Goal: Answer question/provide support: Share knowledge or assist other users

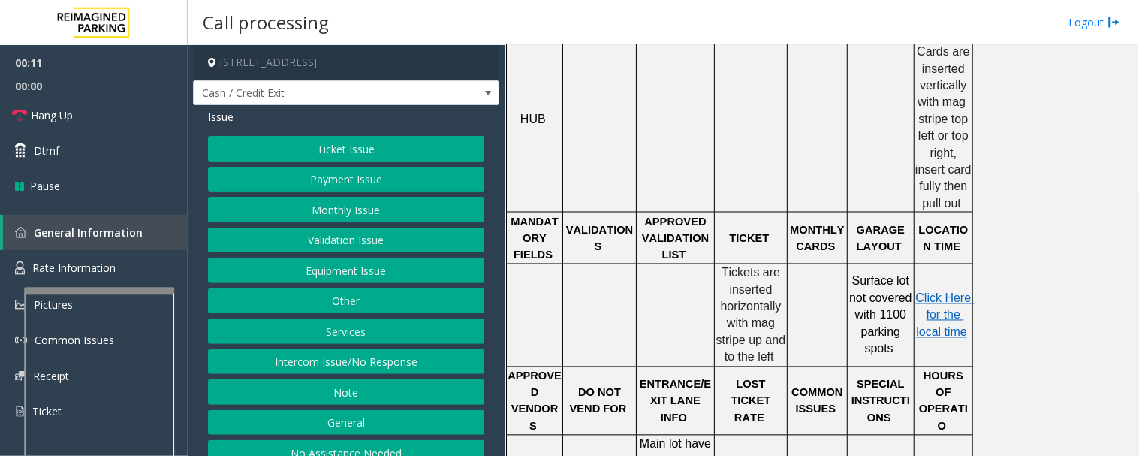
scroll to position [751, 0]
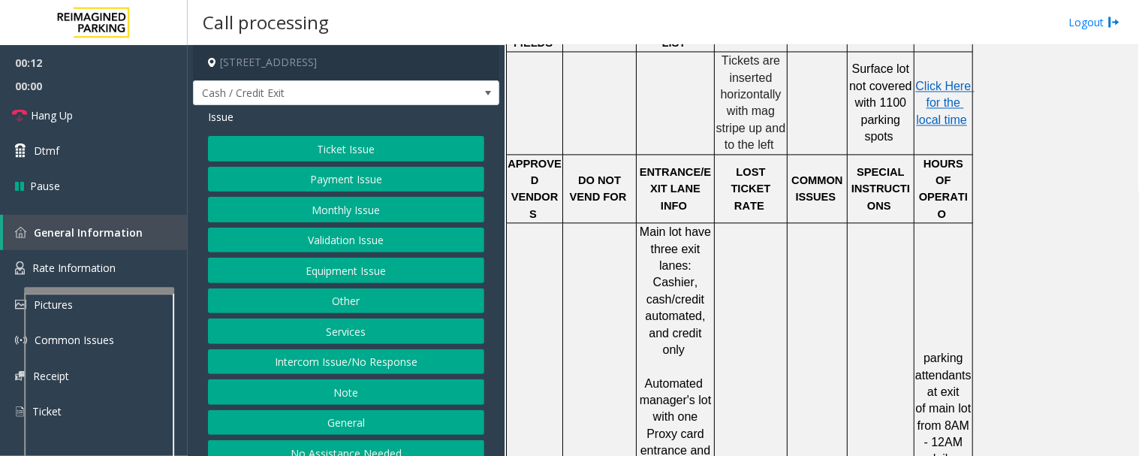
click at [454, 152] on button "Ticket Issue" at bounding box center [346, 149] width 276 height 26
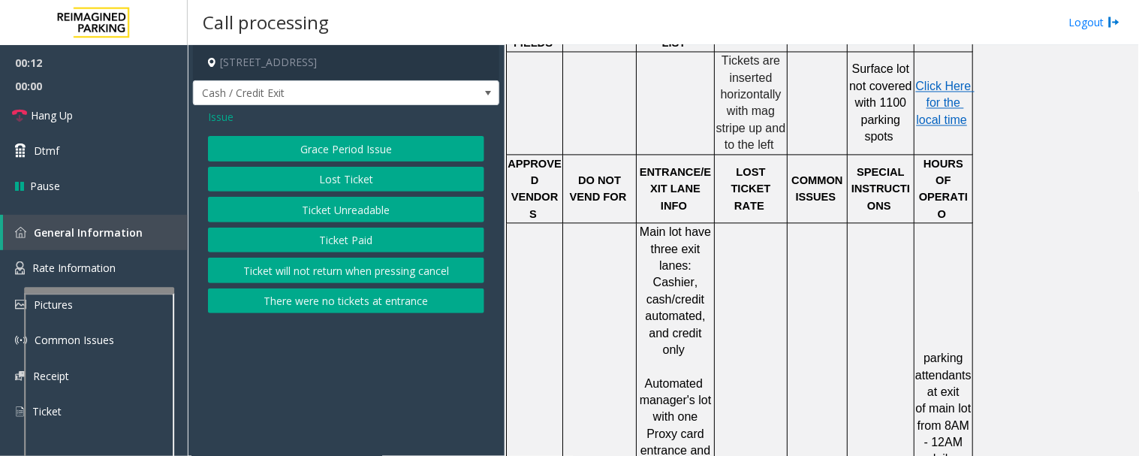
click at [398, 200] on button "Ticket Unreadable" at bounding box center [346, 210] width 276 height 26
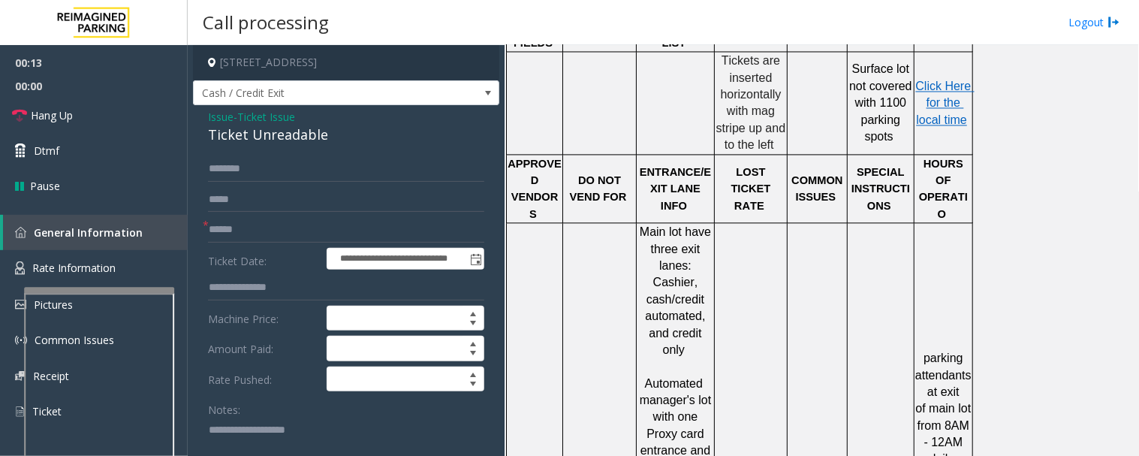
click at [291, 128] on div "Ticket Unreadable" at bounding box center [346, 135] width 276 height 20
copy div "Ticket Unreadable"
drag, startPoint x: 311, startPoint y: 431, endPoint x: 288, endPoint y: 441, distance: 25.2
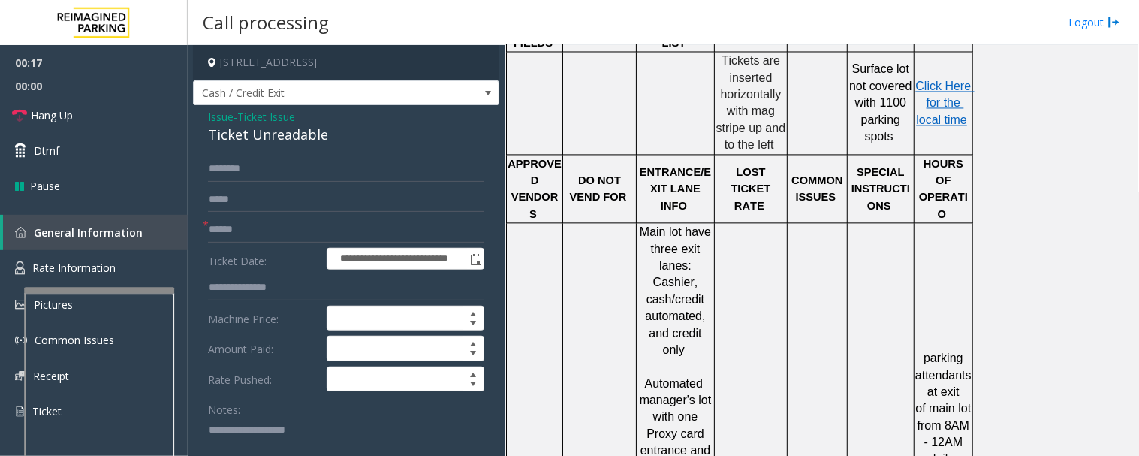
click at [308, 433] on textarea at bounding box center [340, 445] width 264 height 56
paste textarea "**********"
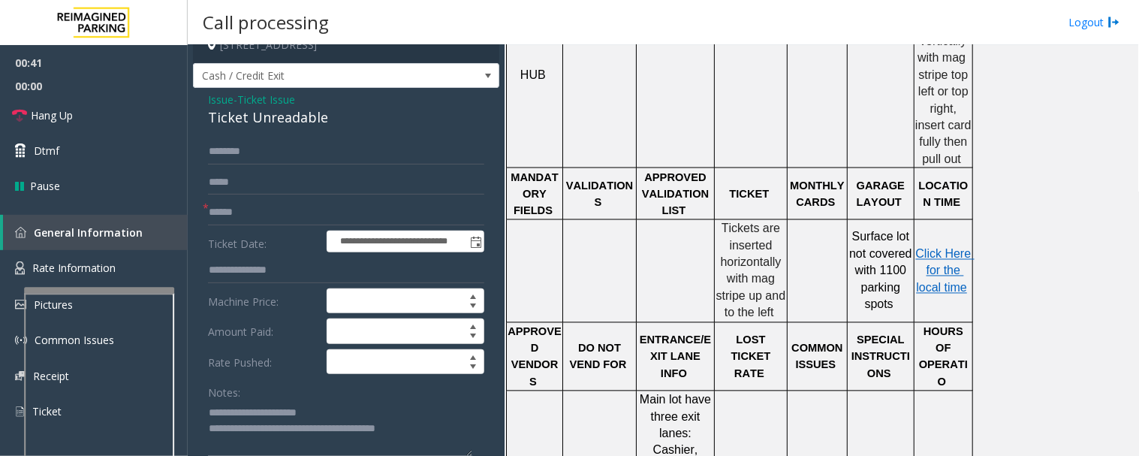
scroll to position [27, 0]
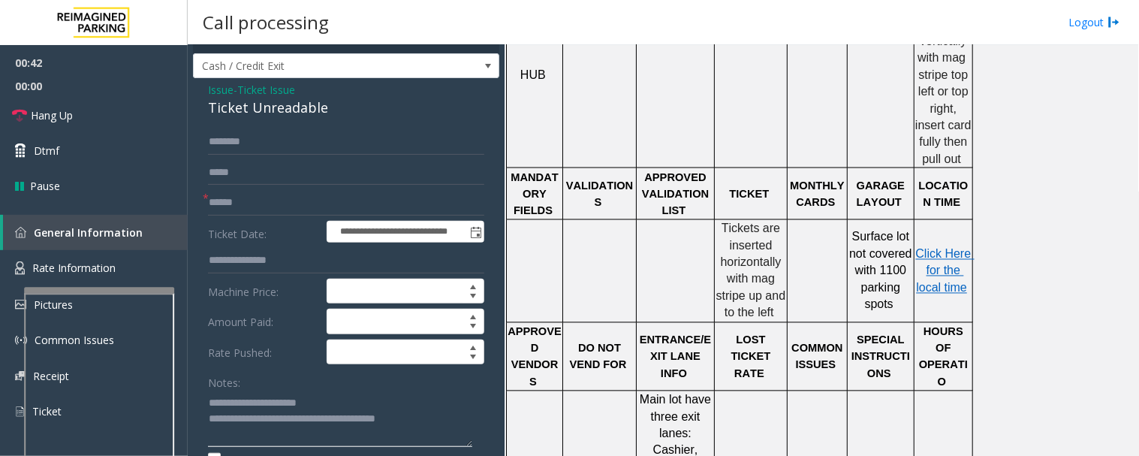
type textarea "**********"
click at [353, 214] on input "text" at bounding box center [346, 203] width 276 height 26
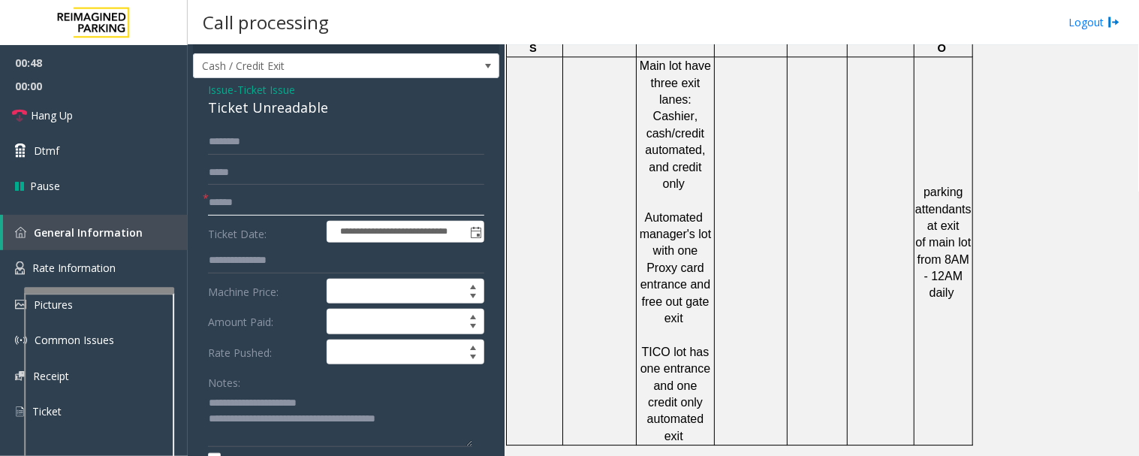
scroll to position [583, 0]
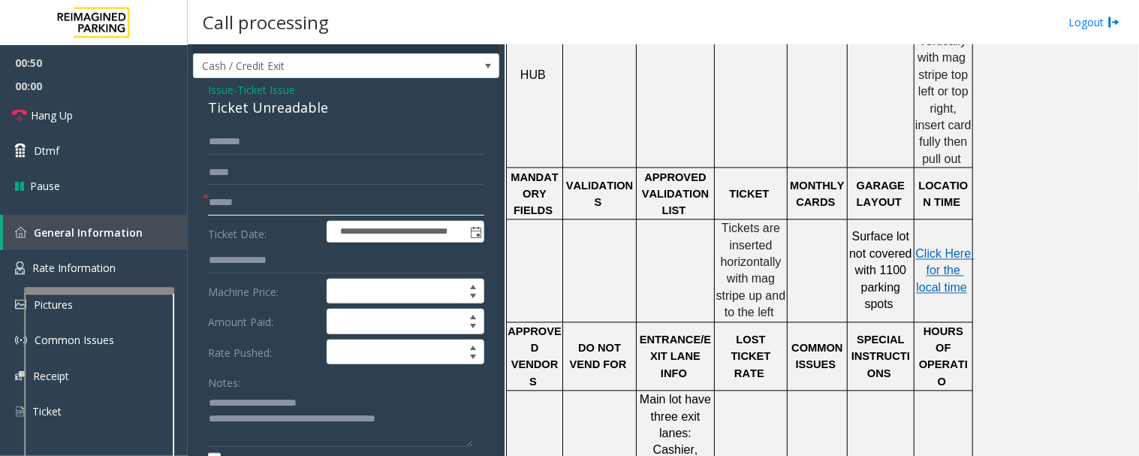
click at [388, 210] on input "text" at bounding box center [346, 203] width 276 height 26
click at [419, 207] on input "text" at bounding box center [346, 203] width 276 height 26
click at [432, 204] on input "text" at bounding box center [346, 203] width 276 height 26
click at [420, 209] on input "text" at bounding box center [346, 203] width 276 height 26
type input "******"
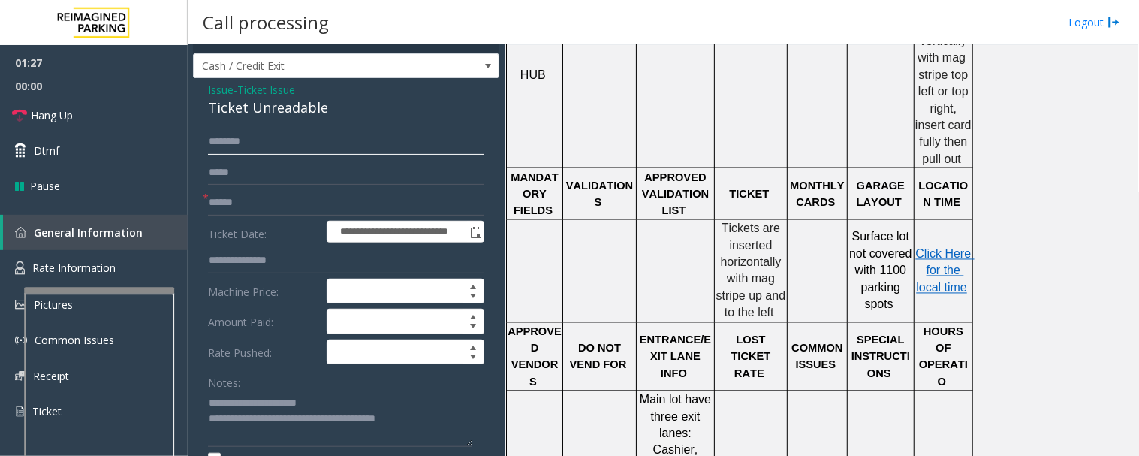
click at [270, 129] on input "text" at bounding box center [346, 142] width 276 height 26
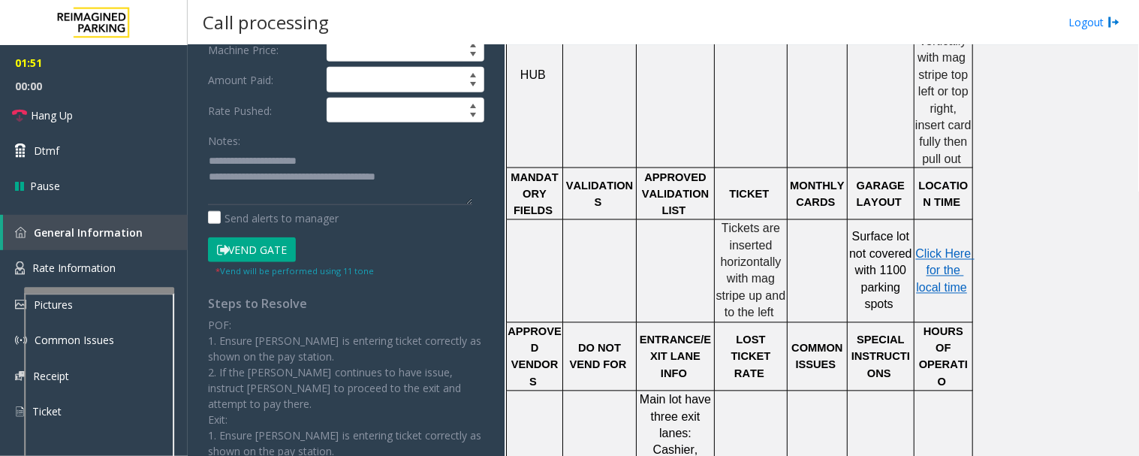
scroll to position [333, 0]
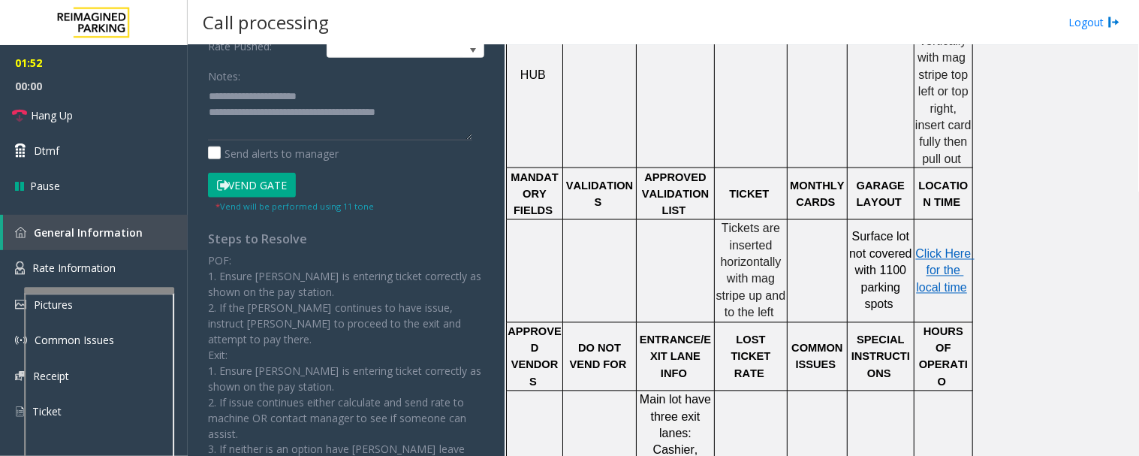
type input "****"
click at [288, 191] on button "Vend Gate" at bounding box center [252, 186] width 88 height 26
click at [451, 111] on textarea at bounding box center [340, 112] width 264 height 56
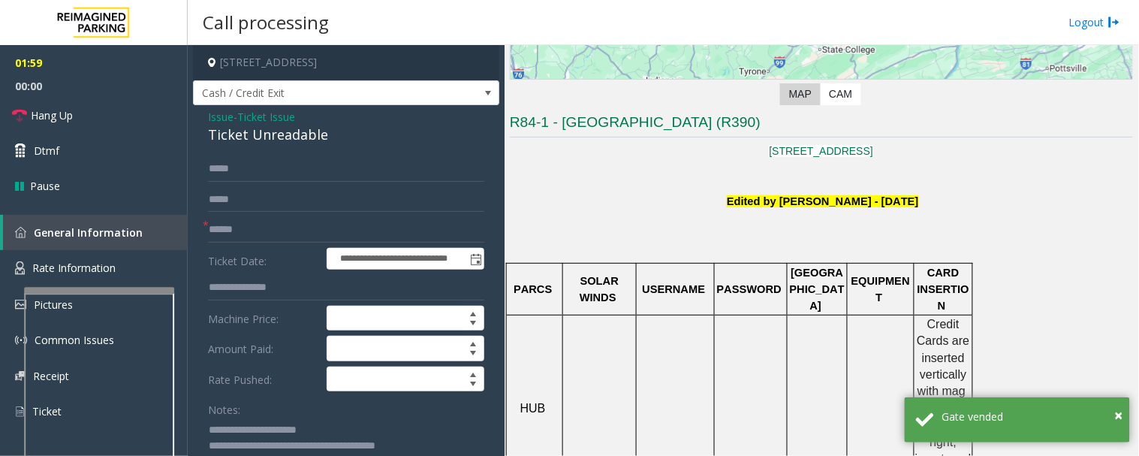
scroll to position [583, 0]
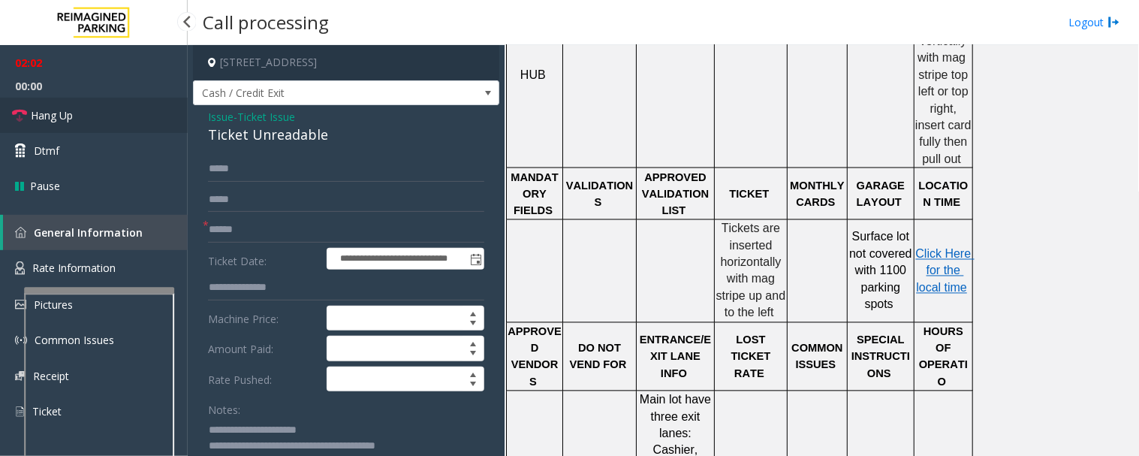
click at [47, 111] on span "Hang Up" at bounding box center [52, 115] width 42 height 16
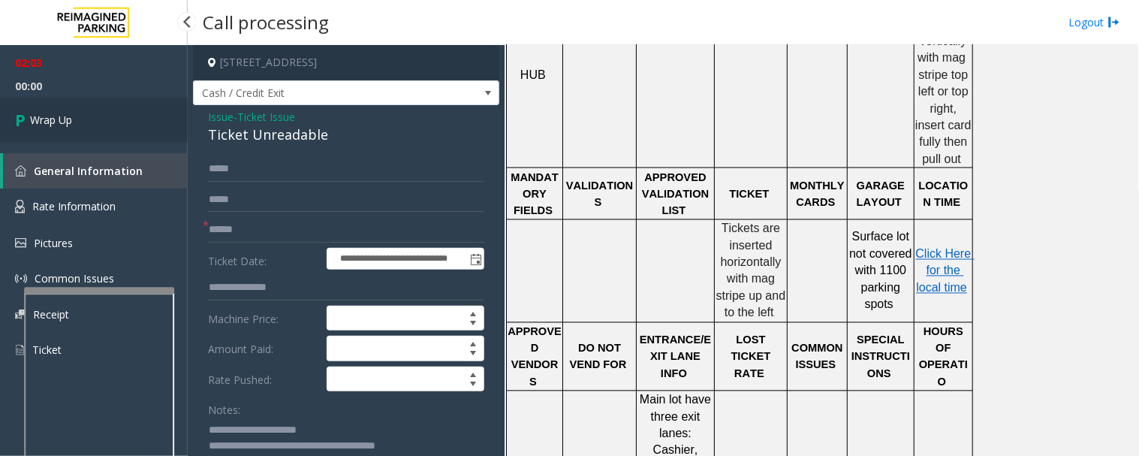
click at [106, 136] on link "Wrap Up" at bounding box center [94, 120] width 188 height 44
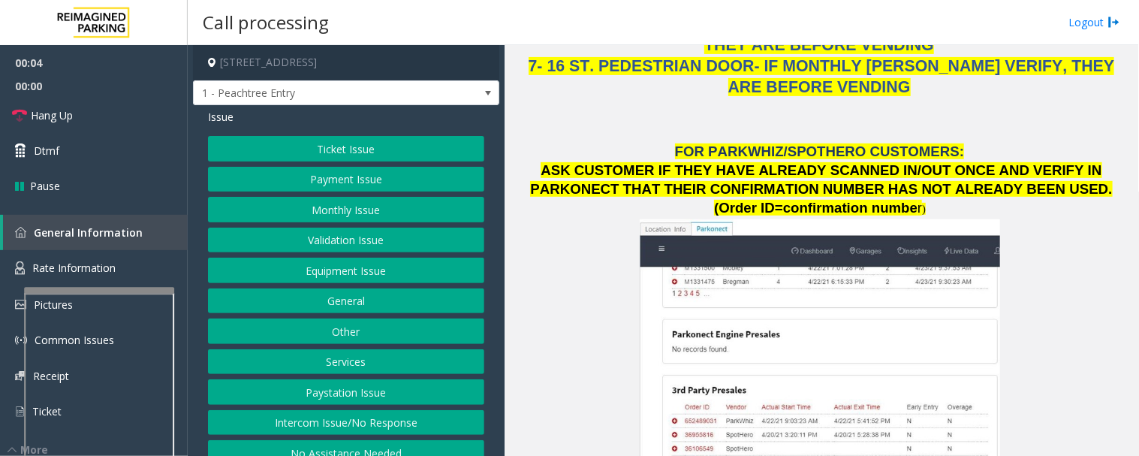
scroll to position [1585, 0]
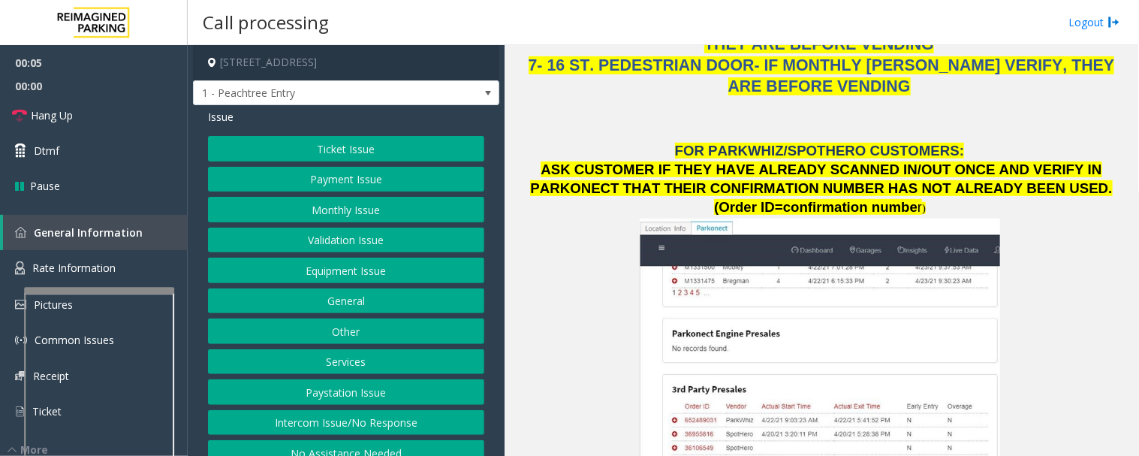
click at [353, 403] on button "Paystation Issue" at bounding box center [346, 392] width 276 height 26
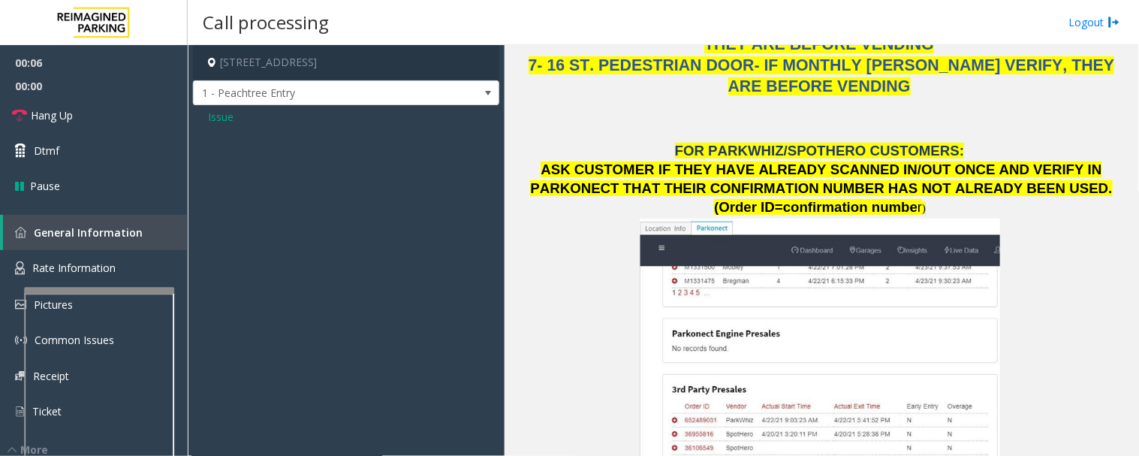
click at [222, 121] on span "Issue" at bounding box center [221, 117] width 26 height 16
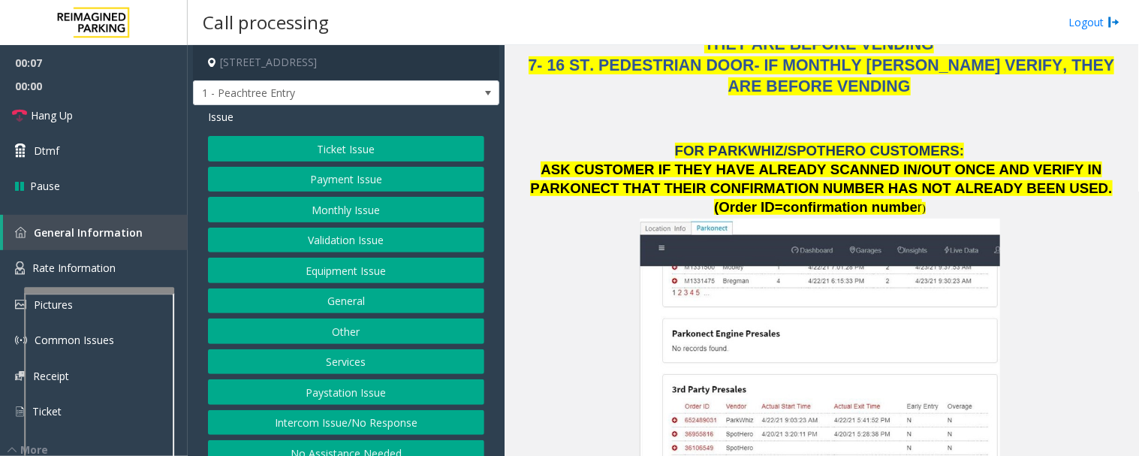
click at [319, 418] on button "Intercom Issue/No Response" at bounding box center [346, 423] width 276 height 26
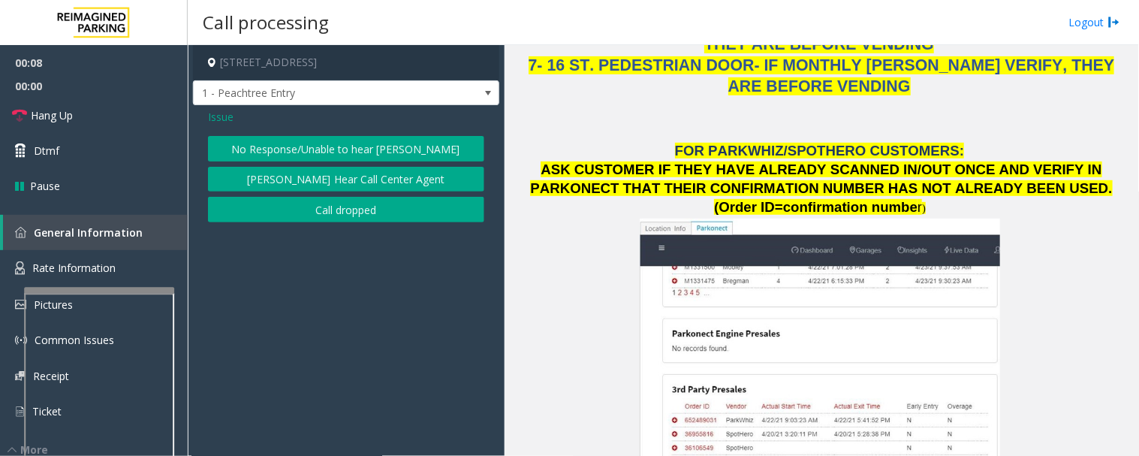
click at [324, 143] on button "No Response/Unable to hear [PERSON_NAME]" at bounding box center [346, 149] width 276 height 26
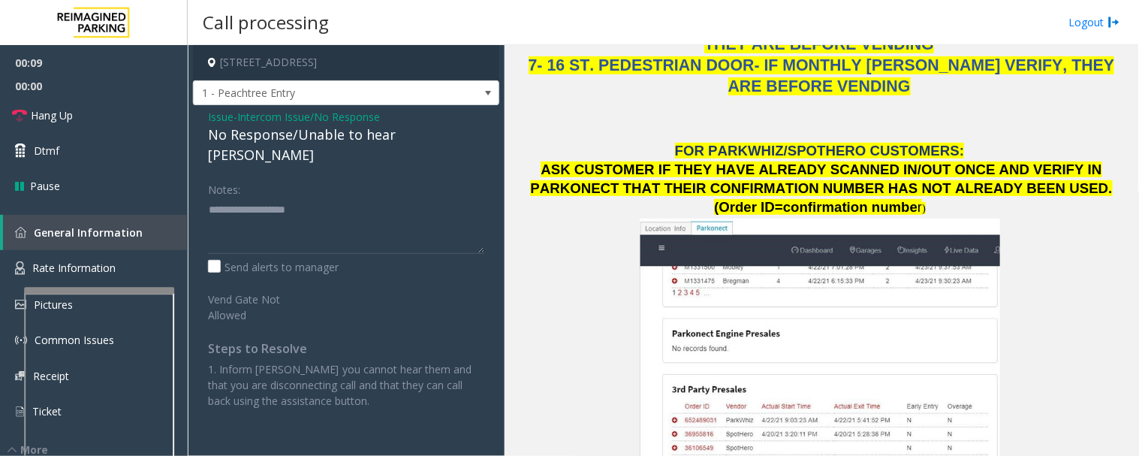
click at [325, 136] on div "No Response/Unable to hear [PERSON_NAME]" at bounding box center [346, 145] width 276 height 41
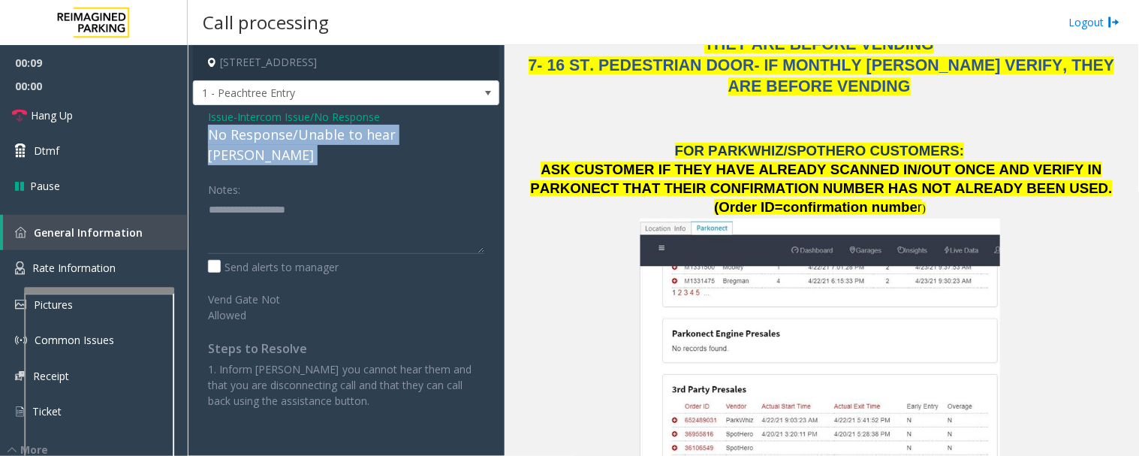
click at [325, 136] on div "No Response/Unable to hear [PERSON_NAME]" at bounding box center [346, 145] width 276 height 41
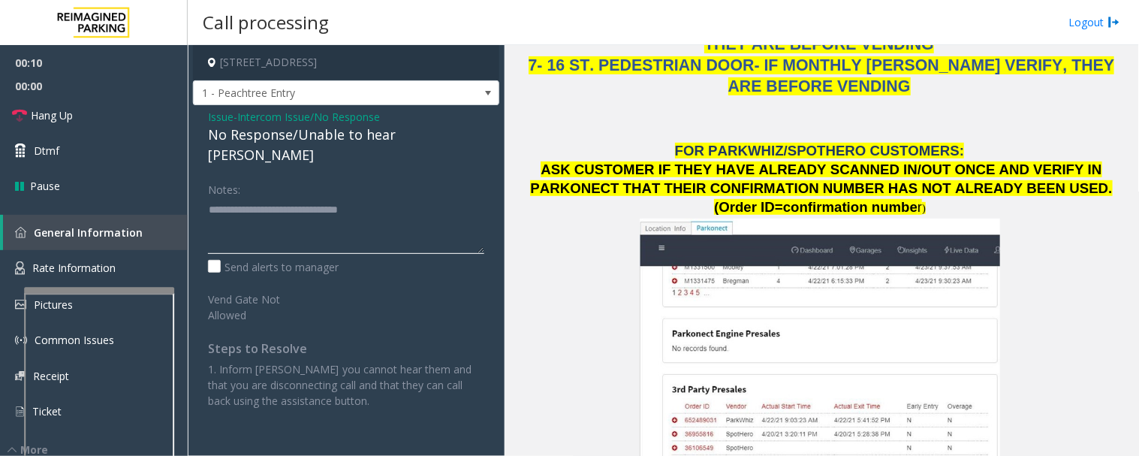
click at [422, 197] on textarea at bounding box center [346, 225] width 276 height 56
type textarea "**********"
click at [69, 110] on span "Hang Up" at bounding box center [52, 115] width 42 height 16
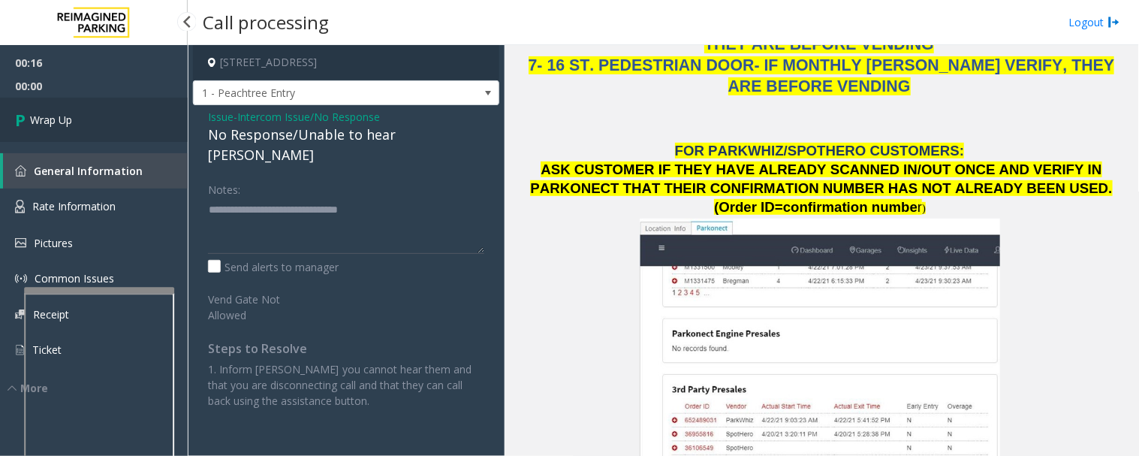
click at [50, 115] on span "Wrap Up" at bounding box center [51, 120] width 42 height 16
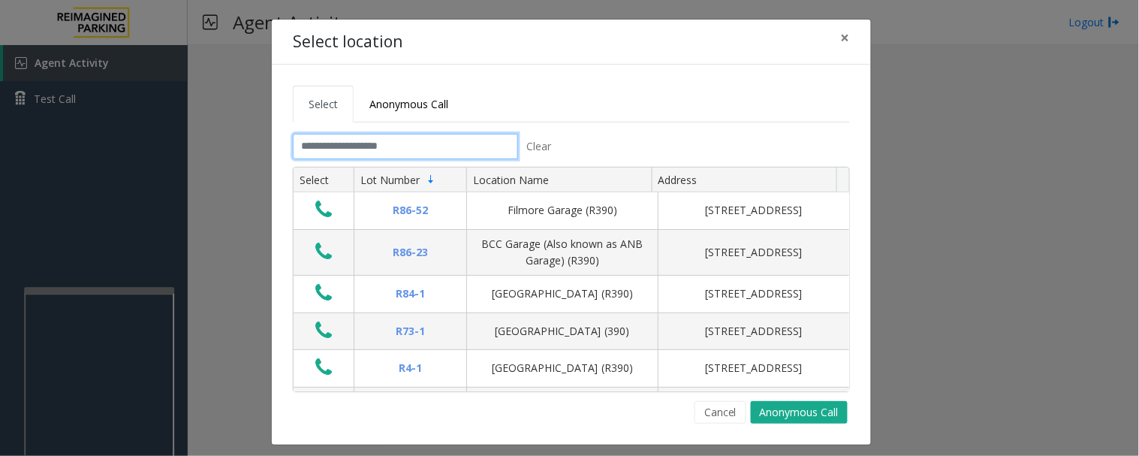
click at [389, 155] on input "text" at bounding box center [405, 147] width 225 height 26
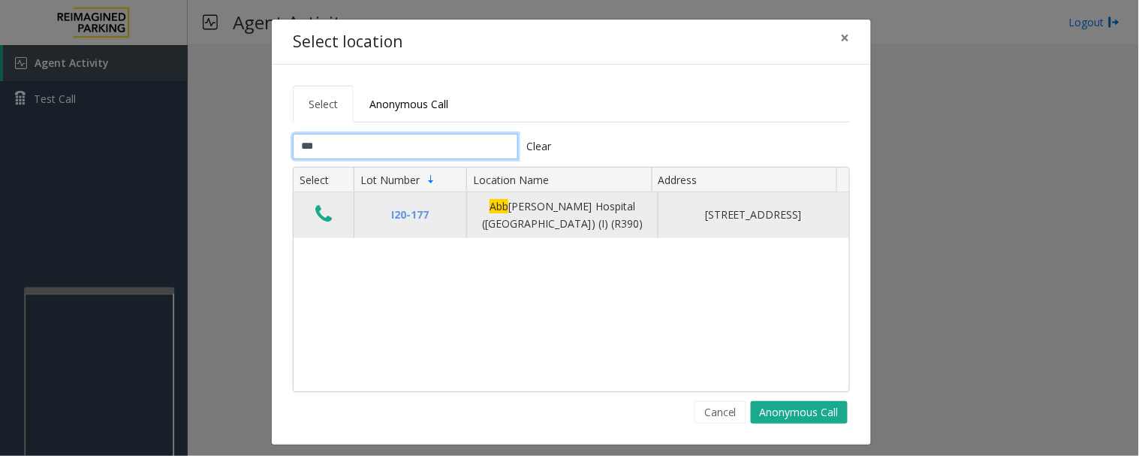
type input "***"
click at [317, 221] on icon "Data table" at bounding box center [323, 213] width 17 height 21
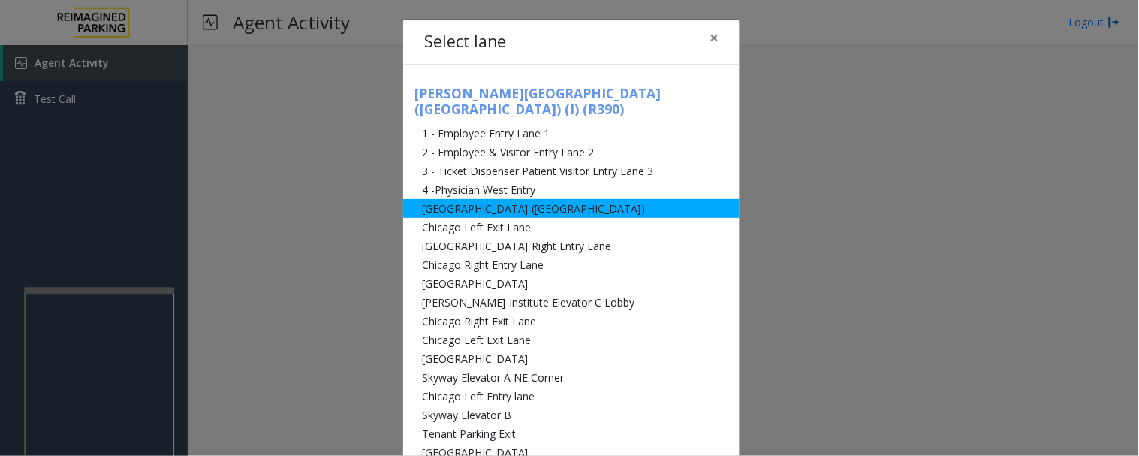
click at [439, 199] on li "[GEOGRAPHIC_DATA] ([GEOGRAPHIC_DATA])" at bounding box center [571, 208] width 336 height 19
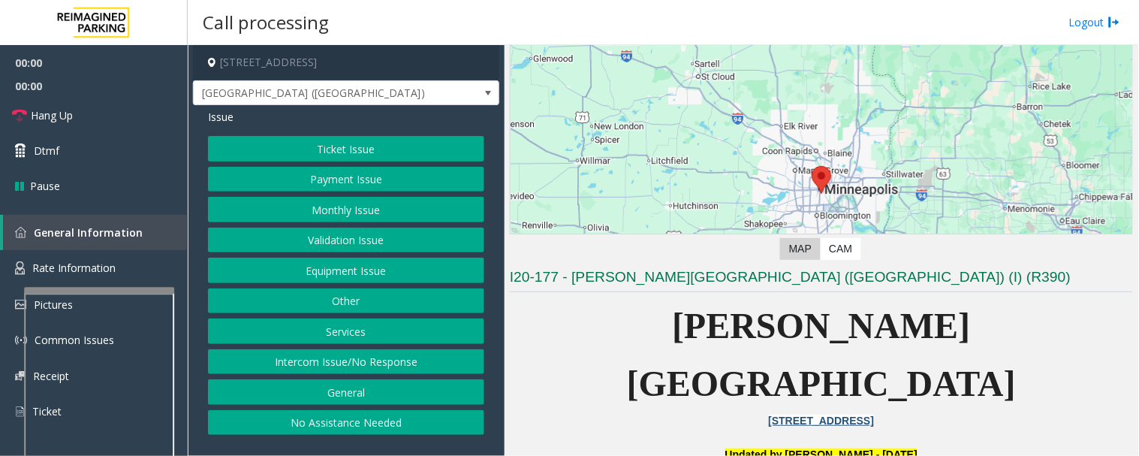
scroll to position [250, 0]
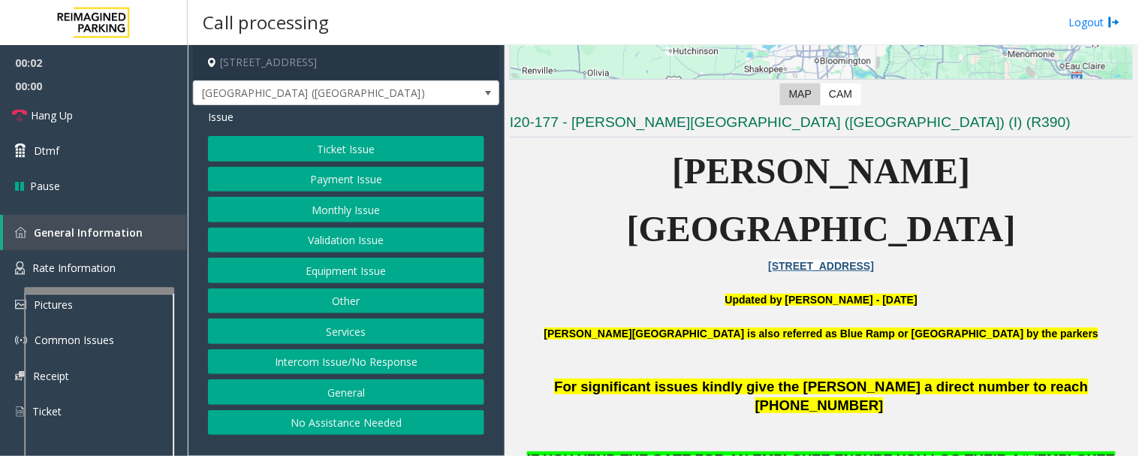
click at [364, 201] on button "Monthly Issue" at bounding box center [346, 210] width 276 height 26
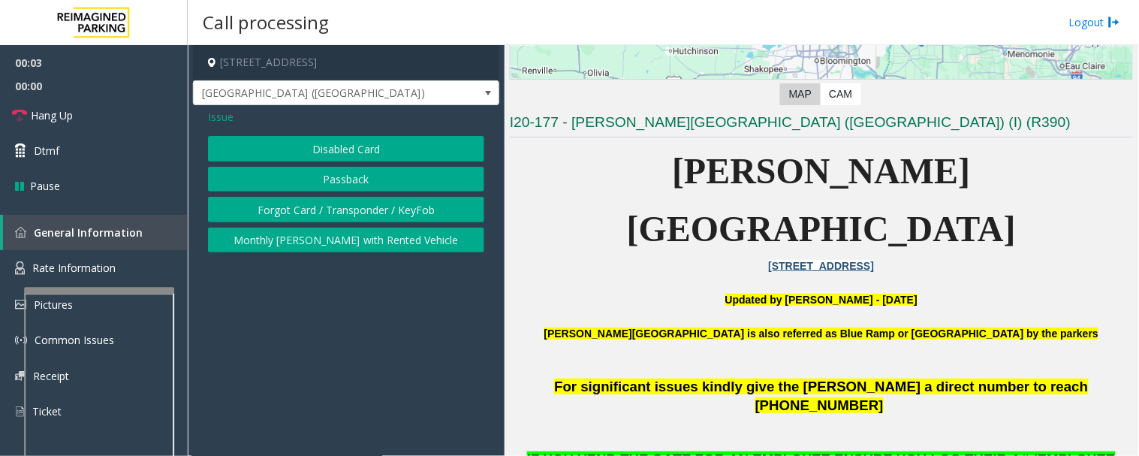
click at [399, 212] on button "Forgot Card / Transponder / KeyFob" at bounding box center [346, 210] width 276 height 26
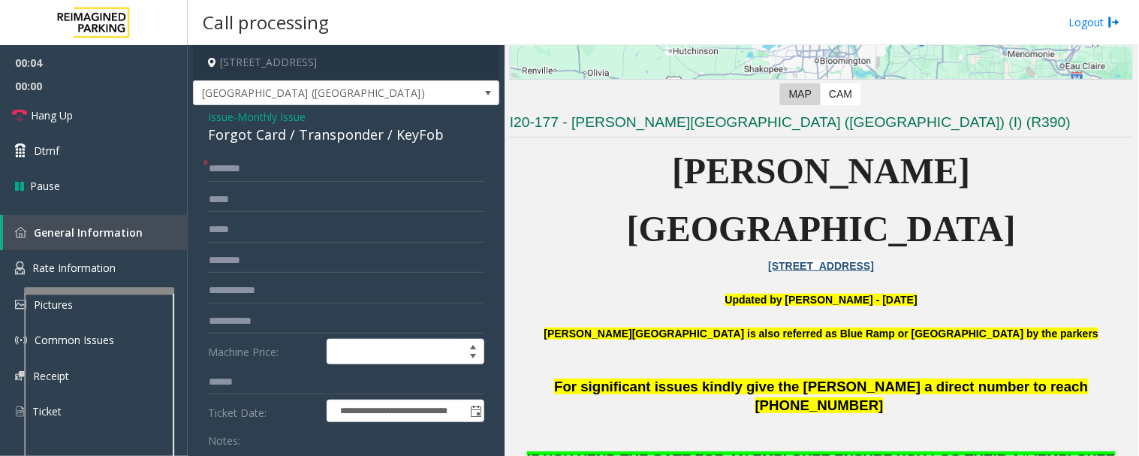
click at [260, 133] on div "Forgot Card / Transponder / KeyFob" at bounding box center [346, 135] width 276 height 20
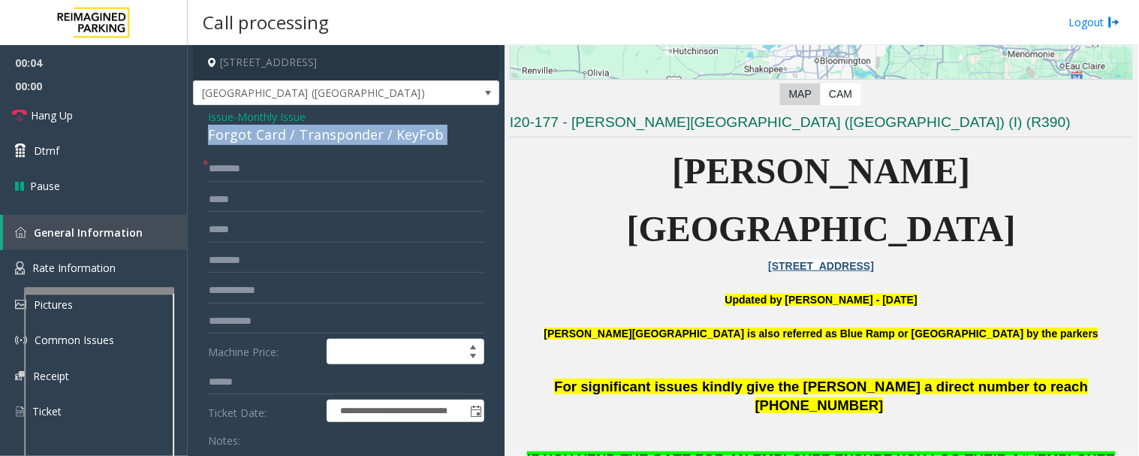
click at [260, 133] on div "Forgot Card / Transponder / KeyFob" at bounding box center [346, 135] width 276 height 20
copy div "Forgot Card / Transponder / KeyFob"
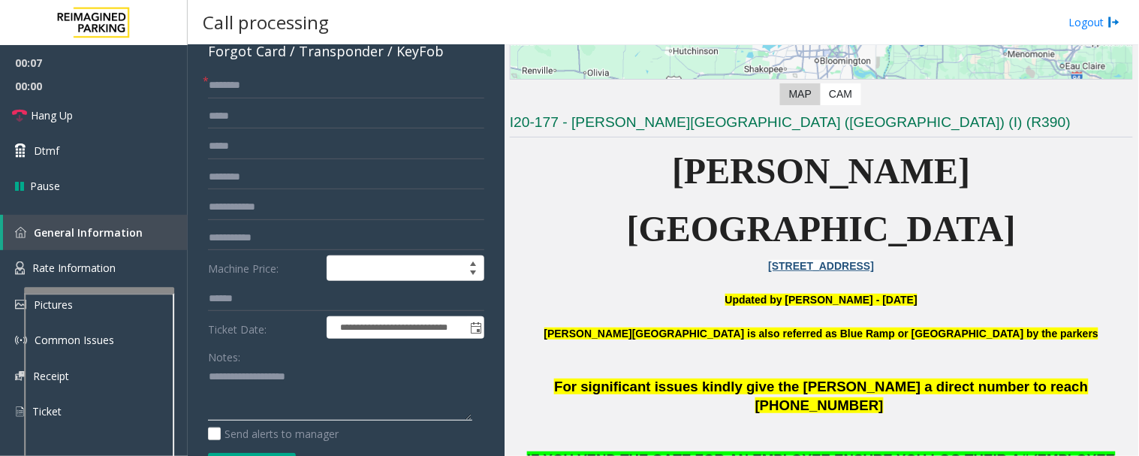
click at [225, 399] on textarea at bounding box center [340, 393] width 264 height 56
paste textarea "**********"
type textarea "**********"
click at [311, 189] on input "text" at bounding box center [346, 177] width 276 height 26
click at [309, 203] on input "text" at bounding box center [346, 207] width 276 height 26
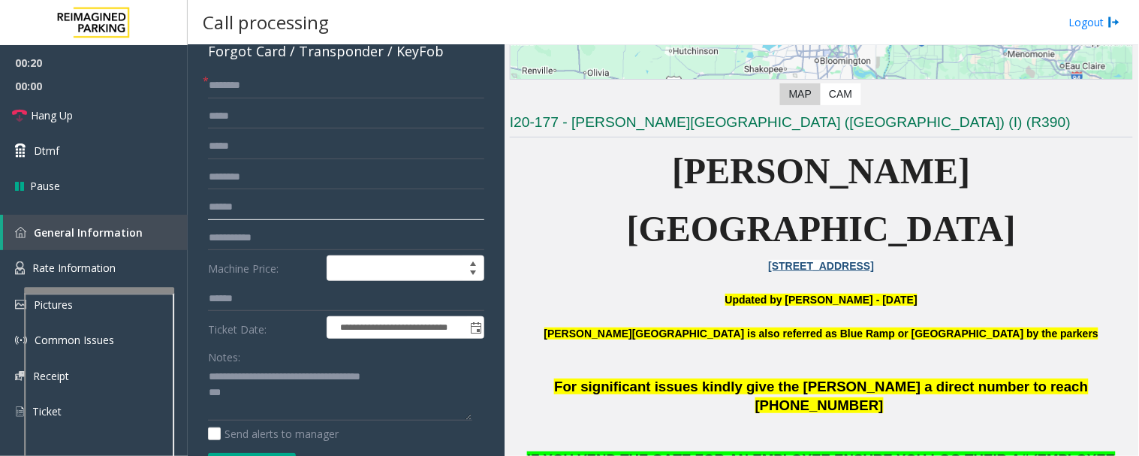
type input "******"
click at [295, 91] on input "text" at bounding box center [346, 86] width 276 height 26
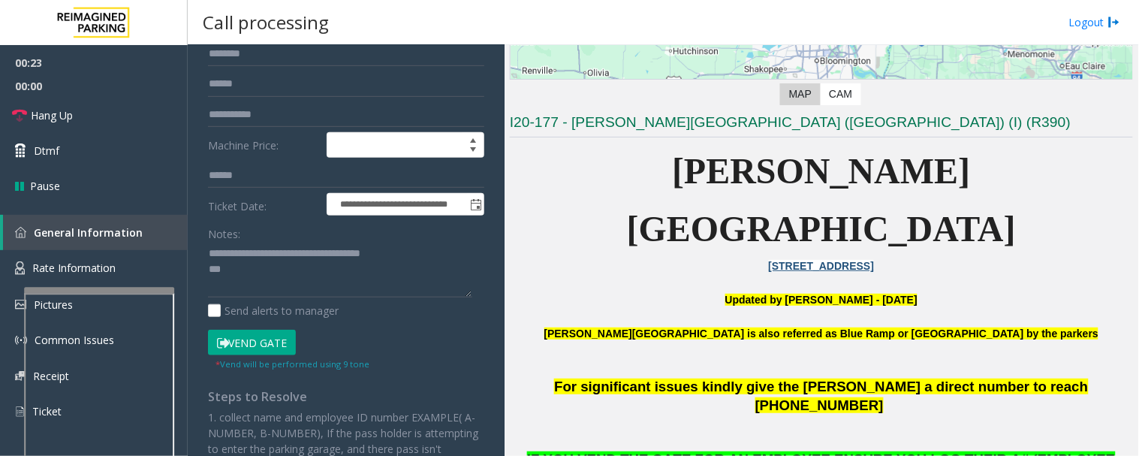
scroll to position [333, 0]
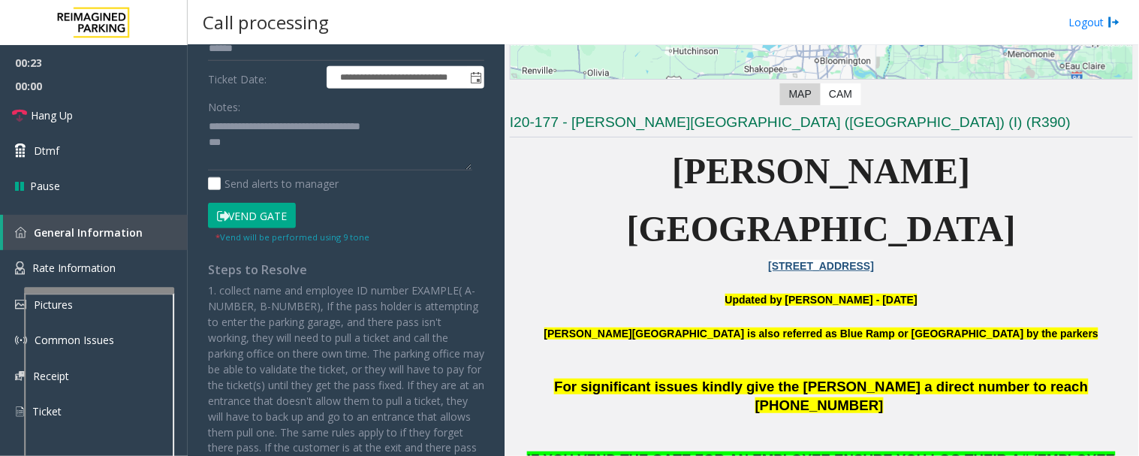
type input "**"
click at [284, 206] on button "Vend Gate" at bounding box center [252, 216] width 88 height 26
click at [290, 150] on textarea at bounding box center [340, 143] width 264 height 56
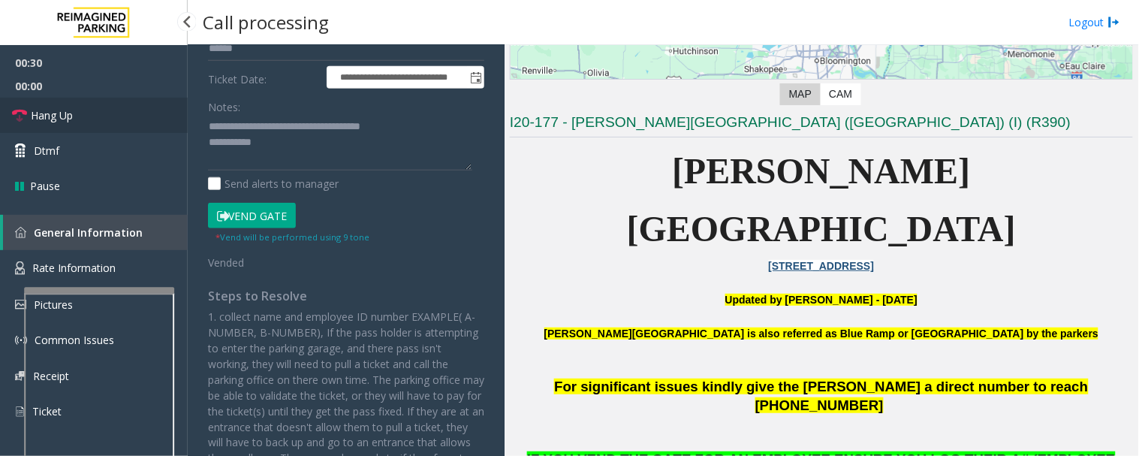
click at [98, 113] on link "Hang Up" at bounding box center [94, 115] width 188 height 35
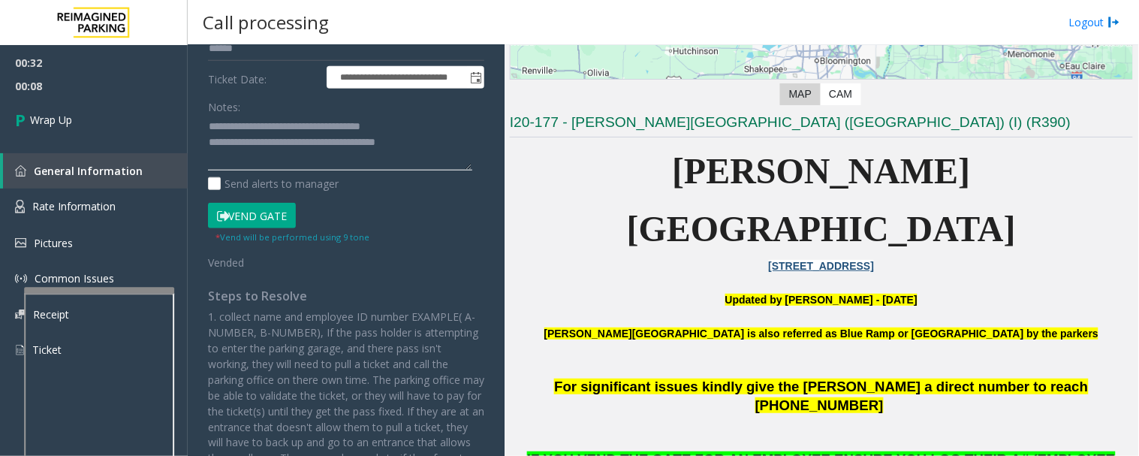
scroll to position [0, 0]
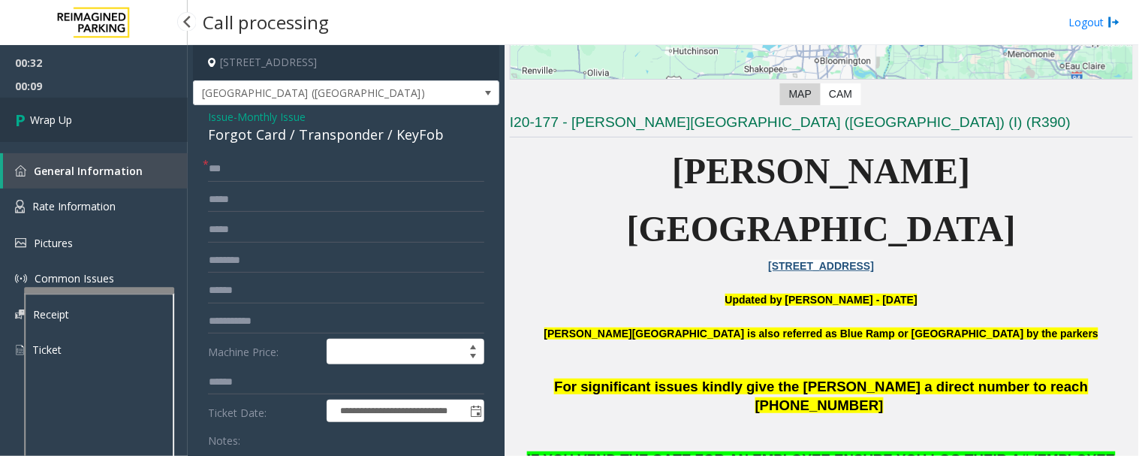
type textarea "**********"
click at [70, 128] on link "Wrap Up" at bounding box center [94, 120] width 188 height 44
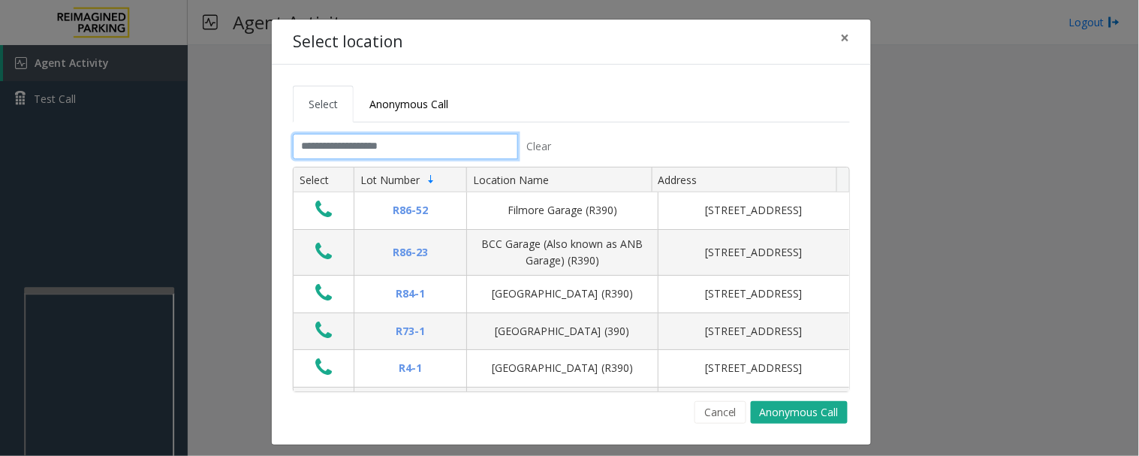
click at [429, 151] on input "text" at bounding box center [405, 147] width 225 height 26
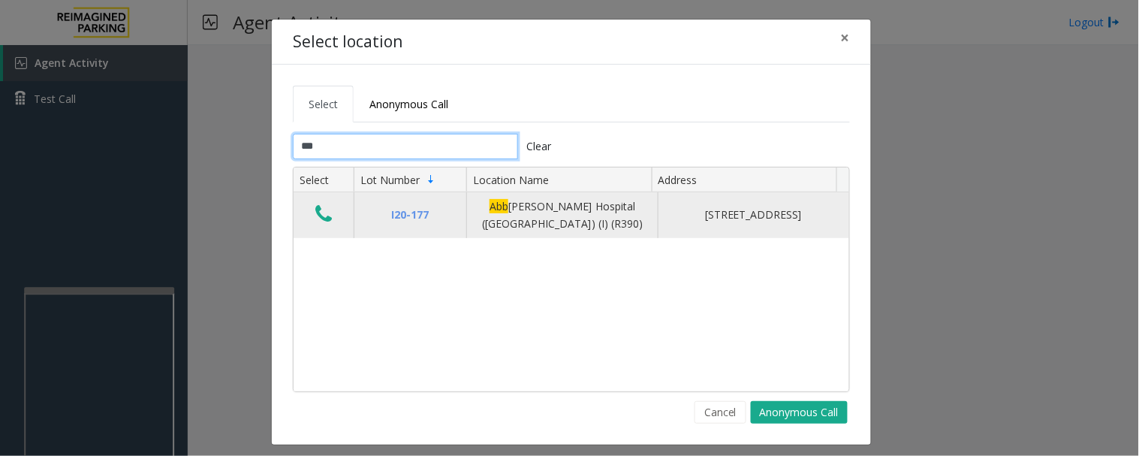
type input "***"
click at [327, 212] on button "Data table" at bounding box center [324, 215] width 26 height 24
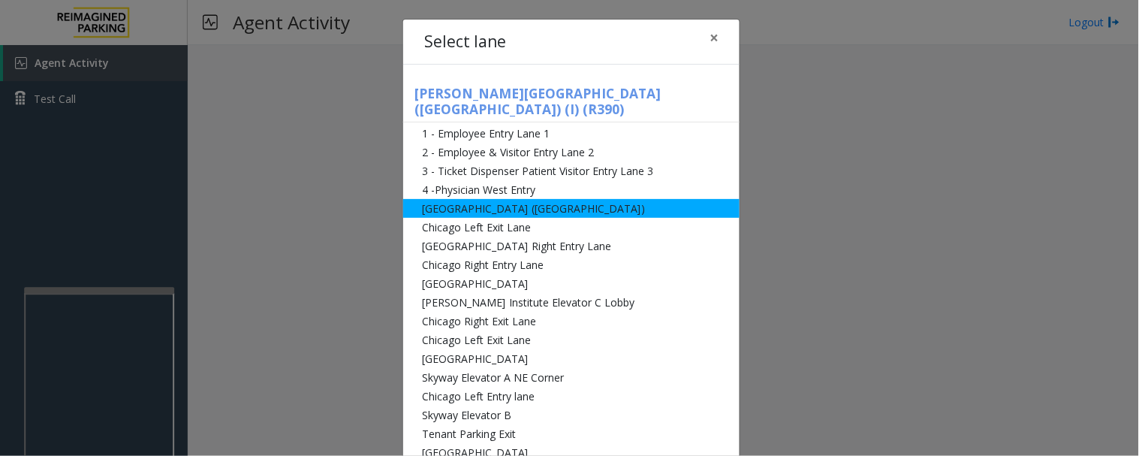
click at [483, 199] on li "[GEOGRAPHIC_DATA] ([GEOGRAPHIC_DATA])" at bounding box center [571, 208] width 336 height 19
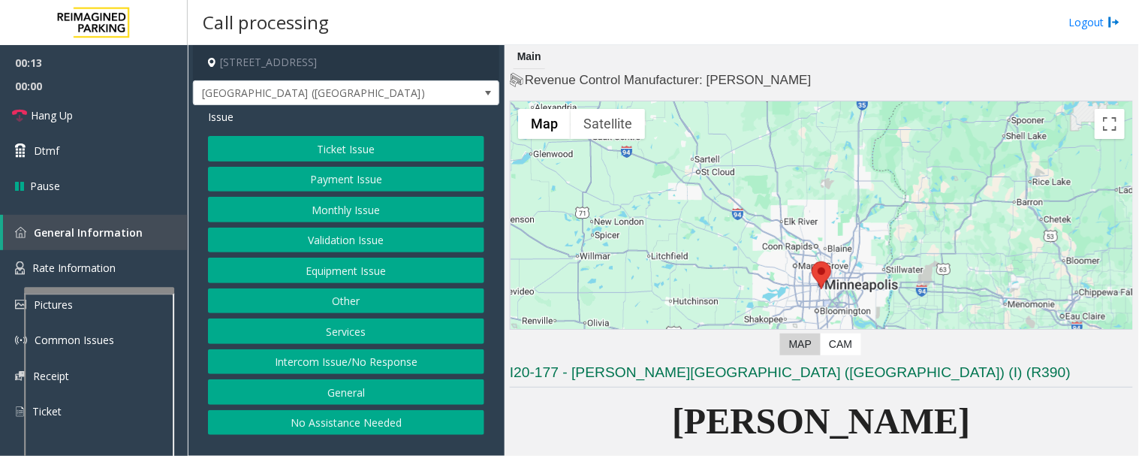
click at [391, 366] on button "Intercom Issue/No Response" at bounding box center [346, 362] width 276 height 26
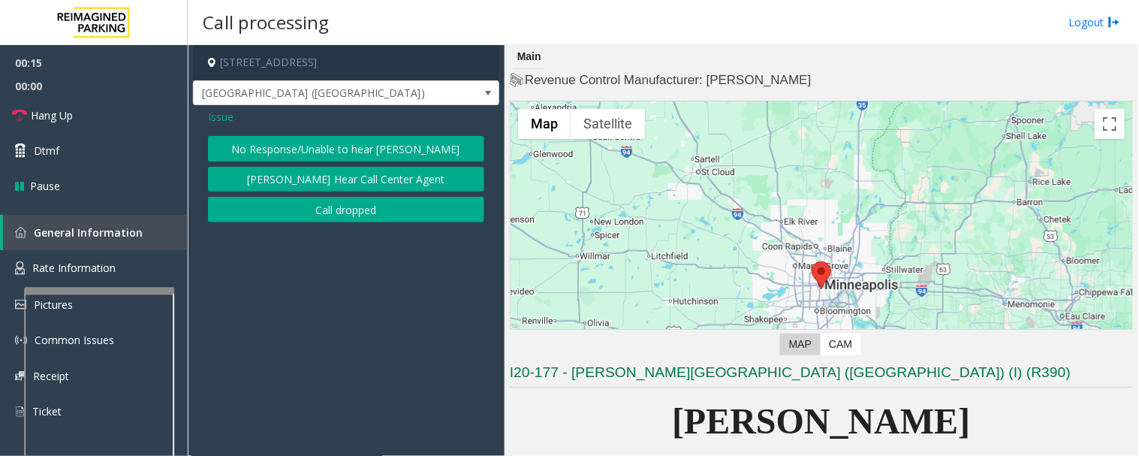
click at [391, 152] on button "No Response/Unable to hear [PERSON_NAME]" at bounding box center [346, 149] width 276 height 26
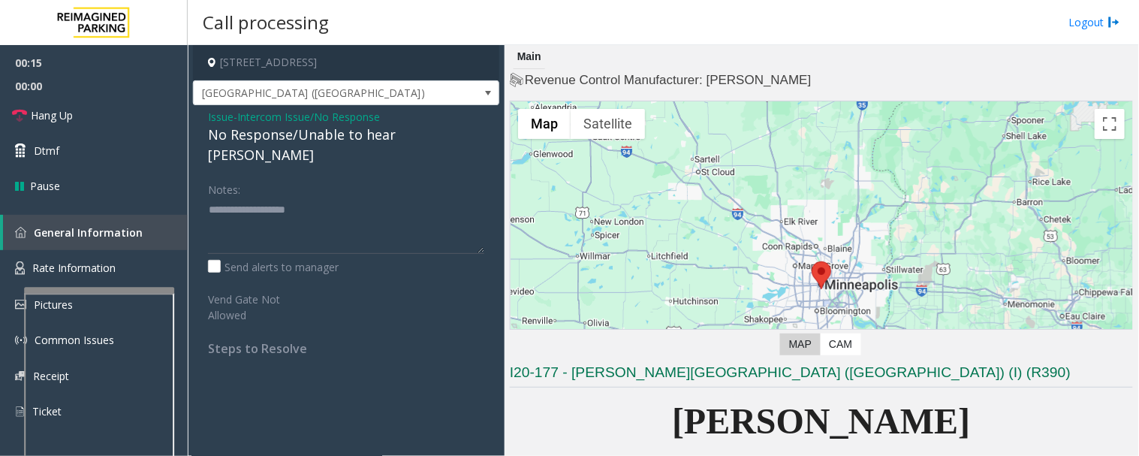
click at [361, 140] on div "No Response/Unable to hear [PERSON_NAME]" at bounding box center [346, 145] width 276 height 41
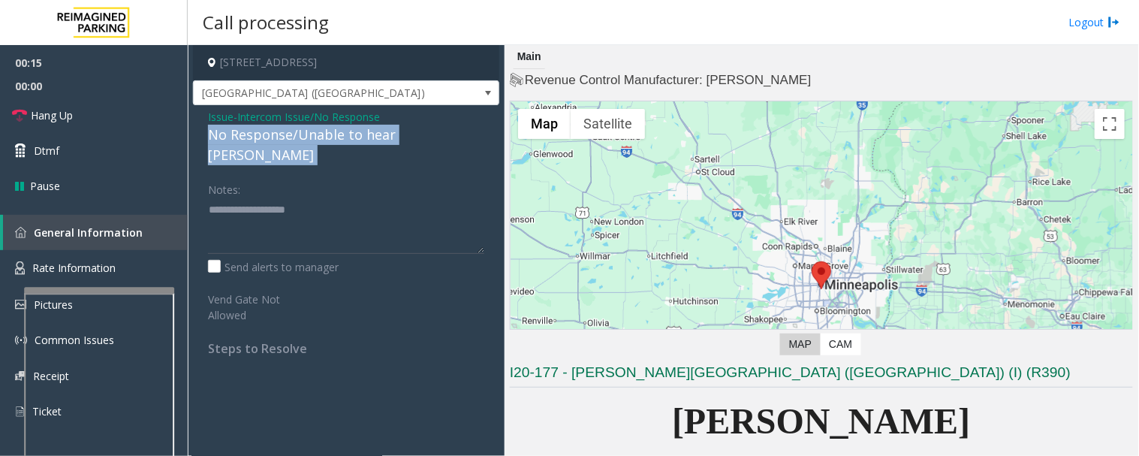
click at [361, 140] on div "No Response/Unable to hear [PERSON_NAME]" at bounding box center [346, 145] width 276 height 41
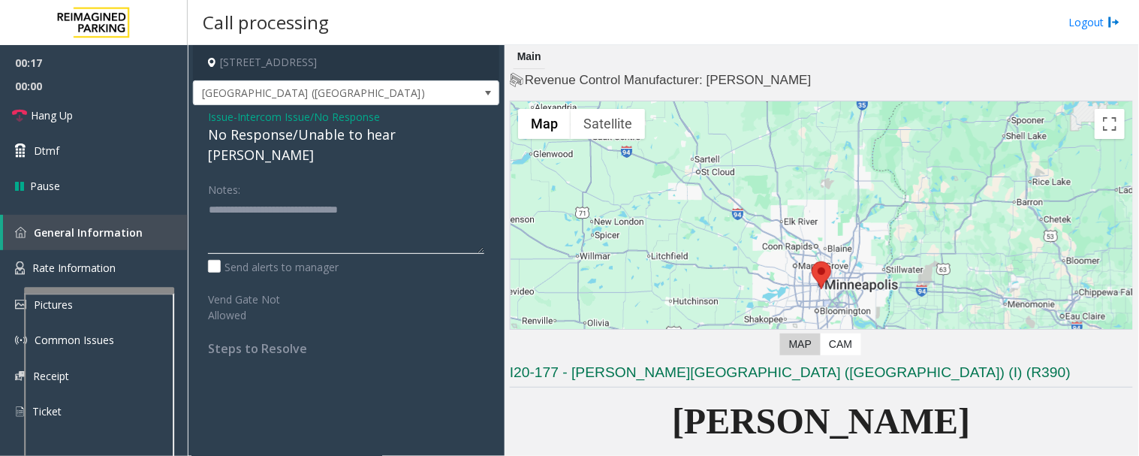
click at [423, 197] on textarea at bounding box center [346, 225] width 276 height 56
click at [406, 197] on textarea at bounding box center [346, 225] width 276 height 56
type textarea "**********"
click at [44, 116] on span "Hang Up" at bounding box center [52, 115] width 42 height 16
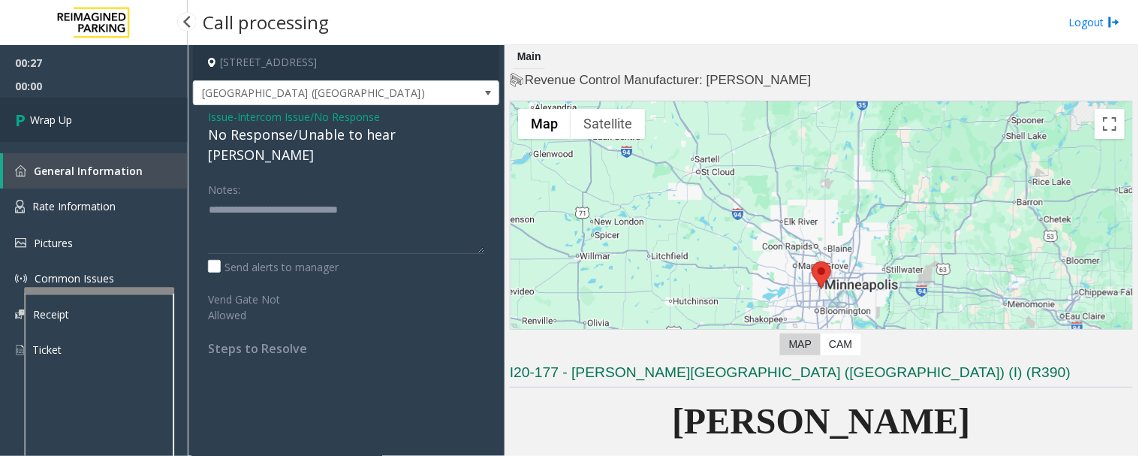
click at [60, 129] on link "Wrap Up" at bounding box center [94, 120] width 188 height 44
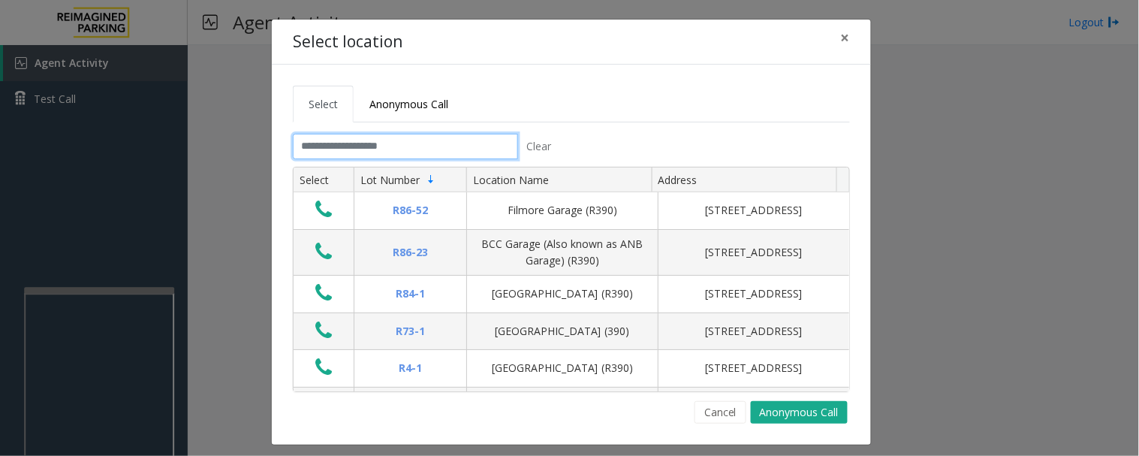
click at [327, 141] on input "text" at bounding box center [405, 147] width 225 height 26
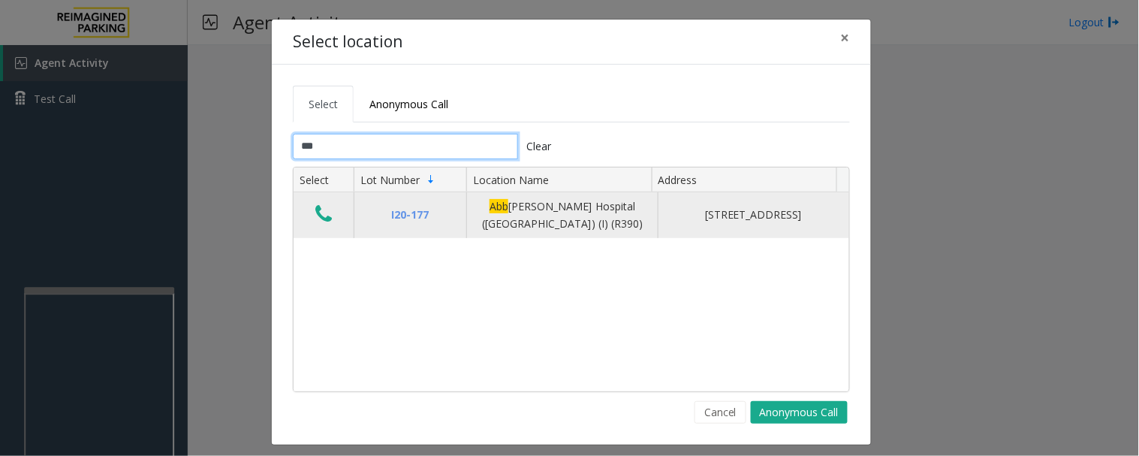
type input "***"
click at [325, 212] on icon "Data table" at bounding box center [323, 213] width 17 height 21
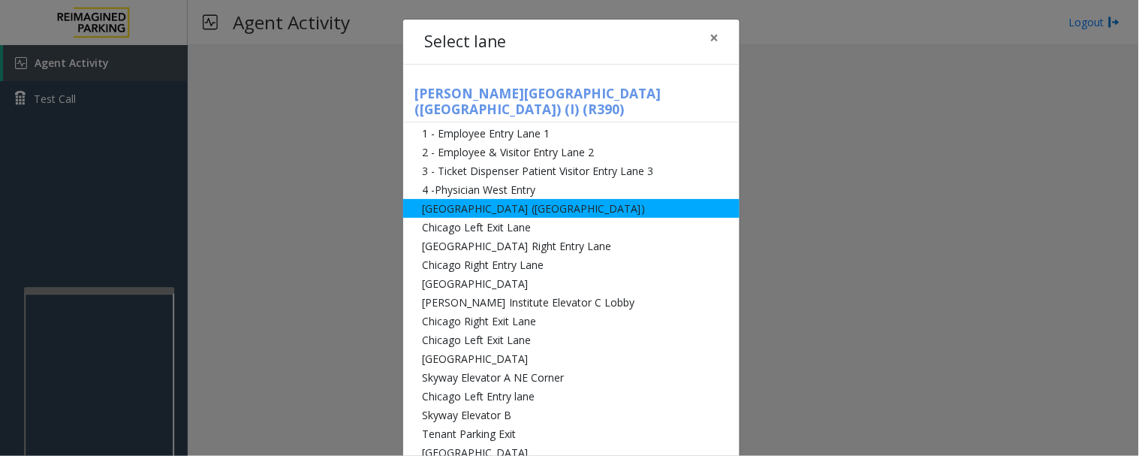
click at [438, 199] on li "[GEOGRAPHIC_DATA] ([GEOGRAPHIC_DATA])" at bounding box center [571, 208] width 336 height 19
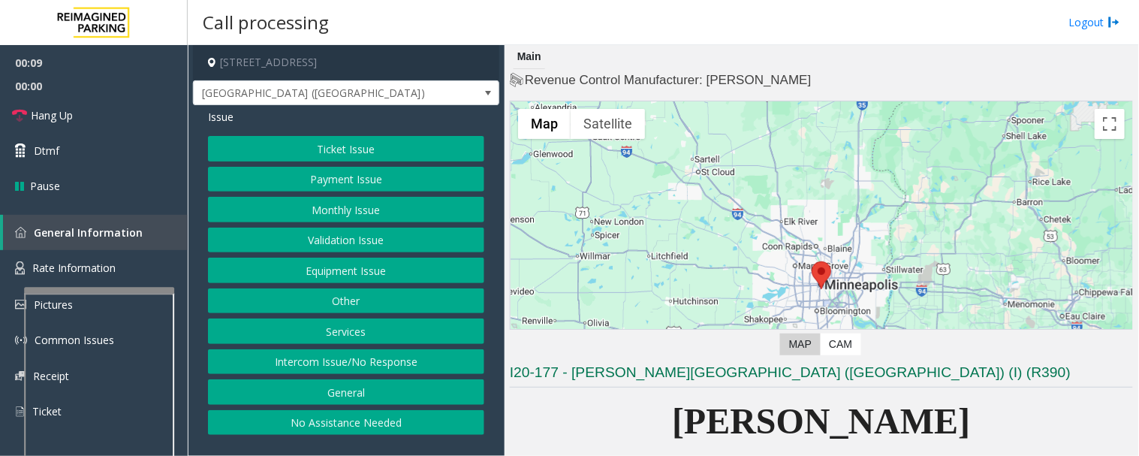
scroll to position [250, 0]
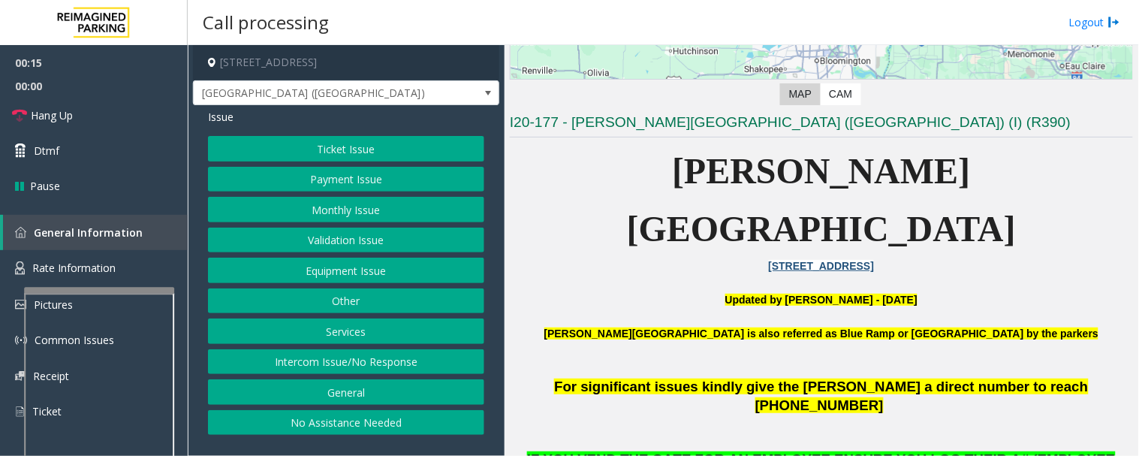
click at [361, 215] on button "Monthly Issue" at bounding box center [346, 210] width 276 height 26
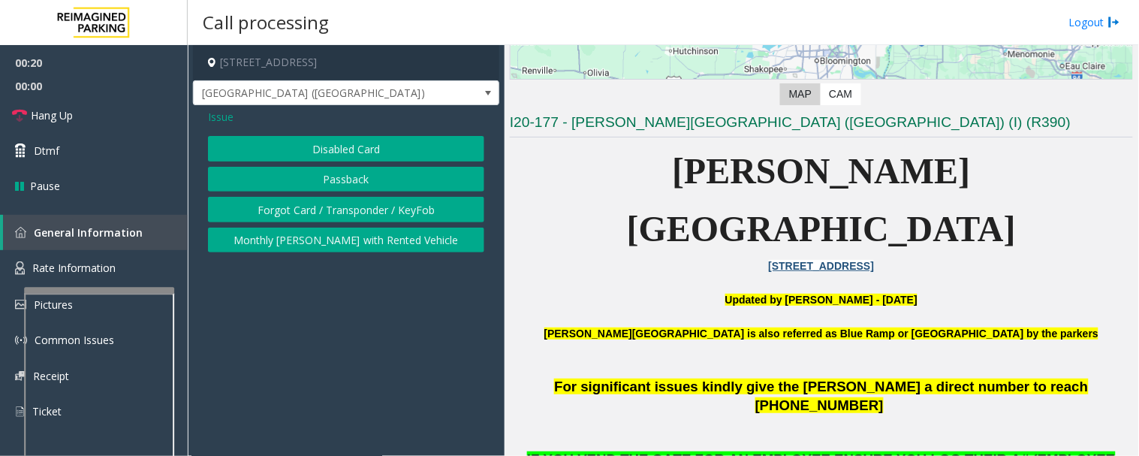
click at [385, 137] on button "Disabled Card" at bounding box center [346, 149] width 276 height 26
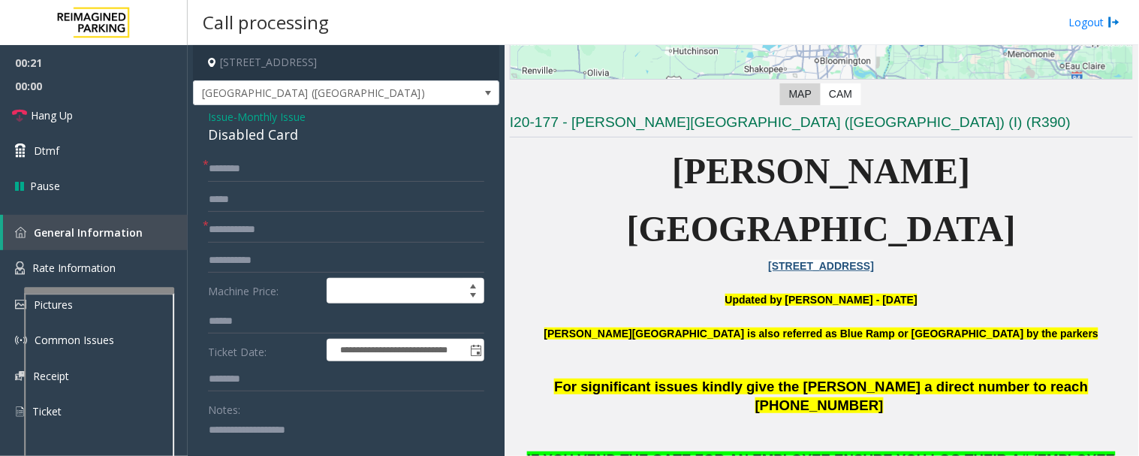
click at [255, 134] on div "Disabled Card" at bounding box center [346, 135] width 276 height 20
copy div "Disabled Card"
click at [252, 434] on textarea at bounding box center [340, 445] width 264 height 56
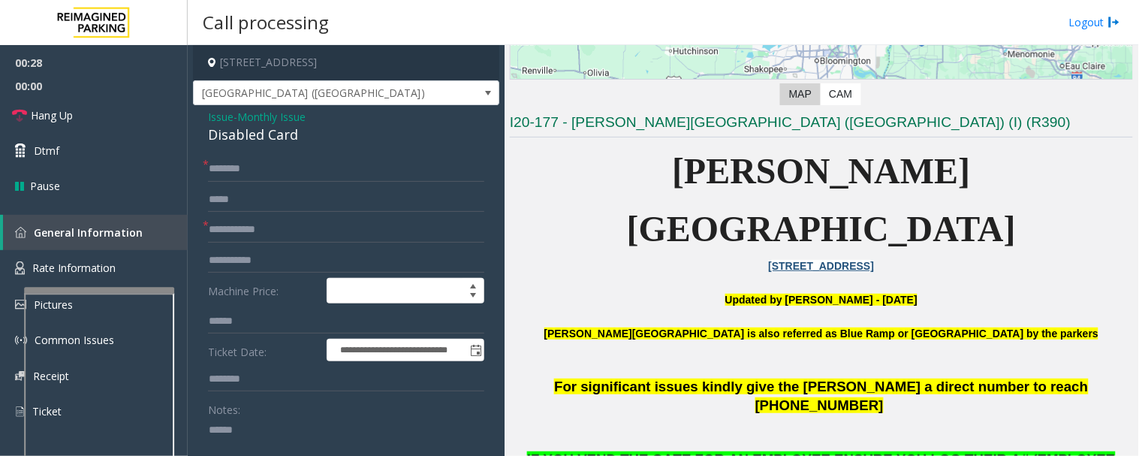
paste textarea "**********"
type textarea "**********"
click at [289, 230] on input "text" at bounding box center [346, 230] width 276 height 26
click at [235, 227] on input "*********" at bounding box center [346, 230] width 276 height 26
click at [251, 231] on input "**********" at bounding box center [346, 230] width 276 height 26
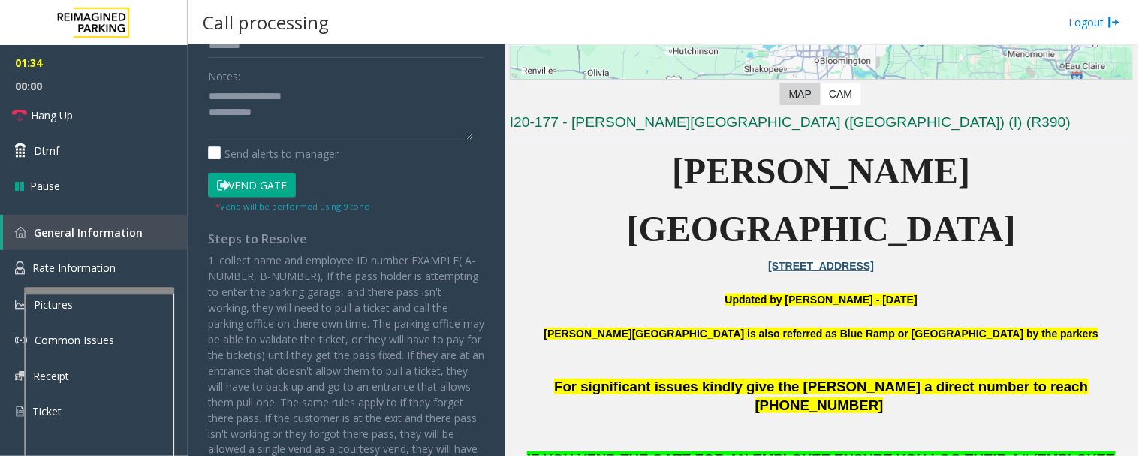
type input "**********"
click at [266, 191] on button "Vend Gate" at bounding box center [252, 186] width 88 height 26
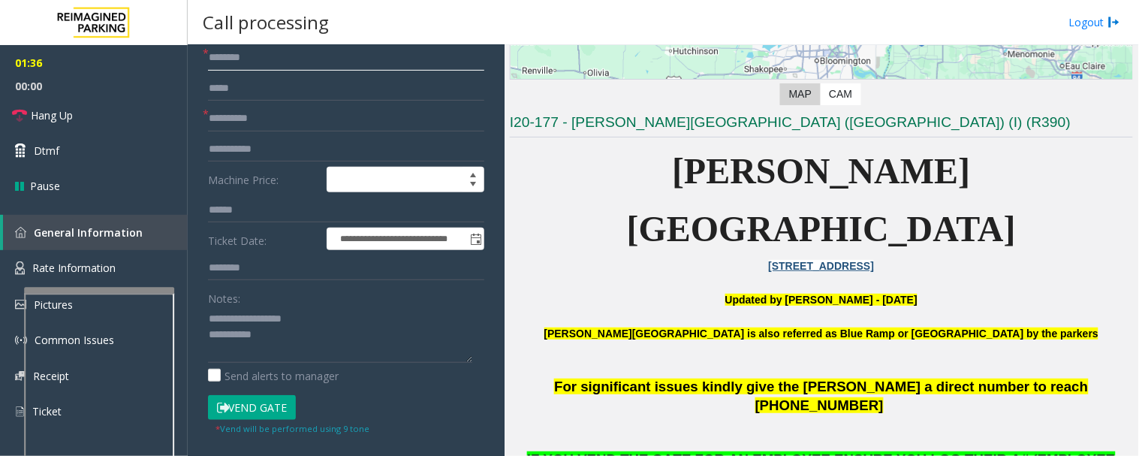
click at [266, 57] on input "text" at bounding box center [346, 58] width 276 height 26
type input "**"
click at [64, 116] on span "Hang Up" at bounding box center [52, 115] width 42 height 16
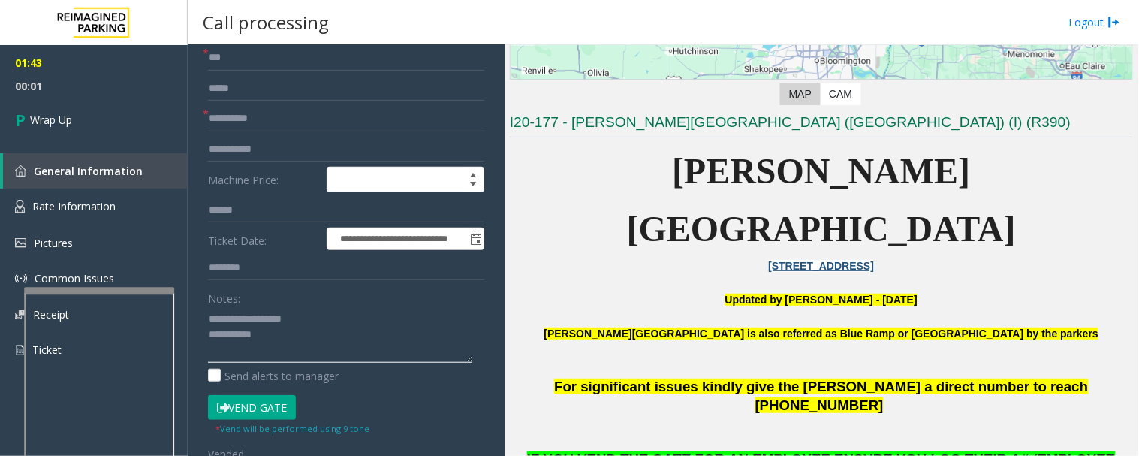
click at [310, 344] on textarea at bounding box center [340, 334] width 264 height 56
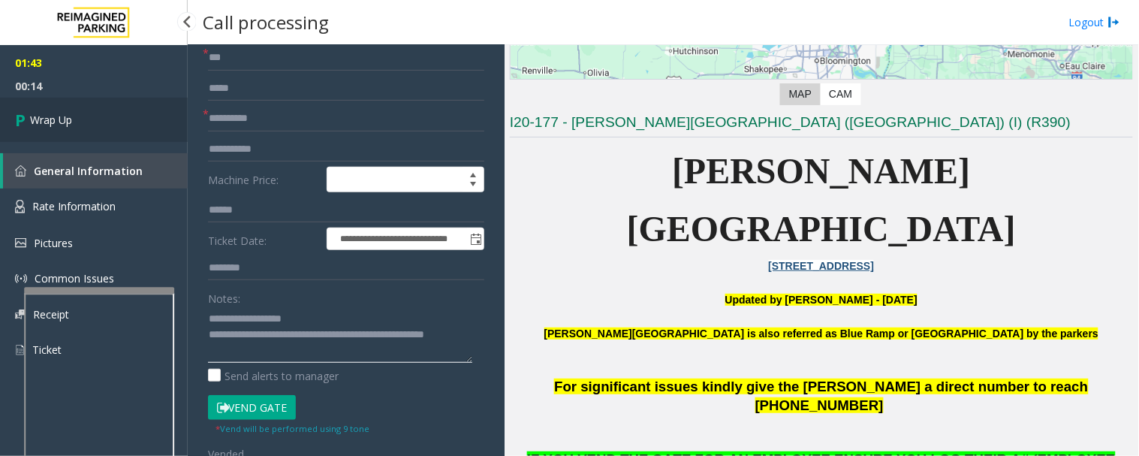
type textarea "**********"
click at [126, 122] on link "Wrap Up" at bounding box center [94, 120] width 188 height 44
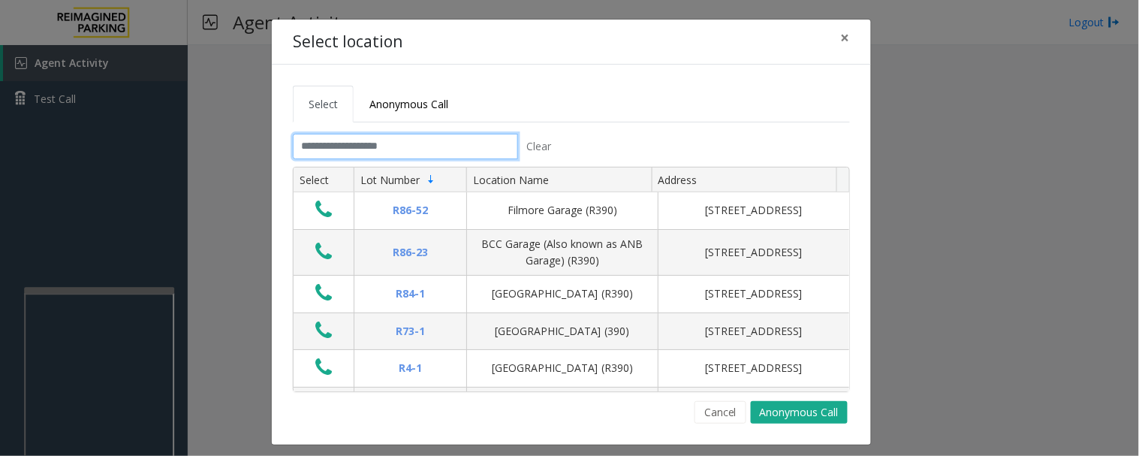
click at [333, 158] on input "text" at bounding box center [405, 147] width 225 height 26
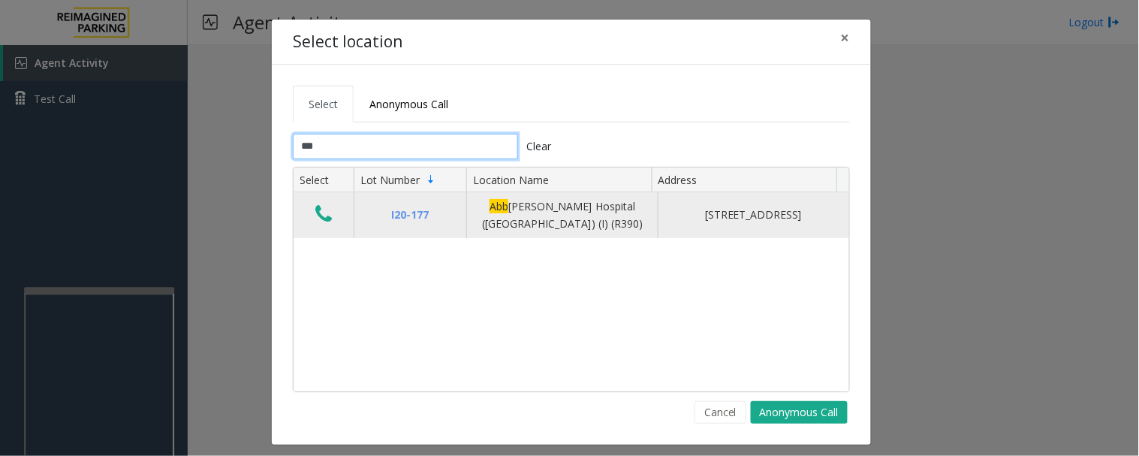
type input "***"
click at [315, 215] on icon "Data table" at bounding box center [323, 213] width 17 height 21
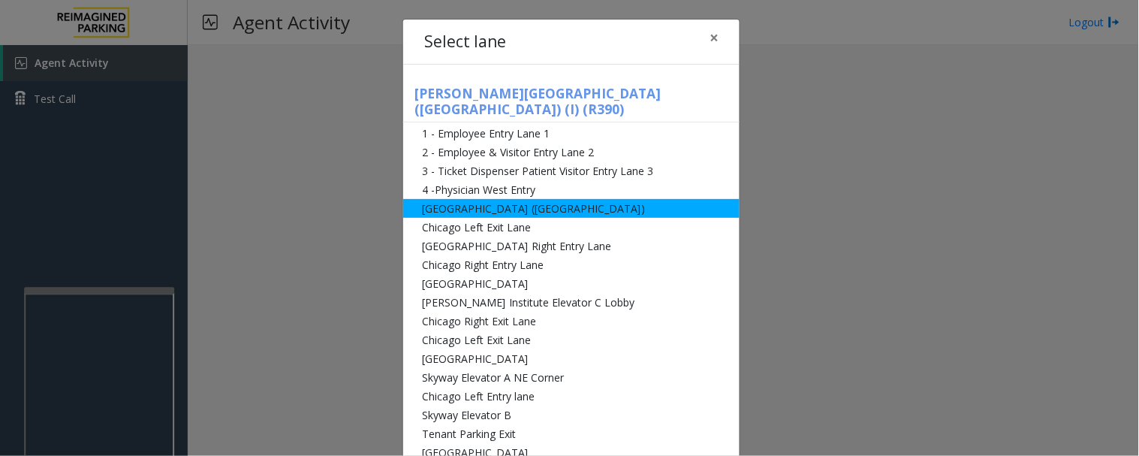
click at [489, 199] on li "[GEOGRAPHIC_DATA] ([GEOGRAPHIC_DATA])" at bounding box center [571, 208] width 336 height 19
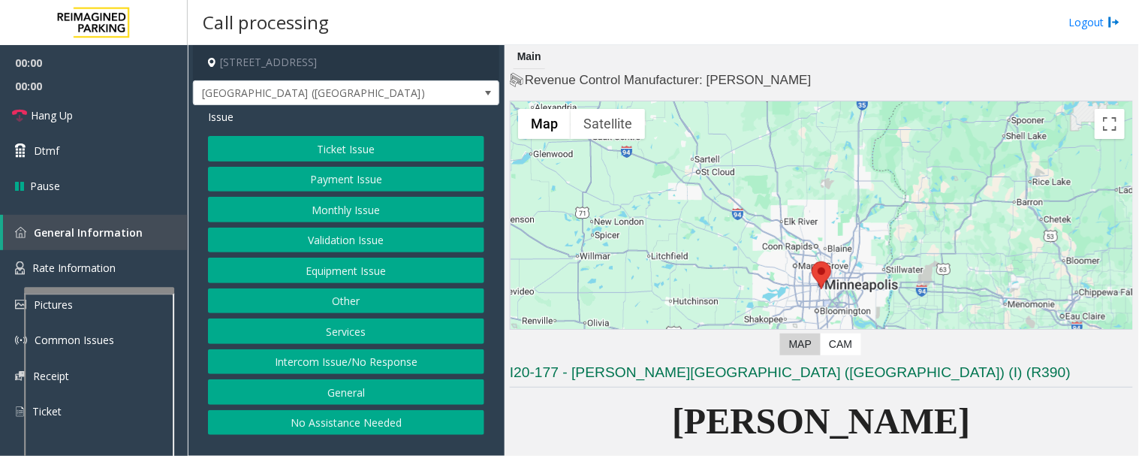
scroll to position [333, 0]
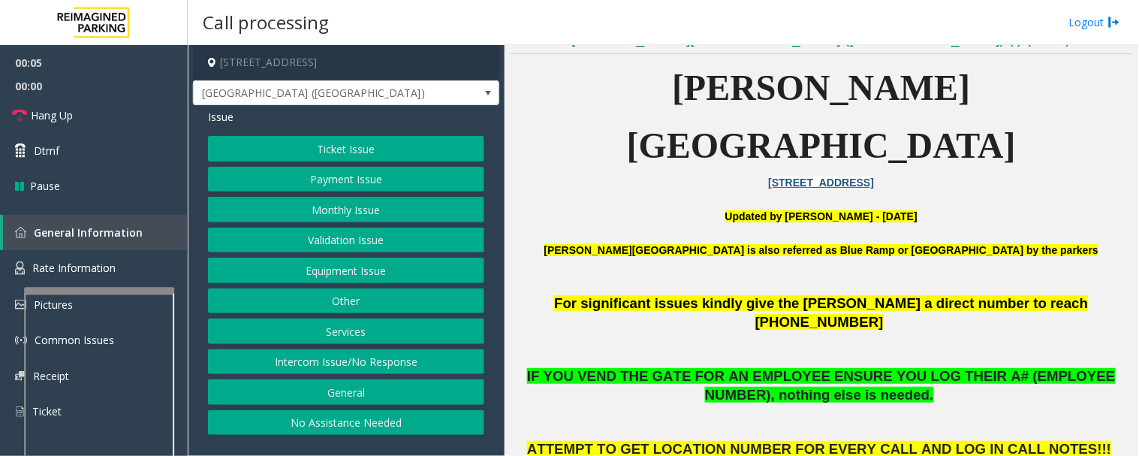
click at [402, 209] on button "Monthly Issue" at bounding box center [346, 210] width 276 height 26
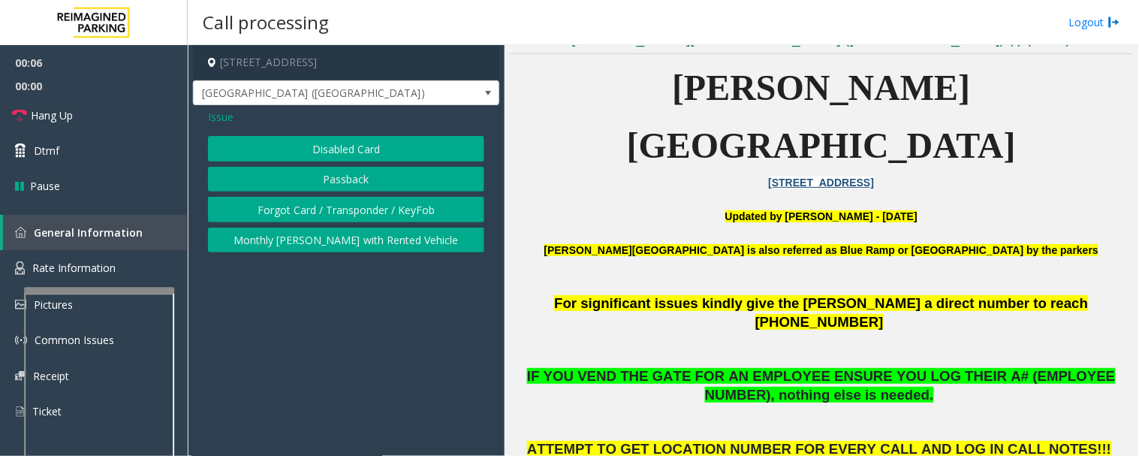
click at [456, 151] on button "Disabled Card" at bounding box center [346, 149] width 276 height 26
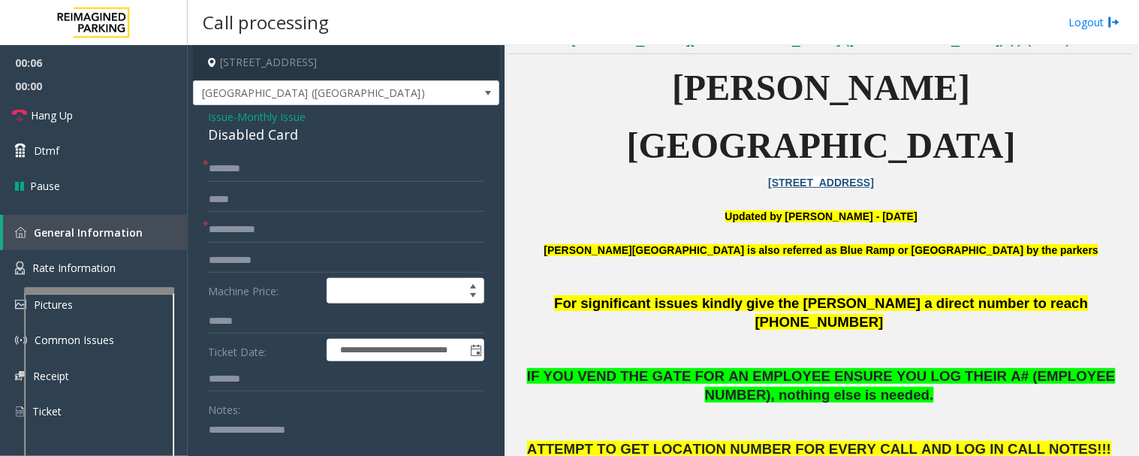
click at [246, 137] on div "Disabled Card" at bounding box center [346, 135] width 276 height 20
copy div "Disabled Card"
click at [246, 235] on input "text" at bounding box center [346, 230] width 276 height 26
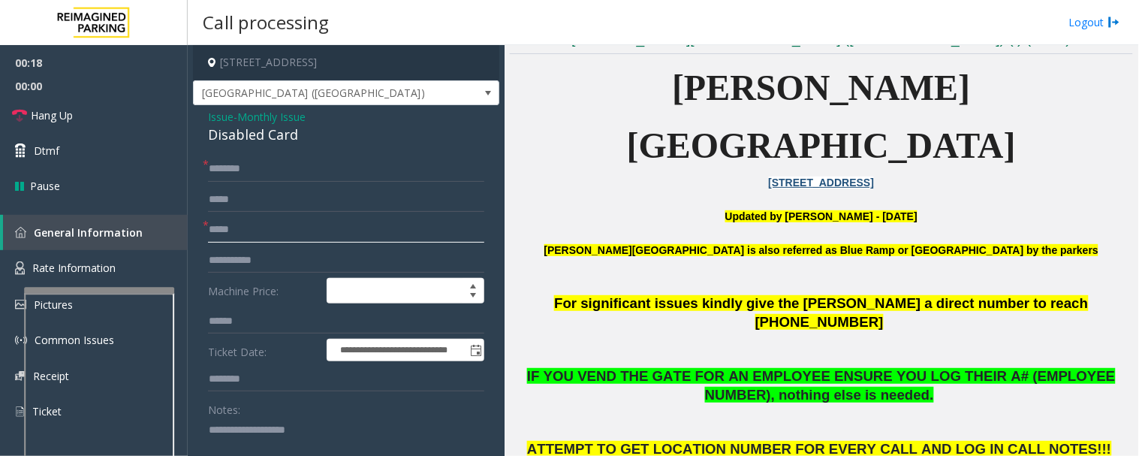
type input "*****"
click at [240, 430] on textarea at bounding box center [340, 445] width 264 height 56
paste textarea "**********"
type textarea "**********"
click at [280, 226] on input "*****" at bounding box center [346, 230] width 276 height 26
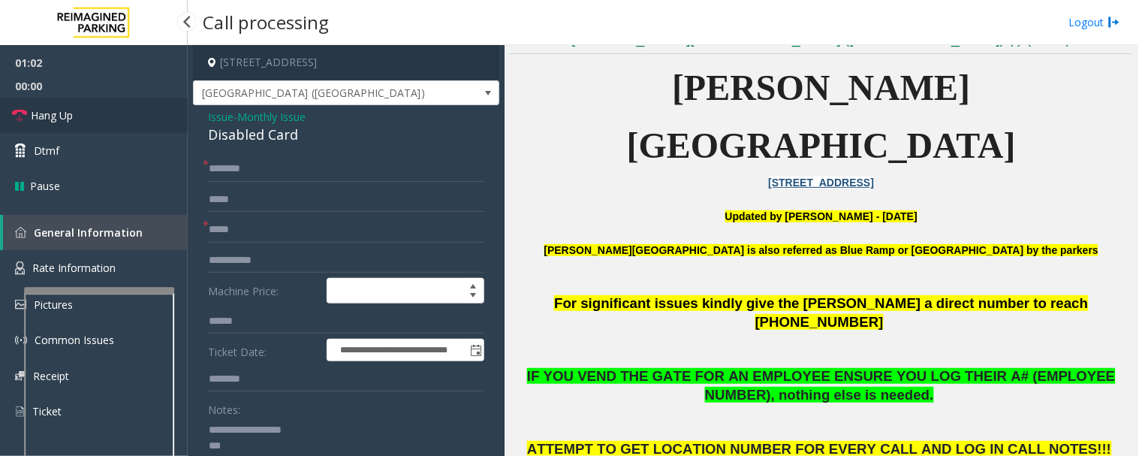
click at [58, 110] on span "Hang Up" at bounding box center [52, 115] width 42 height 16
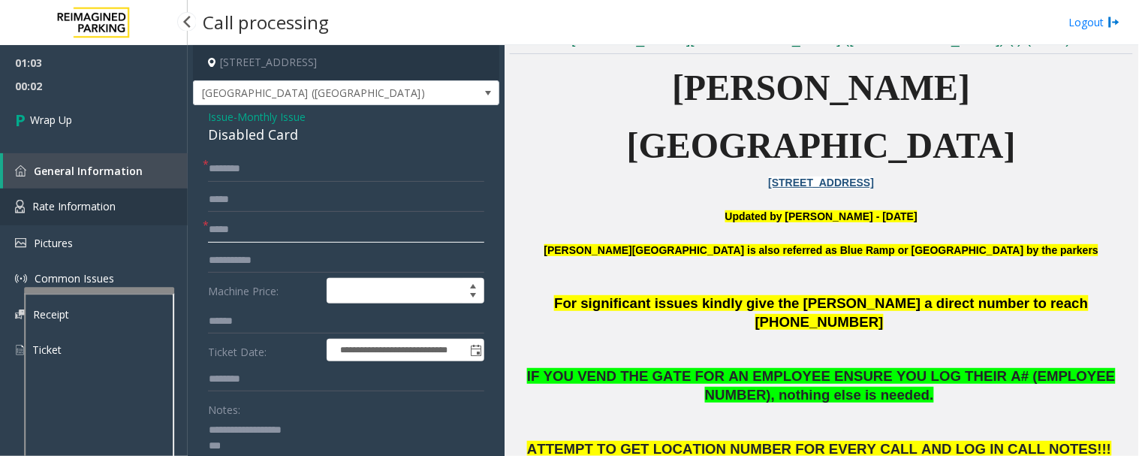
drag, startPoint x: 318, startPoint y: 231, endPoint x: 117, endPoint y: 212, distance: 201.3
click at [117, 212] on app-root "**********" at bounding box center [569, 228] width 1139 height 456
type input "**"
click at [236, 177] on input "text" at bounding box center [346, 169] width 276 height 26
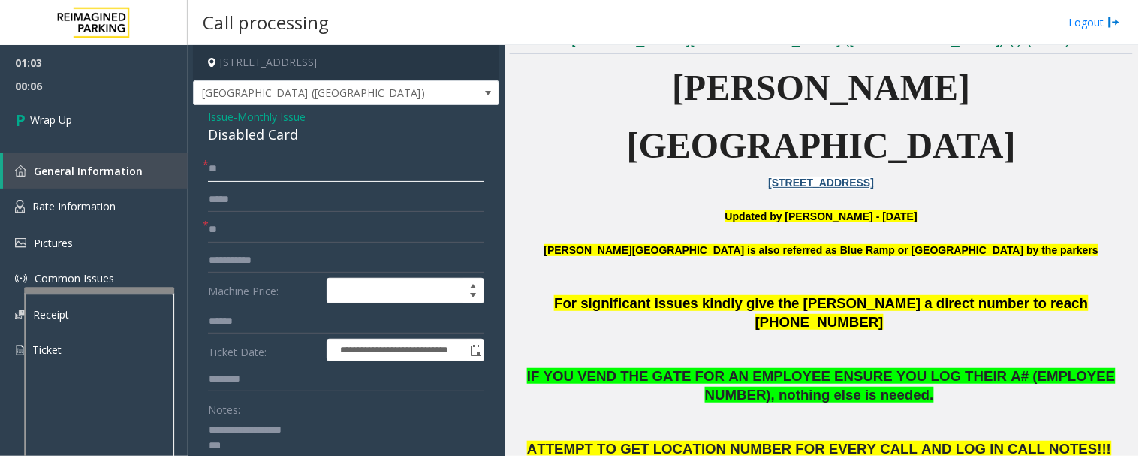
type input "**"
click at [257, 449] on textarea at bounding box center [340, 445] width 264 height 56
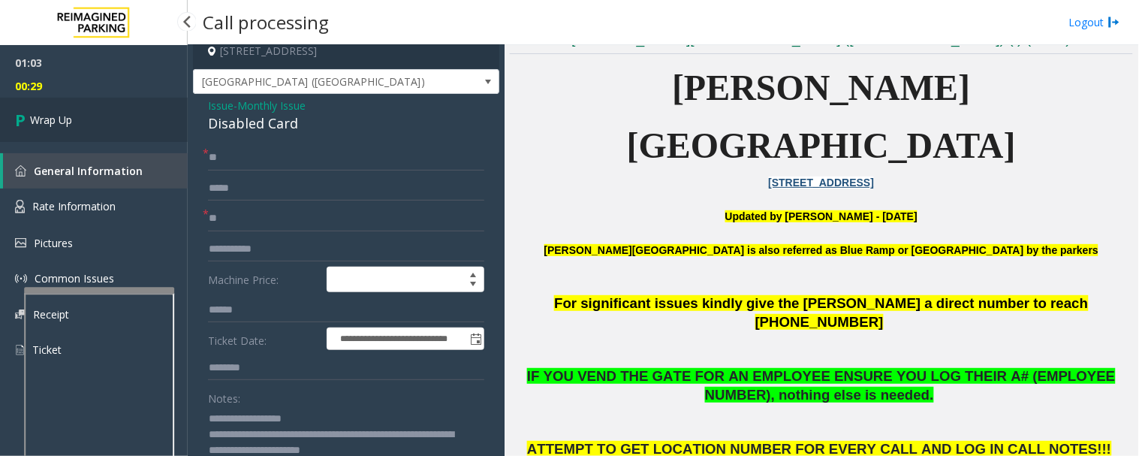
type textarea "**********"
click at [130, 131] on link "Wrap Up" at bounding box center [94, 120] width 188 height 44
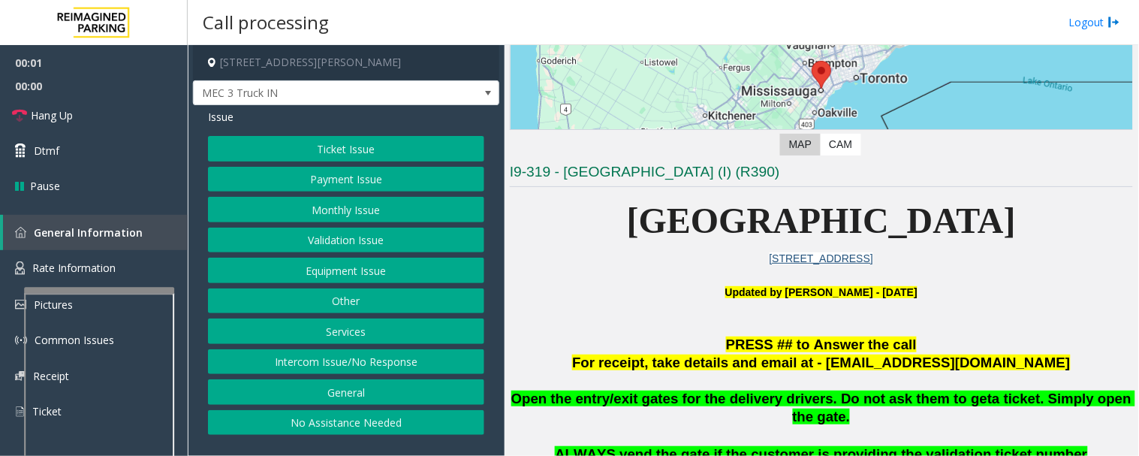
scroll to position [333, 0]
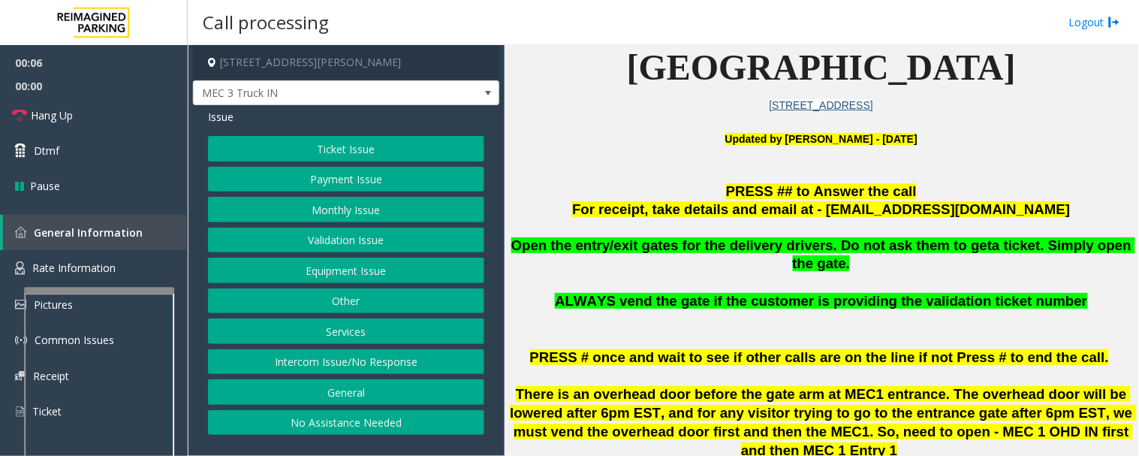
click at [417, 272] on button "Equipment Issue" at bounding box center [346, 270] width 276 height 26
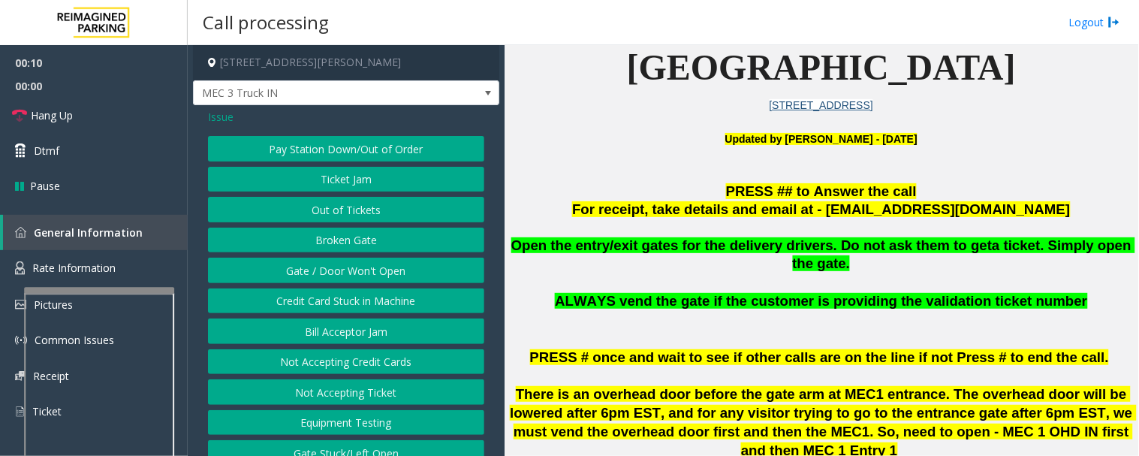
click at [417, 272] on button "Gate / Door Won't Open" at bounding box center [346, 270] width 276 height 26
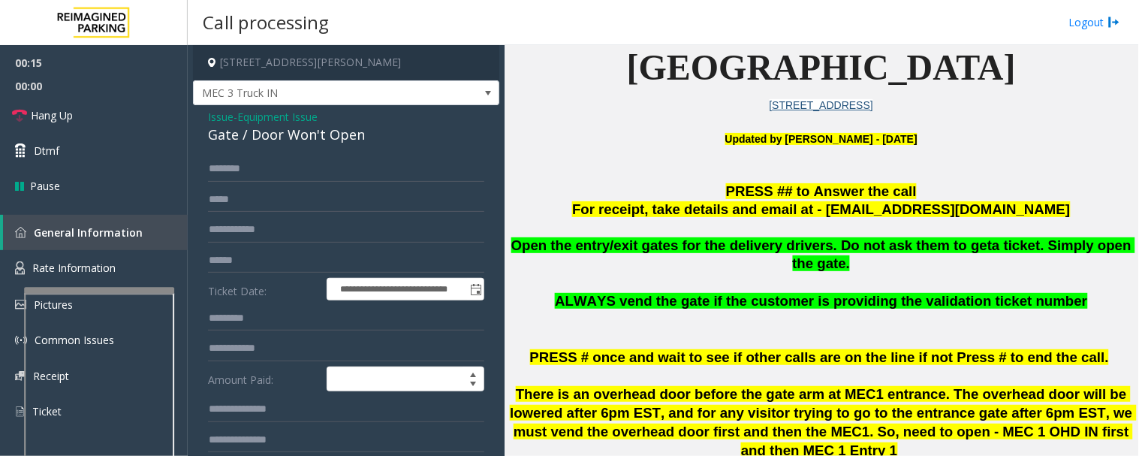
click at [283, 141] on div "Gate / Door Won't Open" at bounding box center [346, 135] width 276 height 20
copy div "Gate / Door Won't Open"
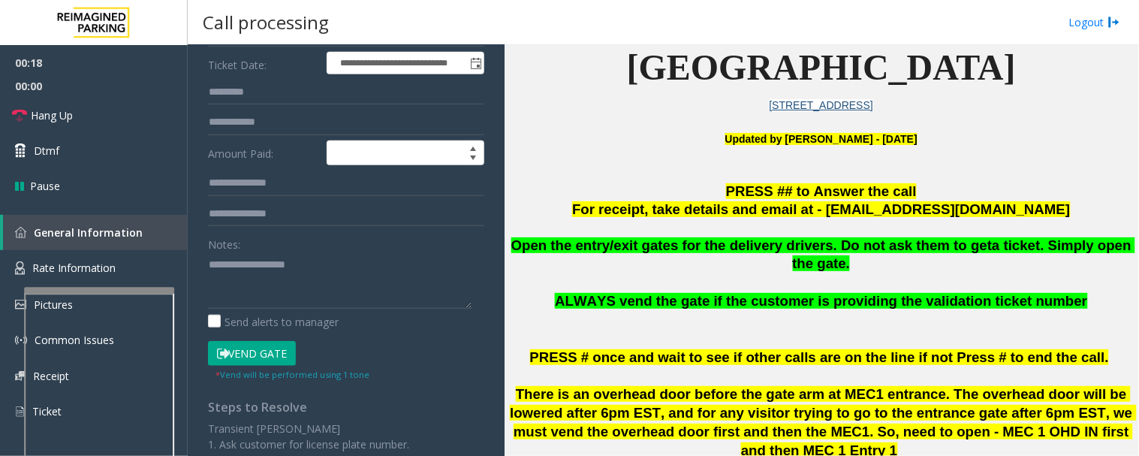
scroll to position [250, 0]
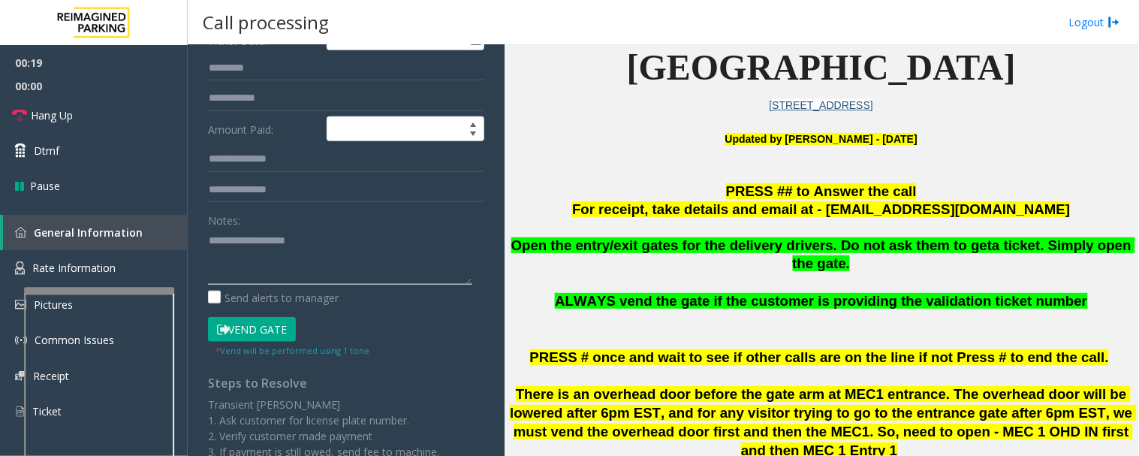
click at [286, 236] on textarea at bounding box center [340, 256] width 264 height 56
click at [264, 329] on button "Vend Gate" at bounding box center [252, 330] width 88 height 26
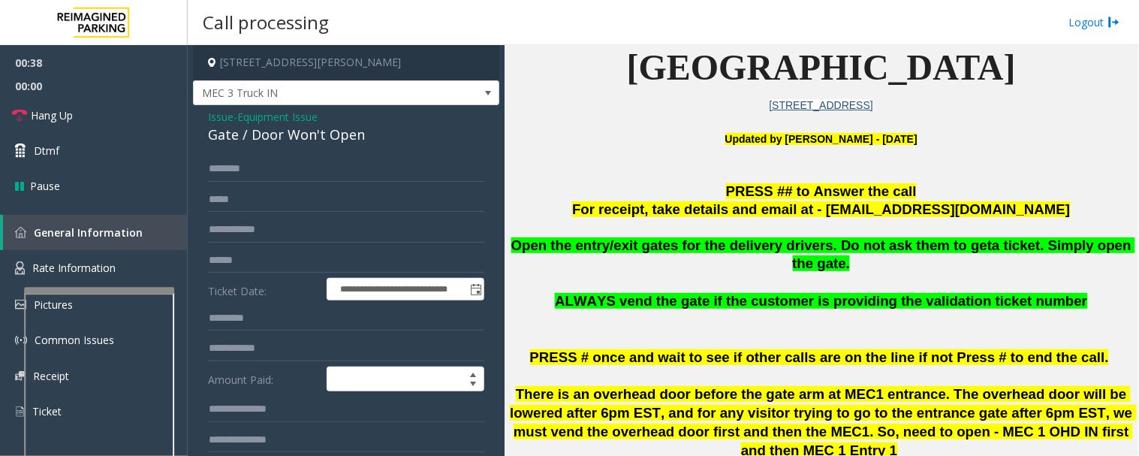
scroll to position [167, 0]
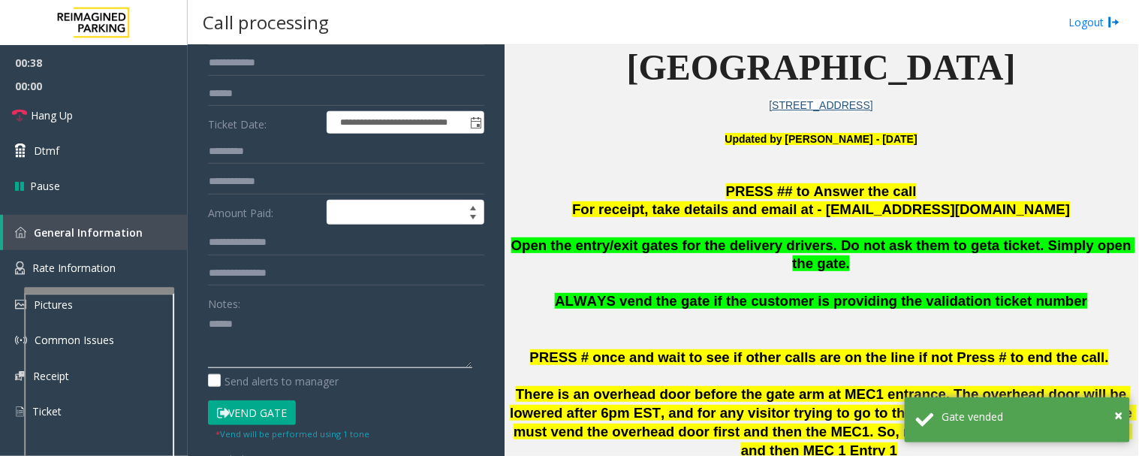
click at [293, 330] on textarea at bounding box center [340, 339] width 264 height 56
paste textarea "**********"
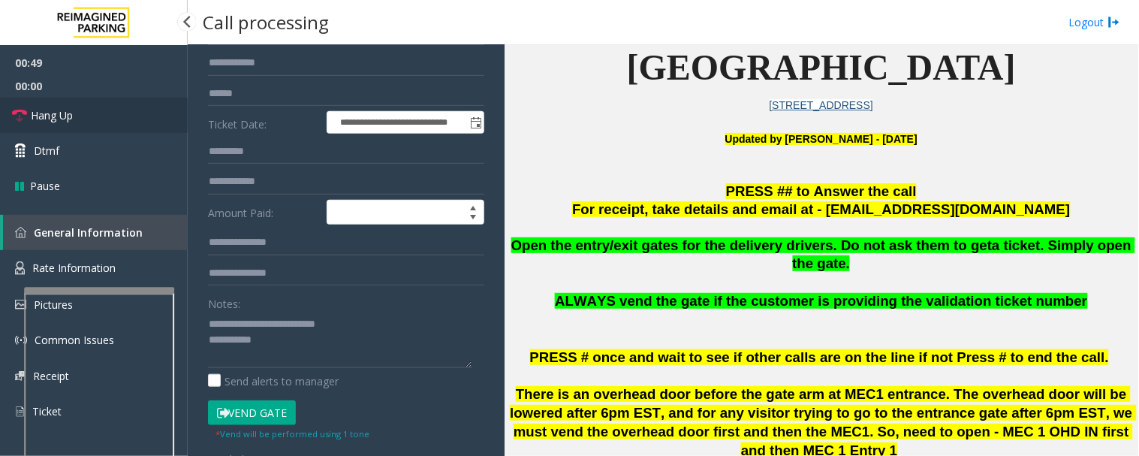
click at [17, 118] on icon at bounding box center [19, 115] width 15 height 15
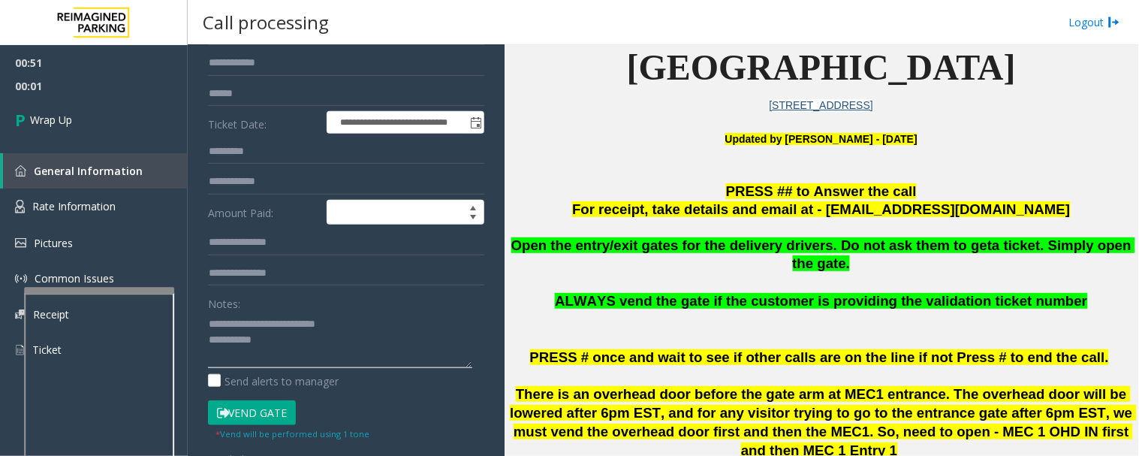
click at [366, 363] on textarea at bounding box center [340, 339] width 264 height 56
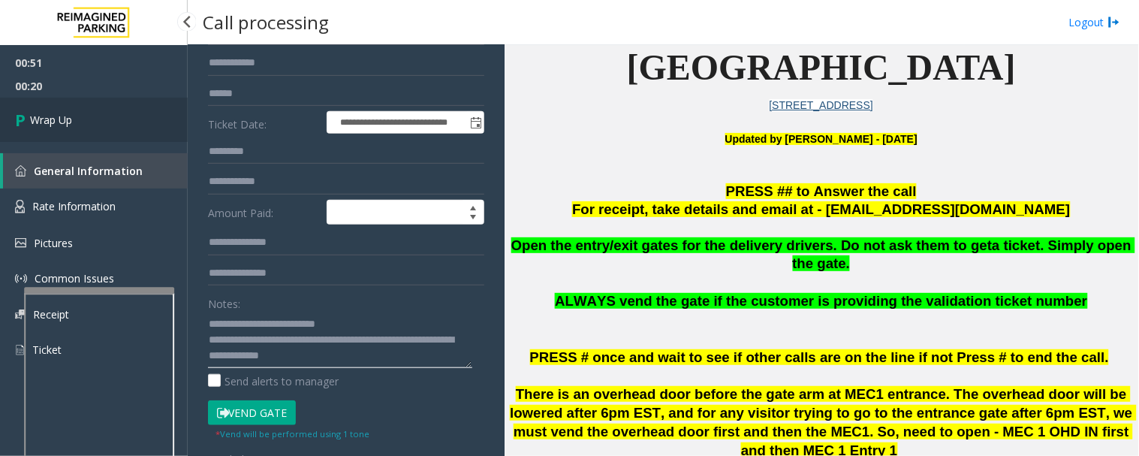
type textarea "**********"
click at [146, 110] on link "Wrap Up" at bounding box center [94, 120] width 188 height 44
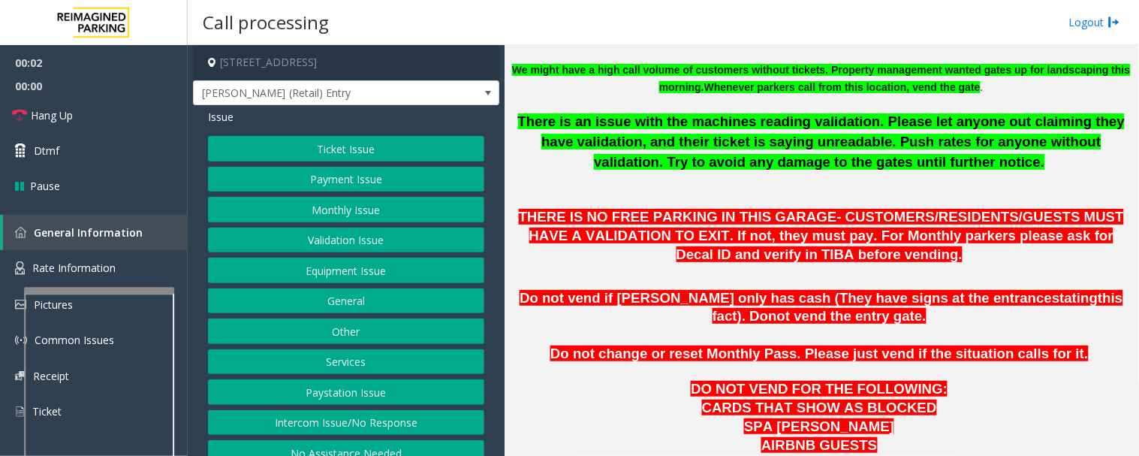
scroll to position [667, 0]
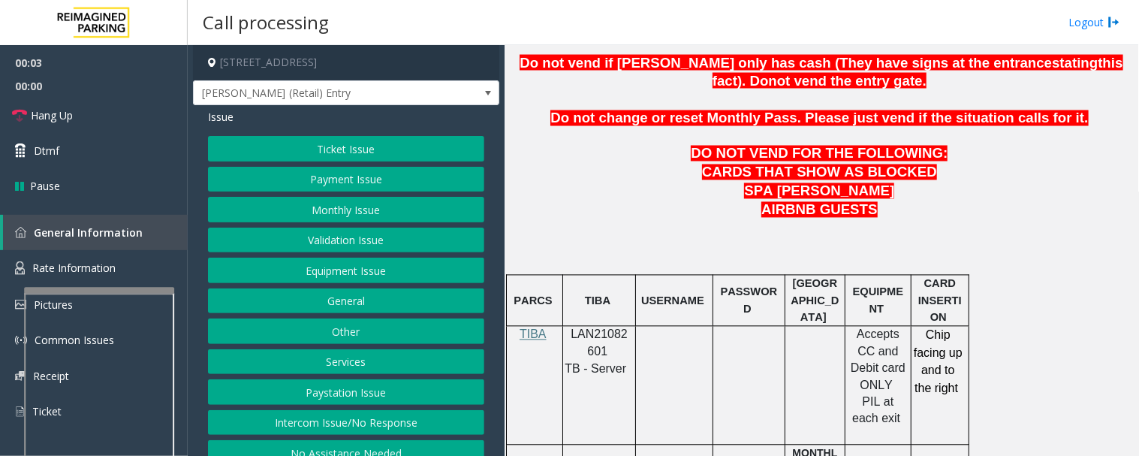
click at [588, 339] on span "LAN21082601" at bounding box center [598, 342] width 57 height 29
copy p "LAN21082601"
click at [347, 200] on button "Monthly Issue" at bounding box center [346, 210] width 276 height 26
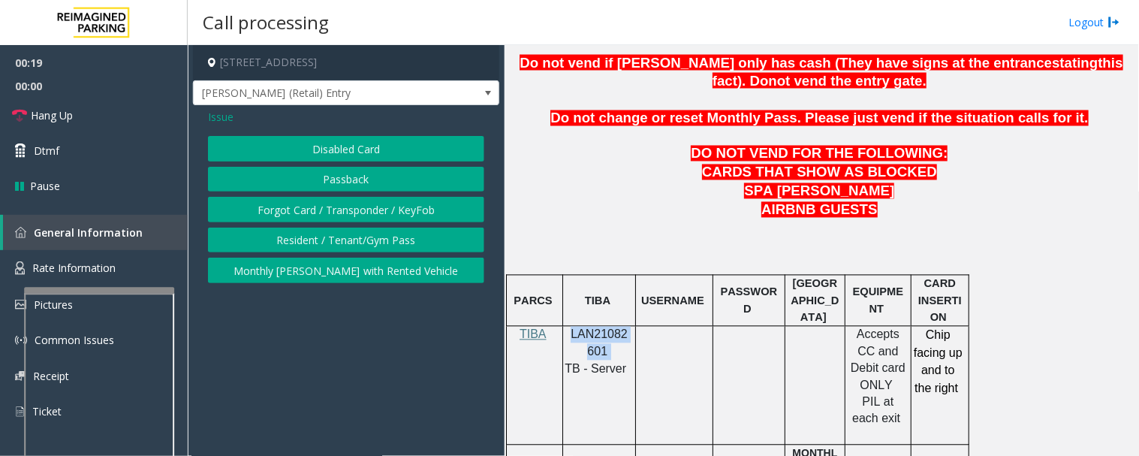
click at [354, 181] on button "Passback" at bounding box center [346, 180] width 276 height 26
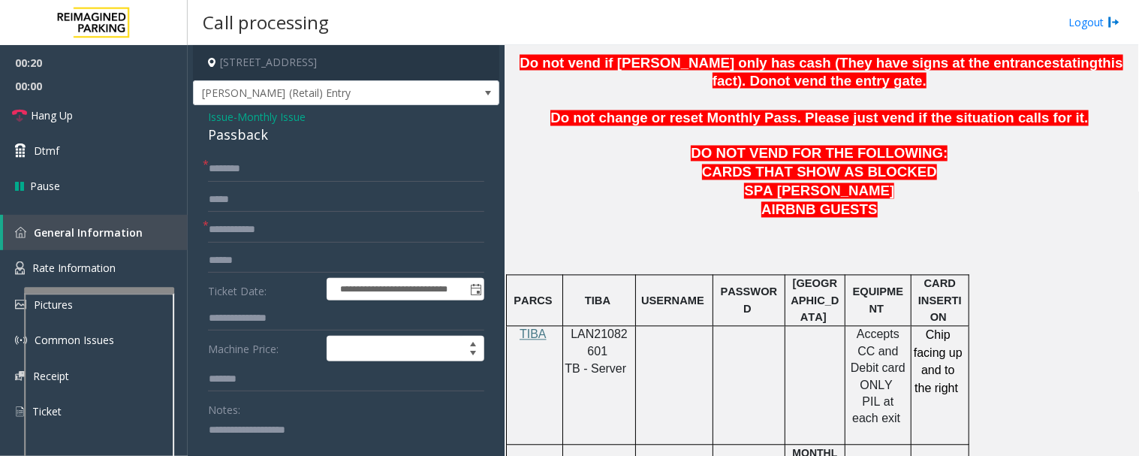
click at [246, 135] on div "Passback" at bounding box center [346, 135] width 276 height 20
copy div "Passback"
click at [250, 419] on textarea at bounding box center [340, 445] width 264 height 56
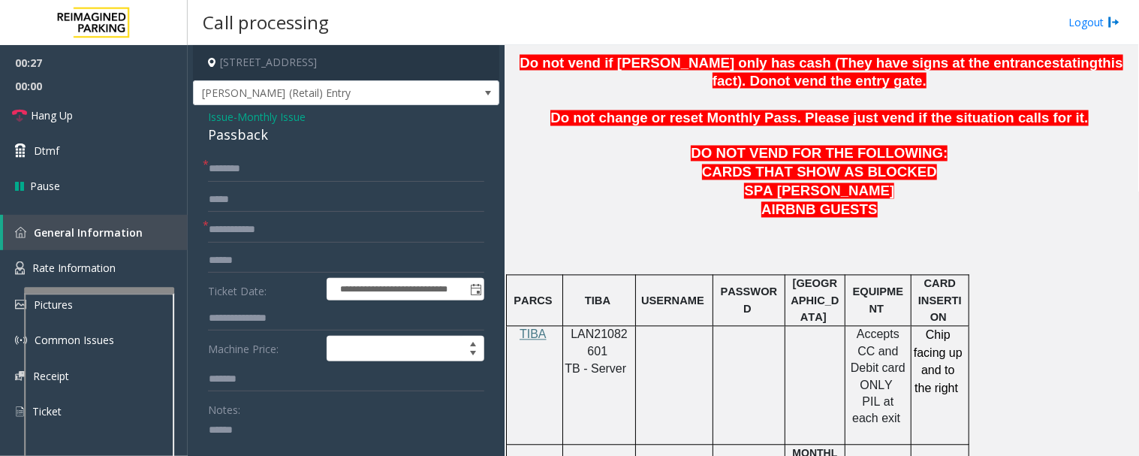
paste textarea "********"
type textarea "**********"
click at [298, 240] on input "text" at bounding box center [346, 230] width 276 height 26
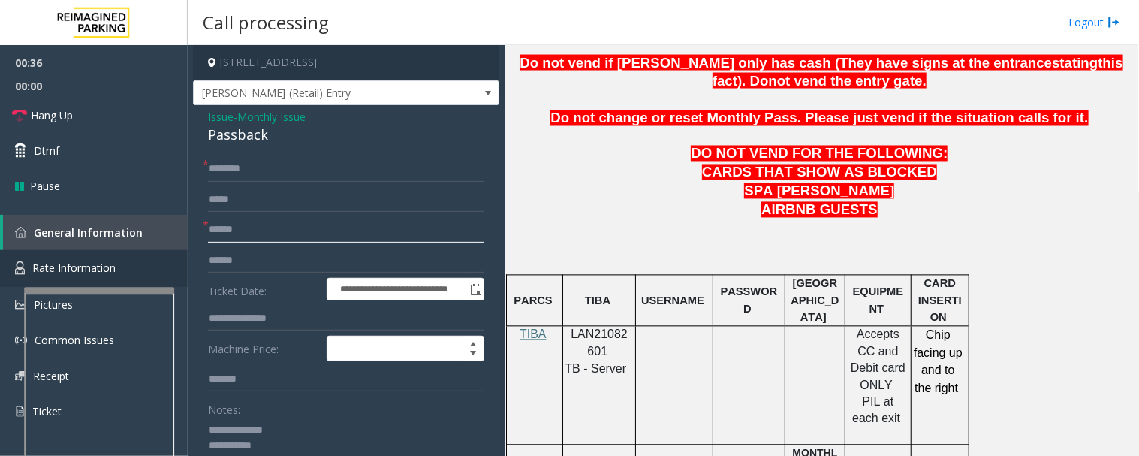
type input "******"
click at [272, 175] on input "text" at bounding box center [346, 169] width 276 height 26
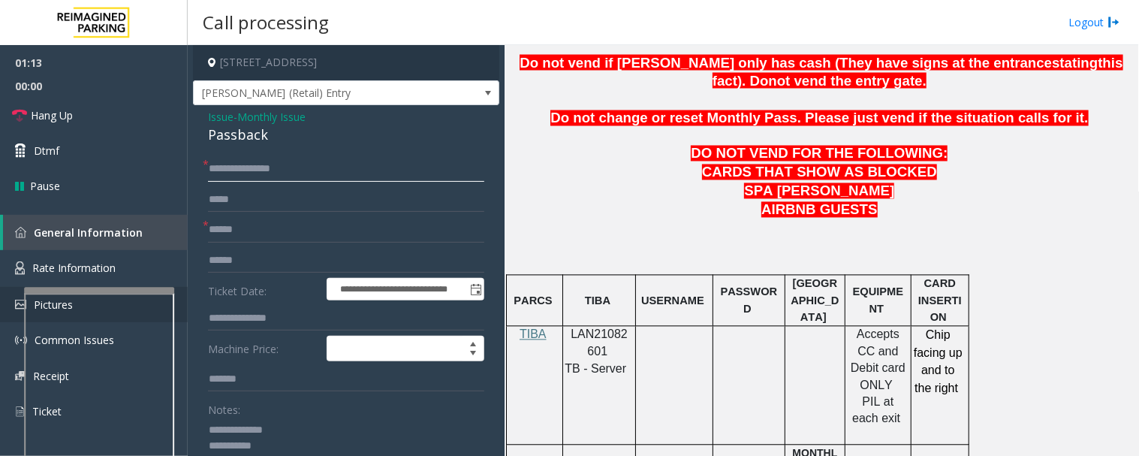
type input "**********"
click at [109, 113] on link "Hang Up" at bounding box center [94, 115] width 188 height 35
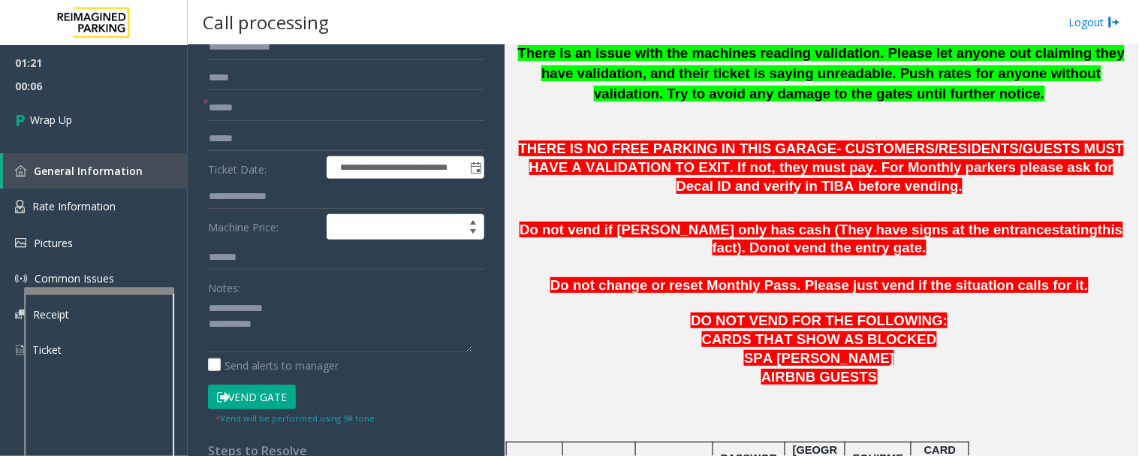
scroll to position [250, 0]
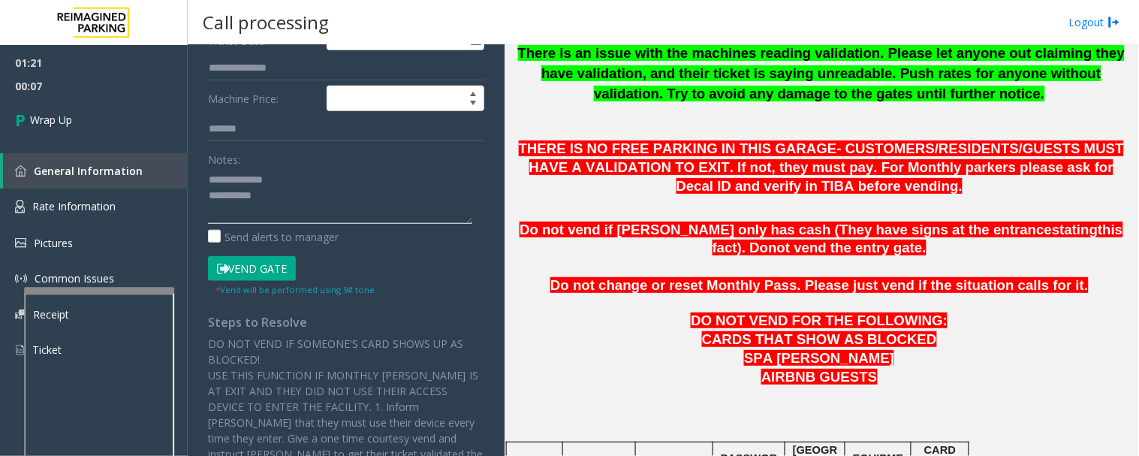
click at [343, 194] on textarea at bounding box center [340, 195] width 264 height 56
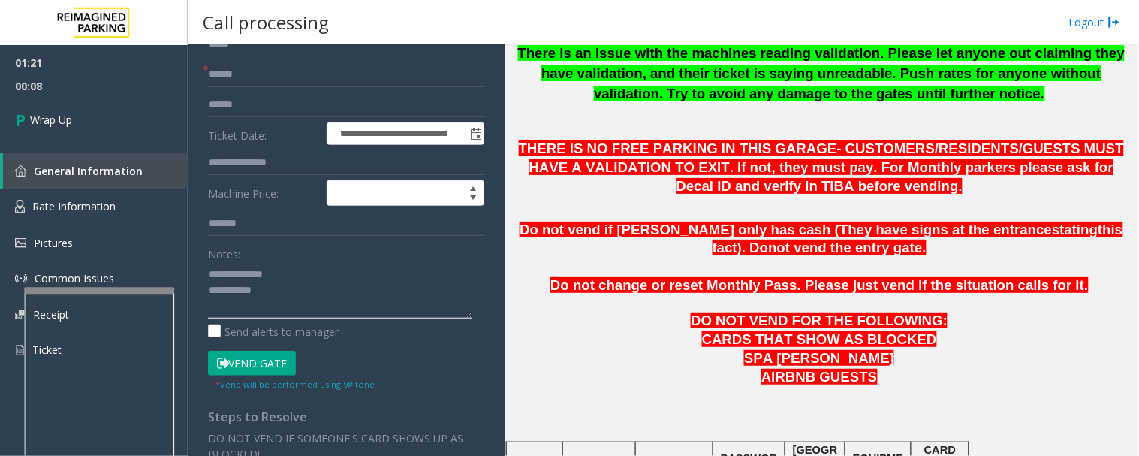
scroll to position [0, 0]
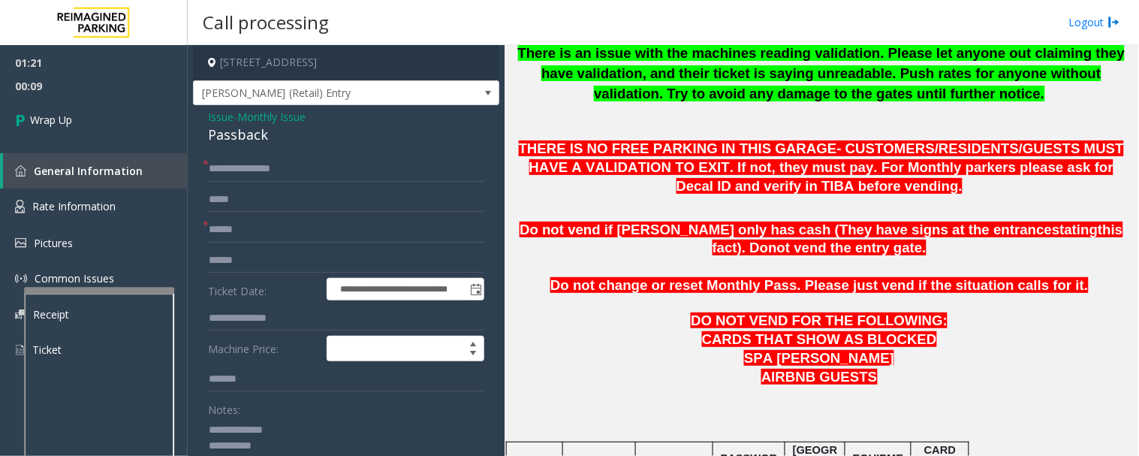
click at [218, 116] on span "Issue" at bounding box center [221, 117] width 26 height 16
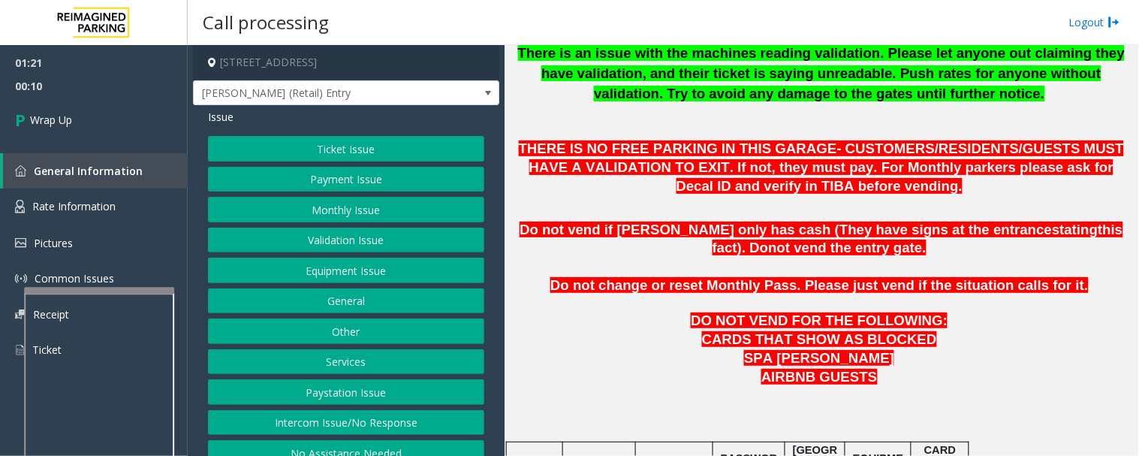
click at [363, 206] on button "Monthly Issue" at bounding box center [346, 210] width 276 height 26
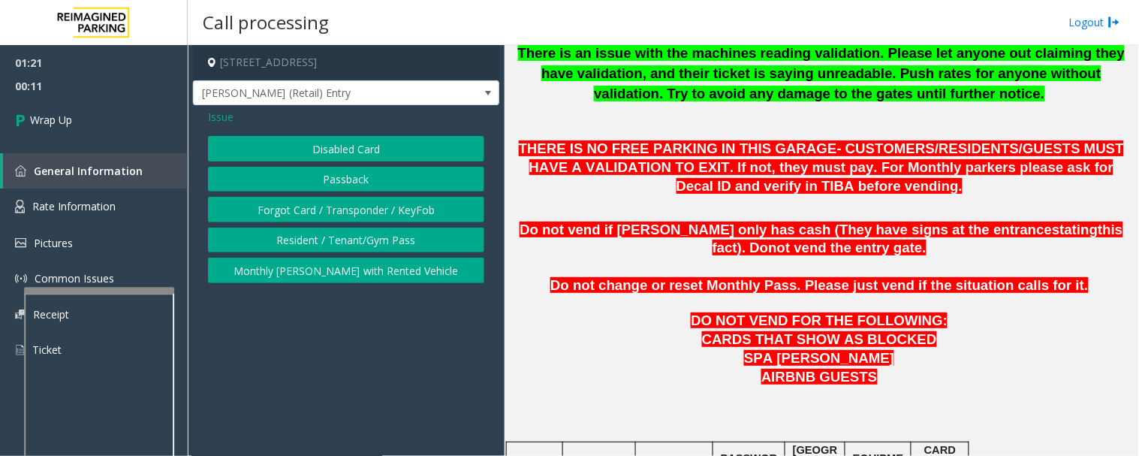
click at [368, 151] on button "Disabled Card" at bounding box center [346, 149] width 276 height 26
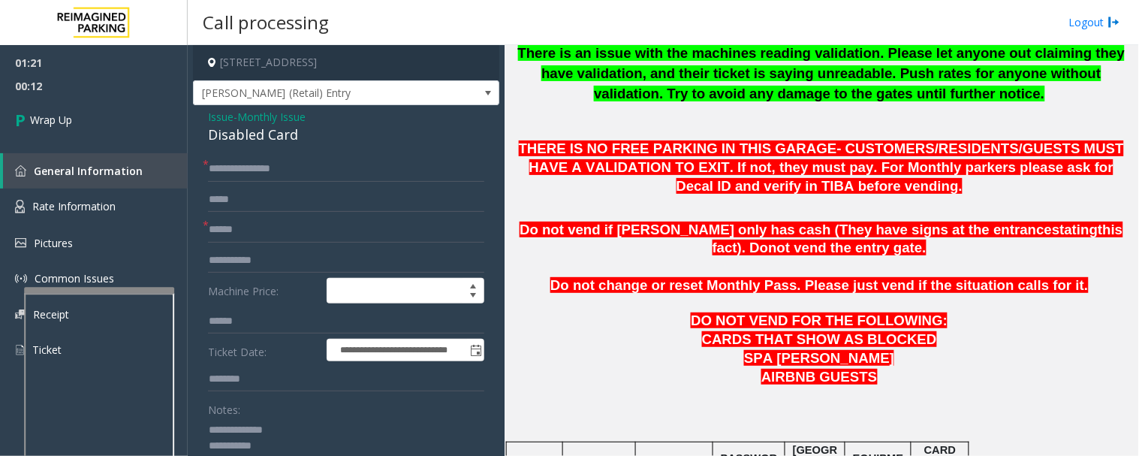
click at [261, 141] on div "Disabled Card" at bounding box center [346, 135] width 276 height 20
copy div "Disabled Card"
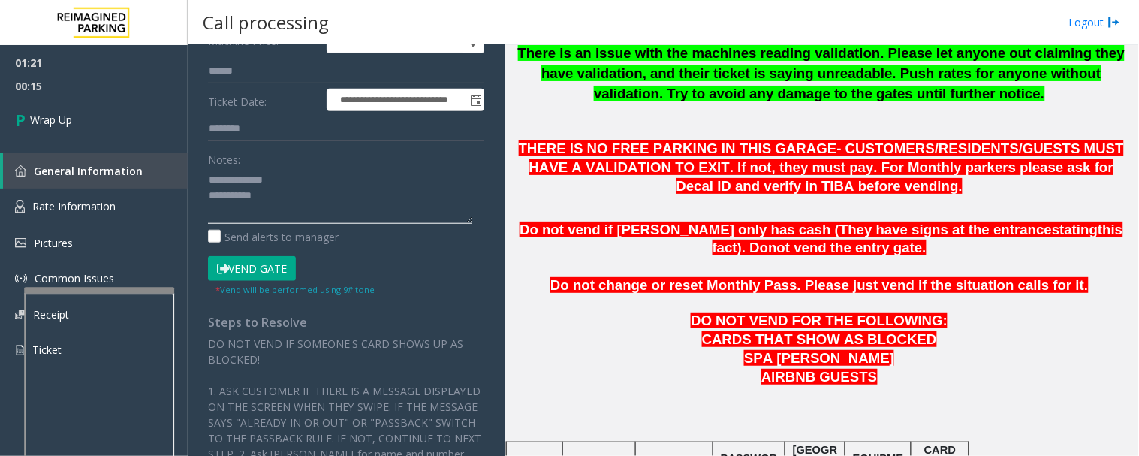
drag, startPoint x: 236, startPoint y: 178, endPoint x: 299, endPoint y: 178, distance: 62.3
click at [299, 178] on textarea at bounding box center [340, 195] width 264 height 56
paste textarea "*****"
click at [286, 205] on textarea at bounding box center [340, 195] width 264 height 56
drag, startPoint x: 260, startPoint y: 209, endPoint x: 384, endPoint y: 218, distance: 123.4
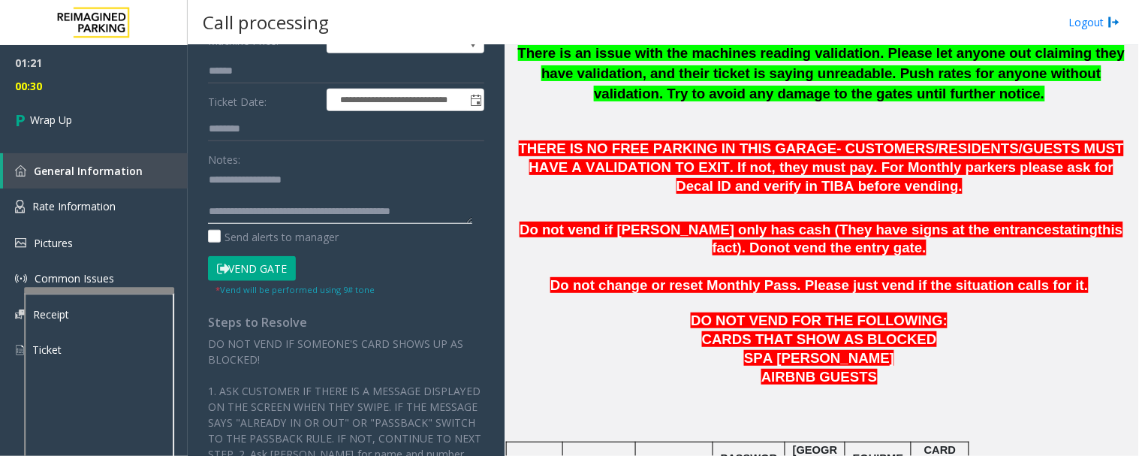
click at [261, 209] on textarea at bounding box center [340, 195] width 264 height 56
type textarea "**********"
click at [103, 129] on link "Wrap Up" at bounding box center [94, 120] width 188 height 44
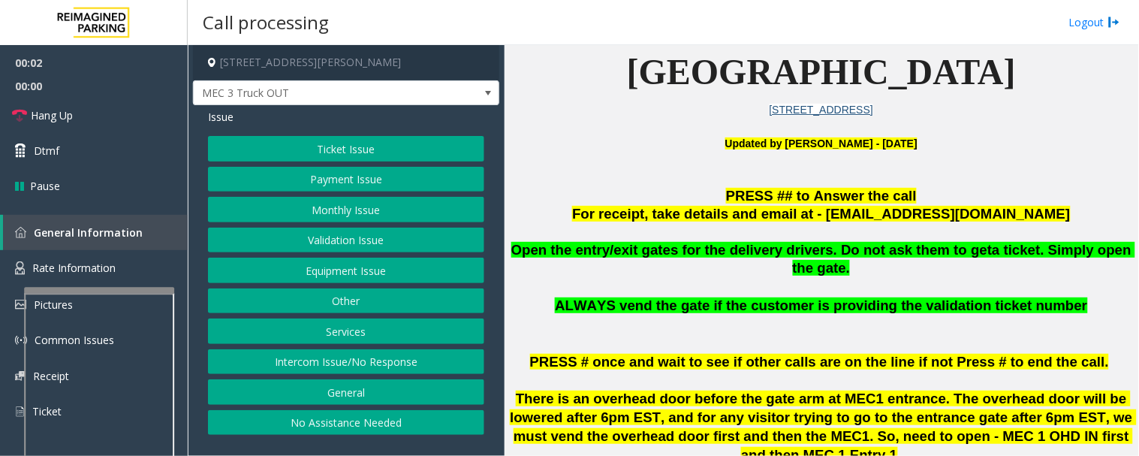
scroll to position [333, 0]
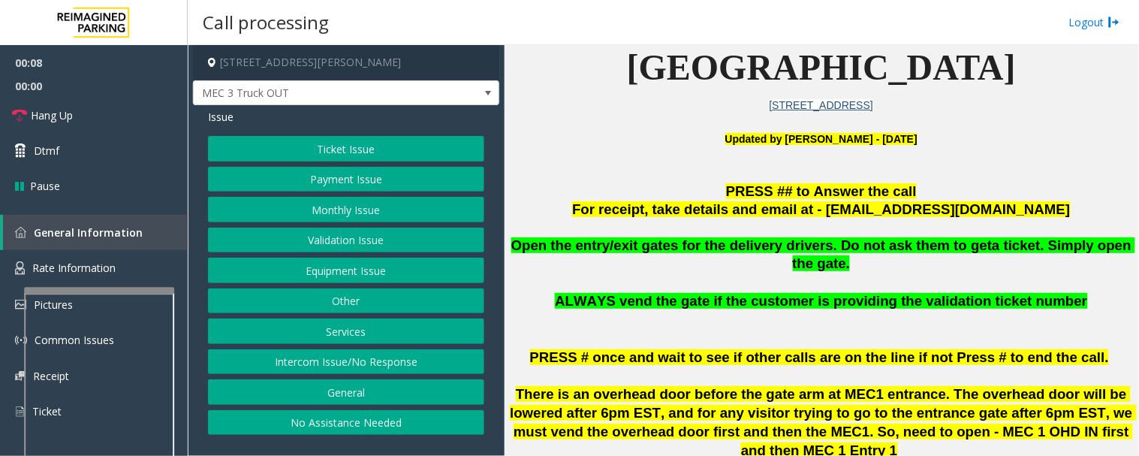
click at [411, 365] on button "Intercom Issue/No Response" at bounding box center [346, 362] width 276 height 26
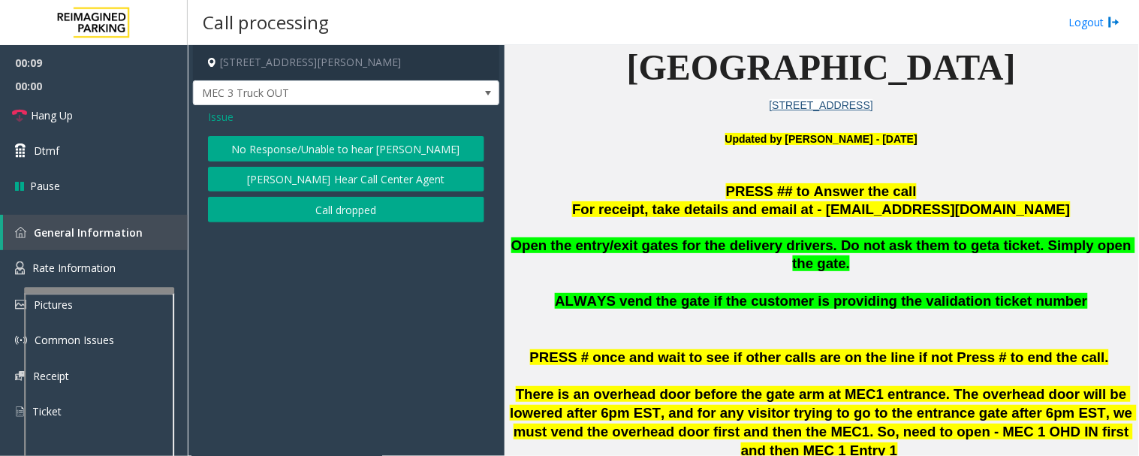
click at [325, 153] on button "No Response/Unable to hear [PERSON_NAME]" at bounding box center [346, 149] width 276 height 26
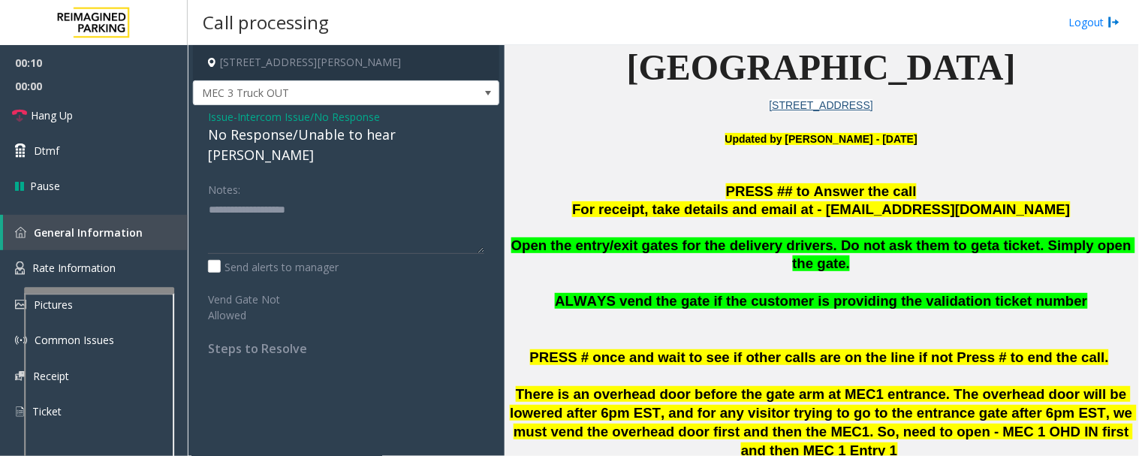
click at [370, 130] on div "No Response/Unable to hear [PERSON_NAME]" at bounding box center [346, 145] width 276 height 41
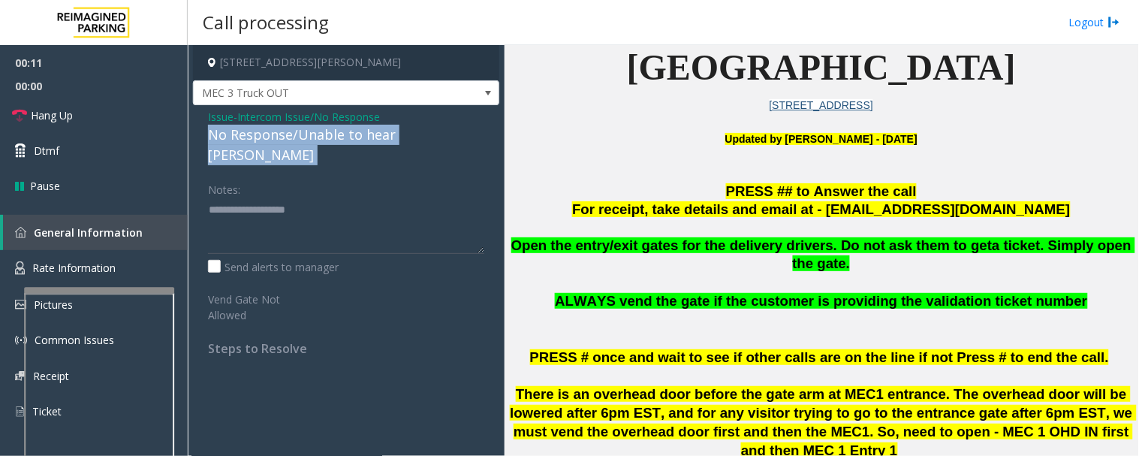
click at [370, 130] on div "No Response/Unable to hear [PERSON_NAME]" at bounding box center [346, 145] width 276 height 41
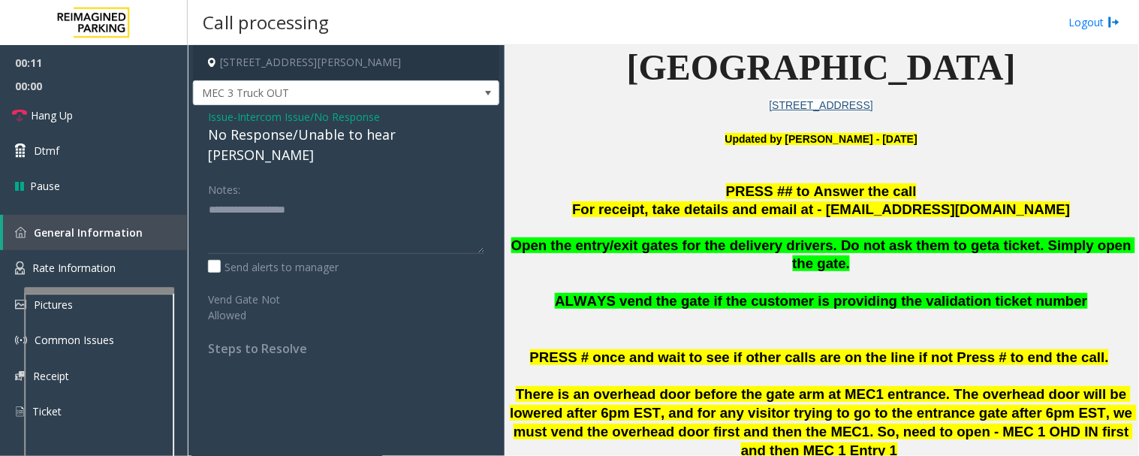
click at [334, 146] on div "Issue - Intercom Issue/No Response No Response/Unable to hear parker Notes: Sen…" at bounding box center [346, 238] width 306 height 266
click at [345, 137] on div "No Response/Unable to hear [PERSON_NAME]" at bounding box center [346, 145] width 276 height 41
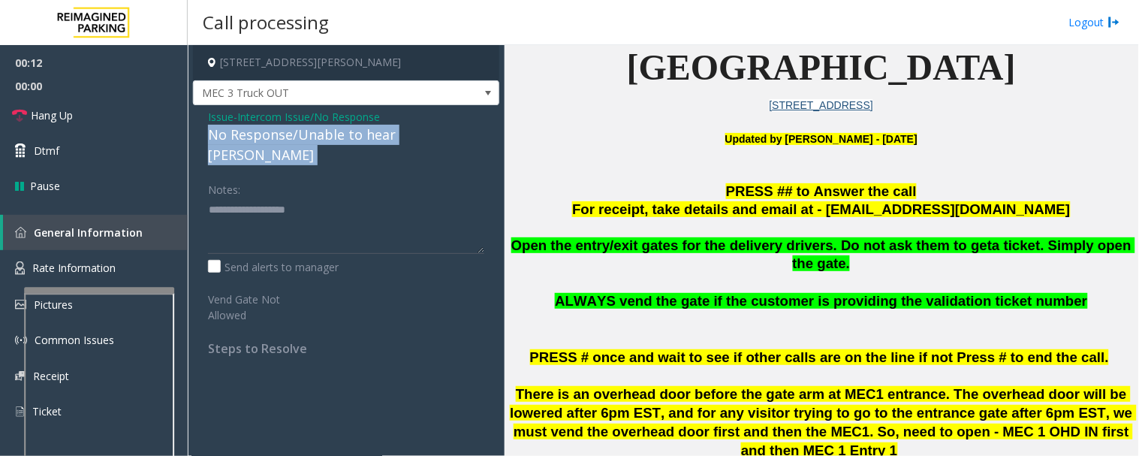
click at [345, 137] on div "No Response/Unable to hear [PERSON_NAME]" at bounding box center [346, 145] width 276 height 41
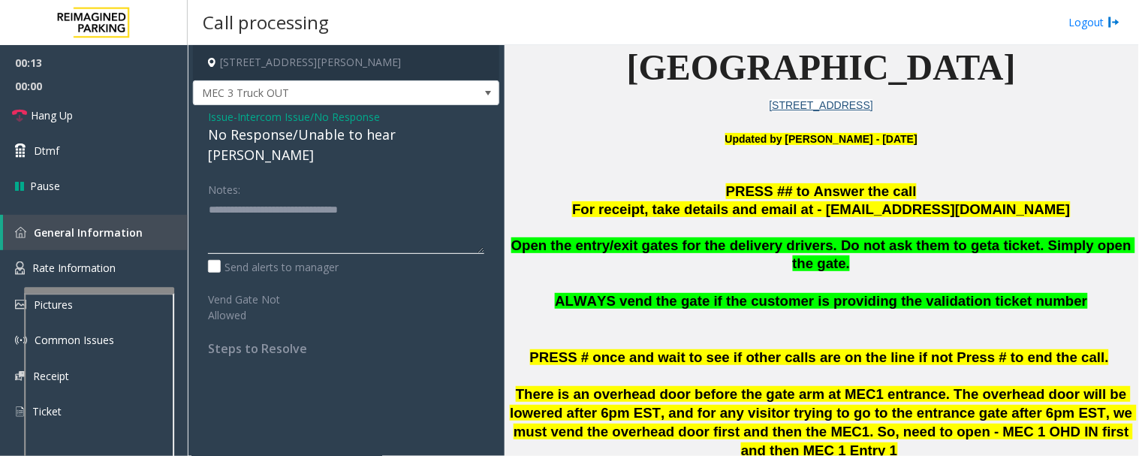
click at [432, 197] on textarea at bounding box center [346, 225] width 276 height 56
type textarea "**********"
click at [18, 105] on link "Hang Up" at bounding box center [94, 115] width 188 height 35
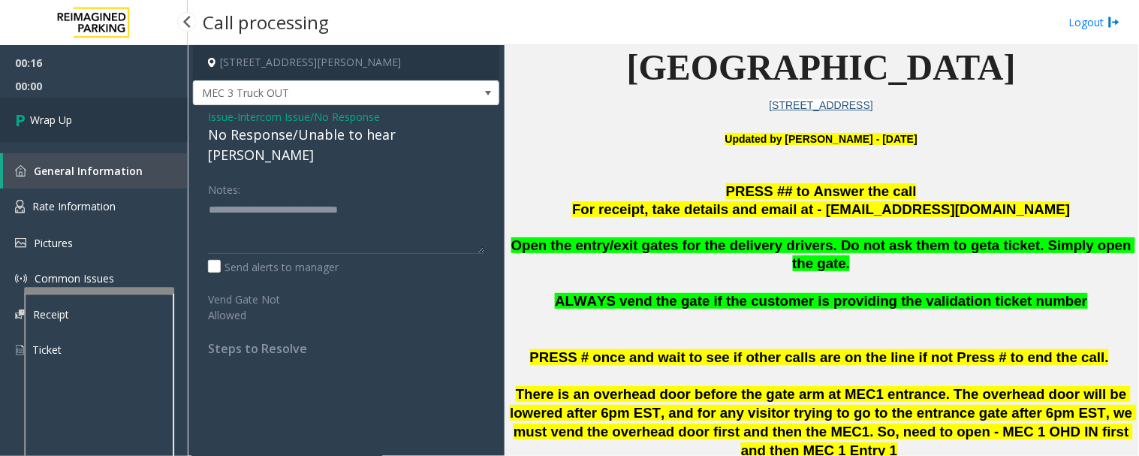
click at [125, 123] on link "Wrap Up" at bounding box center [94, 120] width 188 height 44
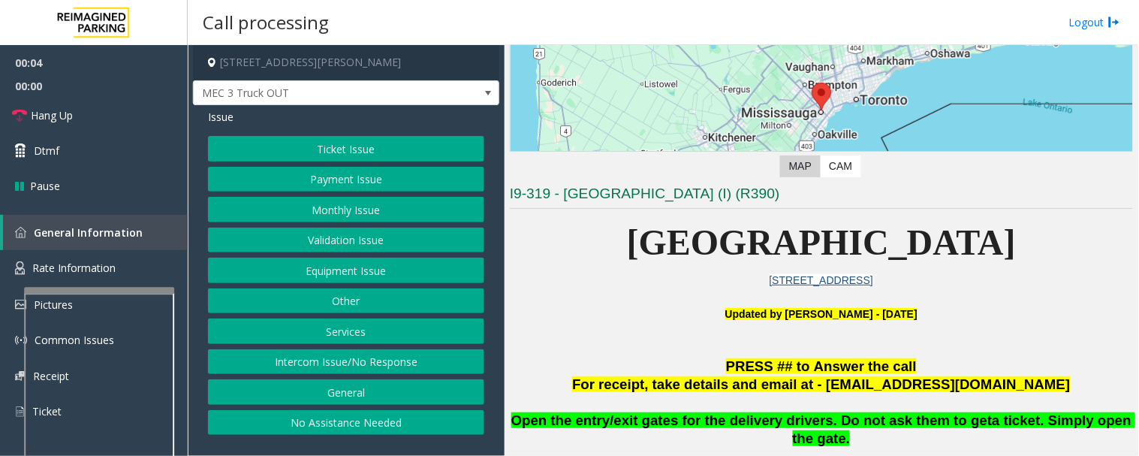
scroll to position [333, 0]
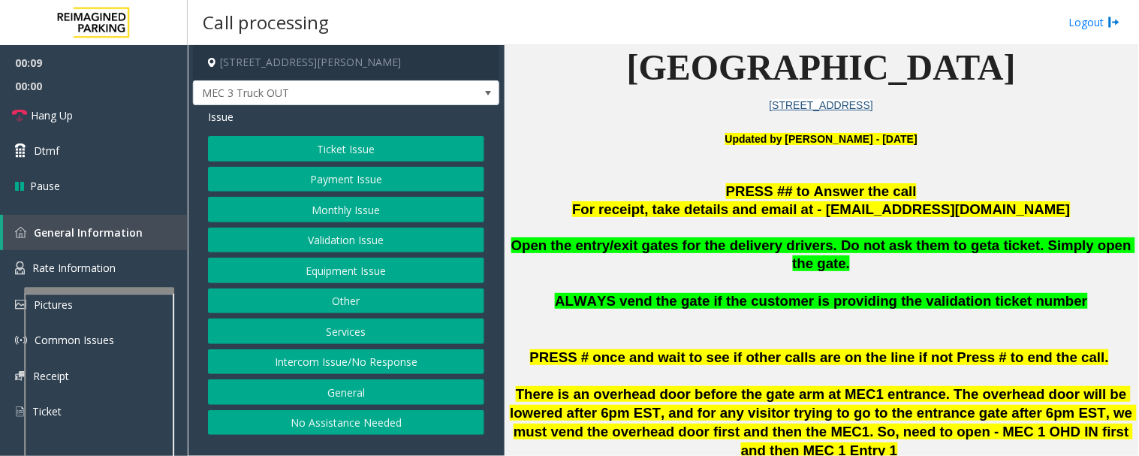
click at [420, 363] on button "Intercom Issue/No Response" at bounding box center [346, 362] width 276 height 26
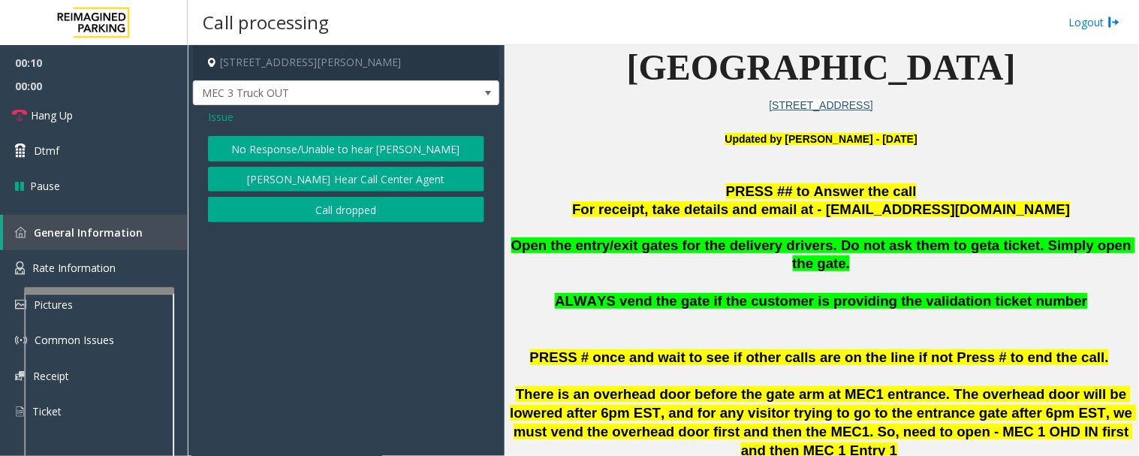
click at [369, 152] on button "No Response/Unable to hear [PERSON_NAME]" at bounding box center [346, 149] width 276 height 26
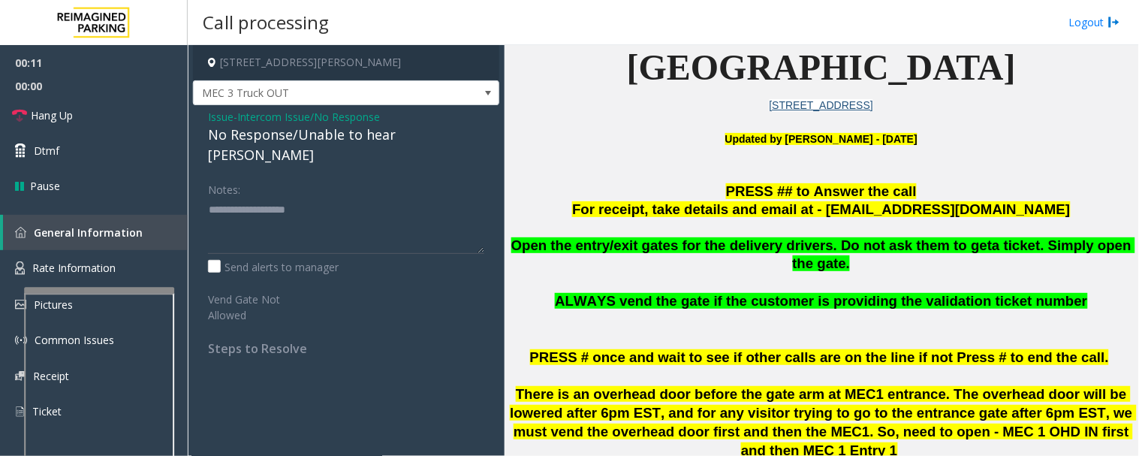
click at [383, 138] on div "No Response/Unable to hear [PERSON_NAME]" at bounding box center [346, 145] width 276 height 41
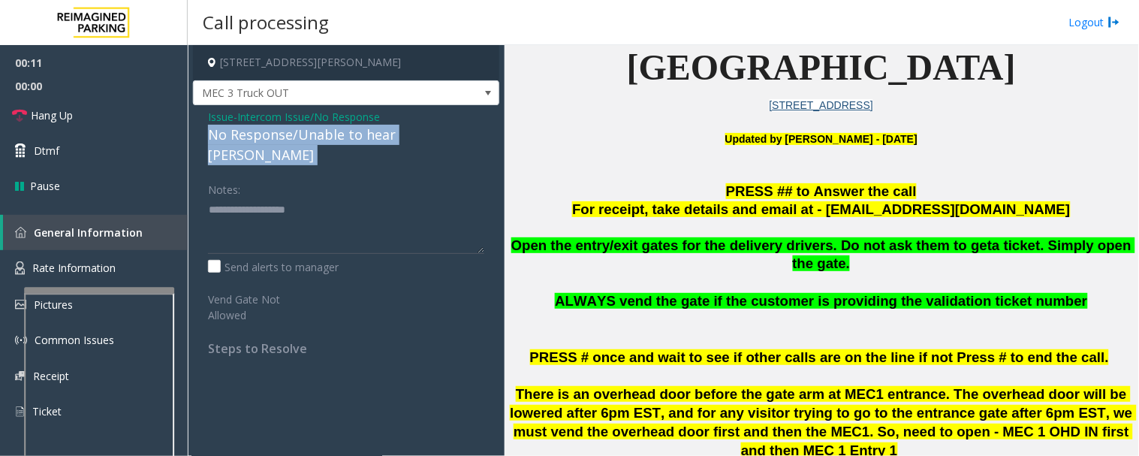
click at [381, 139] on div "No Response/Unable to hear [PERSON_NAME]" at bounding box center [346, 145] width 276 height 41
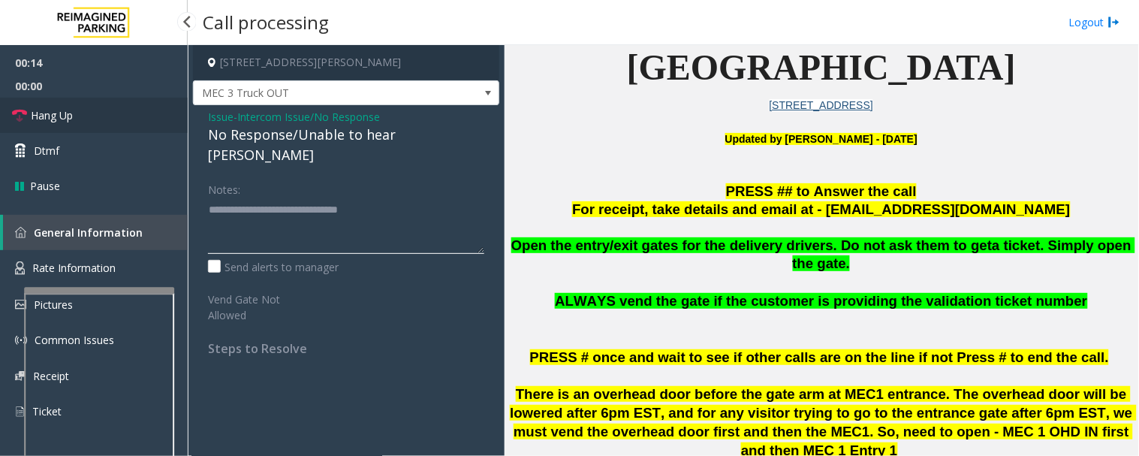
type textarea "**********"
click at [43, 110] on span "Hang Up" at bounding box center [52, 115] width 42 height 16
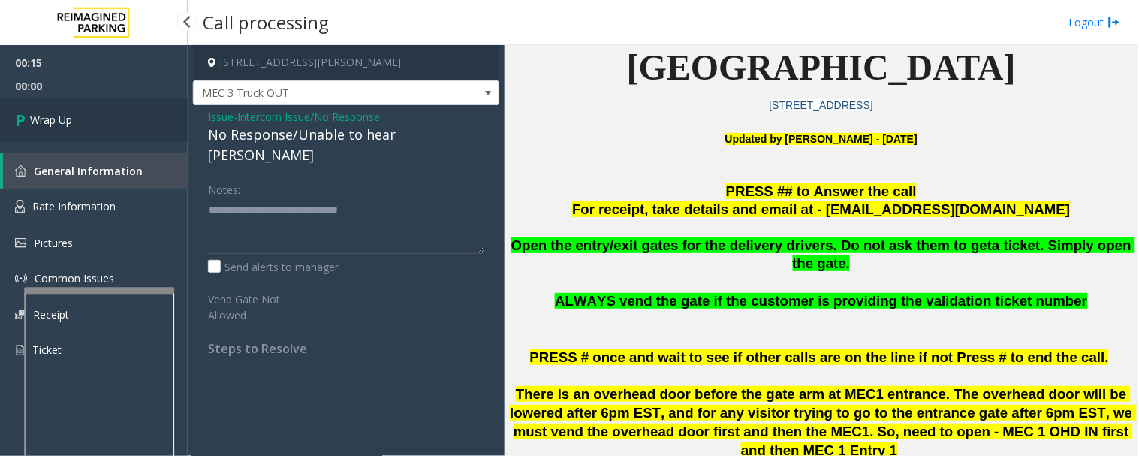
click at [43, 110] on link "Wrap Up" at bounding box center [94, 120] width 188 height 44
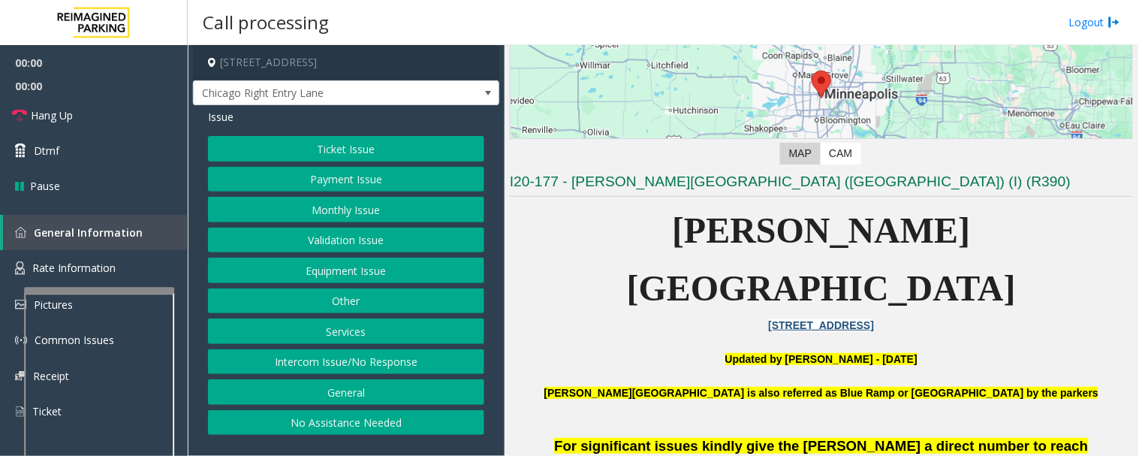
scroll to position [333, 0]
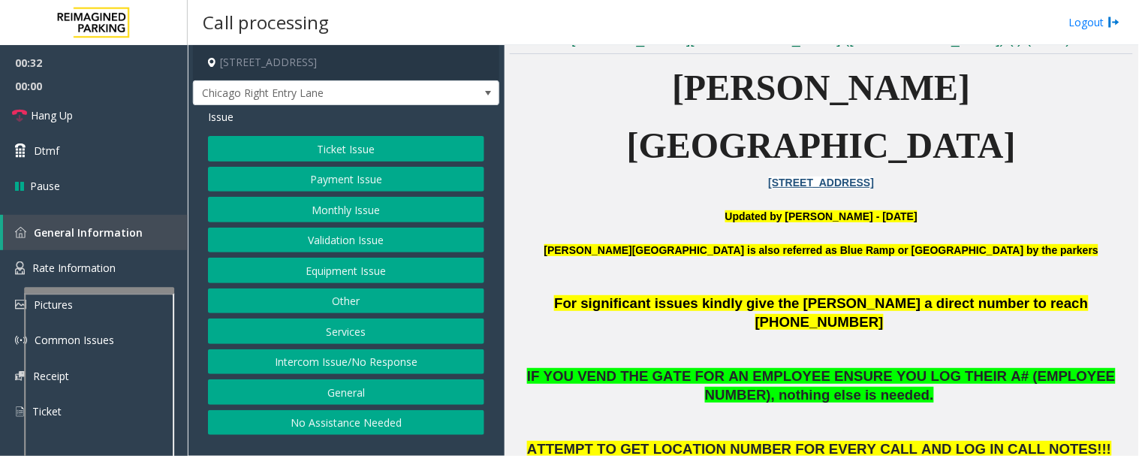
click at [360, 360] on button "Intercom Issue/No Response" at bounding box center [346, 362] width 276 height 26
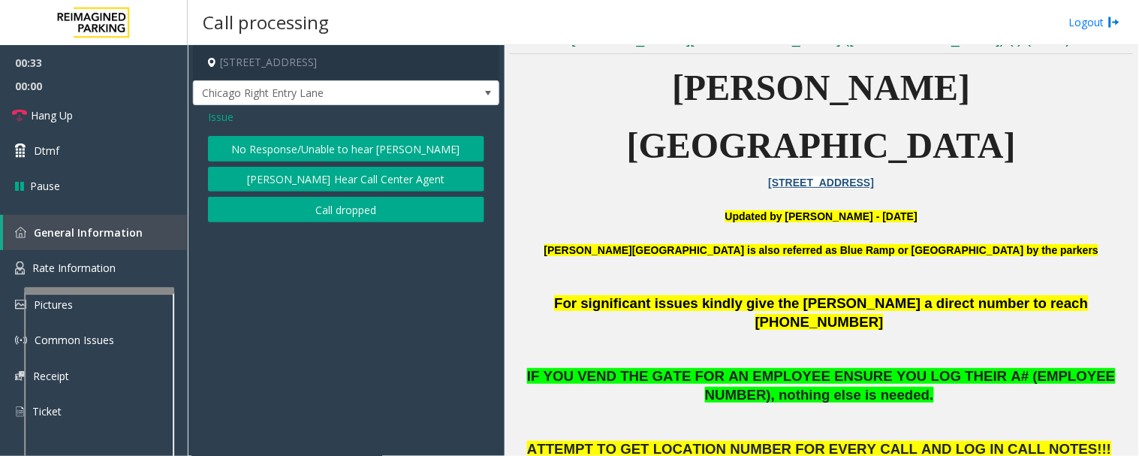
click at [329, 141] on button "No Response/Unable to hear [PERSON_NAME]" at bounding box center [346, 149] width 276 height 26
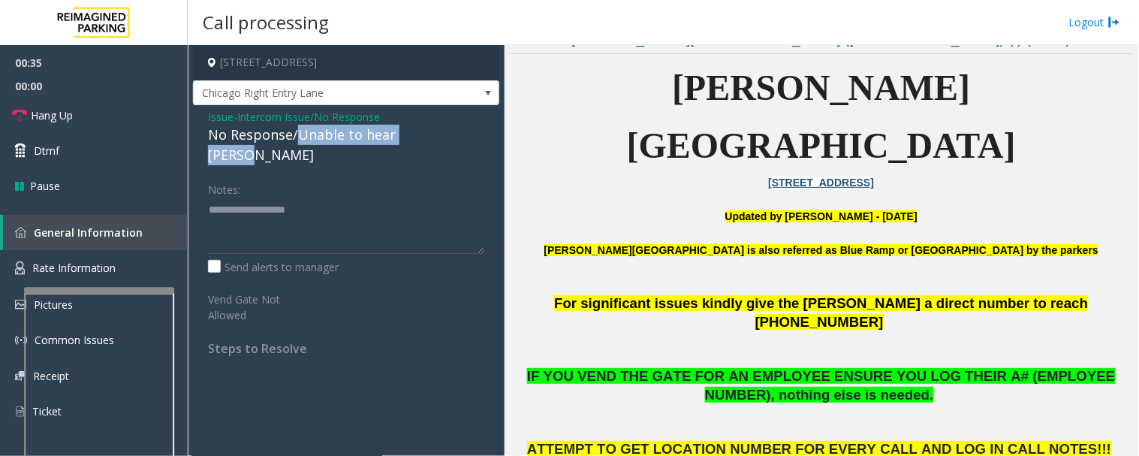
drag, startPoint x: 296, startPoint y: 134, endPoint x: 476, endPoint y: 134, distance: 179.4
click at [476, 134] on div "No Response/Unable to hear [PERSON_NAME]" at bounding box center [346, 145] width 276 height 41
click at [350, 199] on textarea at bounding box center [346, 225] width 276 height 56
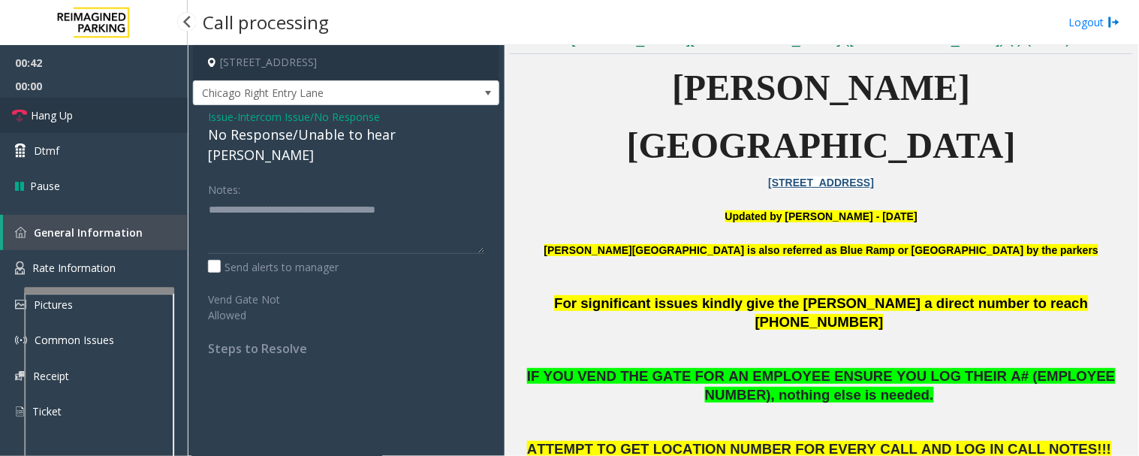
click at [38, 115] on span "Hang Up" at bounding box center [52, 115] width 42 height 16
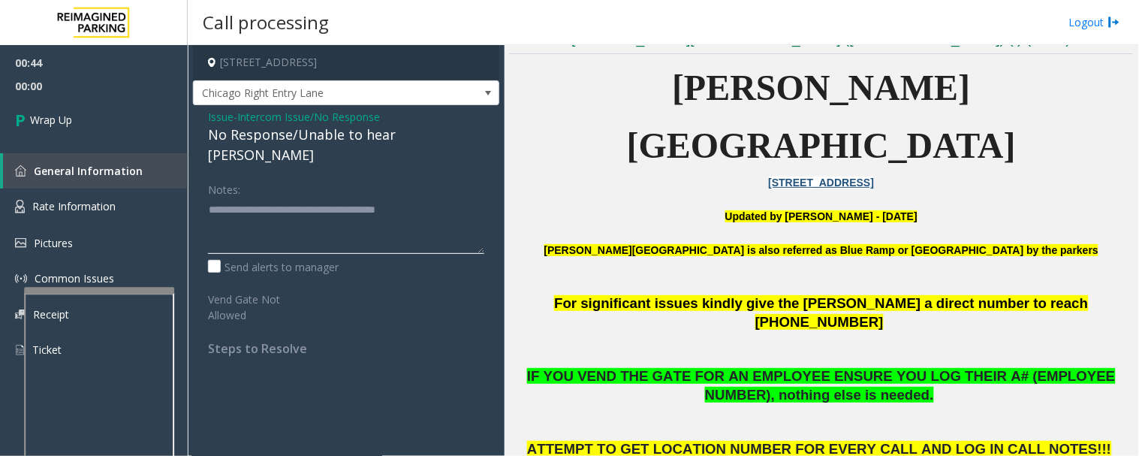
click at [318, 197] on textarea at bounding box center [346, 225] width 276 height 56
type textarea "**********"
click at [80, 123] on link "Wrap Up" at bounding box center [94, 120] width 188 height 44
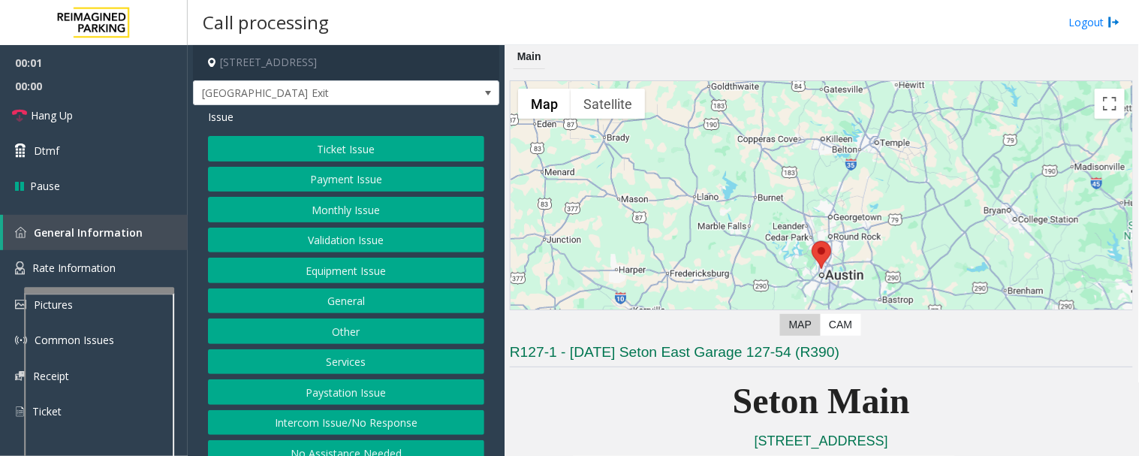
click at [330, 275] on button "Equipment Issue" at bounding box center [346, 270] width 276 height 26
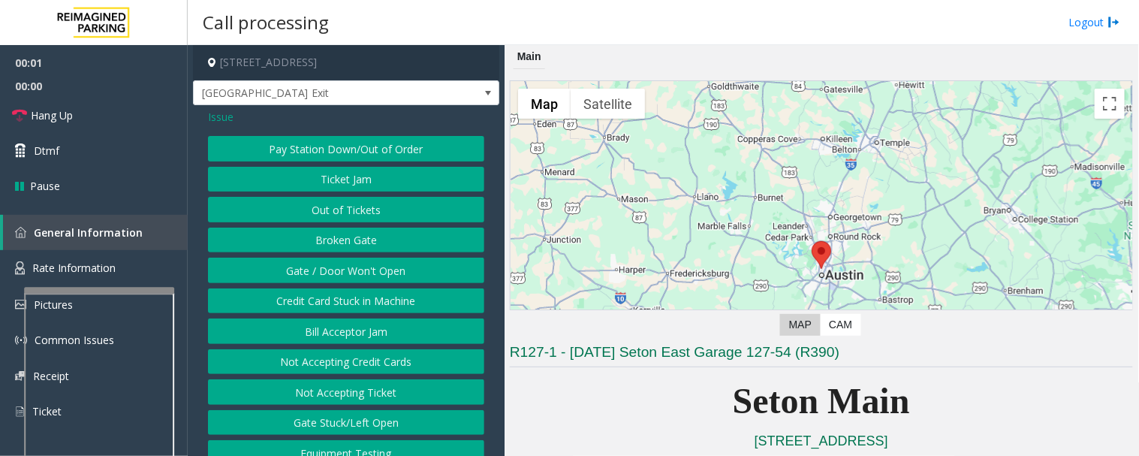
click at [333, 269] on button "Gate / Door Won't Open" at bounding box center [346, 270] width 276 height 26
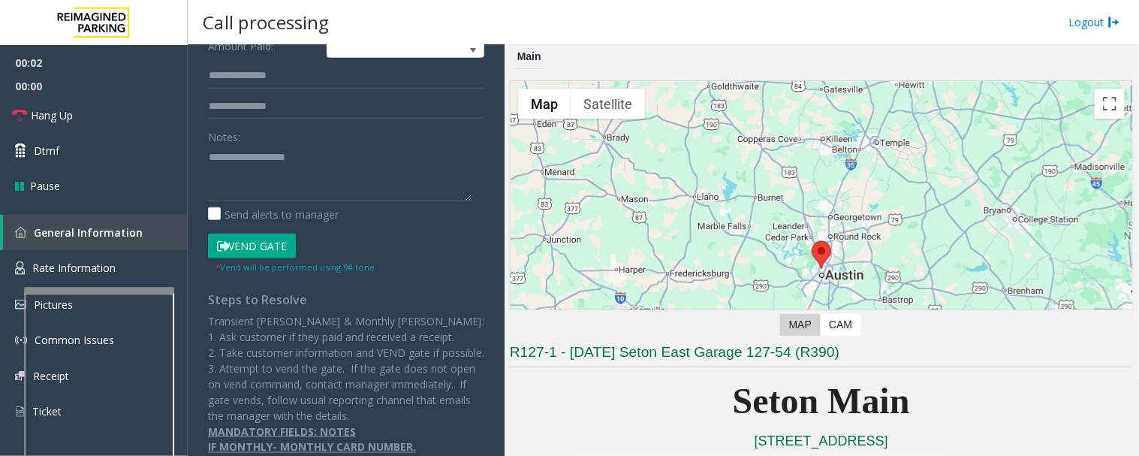
click at [272, 250] on button "Vend Gate" at bounding box center [252, 246] width 88 height 26
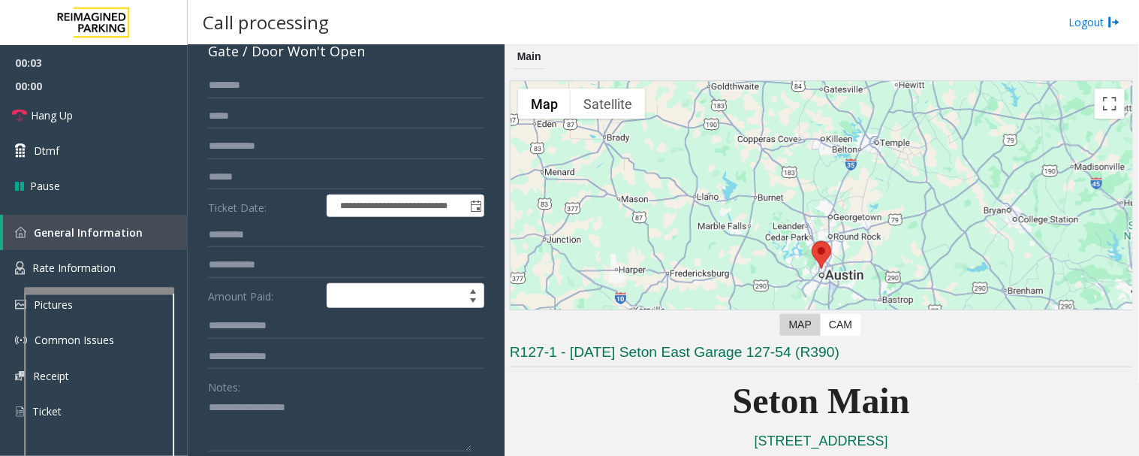
scroll to position [333, 0]
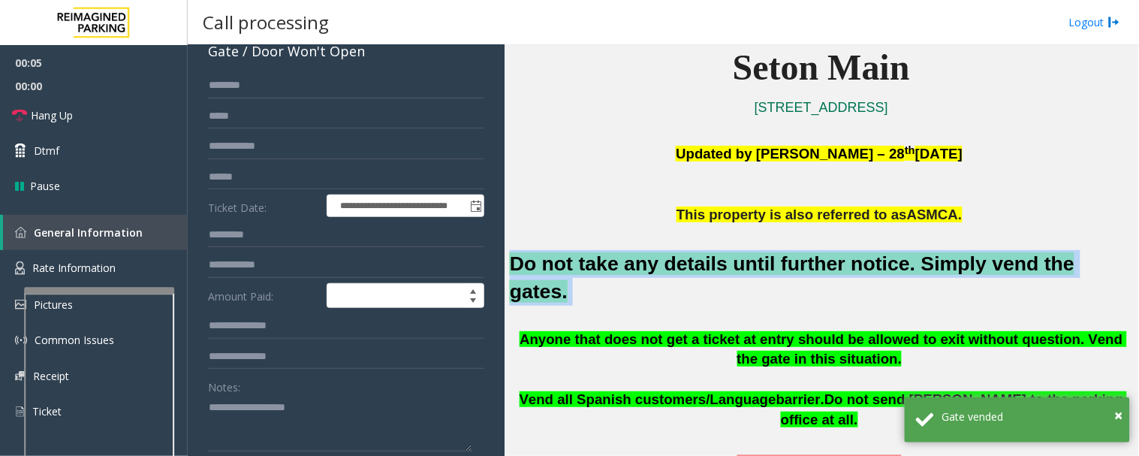
drag, startPoint x: 513, startPoint y: 266, endPoint x: 1083, endPoint y: 269, distance: 569.7
click at [1087, 269] on h2 "Do not take any details until further notice. Simply vend the gates." at bounding box center [821, 278] width 623 height 56
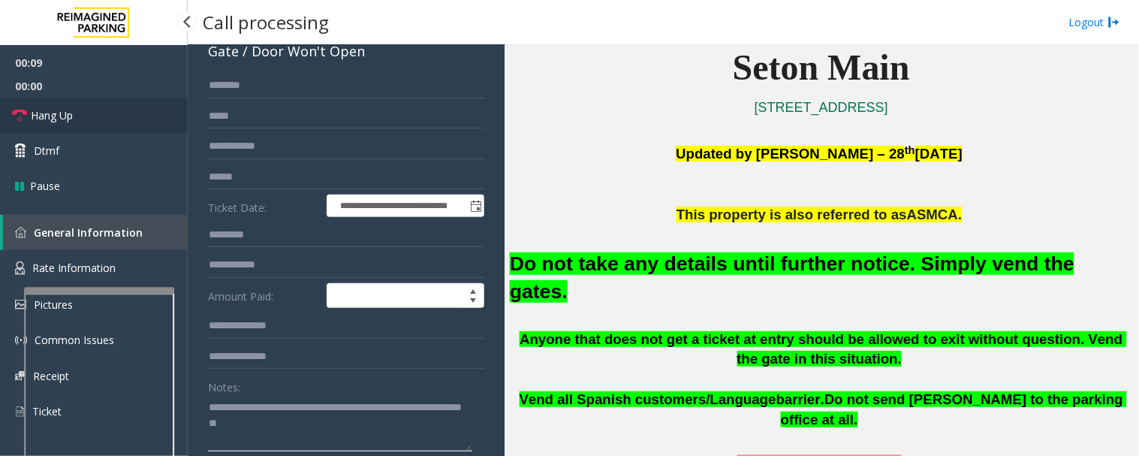
type textarea "**********"
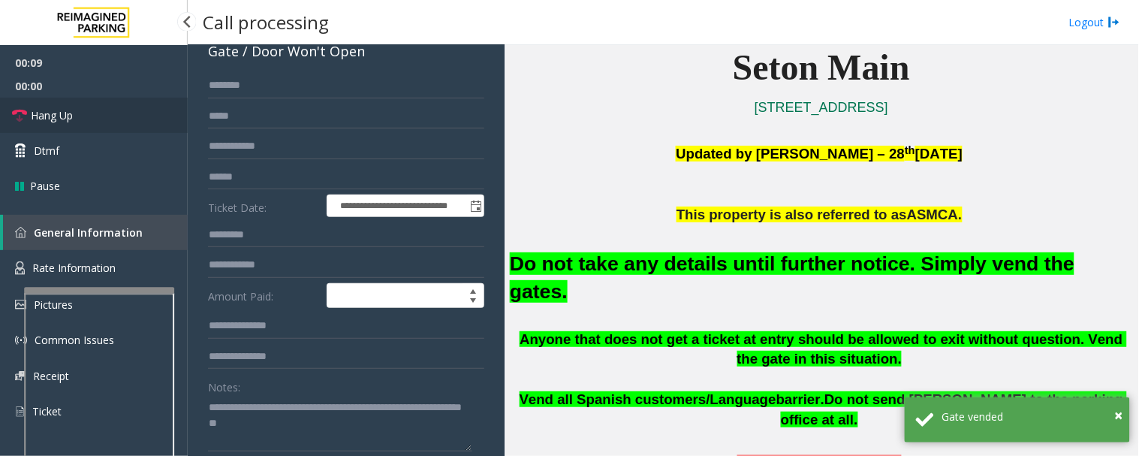
click at [68, 110] on span "Hang Up" at bounding box center [52, 115] width 42 height 16
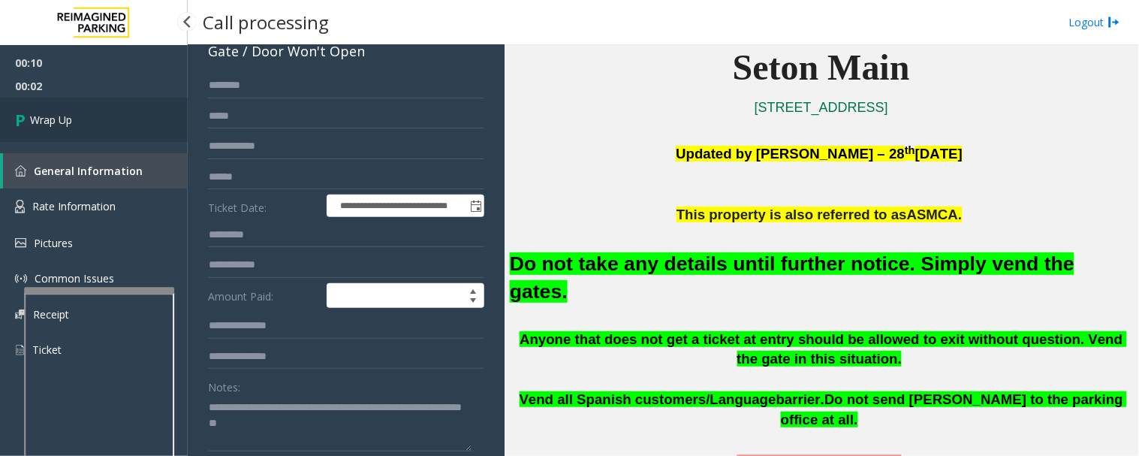
click at [74, 106] on link "Wrap Up" at bounding box center [94, 120] width 188 height 44
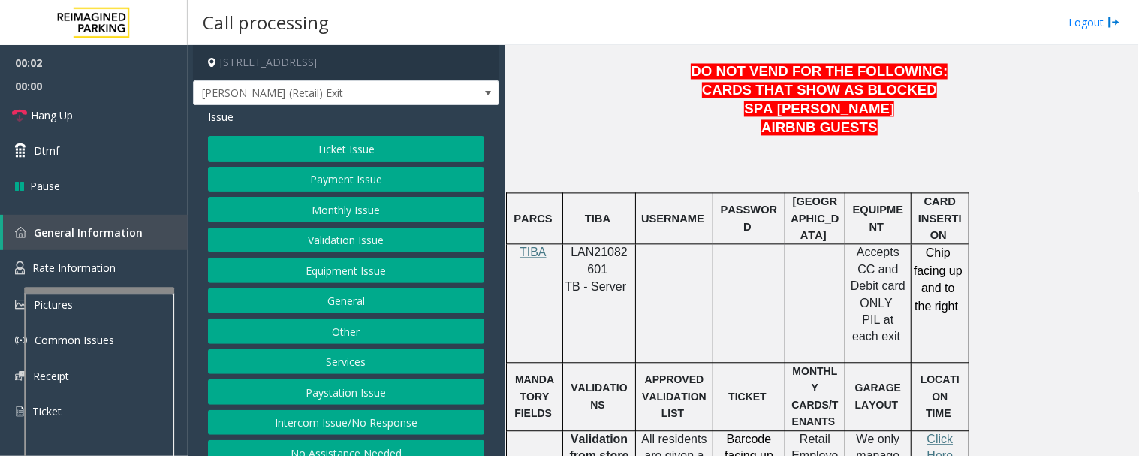
scroll to position [751, 0]
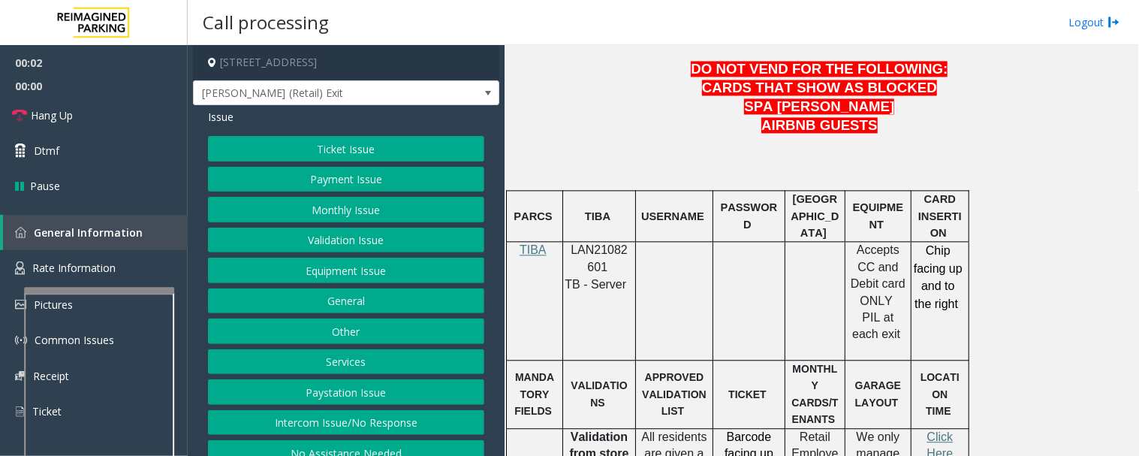
click at [588, 248] on span "LAN21082601" at bounding box center [598, 258] width 57 height 29
copy p "LAN21082601"
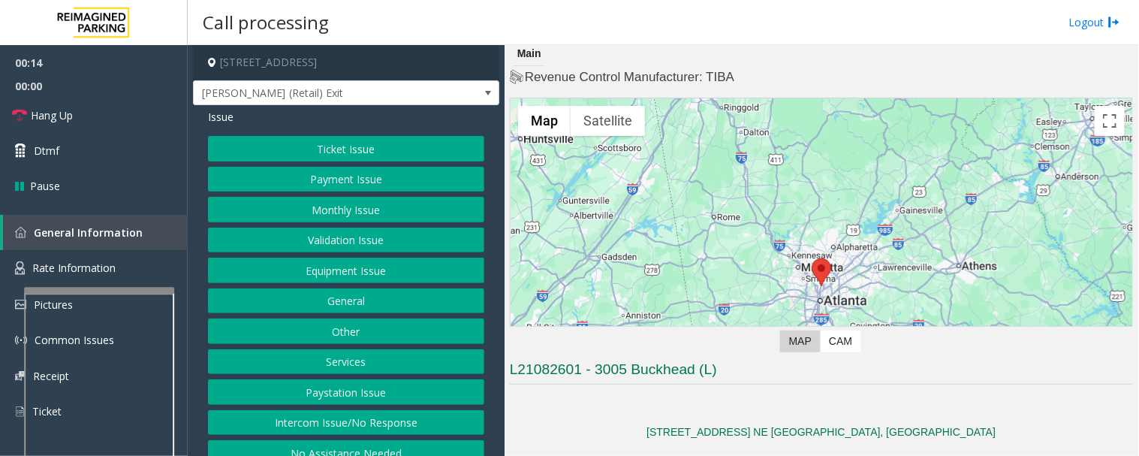
scroll to position [0, 0]
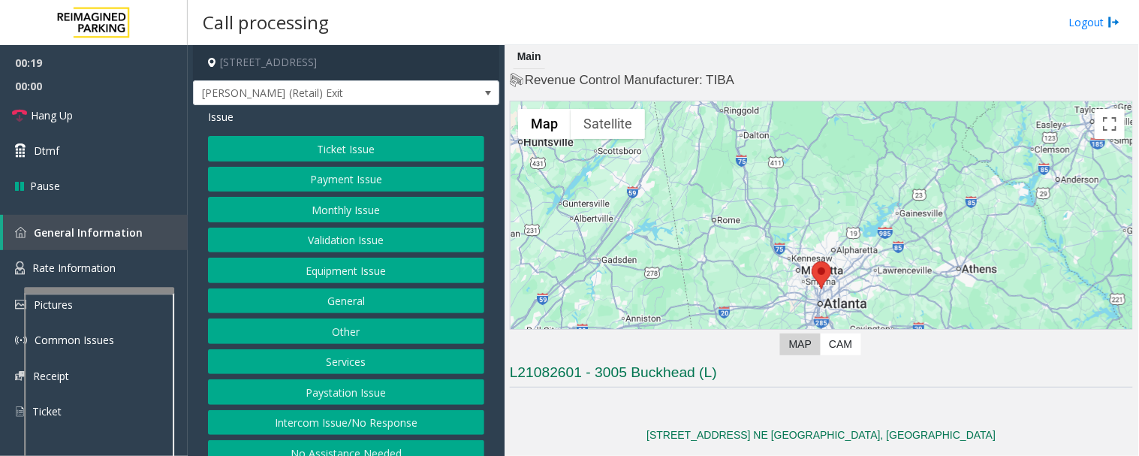
click at [389, 136] on button "Ticket Issue" at bounding box center [346, 149] width 276 height 26
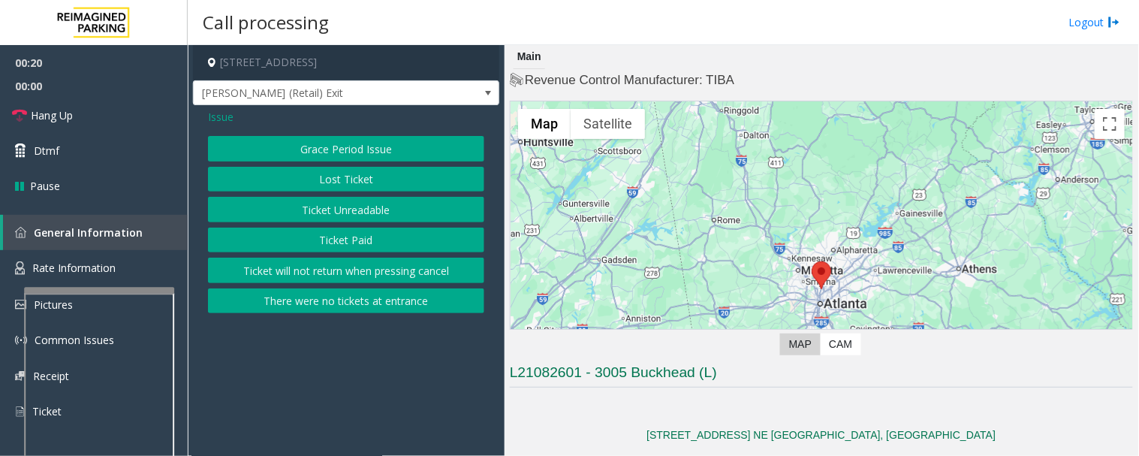
click at [362, 306] on button "There were no tickets at entrance" at bounding box center [346, 301] width 276 height 26
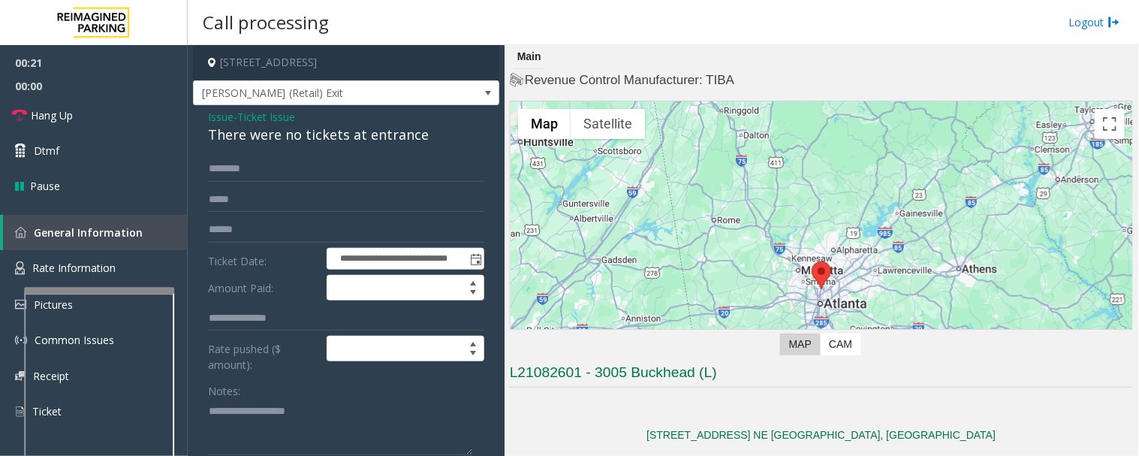
click at [356, 146] on div "**********" at bounding box center [346, 429] width 306 height 649
click at [362, 132] on div "There were no tickets at entrance" at bounding box center [346, 135] width 276 height 20
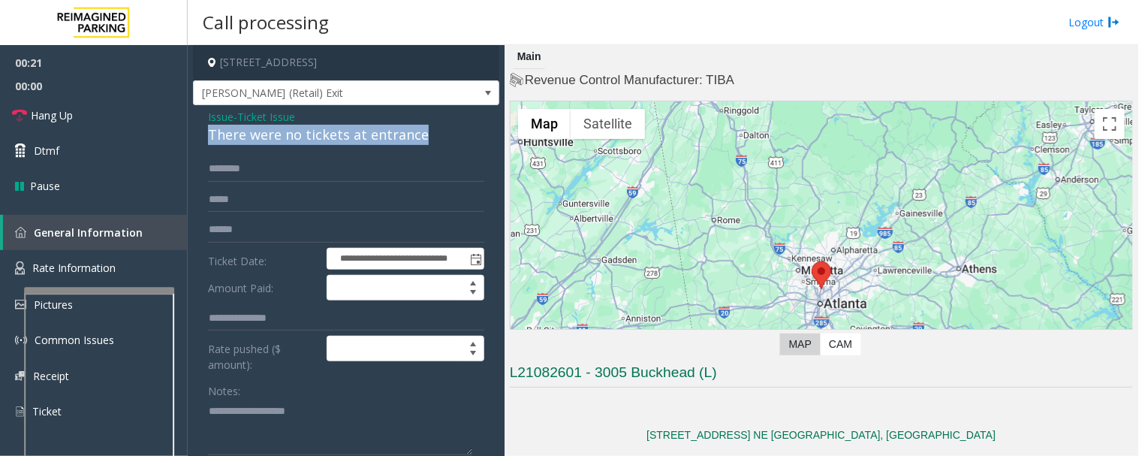
click at [362, 132] on div "There were no tickets at entrance" at bounding box center [346, 135] width 276 height 20
copy div "There were no tickets at entrance"
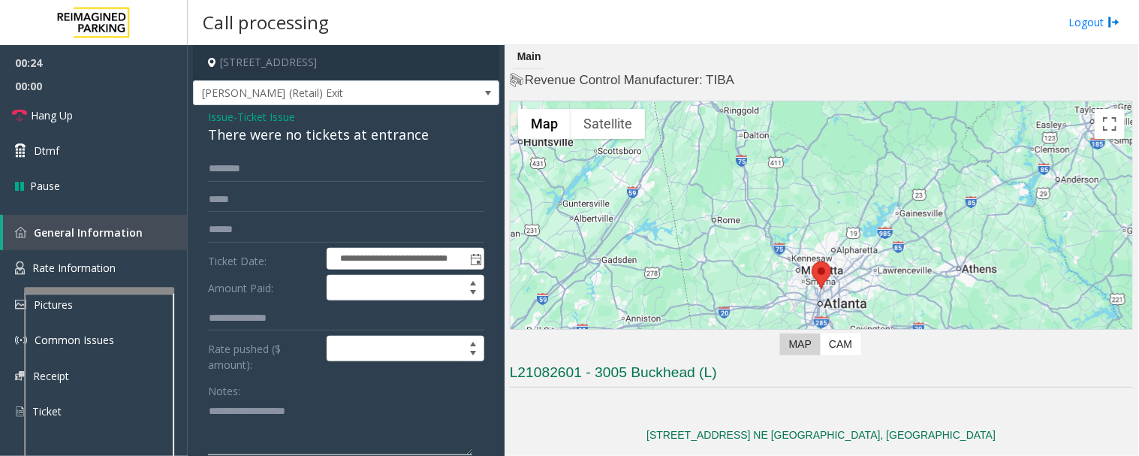
click at [294, 411] on textarea at bounding box center [340, 427] width 264 height 56
paste textarea "**********"
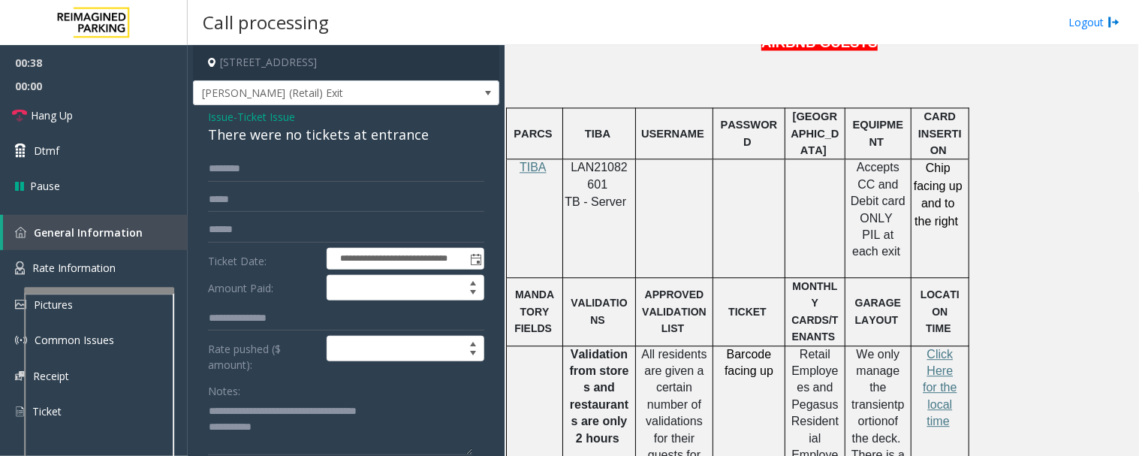
scroll to position [917, 0]
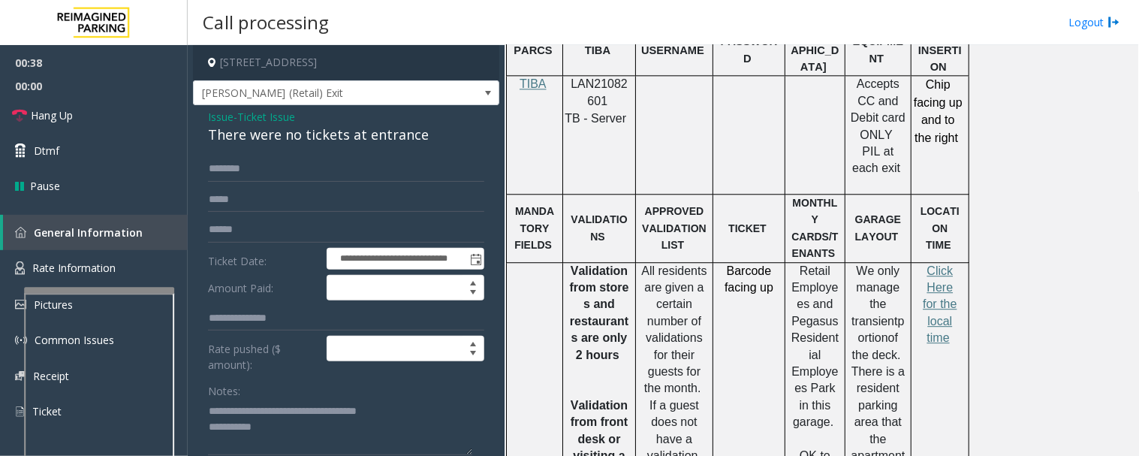
click at [935, 266] on p "Click Here for the local time" at bounding box center [939, 305] width 47 height 84
click at [936, 280] on span "Click Here for the local time" at bounding box center [939, 304] width 34 height 80
click at [323, 438] on textarea at bounding box center [340, 427] width 264 height 56
click at [41, 107] on span "Hang Up" at bounding box center [52, 115] width 42 height 16
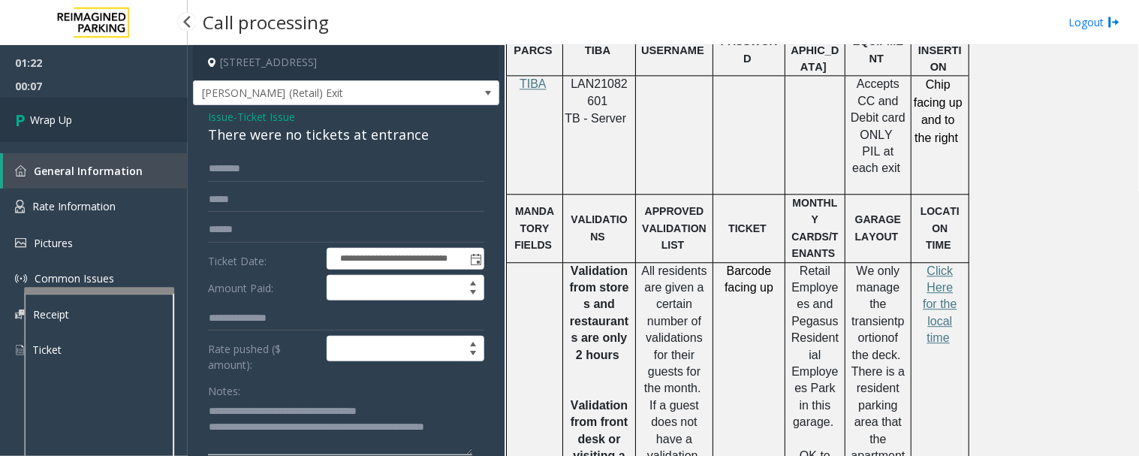
type textarea "**********"
click at [113, 131] on link "Wrap Up" at bounding box center [94, 120] width 188 height 44
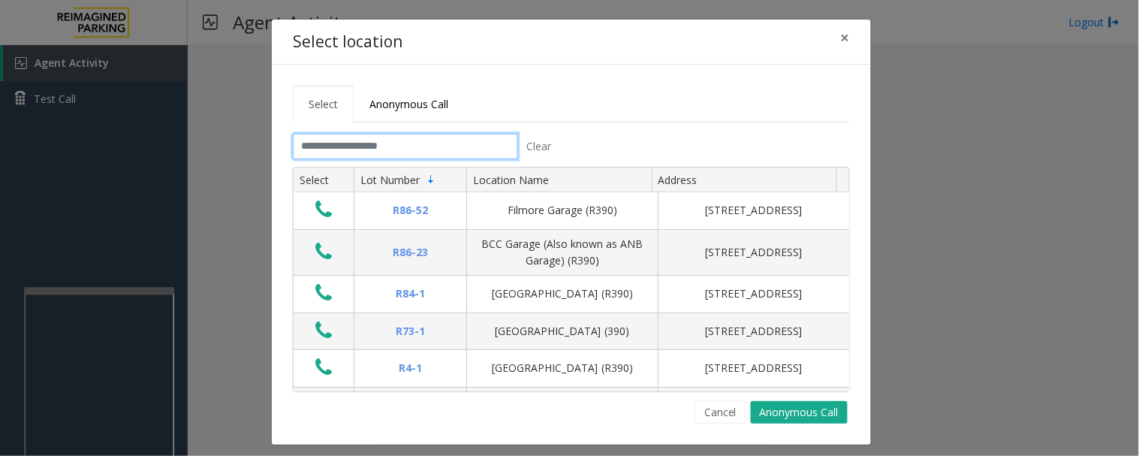
click at [410, 141] on input "text" at bounding box center [405, 147] width 225 height 26
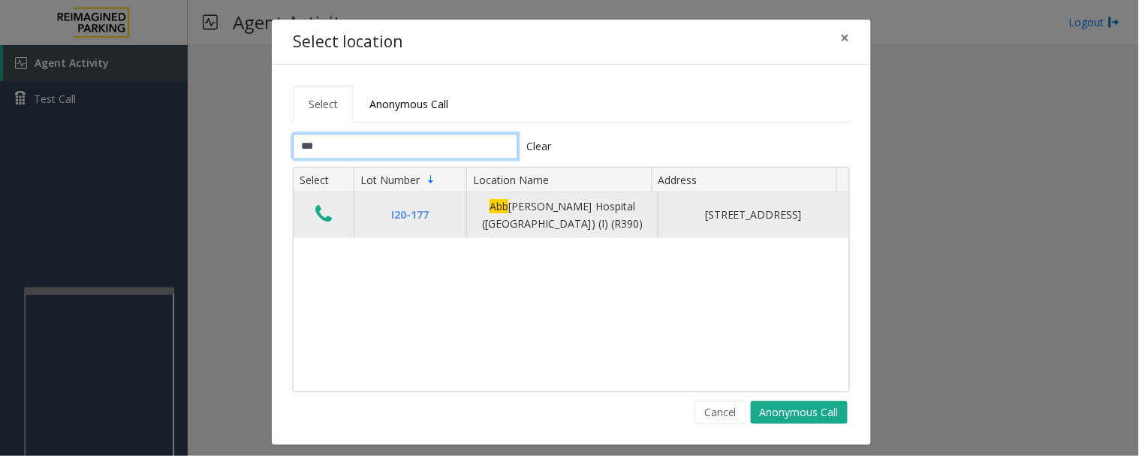
type input "***"
click at [325, 218] on icon "Data table" at bounding box center [323, 213] width 17 height 21
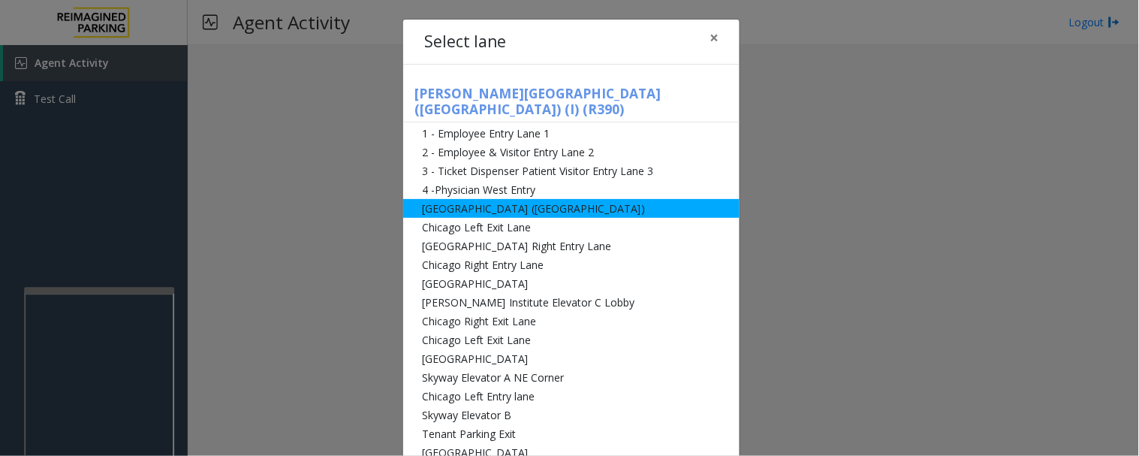
click at [453, 199] on li "[GEOGRAPHIC_DATA] ([GEOGRAPHIC_DATA])" at bounding box center [571, 208] width 336 height 19
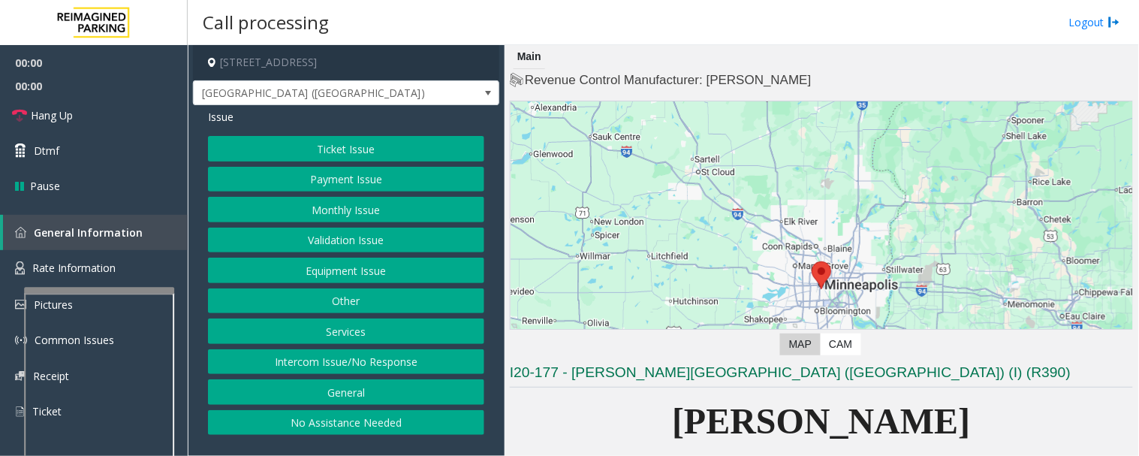
scroll to position [333, 0]
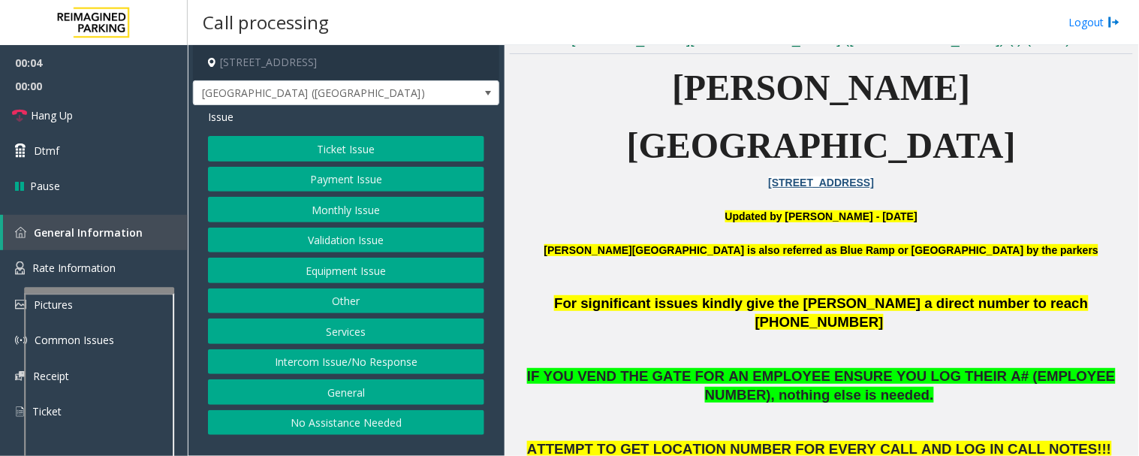
click at [399, 357] on button "Intercom Issue/No Response" at bounding box center [346, 362] width 276 height 26
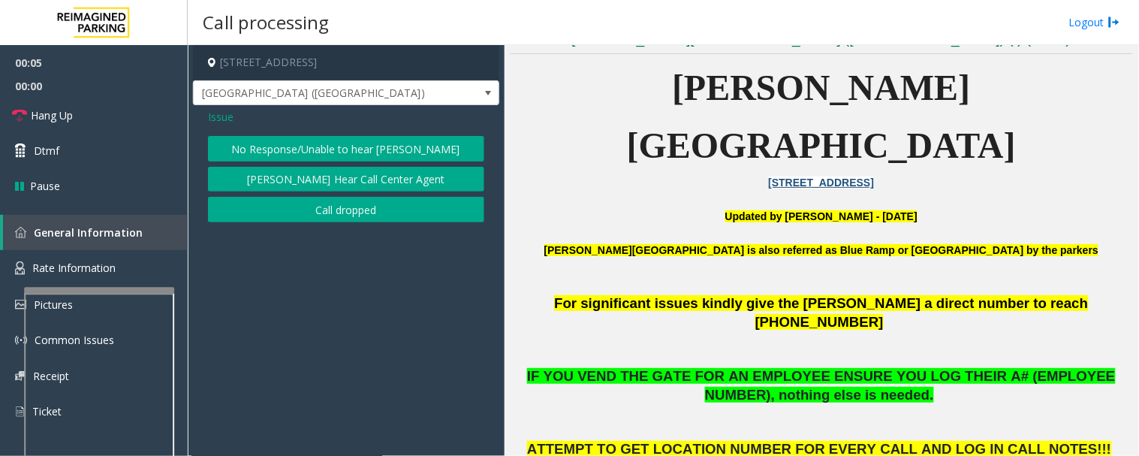
click at [454, 140] on button "No Response/Unable to hear [PERSON_NAME]" at bounding box center [346, 149] width 276 height 26
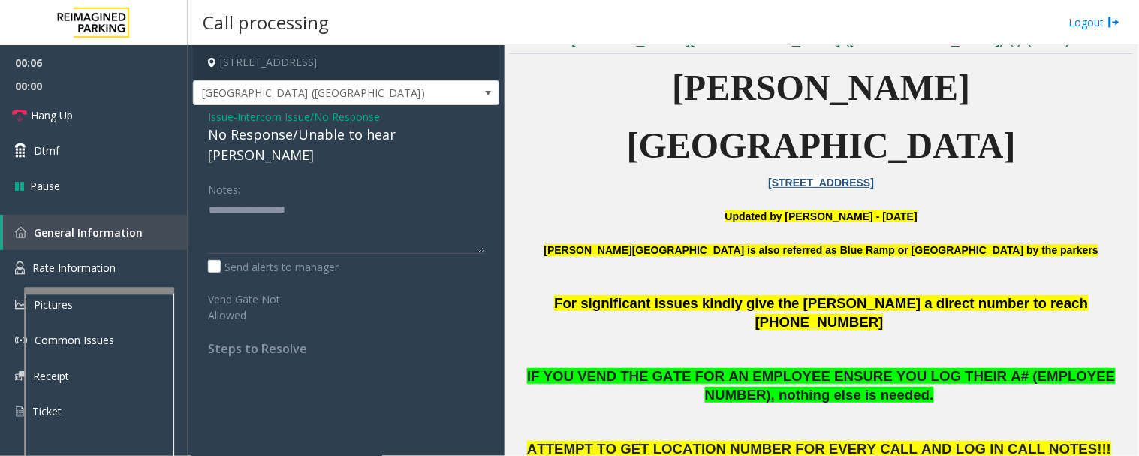
click at [424, 143] on div "No Response/Unable to hear [PERSON_NAME]" at bounding box center [346, 145] width 276 height 41
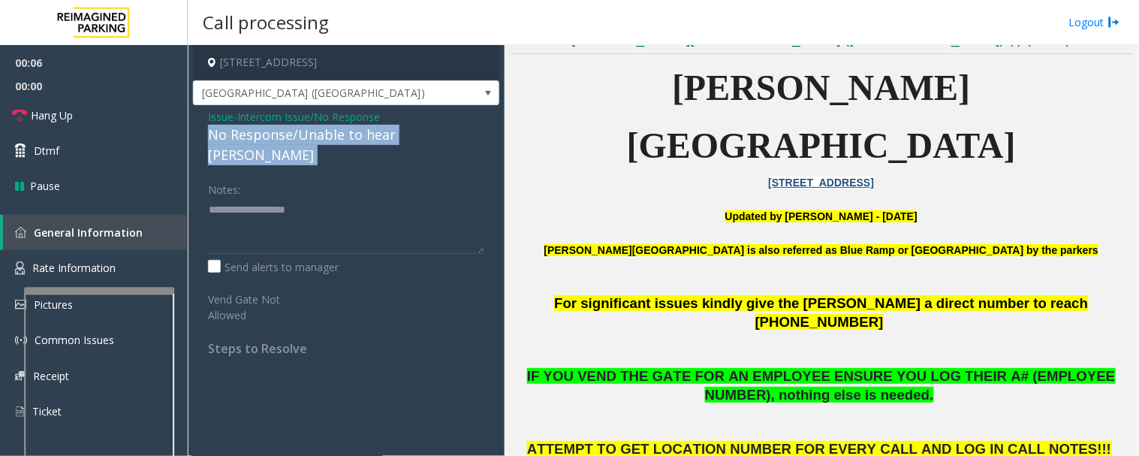
click at [424, 143] on div "No Response/Unable to hear [PERSON_NAME]" at bounding box center [346, 145] width 276 height 41
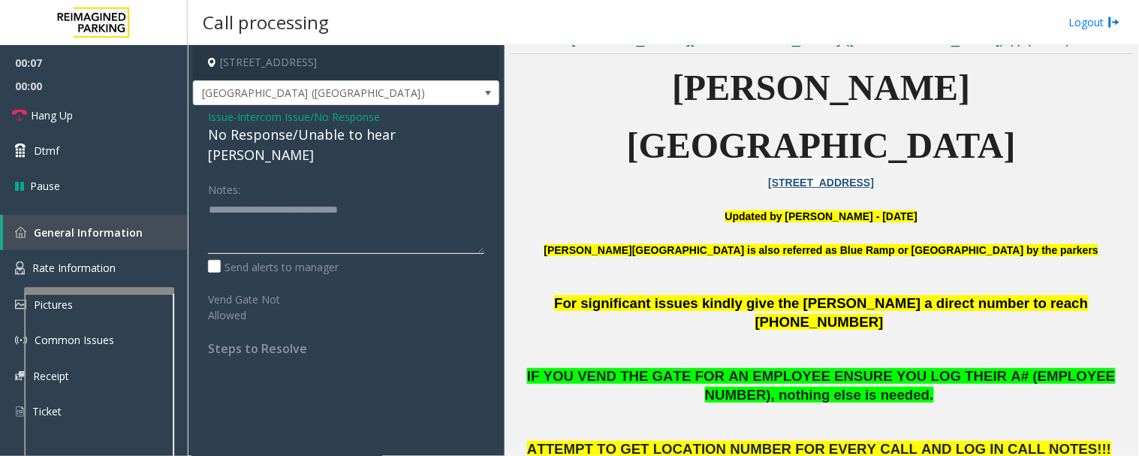
click at [453, 200] on textarea at bounding box center [346, 225] width 276 height 56
type textarea "**********"
click at [32, 116] on span "Hang Up" at bounding box center [52, 115] width 42 height 16
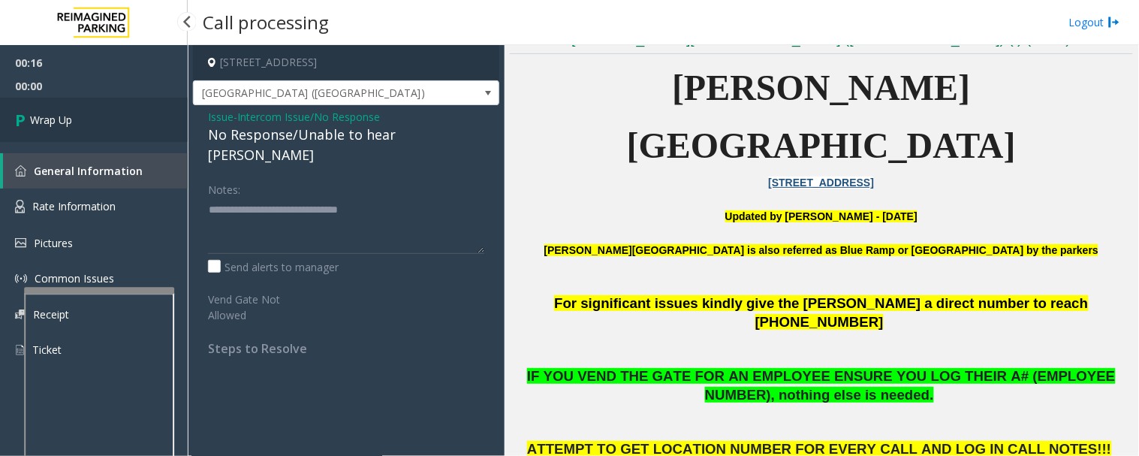
click at [46, 114] on span "Wrap Up" at bounding box center [51, 120] width 42 height 16
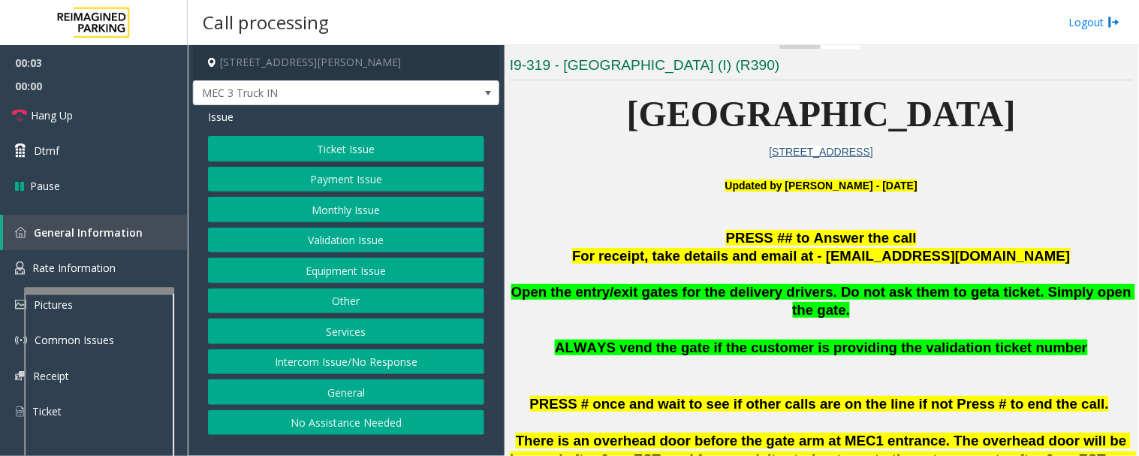
scroll to position [333, 0]
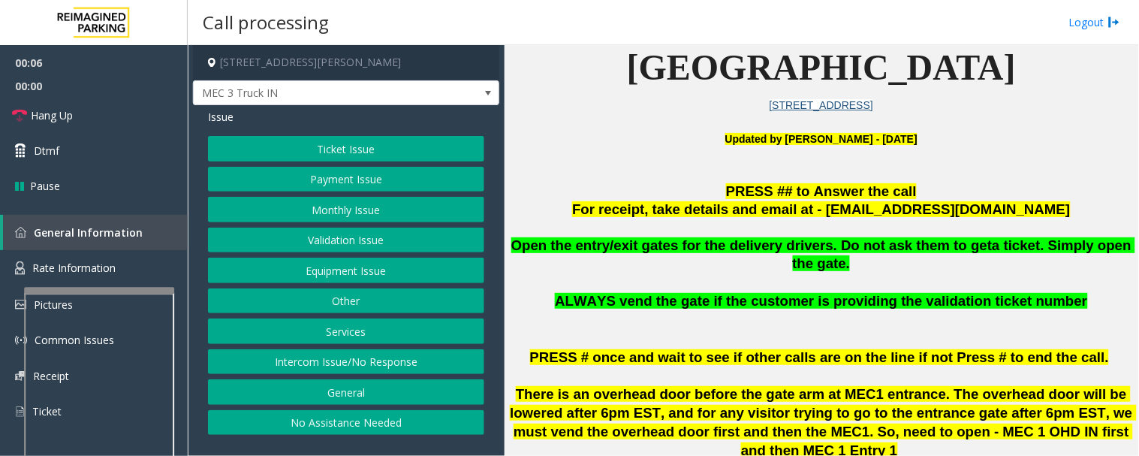
click at [383, 357] on button "Intercom Issue/No Response" at bounding box center [346, 362] width 276 height 26
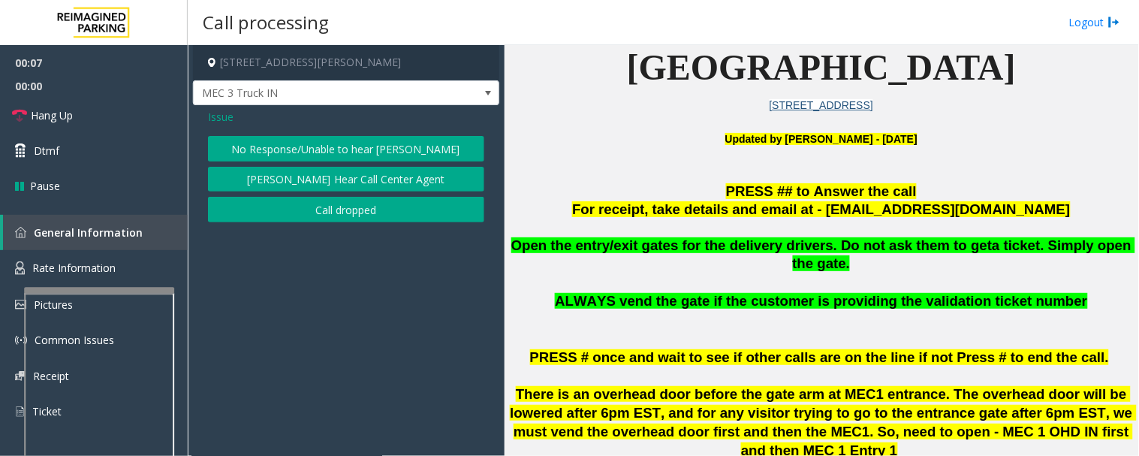
click at [380, 150] on button "No Response/Unable to hear [PERSON_NAME]" at bounding box center [346, 149] width 276 height 26
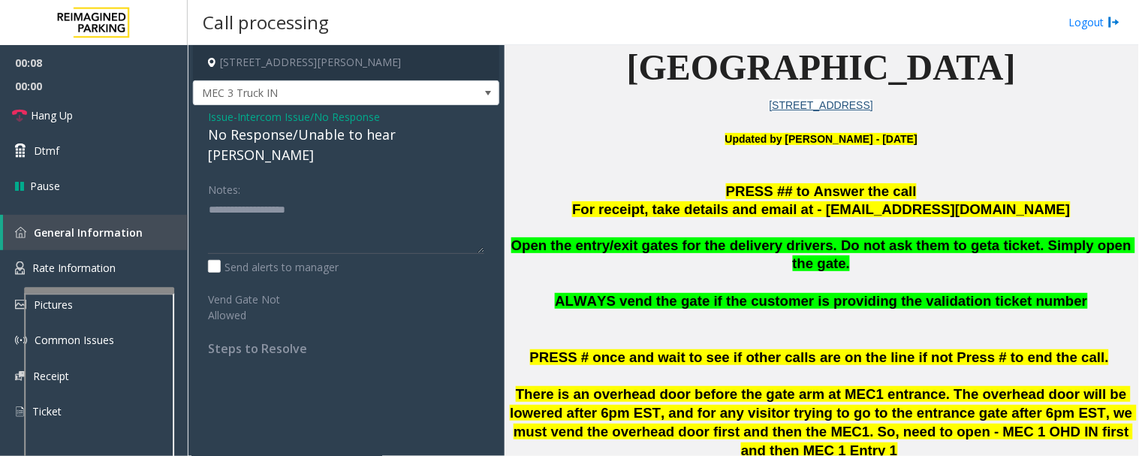
click at [393, 134] on div "No Response/Unable to hear [PERSON_NAME]" at bounding box center [346, 145] width 276 height 41
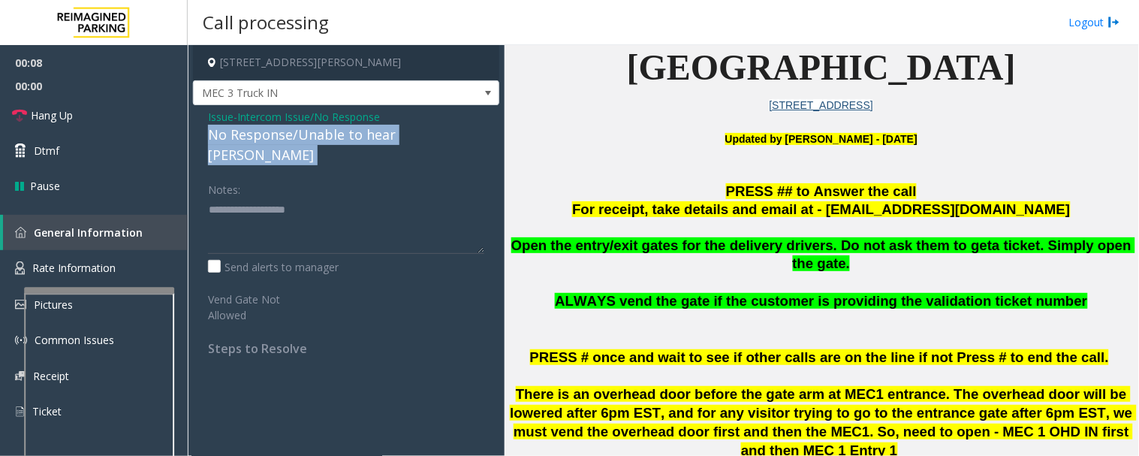
click at [393, 134] on div "No Response/Unable to hear [PERSON_NAME]" at bounding box center [346, 145] width 276 height 41
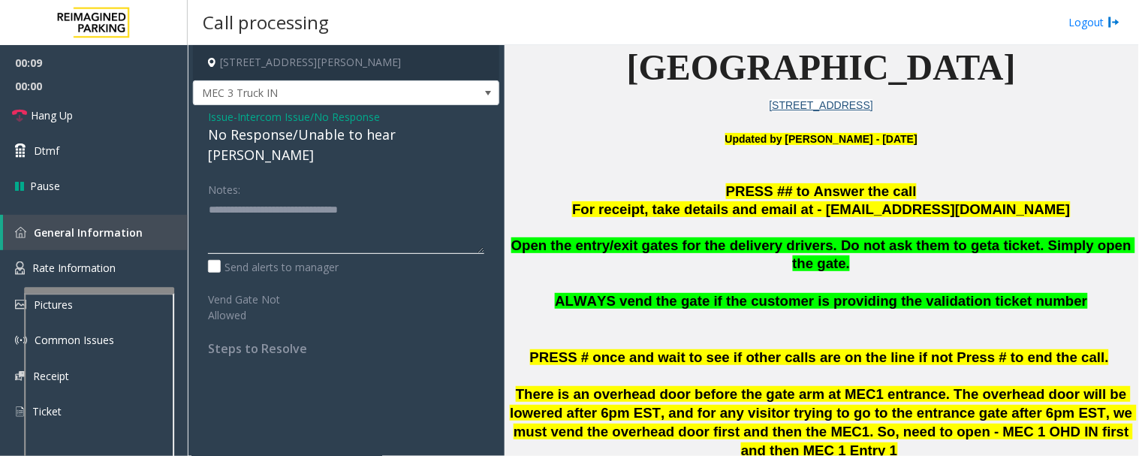
click at [439, 197] on textarea at bounding box center [346, 225] width 276 height 56
type textarea "**********"
click at [56, 108] on span "Hang Up" at bounding box center [52, 115] width 42 height 16
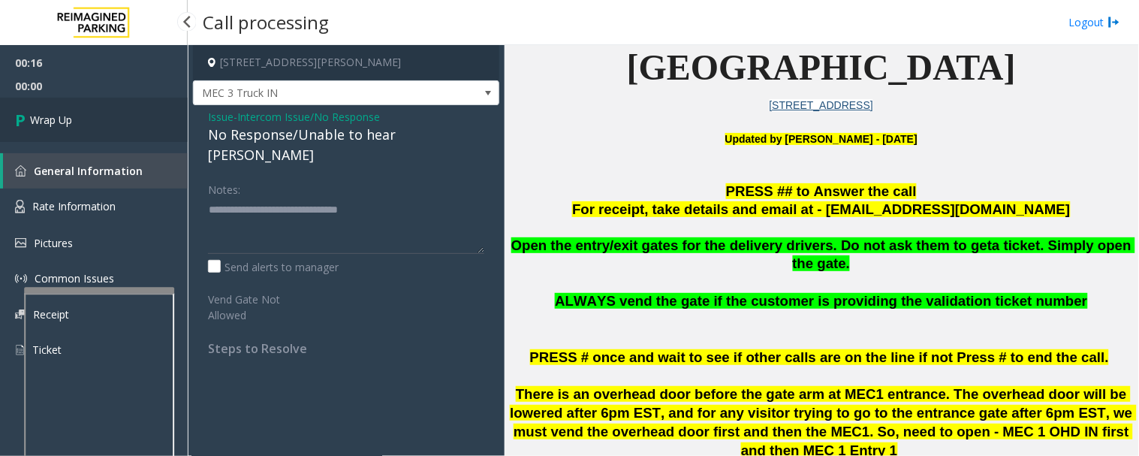
click at [72, 121] on span "Wrap Up" at bounding box center [51, 120] width 42 height 16
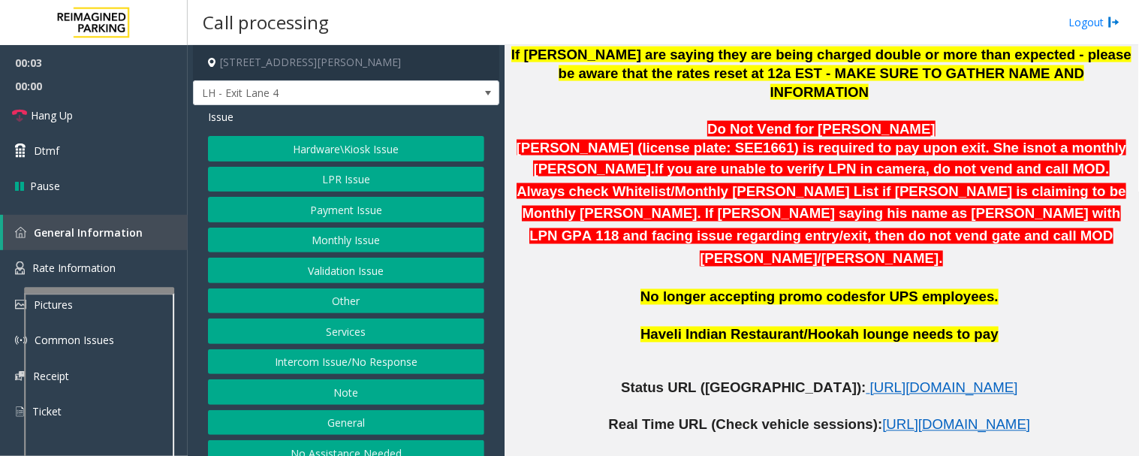
scroll to position [751, 0]
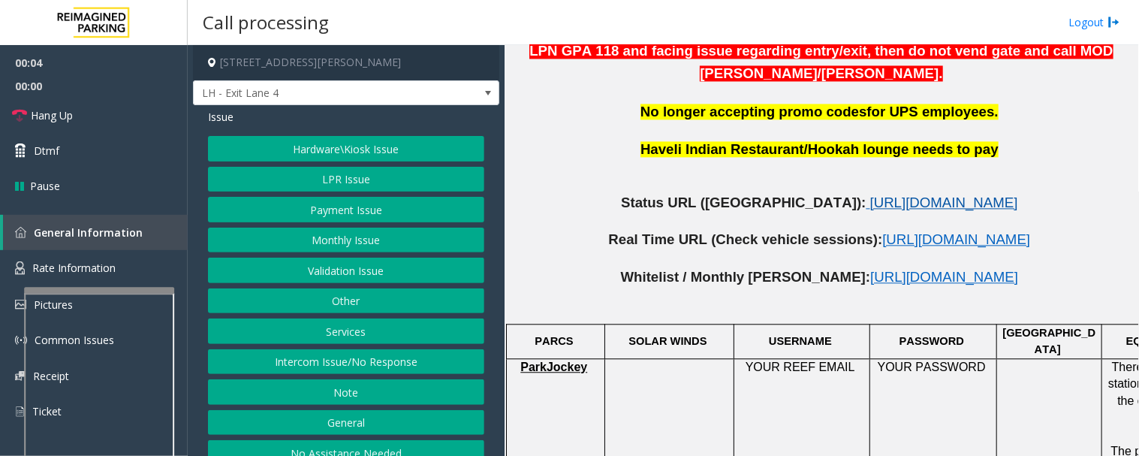
click at [870, 195] on span "https://www.parkjockey.com/en-us/manage/1633/status" at bounding box center [944, 203] width 148 height 16
click at [374, 180] on button "LPR Issue" at bounding box center [346, 180] width 276 height 26
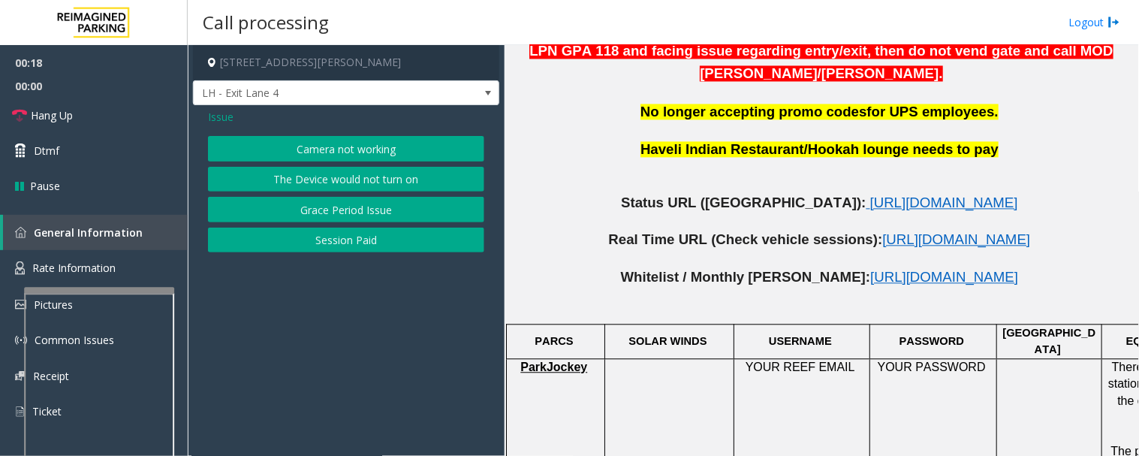
click at [373, 154] on button "Camera not working" at bounding box center [346, 149] width 276 height 26
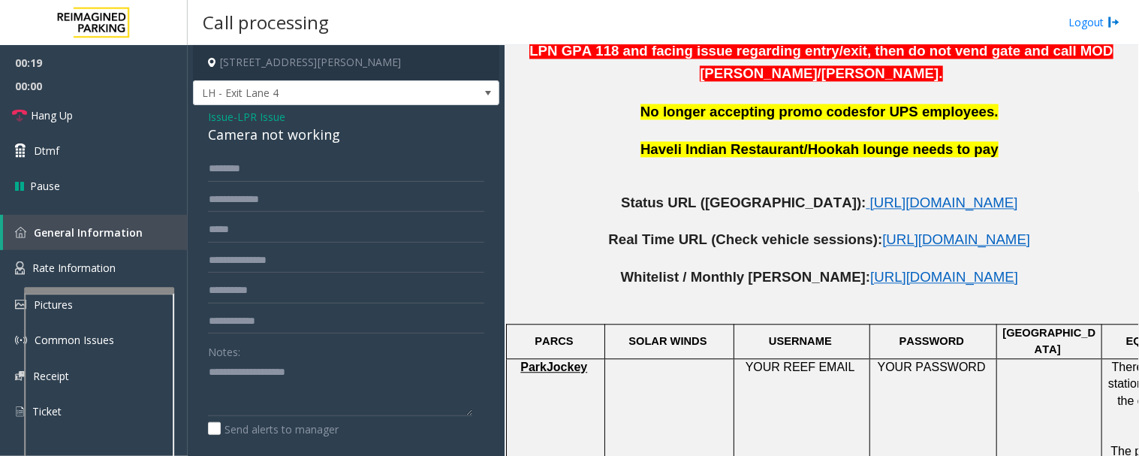
click at [318, 143] on div "Camera not working" at bounding box center [346, 135] width 276 height 20
click at [331, 384] on textarea at bounding box center [340, 388] width 264 height 56
paste textarea "**********"
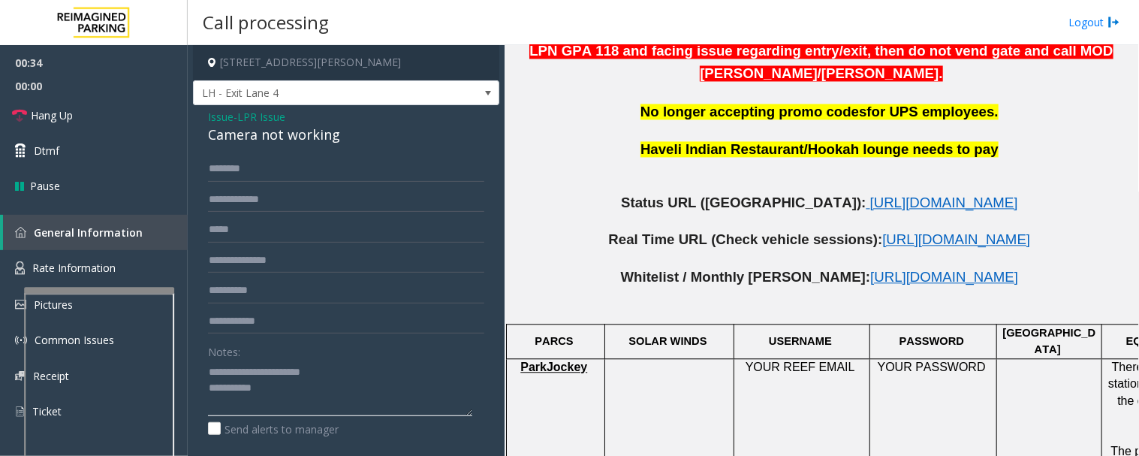
type textarea "**********"
click at [332, 207] on input "text" at bounding box center [346, 200] width 276 height 26
click at [348, 169] on input "text" at bounding box center [346, 169] width 276 height 26
type input "***"
click at [324, 198] on input "text" at bounding box center [346, 200] width 276 height 26
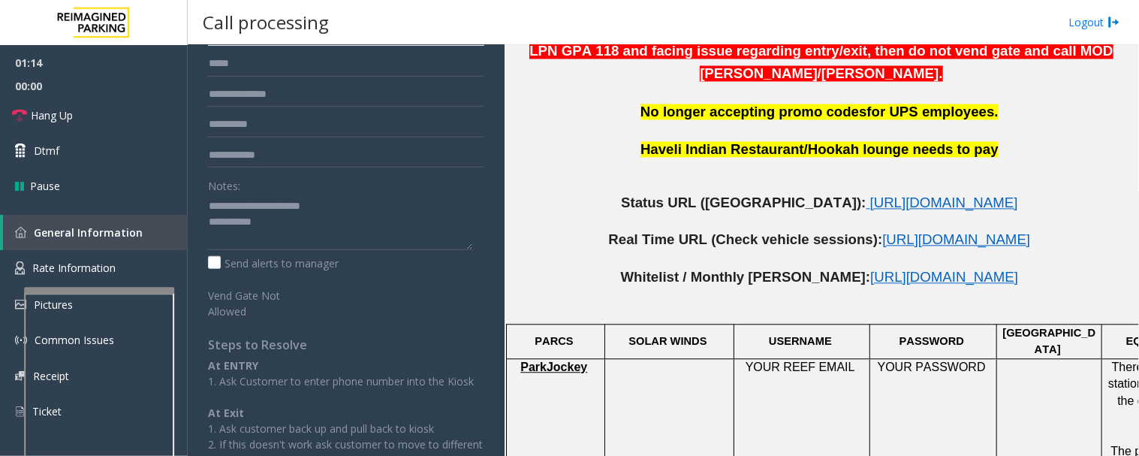
scroll to position [167, 0]
type input "******"
drag, startPoint x: 290, startPoint y: 199, endPoint x: 290, endPoint y: 212, distance: 13.5
click at [290, 199] on textarea at bounding box center [340, 221] width 264 height 56
click at [290, 221] on textarea at bounding box center [340, 221] width 264 height 56
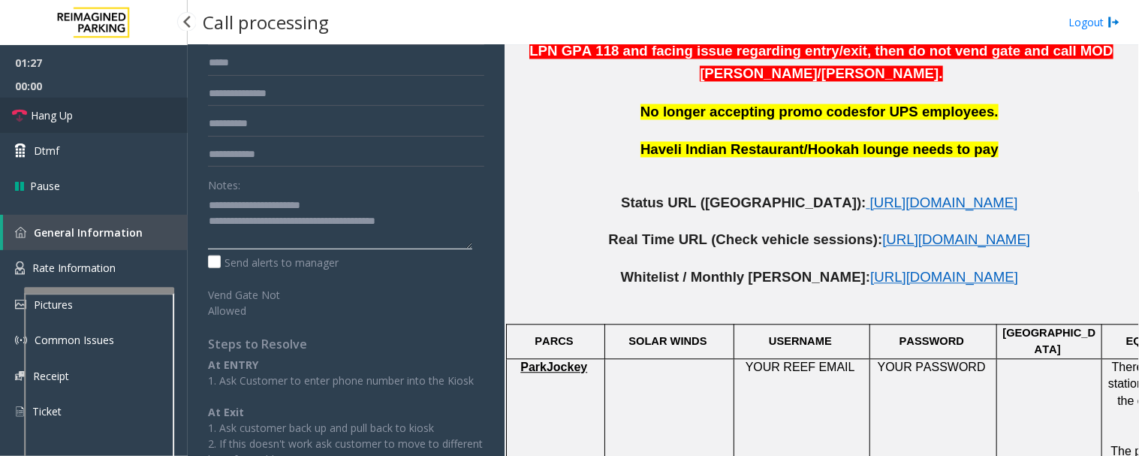
type textarea "**********"
click at [98, 122] on link "Hang Up" at bounding box center [94, 115] width 188 height 35
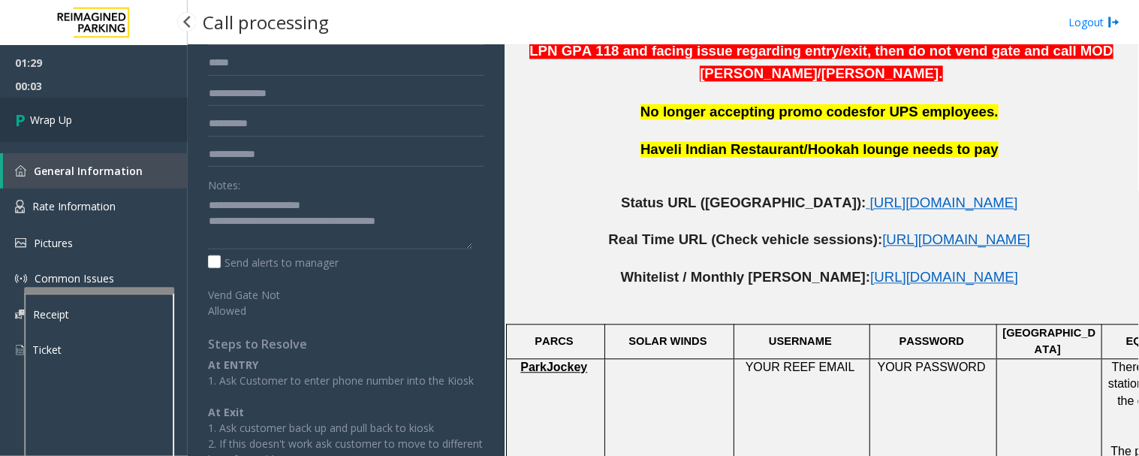
click at [62, 121] on span "Wrap Up" at bounding box center [51, 120] width 42 height 16
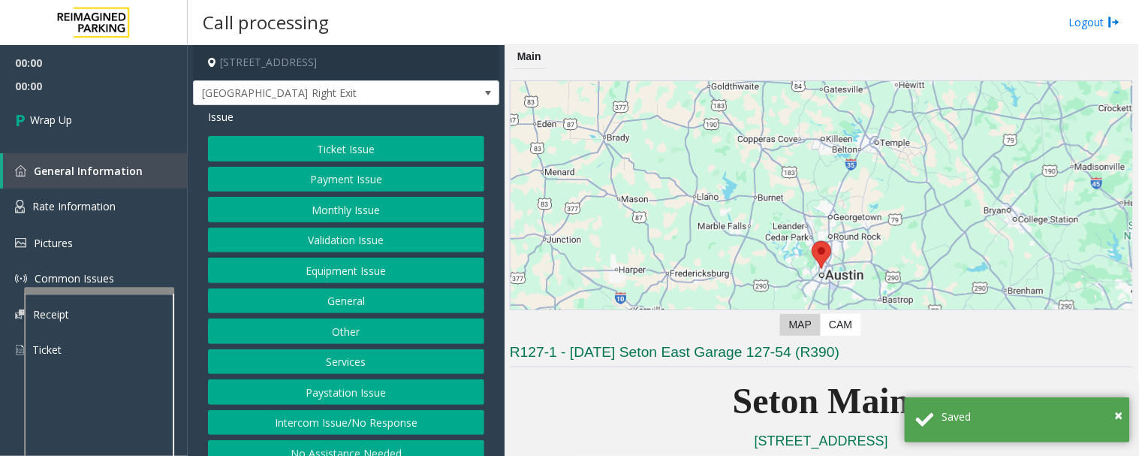
scroll to position [18, 0]
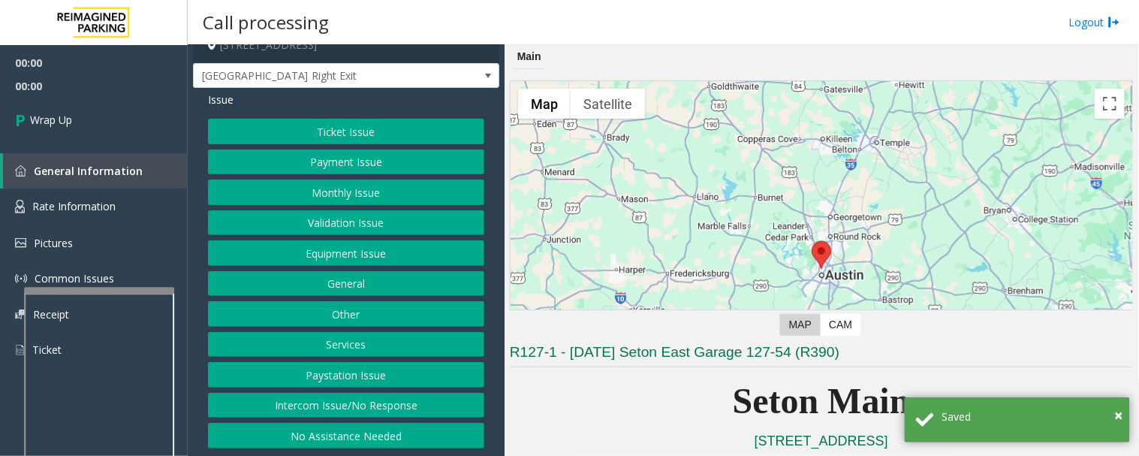
click at [331, 402] on button "Intercom Issue/No Response" at bounding box center [346, 406] width 276 height 26
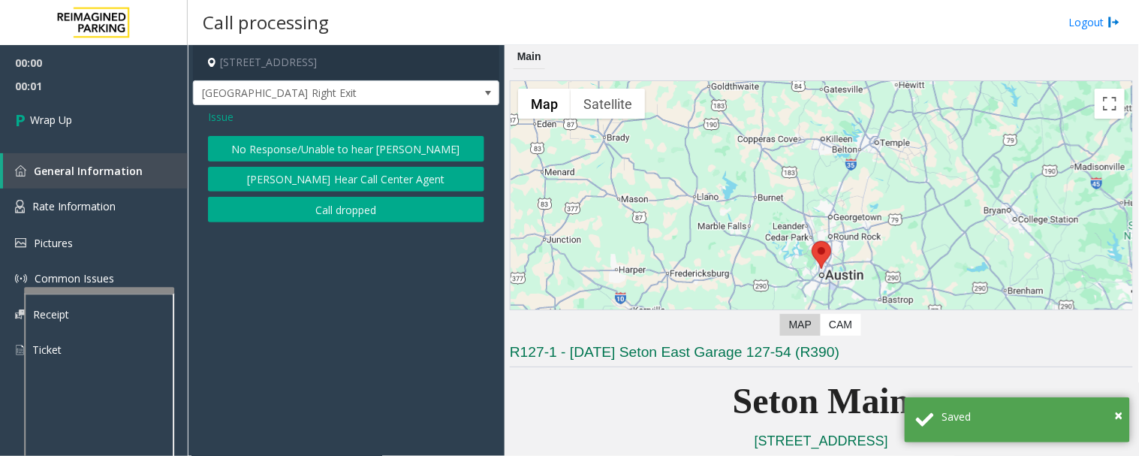
scroll to position [0, 0]
click at [375, 209] on button "Call dropped" at bounding box center [346, 210] width 276 height 26
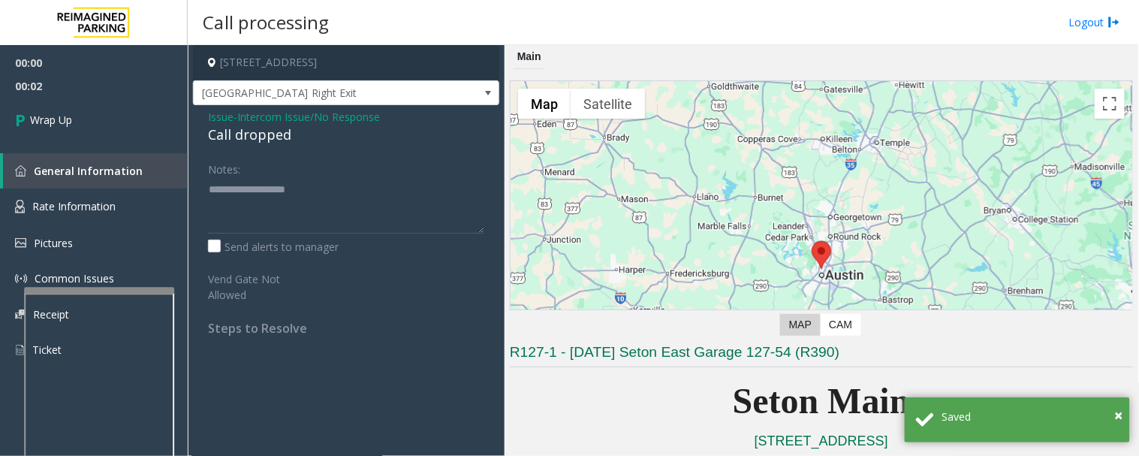
click at [268, 135] on div "Call dropped" at bounding box center [346, 135] width 276 height 20
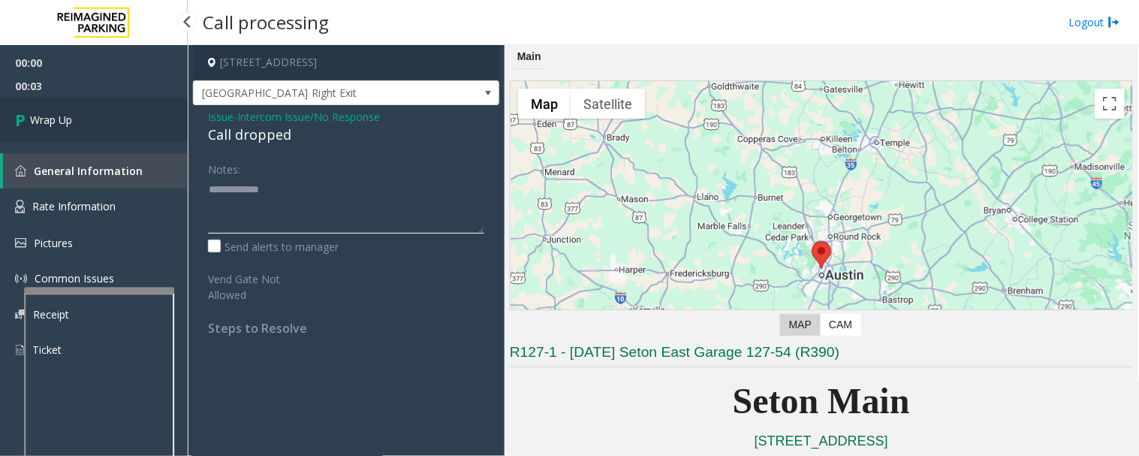
type textarea "**********"
click at [95, 128] on link "Wrap Up" at bounding box center [94, 120] width 188 height 44
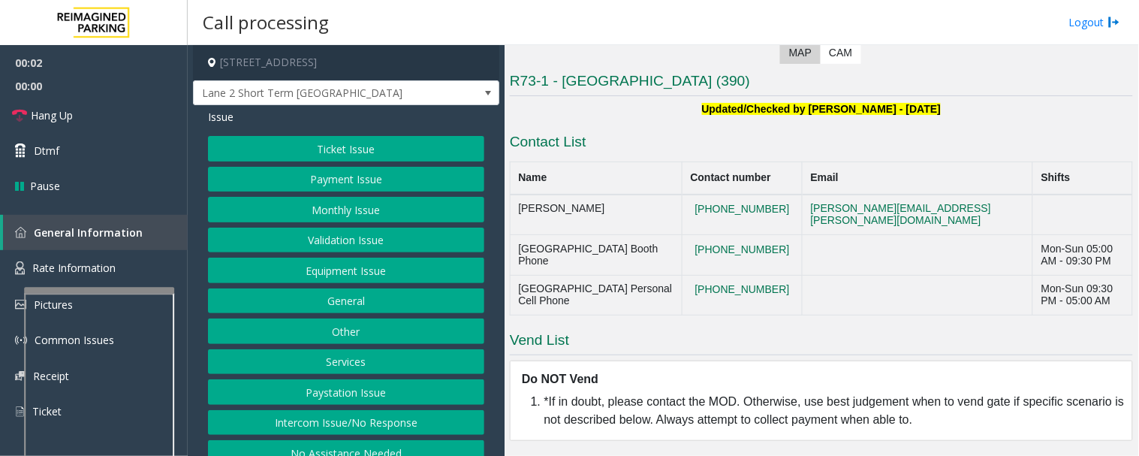
scroll to position [62, 0]
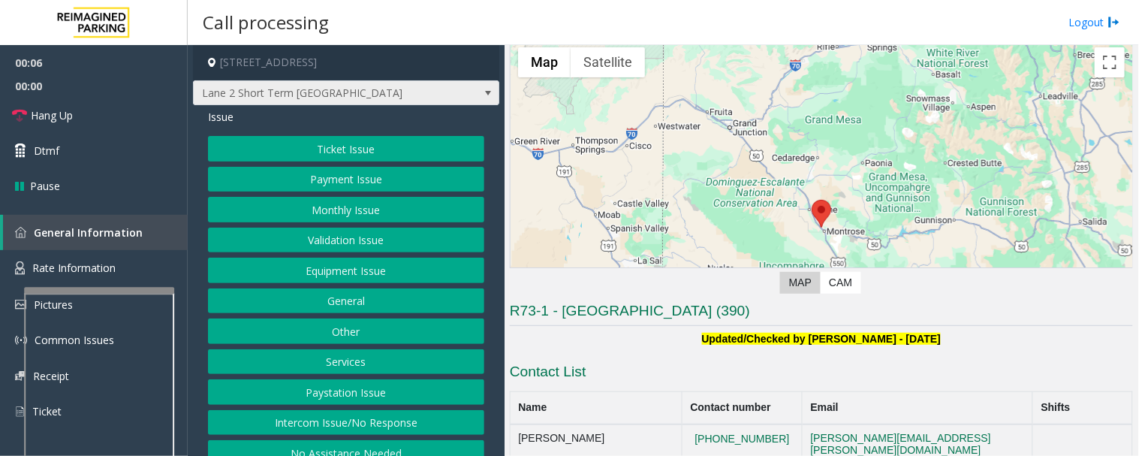
click at [462, 95] on span "Lane 2 Short Term [GEOGRAPHIC_DATA]" at bounding box center [346, 93] width 306 height 26
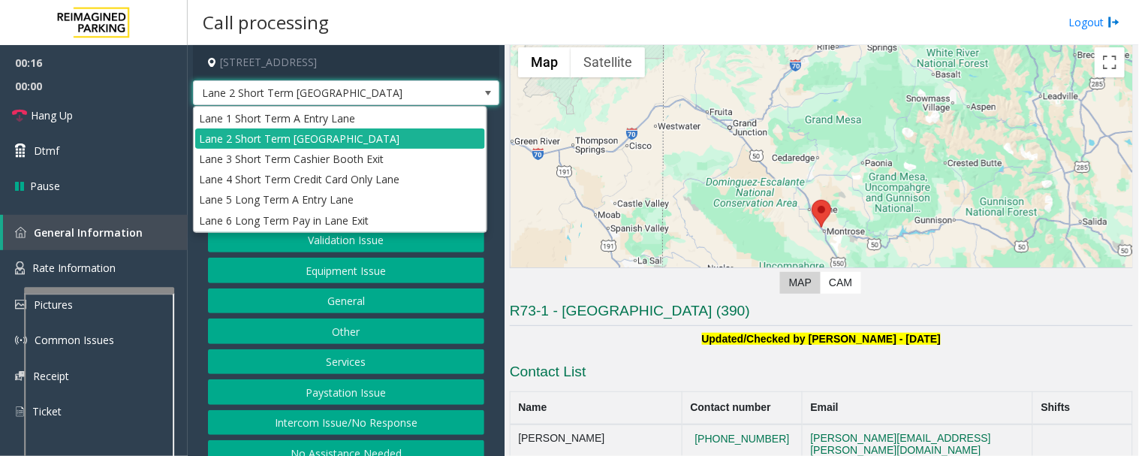
click at [462, 95] on span "Lane 2 Short Term [GEOGRAPHIC_DATA]" at bounding box center [346, 93] width 306 height 26
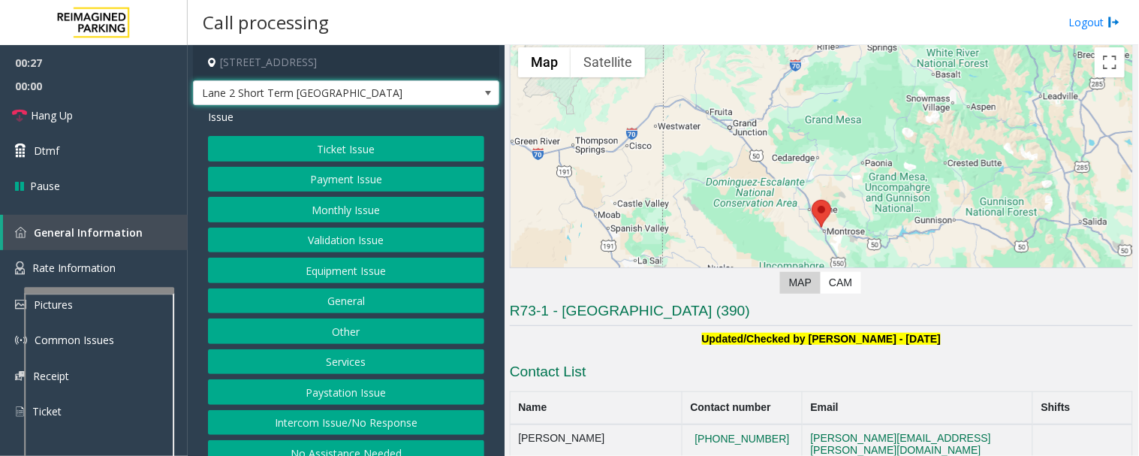
click at [462, 95] on span "Lane 2 Short Term [GEOGRAPHIC_DATA]" at bounding box center [346, 93] width 306 height 26
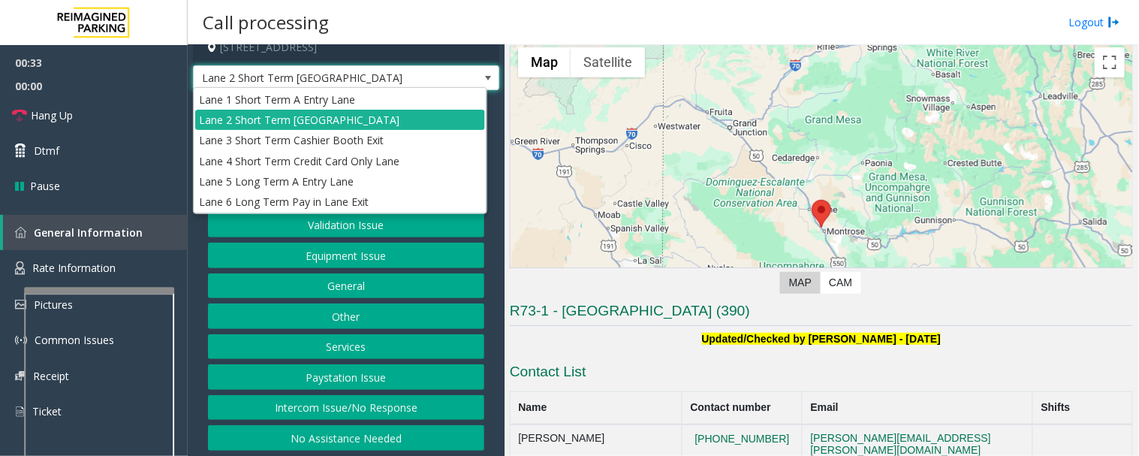
scroll to position [18, 0]
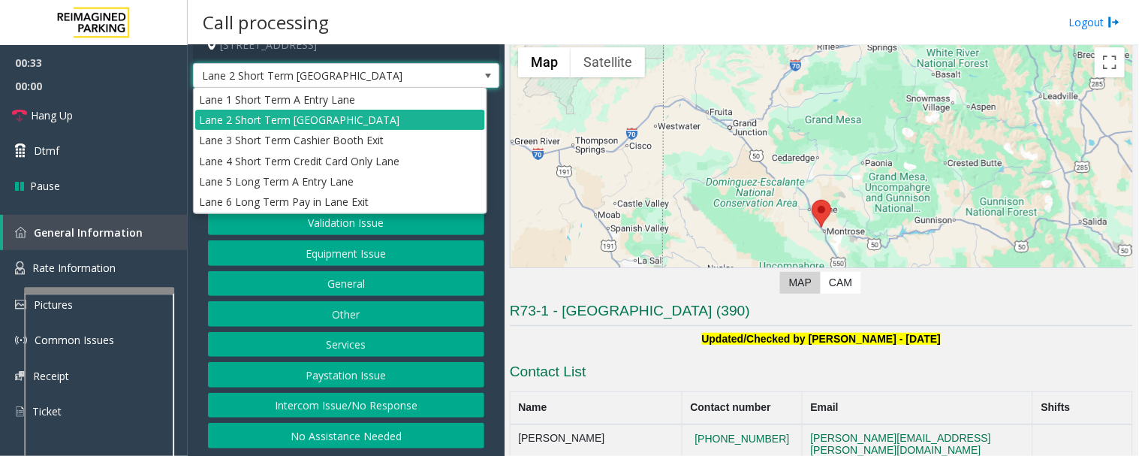
click at [482, 71] on span at bounding box center [488, 76] width 12 height 12
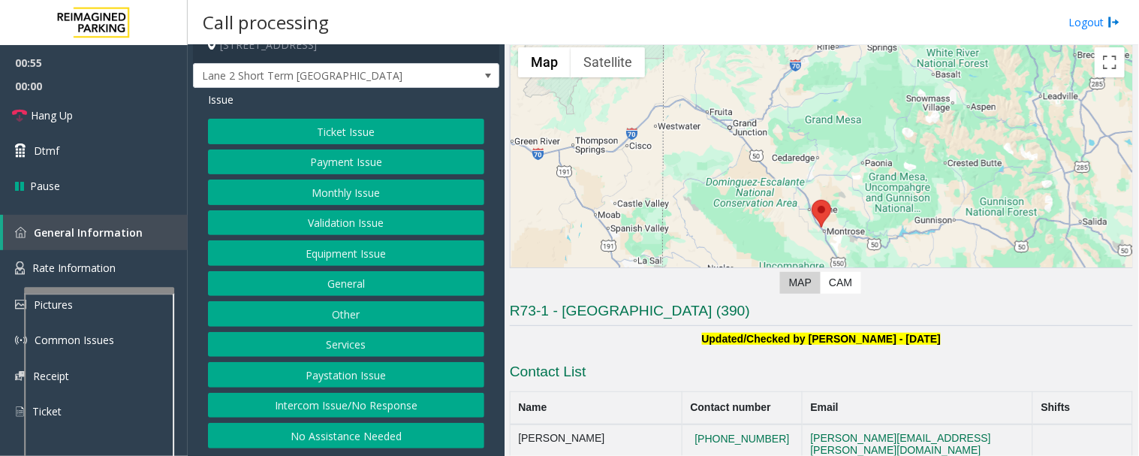
click at [379, 404] on button "Intercom Issue/No Response" at bounding box center [346, 406] width 276 height 26
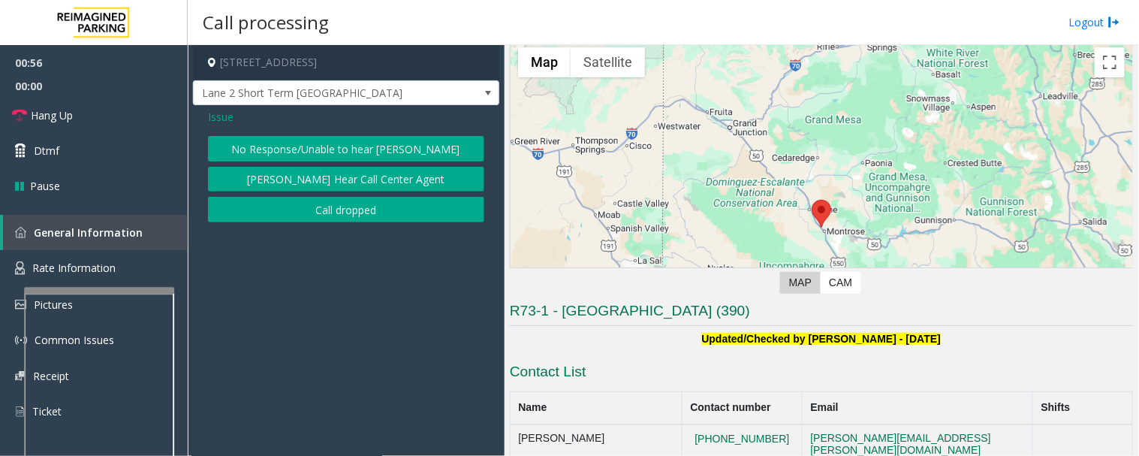
click at [383, 183] on button "[PERSON_NAME] Hear Call Center Agent" at bounding box center [346, 180] width 276 height 26
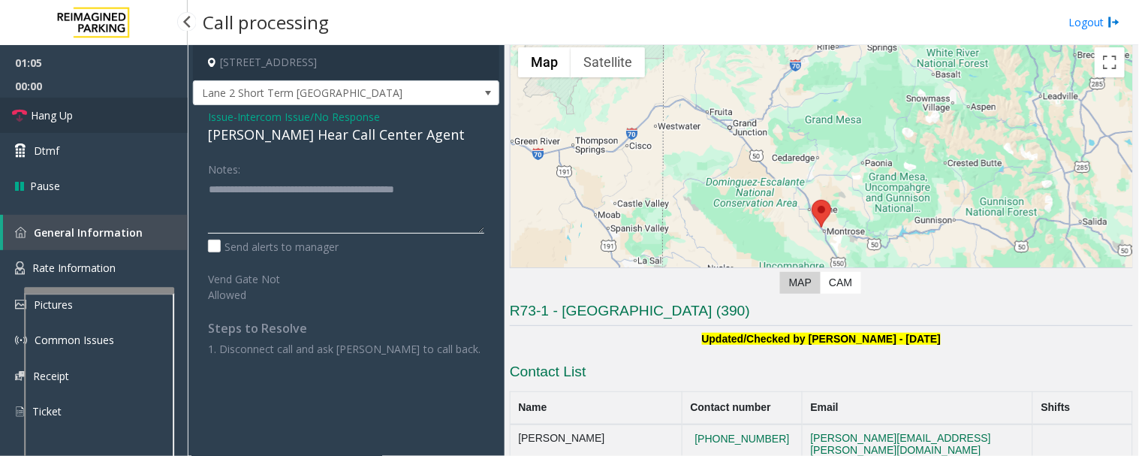
type textarea "**********"
click at [110, 117] on link "Hang Up" at bounding box center [94, 115] width 188 height 35
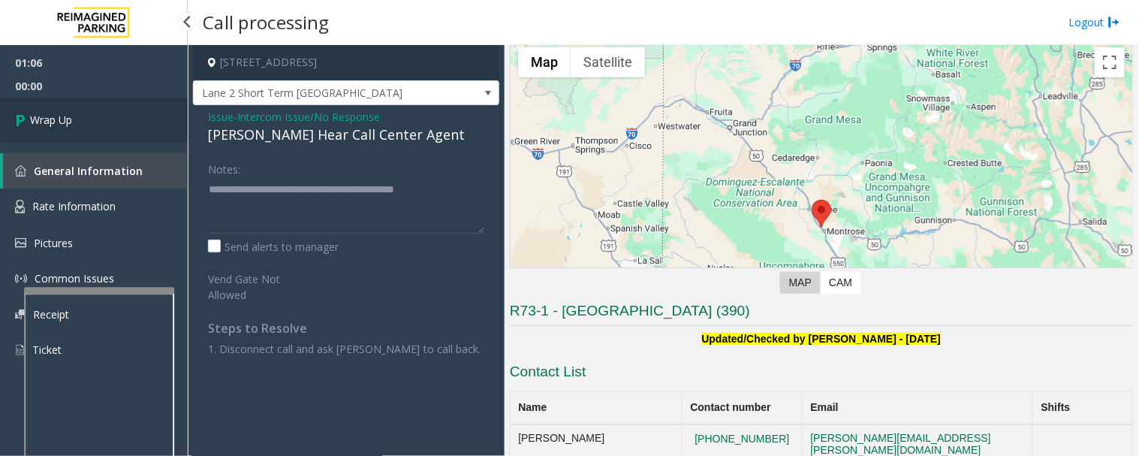
click at [111, 131] on link "Wrap Up" at bounding box center [94, 120] width 188 height 44
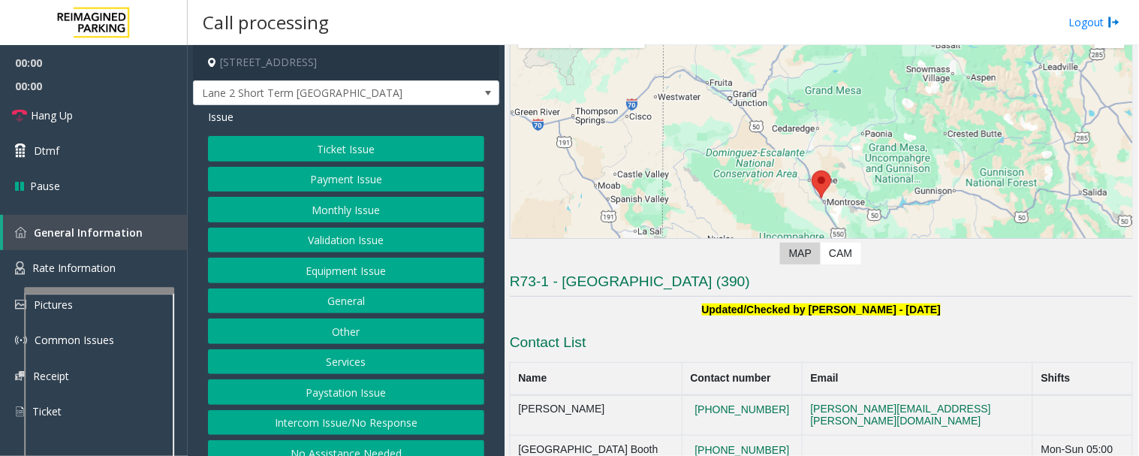
scroll to position [167, 0]
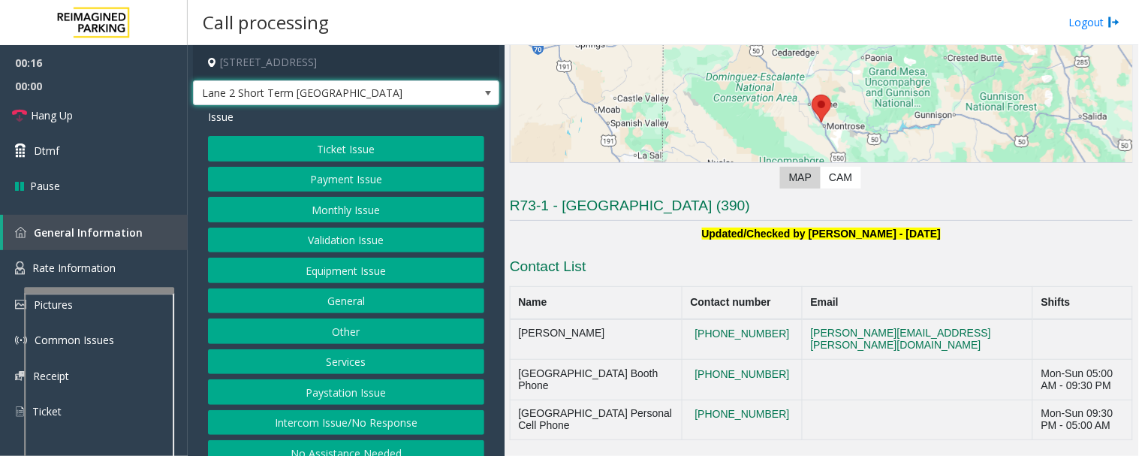
click at [456, 95] on span "Lane 2 Short Term [GEOGRAPHIC_DATA]" at bounding box center [346, 93] width 306 height 26
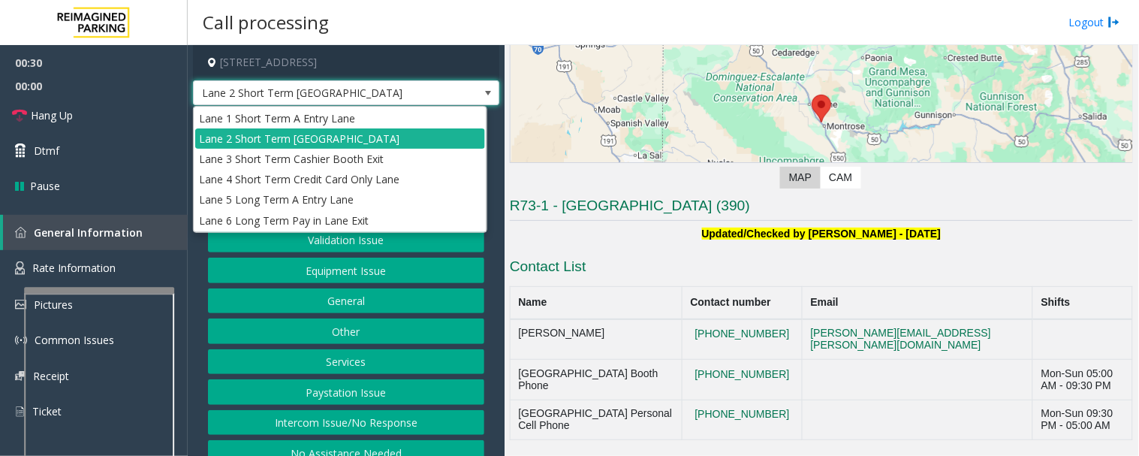
click at [444, 95] on span "Lane 2 Short Term [GEOGRAPHIC_DATA]" at bounding box center [346, 93] width 306 height 26
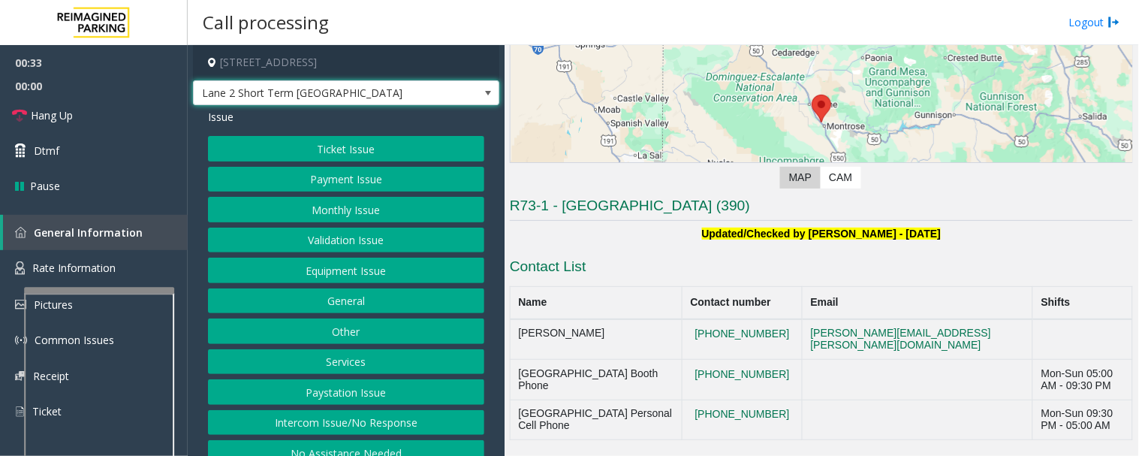
click at [354, 83] on span "Lane 2 Short Term [GEOGRAPHIC_DATA]" at bounding box center [316, 93] width 244 height 24
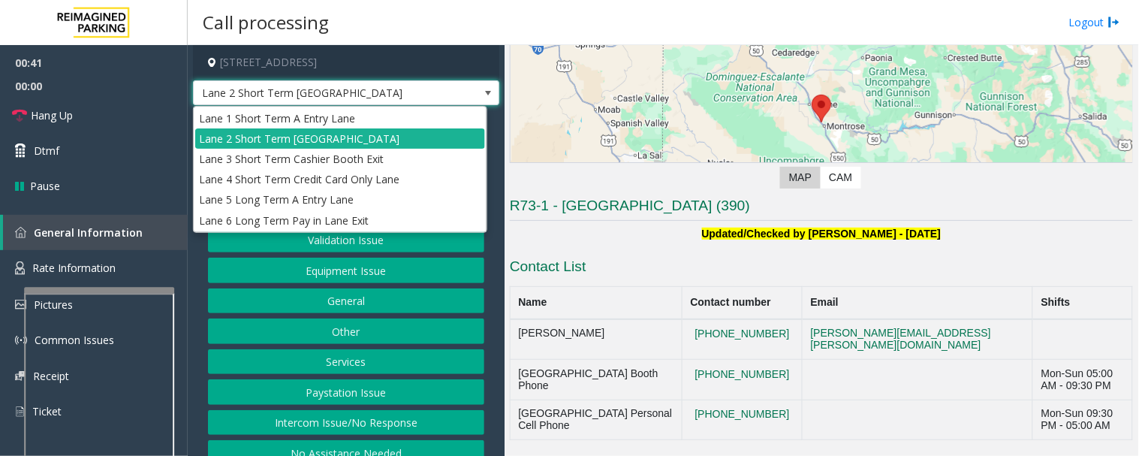
click at [423, 95] on span "Lane 2 Short Term [GEOGRAPHIC_DATA]" at bounding box center [316, 93] width 244 height 24
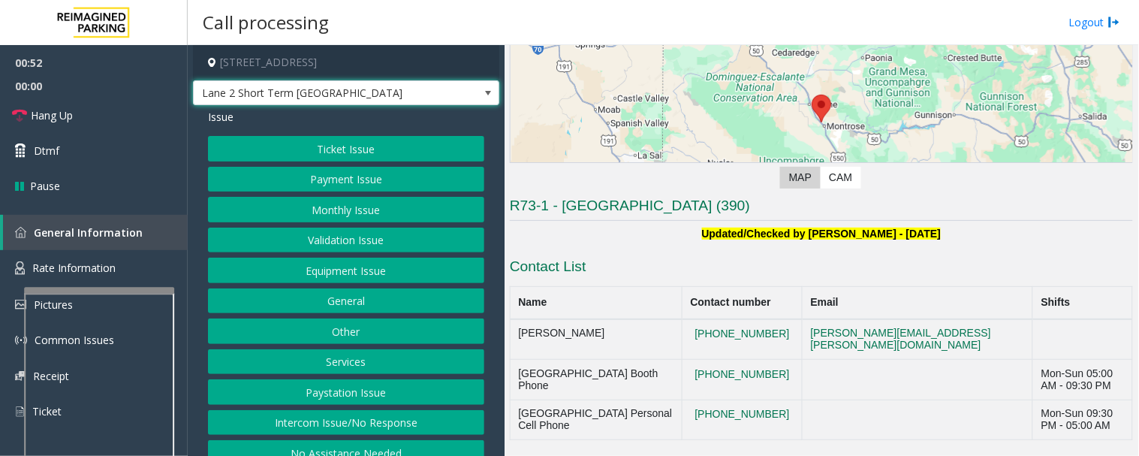
click at [372, 270] on button "Equipment Issue" at bounding box center [346, 270] width 276 height 26
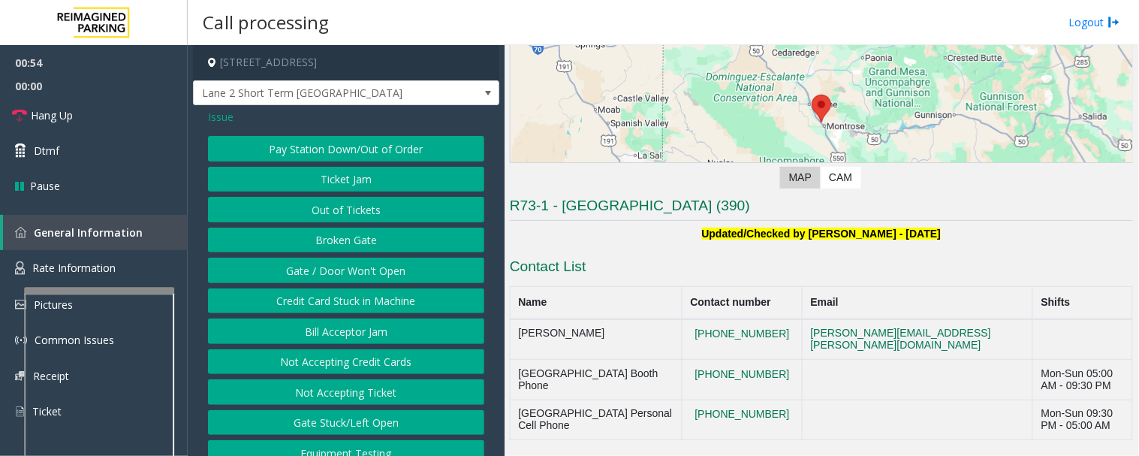
scroll to position [18, 0]
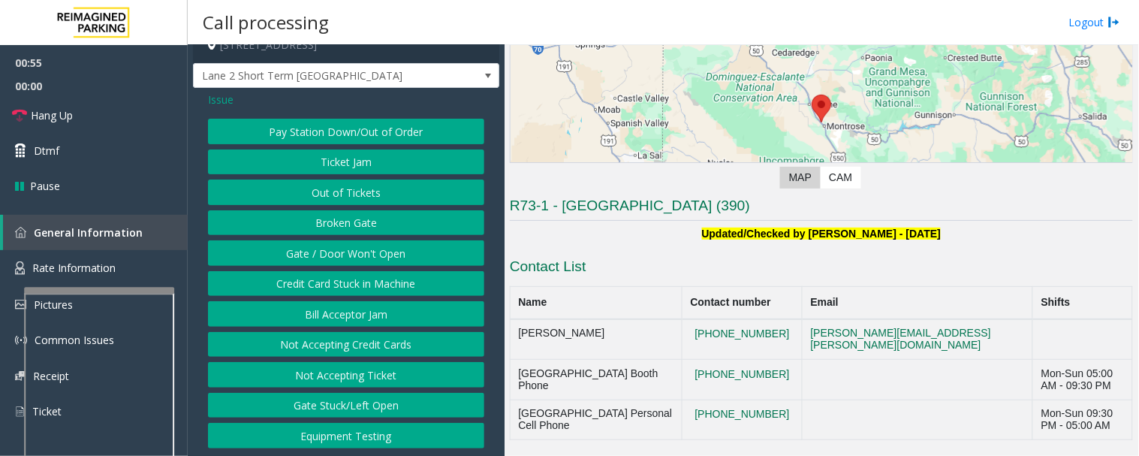
click at [230, 101] on span "Issue" at bounding box center [221, 100] width 26 height 16
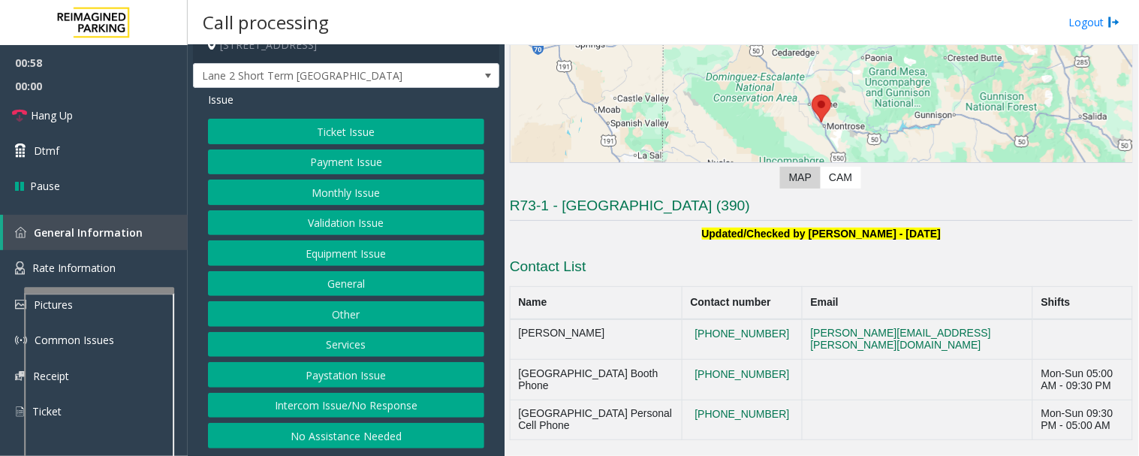
click at [375, 323] on button "Other" at bounding box center [346, 314] width 276 height 26
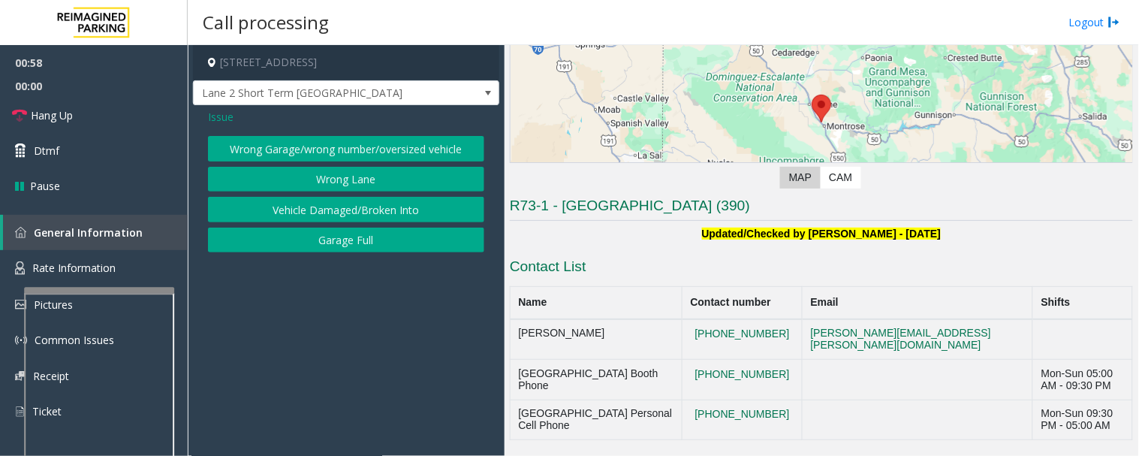
scroll to position [0, 0]
click at [375, 180] on button "Wrong Lane" at bounding box center [346, 180] width 276 height 26
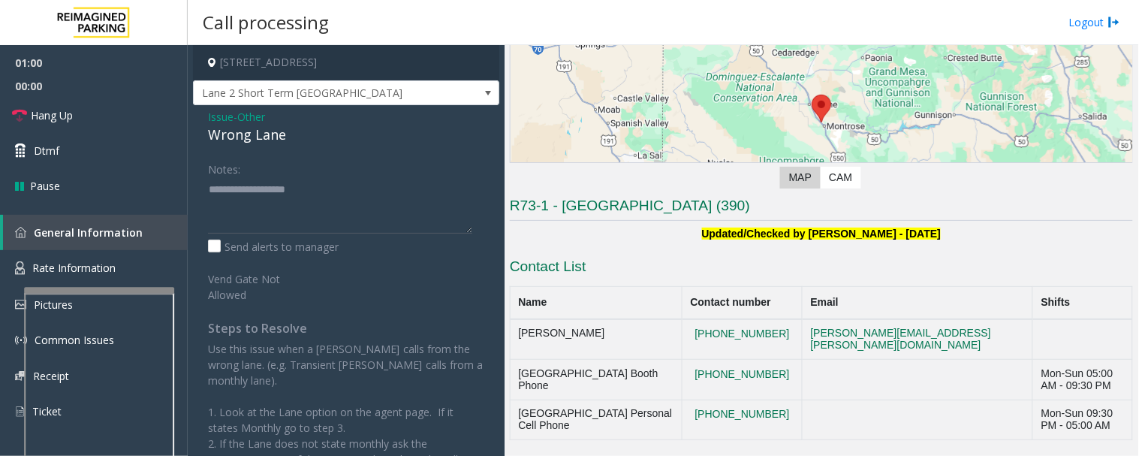
click at [281, 143] on div "Wrong Lane" at bounding box center [346, 135] width 276 height 20
click at [296, 197] on textarea at bounding box center [340, 205] width 264 height 56
click at [208, 186] on textarea at bounding box center [340, 205] width 264 height 56
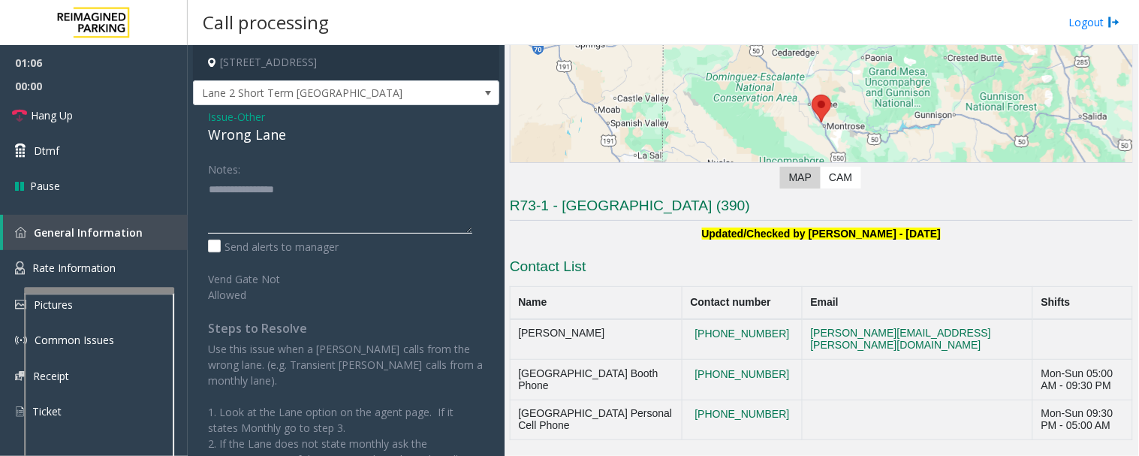
click at [372, 206] on textarea at bounding box center [340, 205] width 264 height 56
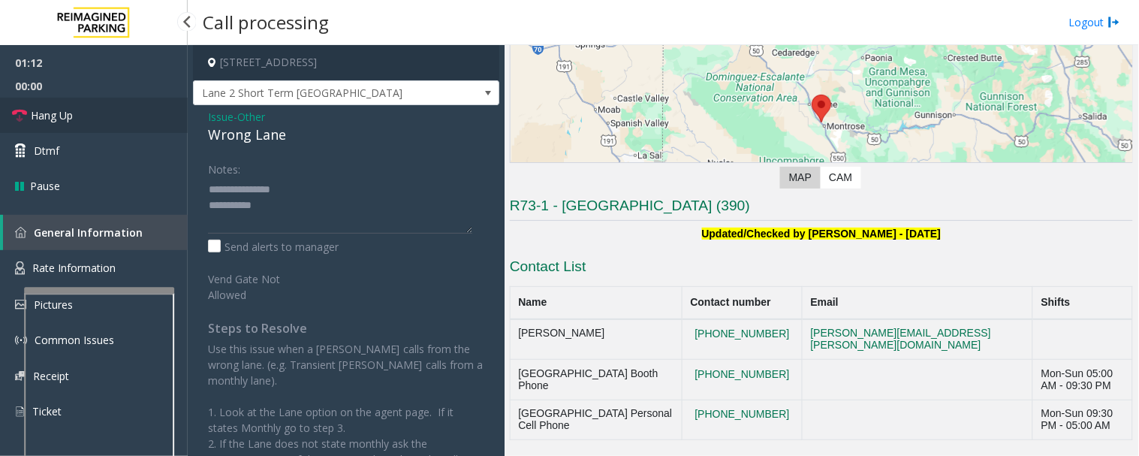
click at [80, 118] on link "Hang Up" at bounding box center [94, 115] width 188 height 35
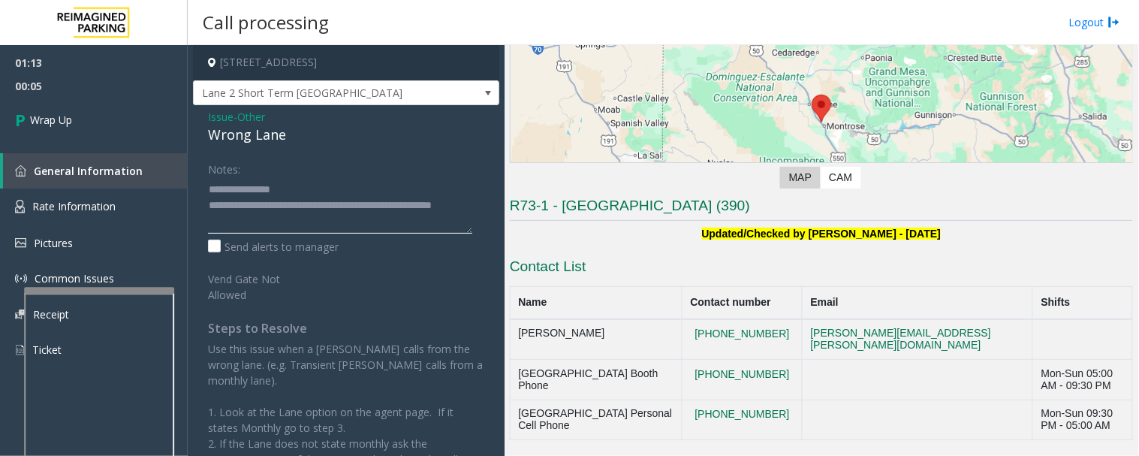
click at [299, 221] on textarea at bounding box center [340, 205] width 264 height 56
type textarea "**********"
click at [49, 118] on span "Wrap Up" at bounding box center [51, 120] width 42 height 16
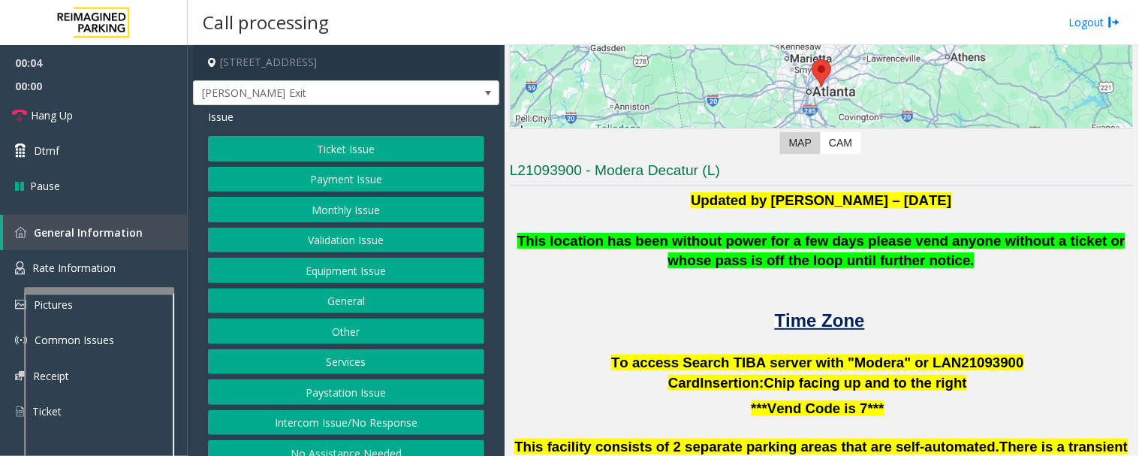
scroll to position [417, 0]
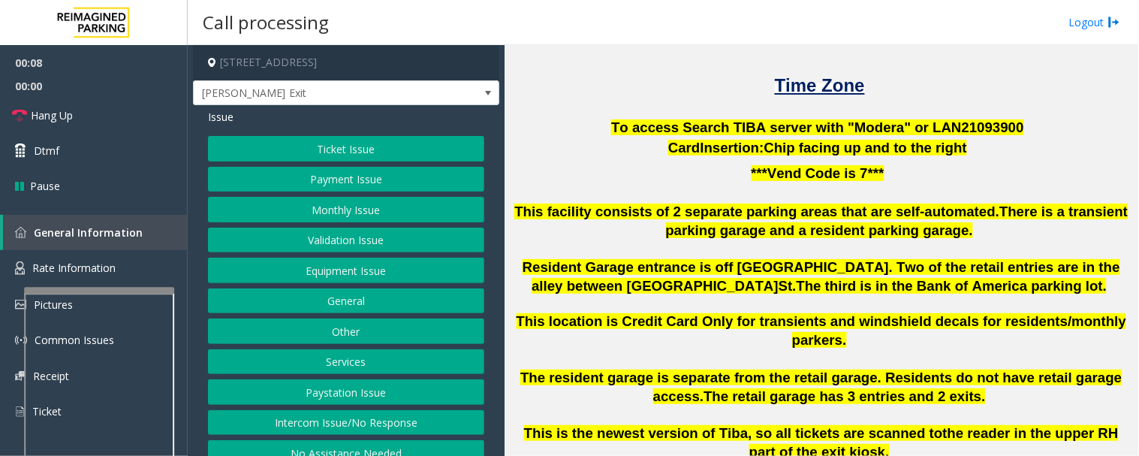
click at [363, 416] on button "Intercom Issue/No Response" at bounding box center [346, 423] width 276 height 26
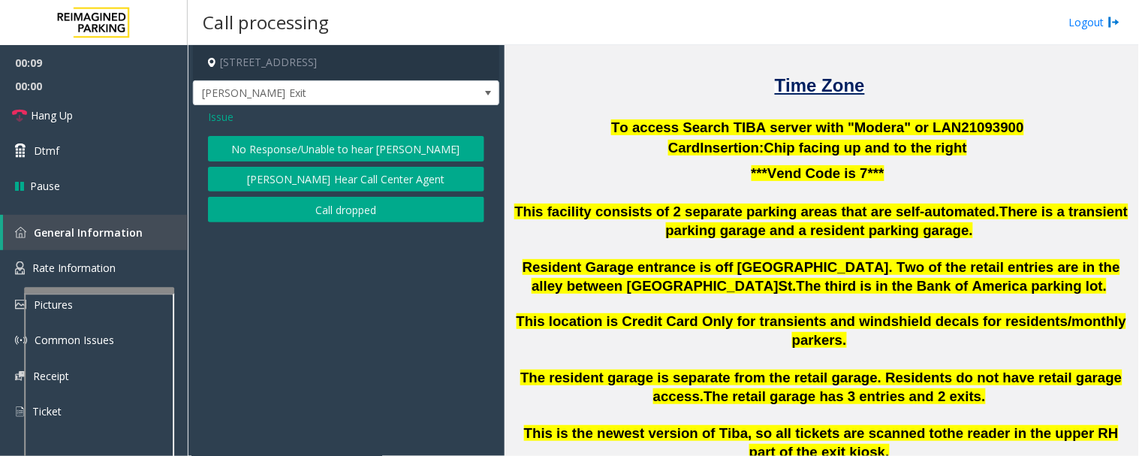
click at [394, 144] on button "No Response/Unable to hear [PERSON_NAME]" at bounding box center [346, 149] width 276 height 26
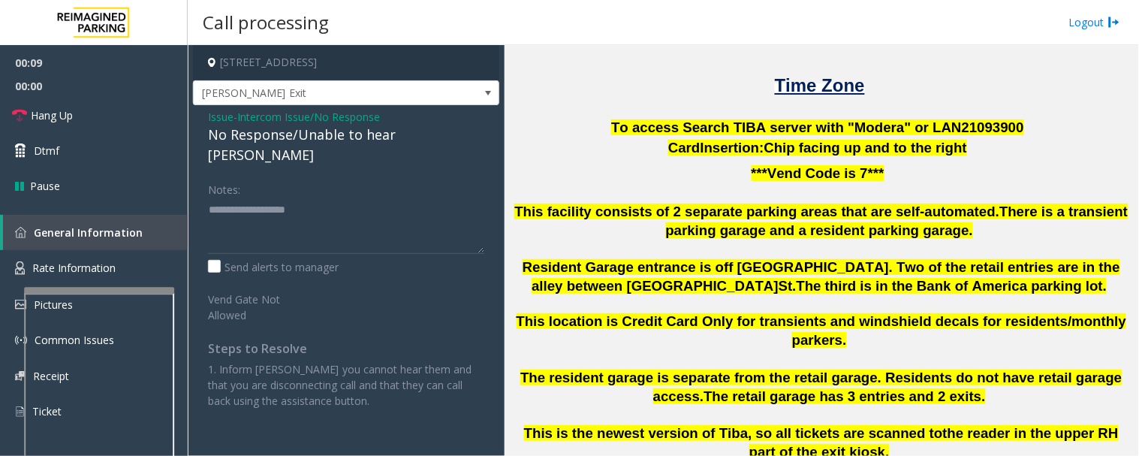
click at [351, 138] on div "No Response/Unable to hear [PERSON_NAME]" at bounding box center [346, 145] width 276 height 41
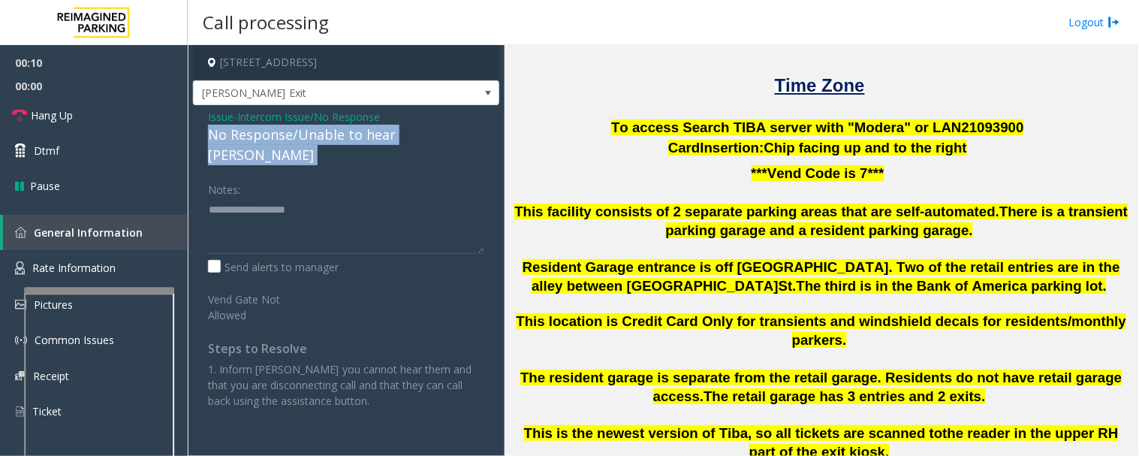
click at [351, 138] on div "No Response/Unable to hear [PERSON_NAME]" at bounding box center [346, 145] width 276 height 41
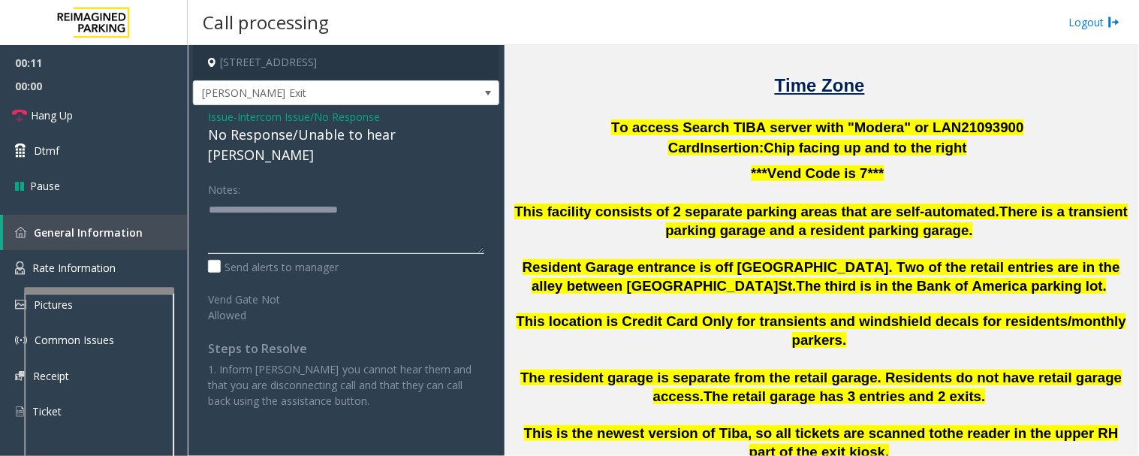
click at [432, 197] on textarea at bounding box center [346, 225] width 276 height 56
type textarea "**********"
click at [39, 111] on span "Hang Up" at bounding box center [52, 115] width 42 height 16
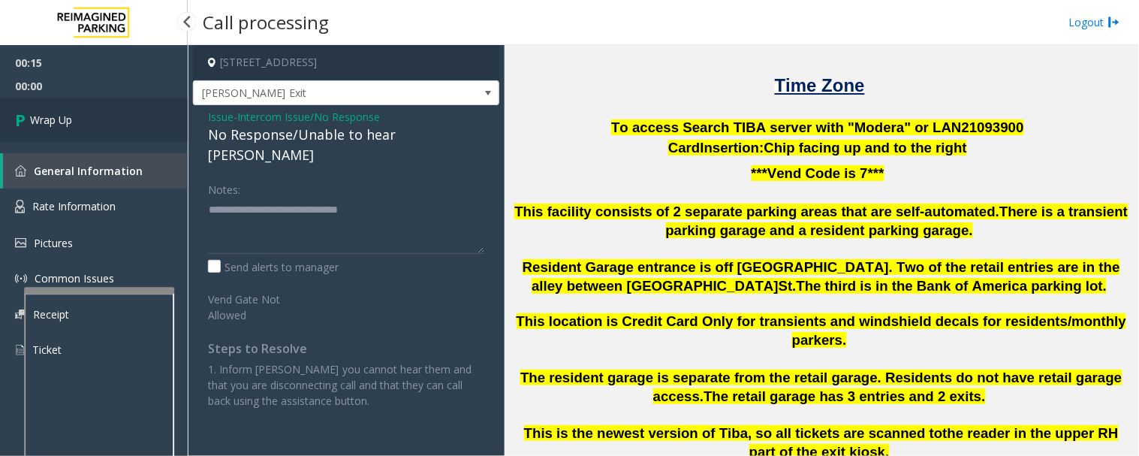
click at [87, 118] on link "Wrap Up" at bounding box center [94, 120] width 188 height 44
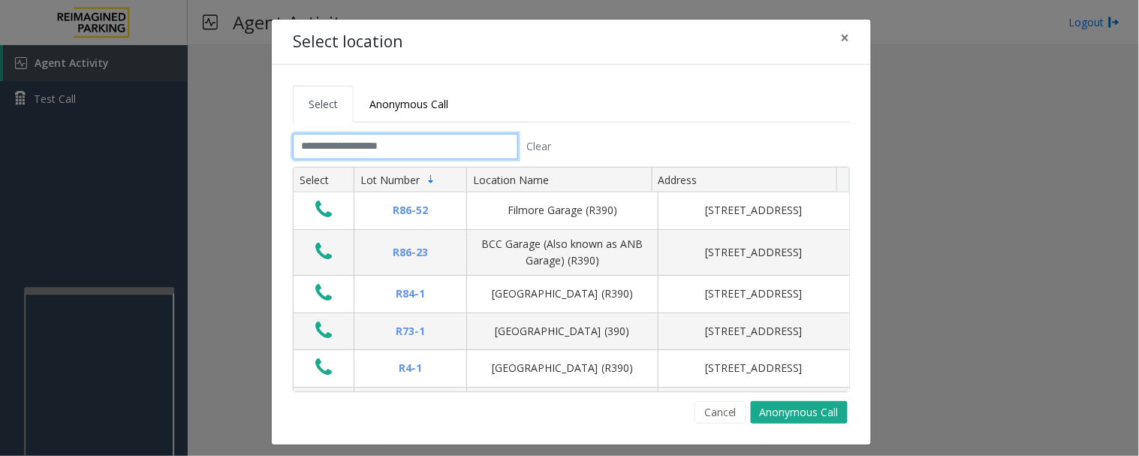
click at [395, 155] on input "text" at bounding box center [405, 147] width 225 height 26
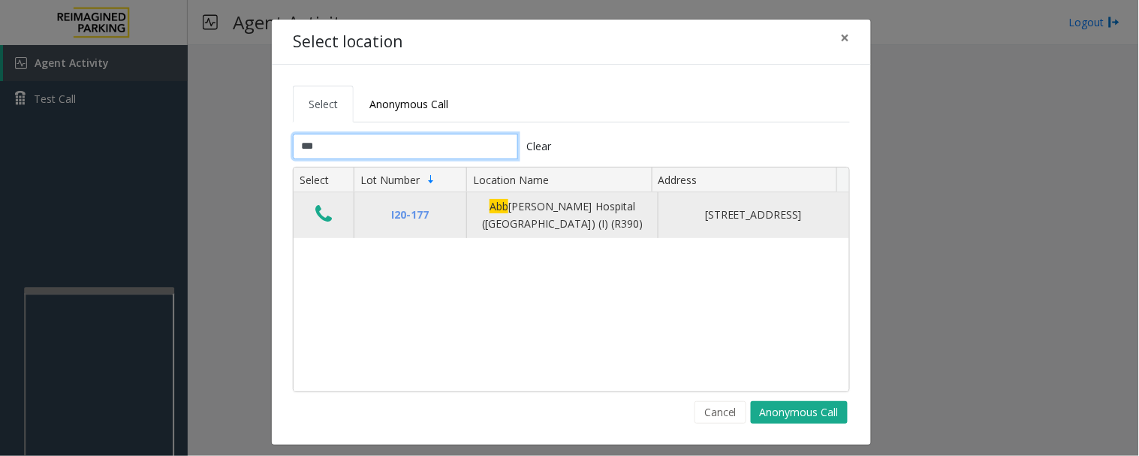
type input "***"
click at [315, 212] on icon "Data table" at bounding box center [323, 213] width 17 height 21
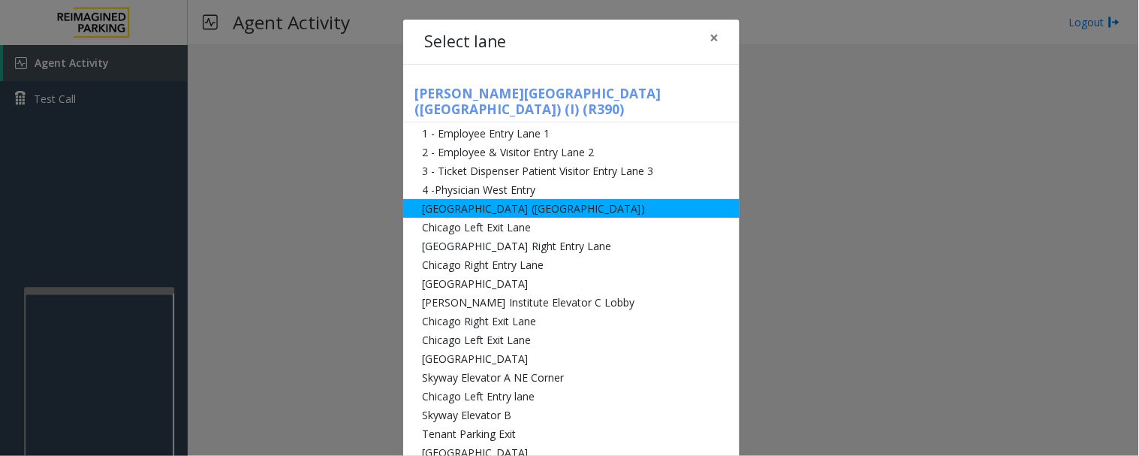
click at [439, 199] on li "[GEOGRAPHIC_DATA] ([GEOGRAPHIC_DATA])" at bounding box center [571, 208] width 336 height 19
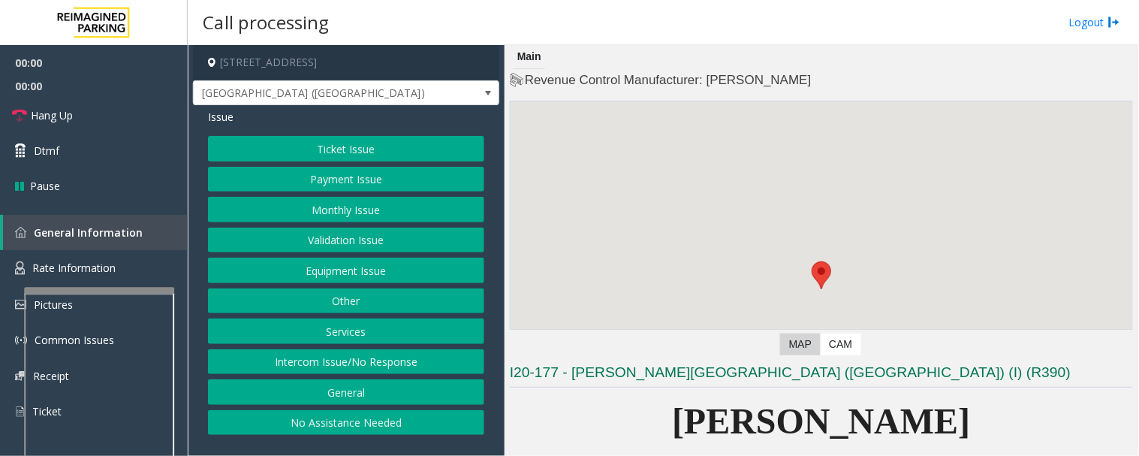
click at [399, 205] on button "Monthly Issue" at bounding box center [346, 210] width 276 height 26
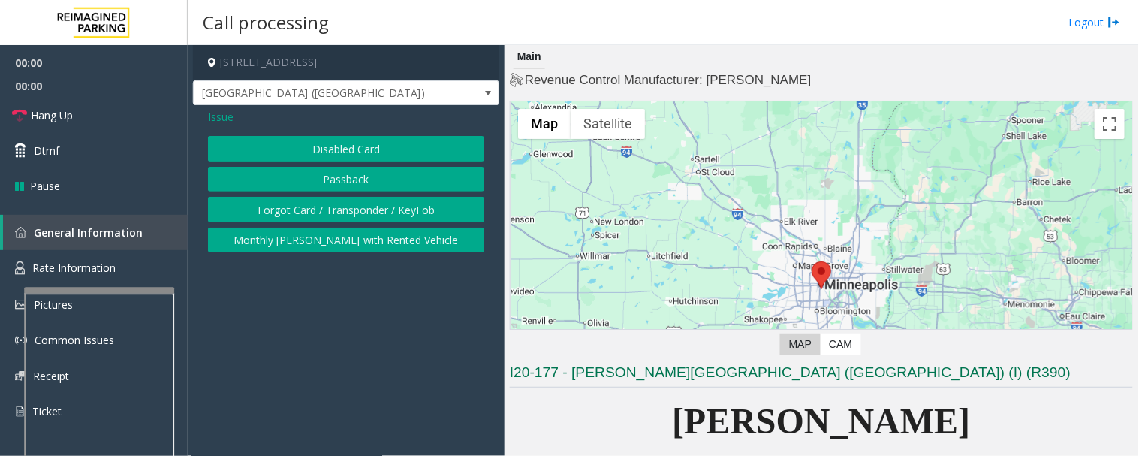
click at [386, 149] on button "Disabled Card" at bounding box center [346, 149] width 276 height 26
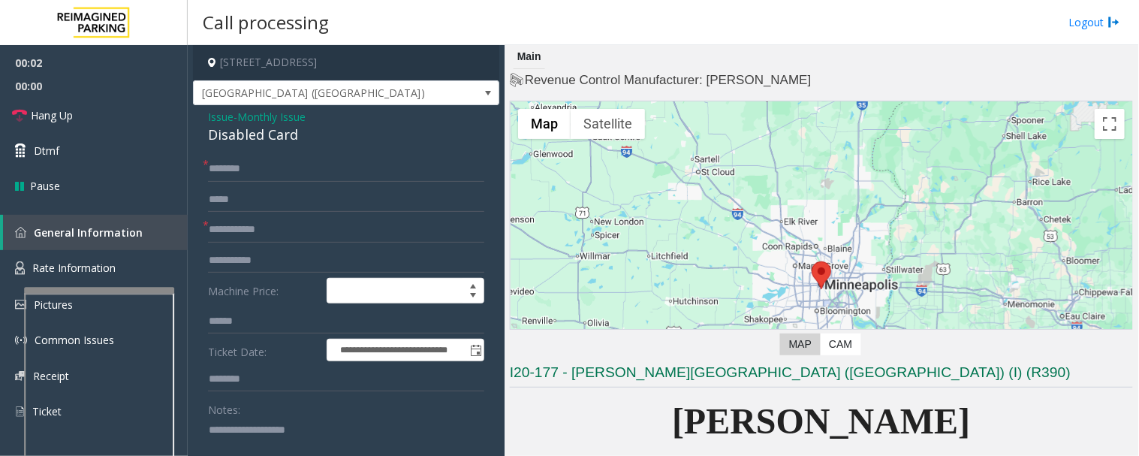
click at [286, 140] on div "Disabled Card" at bounding box center [346, 135] width 276 height 20
copy div "Disabled Card"
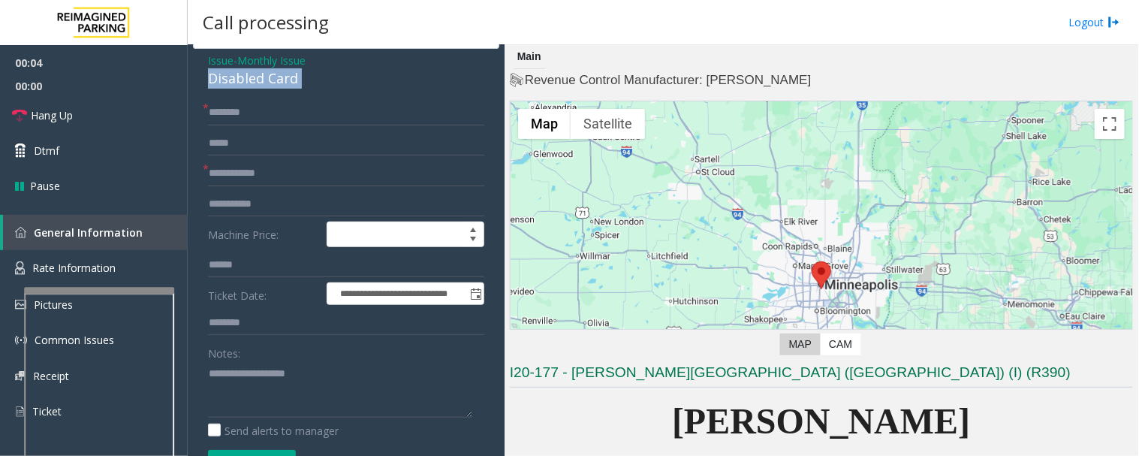
scroll to position [83, 0]
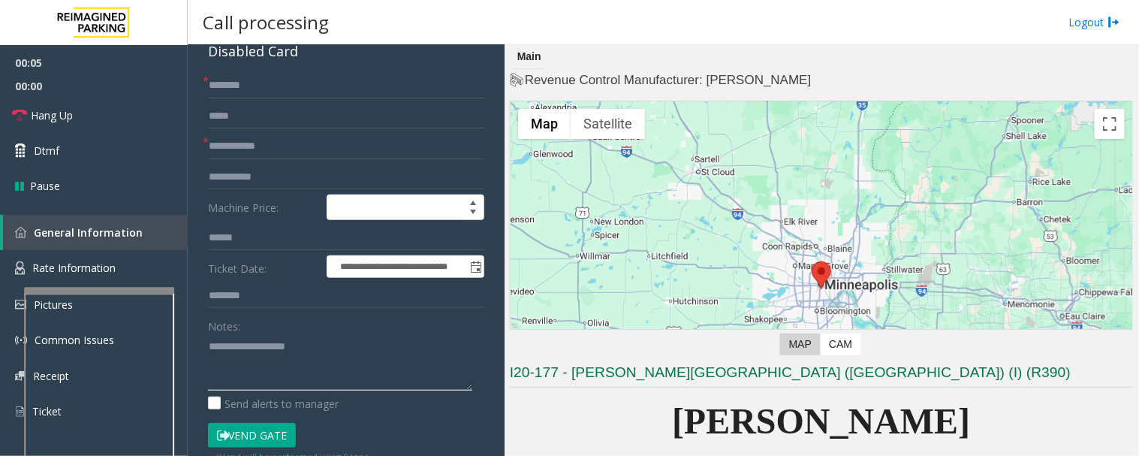
click at [293, 365] on textarea at bounding box center [340, 362] width 264 height 56
paste textarea "**********"
type textarea "**********"
click at [278, 139] on input "text" at bounding box center [346, 147] width 276 height 26
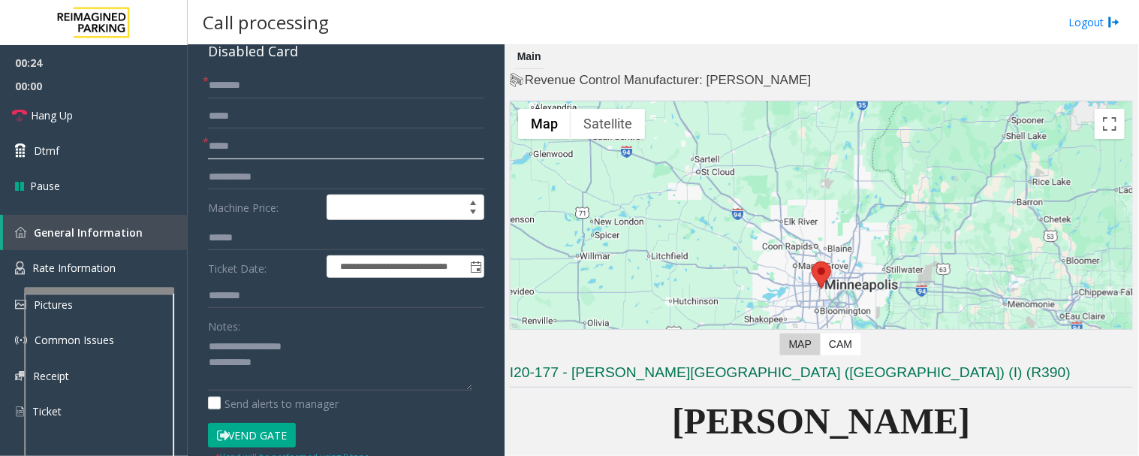
type input "*****"
click at [272, 80] on input "text" at bounding box center [346, 86] width 276 height 26
type input "*******"
click at [276, 365] on textarea at bounding box center [340, 362] width 264 height 56
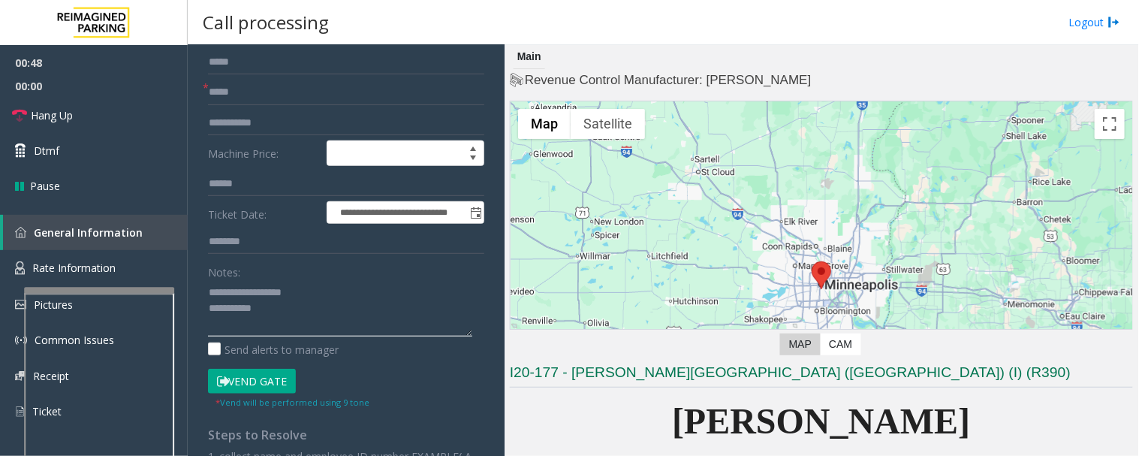
scroll to position [167, 0]
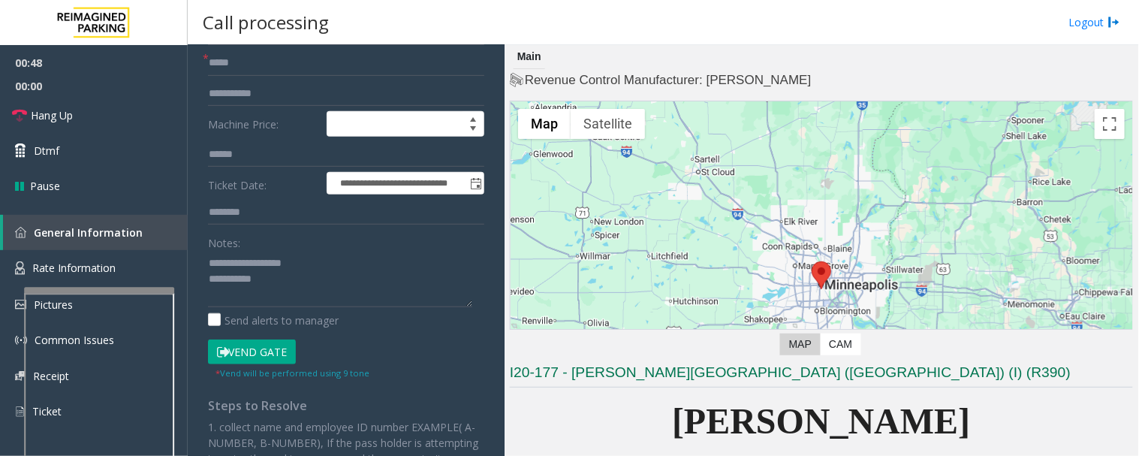
click at [266, 345] on button "Vend Gate" at bounding box center [252, 352] width 88 height 26
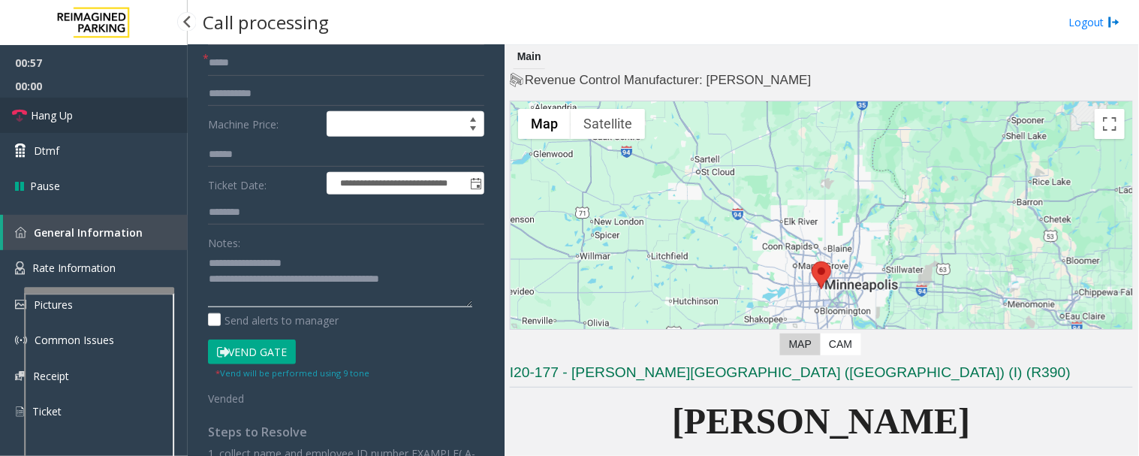
type textarea "**********"
click at [83, 116] on link "Hang Up" at bounding box center [94, 115] width 188 height 35
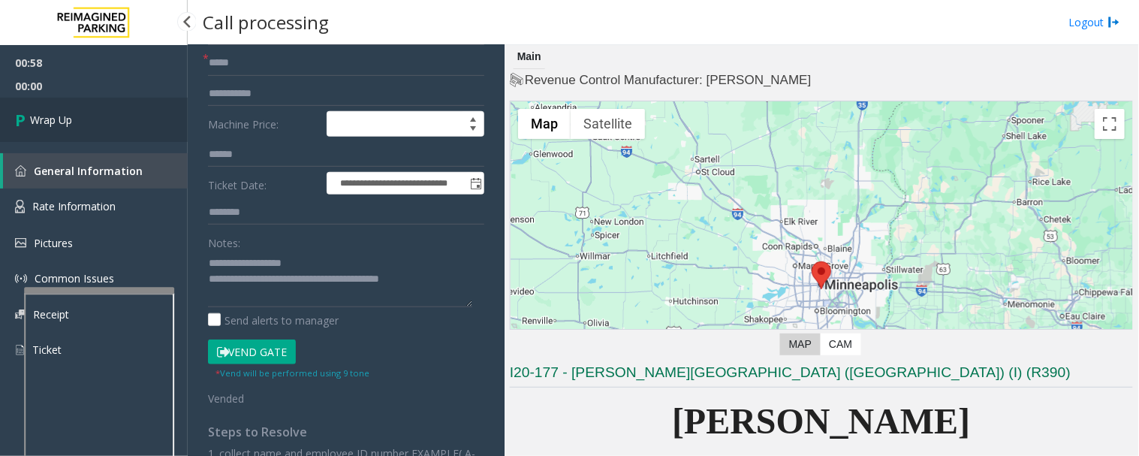
click at [141, 107] on link "Wrap Up" at bounding box center [94, 120] width 188 height 44
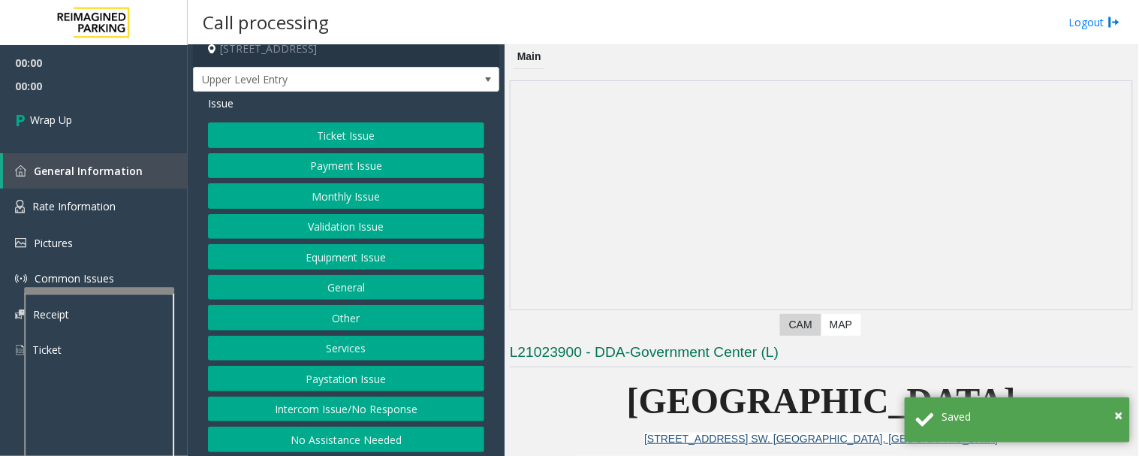
scroll to position [18, 0]
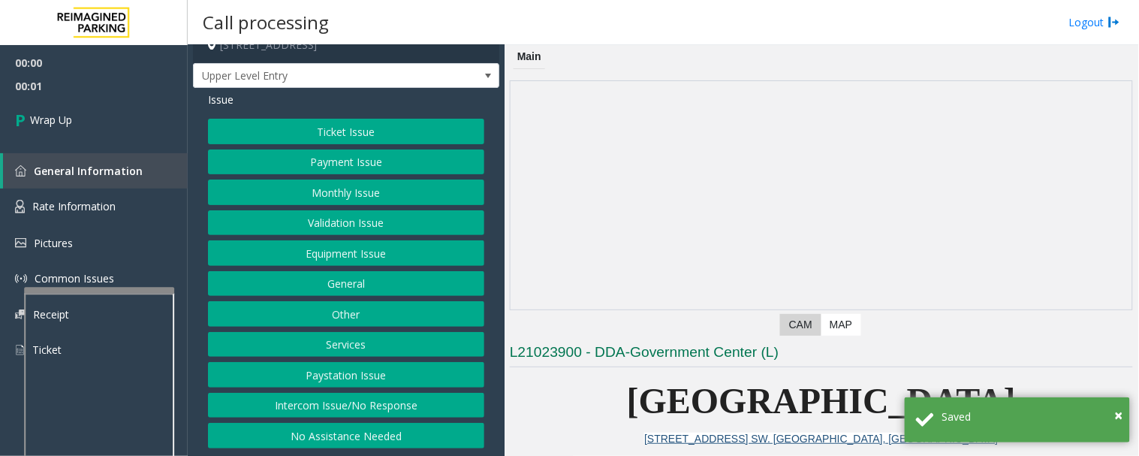
click at [400, 406] on button "Intercom Issue/No Response" at bounding box center [346, 406] width 276 height 26
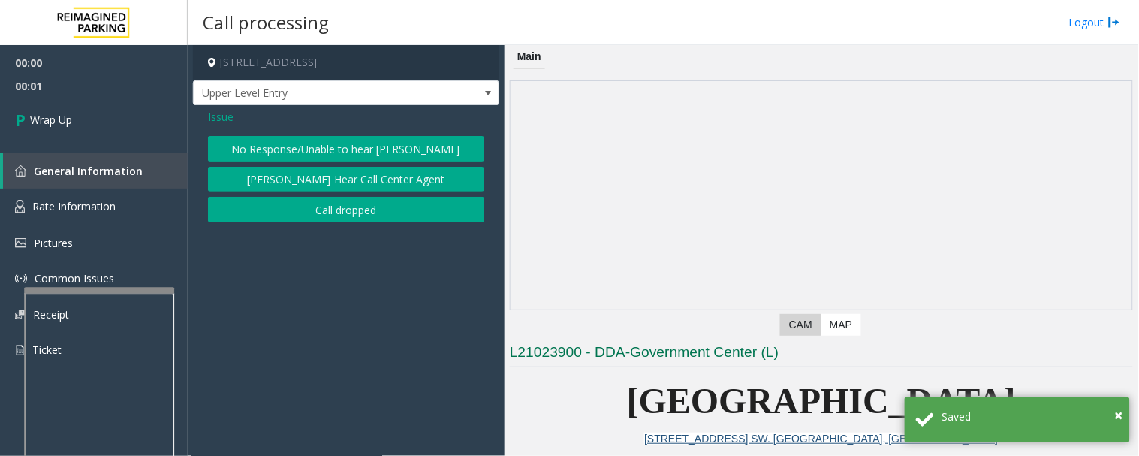
scroll to position [0, 0]
click at [369, 210] on button "Call dropped" at bounding box center [346, 210] width 276 height 26
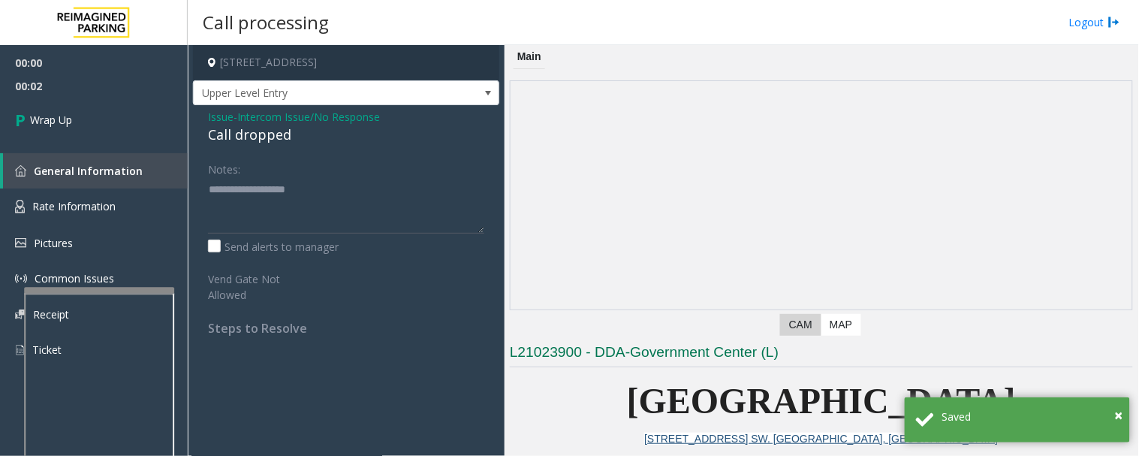
click at [256, 140] on div "Call dropped" at bounding box center [346, 135] width 276 height 20
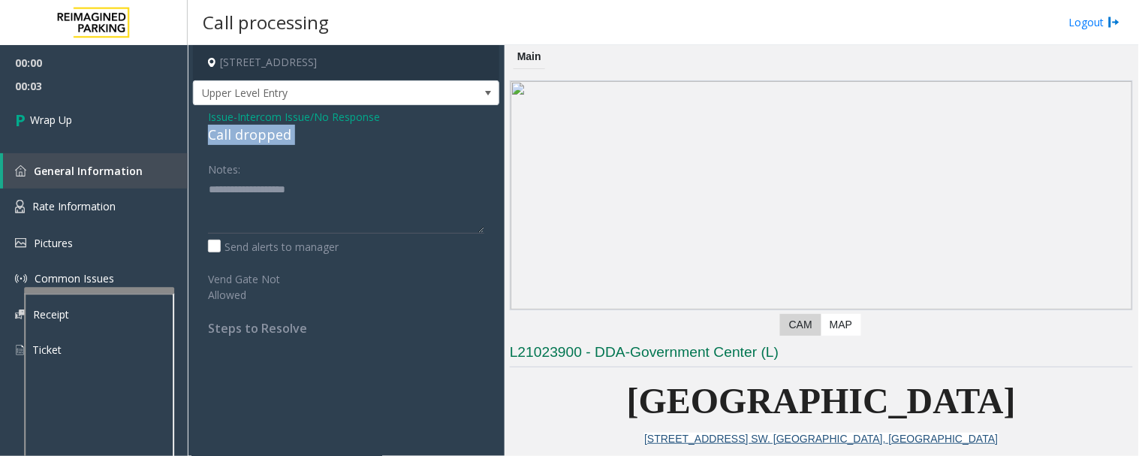
click at [256, 140] on div "Call dropped" at bounding box center [346, 135] width 276 height 20
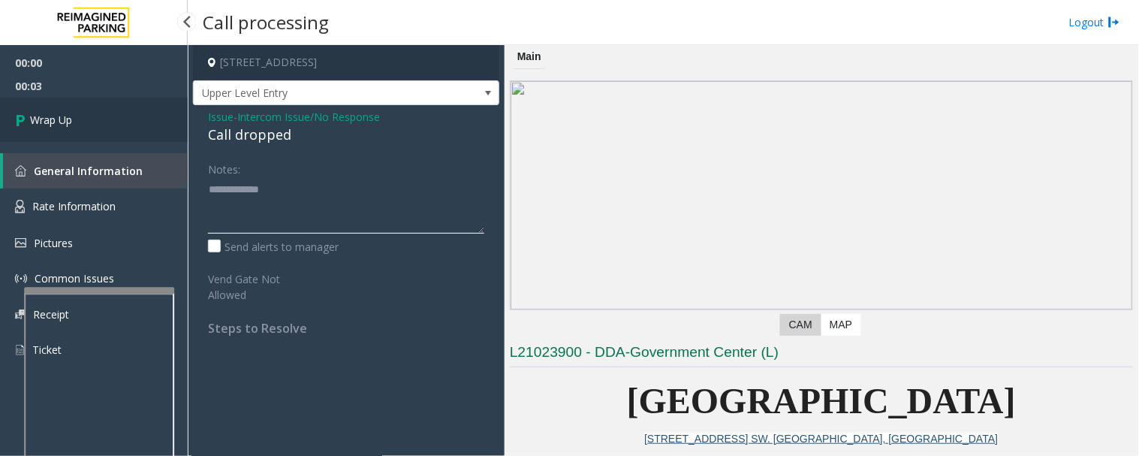
type textarea "**********"
click at [158, 133] on link "Wrap Up" at bounding box center [94, 120] width 188 height 44
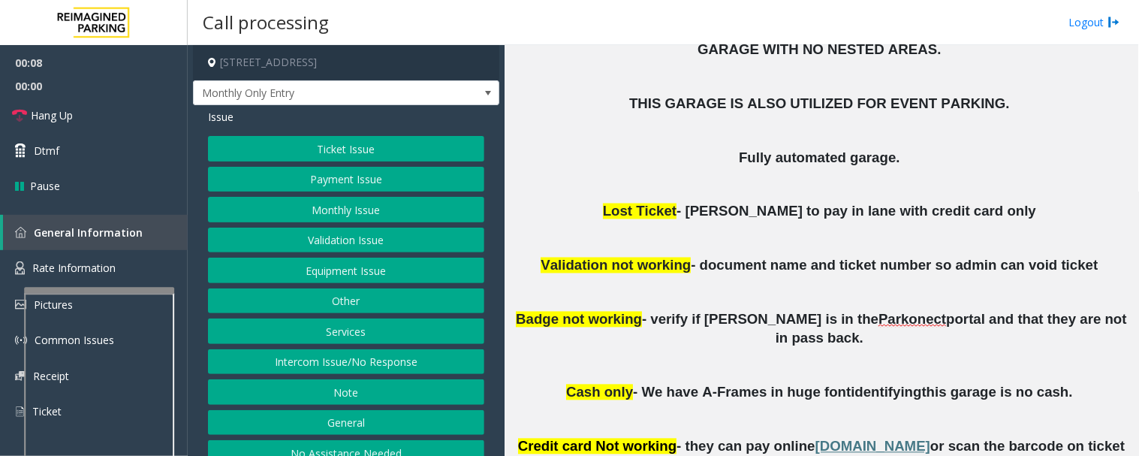
scroll to position [250, 0]
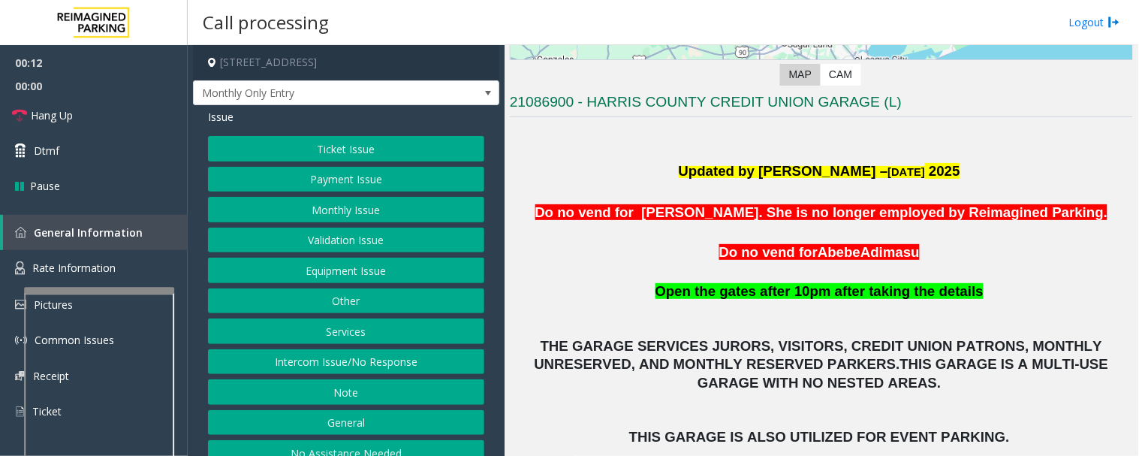
click at [359, 360] on button "Intercom Issue/No Response" at bounding box center [346, 362] width 276 height 26
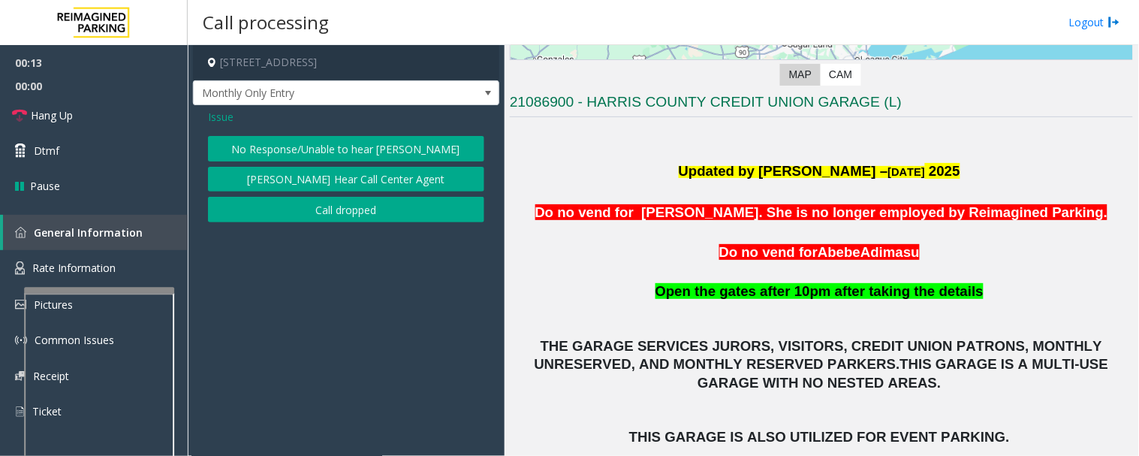
click at [342, 138] on button "No Response/Unable to hear [PERSON_NAME]" at bounding box center [346, 149] width 276 height 26
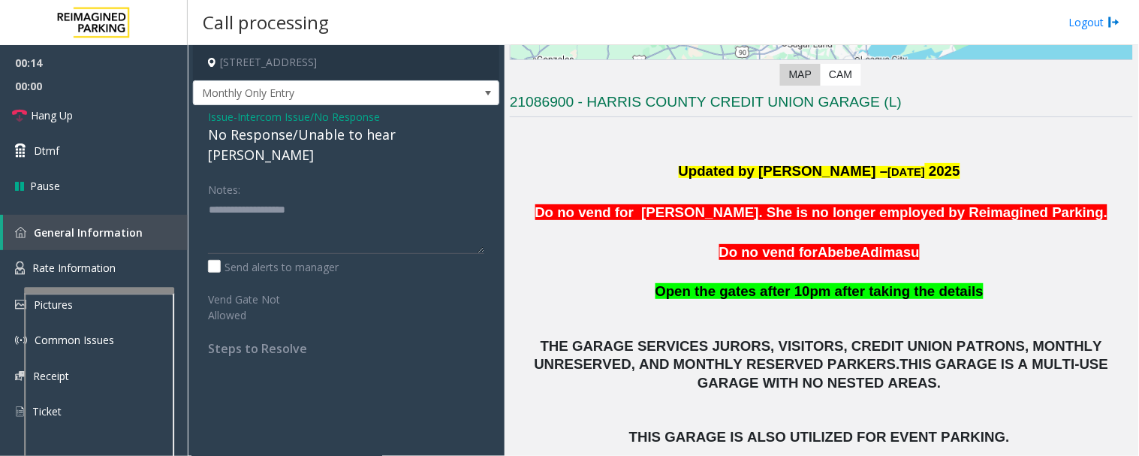
click at [235, 131] on div "No Response/Unable to hear [PERSON_NAME]" at bounding box center [346, 145] width 276 height 41
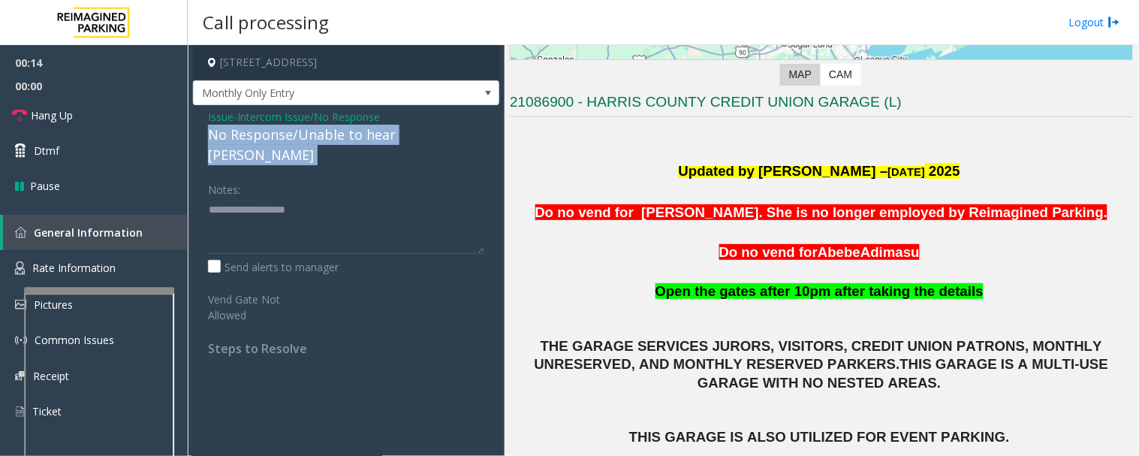
click at [235, 131] on div "No Response/Unable to hear [PERSON_NAME]" at bounding box center [346, 145] width 276 height 41
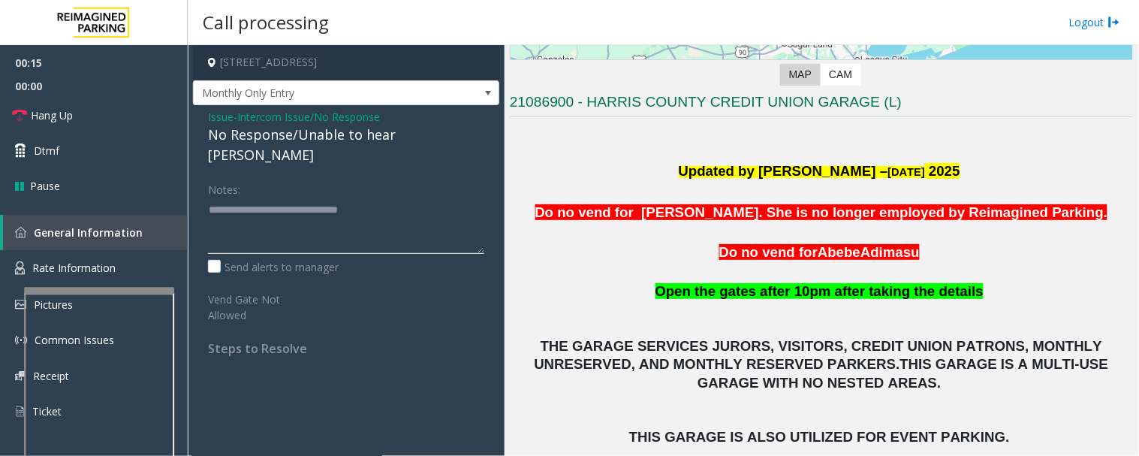
click at [447, 197] on textarea at bounding box center [346, 225] width 276 height 56
type textarea "**********"
click at [44, 119] on span "Hang Up" at bounding box center [52, 115] width 42 height 16
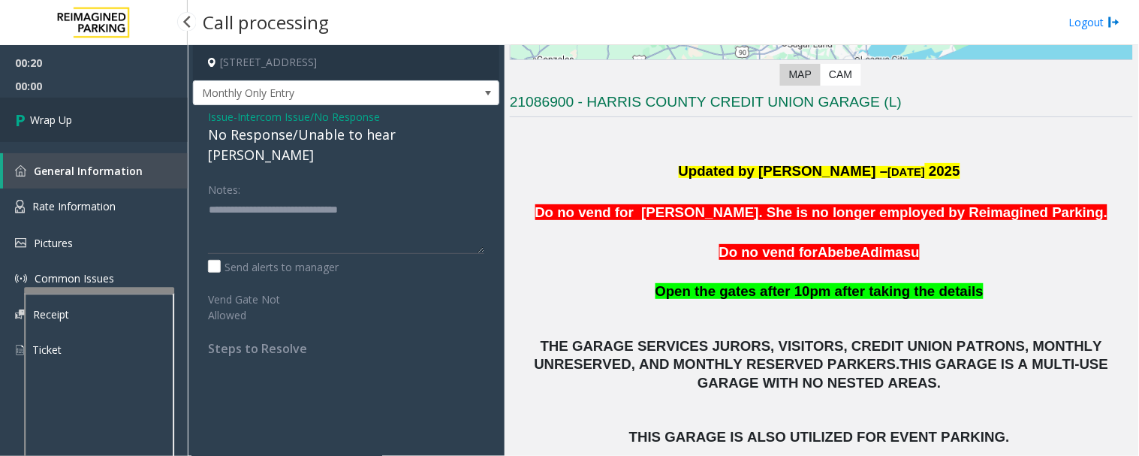
click at [119, 131] on link "Wrap Up" at bounding box center [94, 120] width 188 height 44
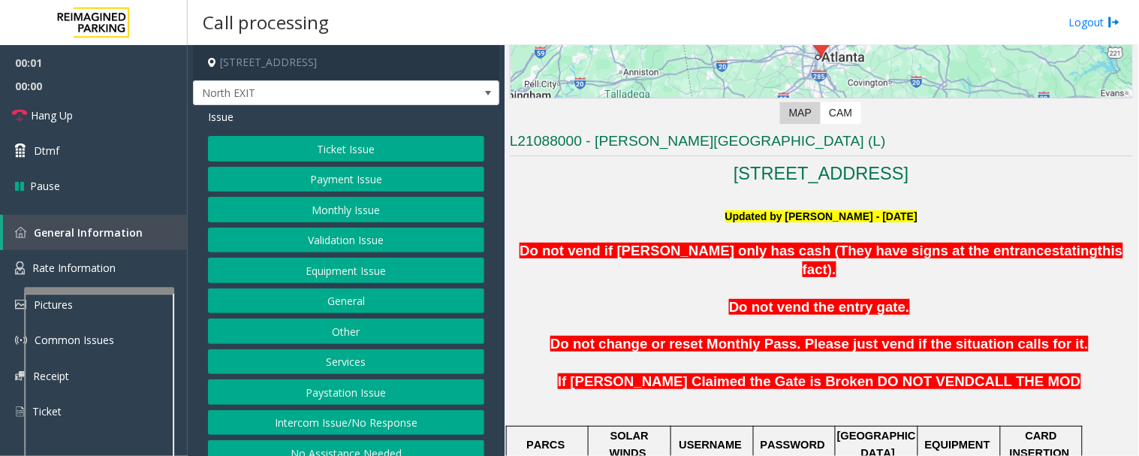
scroll to position [333, 0]
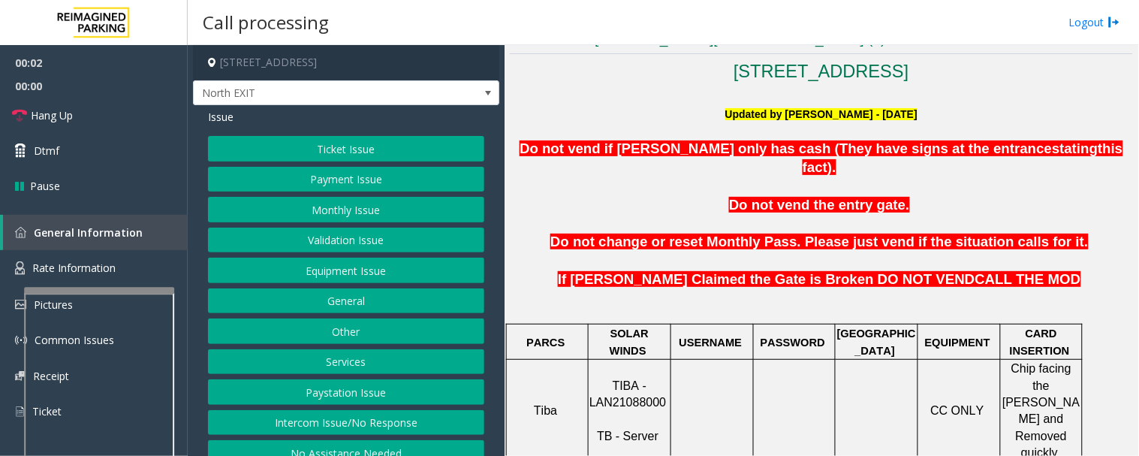
click at [647, 379] on span "TIBA - LAN21088000" at bounding box center [627, 393] width 77 height 29
copy p "LAN21088000"
click at [359, 155] on button "Ticket Issue" at bounding box center [346, 149] width 276 height 26
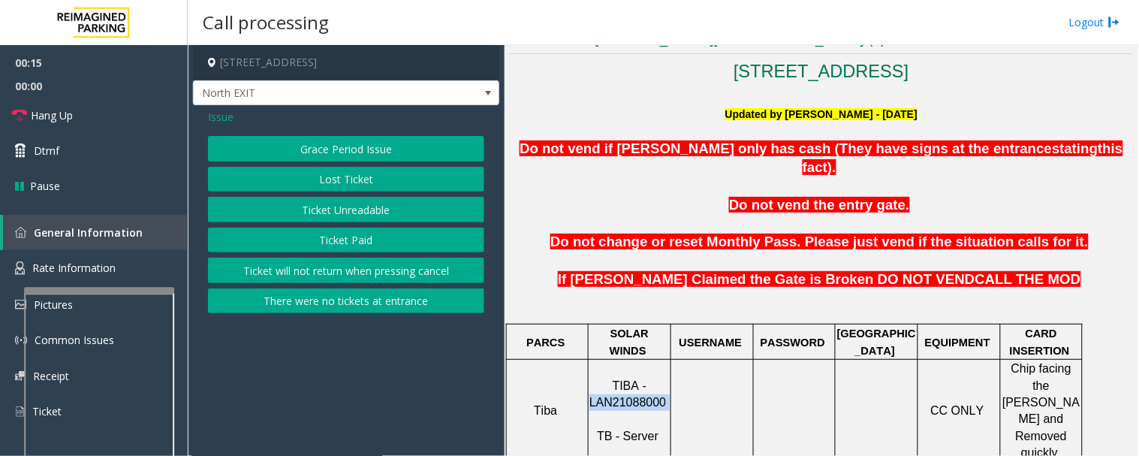
click at [363, 185] on button "Lost Ticket" at bounding box center [346, 180] width 276 height 26
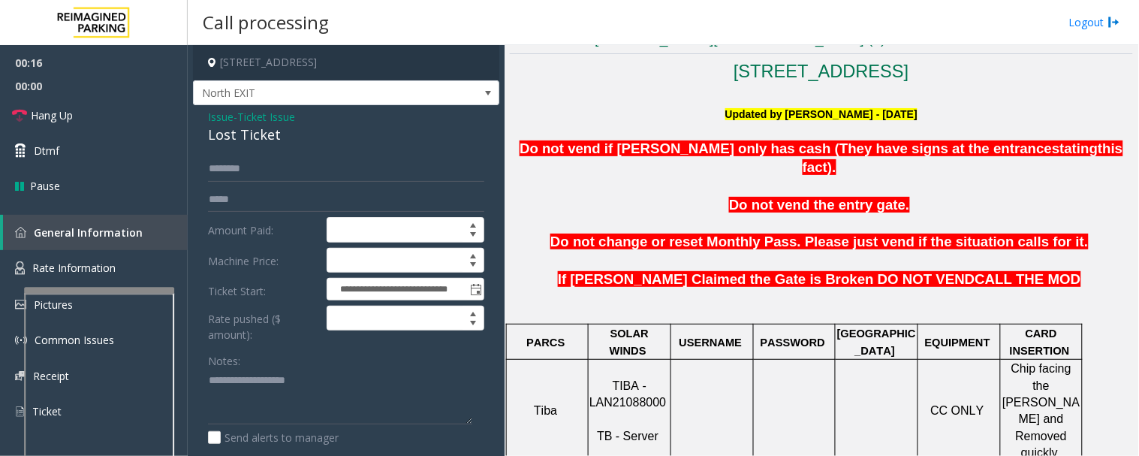
click at [218, 135] on div "Lost Ticket" at bounding box center [346, 135] width 276 height 20
copy div "Lost Ticket"
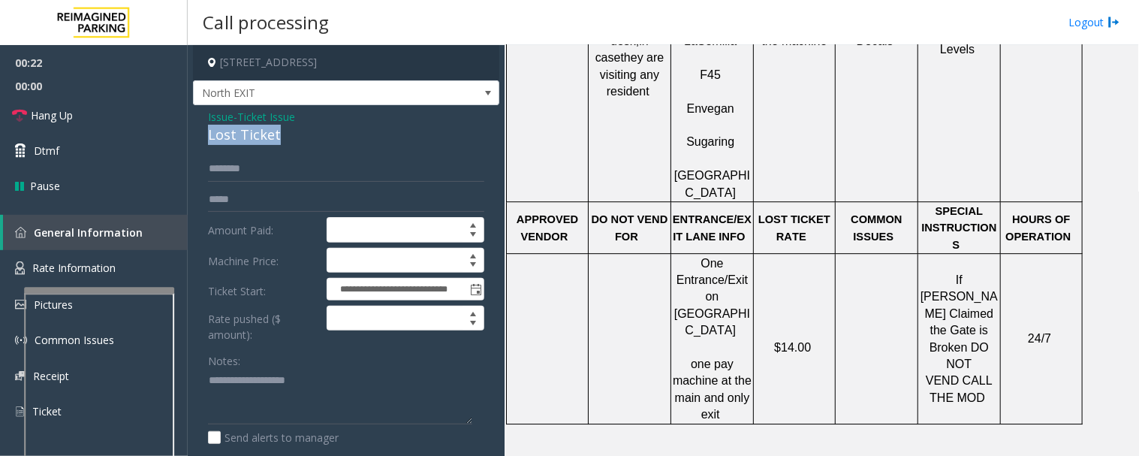
scroll to position [1001, 0]
click at [309, 399] on textarea at bounding box center [340, 397] width 264 height 56
paste textarea "**********"
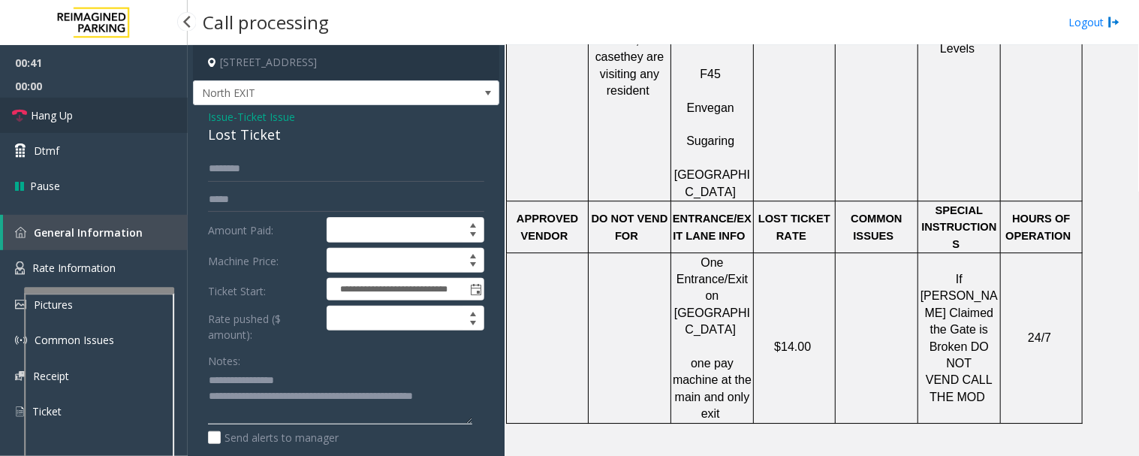
type textarea "**********"
click at [106, 122] on link "Hang Up" at bounding box center [94, 115] width 188 height 35
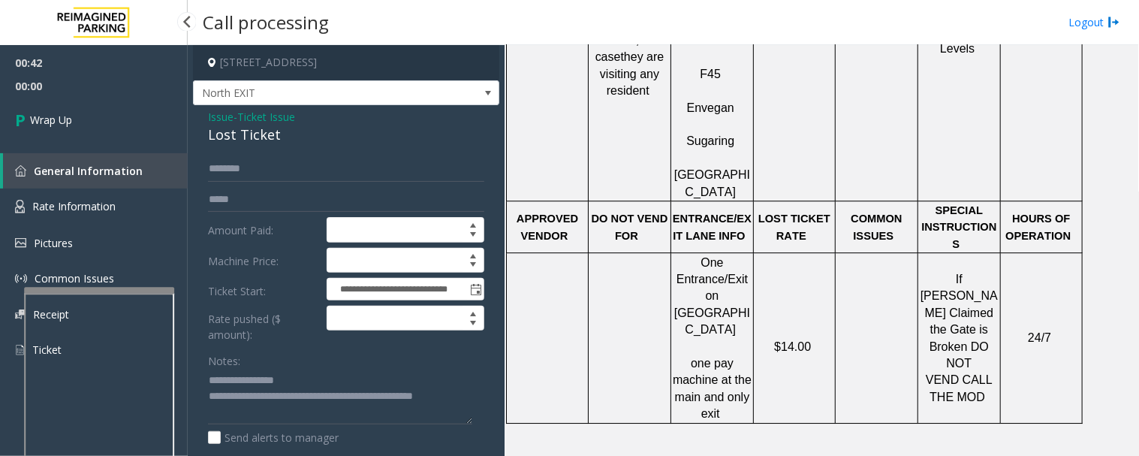
click at [86, 146] on div "00:42 00:00 Wrap Up General Information Rate Information Pictures Common Issues…" at bounding box center [94, 212] width 188 height 335
click at [90, 123] on link "Wrap Up" at bounding box center [94, 120] width 188 height 44
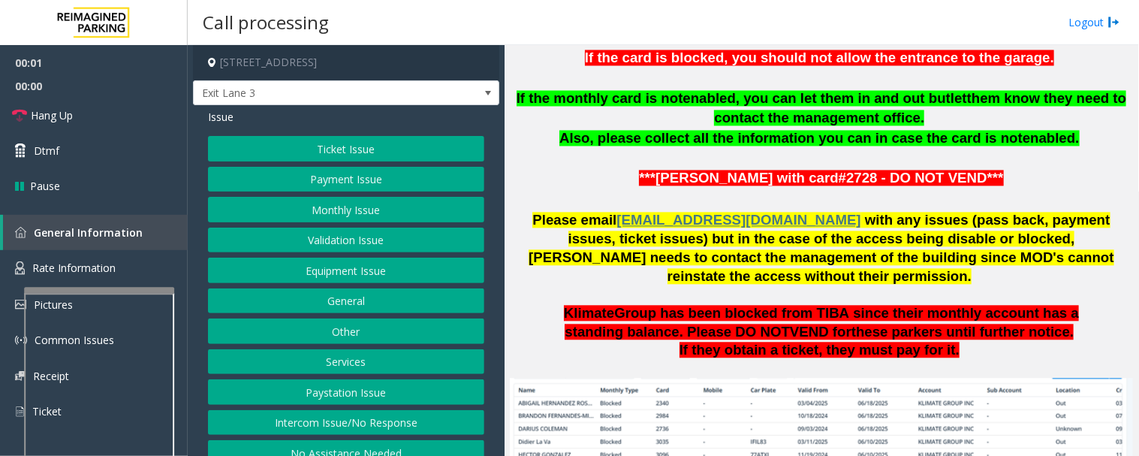
scroll to position [1084, 0]
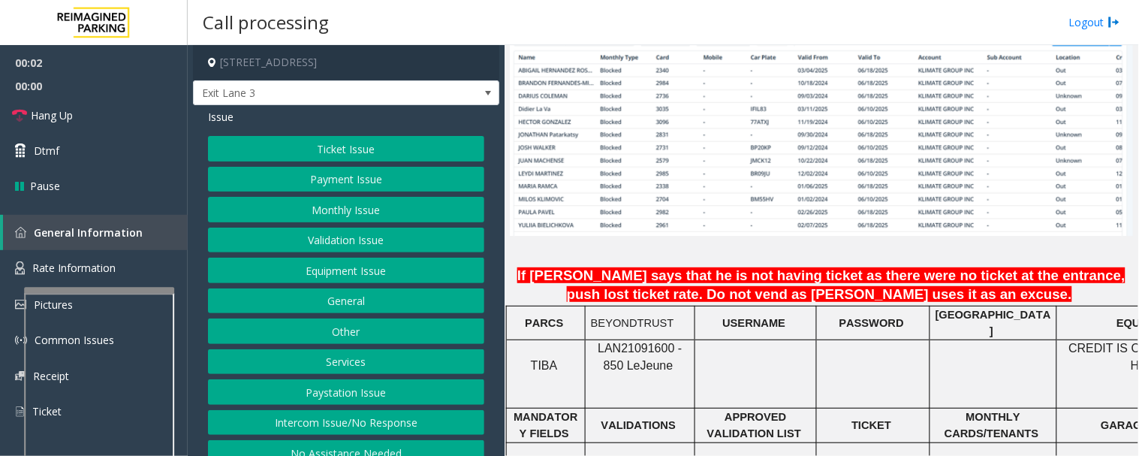
click at [636, 342] on span "LAN21091600 - 850 Le" at bounding box center [639, 356] width 84 height 29
copy span "LAN21091600"
click at [327, 209] on button "Monthly Issue" at bounding box center [346, 210] width 276 height 26
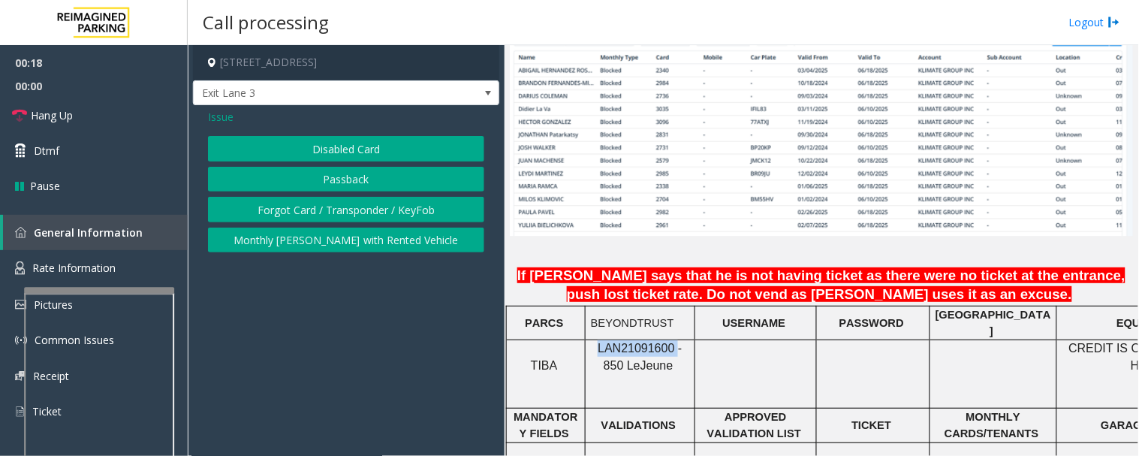
click at [394, 148] on button "Disabled Card" at bounding box center [346, 149] width 276 height 26
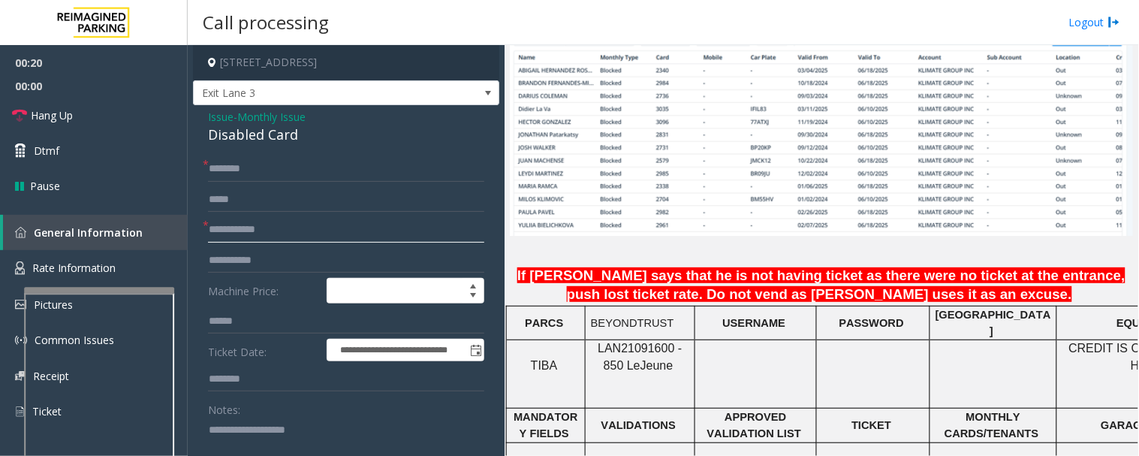
click at [305, 227] on input "text" at bounding box center [346, 230] width 276 height 26
drag, startPoint x: 336, startPoint y: 237, endPoint x: 196, endPoint y: 236, distance: 140.4
type input "*******"
drag, startPoint x: 210, startPoint y: 230, endPoint x: 257, endPoint y: 231, distance: 46.5
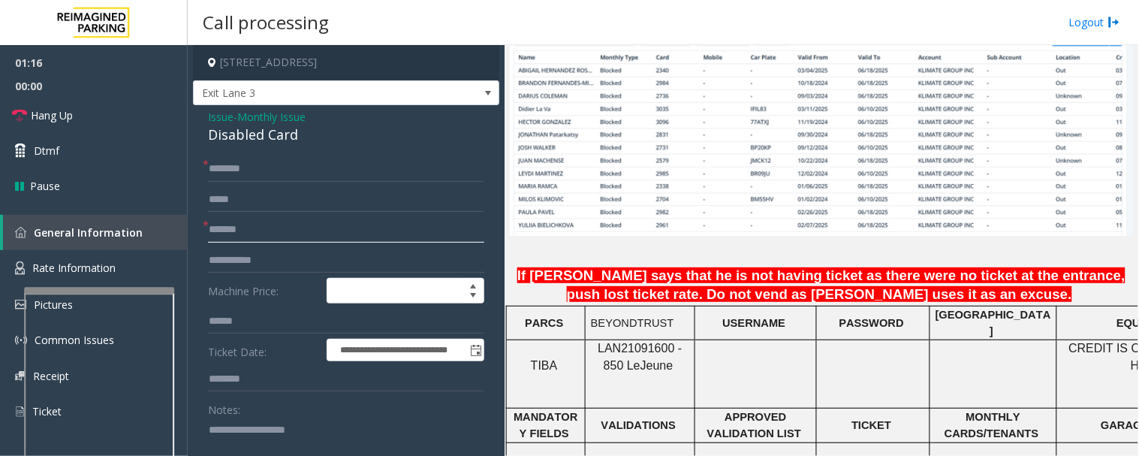
click at [257, 231] on input "*******" at bounding box center [346, 230] width 276 height 26
type input "*******"
click at [206, 164] on span "*" at bounding box center [206, 164] width 6 height 16
click at [210, 170] on input "*******" at bounding box center [346, 169] width 276 height 26
click at [106, 113] on link "Hang Up" at bounding box center [94, 115] width 188 height 35
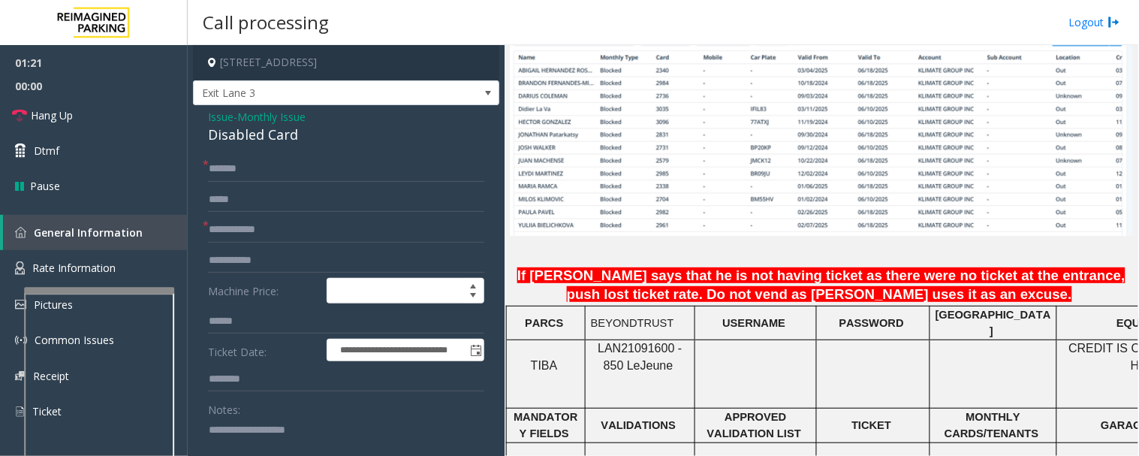
click at [215, 120] on span "Issue" at bounding box center [221, 117] width 26 height 16
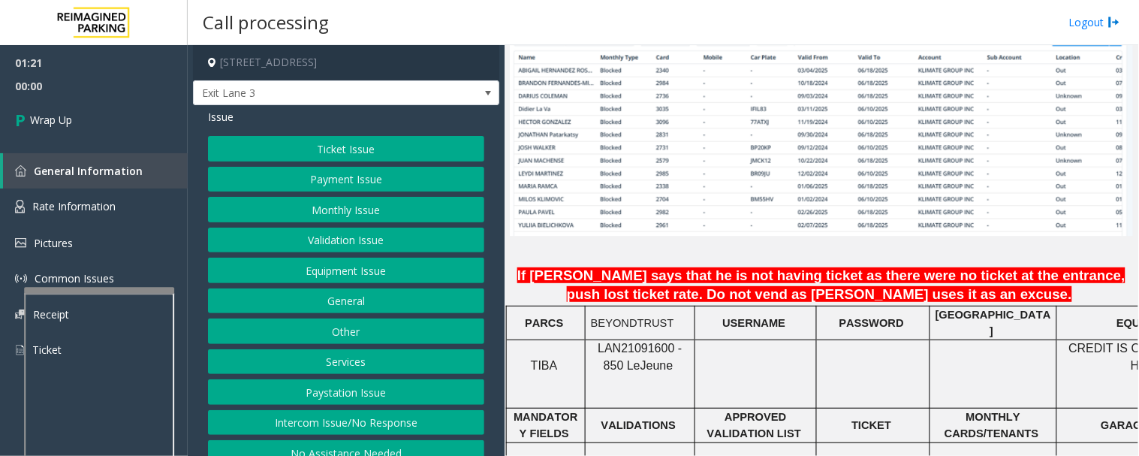
click at [313, 211] on button "Monthly Issue" at bounding box center [346, 210] width 276 height 26
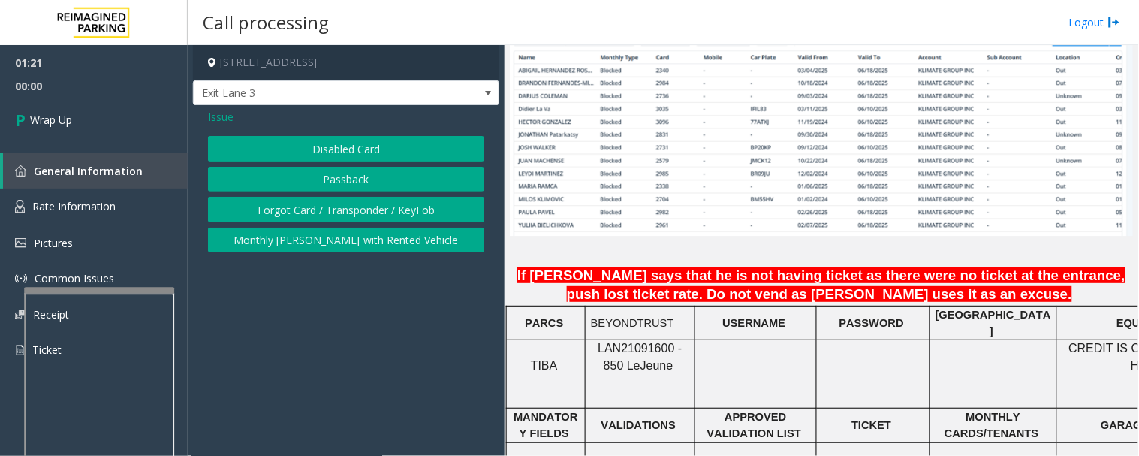
click at [351, 176] on button "Passback" at bounding box center [346, 180] width 276 height 26
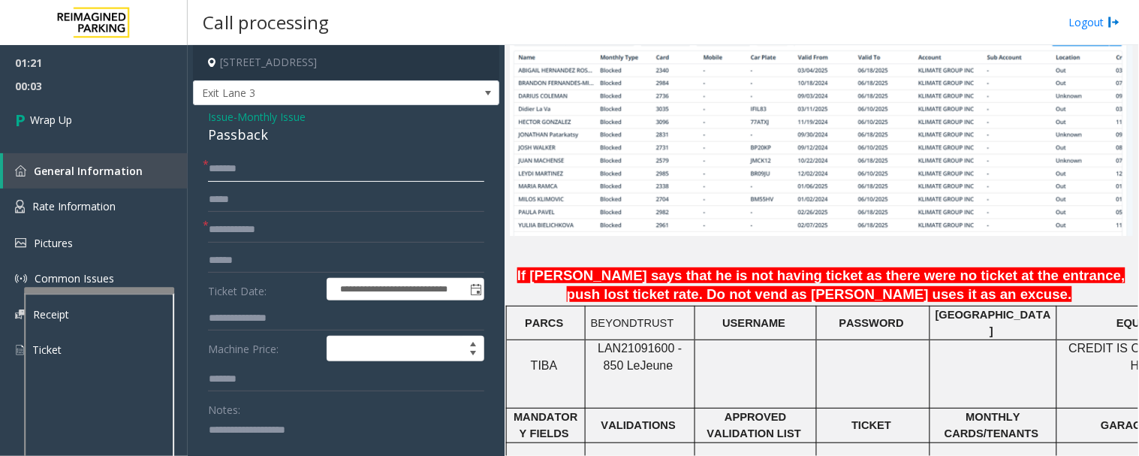
click at [211, 171] on input "*******" at bounding box center [346, 169] width 276 height 26
type input "**********"
click at [325, 245] on form "**********" at bounding box center [346, 351] width 276 height 390
click at [325, 236] on input "text" at bounding box center [346, 230] width 276 height 26
type input "****"
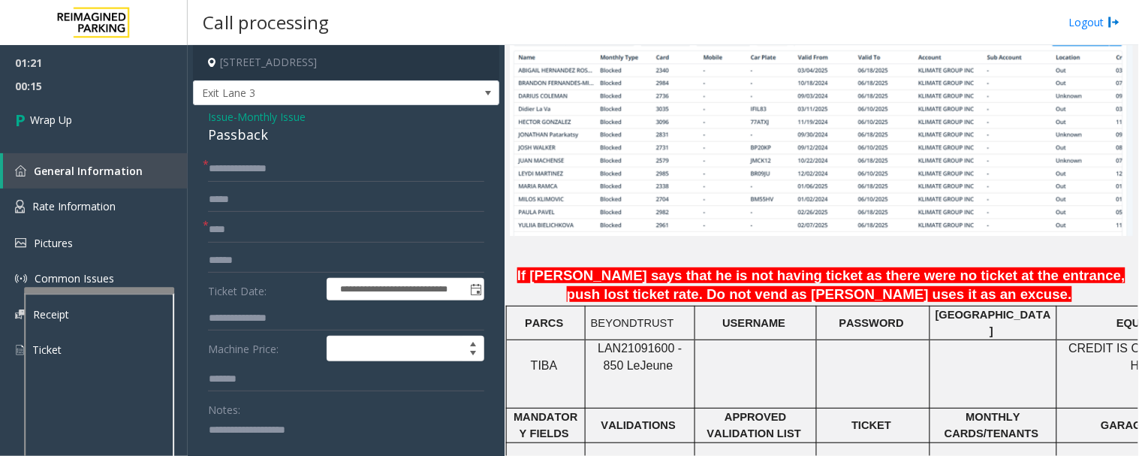
click at [228, 432] on textarea at bounding box center [340, 445] width 264 height 56
click at [222, 128] on div "Passback" at bounding box center [346, 135] width 276 height 20
copy div "Passback"
click at [259, 443] on textarea at bounding box center [340, 445] width 264 height 56
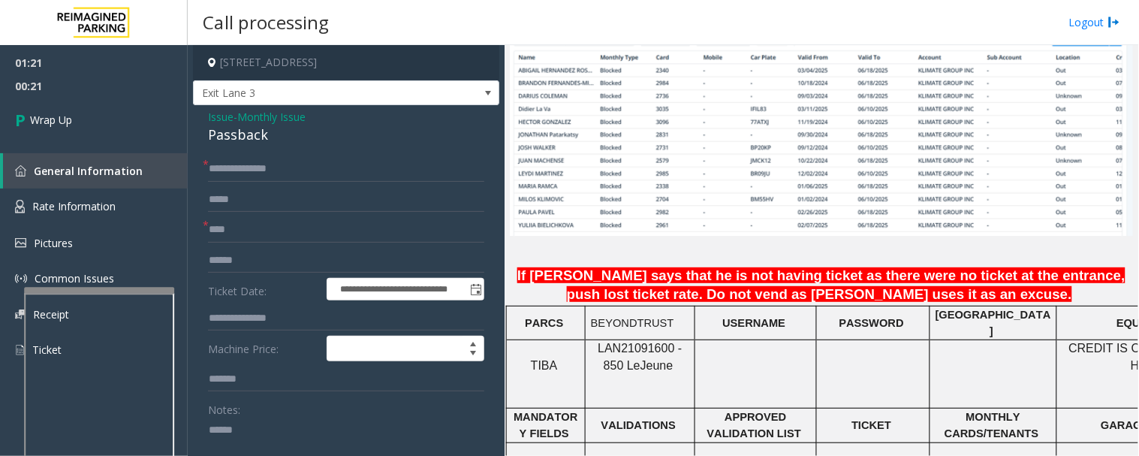
paste textarea "********"
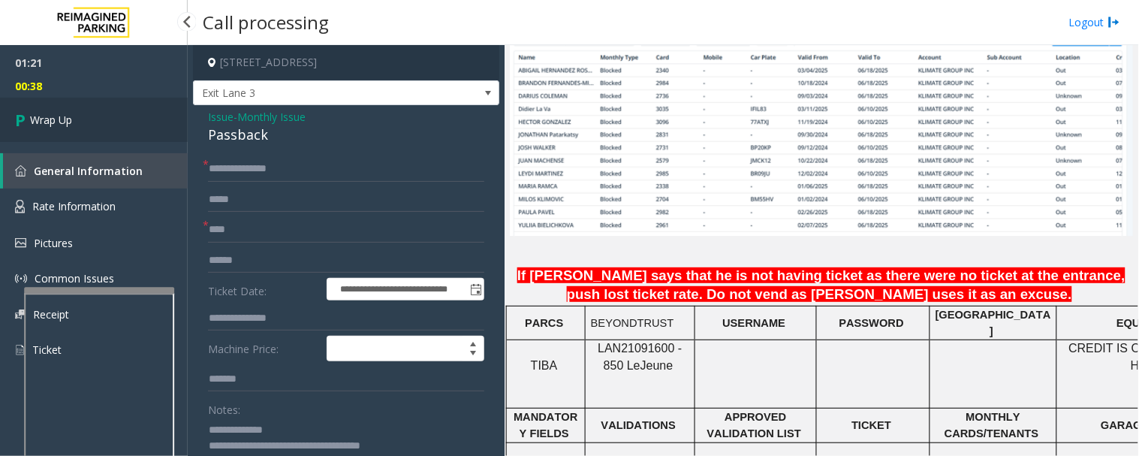
type textarea "**********"
click at [80, 128] on link "Wrap Up" at bounding box center [94, 120] width 188 height 44
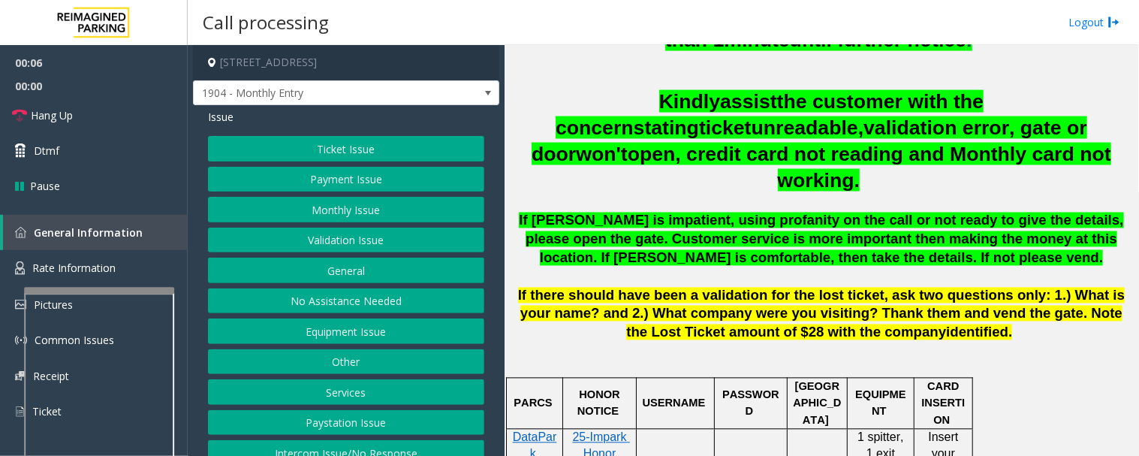
scroll to position [834, 0]
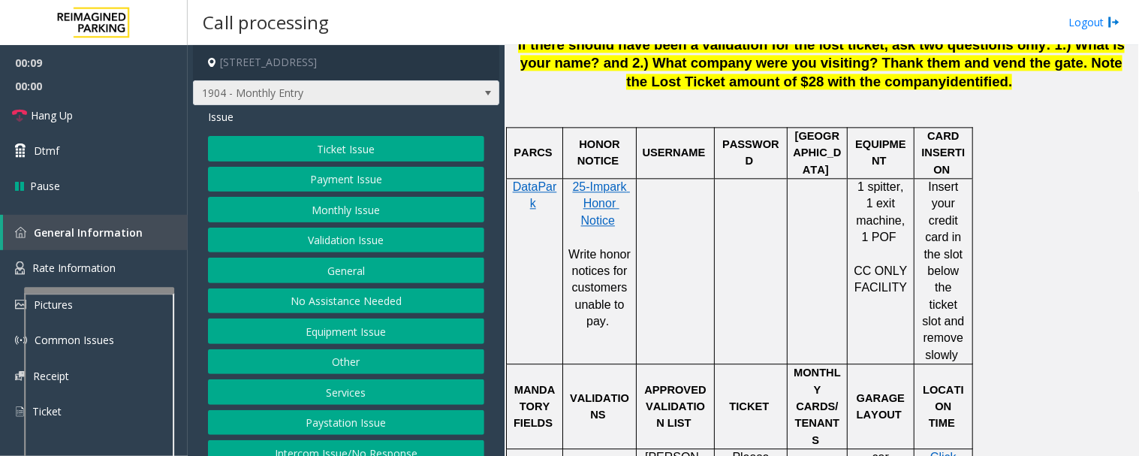
click at [306, 101] on span "1904 - Monthly Entry" at bounding box center [316, 93] width 244 height 24
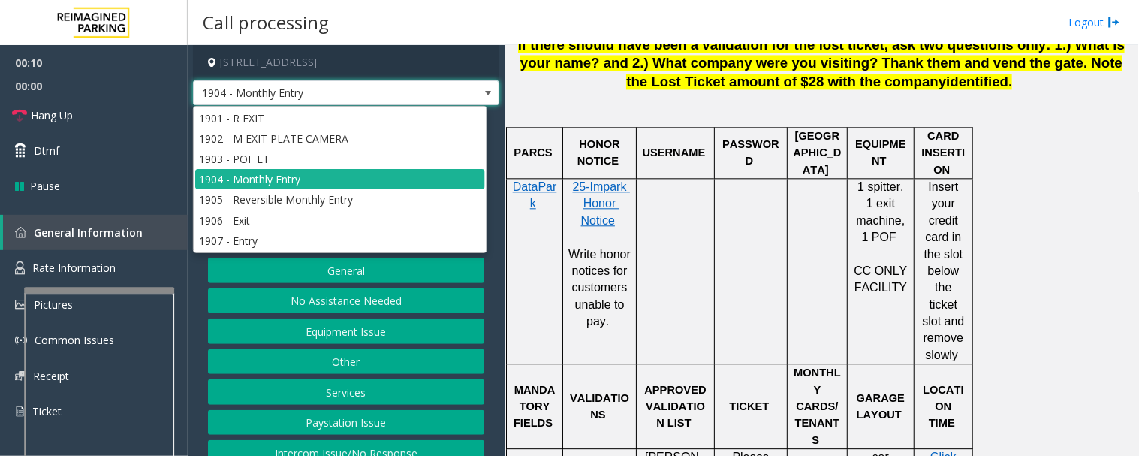
click at [321, 91] on span "1904 - Monthly Entry" at bounding box center [316, 93] width 244 height 24
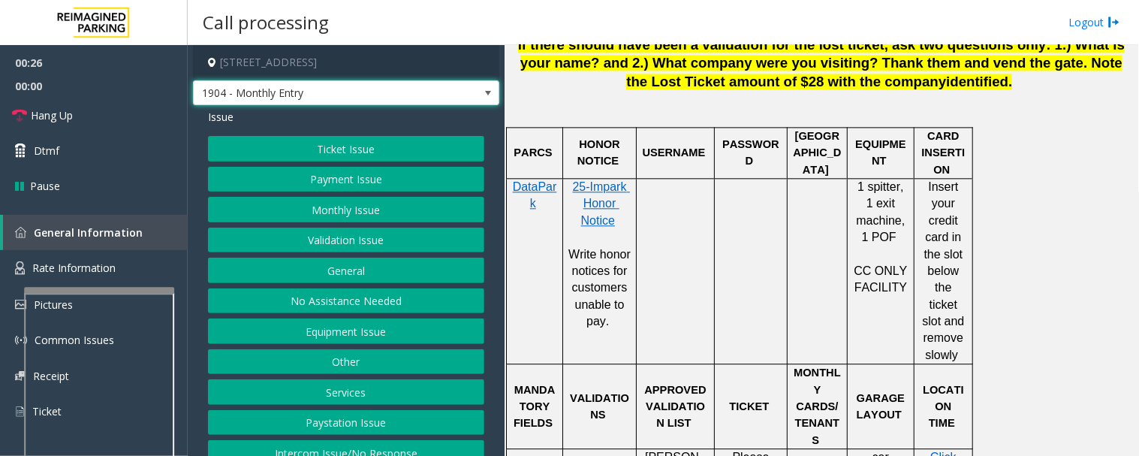
click at [394, 91] on span "1904 - Monthly Entry" at bounding box center [316, 93] width 244 height 24
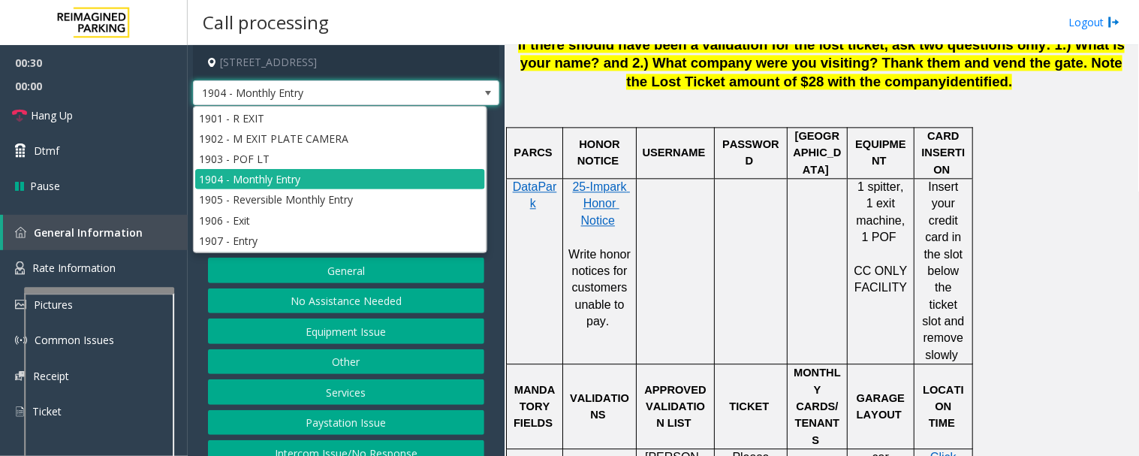
click at [387, 93] on span "1904 - Monthly Entry" at bounding box center [316, 93] width 244 height 24
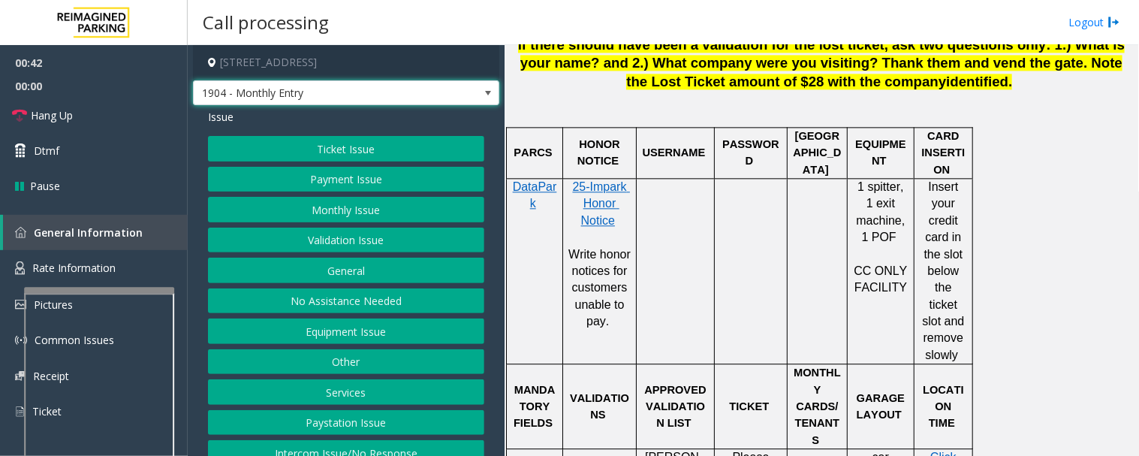
click at [370, 361] on button "Other" at bounding box center [346, 362] width 276 height 26
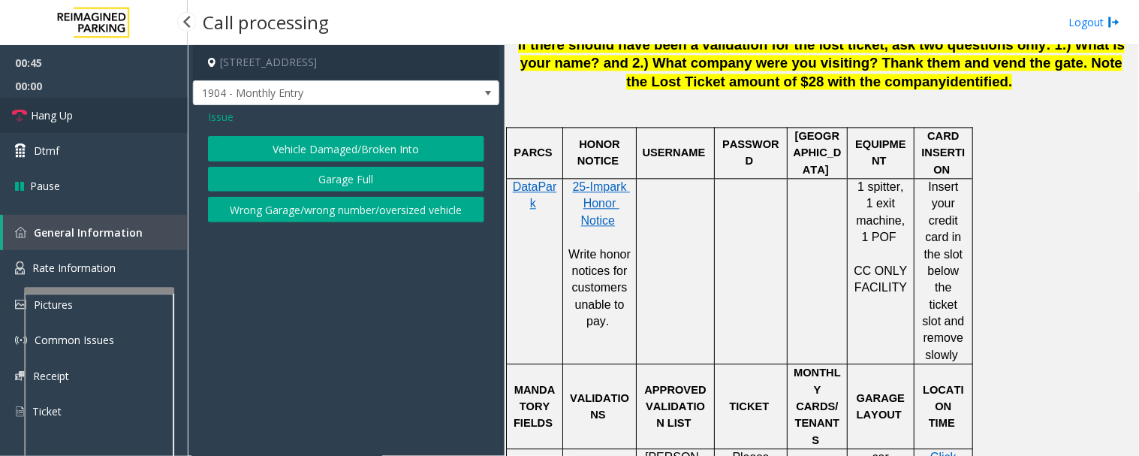
click at [78, 116] on link "Hang Up" at bounding box center [94, 115] width 188 height 35
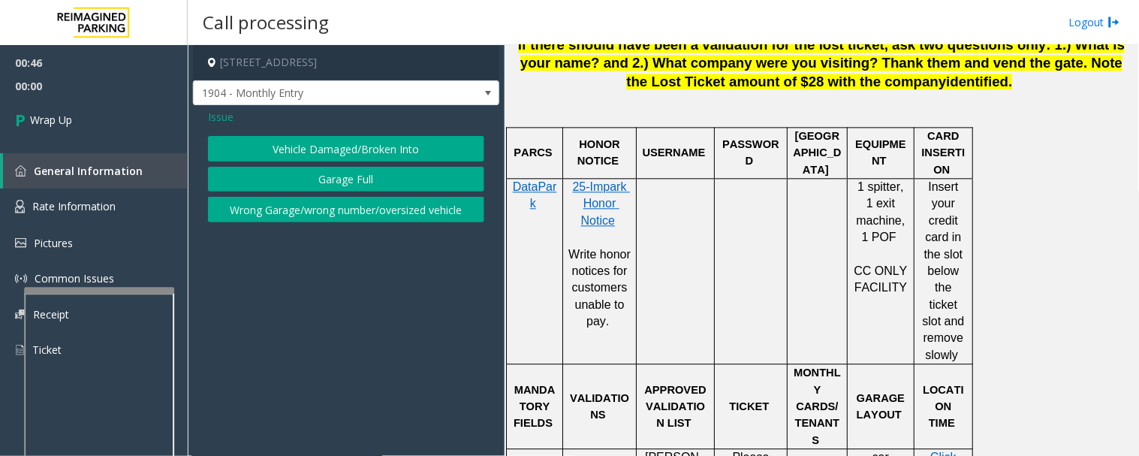
click at [222, 113] on span "Issue" at bounding box center [221, 117] width 26 height 16
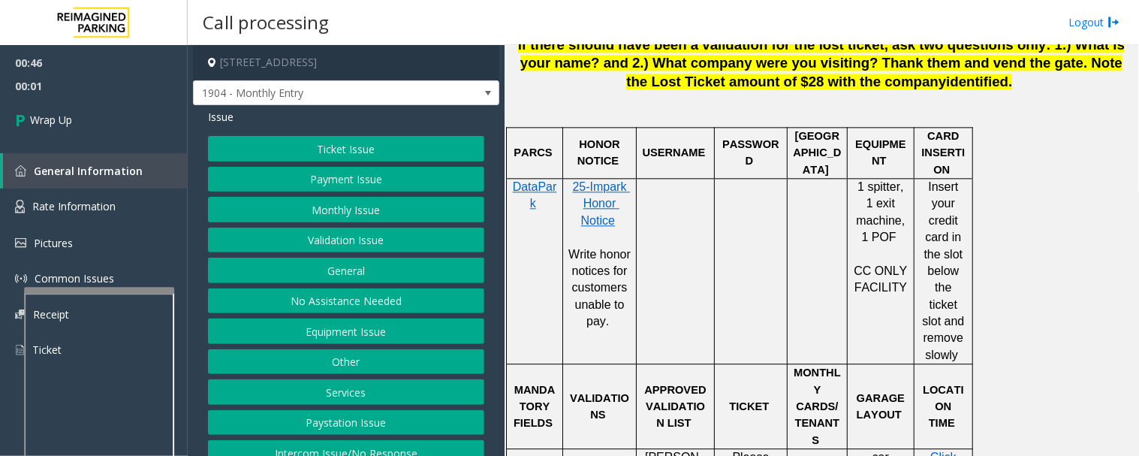
click at [372, 320] on button "Equipment Issue" at bounding box center [346, 331] width 276 height 26
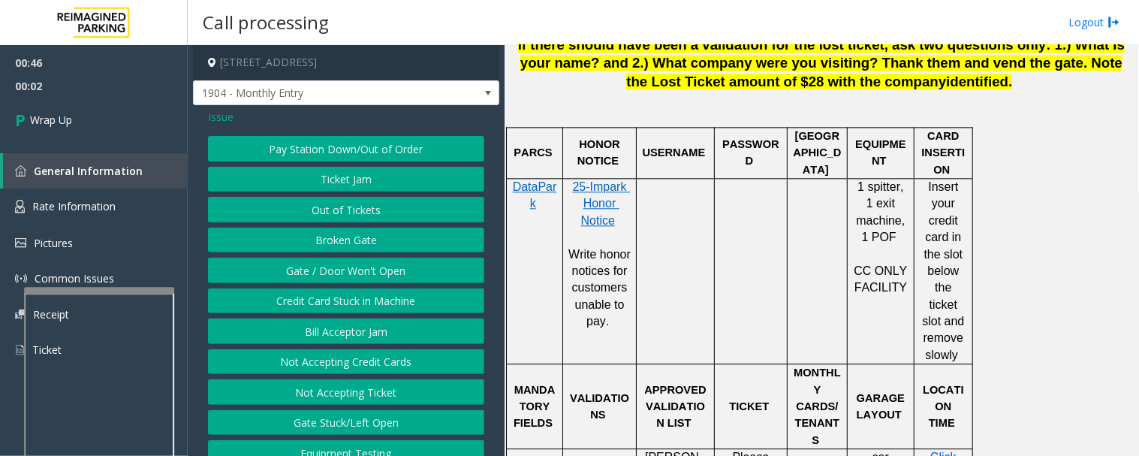
click at [364, 302] on button "Credit Card Stuck in Machine" at bounding box center [346, 301] width 276 height 26
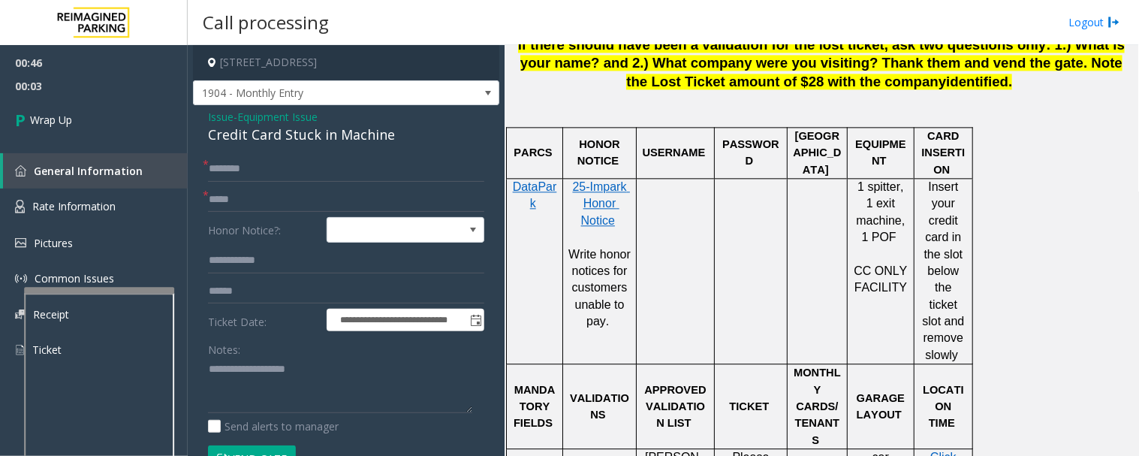
click at [212, 114] on span "Issue" at bounding box center [221, 117] width 26 height 16
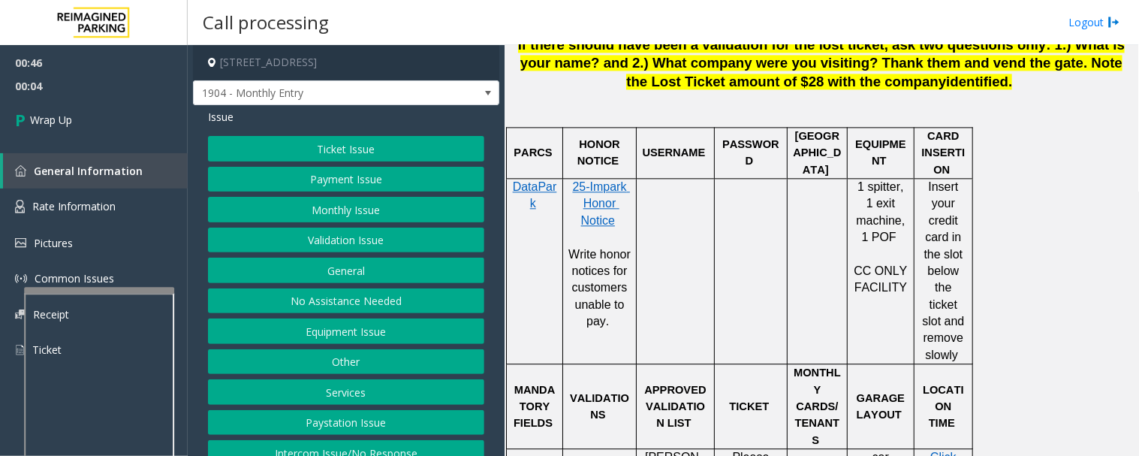
click at [356, 329] on button "Equipment Issue" at bounding box center [346, 331] width 276 height 26
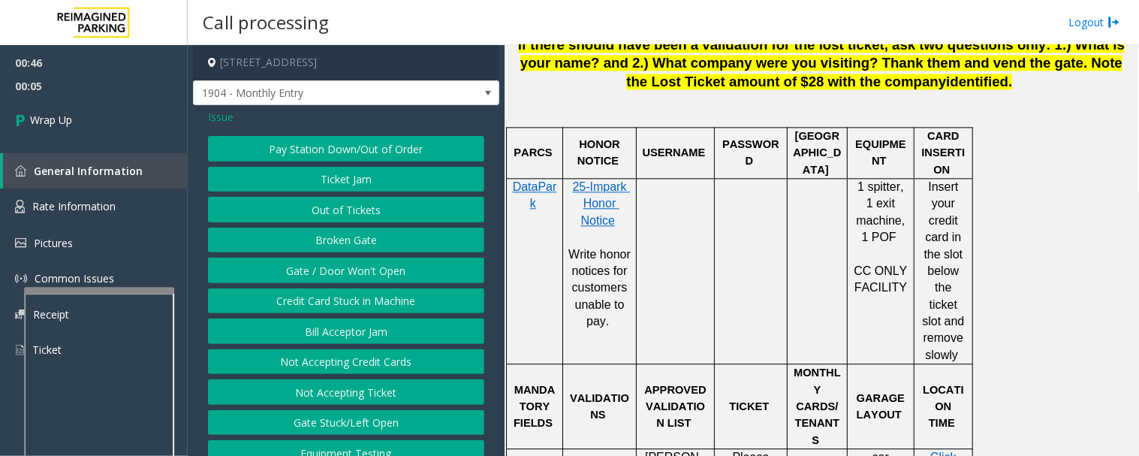
click at [393, 263] on button "Gate / Door Won't Open" at bounding box center [346, 270] width 276 height 26
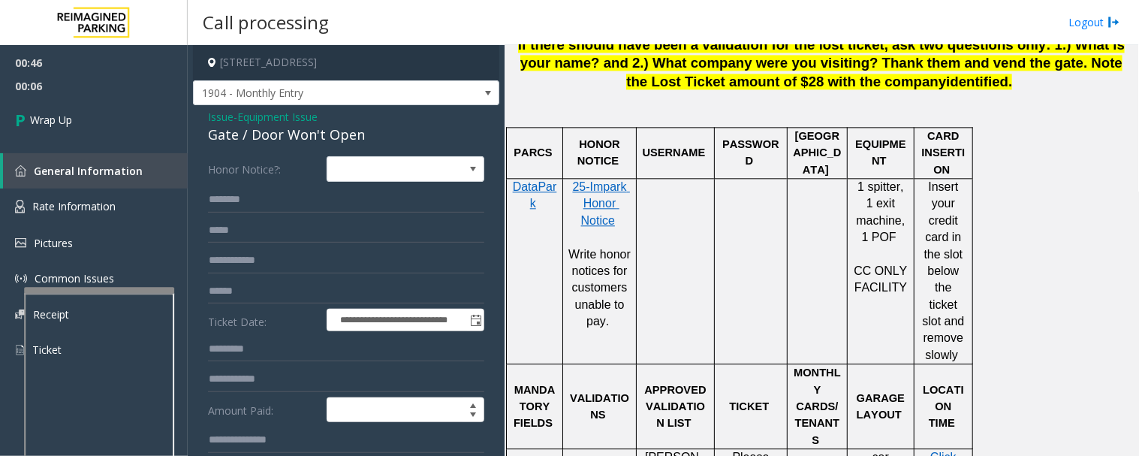
click at [328, 128] on div "Gate / Door Won't Open" at bounding box center [346, 135] width 276 height 20
copy div "Gate / Door Won't Open"
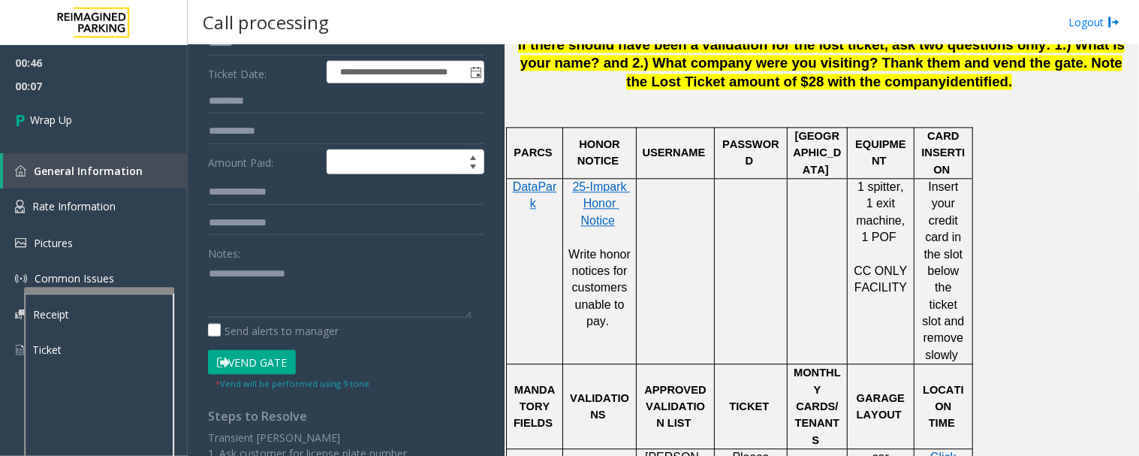
scroll to position [250, 0]
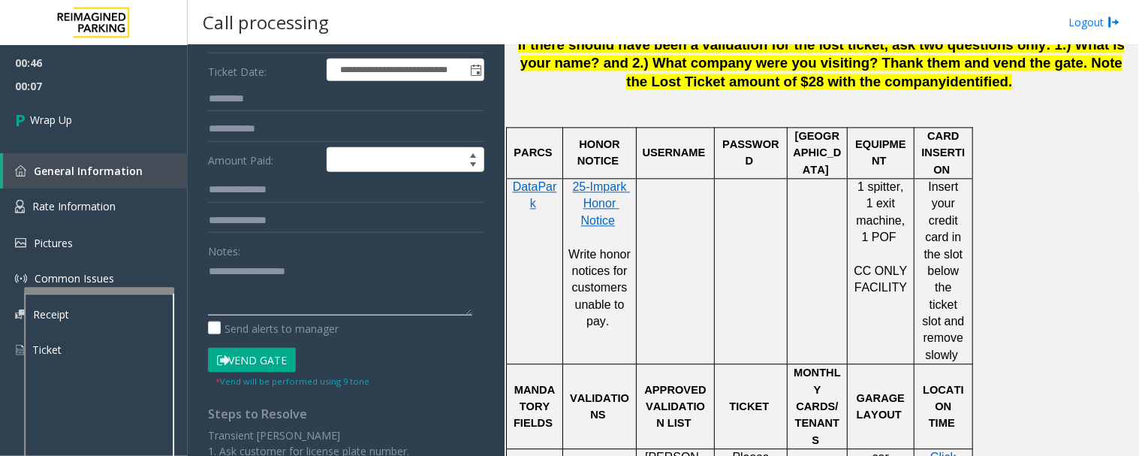
click at [318, 289] on textarea at bounding box center [340, 287] width 264 height 56
paste textarea "**********"
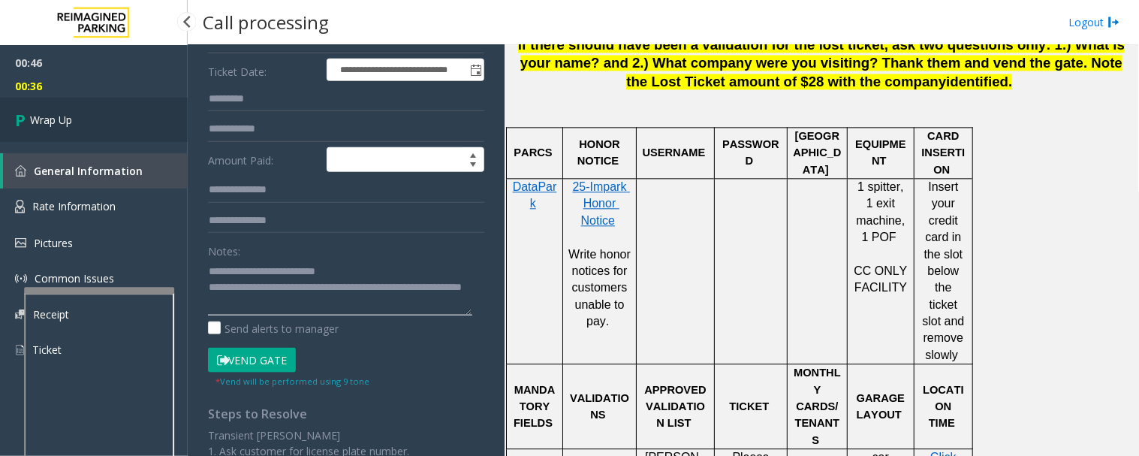
type textarea "**********"
click at [106, 128] on link "Wrap Up" at bounding box center [94, 120] width 188 height 44
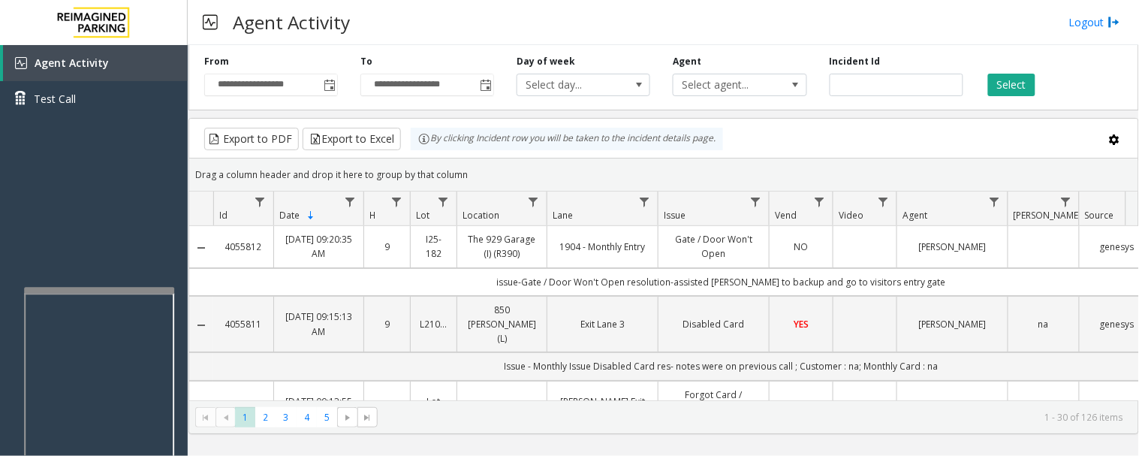
click at [664, 451] on div "**********" at bounding box center [663, 250] width 951 height 411
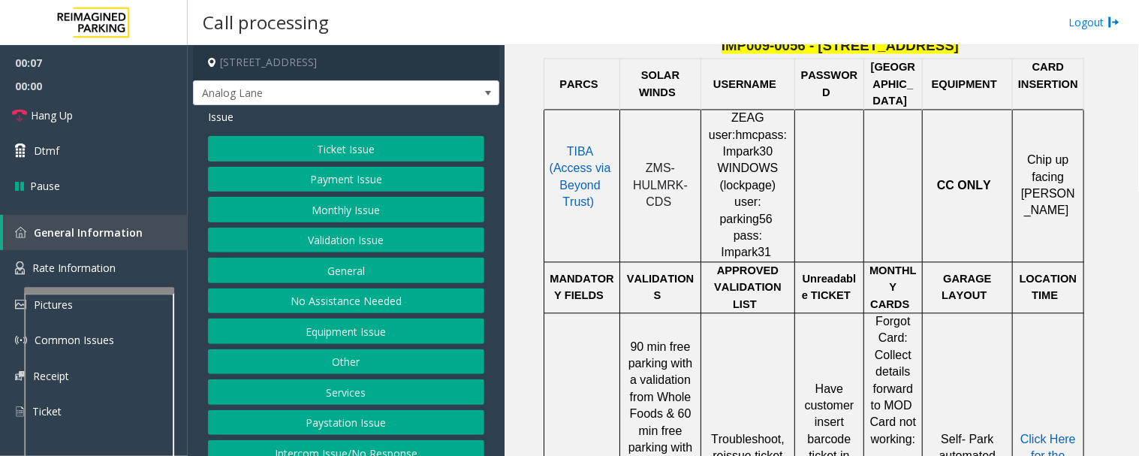
scroll to position [751, 0]
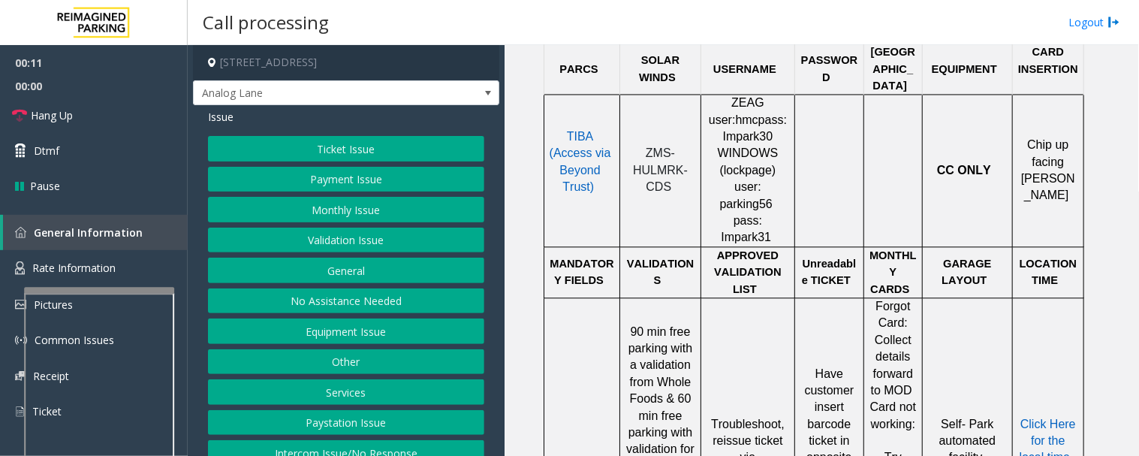
click at [377, 144] on button "Ticket Issue" at bounding box center [346, 149] width 276 height 26
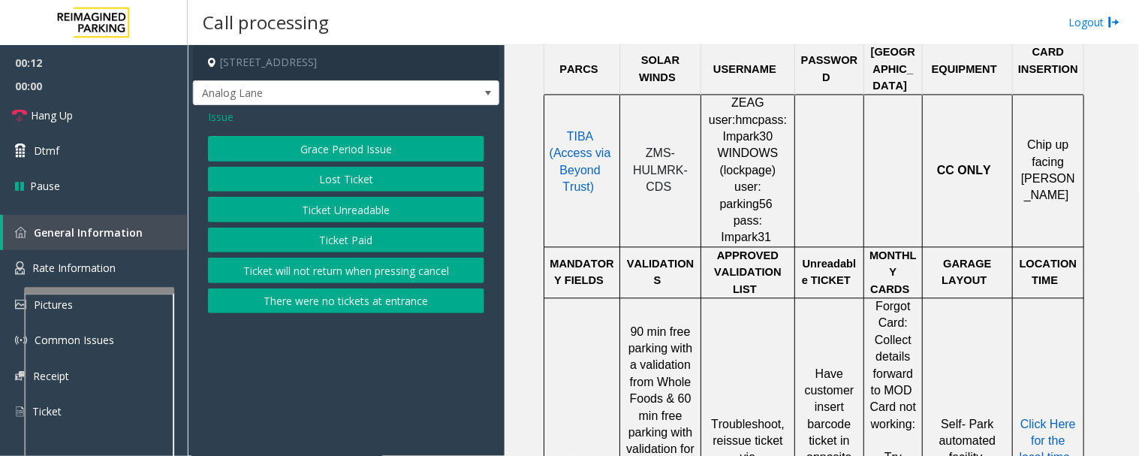
click at [374, 212] on button "Ticket Unreadable" at bounding box center [346, 210] width 276 height 26
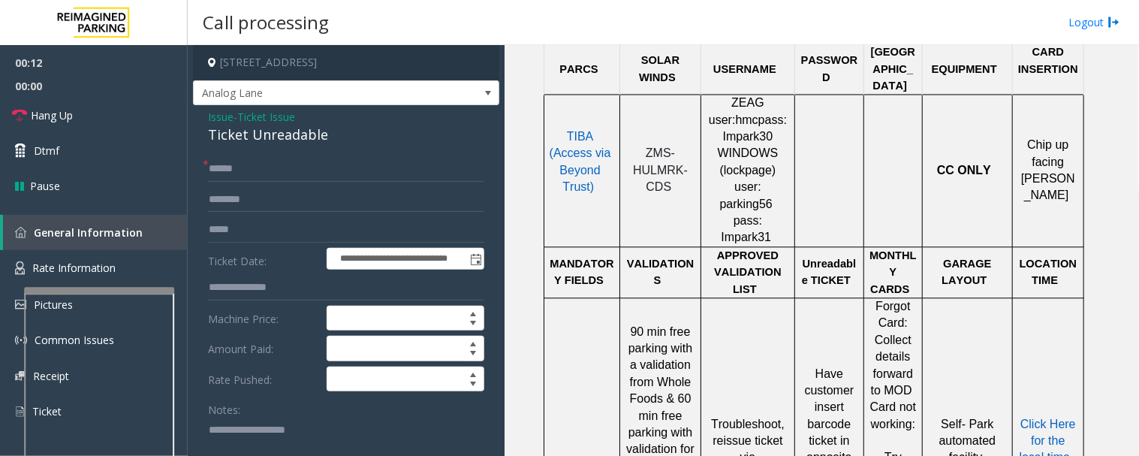
click at [282, 143] on div "Ticket Unreadable" at bounding box center [346, 135] width 276 height 20
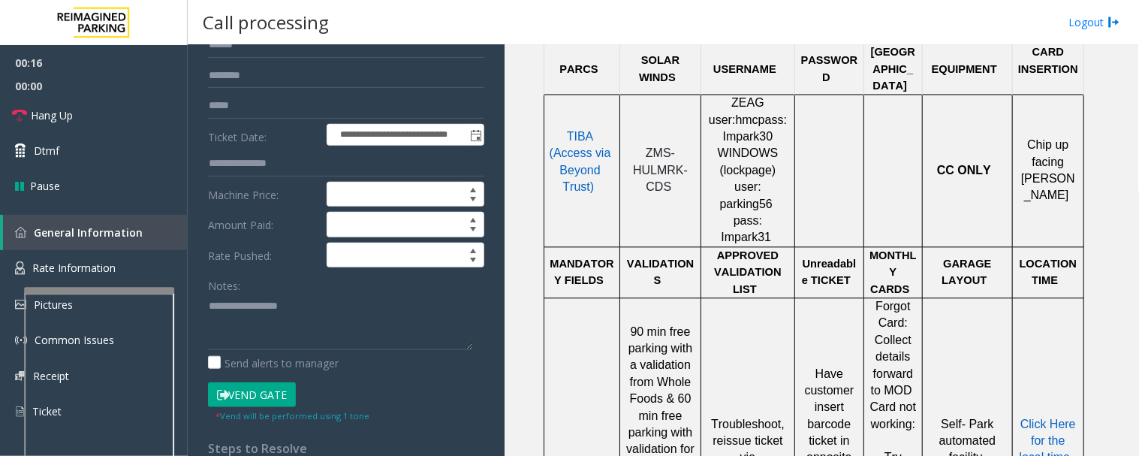
click at [206, 299] on div "**********" at bounding box center [346, 396] width 299 height 728
click at [212, 302] on textarea at bounding box center [340, 321] width 264 height 56
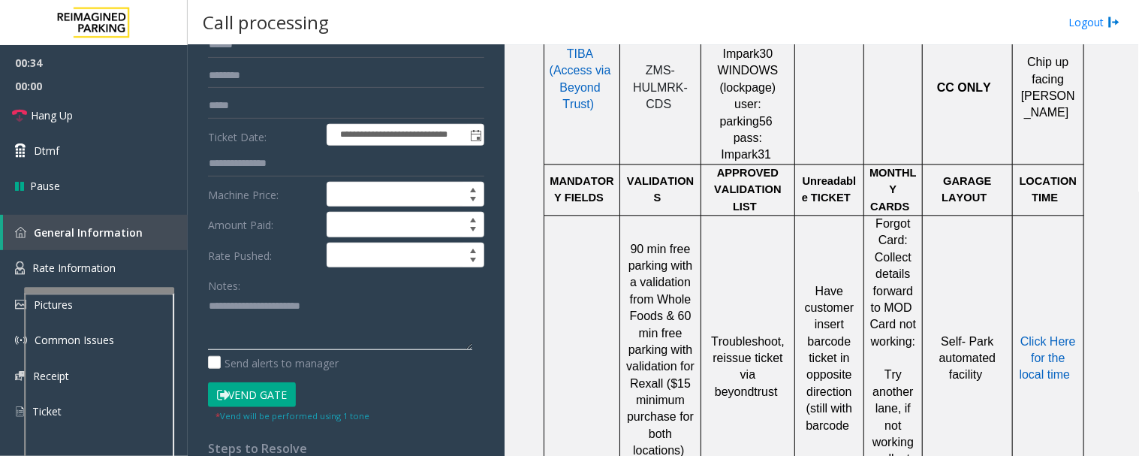
click at [408, 308] on textarea at bounding box center [340, 321] width 264 height 56
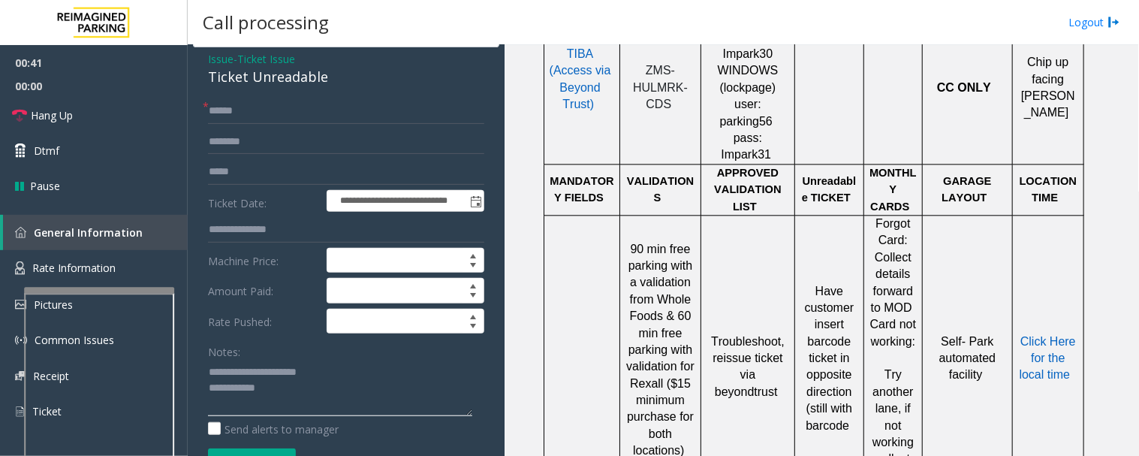
scroll to position [0, 0]
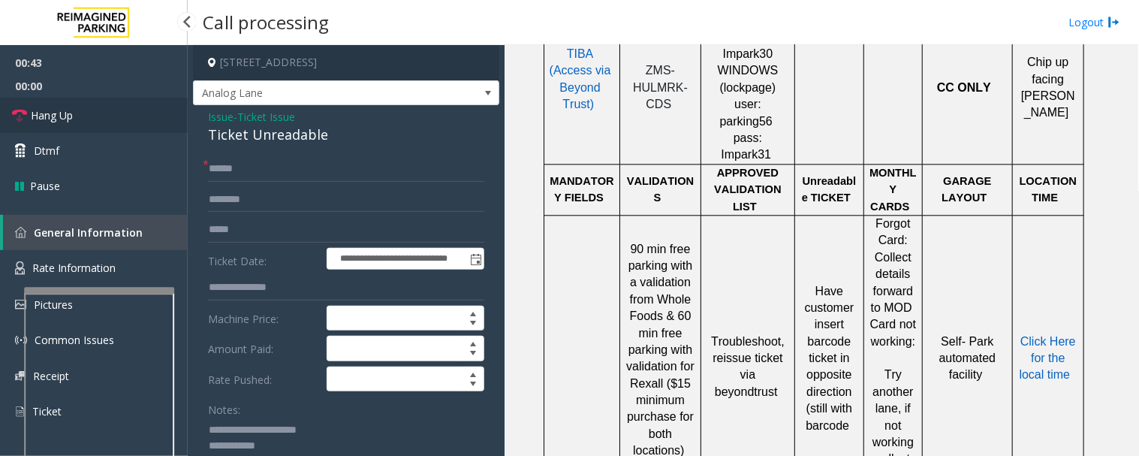
type textarea "**********"
click at [42, 111] on span "Hang Up" at bounding box center [52, 115] width 42 height 16
click at [301, 170] on input "text" at bounding box center [346, 169] width 276 height 26
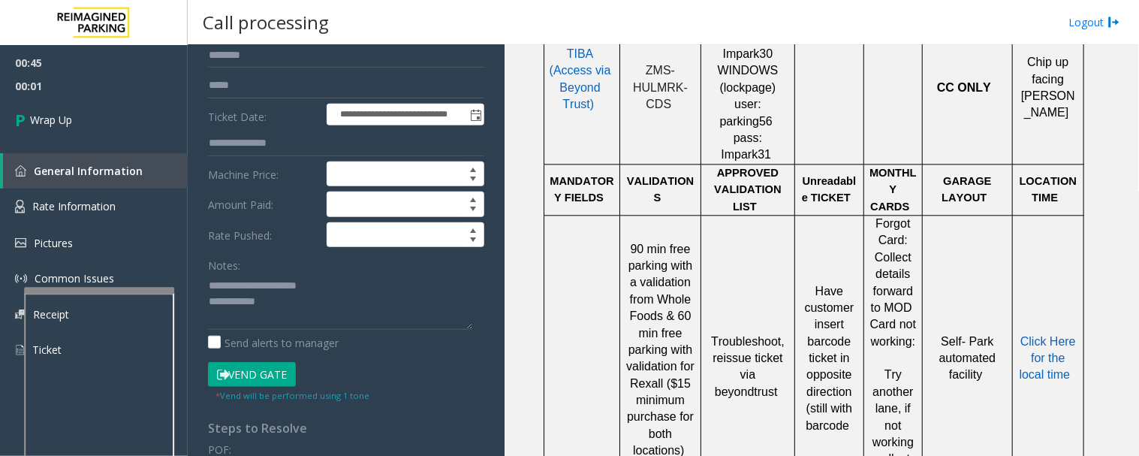
scroll to position [167, 0]
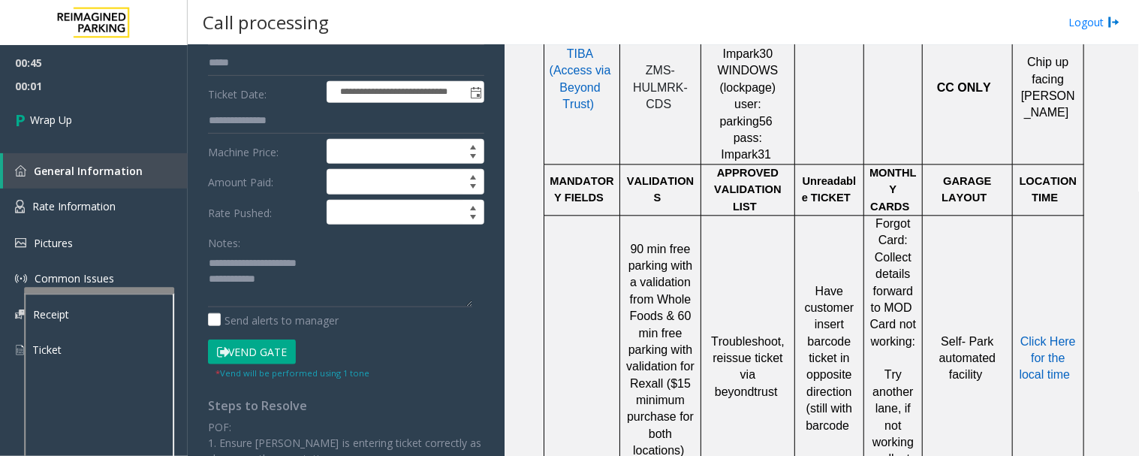
type input "**"
click at [278, 287] on textarea at bounding box center [340, 279] width 264 height 56
click at [288, 272] on textarea at bounding box center [340, 279] width 264 height 56
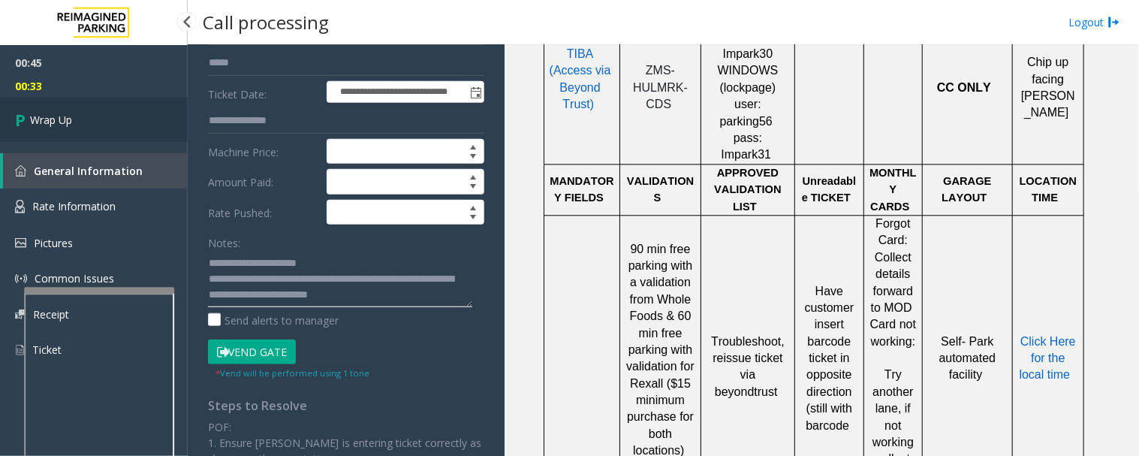
type textarea "**********"
click at [40, 101] on link "Wrap Up" at bounding box center [94, 120] width 188 height 44
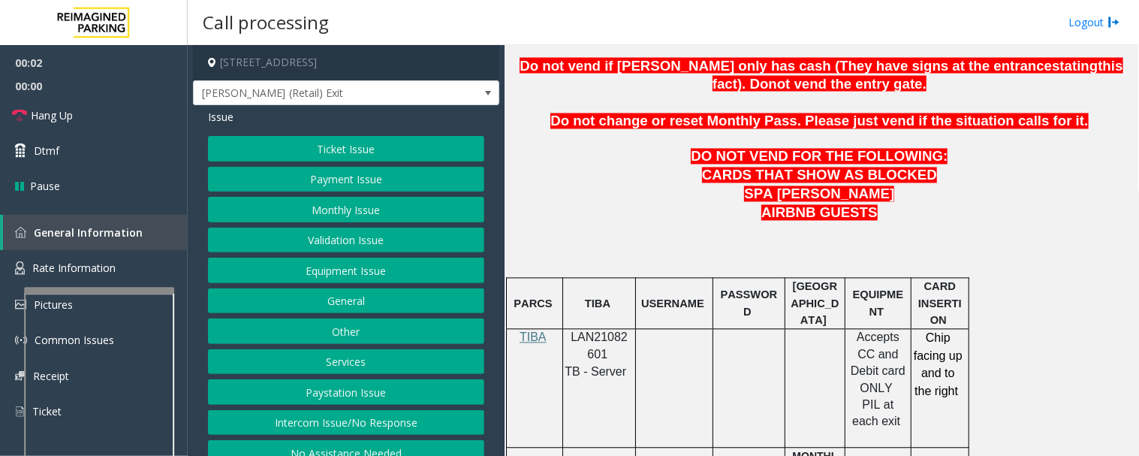
scroll to position [834, 0]
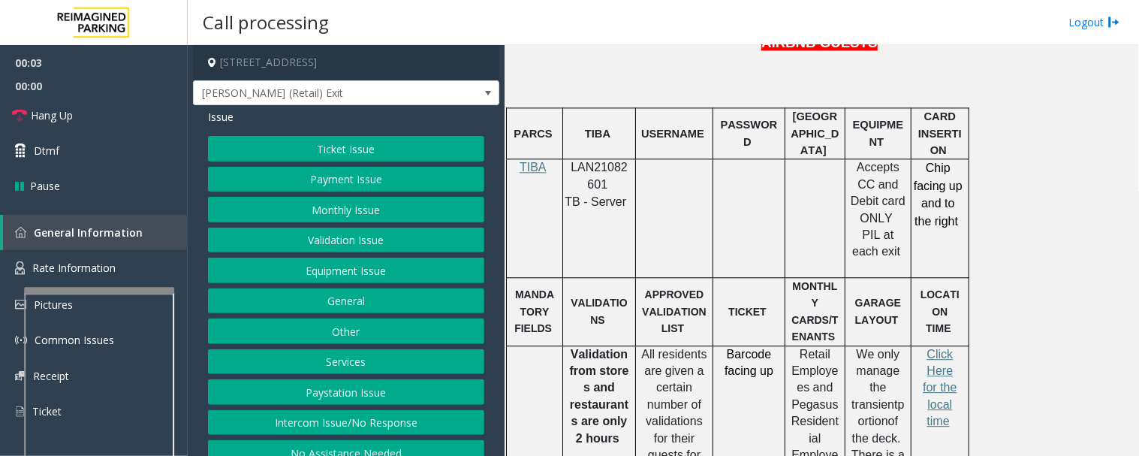
click at [591, 170] on span "LAN21082601" at bounding box center [598, 175] width 57 height 29
copy p "LAN21082601"
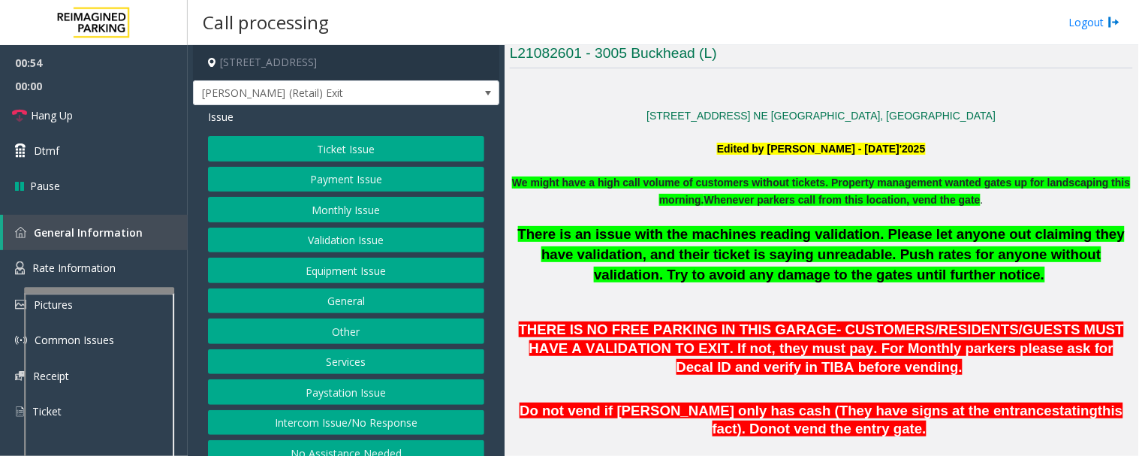
scroll to position [167, 0]
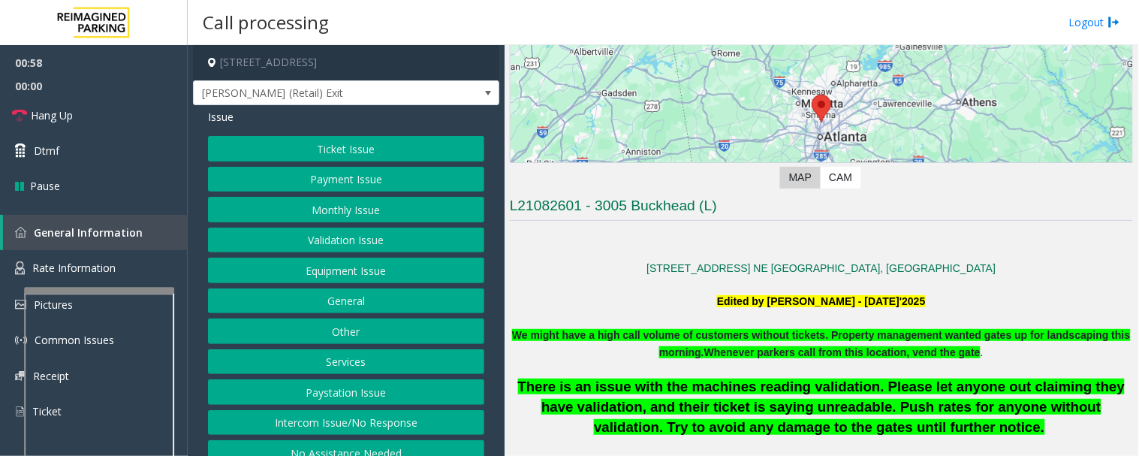
click at [268, 417] on button "Intercom Issue/No Response" at bounding box center [346, 423] width 276 height 26
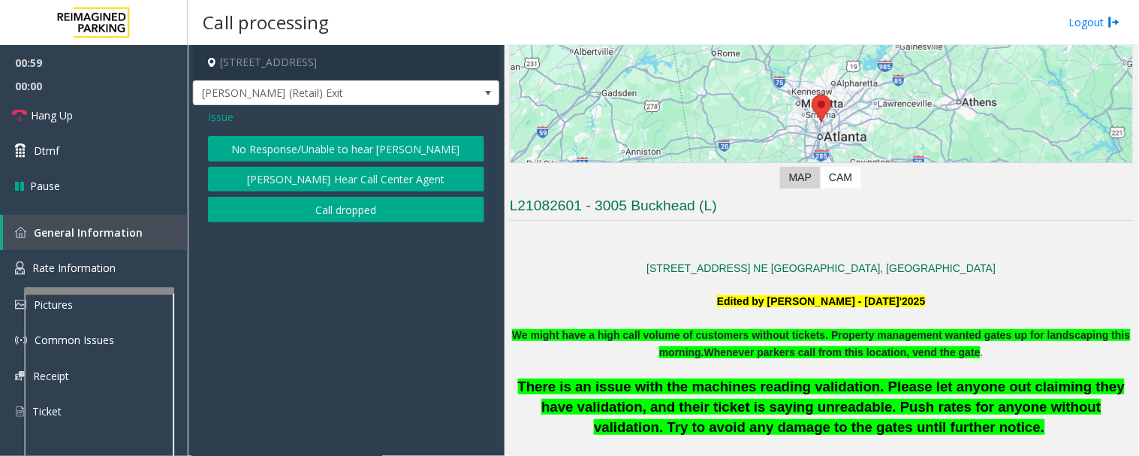
click at [358, 188] on button "[PERSON_NAME] Hear Call Center Agent" at bounding box center [346, 180] width 276 height 26
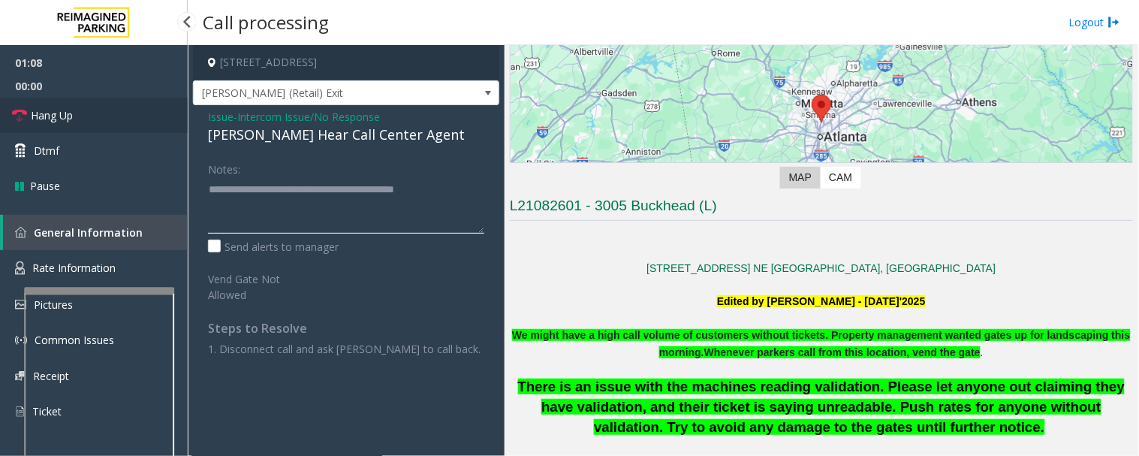
type textarea "**********"
click at [16, 116] on icon at bounding box center [19, 115] width 15 height 15
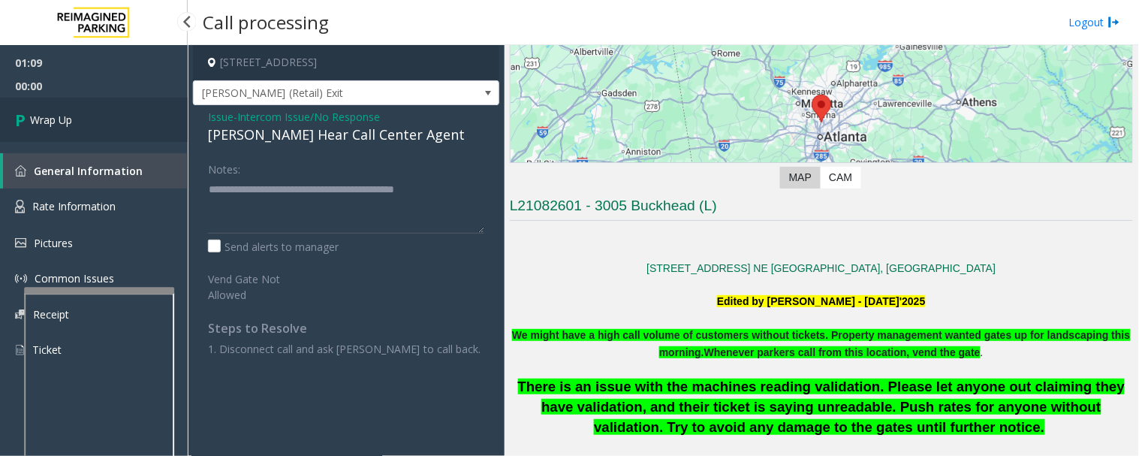
click at [80, 128] on link "Wrap Up" at bounding box center [94, 120] width 188 height 44
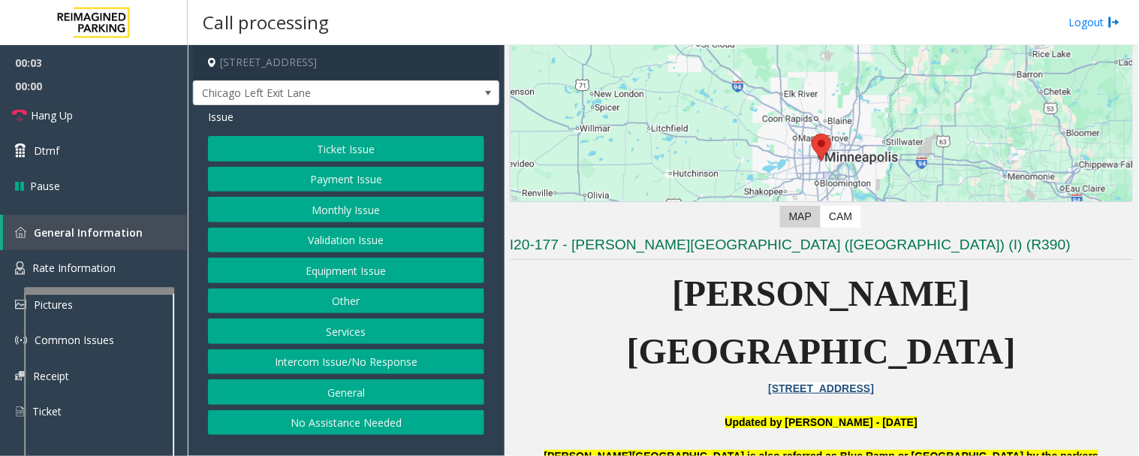
scroll to position [250, 0]
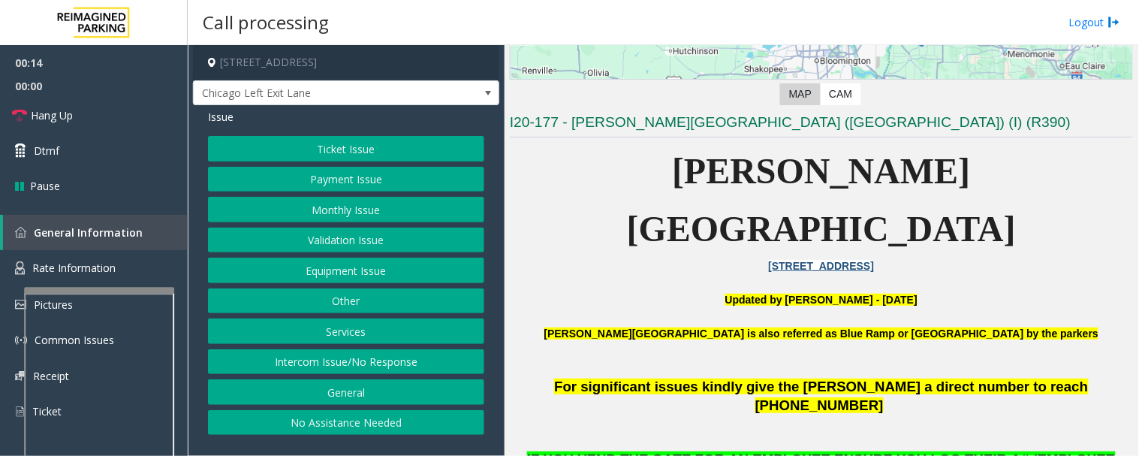
click at [353, 145] on button "Ticket Issue" at bounding box center [346, 149] width 276 height 26
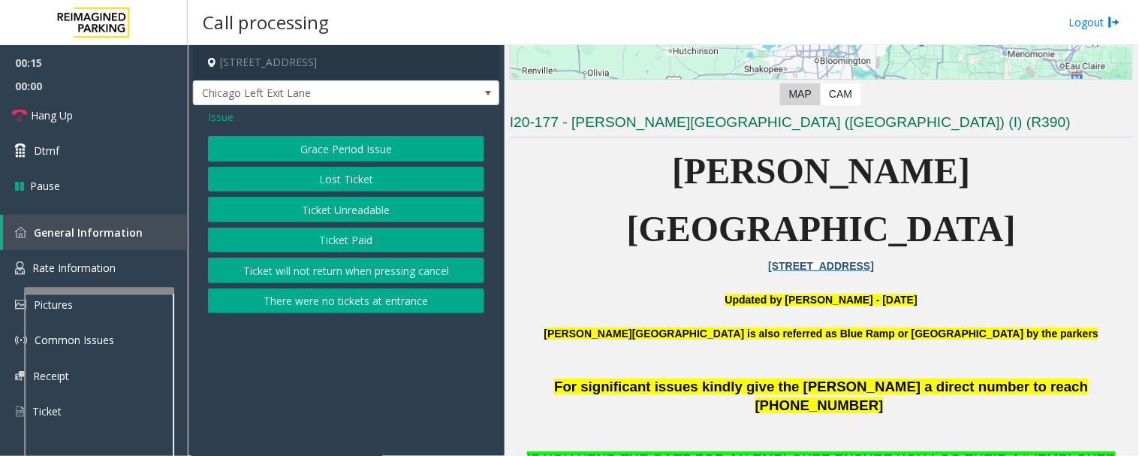
click at [361, 197] on button "Ticket Unreadable" at bounding box center [346, 210] width 276 height 26
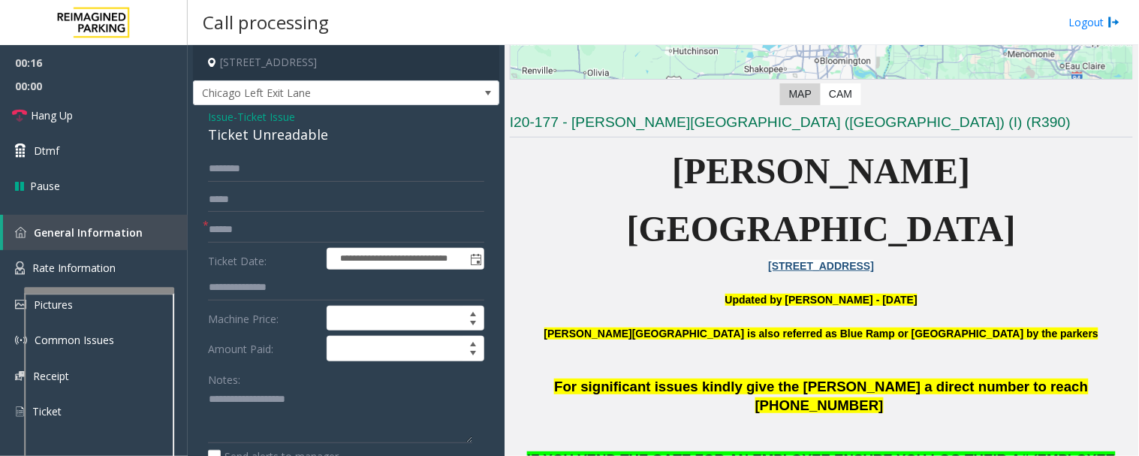
click at [253, 139] on div "Ticket Unreadable" at bounding box center [346, 135] width 276 height 20
copy div "Ticket Unreadable"
click at [278, 396] on textarea at bounding box center [340, 415] width 264 height 56
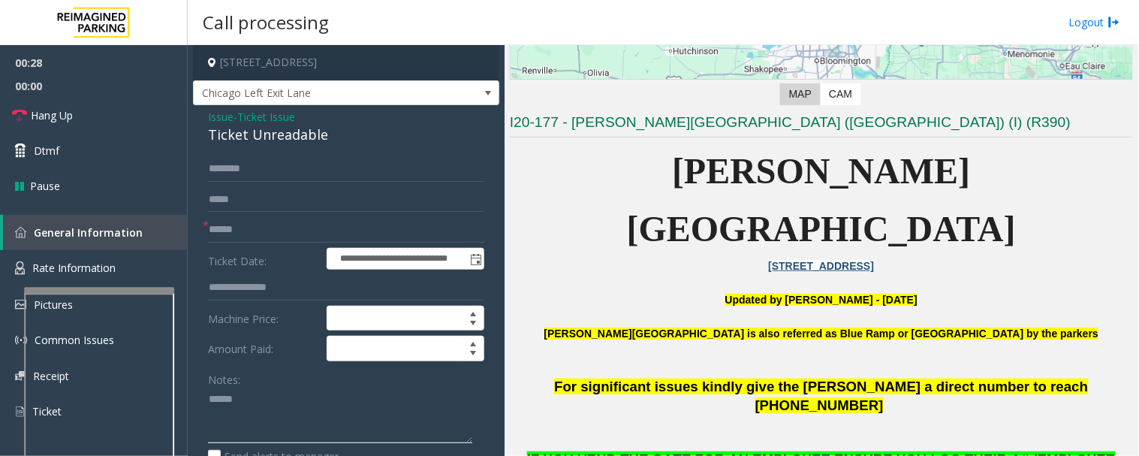
paste textarea "**********"
type textarea "**********"
click at [263, 235] on input "text" at bounding box center [346, 230] width 276 height 26
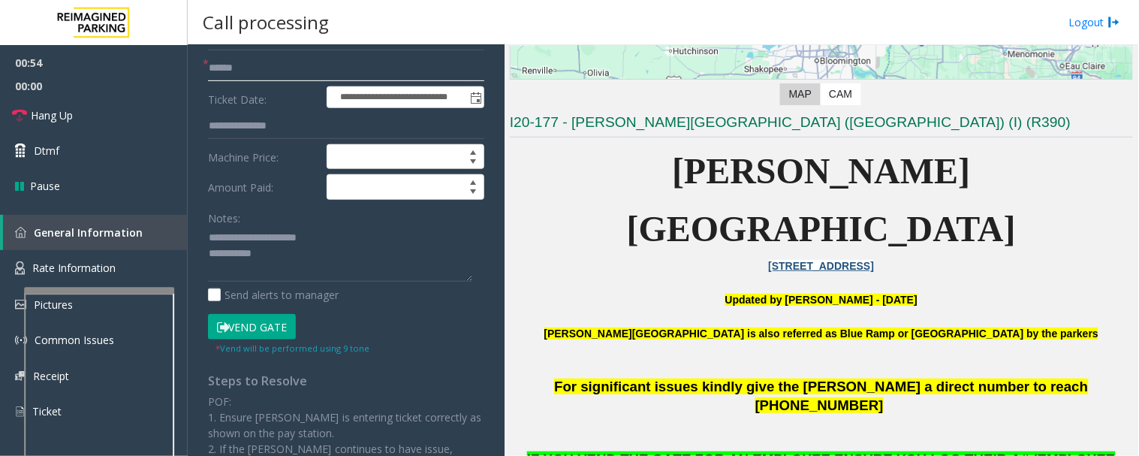
scroll to position [167, 0]
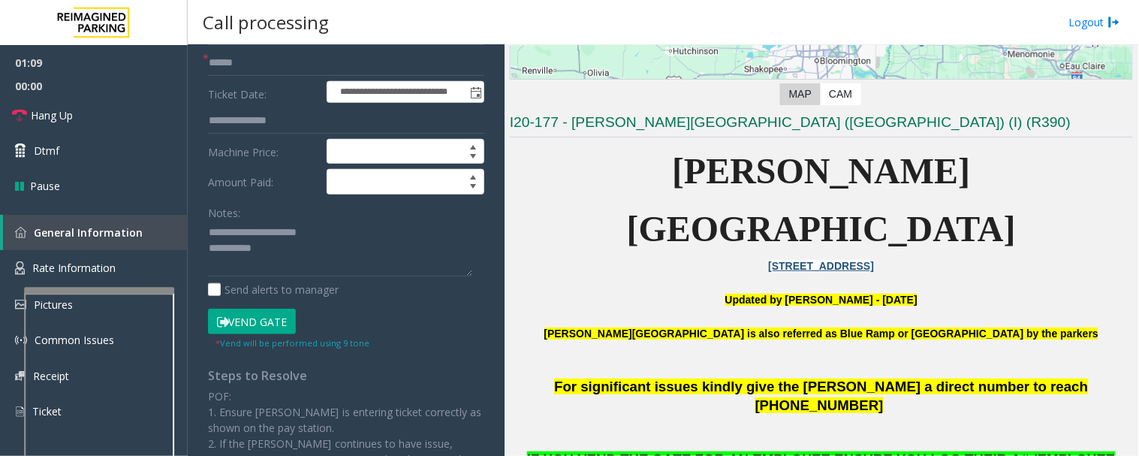
click at [274, 313] on button "Vend Gate" at bounding box center [252, 321] width 88 height 26
click at [248, 54] on input "text" at bounding box center [346, 63] width 276 height 26
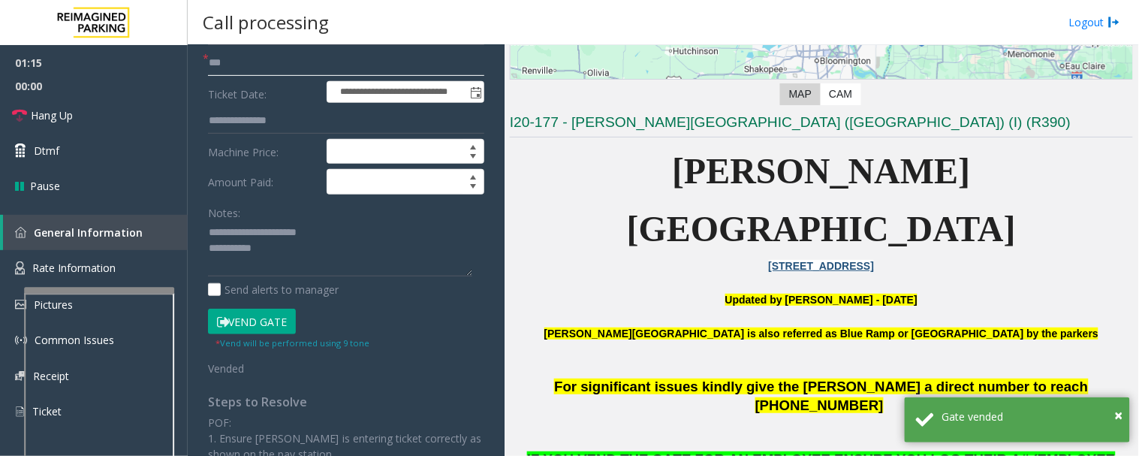
type input "**"
click at [296, 244] on textarea at bounding box center [340, 249] width 264 height 56
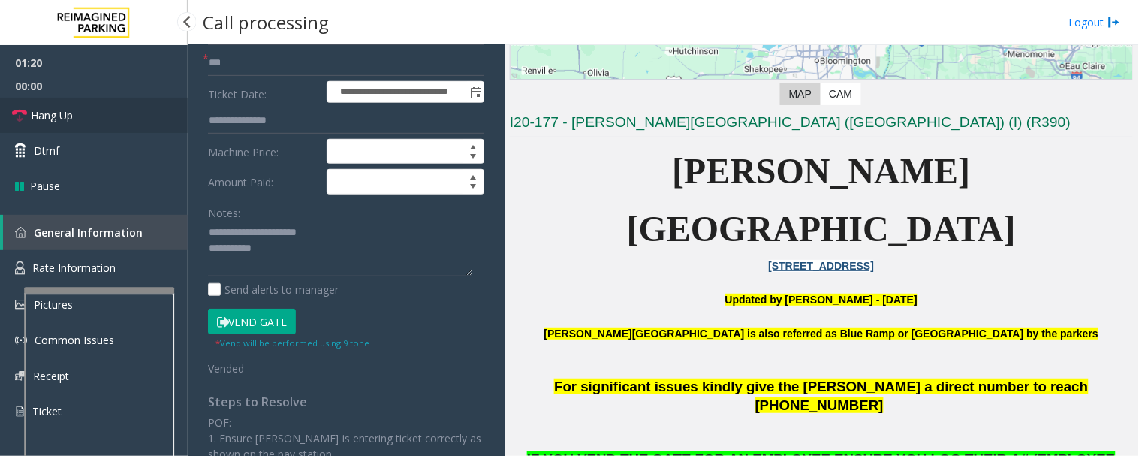
drag, startPoint x: 50, startPoint y: 107, endPoint x: 63, endPoint y: 122, distance: 19.7
click at [50, 107] on span "Hang Up" at bounding box center [52, 115] width 42 height 16
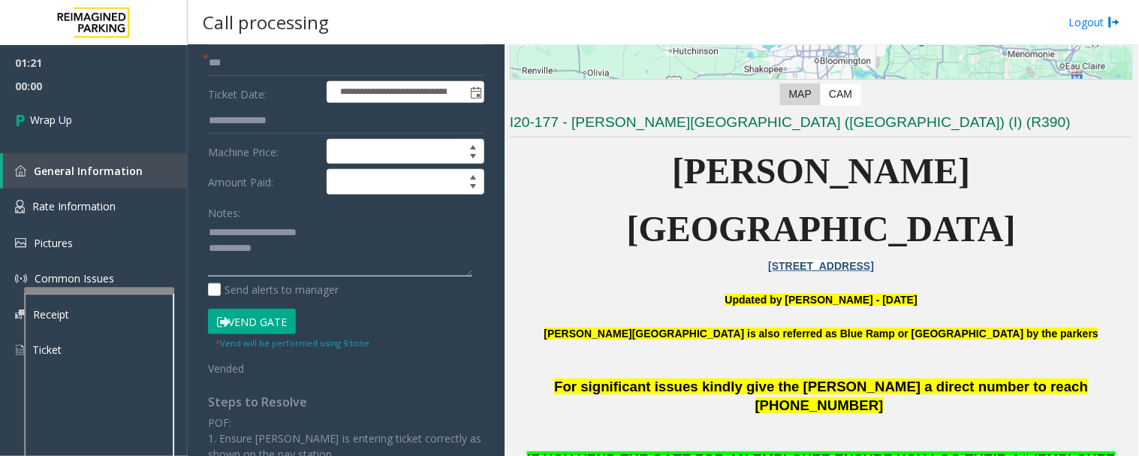
click at [330, 251] on textarea at bounding box center [340, 249] width 264 height 56
click at [384, 242] on textarea at bounding box center [340, 249] width 264 height 56
drag, startPoint x: 361, startPoint y: 248, endPoint x: 597, endPoint y: 250, distance: 236.4
click at [364, 248] on textarea at bounding box center [340, 249] width 264 height 56
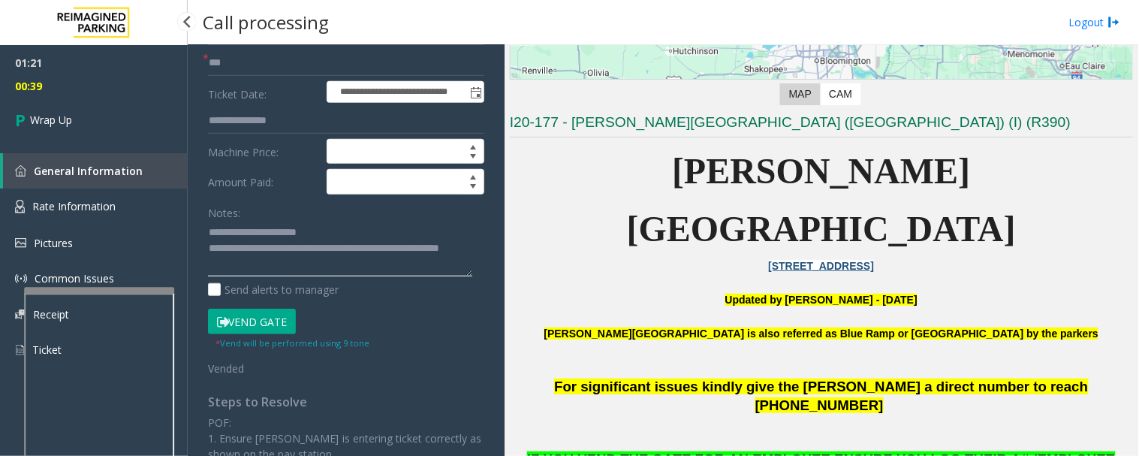
type textarea "**********"
drag, startPoint x: 80, startPoint y: 86, endPoint x: 79, endPoint y: 107, distance: 21.8
click at [80, 95] on span "00:39" at bounding box center [94, 85] width 188 height 23
click at [79, 107] on link "Wrap Up" at bounding box center [94, 120] width 188 height 44
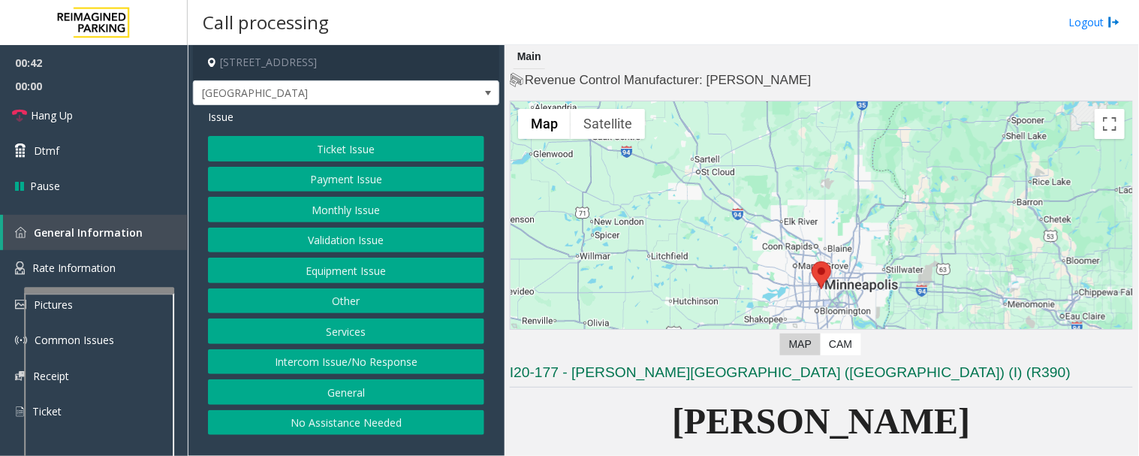
click at [417, 267] on button "Equipment Issue" at bounding box center [346, 270] width 276 height 26
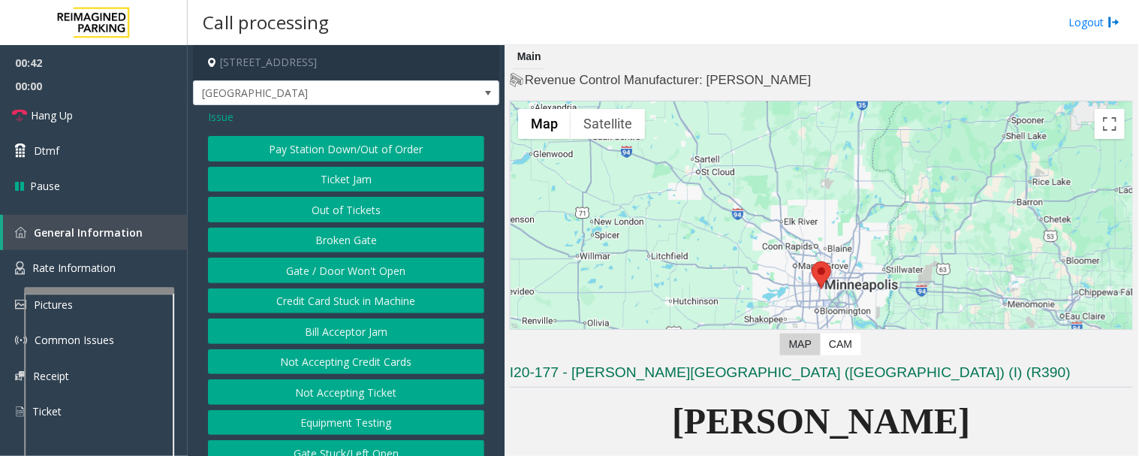
click at [361, 264] on button "Gate / Door Won't Open" at bounding box center [346, 270] width 276 height 26
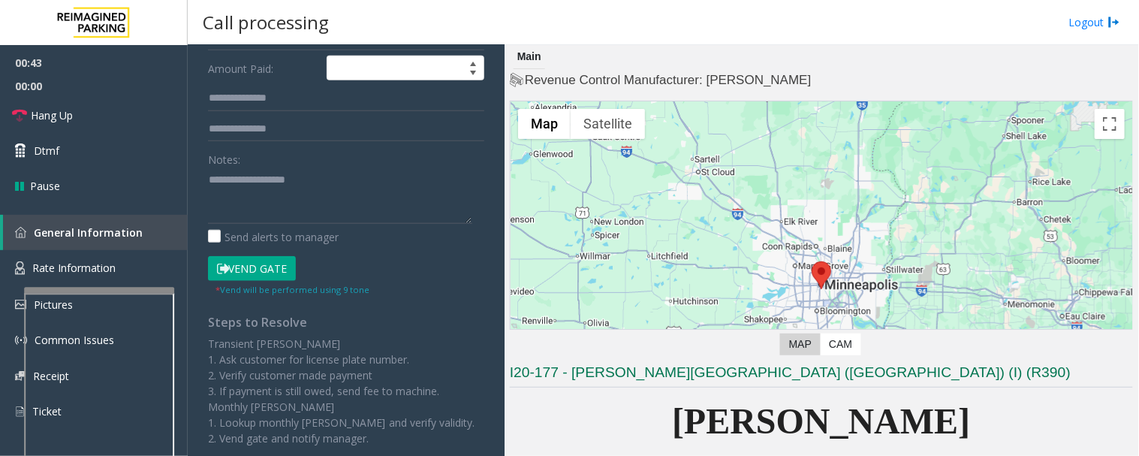
scroll to position [333, 0]
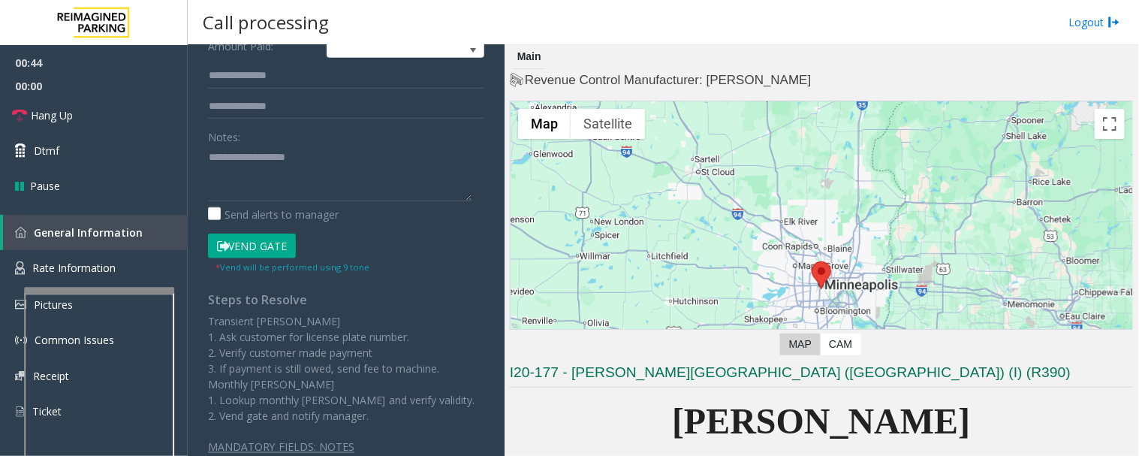
click at [245, 239] on button "Vend Gate" at bounding box center [252, 246] width 88 height 26
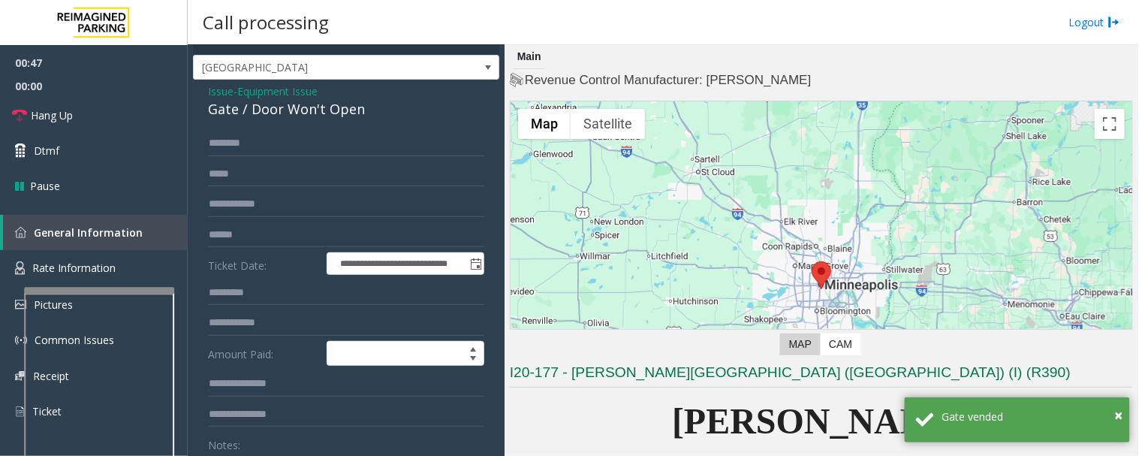
scroll to position [0, 0]
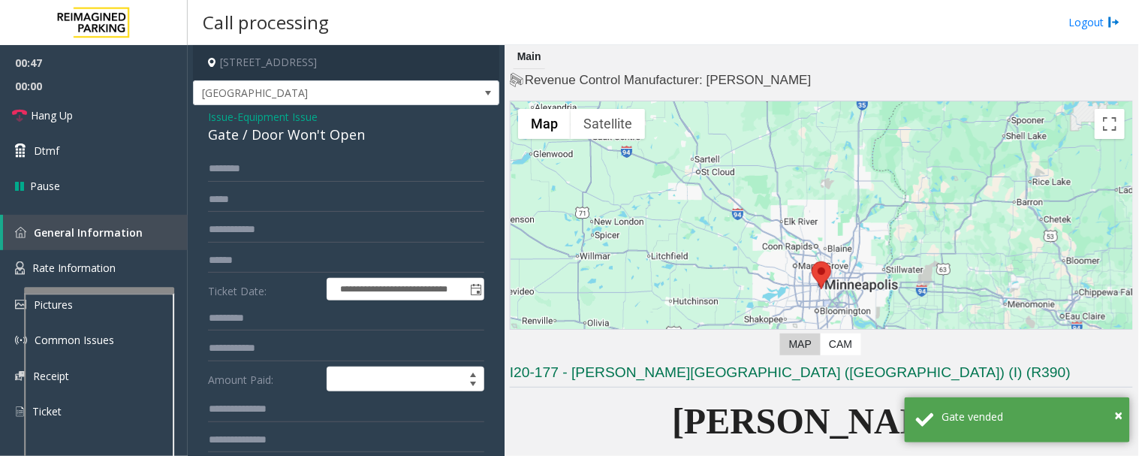
click at [281, 61] on h4 "[STREET_ADDRESS]" at bounding box center [346, 62] width 306 height 35
click at [280, 141] on div "Gate / Door Won't Open" at bounding box center [346, 135] width 276 height 20
copy div "Gate / Door Won't Open"
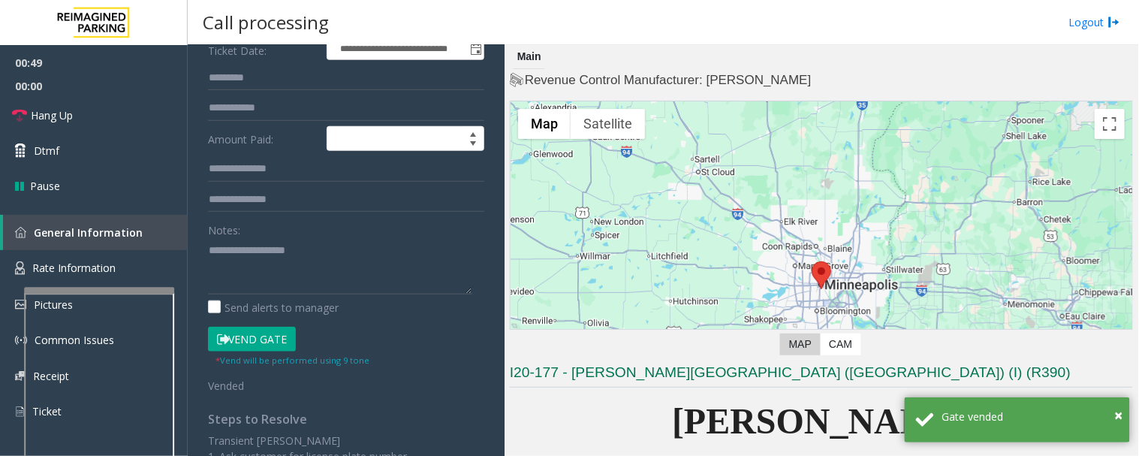
scroll to position [250, 0]
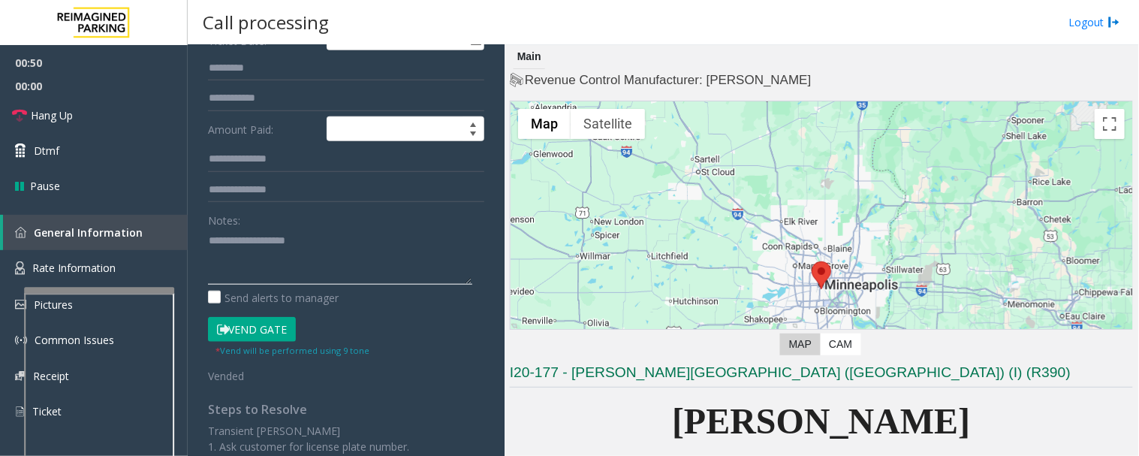
click at [290, 261] on textarea at bounding box center [340, 256] width 264 height 56
click at [19, 101] on link "Hang Up" at bounding box center [94, 115] width 188 height 35
click at [257, 252] on textarea at bounding box center [340, 256] width 264 height 56
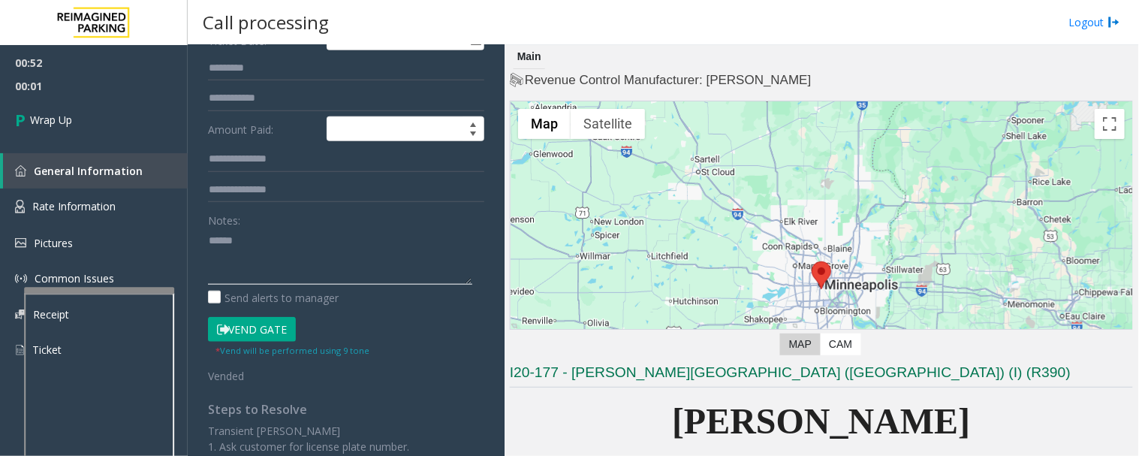
paste textarea "**********"
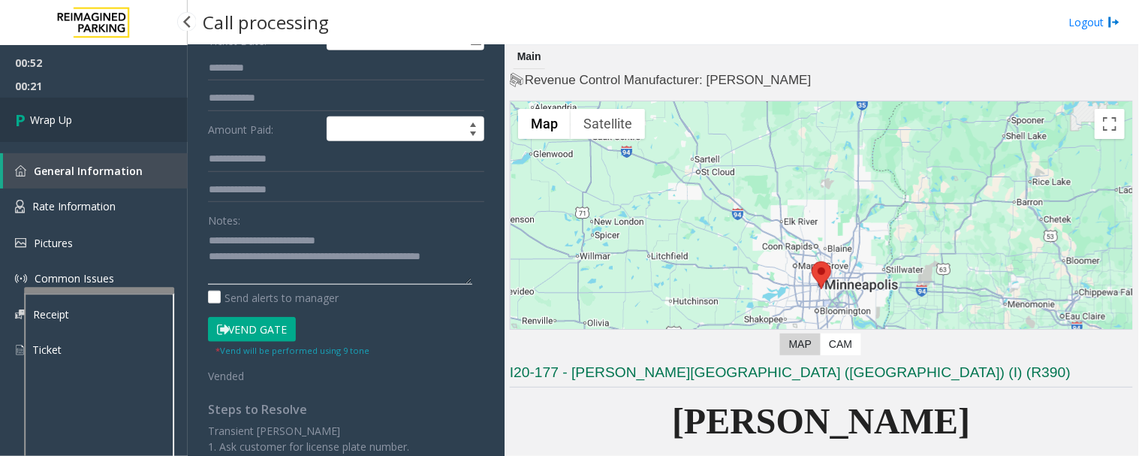
type textarea "**********"
click at [110, 117] on link "Wrap Up" at bounding box center [94, 120] width 188 height 44
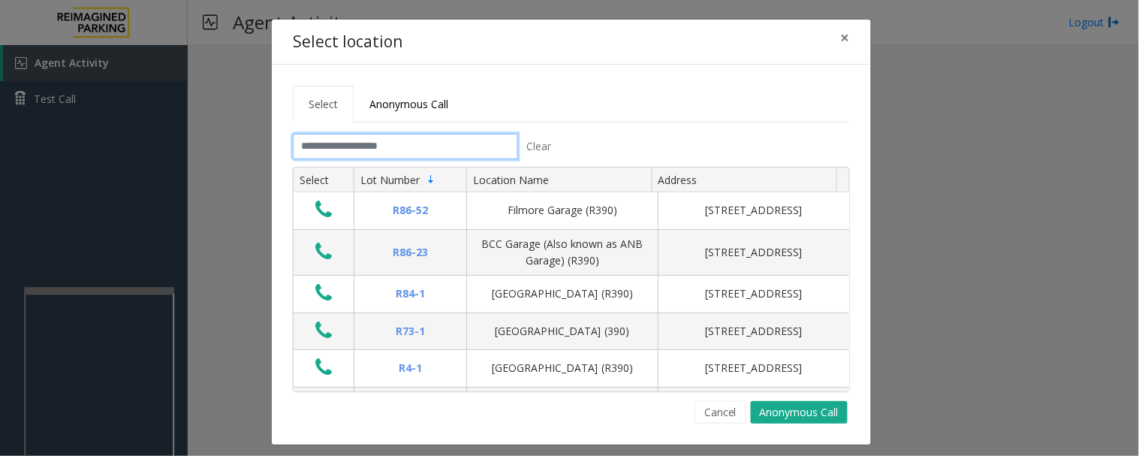
click at [325, 150] on input "text" at bounding box center [405, 147] width 225 height 26
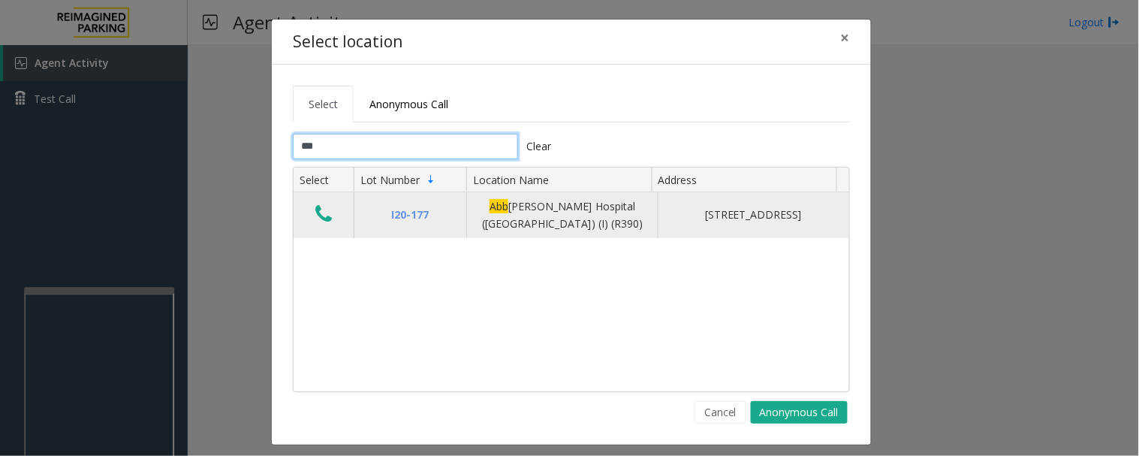
type input "***"
click at [315, 212] on icon "Data table" at bounding box center [323, 213] width 17 height 21
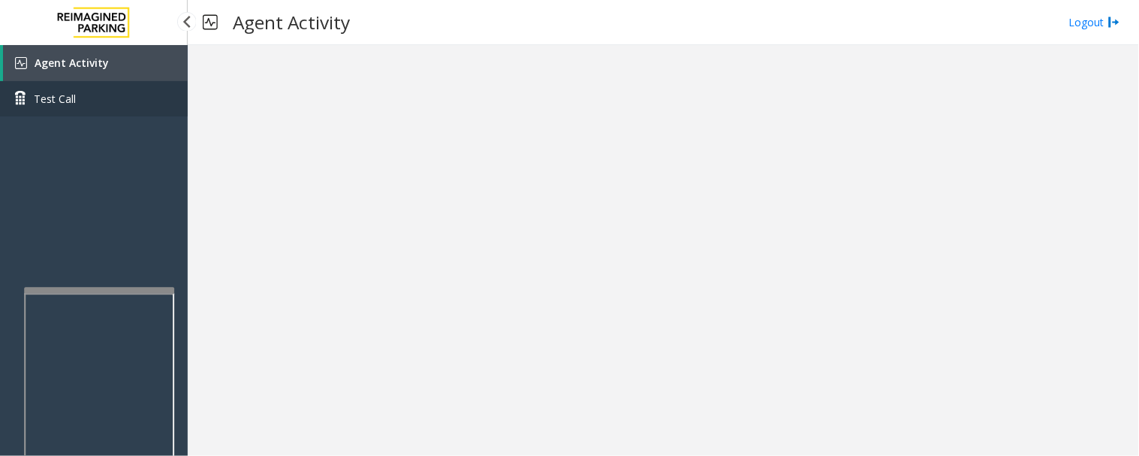
click at [65, 101] on span "Test Call" at bounding box center [55, 99] width 42 height 16
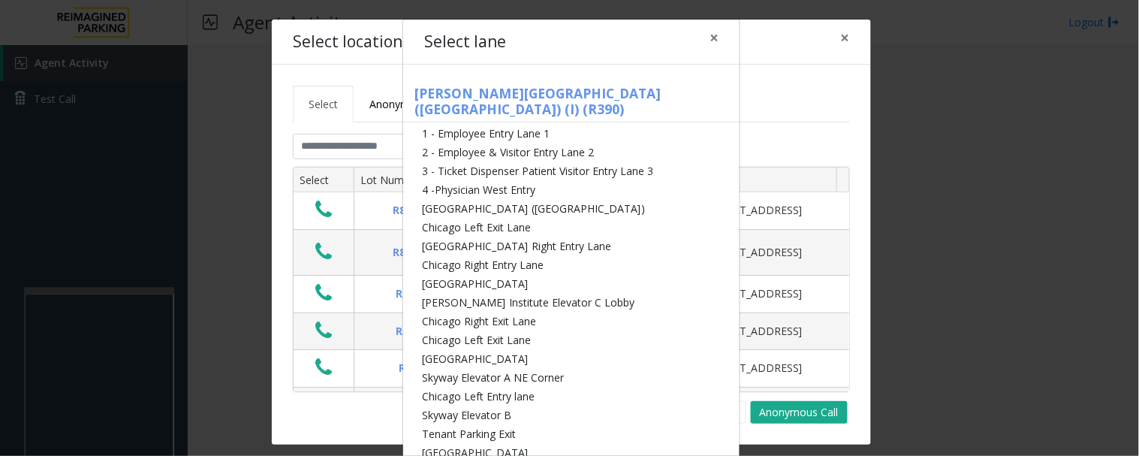
click at [387, 152] on div "Select lane × [PERSON_NAME][GEOGRAPHIC_DATA] ([GEOGRAPHIC_DATA]) (I) (R390) 1 -…" at bounding box center [569, 228] width 1139 height 456
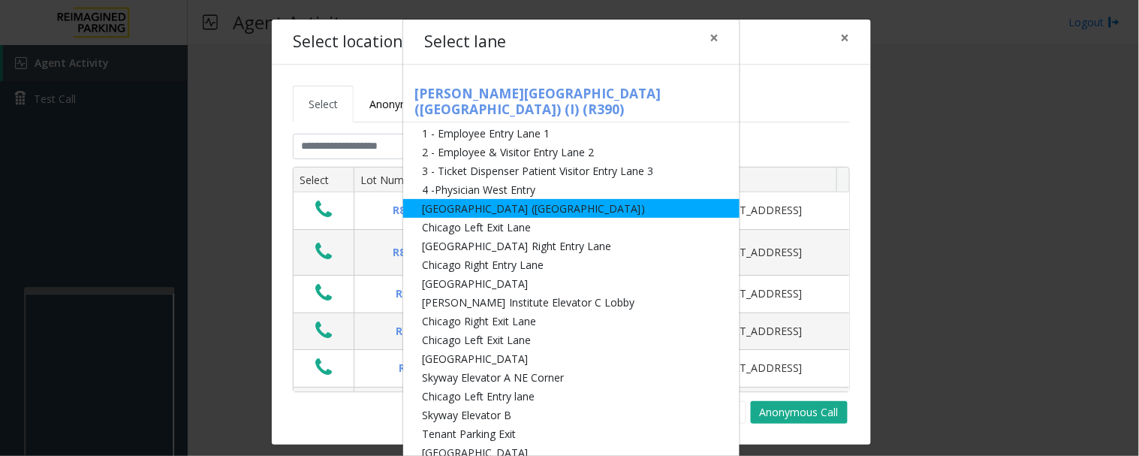
click at [423, 199] on li "[GEOGRAPHIC_DATA] ([GEOGRAPHIC_DATA])" at bounding box center [571, 208] width 336 height 19
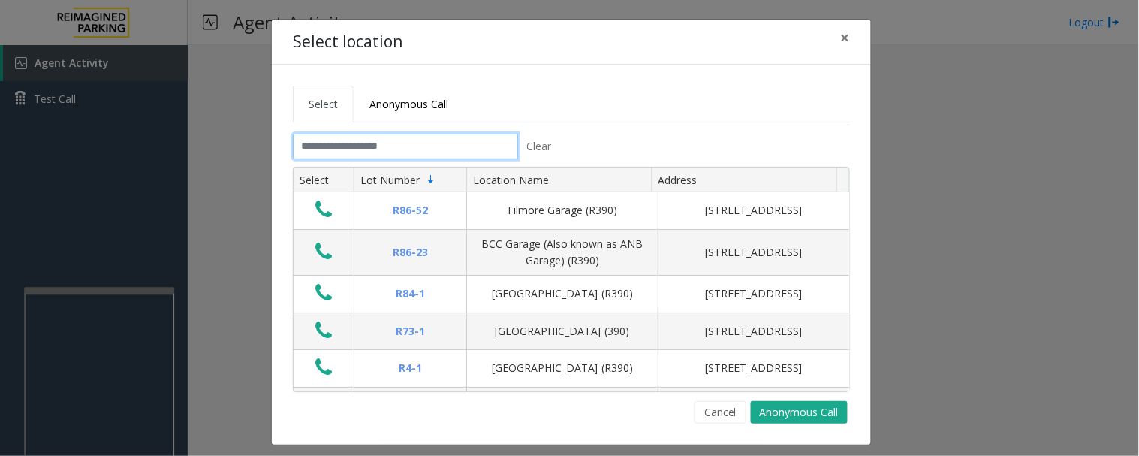
click at [326, 138] on input "text" at bounding box center [405, 147] width 225 height 26
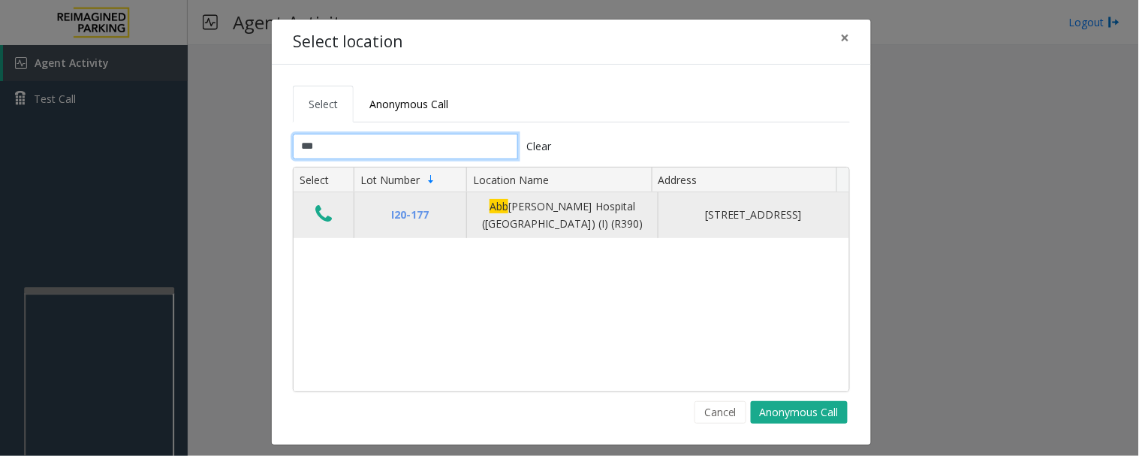
type input "***"
click at [321, 212] on icon "Data table" at bounding box center [323, 213] width 17 height 21
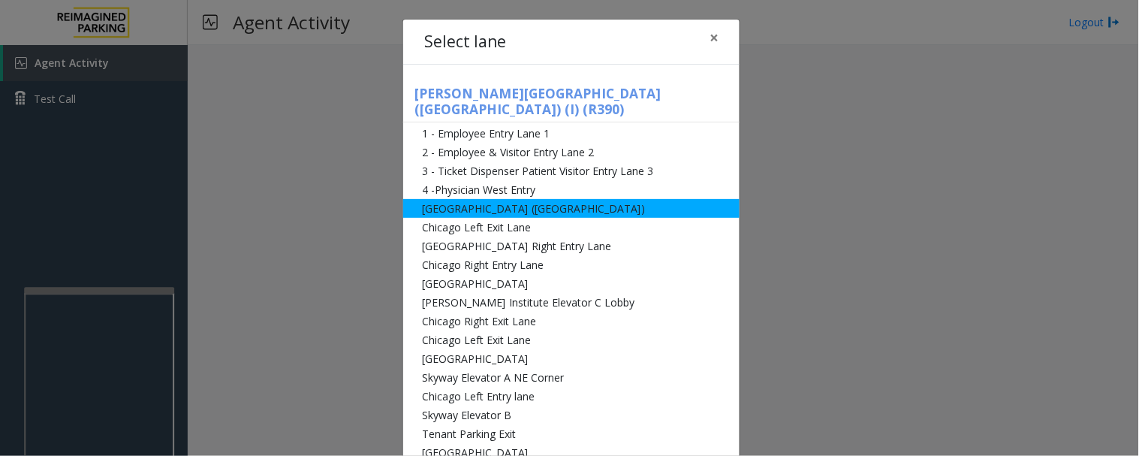
click at [447, 199] on li "[GEOGRAPHIC_DATA] ([GEOGRAPHIC_DATA])" at bounding box center [571, 208] width 336 height 19
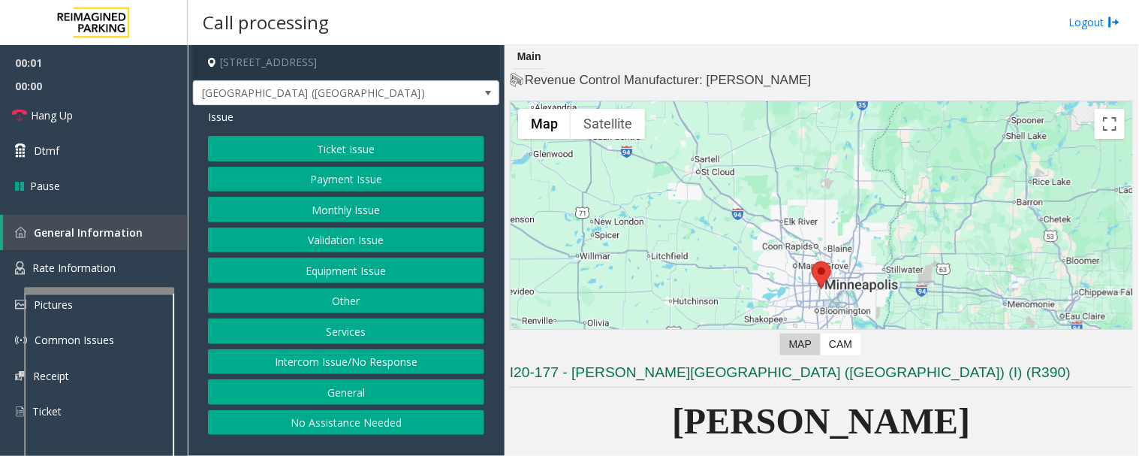
scroll to position [333, 0]
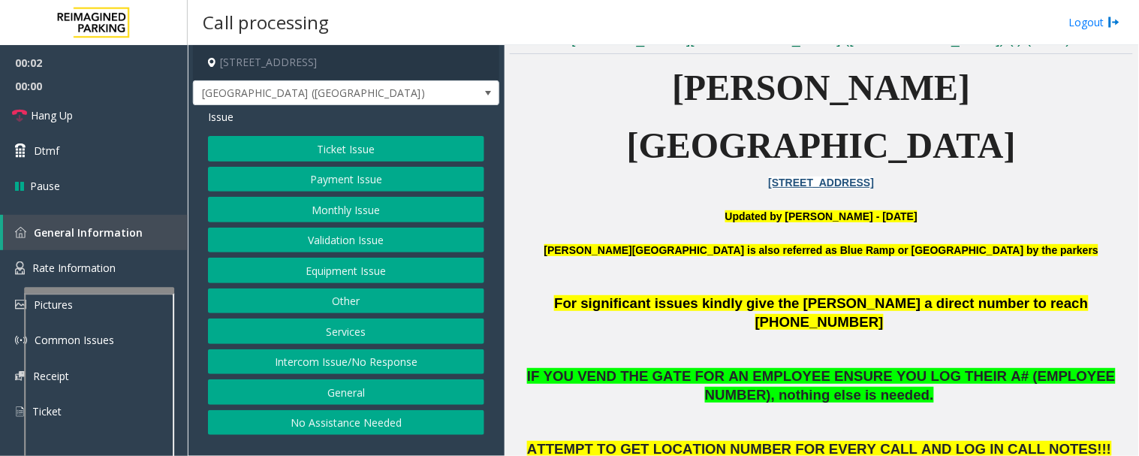
click at [363, 207] on button "Monthly Issue" at bounding box center [346, 210] width 276 height 26
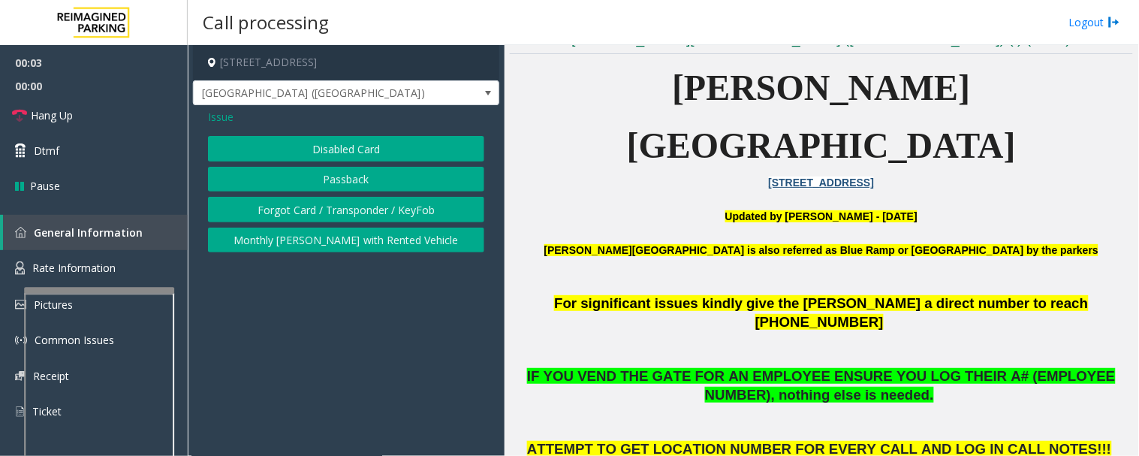
click at [394, 145] on button "Disabled Card" at bounding box center [346, 149] width 276 height 26
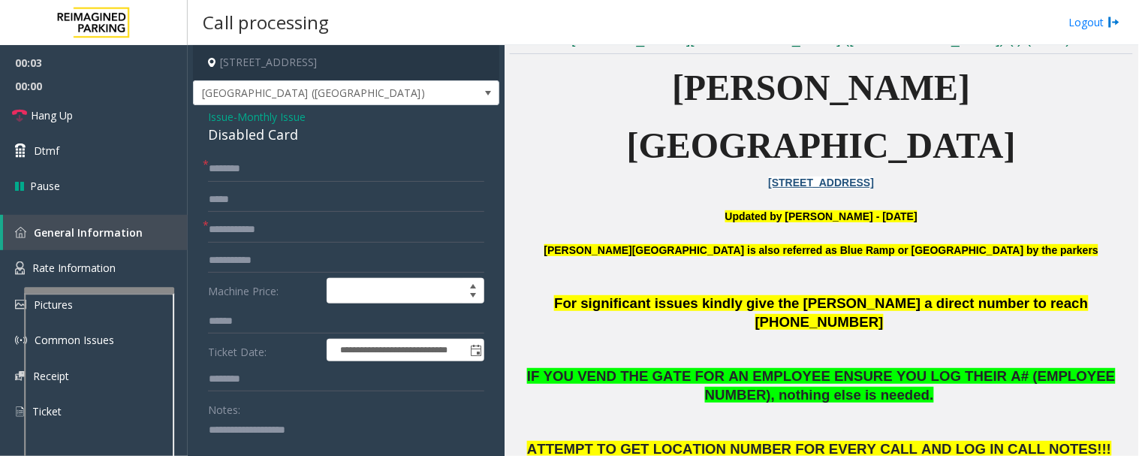
click at [246, 137] on div "Disabled Card" at bounding box center [346, 135] width 276 height 20
copy div "Disabled Card"
click at [268, 233] on input "text" at bounding box center [346, 230] width 276 height 26
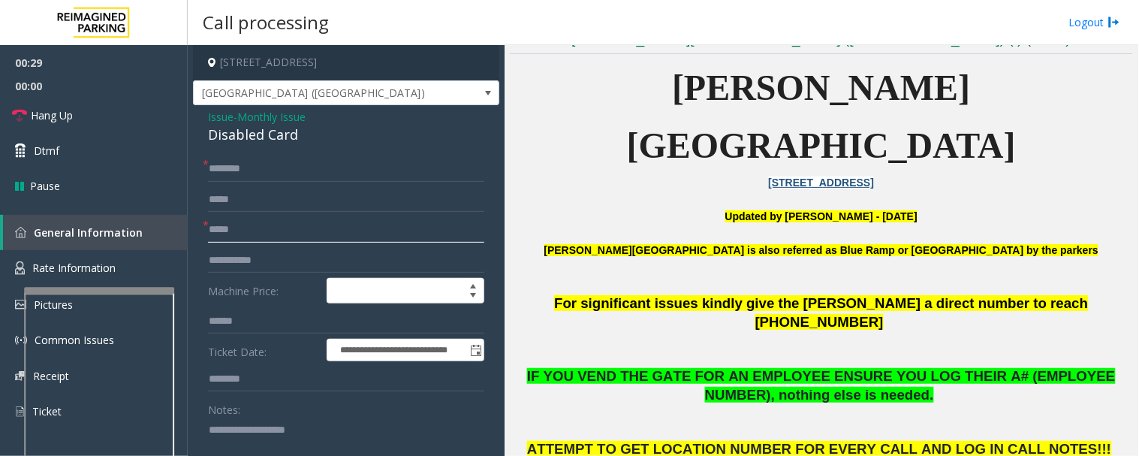
click at [210, 233] on input "*****" at bounding box center [346, 230] width 276 height 26
type input "*****"
click at [323, 432] on textarea at bounding box center [340, 445] width 264 height 56
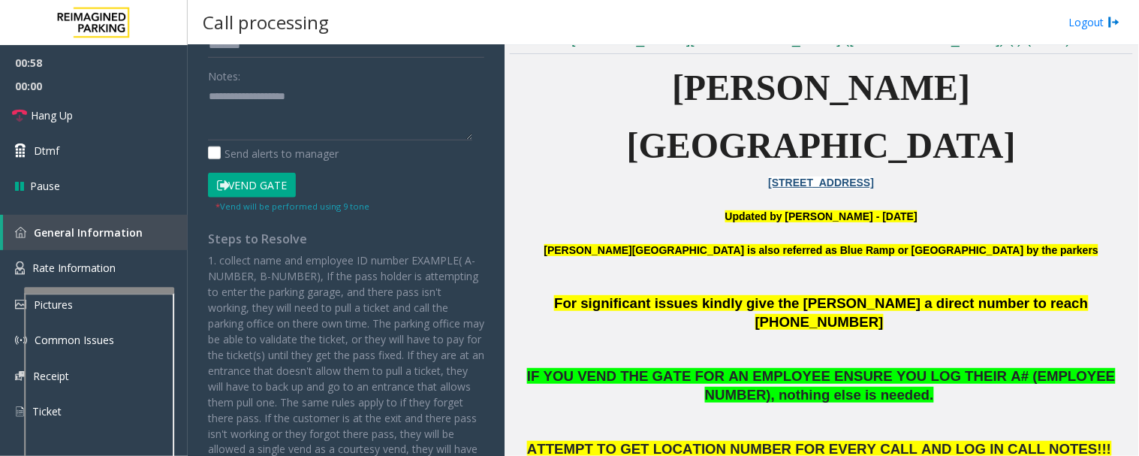
click at [283, 190] on button "Vend Gate" at bounding box center [252, 186] width 88 height 26
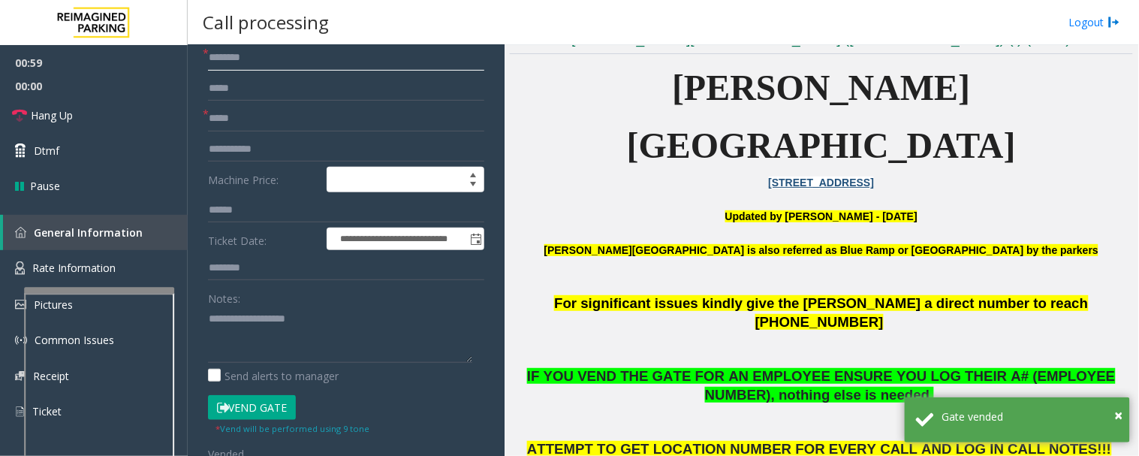
scroll to position [0, 0]
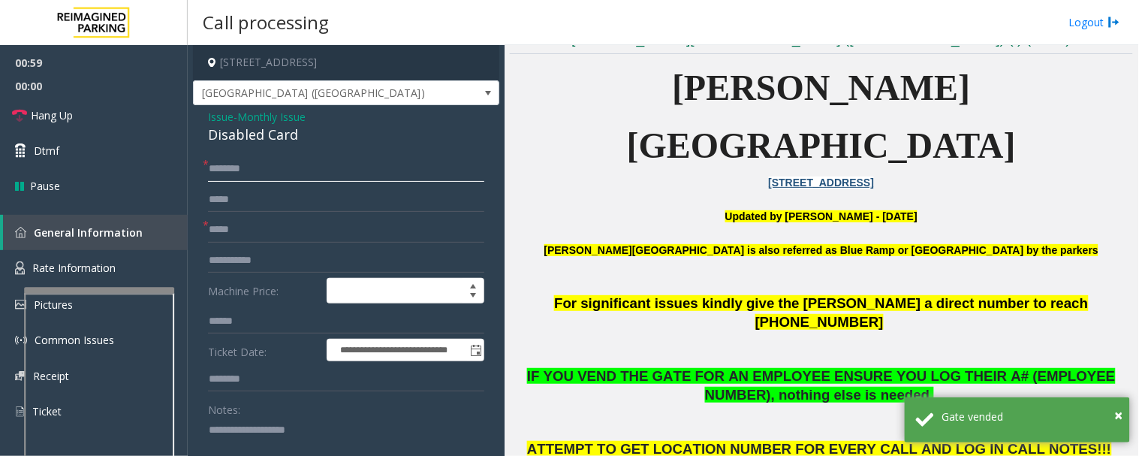
click at [268, 167] on input "text" at bounding box center [346, 169] width 276 height 26
type input "**"
click at [207, 230] on span "*" at bounding box center [206, 225] width 6 height 16
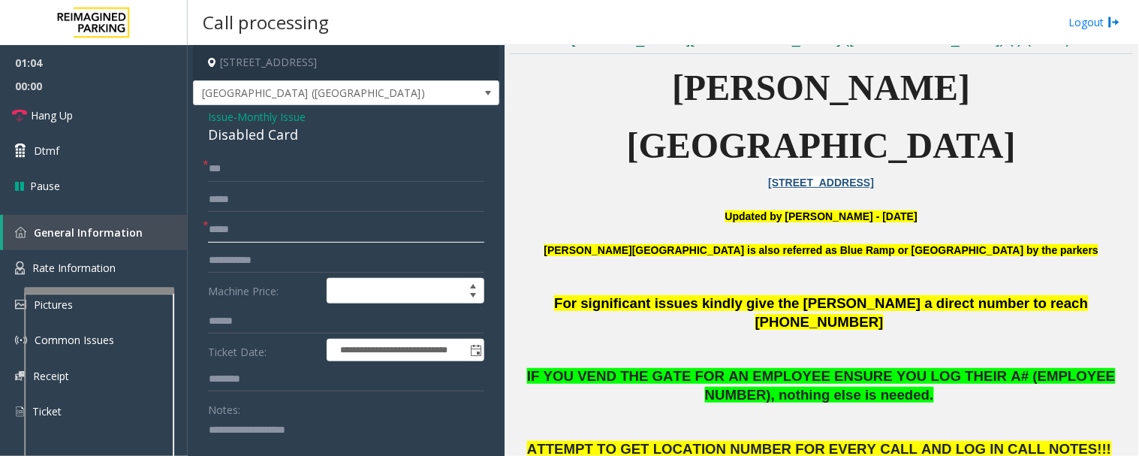
click at [212, 229] on input "*****" at bounding box center [346, 230] width 276 height 26
click at [208, 229] on span "*" at bounding box center [206, 225] width 6 height 16
click at [209, 229] on input "*****" at bounding box center [346, 230] width 276 height 26
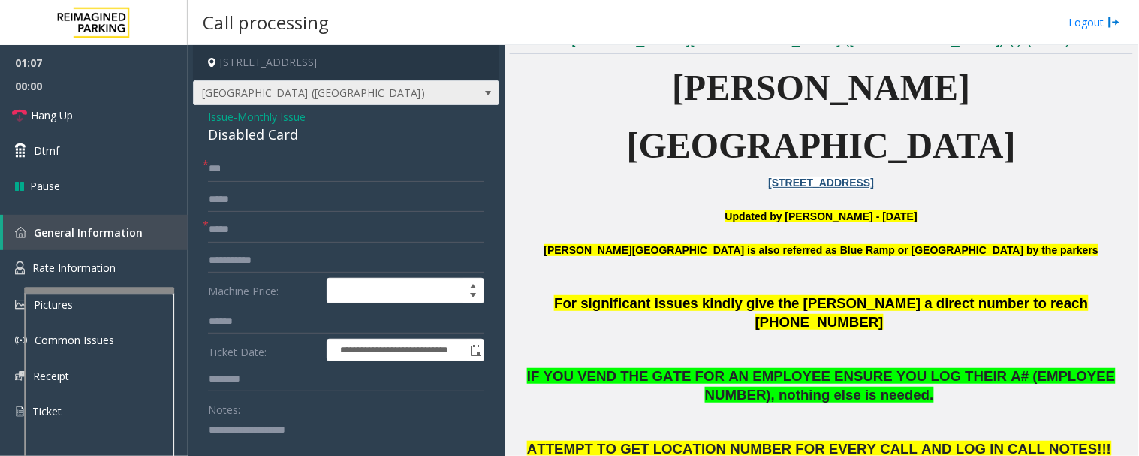
click at [376, 81] on span "[GEOGRAPHIC_DATA] ([GEOGRAPHIC_DATA])" at bounding box center [316, 93] width 244 height 24
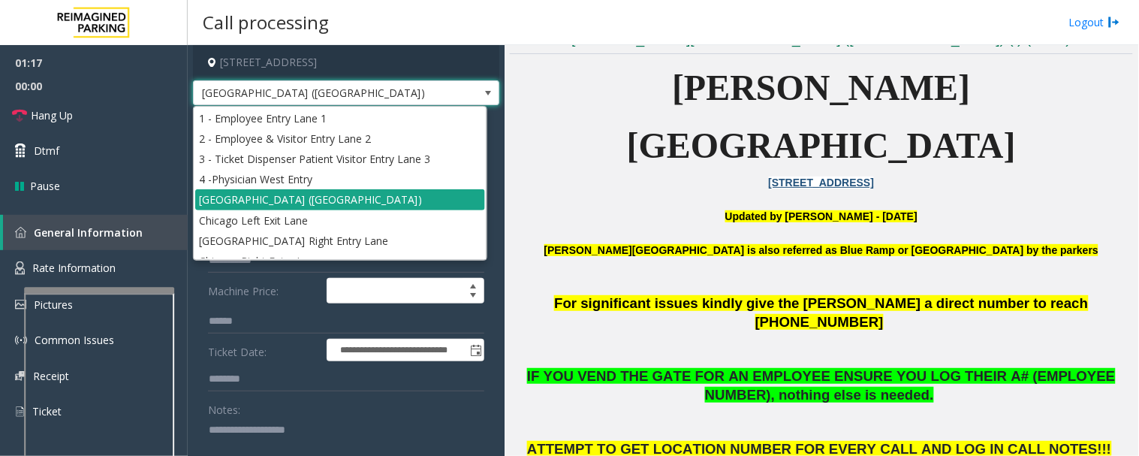
click at [304, 196] on li "[GEOGRAPHIC_DATA] ([GEOGRAPHIC_DATA])" at bounding box center [340, 199] width 290 height 20
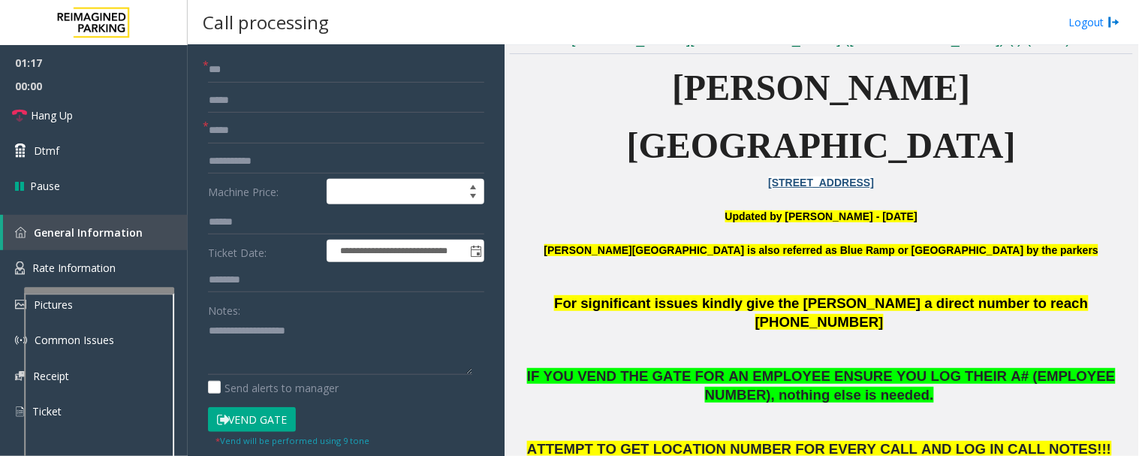
scroll to position [333, 0]
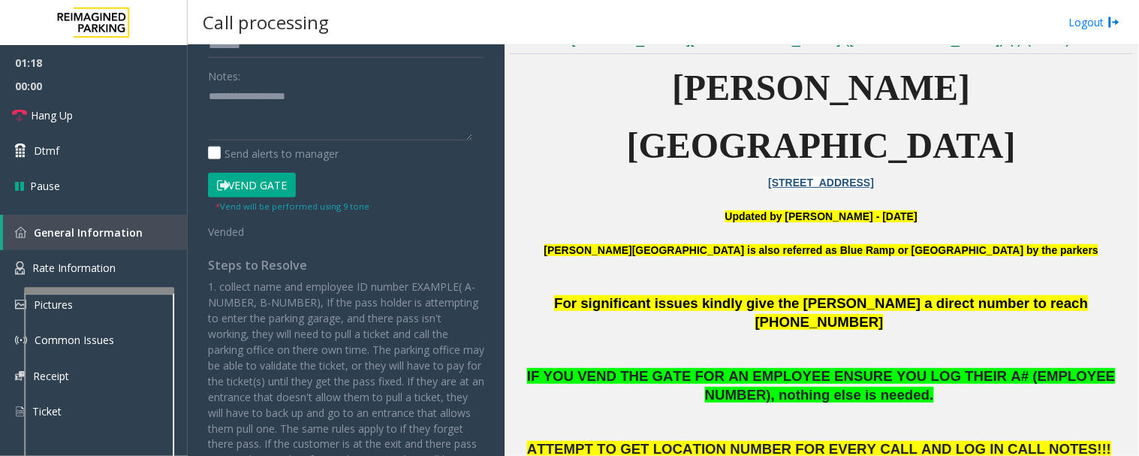
click at [273, 181] on button "Vend Gate" at bounding box center [252, 186] width 88 height 26
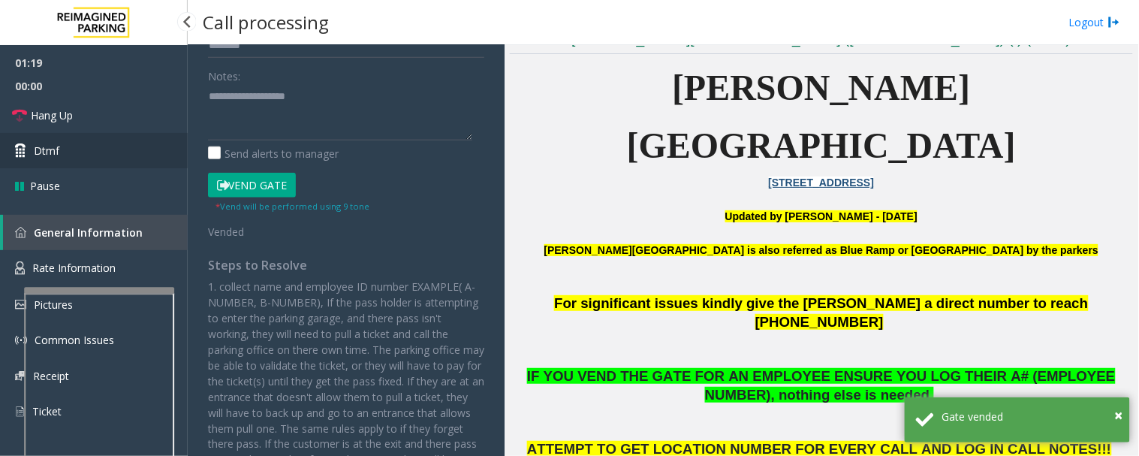
click at [81, 151] on link "Dtmf" at bounding box center [94, 150] width 188 height 35
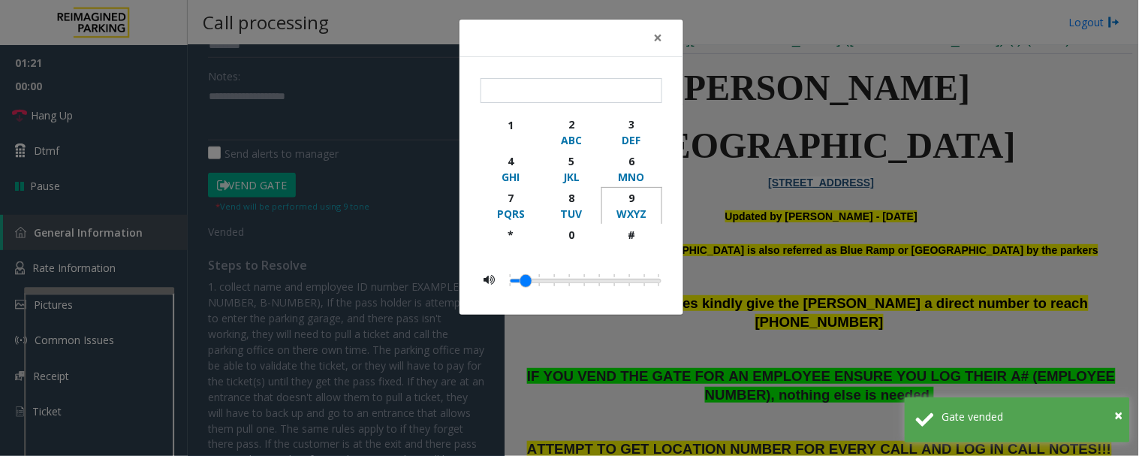
click at [624, 204] on div "9" at bounding box center [631, 198] width 41 height 16
type input "*"
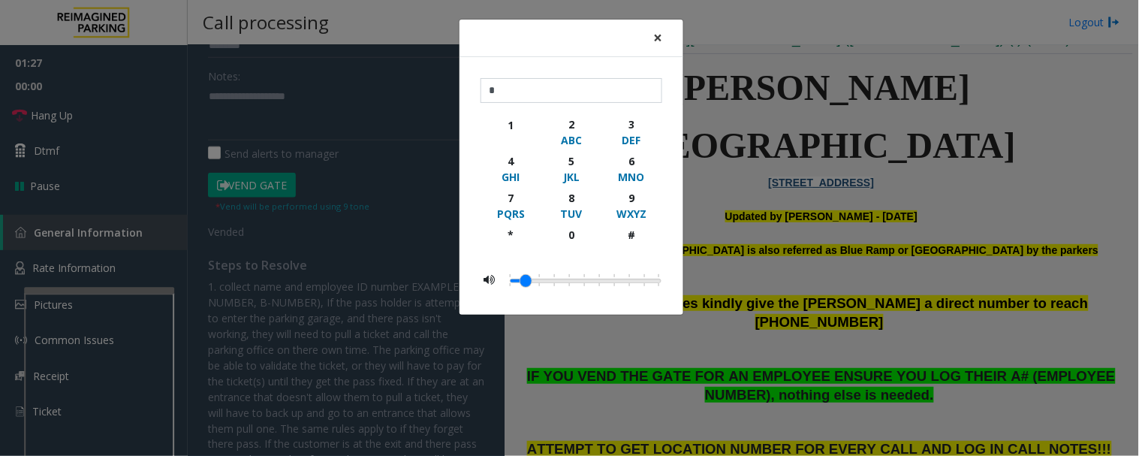
click at [658, 36] on span "×" at bounding box center [657, 37] width 9 height 21
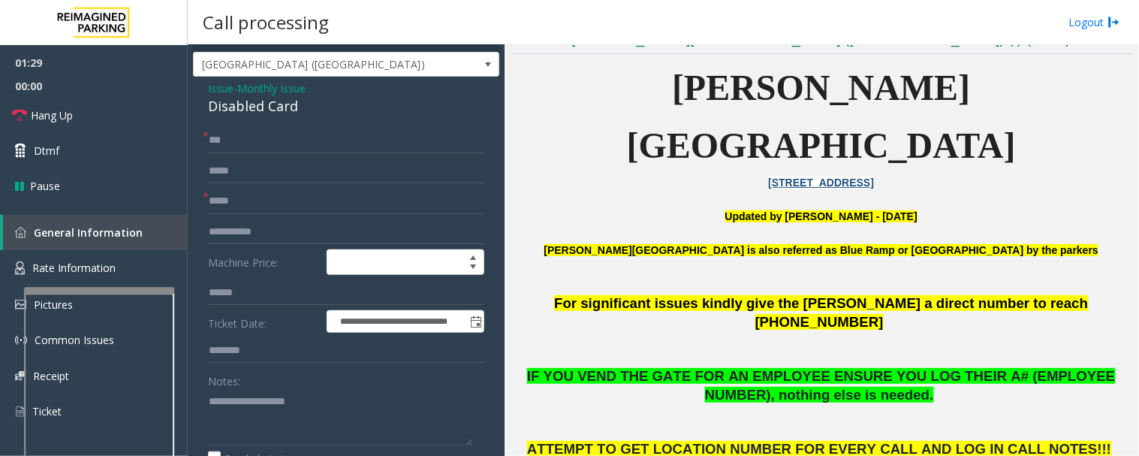
scroll to position [0, 0]
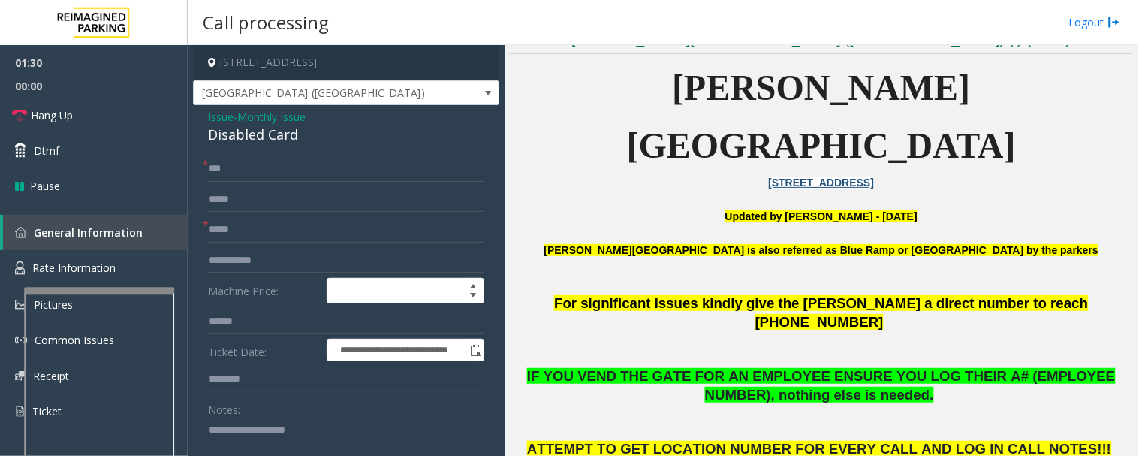
click at [441, 110] on div "Issue - Monthly Issue Disabled Card" at bounding box center [346, 127] width 276 height 36
click at [448, 95] on span "[GEOGRAPHIC_DATA] ([GEOGRAPHIC_DATA])" at bounding box center [346, 93] width 306 height 26
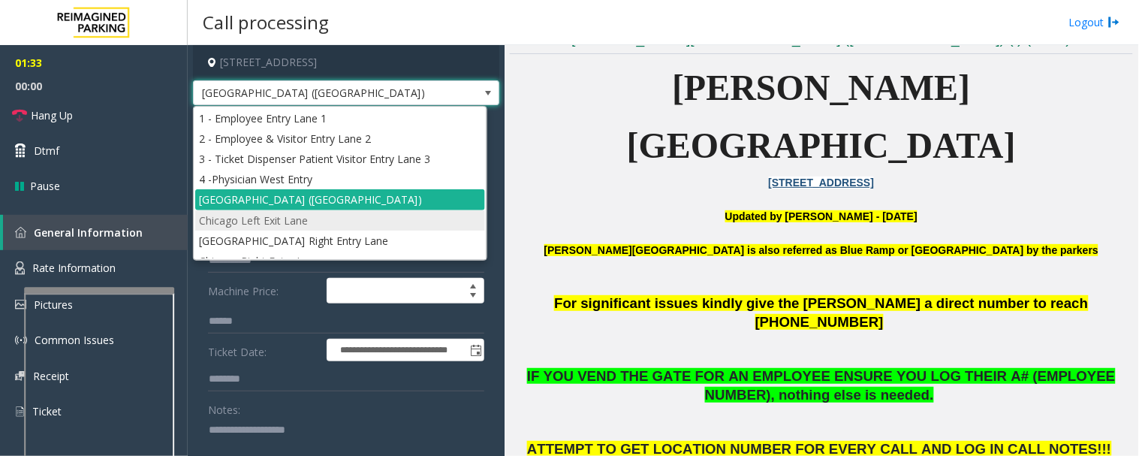
click at [263, 220] on li "Chicago Left Exit Lane" at bounding box center [340, 220] width 290 height 20
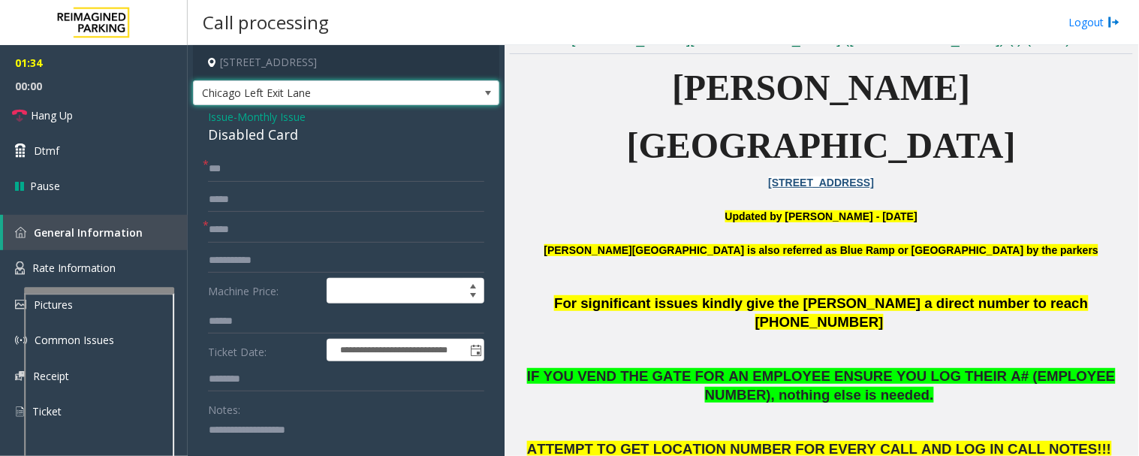
click at [408, 92] on span "Chicago Left Exit Lane" at bounding box center [316, 93] width 244 height 24
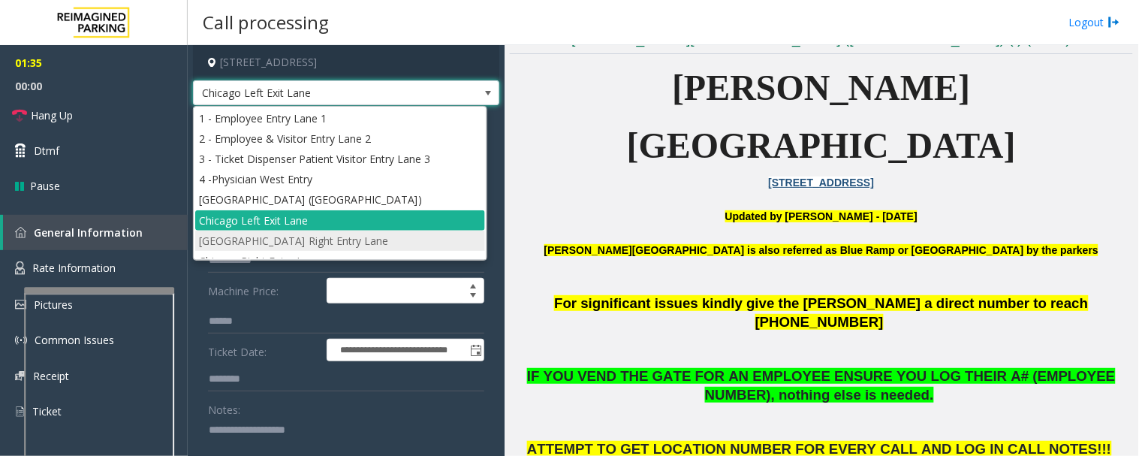
click at [308, 245] on li "[GEOGRAPHIC_DATA] Right Entry Lane" at bounding box center [340, 240] width 290 height 20
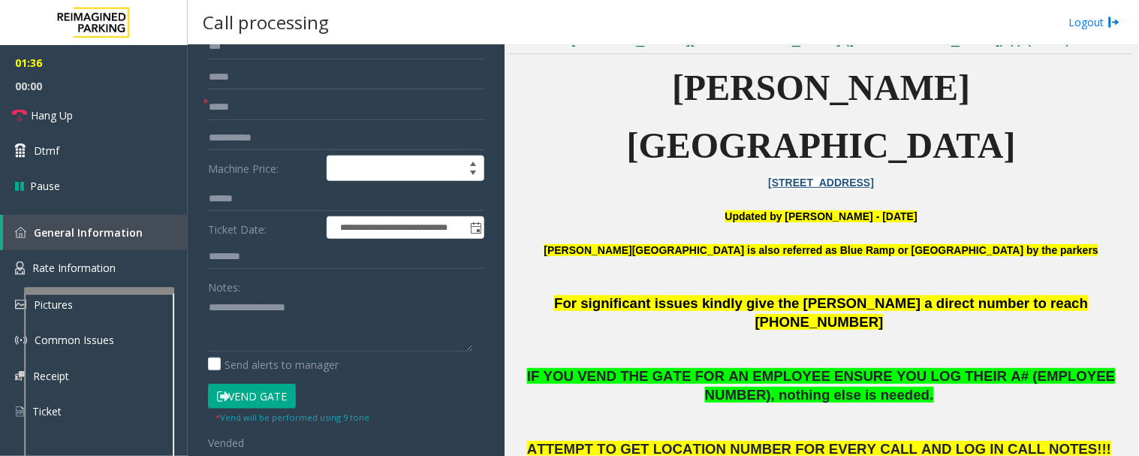
scroll to position [250, 0]
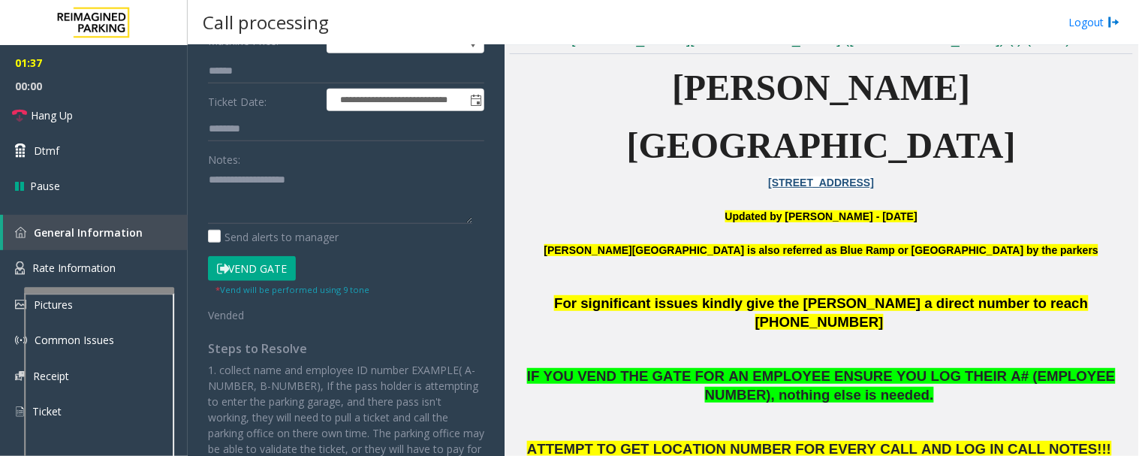
click at [261, 261] on button "Vend Gate" at bounding box center [252, 269] width 88 height 26
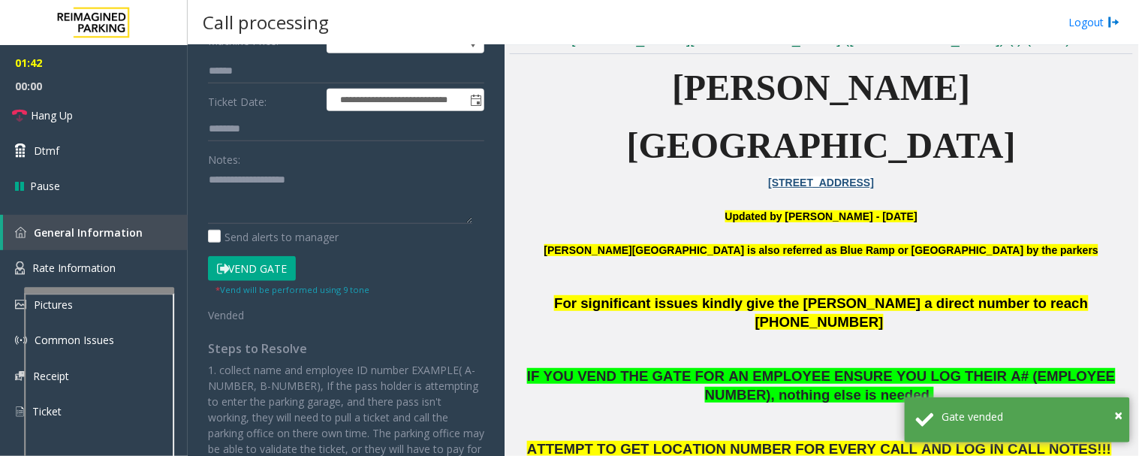
scroll to position [0, 0]
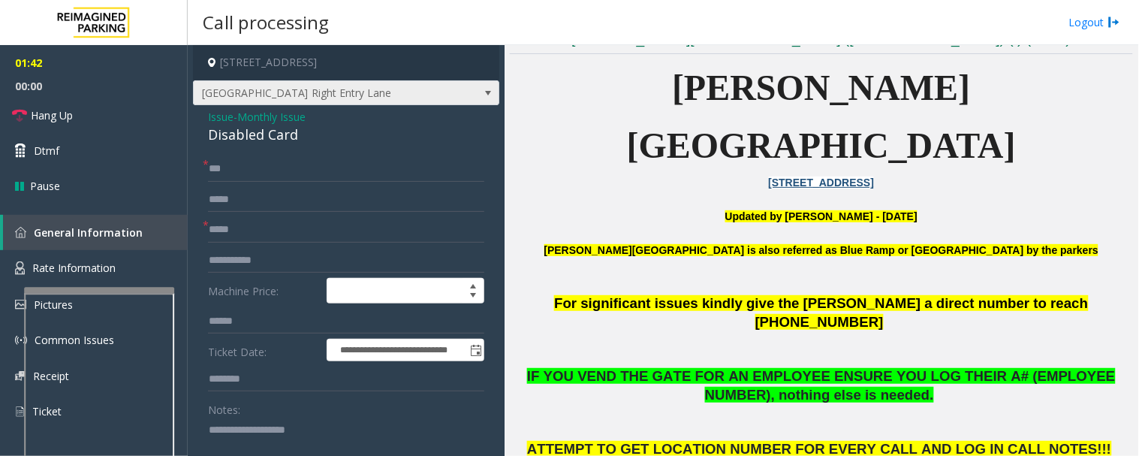
click at [430, 98] on span "[GEOGRAPHIC_DATA] Right Entry Lane" at bounding box center [346, 93] width 306 height 26
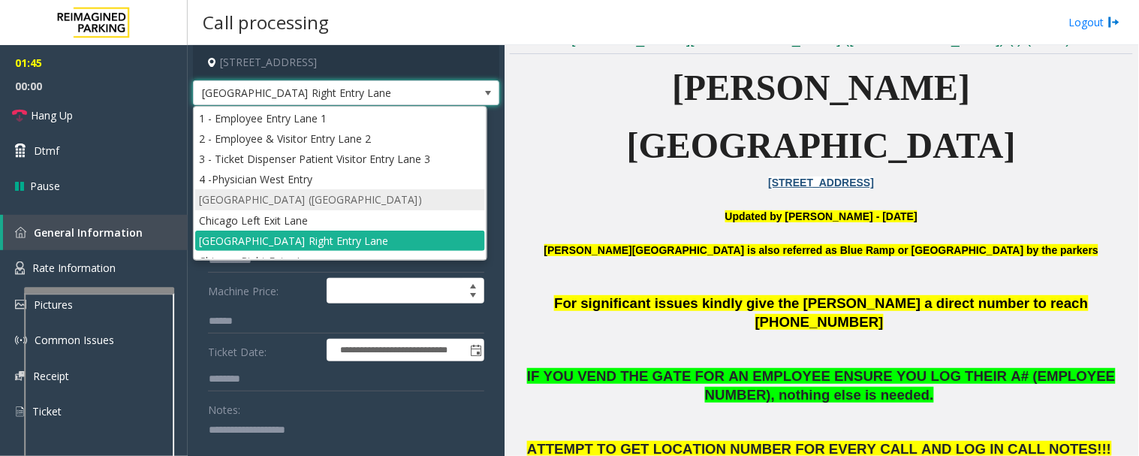
click at [361, 195] on li "[GEOGRAPHIC_DATA] ([GEOGRAPHIC_DATA])" at bounding box center [340, 199] width 290 height 20
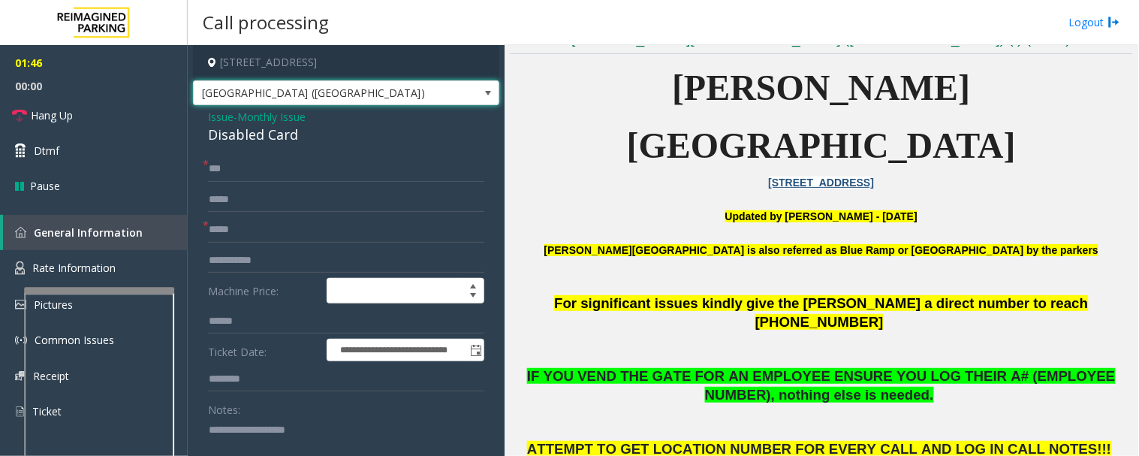
drag, startPoint x: 437, startPoint y: 87, endPoint x: 430, endPoint y: 94, distance: 9.6
click at [430, 92] on span "[GEOGRAPHIC_DATA] ([GEOGRAPHIC_DATA])" at bounding box center [346, 93] width 306 height 26
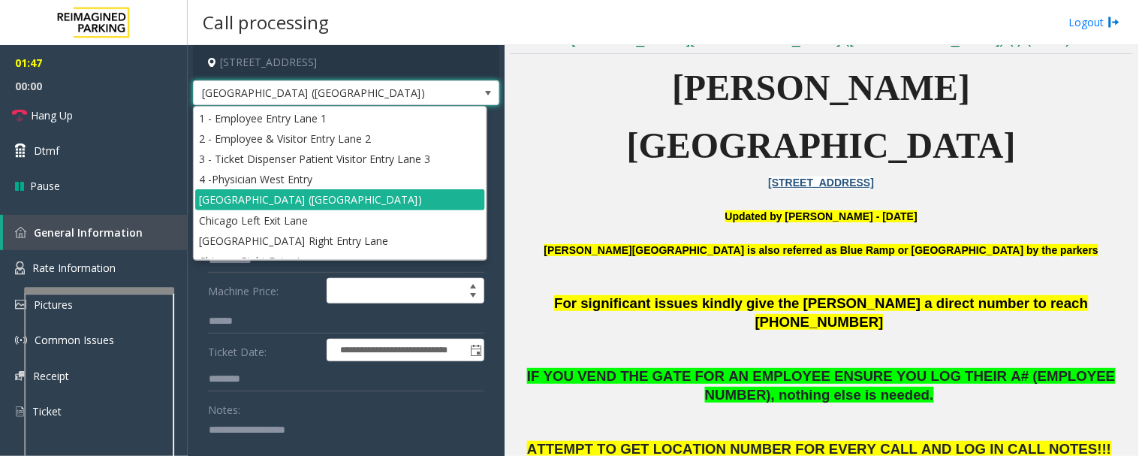
click at [447, 93] on span "[GEOGRAPHIC_DATA] ([GEOGRAPHIC_DATA])" at bounding box center [346, 93] width 306 height 26
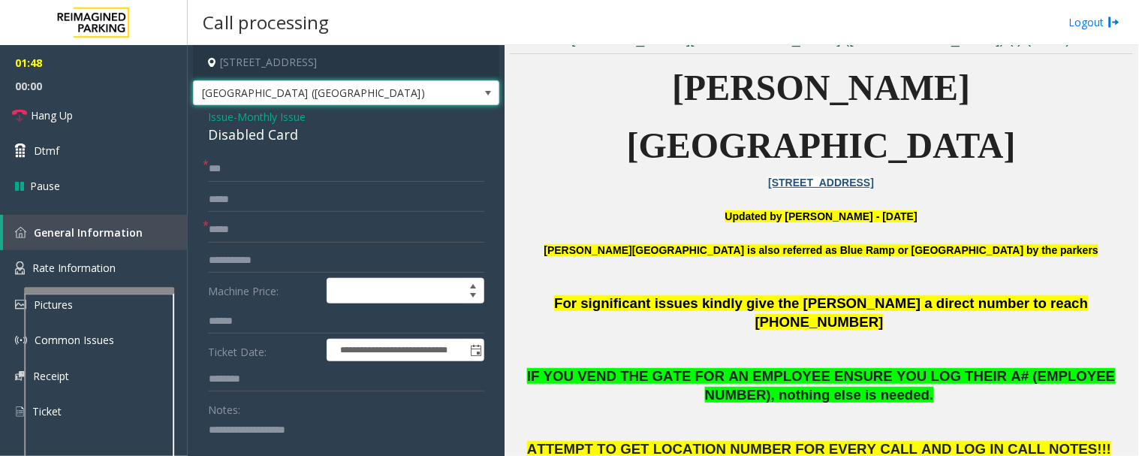
click at [254, 422] on textarea at bounding box center [340, 445] width 264 height 56
paste textarea "**********"
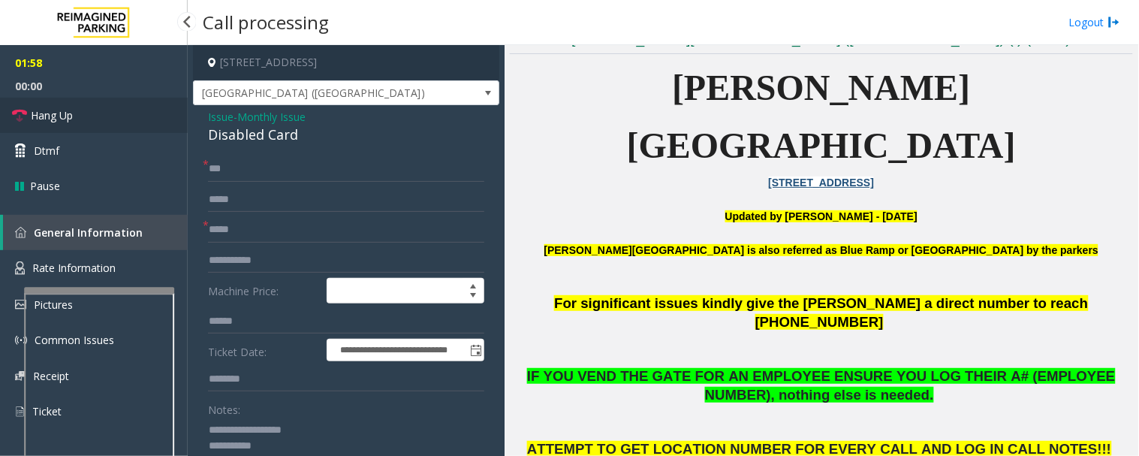
click at [121, 113] on link "Hang Up" at bounding box center [94, 115] width 188 height 35
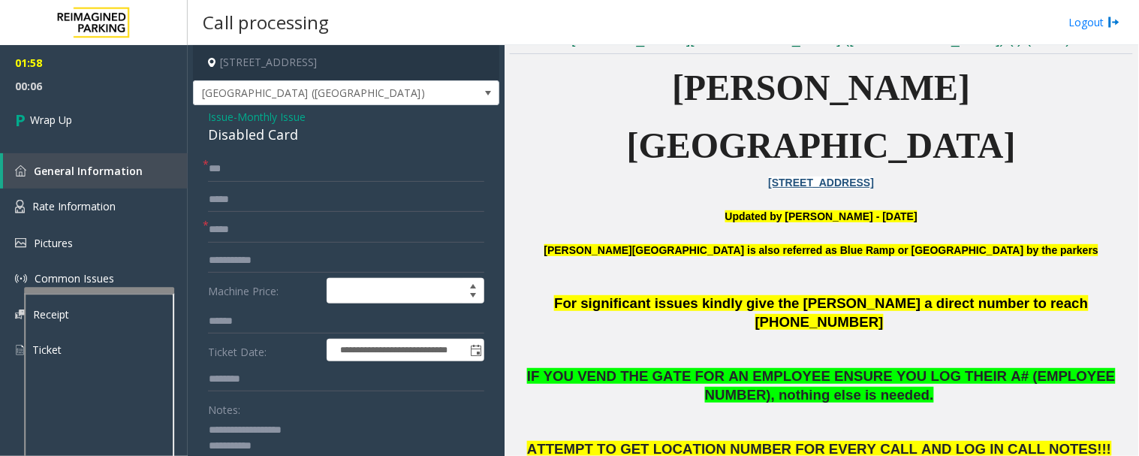
click at [301, 441] on textarea at bounding box center [340, 445] width 264 height 56
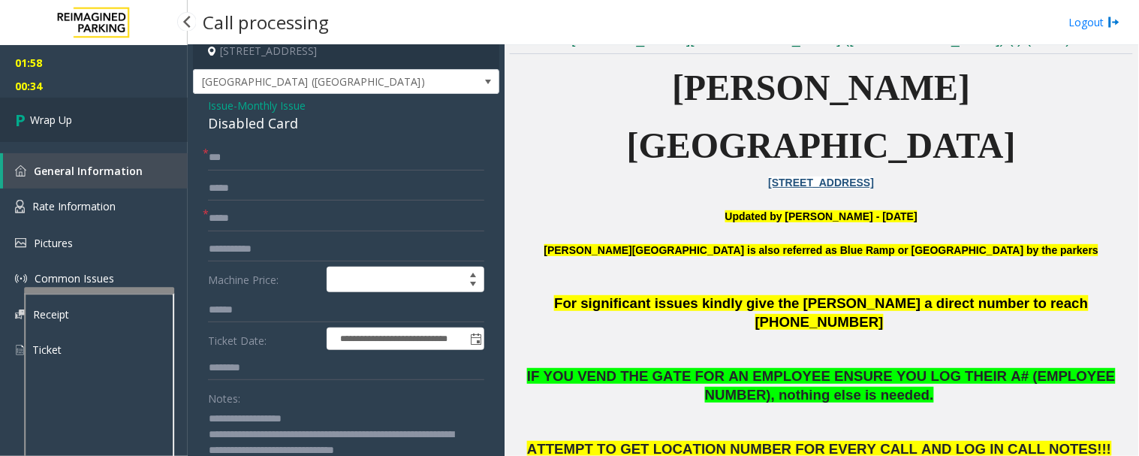
type textarea "**********"
click at [65, 135] on link "Wrap Up" at bounding box center [94, 120] width 188 height 44
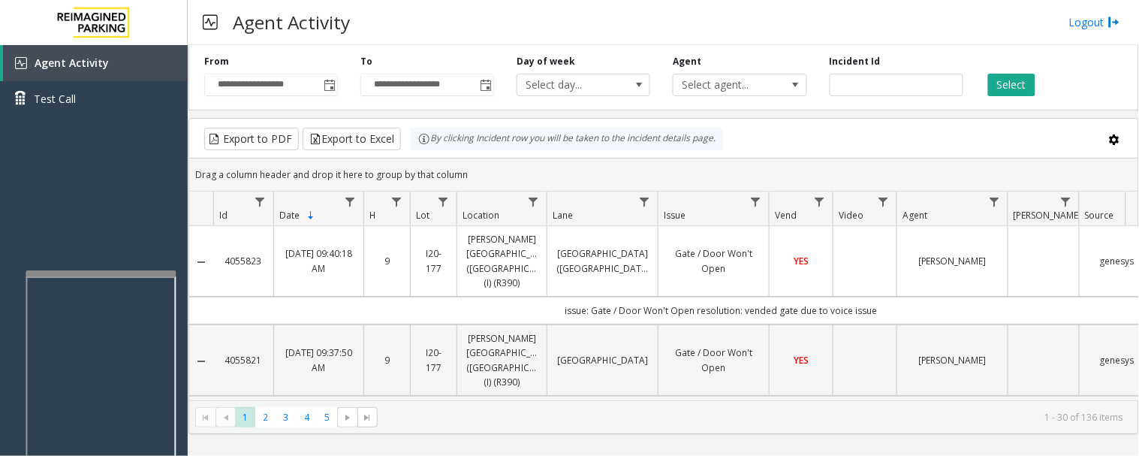
click at [141, 272] on div at bounding box center [101, 273] width 150 height 6
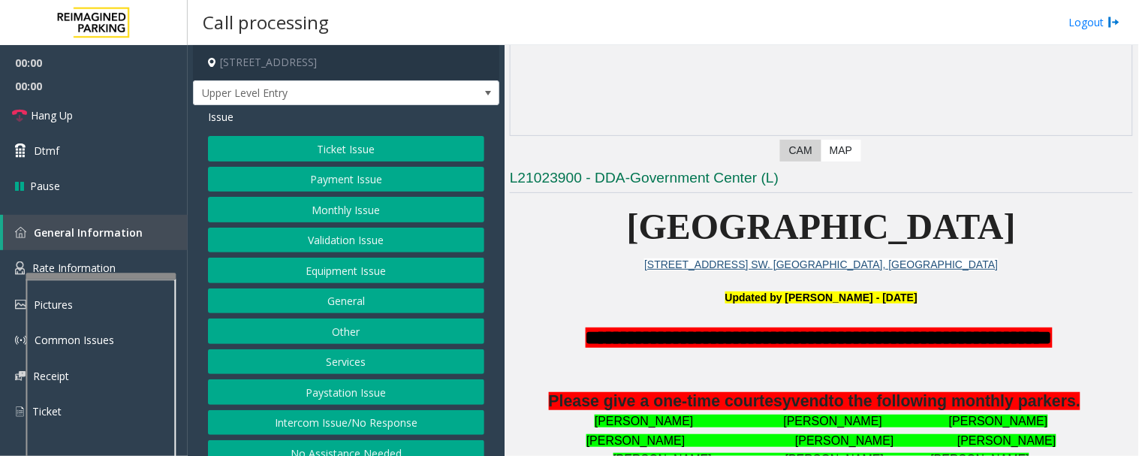
scroll to position [333, 0]
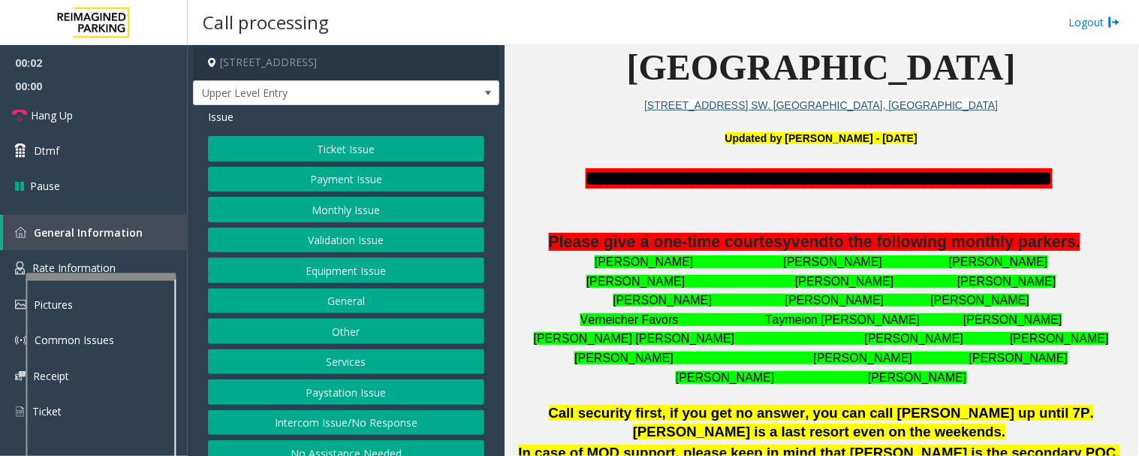
click at [423, 417] on button "Intercom Issue/No Response" at bounding box center [346, 423] width 276 height 26
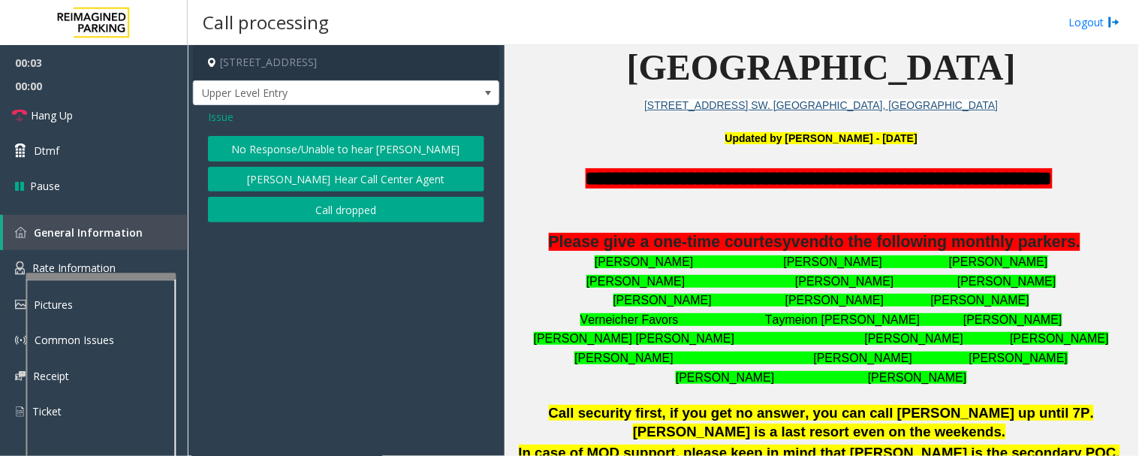
click at [392, 144] on button "No Response/Unable to hear [PERSON_NAME]" at bounding box center [346, 149] width 276 height 26
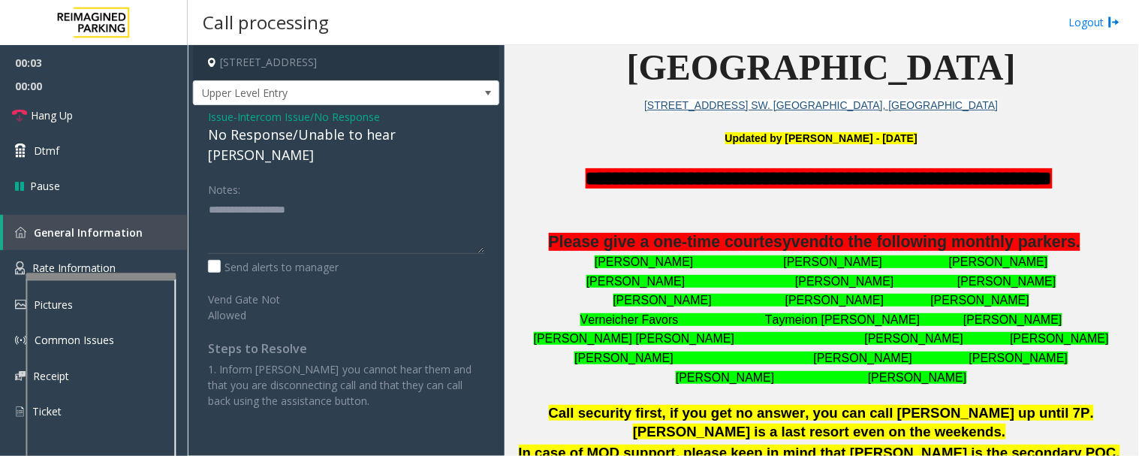
click at [422, 136] on div "No Response/Unable to hear [PERSON_NAME]" at bounding box center [346, 145] width 276 height 41
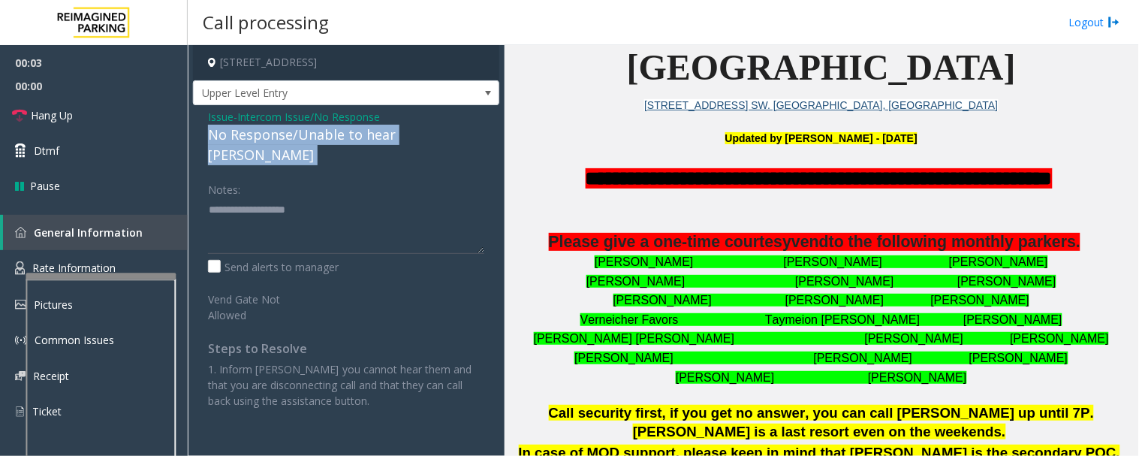
click at [422, 136] on div "No Response/Unable to hear [PERSON_NAME]" at bounding box center [346, 145] width 276 height 41
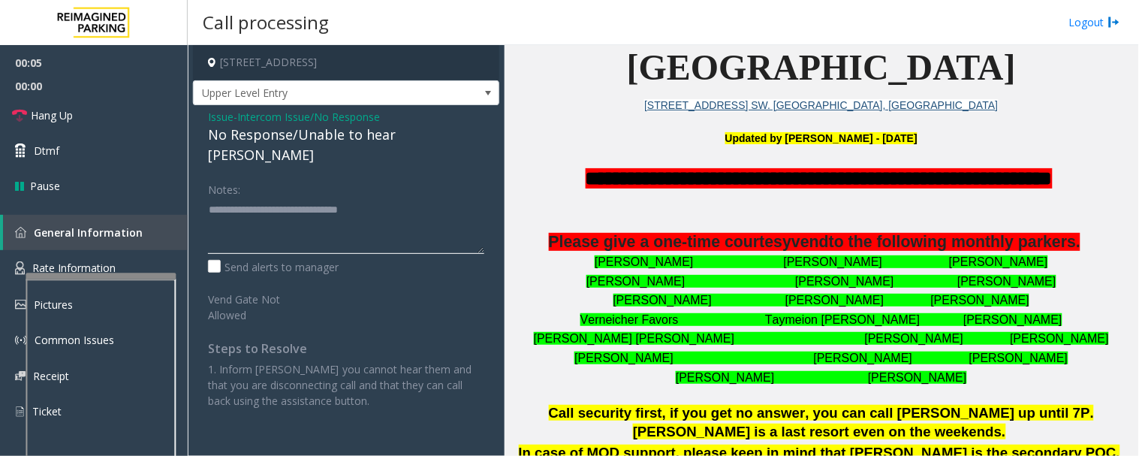
type textarea "**********"
click at [409, 176] on div "Notes:" at bounding box center [346, 214] width 276 height 77
click at [40, 114] on span "Hang Up" at bounding box center [52, 115] width 42 height 16
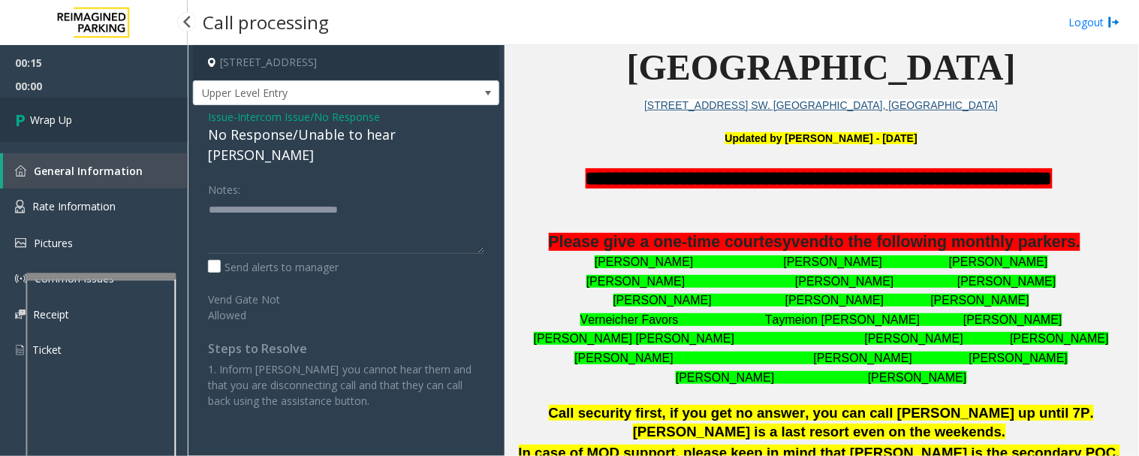
click at [98, 99] on link "Wrap Up" at bounding box center [94, 120] width 188 height 44
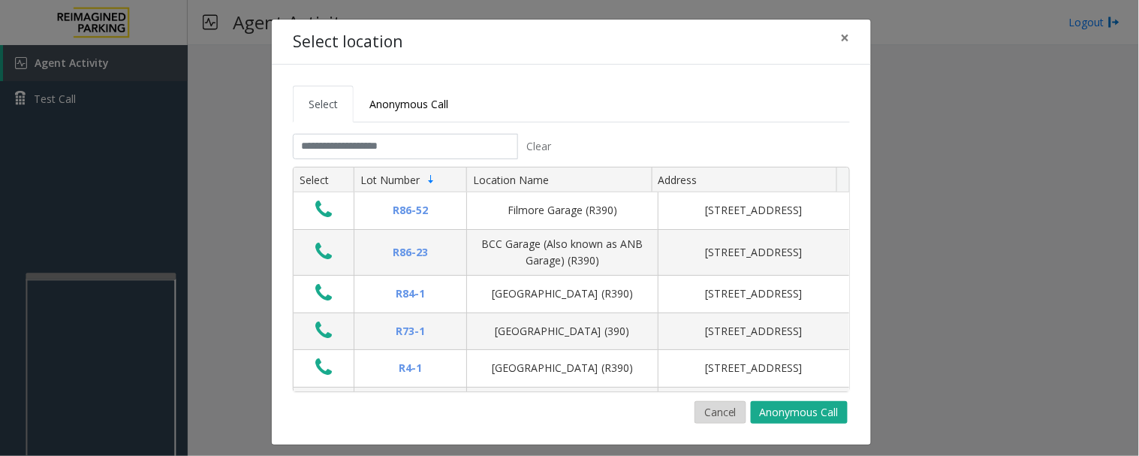
click at [730, 416] on button "Cancel" at bounding box center [720, 412] width 52 height 23
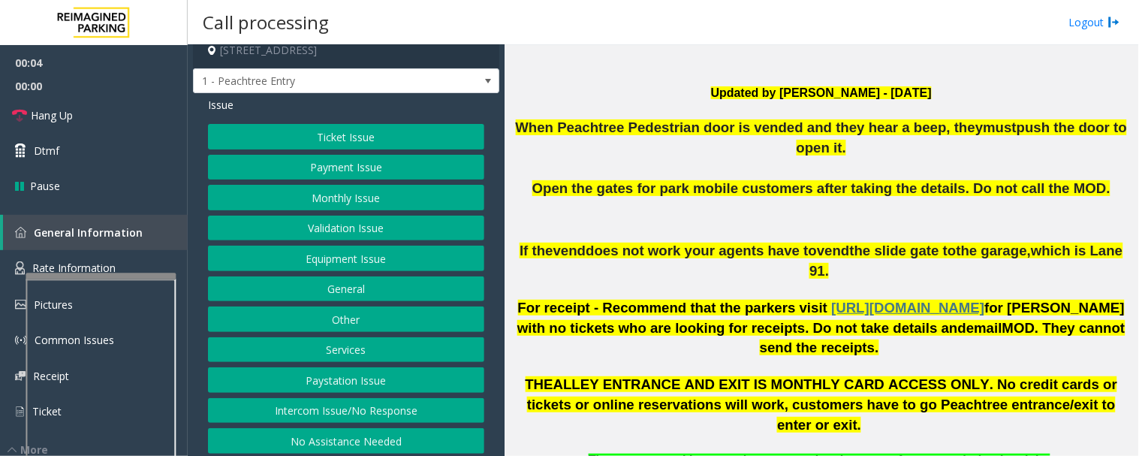
scroll to position [18, 0]
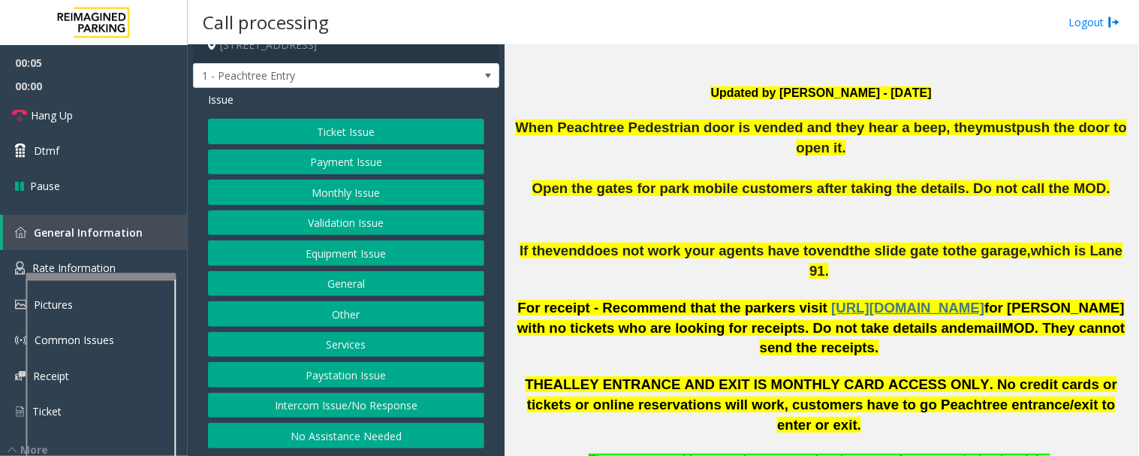
click at [378, 402] on button "Intercom Issue/No Response" at bounding box center [346, 406] width 276 height 26
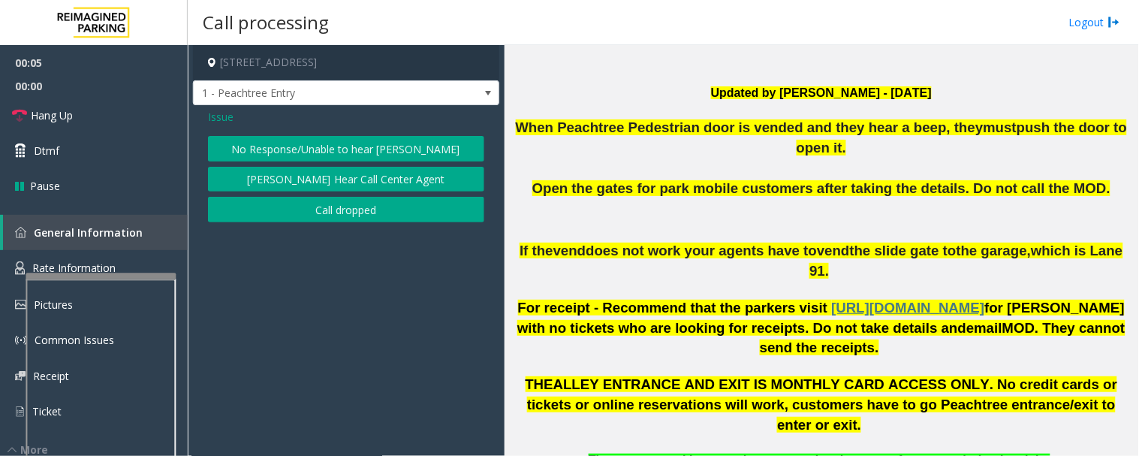
scroll to position [0, 0]
click at [250, 138] on button "No Response/Unable to hear [PERSON_NAME]" at bounding box center [346, 149] width 276 height 26
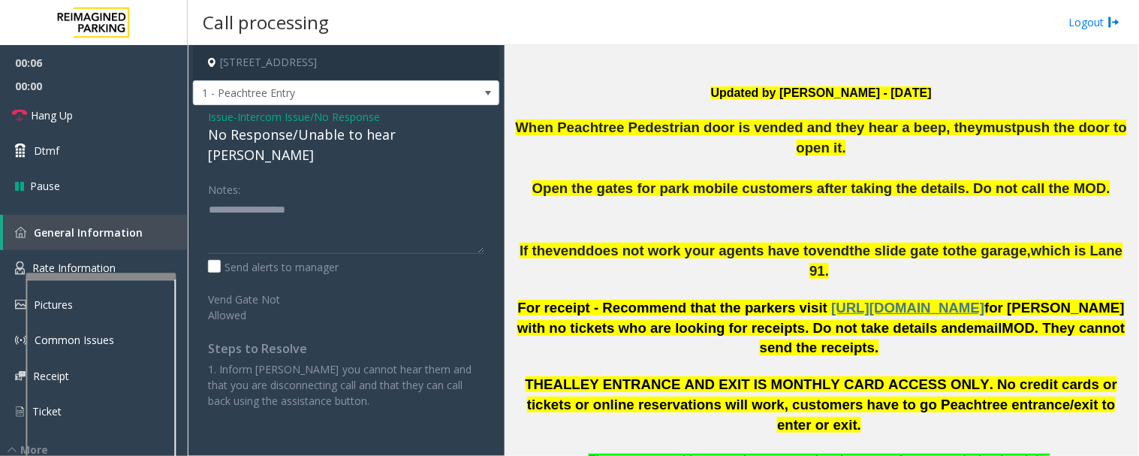
click at [365, 136] on div "No Response/Unable to hear [PERSON_NAME]" at bounding box center [346, 145] width 276 height 41
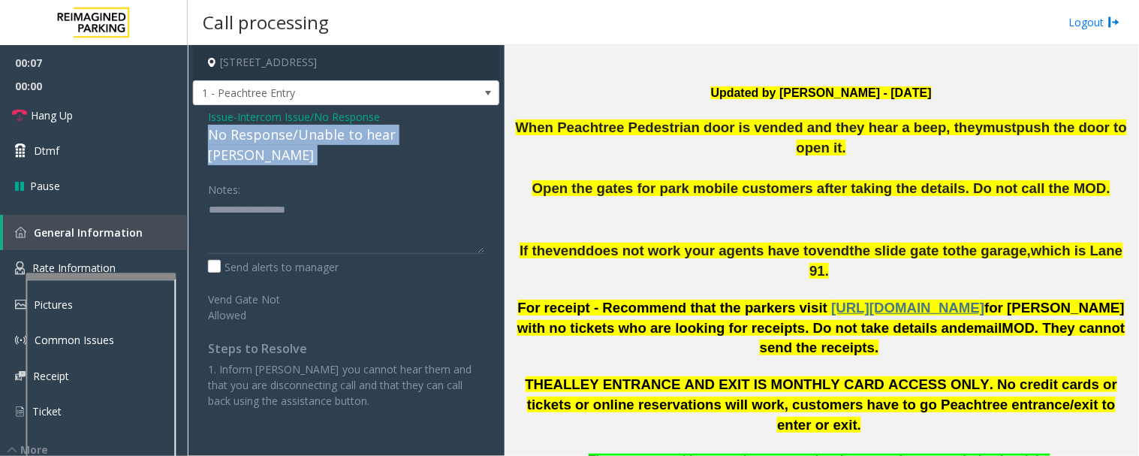
click at [365, 136] on div "No Response/Unable to hear [PERSON_NAME]" at bounding box center [346, 145] width 276 height 41
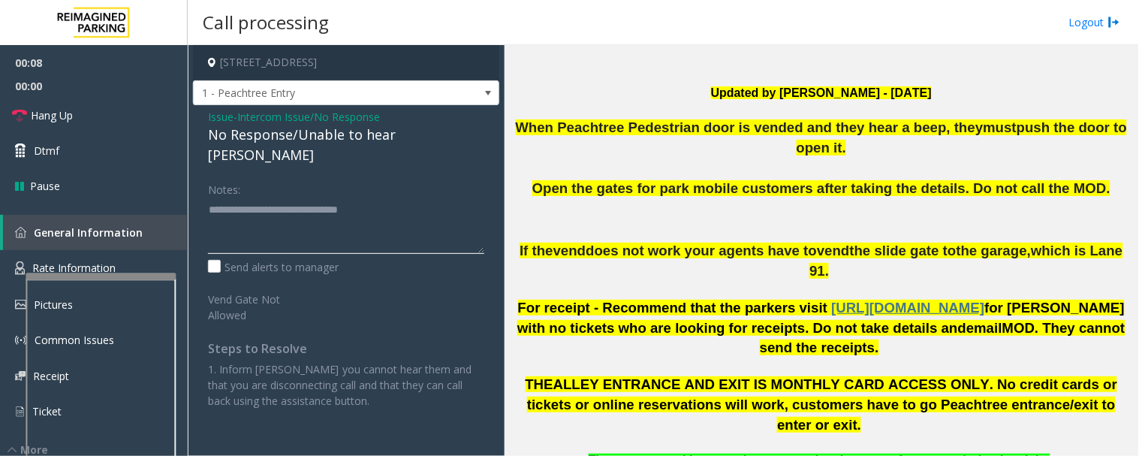
click at [419, 203] on textarea at bounding box center [346, 225] width 276 height 56
type textarea "**********"
click at [36, 105] on link "Hang Up" at bounding box center [94, 115] width 188 height 35
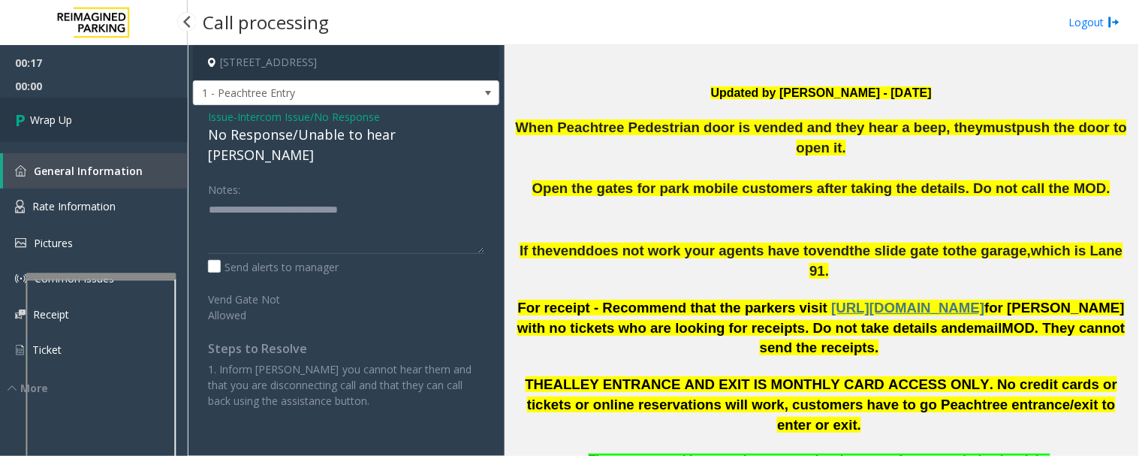
click at [50, 118] on span "Wrap Up" at bounding box center [51, 120] width 42 height 16
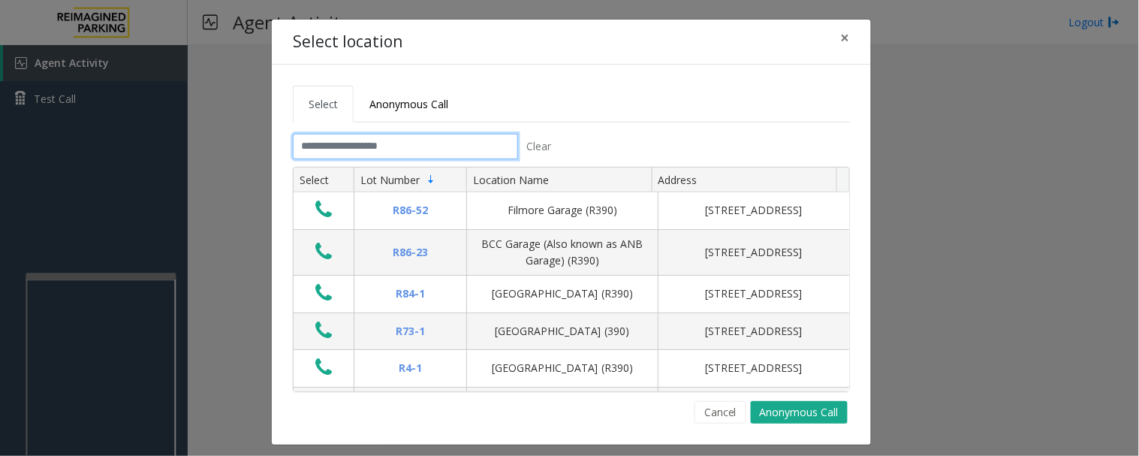
click at [372, 152] on input "text" at bounding box center [405, 147] width 225 height 26
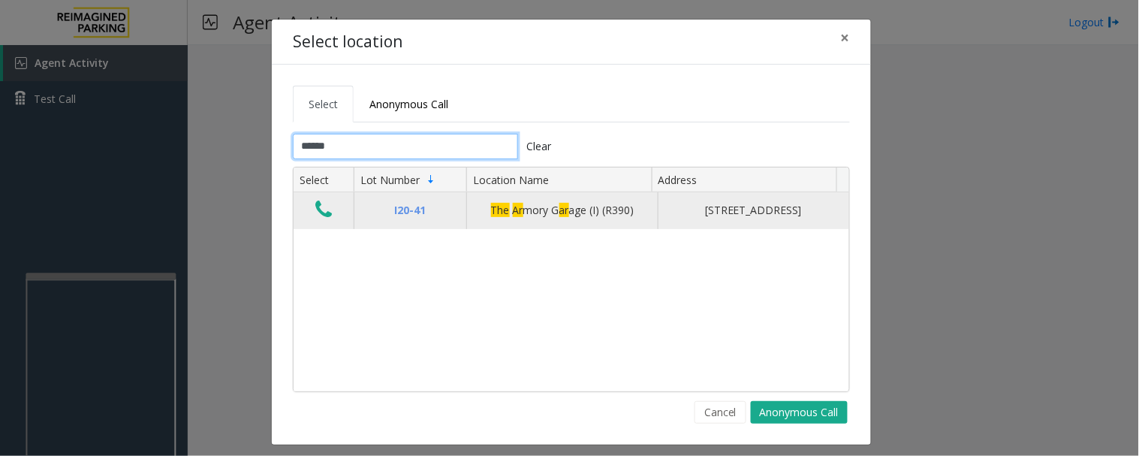
type input "******"
click at [315, 207] on icon "Data table" at bounding box center [323, 209] width 17 height 21
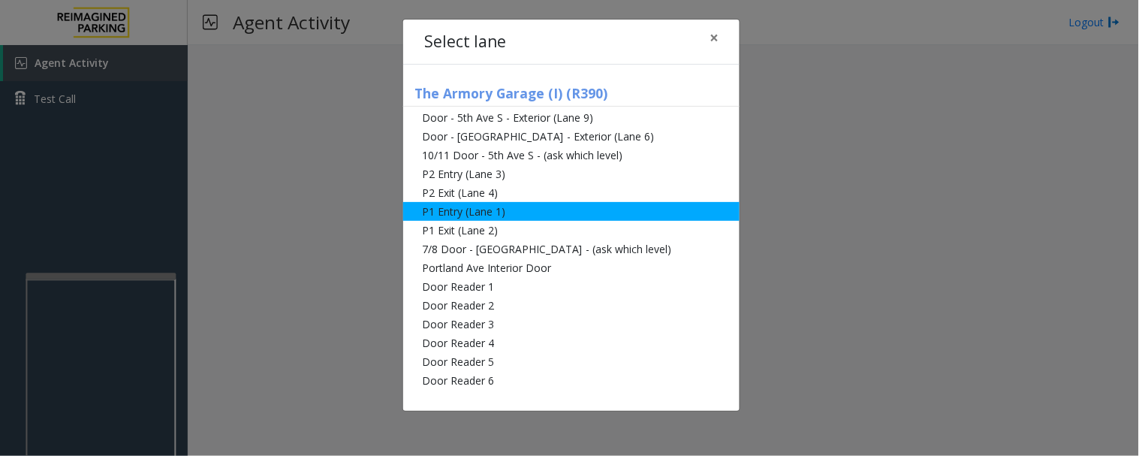
click at [452, 206] on li "P1 Entry (Lane 1)" at bounding box center [571, 211] width 336 height 19
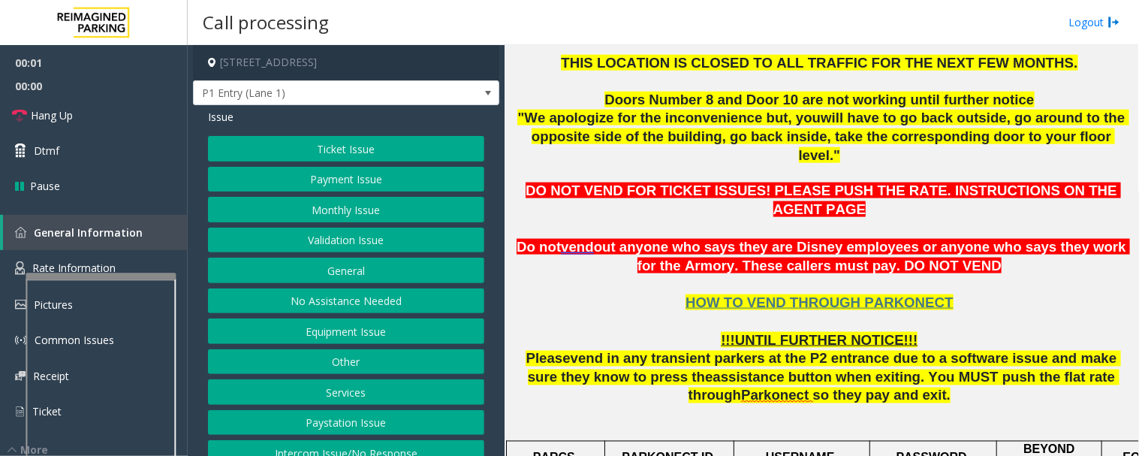
scroll to position [667, 0]
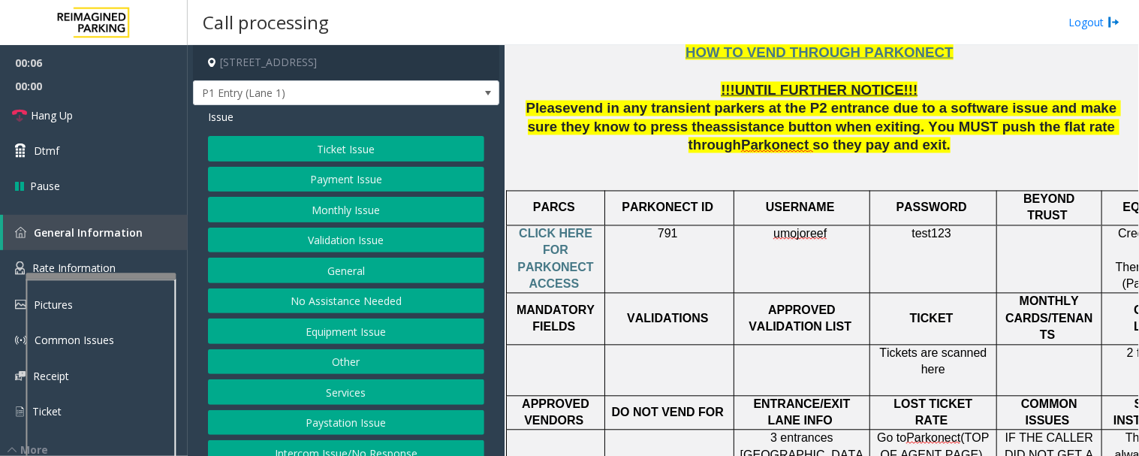
click at [399, 335] on button "Equipment Issue" at bounding box center [346, 331] width 276 height 26
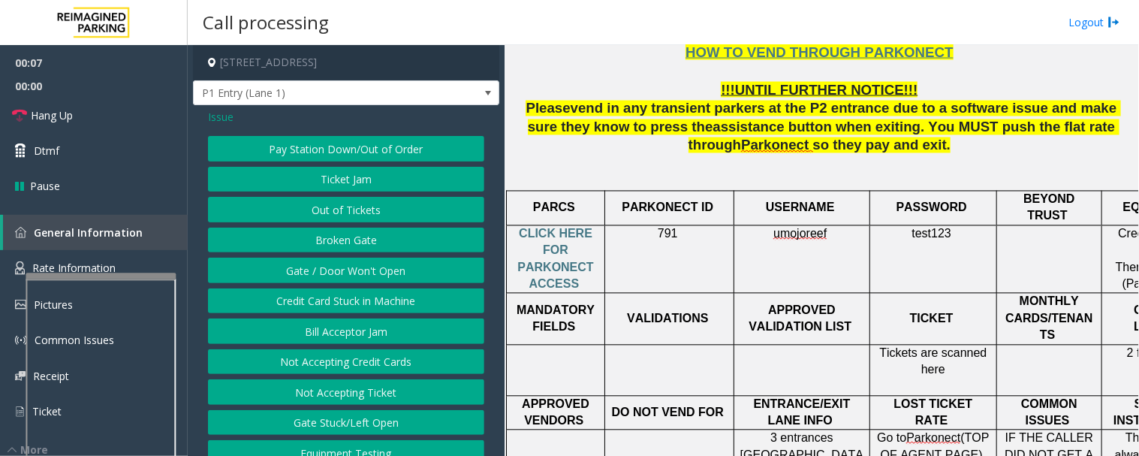
click at [377, 218] on button "Out of Tickets" at bounding box center [346, 210] width 276 height 26
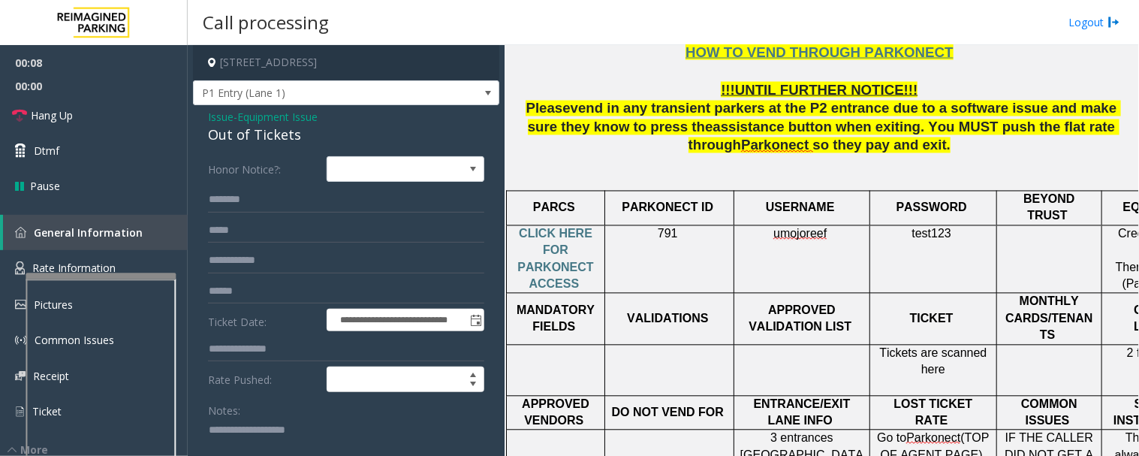
click at [255, 136] on div "Out of Tickets" at bounding box center [346, 135] width 276 height 20
copy div "Out of Tickets"
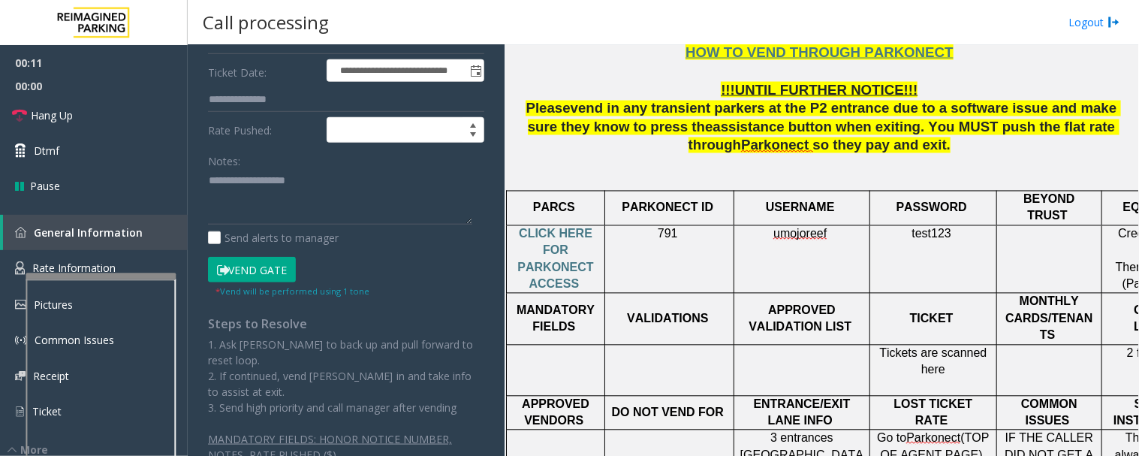
scroll to position [250, 0]
click at [254, 193] on textarea at bounding box center [340, 196] width 264 height 56
paste textarea "**********"
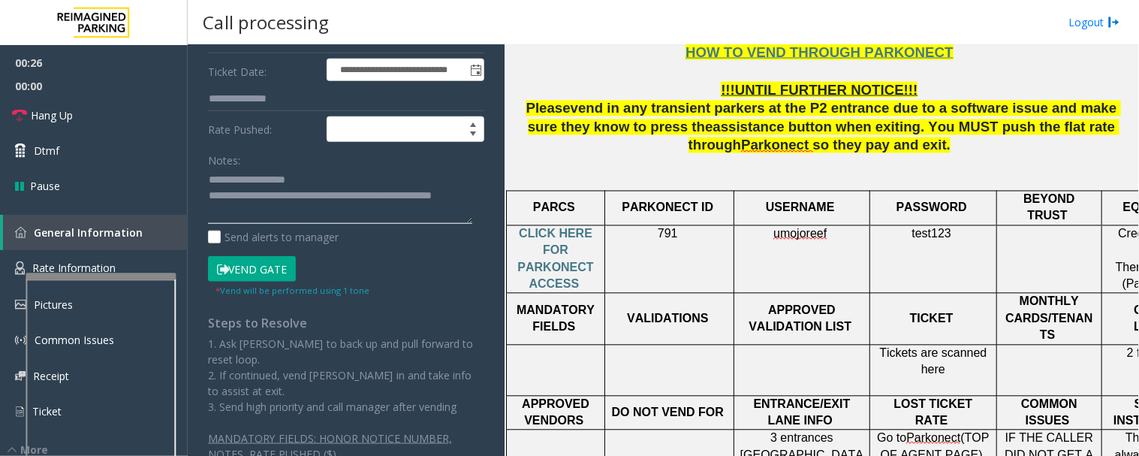
click at [290, 210] on textarea at bounding box center [340, 196] width 264 height 56
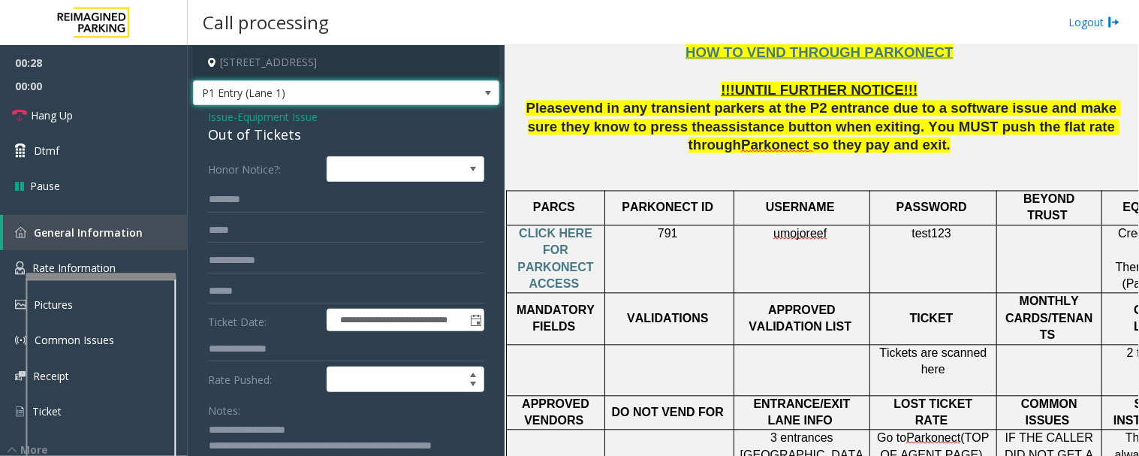
click at [336, 99] on span "P1 Entry (Lane 1)" at bounding box center [316, 93] width 244 height 24
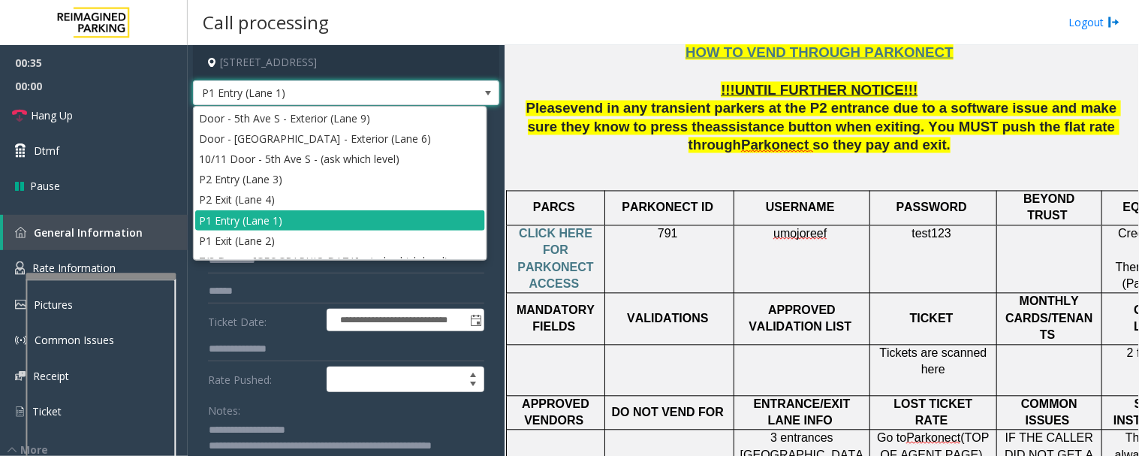
click at [345, 93] on span "P1 Entry (Lane 1)" at bounding box center [316, 93] width 244 height 24
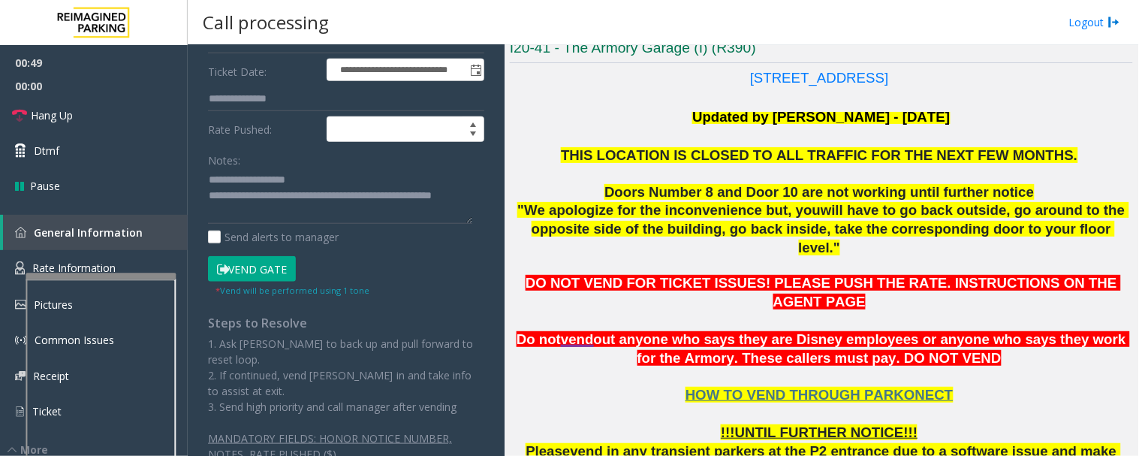
scroll to position [333, 0]
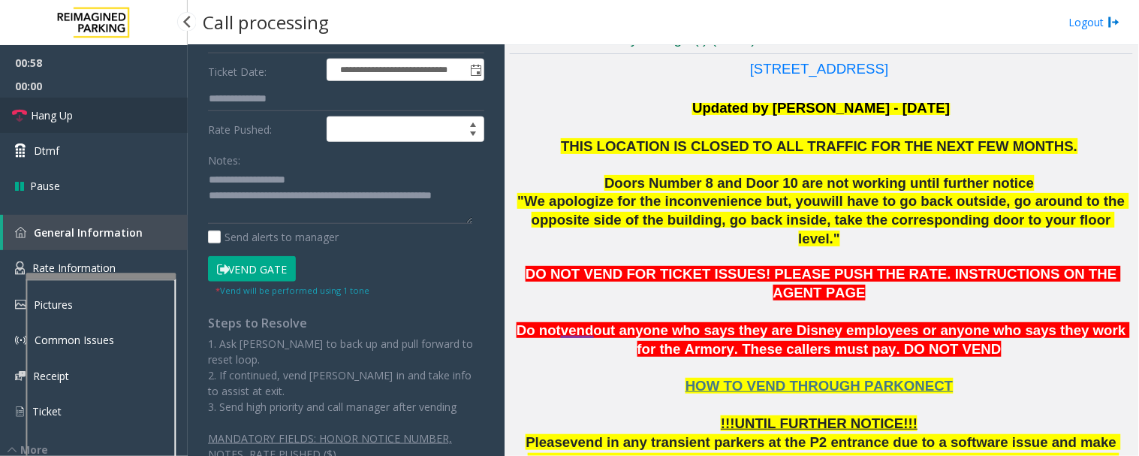
click at [64, 113] on span "Hang Up" at bounding box center [52, 115] width 42 height 16
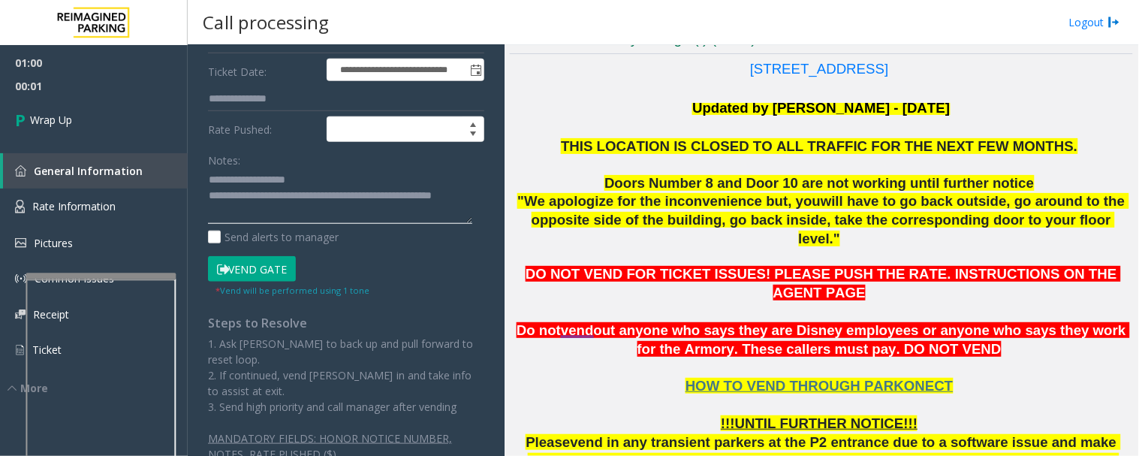
drag, startPoint x: 441, startPoint y: 191, endPoint x: 467, endPoint y: 219, distance: 38.2
click at [467, 219] on textarea at bounding box center [340, 196] width 264 height 56
type textarea "**********"
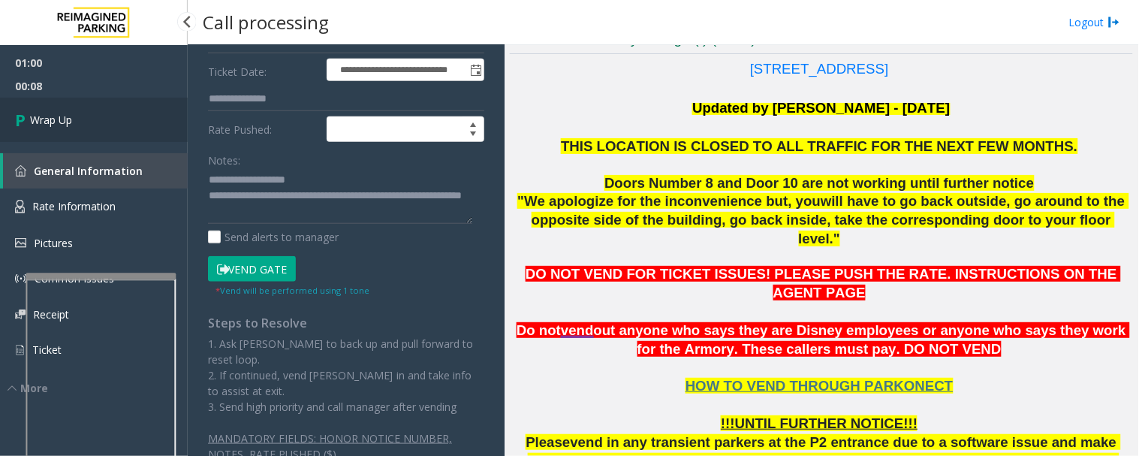
click at [122, 131] on link "Wrap Up" at bounding box center [94, 120] width 188 height 44
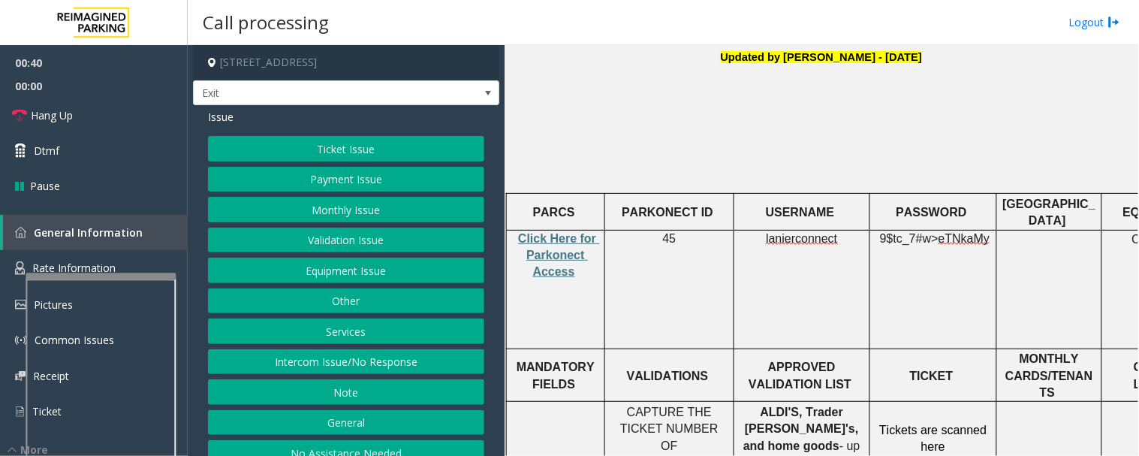
scroll to position [500, 0]
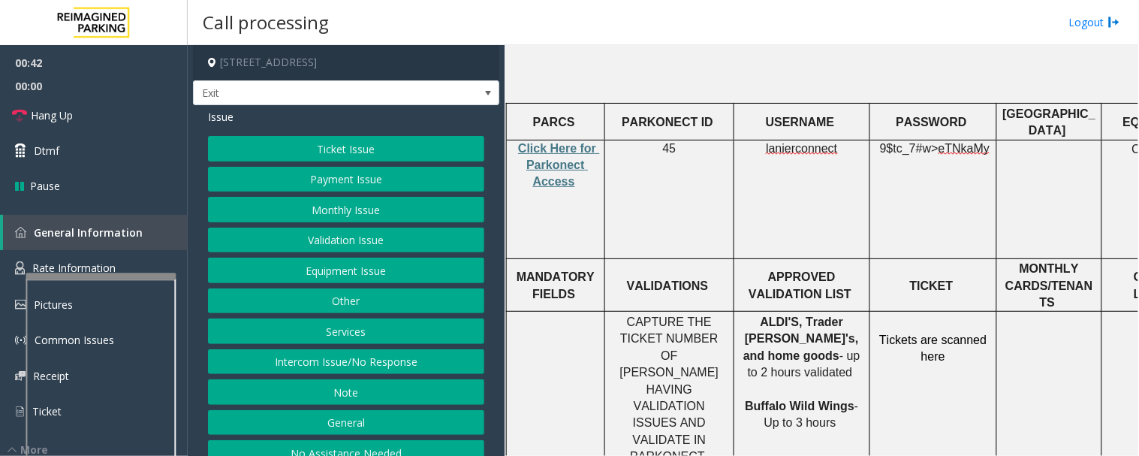
click at [363, 245] on button "Validation Issue" at bounding box center [346, 240] width 276 height 26
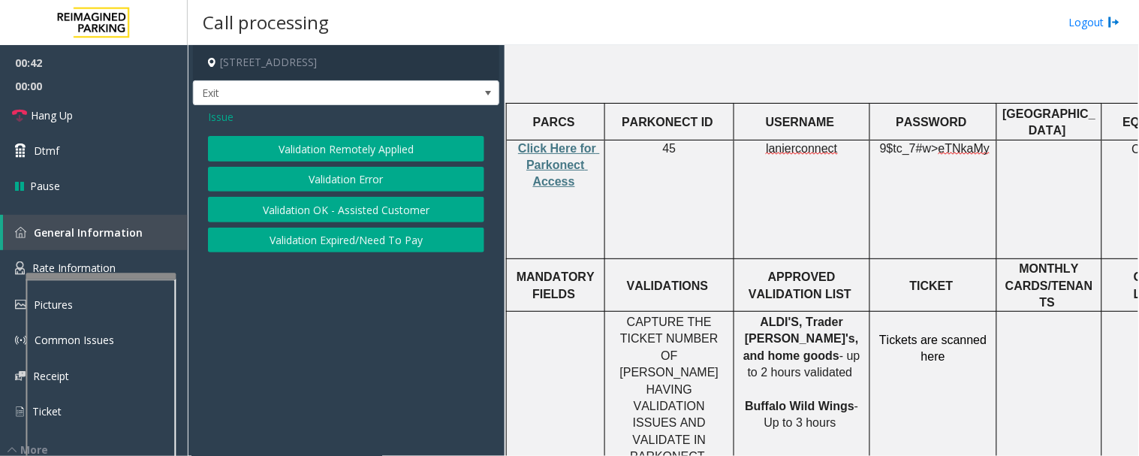
click at [420, 184] on button "Validation Error" at bounding box center [346, 180] width 276 height 26
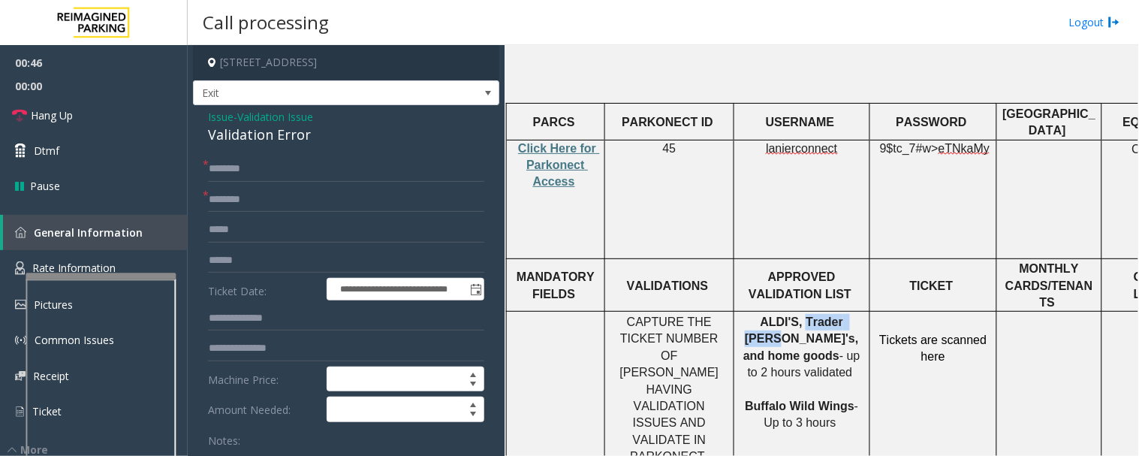
drag, startPoint x: 781, startPoint y: 266, endPoint x: 838, endPoint y: 272, distance: 57.4
click at [838, 315] on span "ALDI'S, Trader Joe's, and home goods" at bounding box center [802, 338] width 119 height 47
type input "**********"
click at [245, 140] on div "Validation Error" at bounding box center [346, 135] width 276 height 20
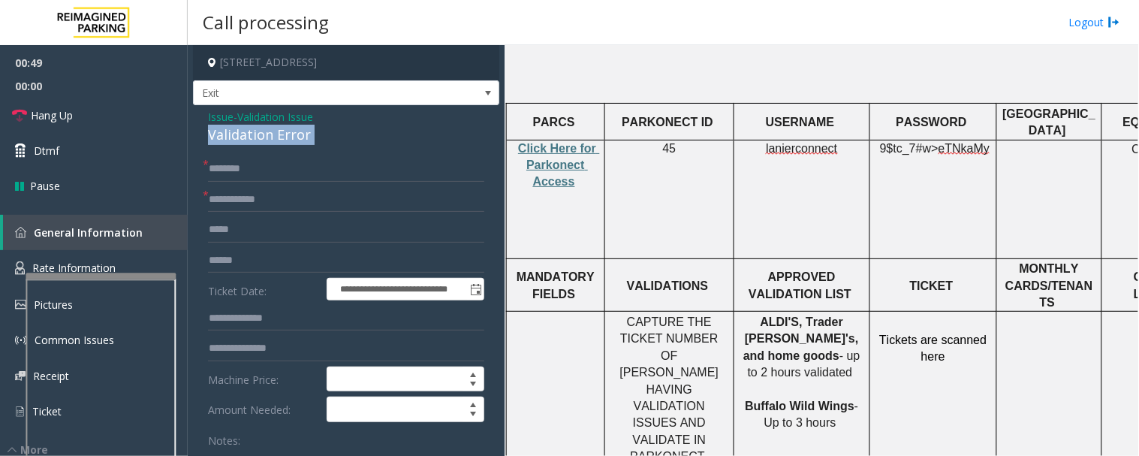
click at [245, 140] on div "Validation Error" at bounding box center [346, 135] width 276 height 20
copy div "Validation Error"
click at [218, 118] on span "Issue" at bounding box center [221, 117] width 26 height 16
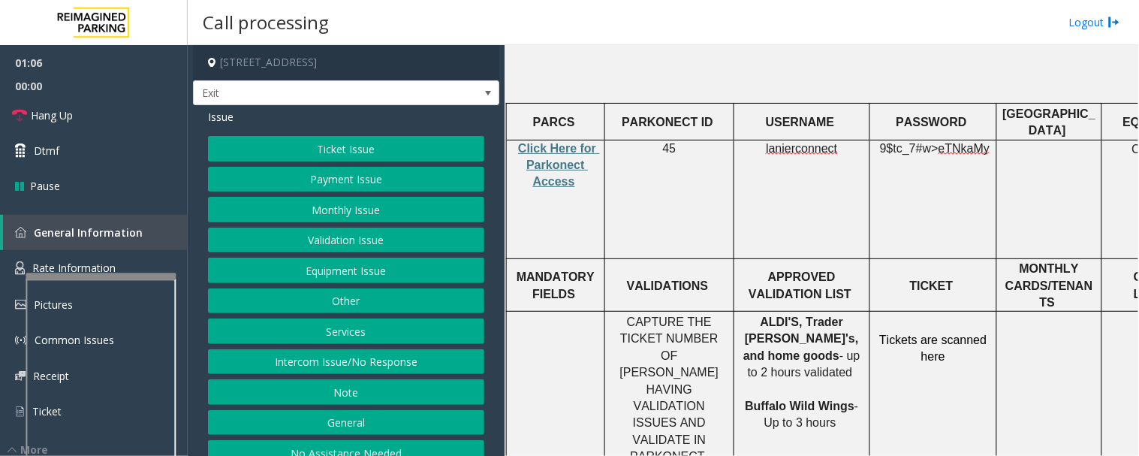
click at [354, 238] on button "Validation Issue" at bounding box center [346, 240] width 276 height 26
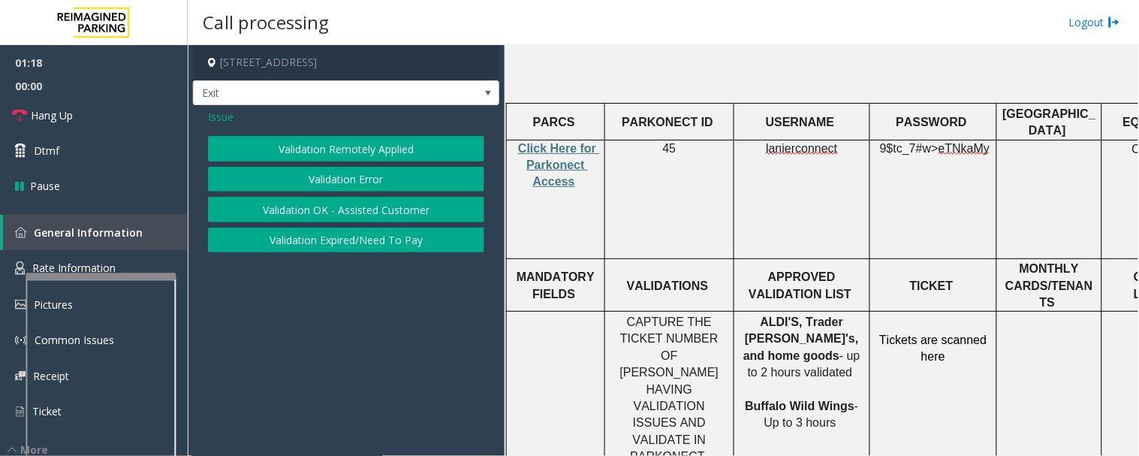
click at [353, 240] on button "Validation Expired/Need To Pay" at bounding box center [346, 240] width 276 height 26
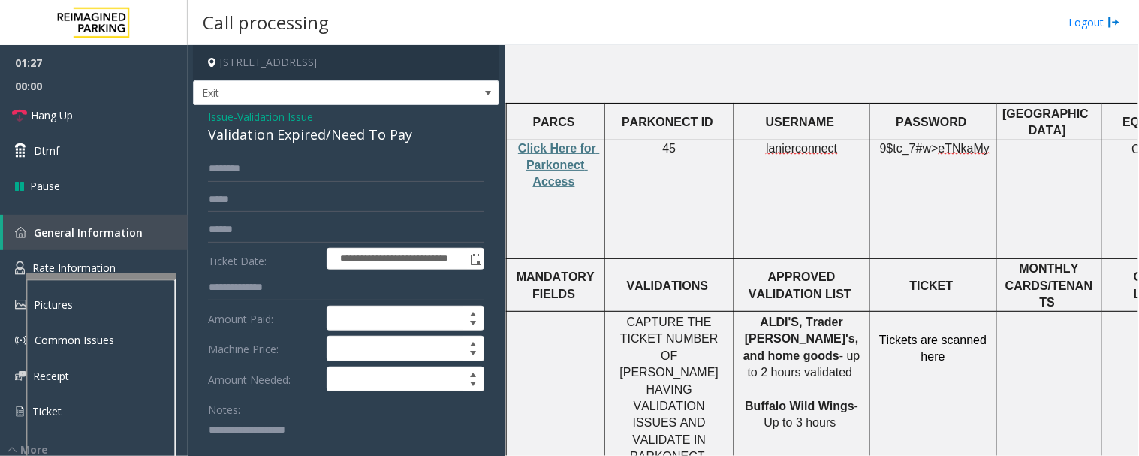
click at [321, 138] on div "Validation Expired/Need To Pay" at bounding box center [346, 135] width 276 height 20
copy div "Validation Expired/Need To Pay"
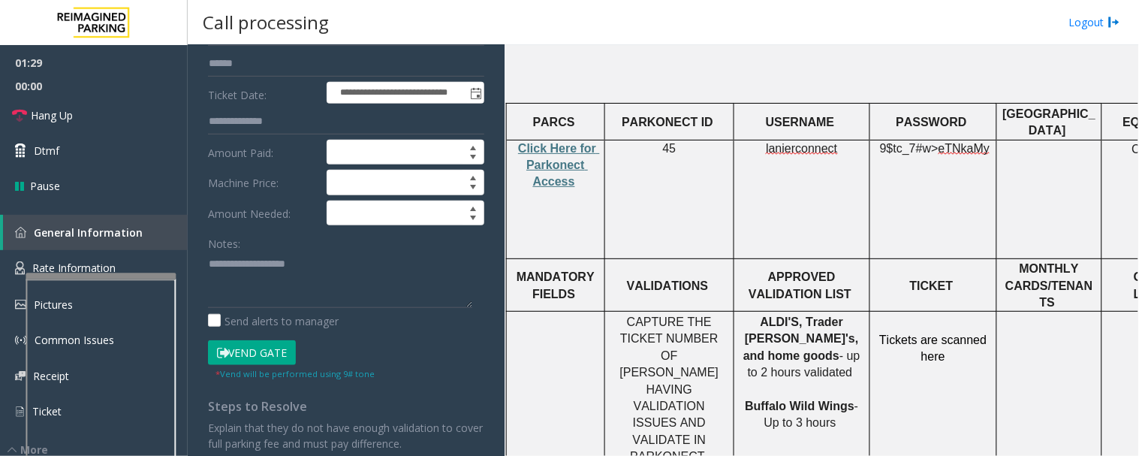
scroll to position [167, 0]
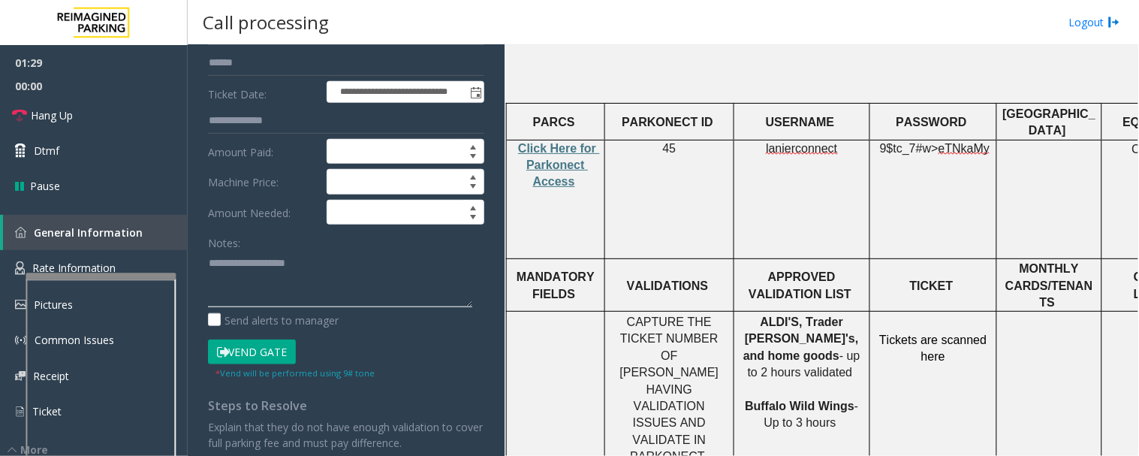
click at [305, 275] on textarea at bounding box center [340, 279] width 264 height 56
paste textarea "**********"
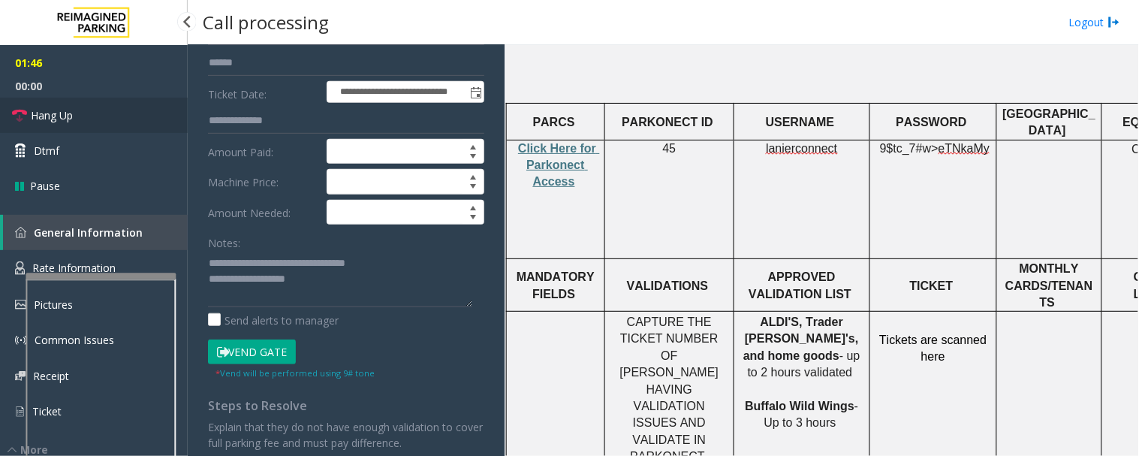
click at [71, 122] on span "Hang Up" at bounding box center [52, 115] width 42 height 16
click at [333, 278] on textarea at bounding box center [340, 279] width 264 height 56
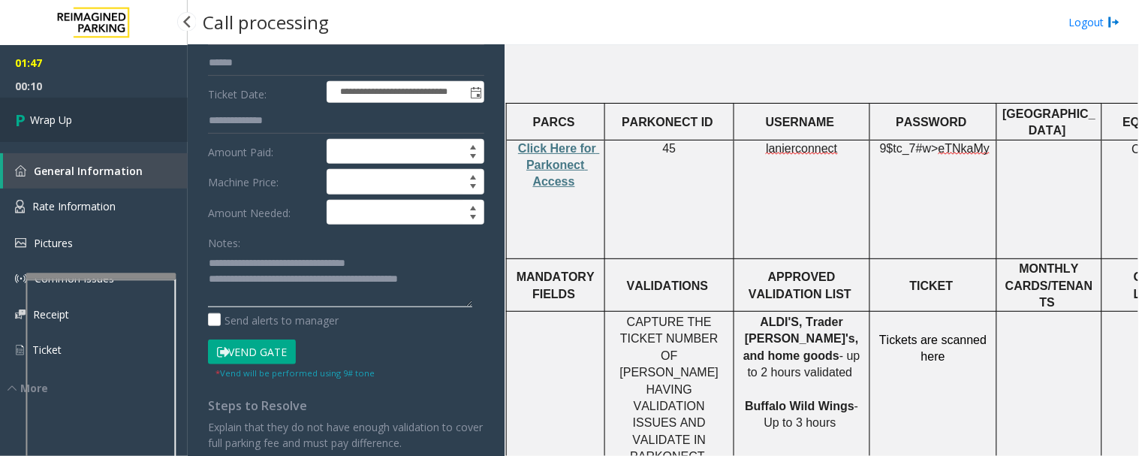
type textarea "**********"
click at [130, 107] on link "Wrap Up" at bounding box center [94, 120] width 188 height 44
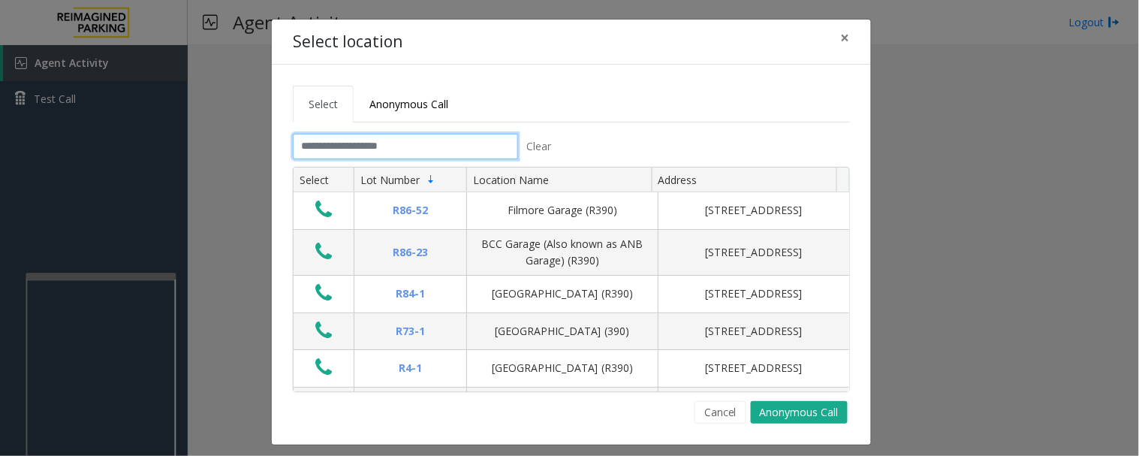
click at [501, 152] on input "text" at bounding box center [405, 147] width 225 height 26
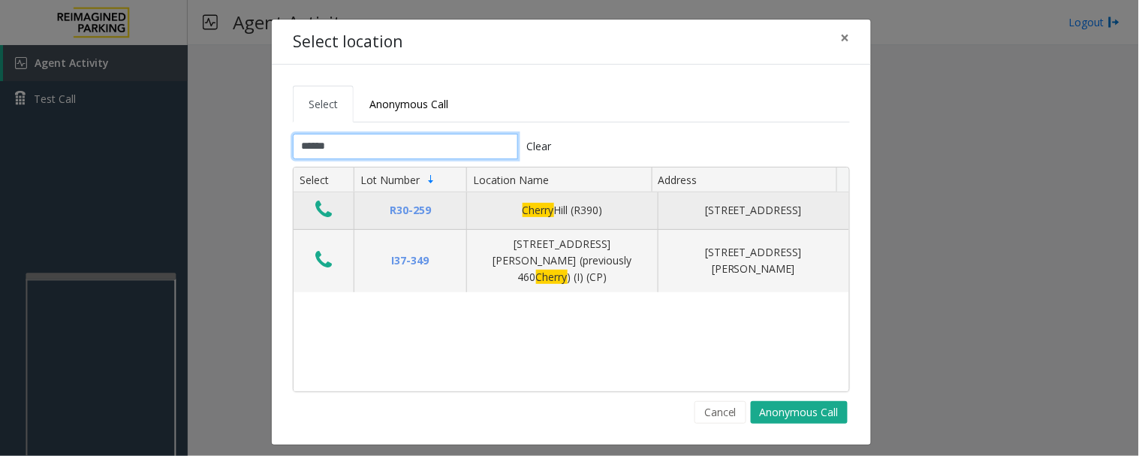
type input "******"
click at [321, 215] on icon "Data table" at bounding box center [323, 209] width 17 height 21
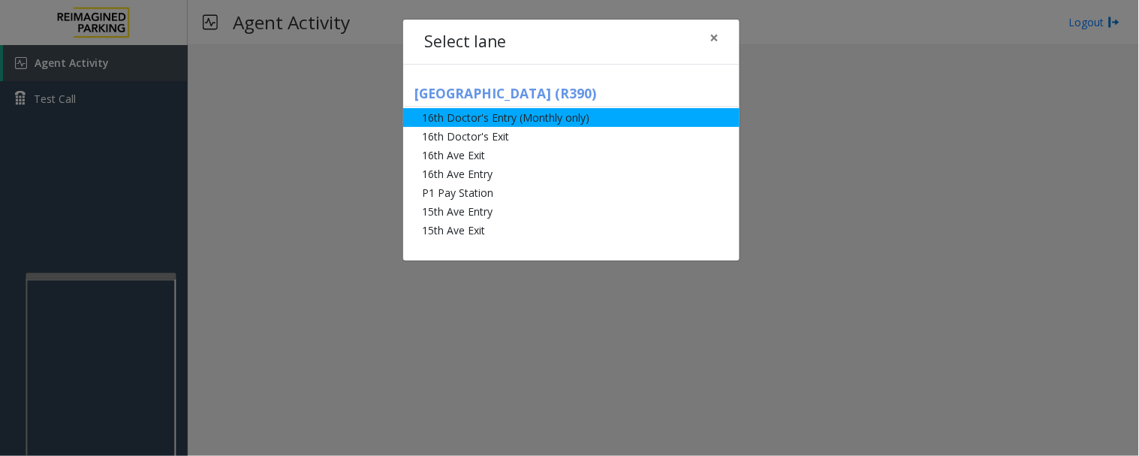
click at [520, 111] on li "16th Doctor's Entry (Monthly only)" at bounding box center [571, 117] width 336 height 19
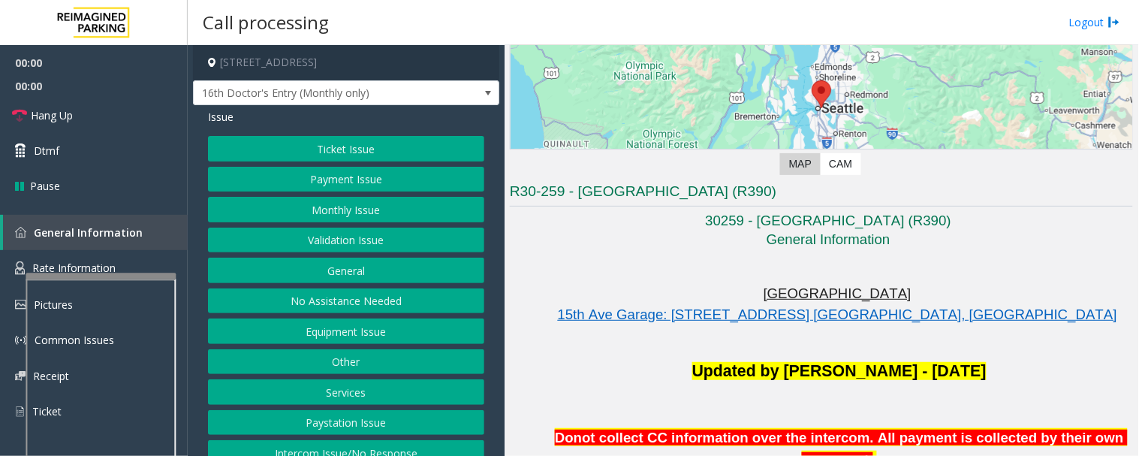
scroll to position [333, 0]
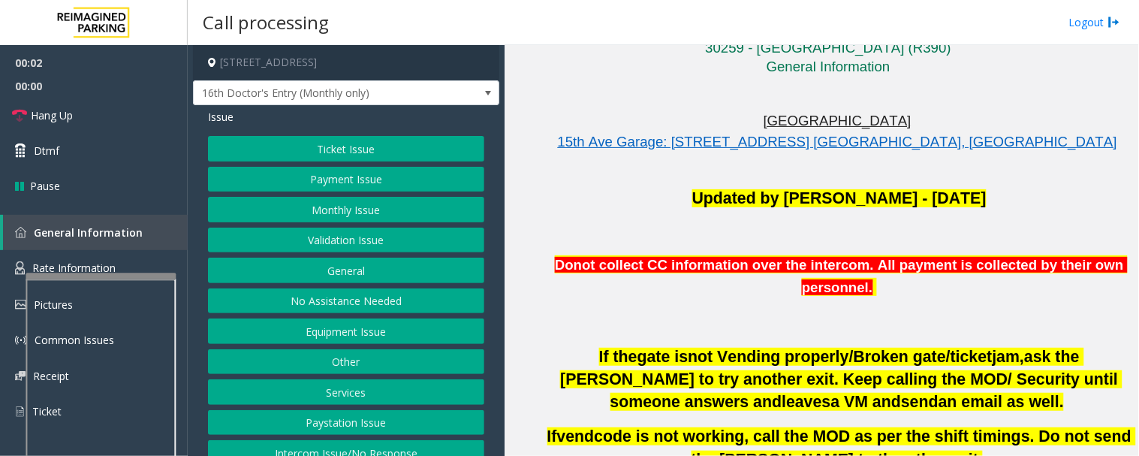
click at [385, 206] on button "Monthly Issue" at bounding box center [346, 210] width 276 height 26
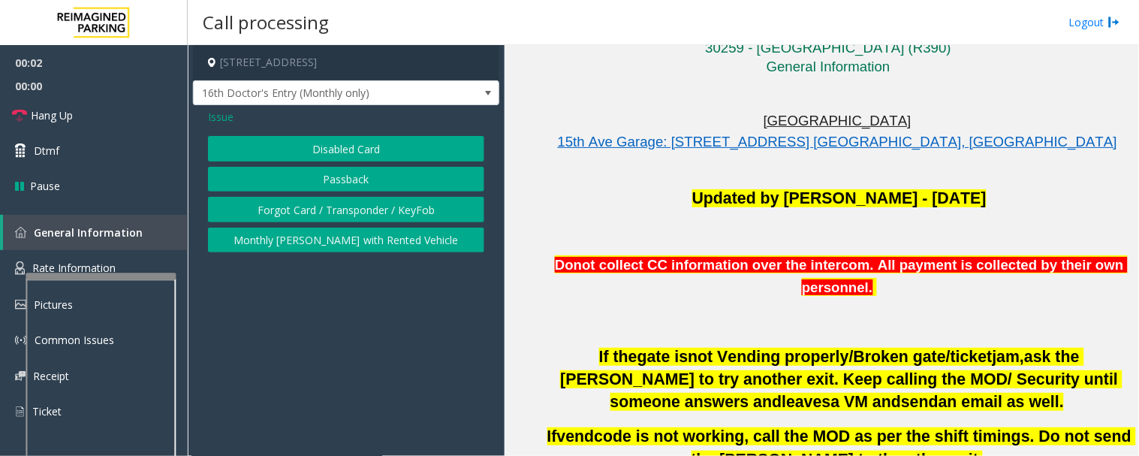
click at [441, 133] on div "Issue Disabled Card Passback Forgot Card / Transponder / KeyFob Monthly Parker …" at bounding box center [346, 182] width 306 height 155
click at [432, 140] on button "Disabled Card" at bounding box center [346, 149] width 276 height 26
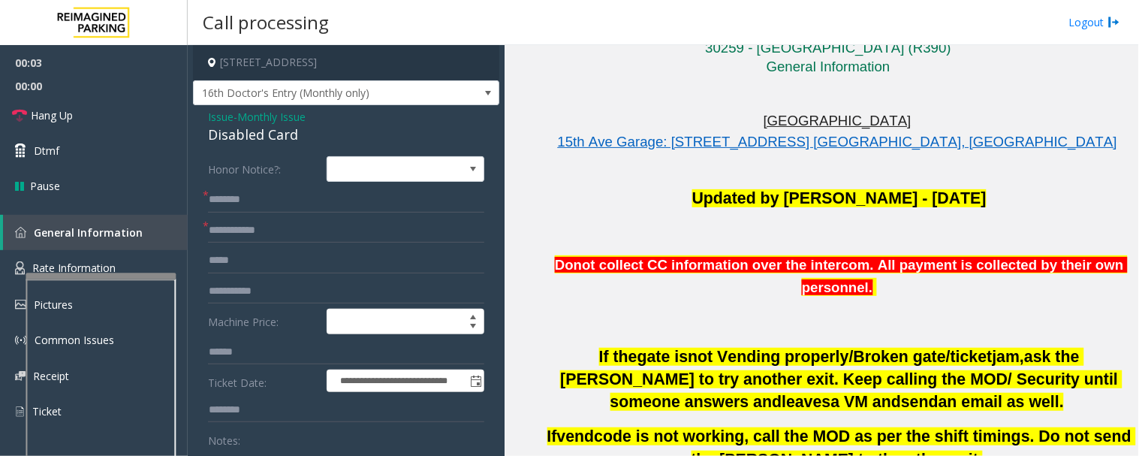
click at [258, 129] on div "Disabled Card" at bounding box center [346, 135] width 276 height 20
copy div "Disabled Card"
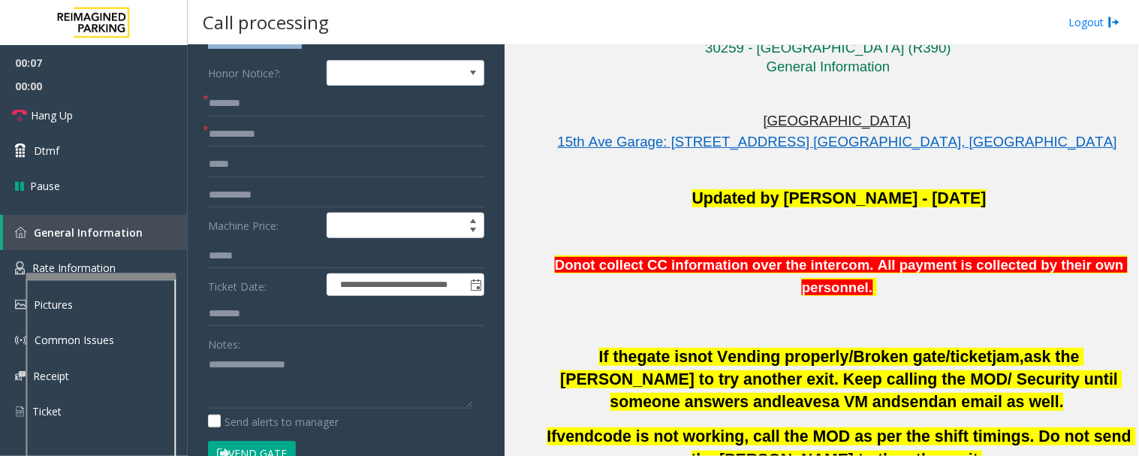
scroll to position [250, 0]
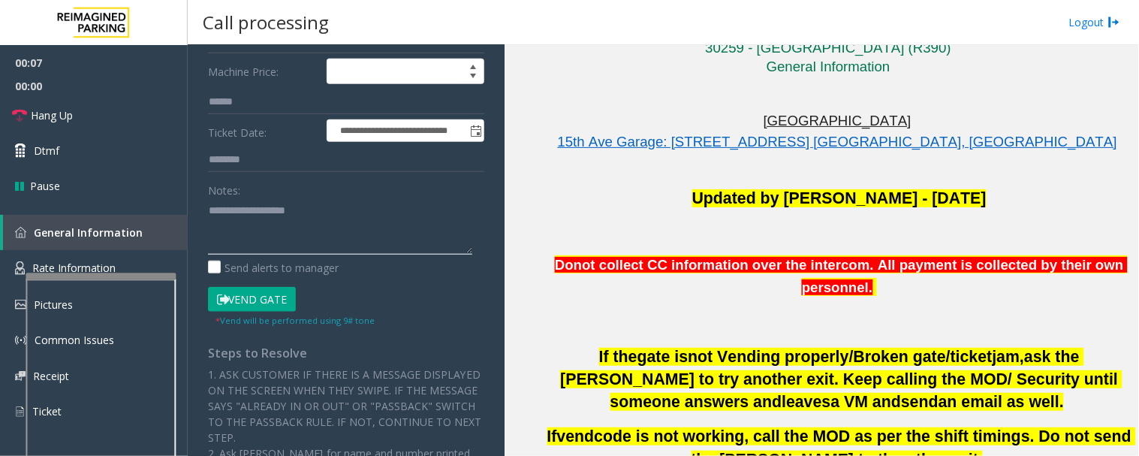
click at [303, 219] on textarea at bounding box center [340, 226] width 264 height 56
paste textarea "**********"
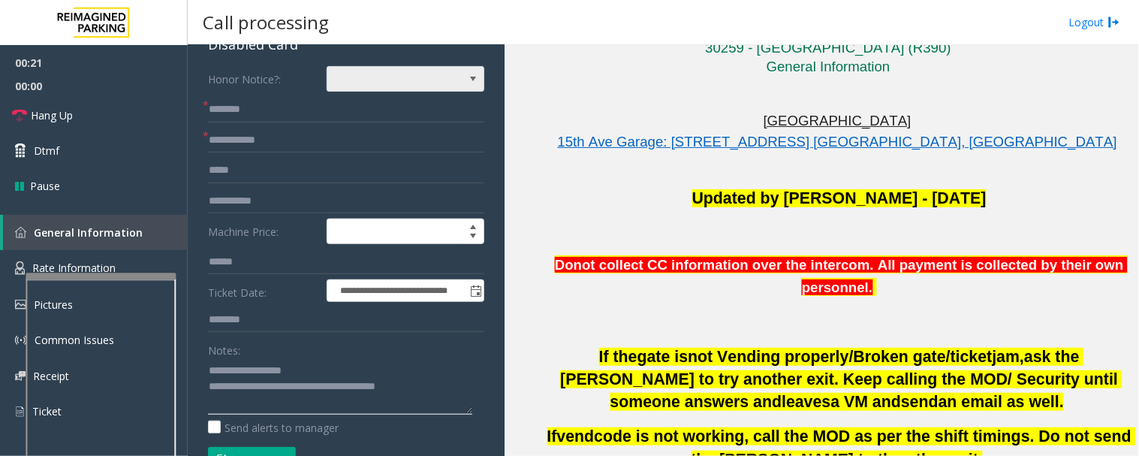
scroll to position [0, 0]
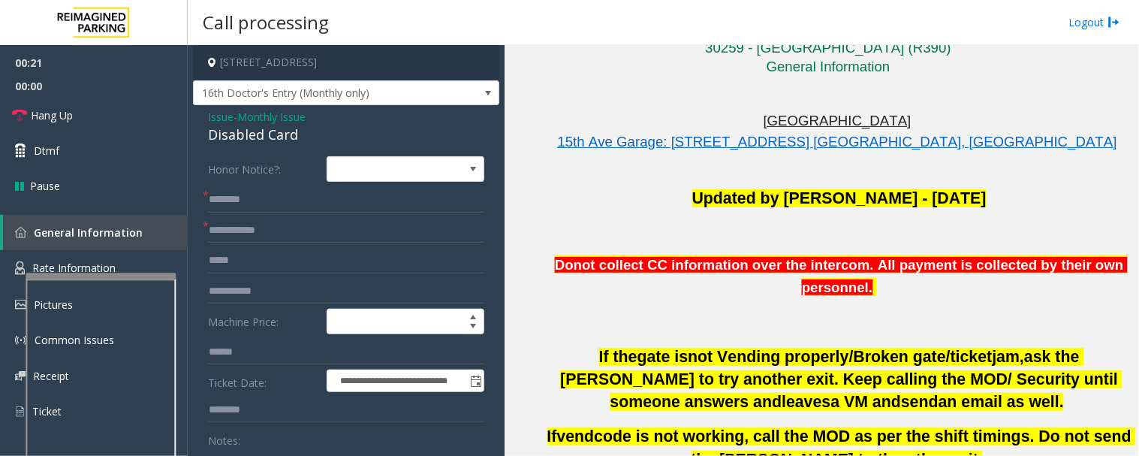
type textarea "**********"
click at [328, 200] on input "text" at bounding box center [346, 200] width 276 height 26
type input "*******"
click at [334, 218] on input "text" at bounding box center [346, 231] width 276 height 26
type input "******"
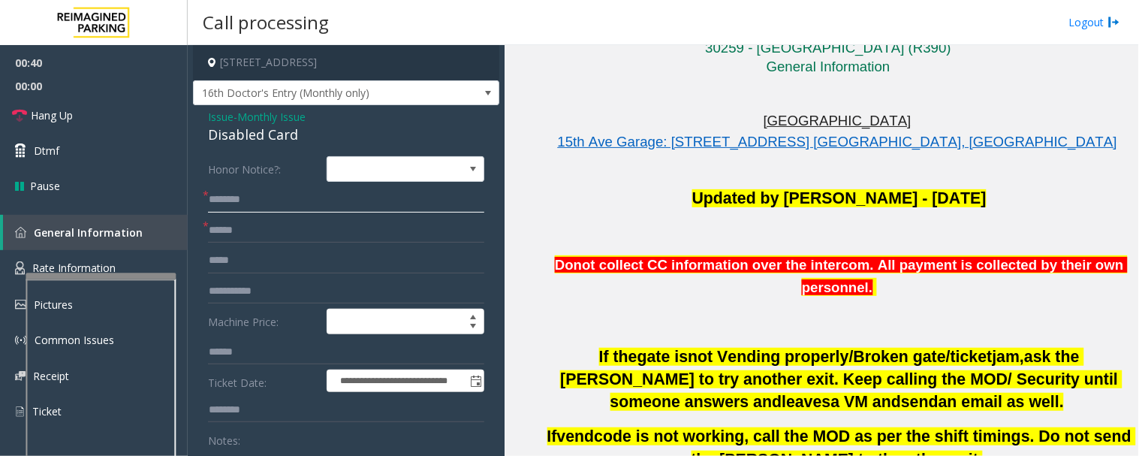
click at [289, 204] on input "*******" at bounding box center [346, 200] width 276 height 26
click at [210, 201] on input "*******" at bounding box center [346, 200] width 276 height 26
click at [253, 200] on input "*******" at bounding box center [346, 200] width 276 height 26
drag, startPoint x: 241, startPoint y: 204, endPoint x: 192, endPoint y: 215, distance: 49.9
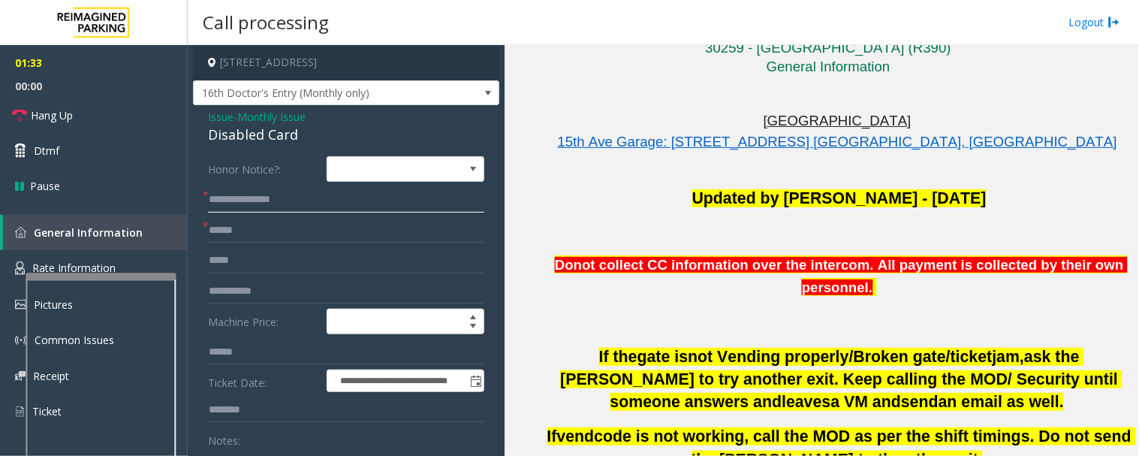
click at [272, 199] on input "**********" at bounding box center [346, 200] width 276 height 26
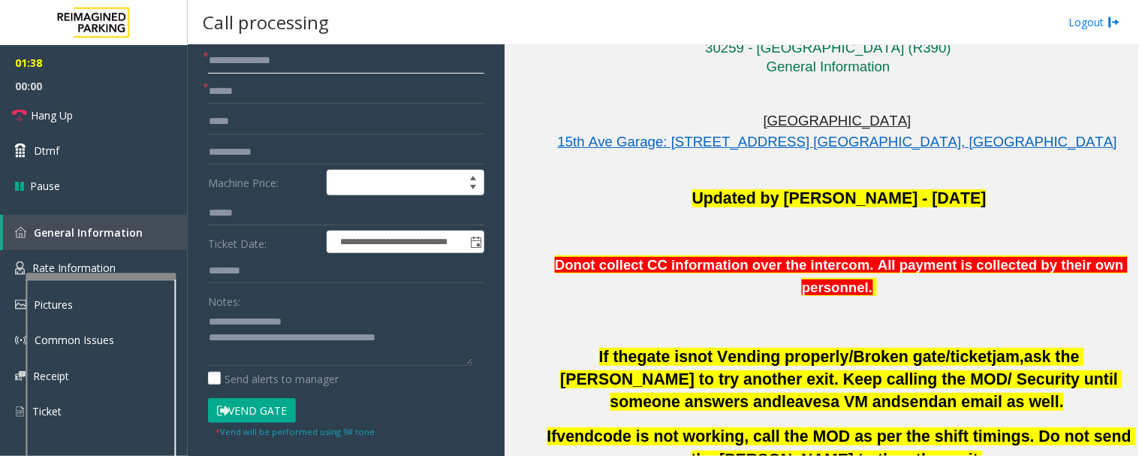
scroll to position [167, 0]
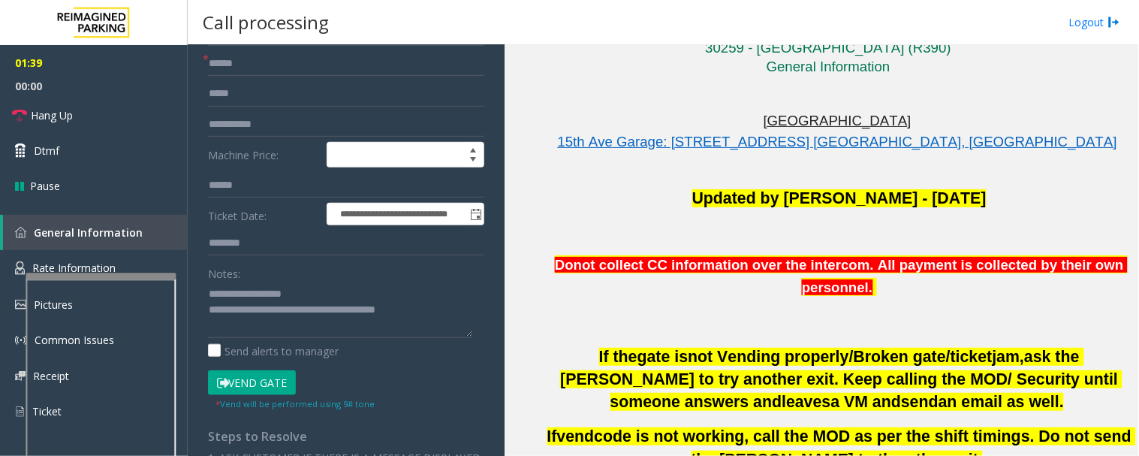
click at [289, 385] on button "Vend Gate" at bounding box center [252, 383] width 88 height 26
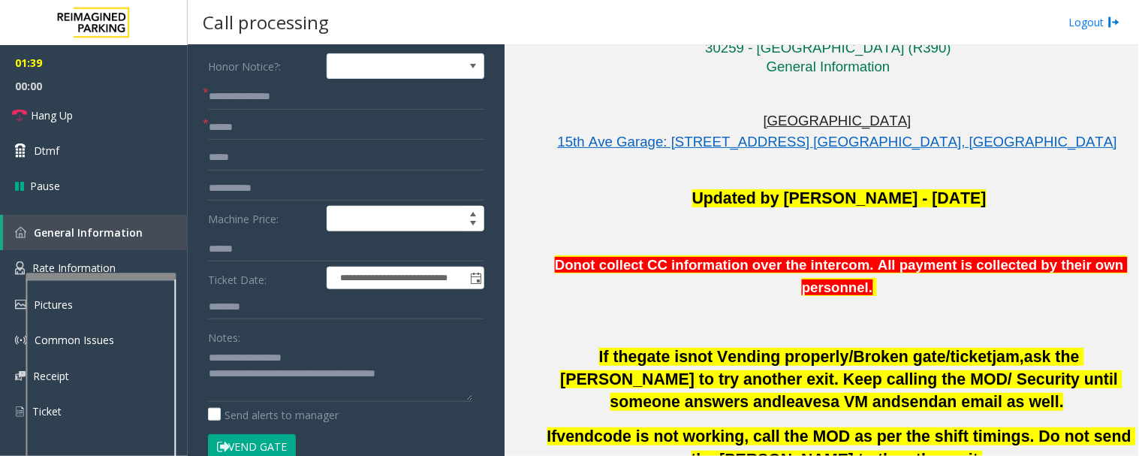
scroll to position [0, 0]
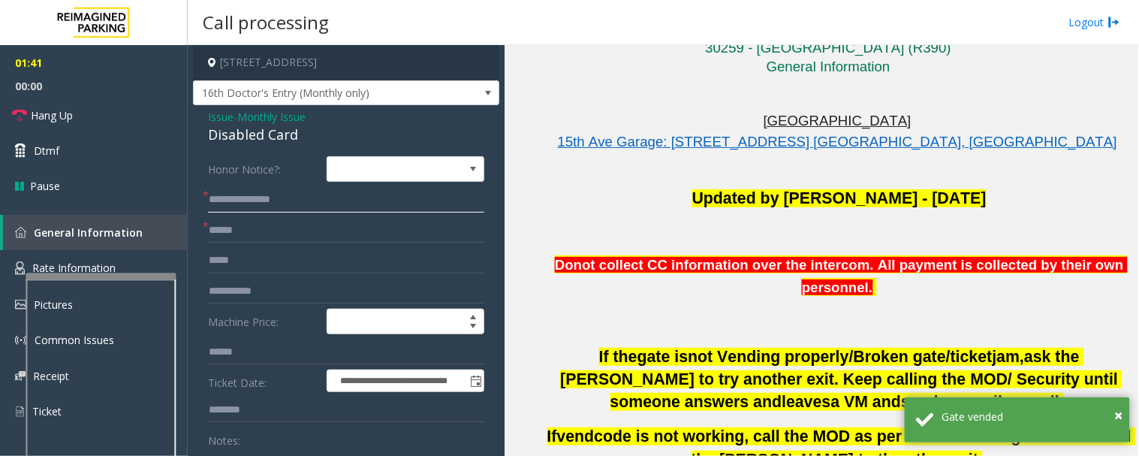
drag, startPoint x: 242, startPoint y: 200, endPoint x: 200, endPoint y: 200, distance: 41.3
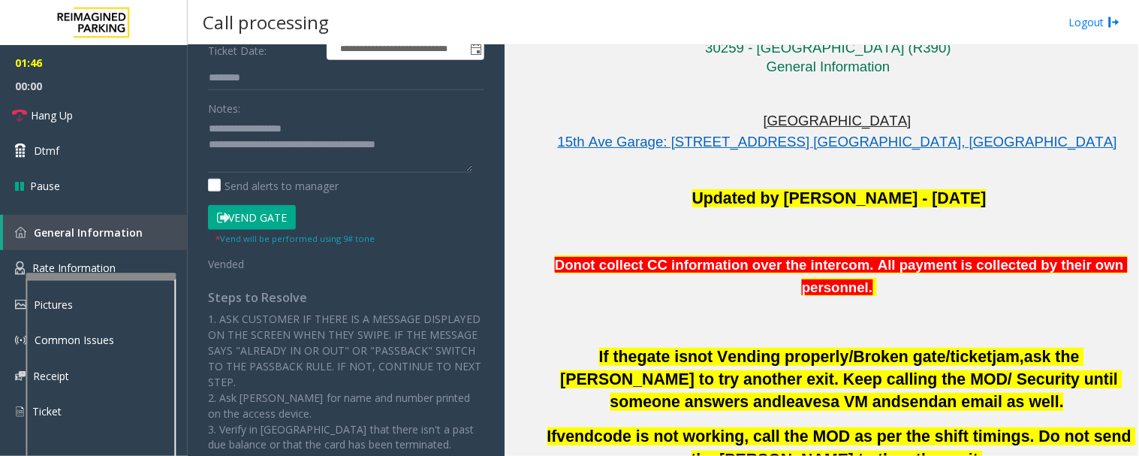
scroll to position [333, 0]
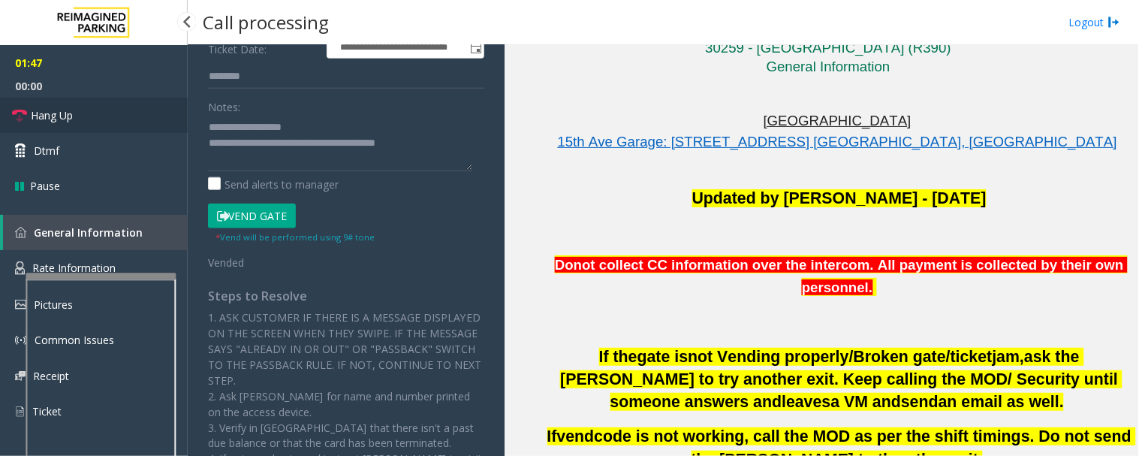
type input "*******"
click at [148, 107] on link "Hang Up" at bounding box center [94, 115] width 188 height 35
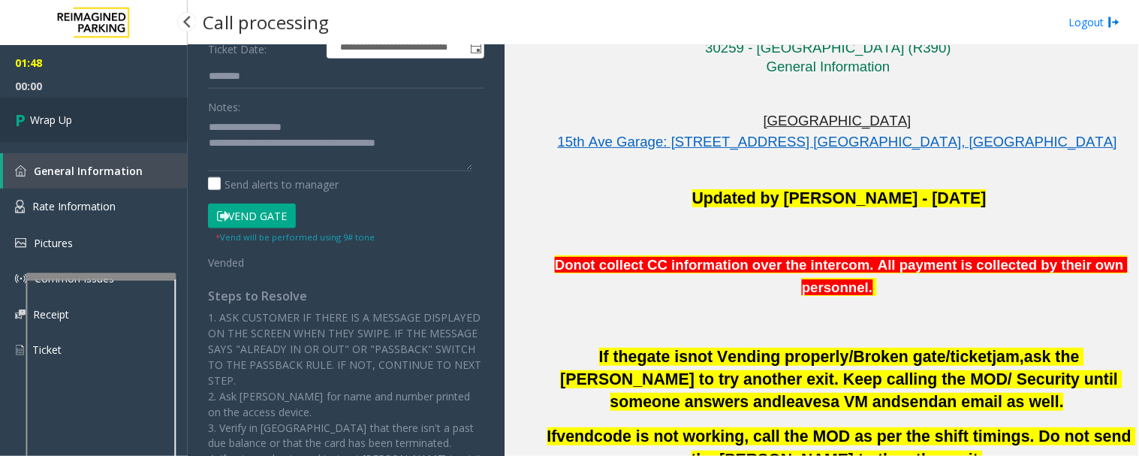
click at [38, 106] on link "Wrap Up" at bounding box center [94, 120] width 188 height 44
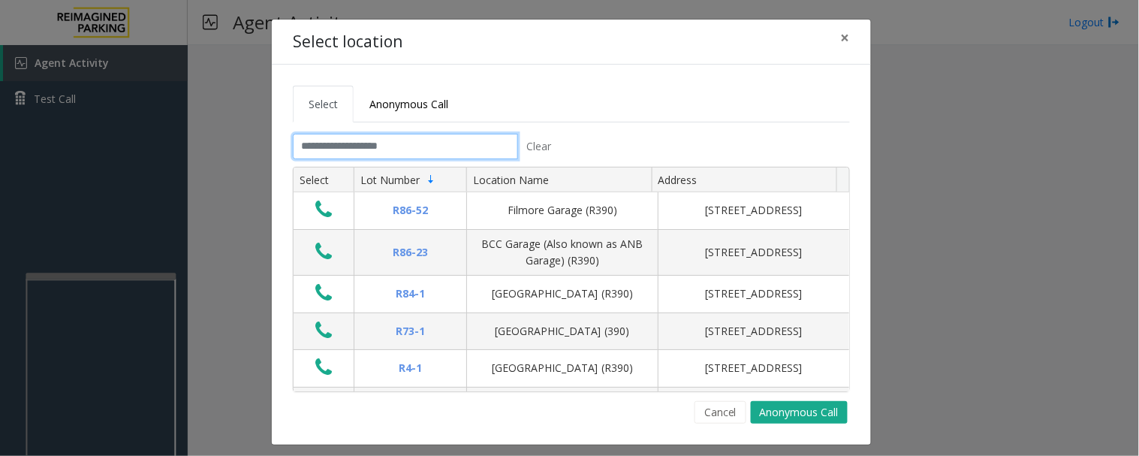
click at [354, 149] on input "text" at bounding box center [405, 147] width 225 height 26
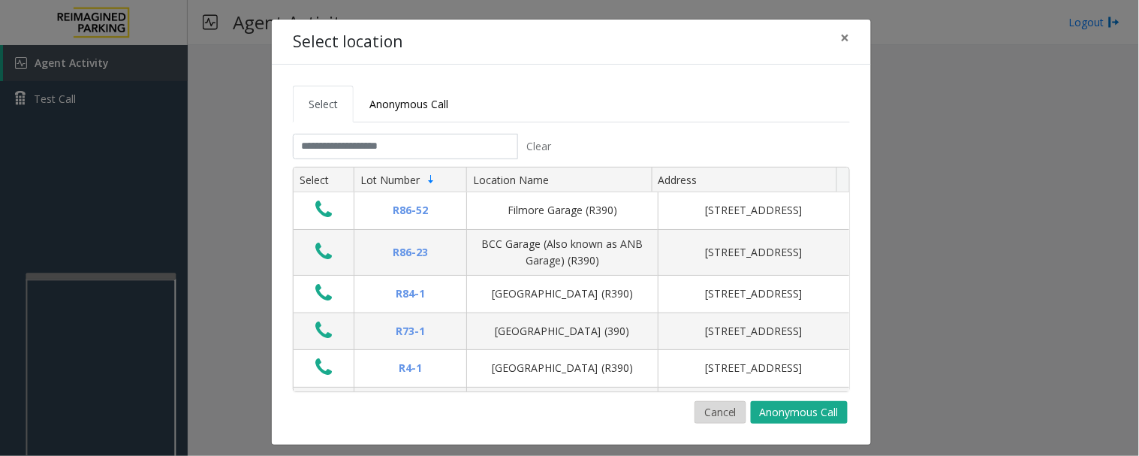
click at [711, 414] on button "Cancel" at bounding box center [720, 412] width 52 height 23
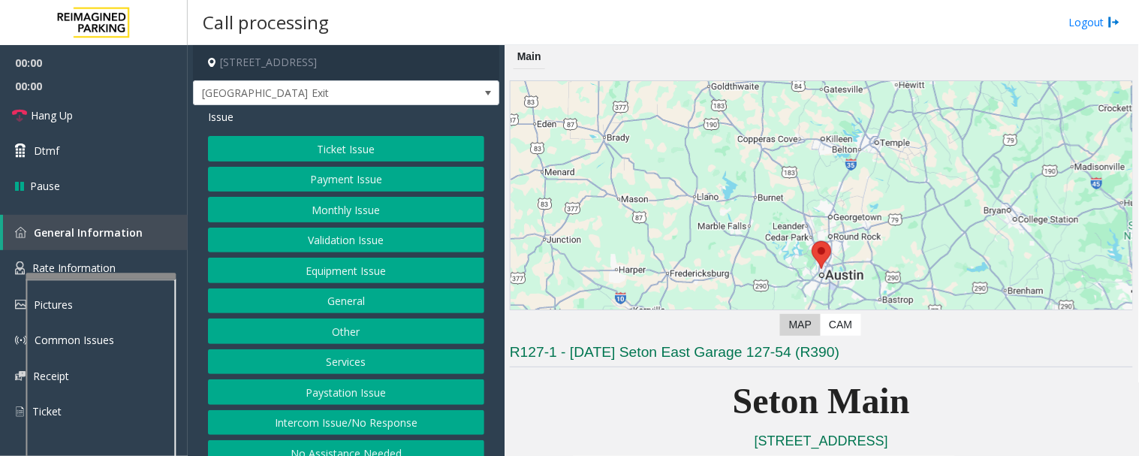
scroll to position [417, 0]
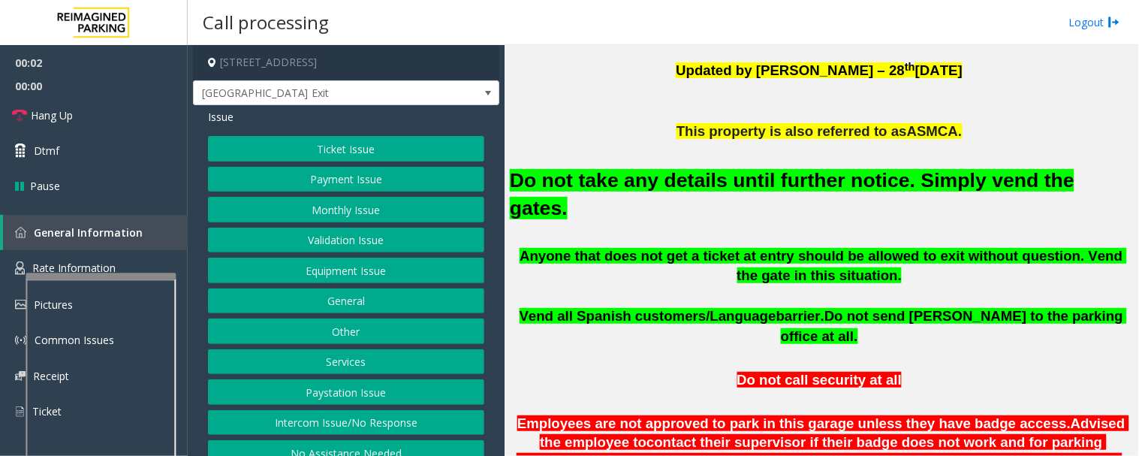
click at [353, 265] on button "Equipment Issue" at bounding box center [346, 270] width 276 height 26
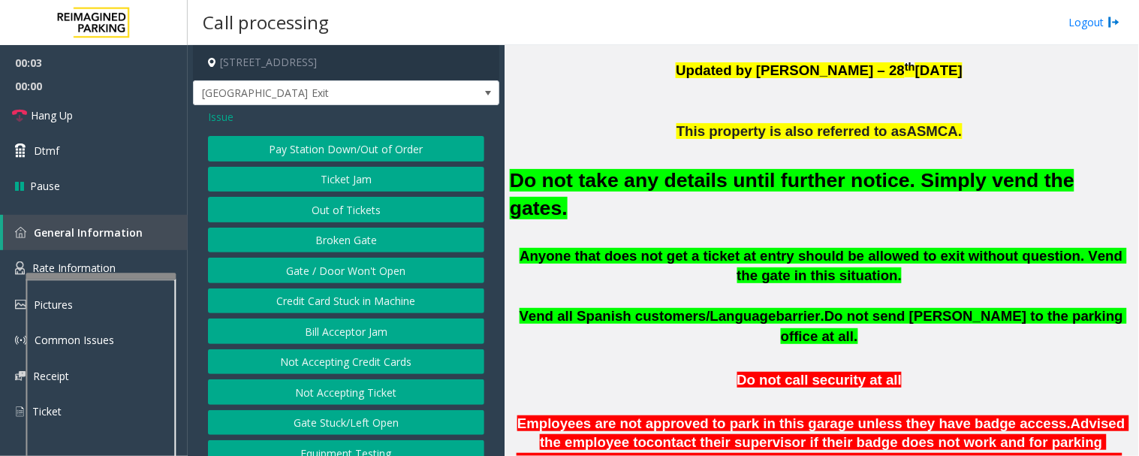
click at [353, 260] on button "Gate / Door Won't Open" at bounding box center [346, 270] width 276 height 26
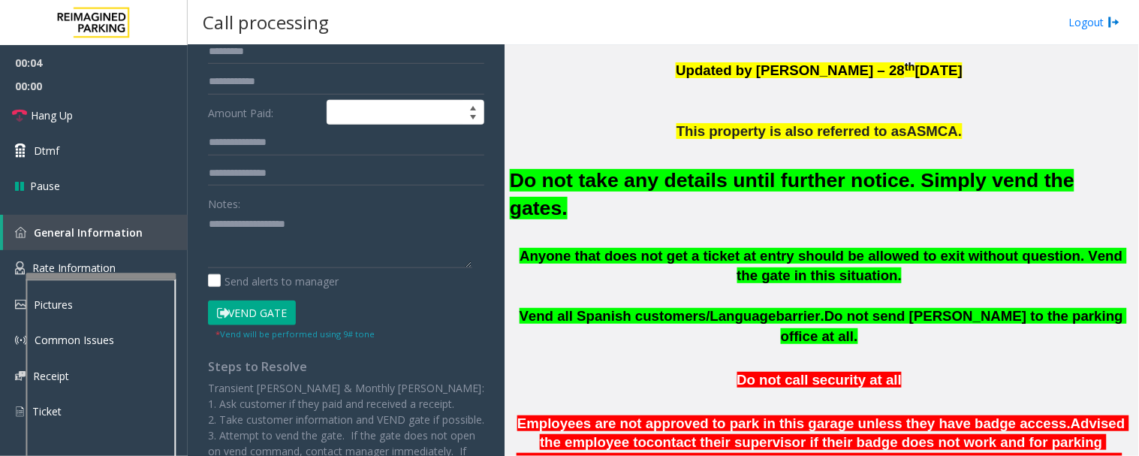
scroll to position [394, 0]
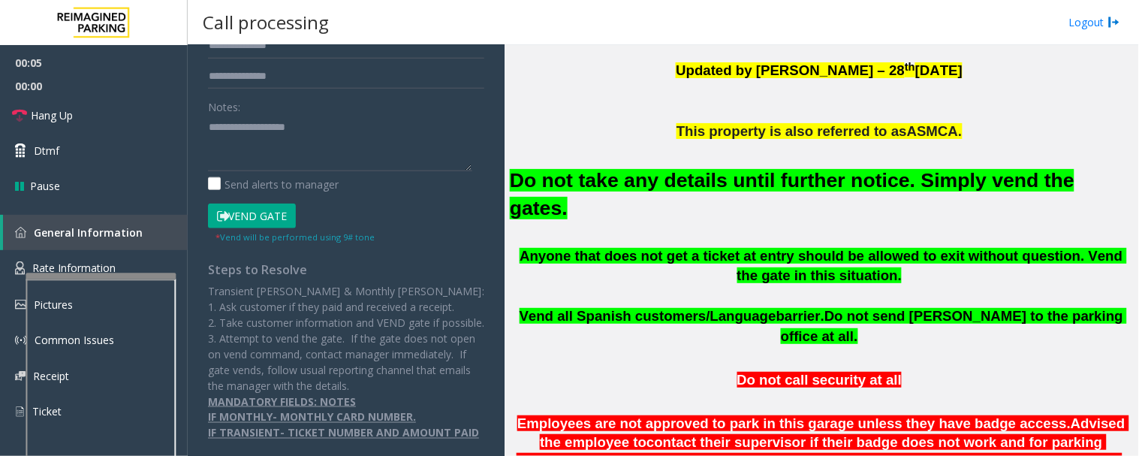
click at [256, 203] on button "Vend Gate" at bounding box center [252, 216] width 88 height 26
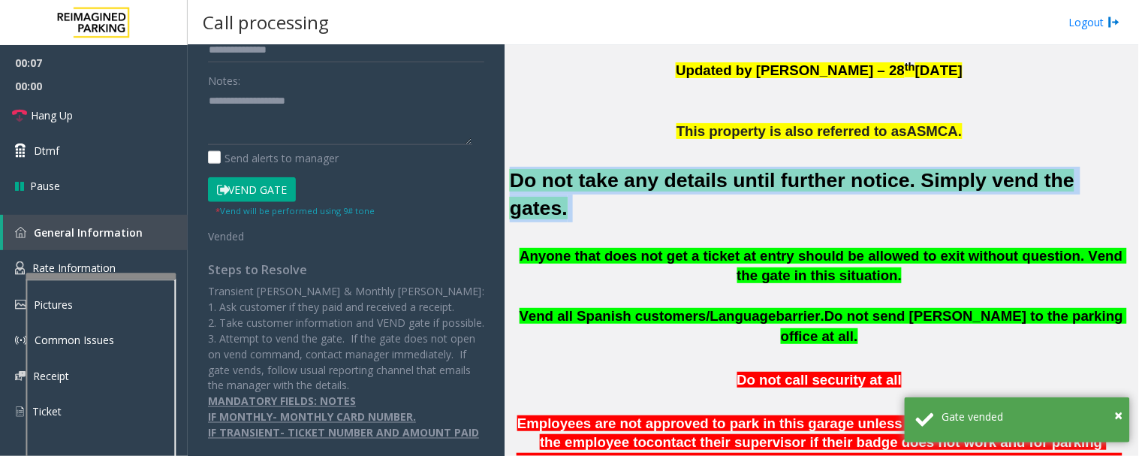
drag, startPoint x: 512, startPoint y: 179, endPoint x: 1067, endPoint y: 173, distance: 555.5
click at [1067, 173] on h2 "Do not take any details until further notice. Simply vend the gates." at bounding box center [821, 195] width 623 height 56
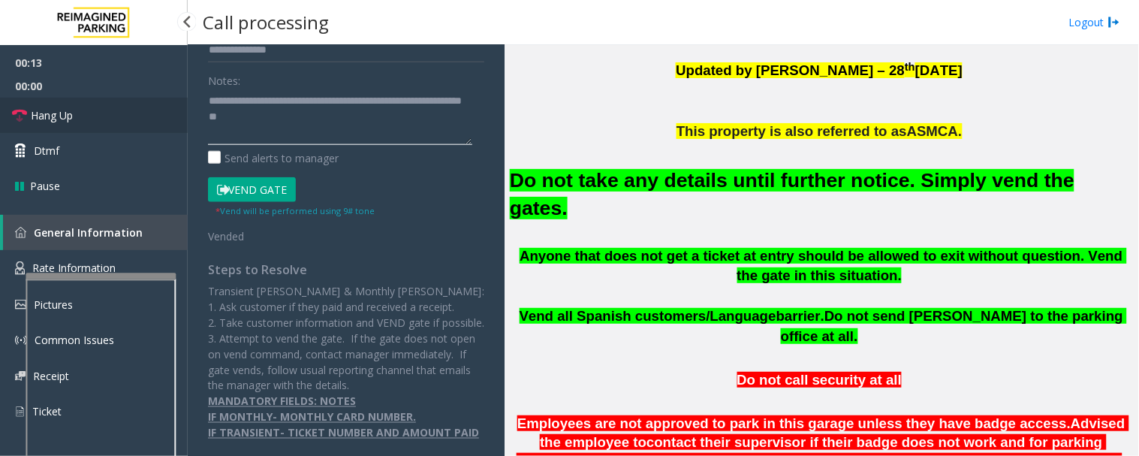
type textarea "**********"
click at [66, 115] on span "Hang Up" at bounding box center [52, 115] width 42 height 16
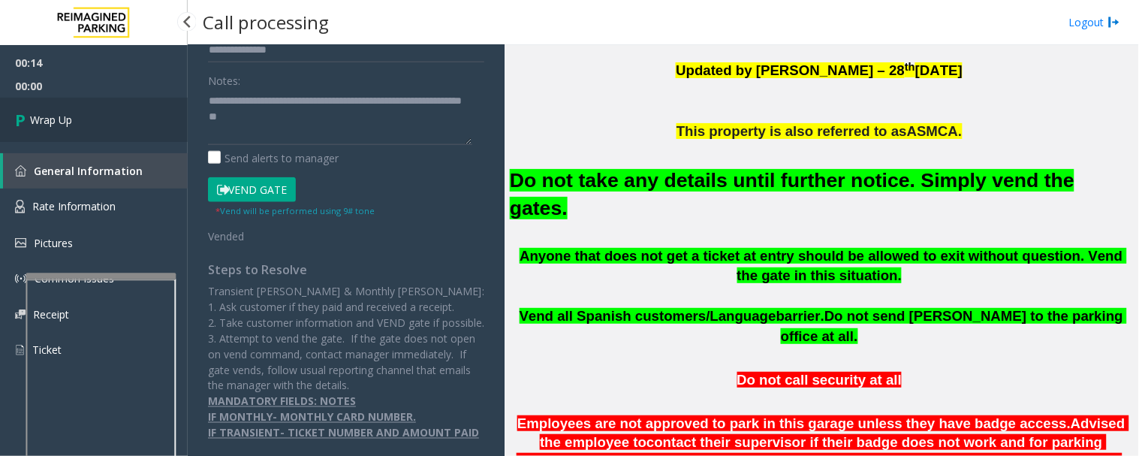
click at [66, 115] on span "Wrap Up" at bounding box center [51, 120] width 42 height 16
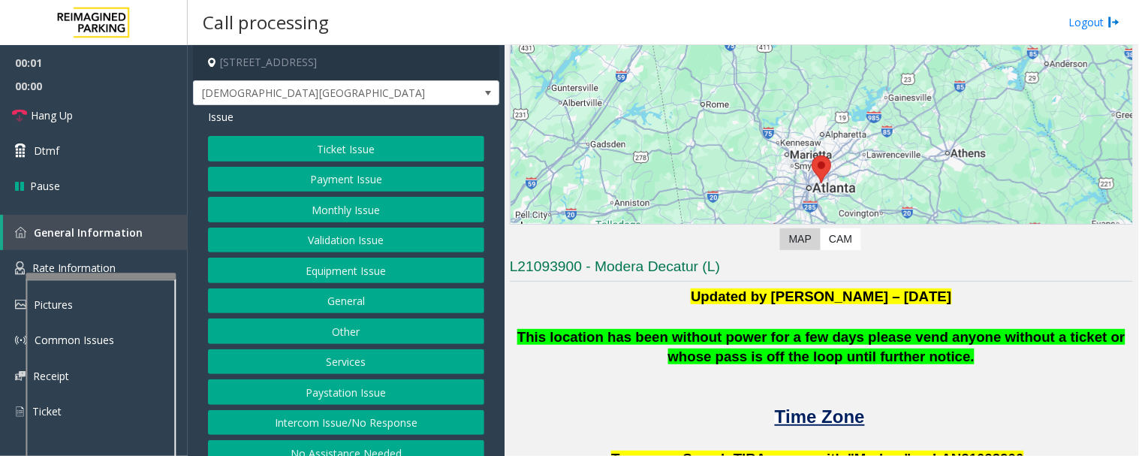
scroll to position [333, 0]
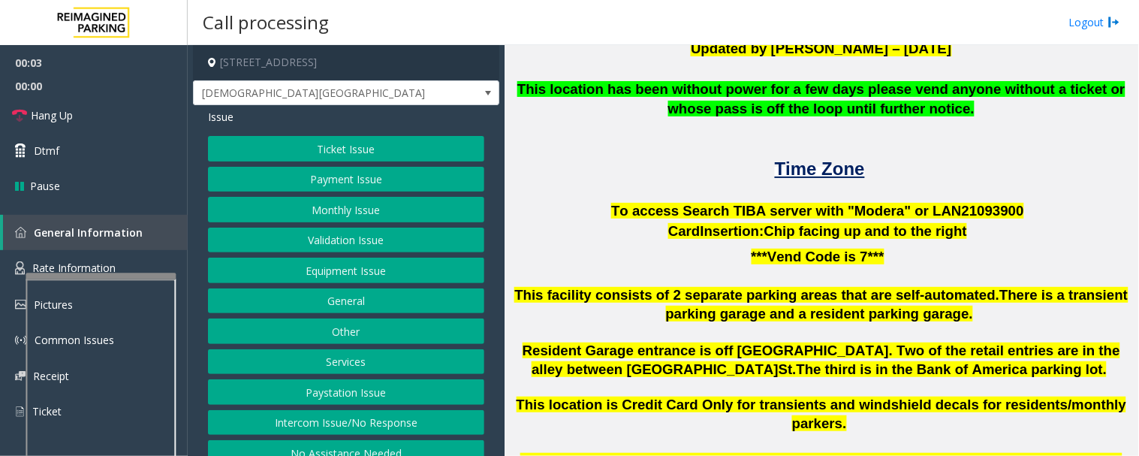
click at [935, 212] on span "To access Search TIBA server with "Modera" or LAN21093" at bounding box center [806, 211] width 390 height 16
copy p "LAN21093 900"
click at [378, 415] on button "Intercom Issue/No Response" at bounding box center [346, 423] width 276 height 26
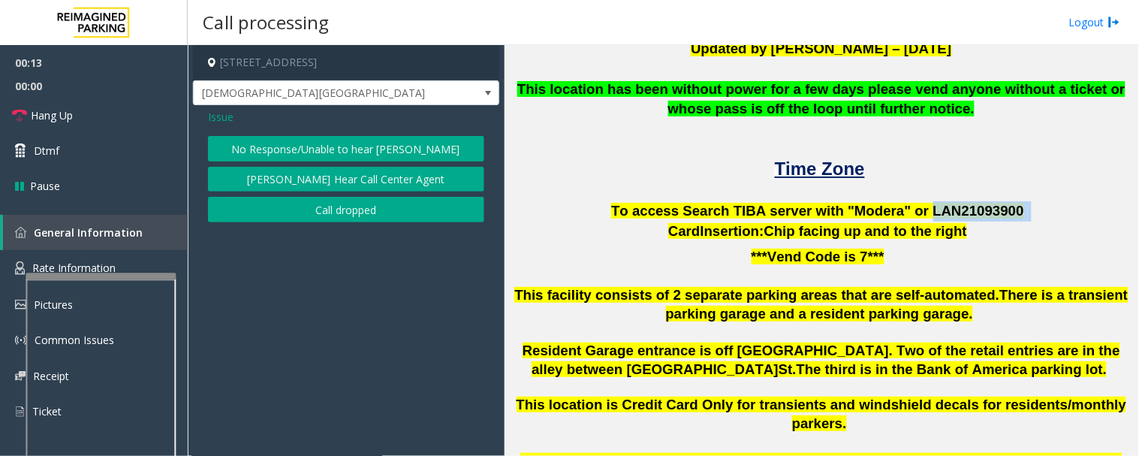
click at [365, 156] on button "No Response/Unable to hear [PERSON_NAME]" at bounding box center [346, 149] width 276 height 26
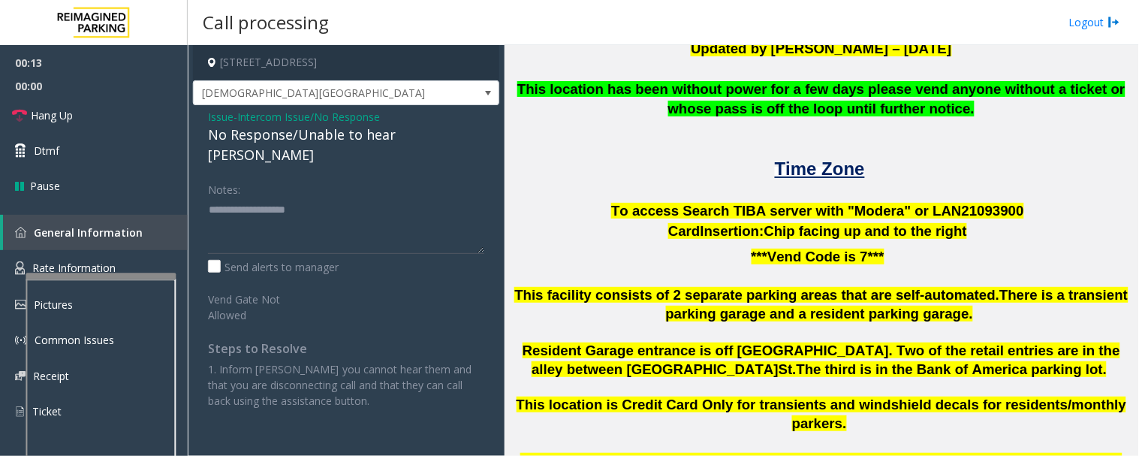
click at [369, 137] on div "No Response/Unable to hear [PERSON_NAME]" at bounding box center [346, 145] width 276 height 41
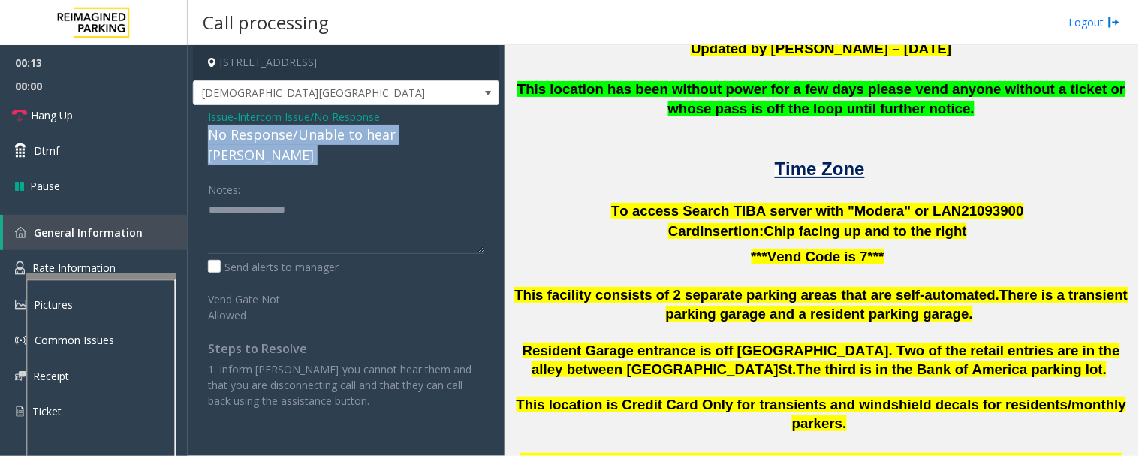
click at [369, 137] on div "No Response/Unable to hear [PERSON_NAME]" at bounding box center [346, 145] width 276 height 41
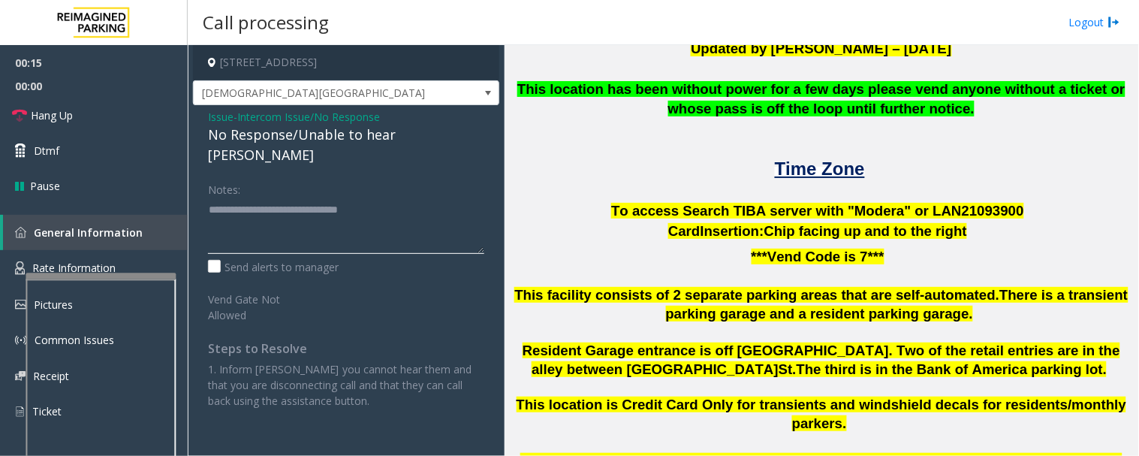
click at [432, 197] on textarea at bounding box center [346, 225] width 276 height 56
click at [415, 197] on textarea at bounding box center [346, 225] width 276 height 56
type textarea "**********"
click at [80, 118] on link "Hang Up" at bounding box center [94, 115] width 188 height 35
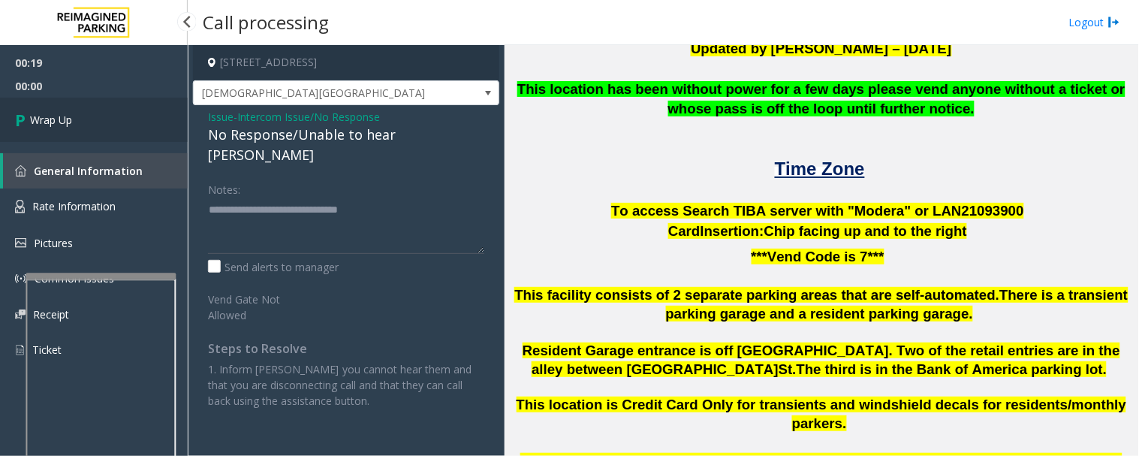
click at [35, 123] on span "Wrap Up" at bounding box center [51, 120] width 42 height 16
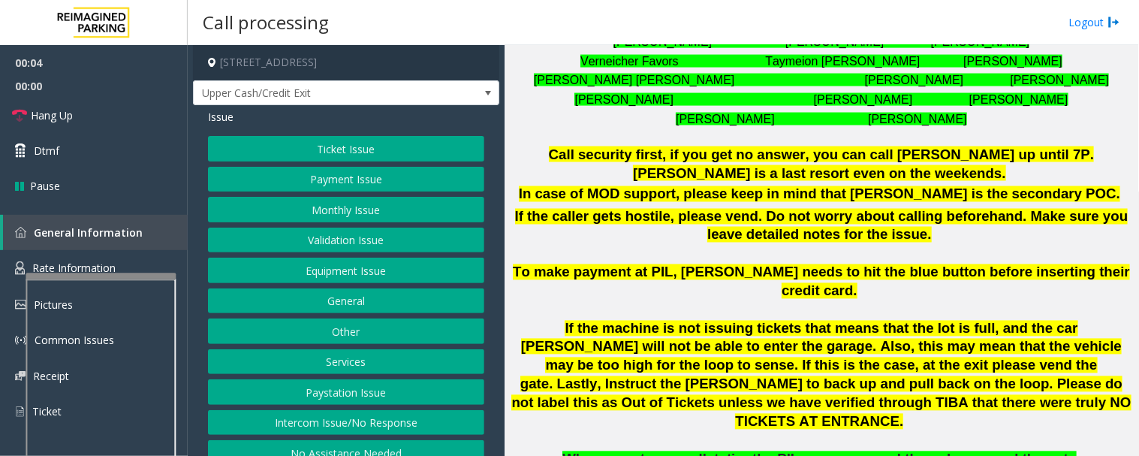
scroll to position [834, 0]
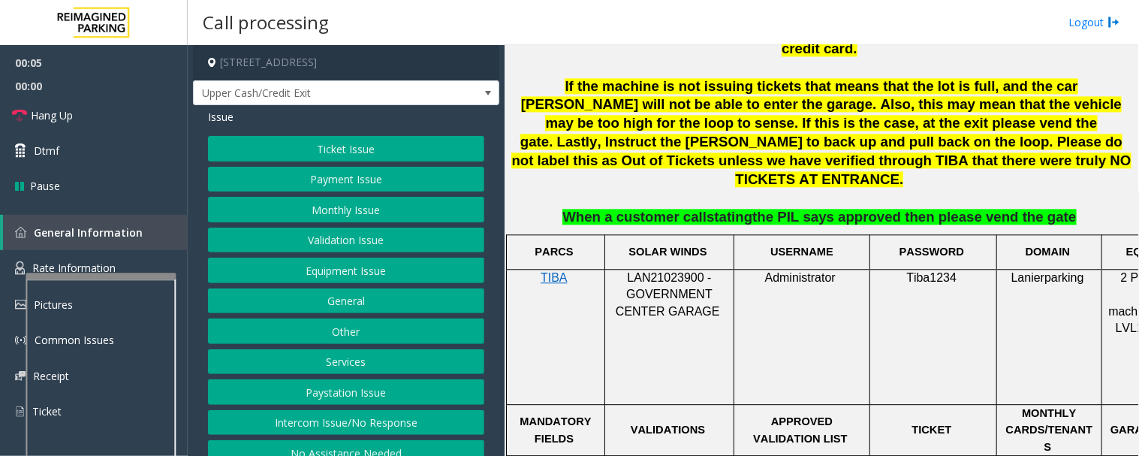
click at [657, 271] on span "LAN21023900 - GOVERNMENT CENTER GARAGE" at bounding box center [667, 294] width 104 height 47
copy span "LAN21023900"
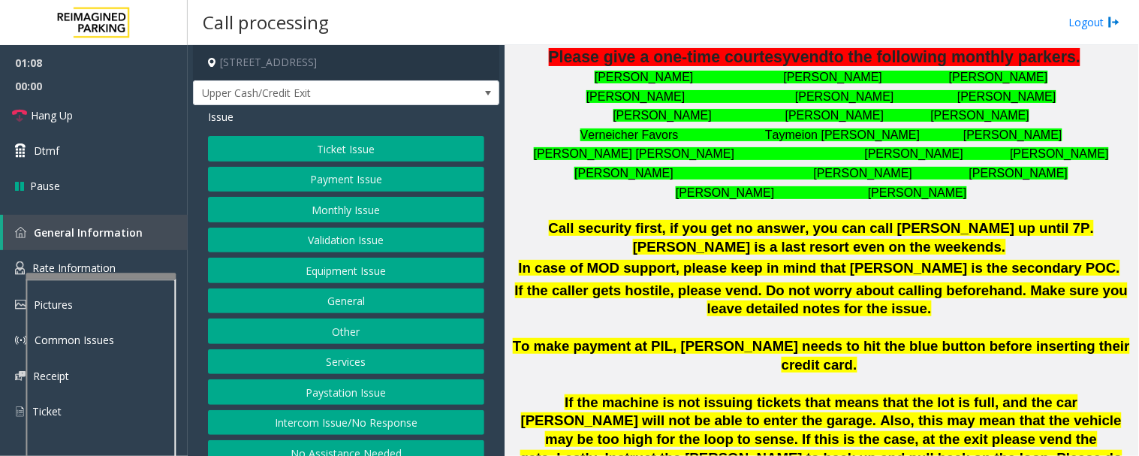
scroll to position [851, 0]
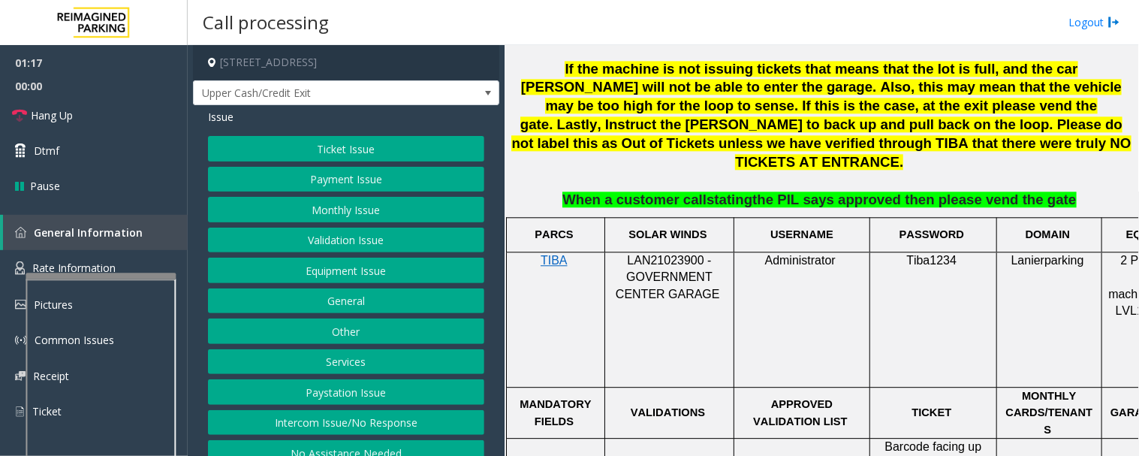
click at [346, 176] on button "Payment Issue" at bounding box center [346, 180] width 276 height 26
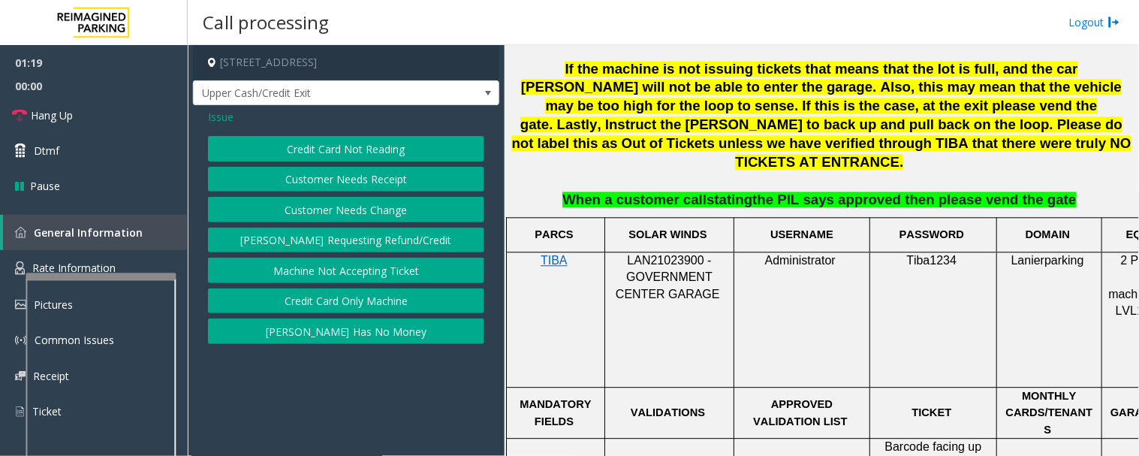
click at [375, 305] on button "Credit Card Only Machine" at bounding box center [346, 301] width 276 height 26
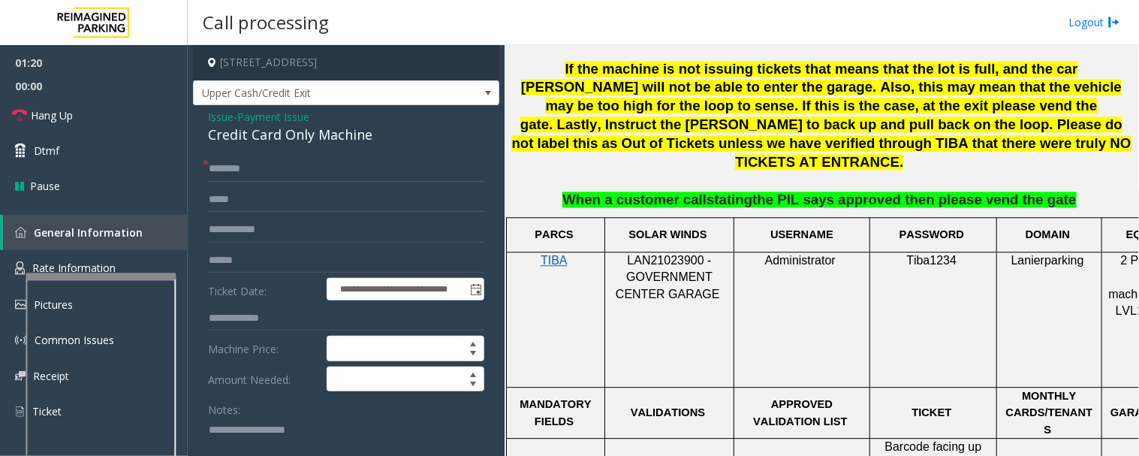
click at [299, 141] on div "Credit Card Only Machine" at bounding box center [346, 135] width 276 height 20
copy div "Credit Card Only Machine"
click at [290, 438] on textarea at bounding box center [340, 445] width 264 height 56
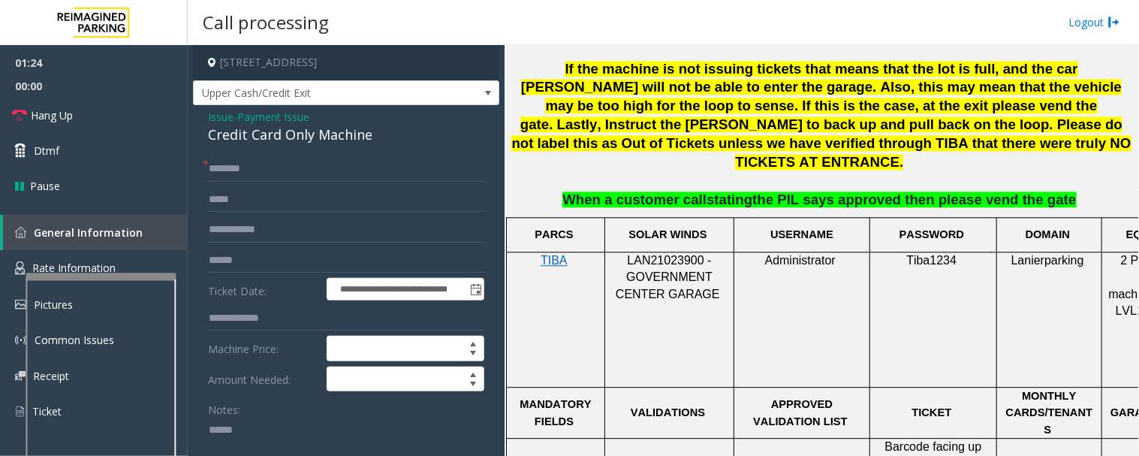
paste textarea "**********"
click at [304, 174] on input "text" at bounding box center [346, 169] width 276 height 26
click at [326, 257] on input "text" at bounding box center [346, 261] width 276 height 26
click at [299, 446] on textarea at bounding box center [340, 445] width 264 height 56
type textarea "**********"
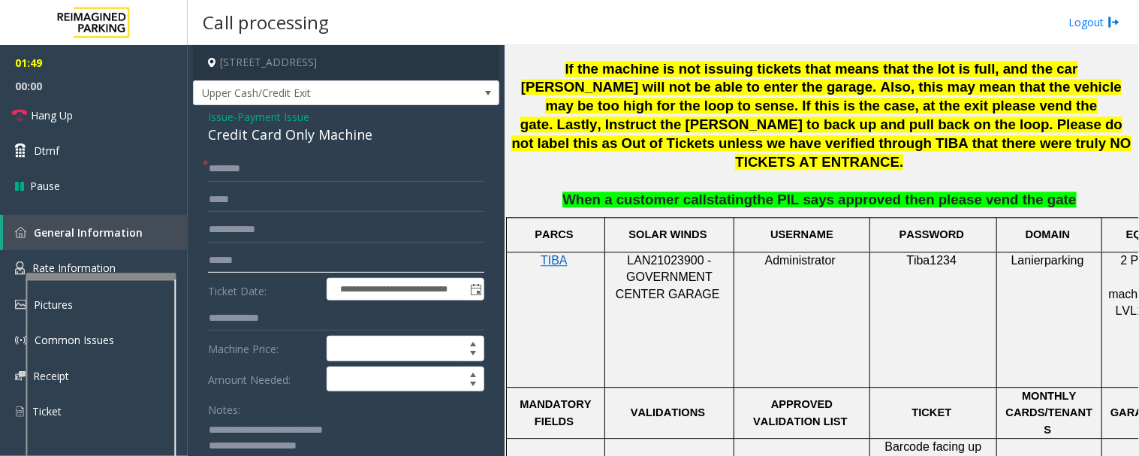
click at [279, 259] on input "text" at bounding box center [346, 261] width 276 height 26
type input "*******"
click at [308, 168] on input "text" at bounding box center [346, 169] width 276 height 26
type input "*******"
click at [287, 197] on input "text" at bounding box center [346, 200] width 276 height 26
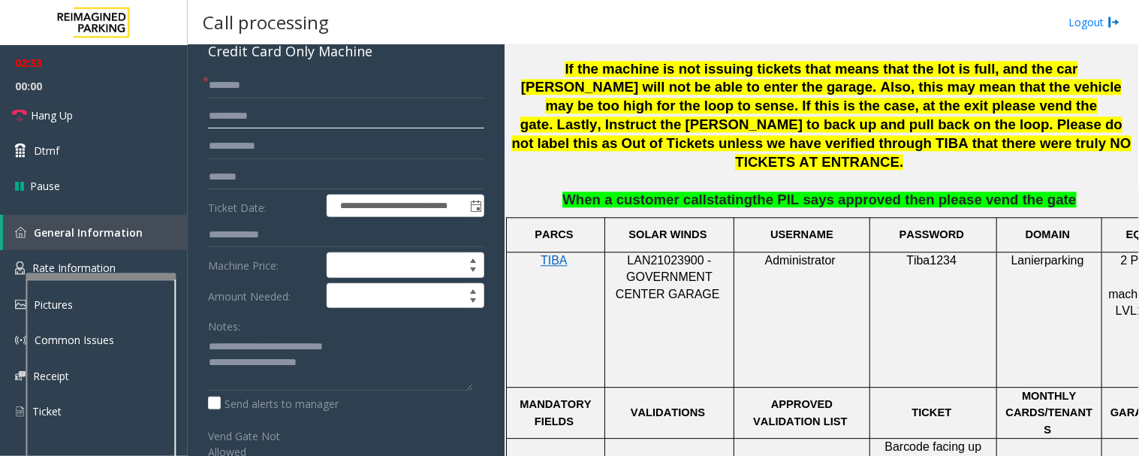
scroll to position [0, 0]
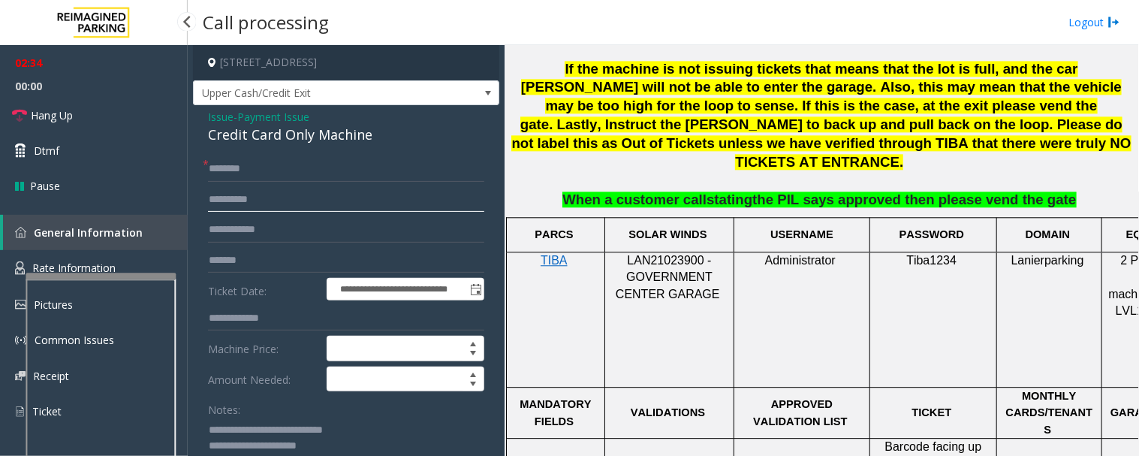
type input "**********"
click at [219, 113] on span "Issue" at bounding box center [221, 117] width 26 height 16
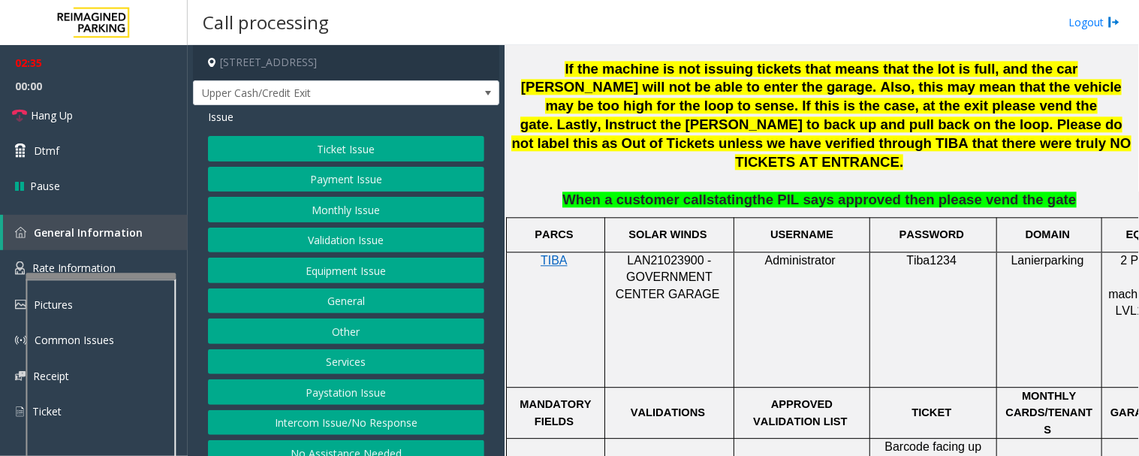
click at [296, 150] on button "Ticket Issue" at bounding box center [346, 149] width 276 height 26
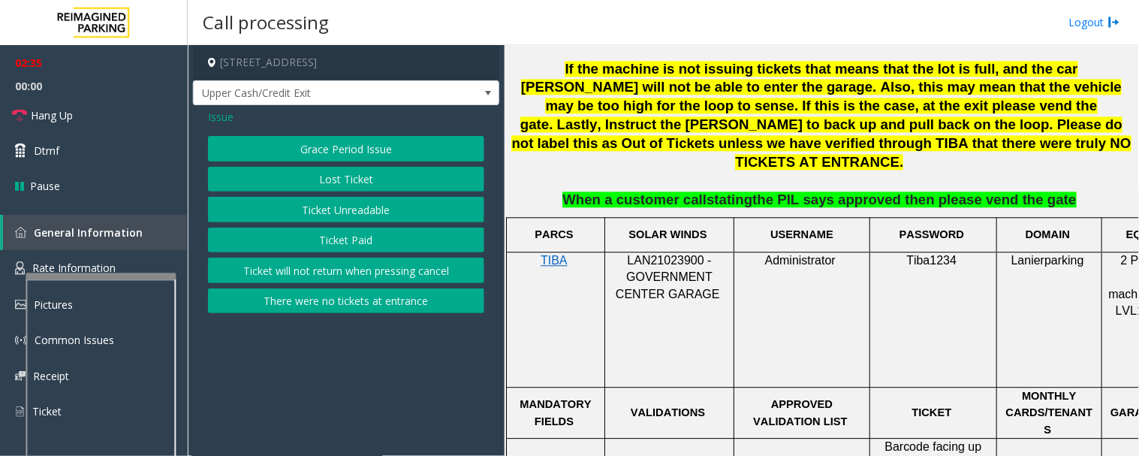
click at [318, 206] on button "Ticket Unreadable" at bounding box center [346, 210] width 276 height 26
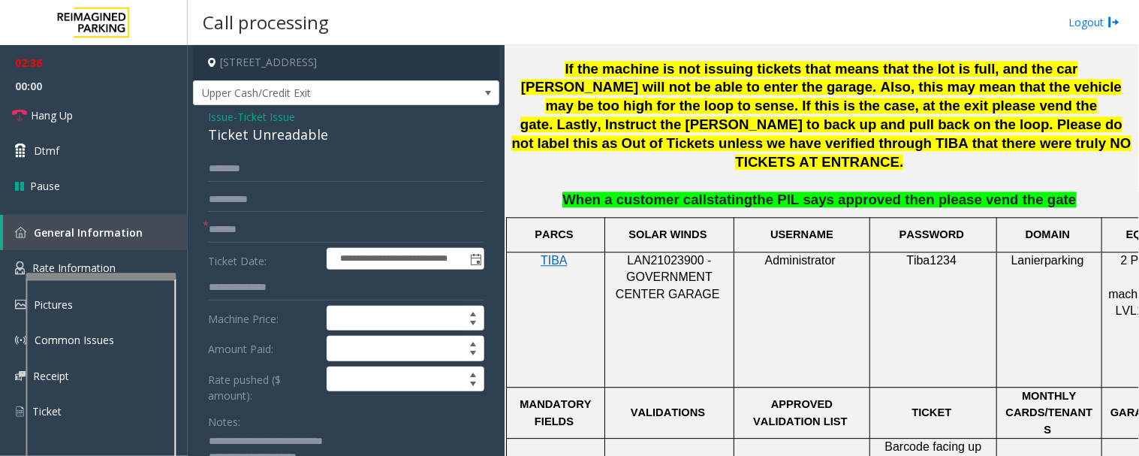
scroll to position [333, 0]
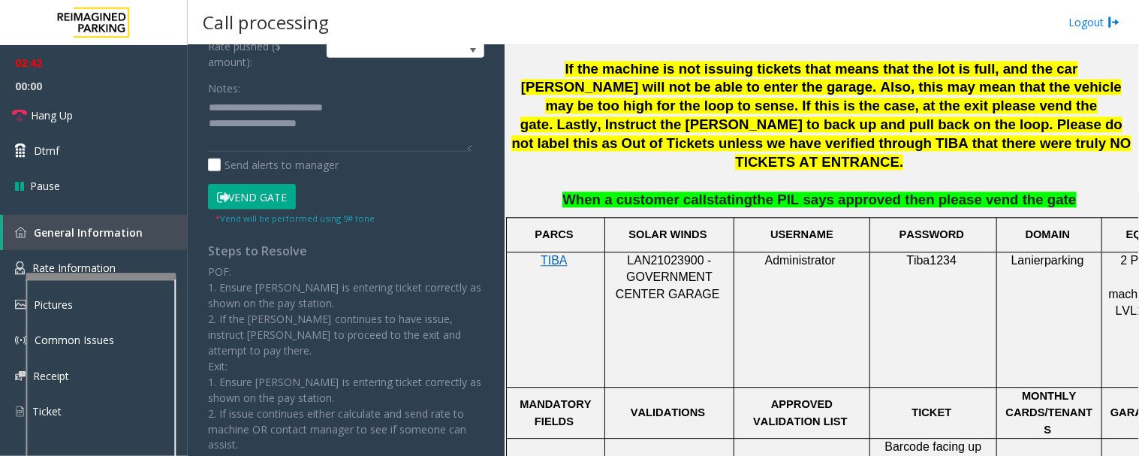
click at [283, 192] on button "Vend Gate" at bounding box center [252, 197] width 88 height 26
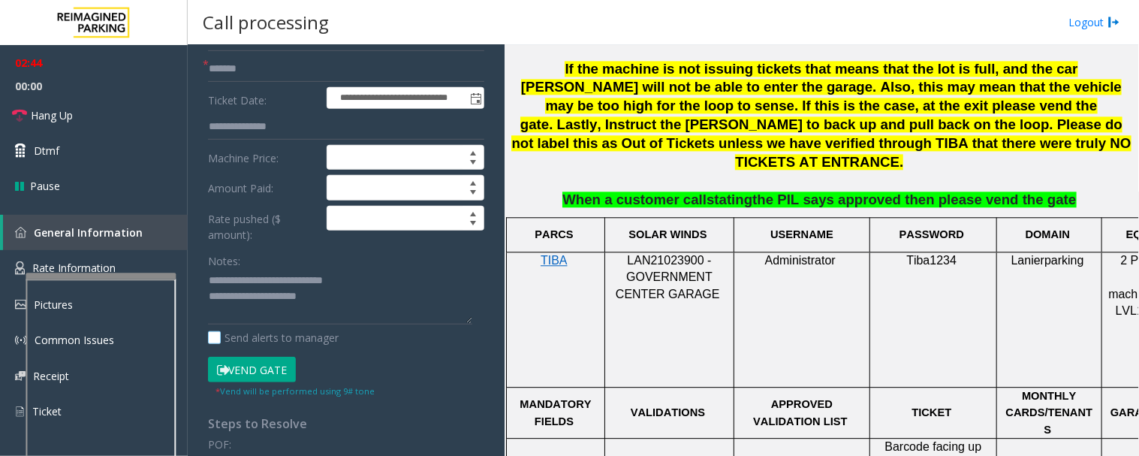
scroll to position [0, 0]
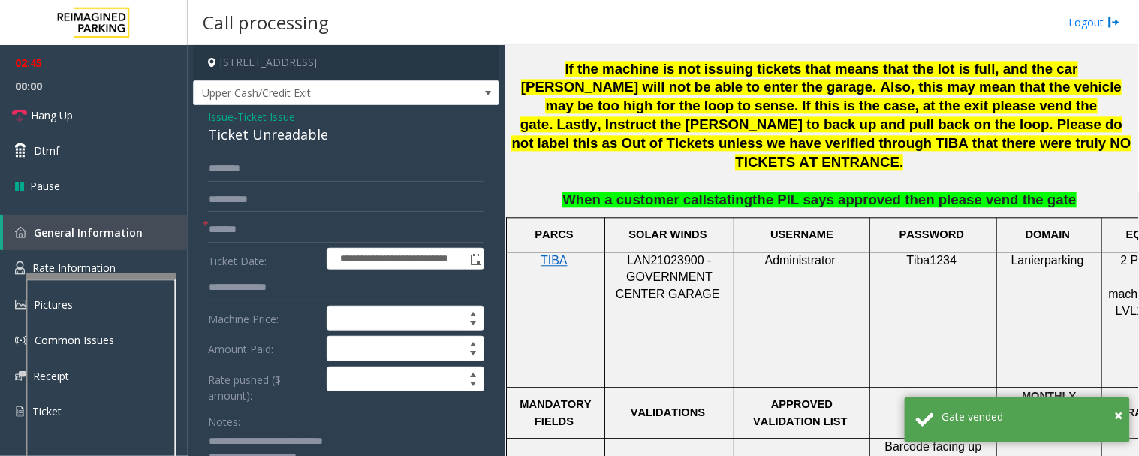
click at [228, 118] on span "Issue" at bounding box center [221, 117] width 26 height 16
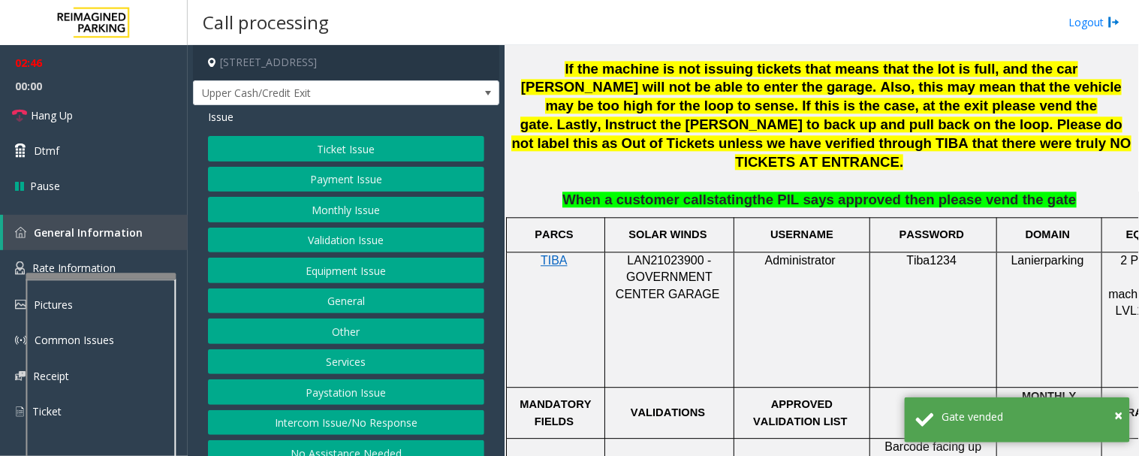
click at [288, 173] on button "Payment Issue" at bounding box center [346, 180] width 276 height 26
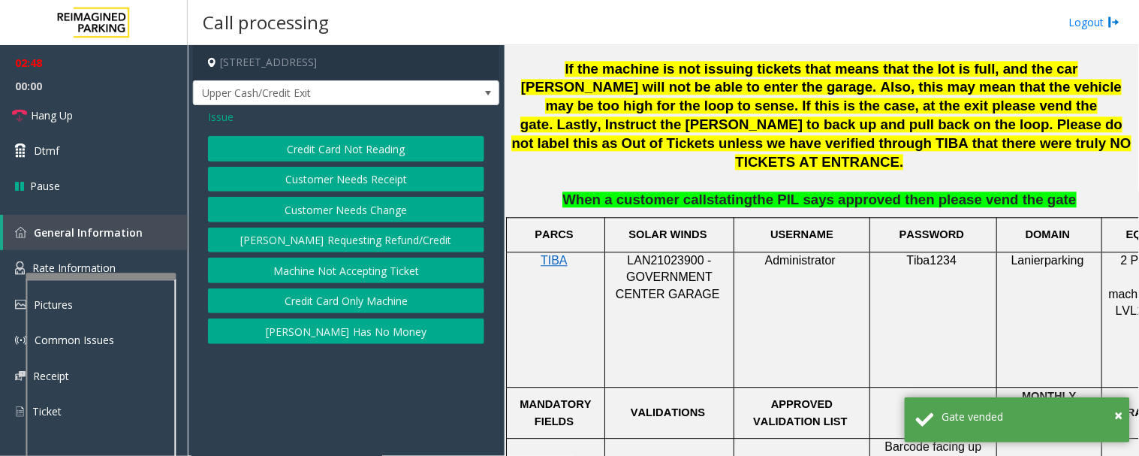
click at [350, 304] on button "Credit Card Only Machine" at bounding box center [346, 301] width 276 height 26
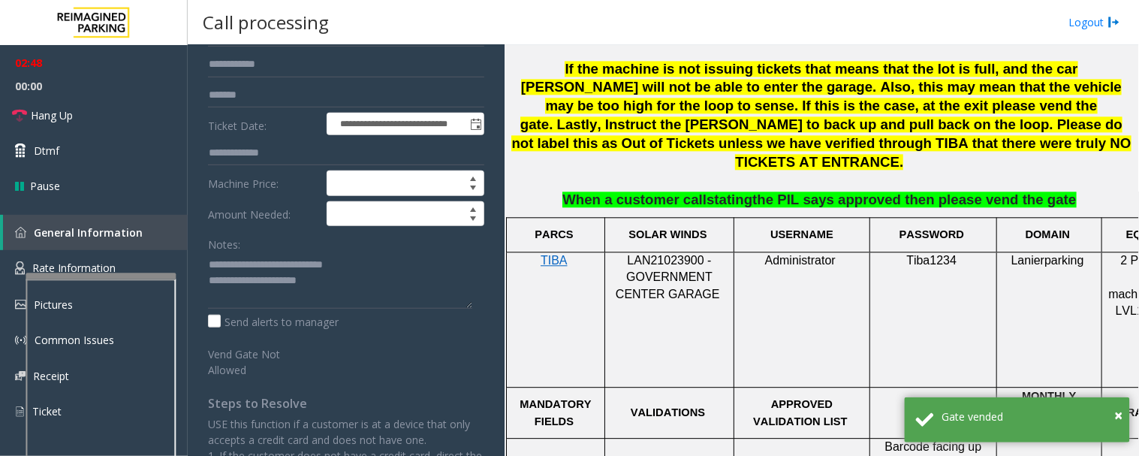
scroll to position [167, 0]
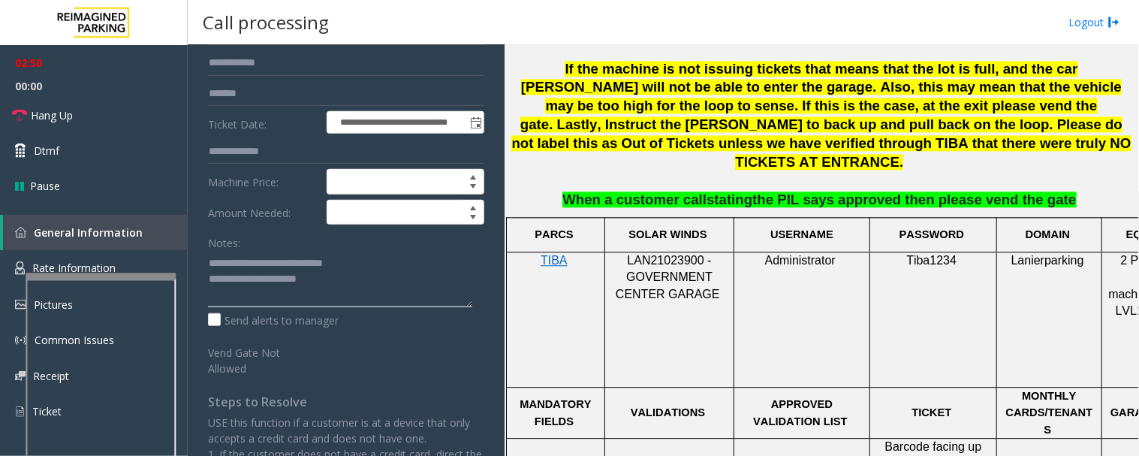
click at [336, 279] on textarea at bounding box center [340, 279] width 264 height 56
click at [125, 128] on link "Hang Up" at bounding box center [94, 115] width 188 height 35
click at [372, 288] on textarea at bounding box center [340, 279] width 264 height 56
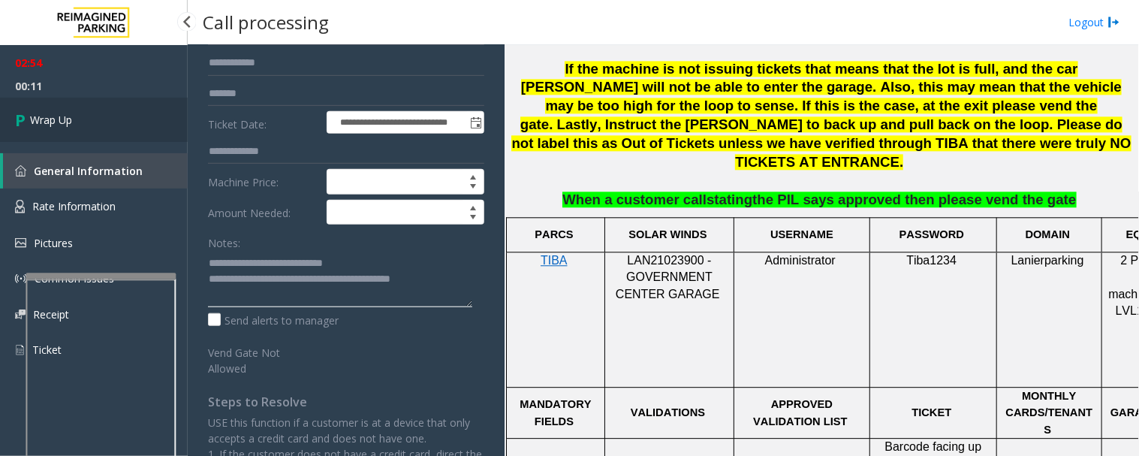
type textarea "**********"
click at [126, 132] on link "Wrap Up" at bounding box center [94, 120] width 188 height 44
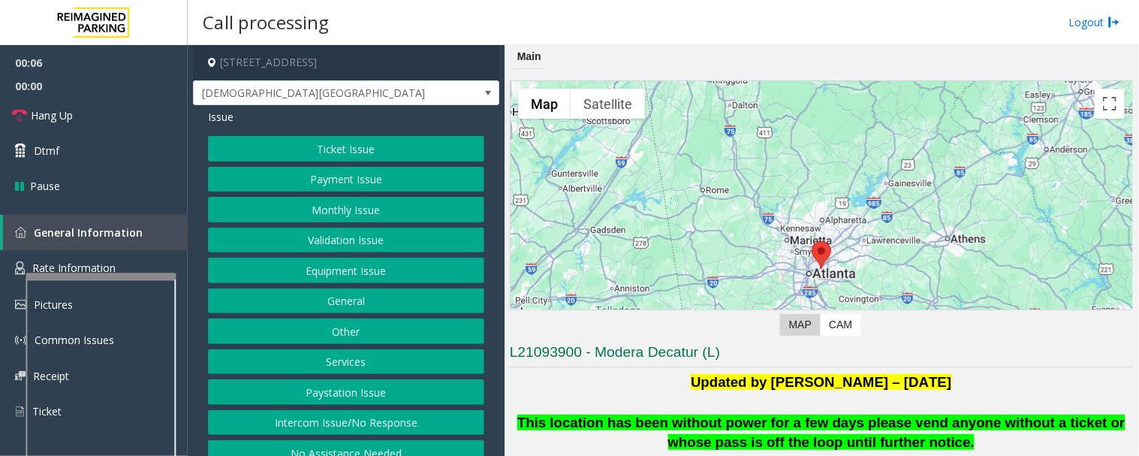
click at [302, 426] on button "Intercom Issue/No Response" at bounding box center [346, 423] width 276 height 26
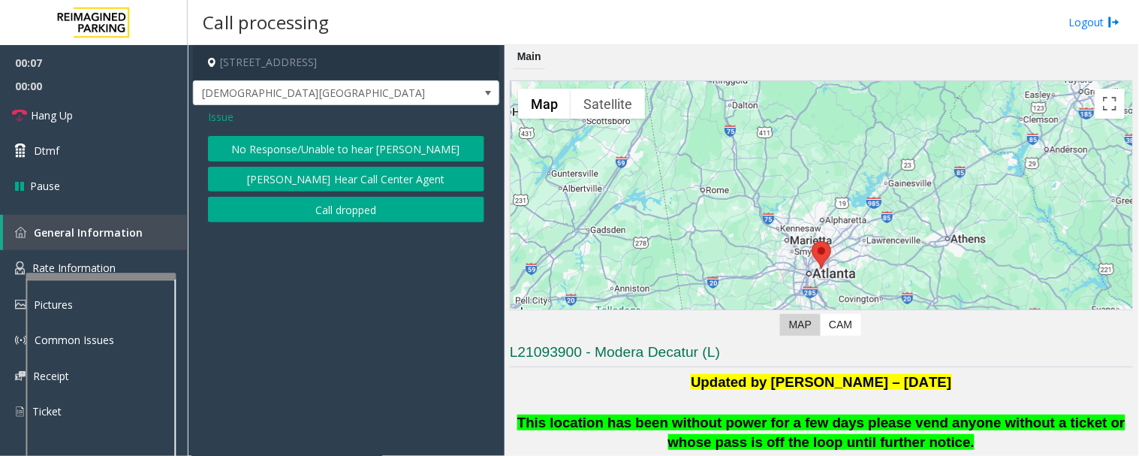
click at [377, 135] on div "Issue No Response/Unable to hear parker Parker Cannot Hear Call Center Agent Ca…" at bounding box center [346, 167] width 306 height 125
click at [366, 140] on button "No Response/Unable to hear [PERSON_NAME]" at bounding box center [346, 149] width 276 height 26
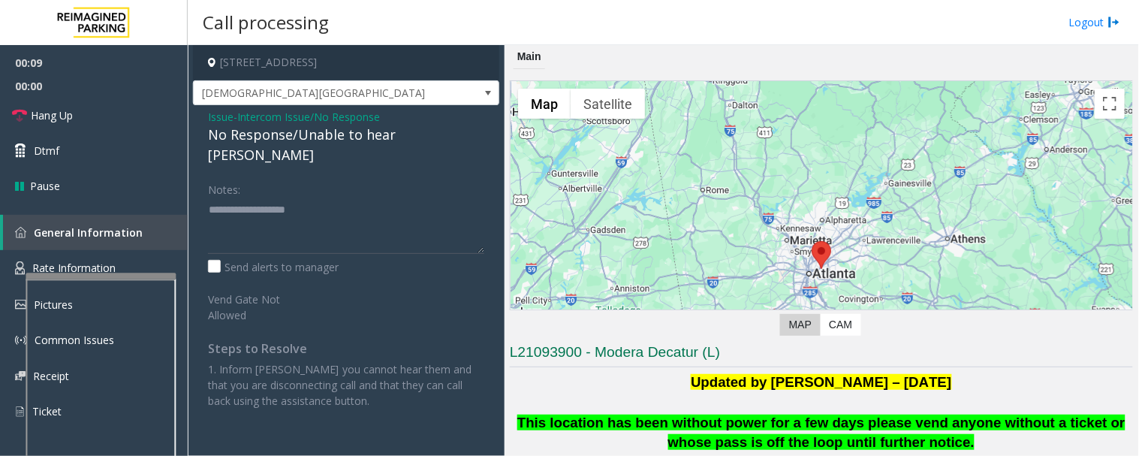
click at [391, 134] on div "No Response/Unable to hear [PERSON_NAME]" at bounding box center [346, 145] width 276 height 41
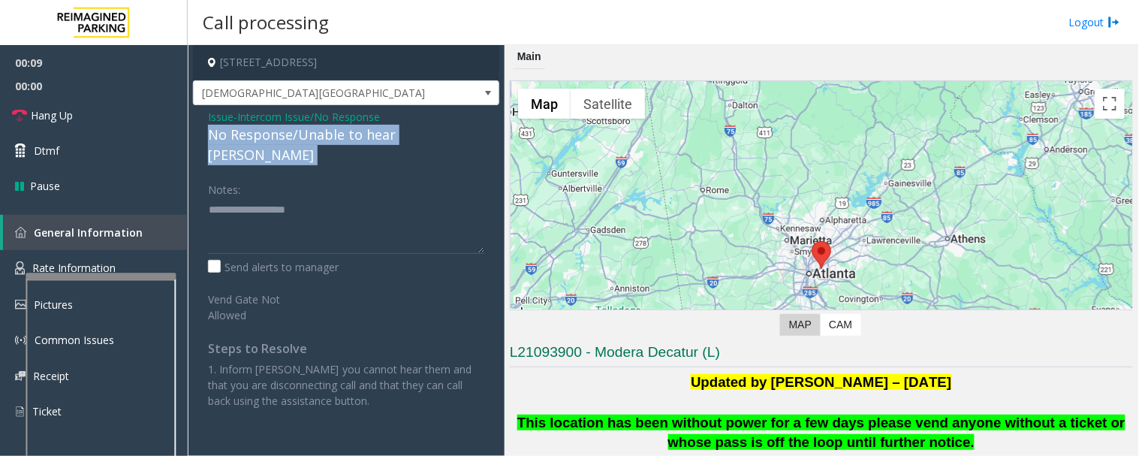
click at [391, 134] on div "No Response/Unable to hear [PERSON_NAME]" at bounding box center [346, 145] width 276 height 41
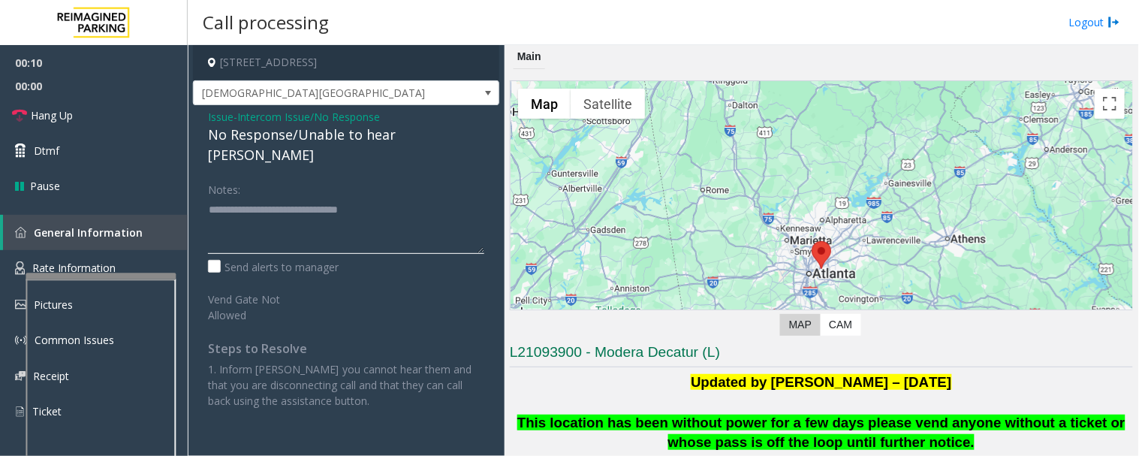
click at [445, 197] on textarea at bounding box center [346, 225] width 276 height 56
type textarea "**********"
click at [50, 110] on span "Hang Up" at bounding box center [52, 115] width 42 height 16
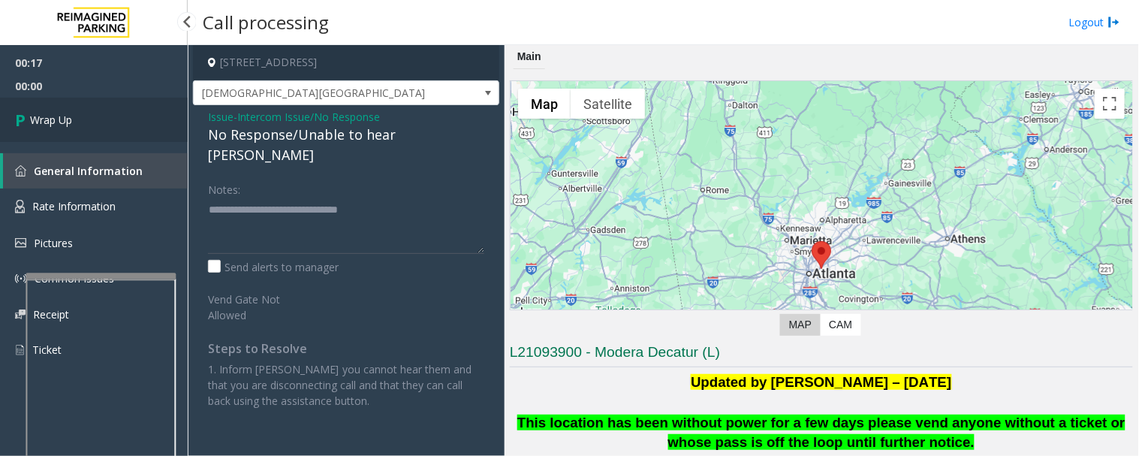
click at [47, 114] on span "Wrap Up" at bounding box center [51, 120] width 42 height 16
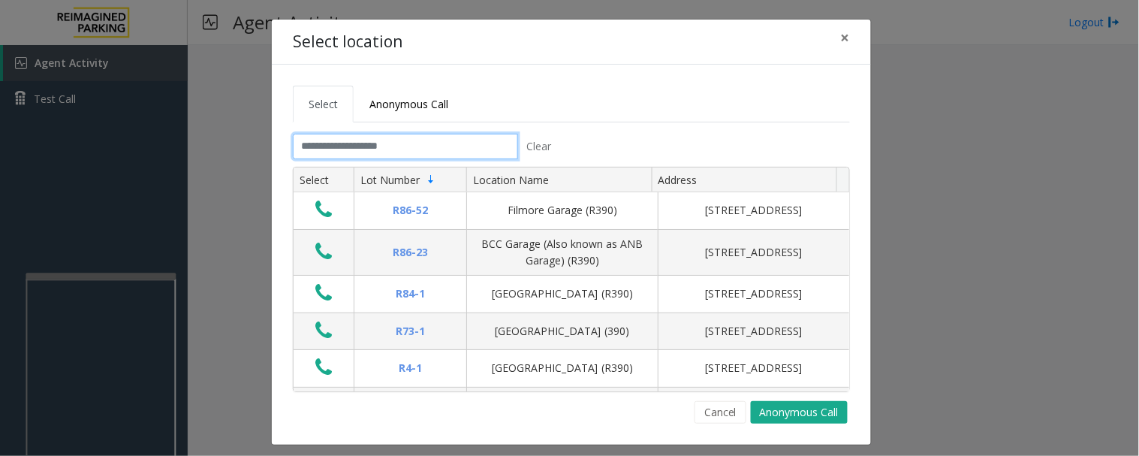
click at [453, 135] on input "text" at bounding box center [405, 147] width 225 height 26
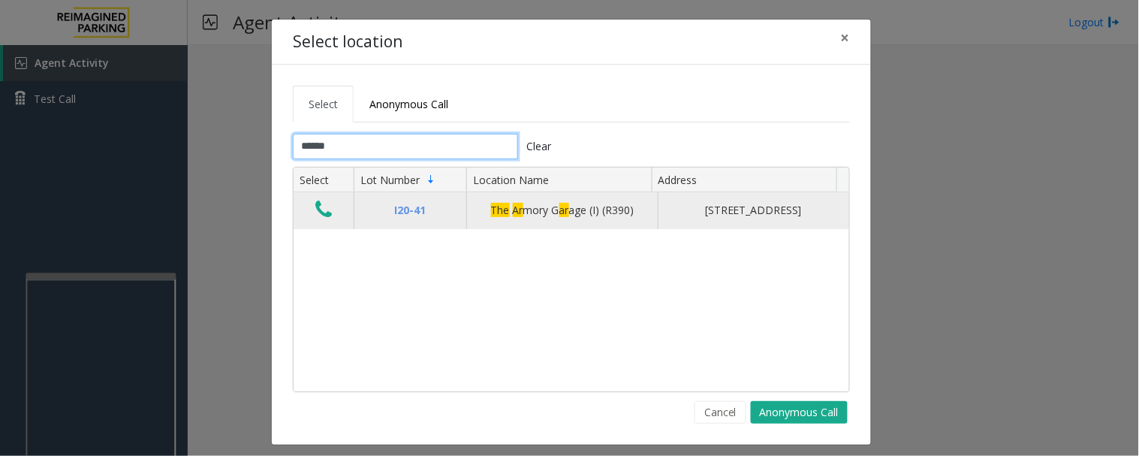
type input "******"
click at [324, 220] on icon "Data table" at bounding box center [323, 209] width 17 height 21
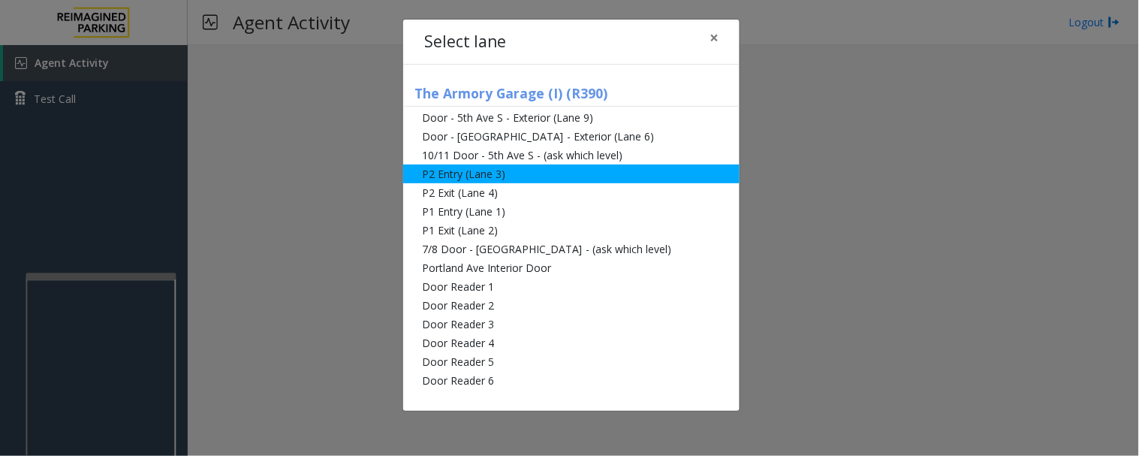
click at [504, 178] on li "P2 Entry (Lane 3)" at bounding box center [571, 173] width 336 height 19
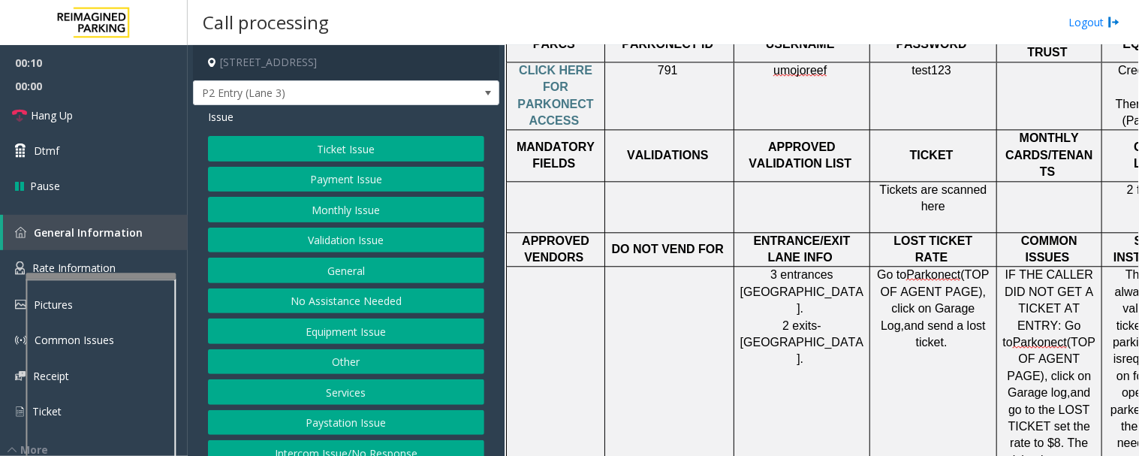
scroll to position [1696, 0]
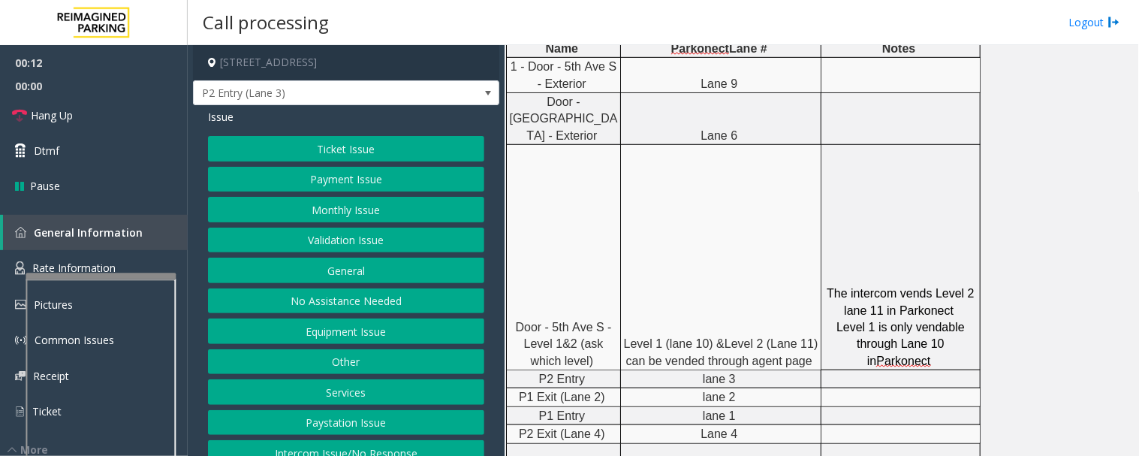
click at [339, 206] on button "Monthly Issue" at bounding box center [346, 210] width 276 height 26
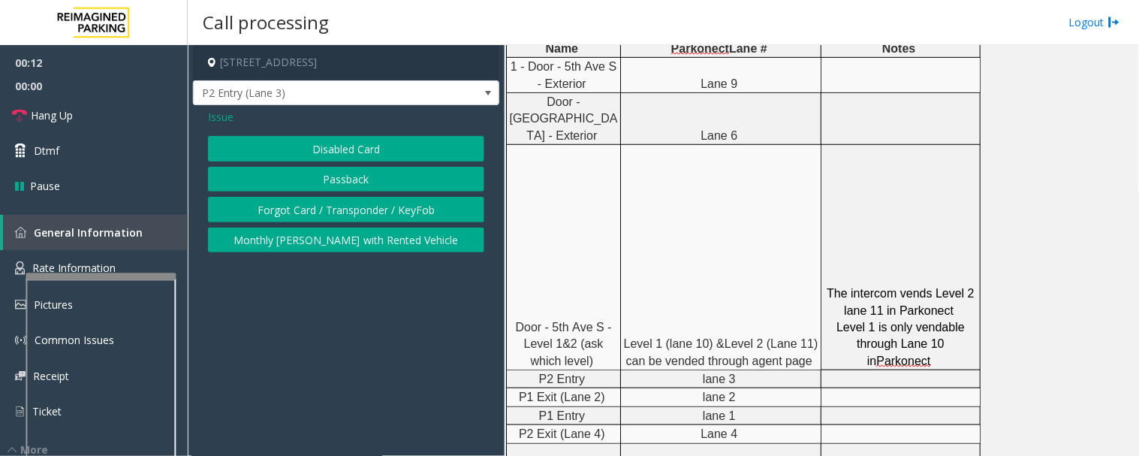
click at [379, 145] on button "Disabled Card" at bounding box center [346, 149] width 276 height 26
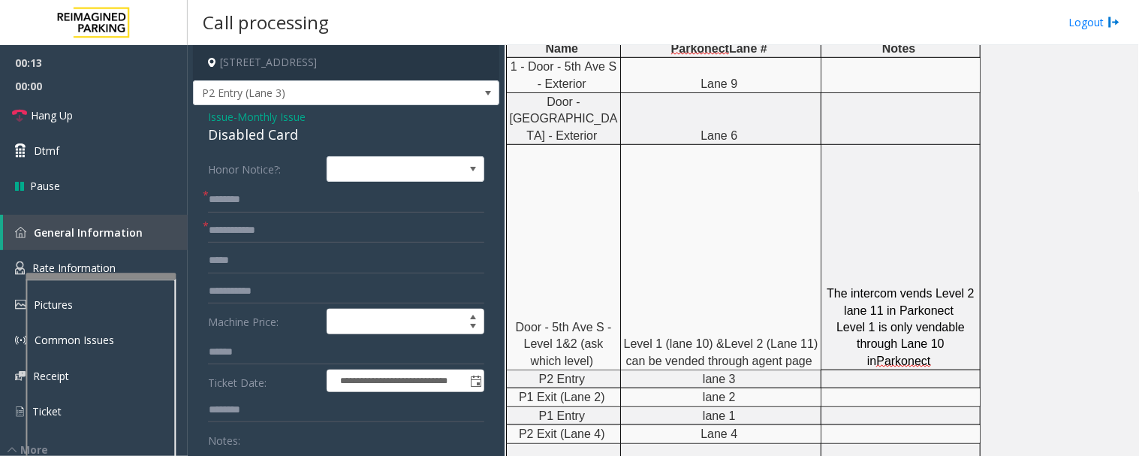
click at [250, 135] on div "Disabled Card" at bounding box center [346, 135] width 276 height 20
copy div "Disabled Card"
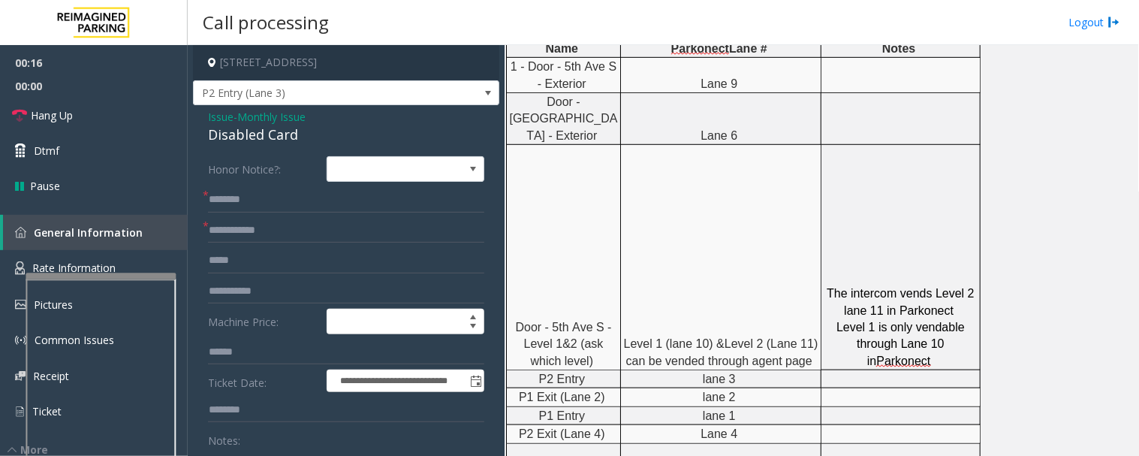
click at [272, 199] on input "text" at bounding box center [346, 200] width 276 height 26
type input "******"
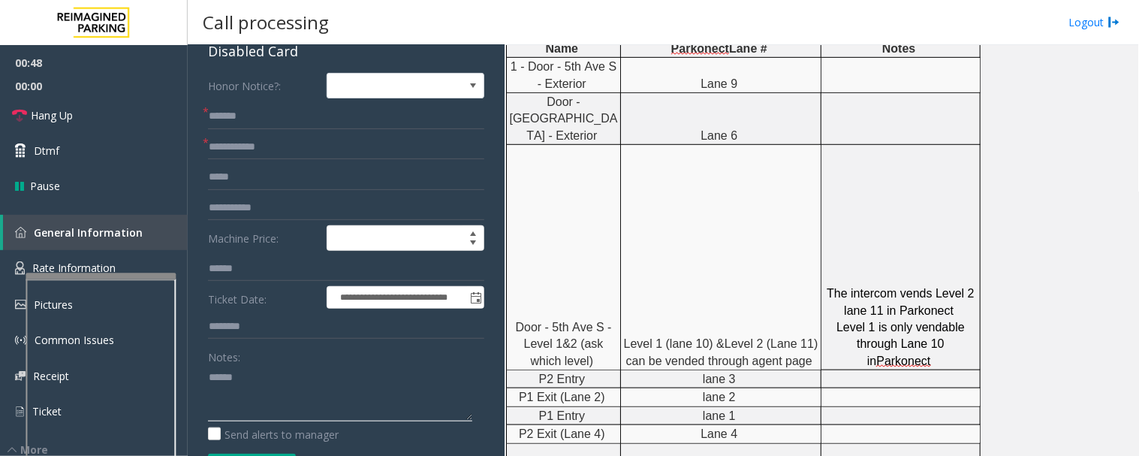
paste textarea "**********"
type textarea "**********"
click at [248, 140] on input "text" at bounding box center [346, 147] width 276 height 26
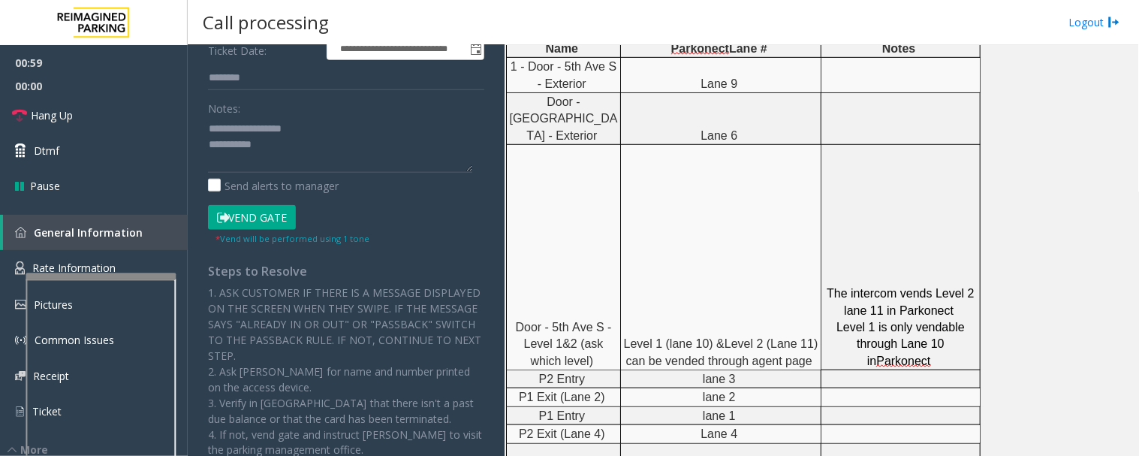
scroll to position [333, 0]
type input "******"
click at [265, 206] on button "Vend Gate" at bounding box center [252, 216] width 88 height 26
click at [296, 154] on textarea at bounding box center [340, 143] width 264 height 56
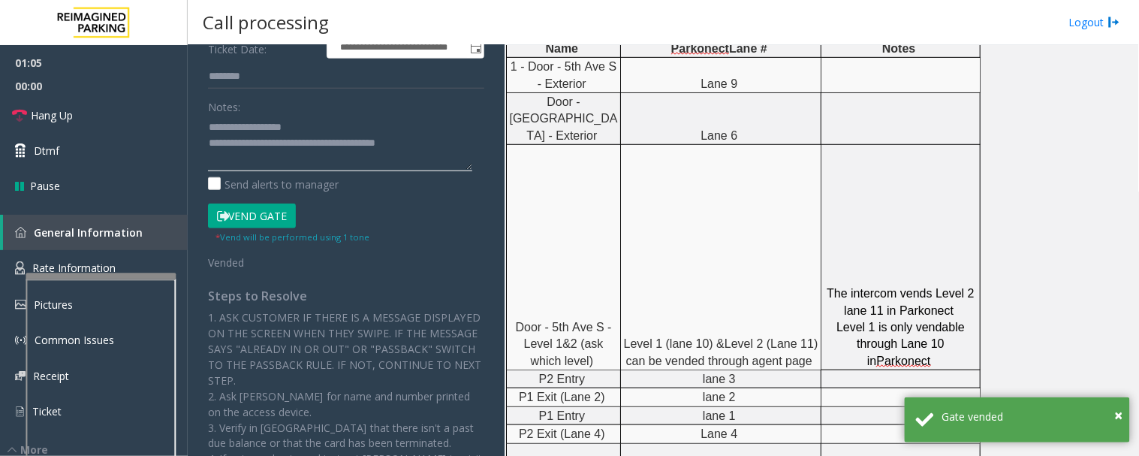
type textarea "**********"
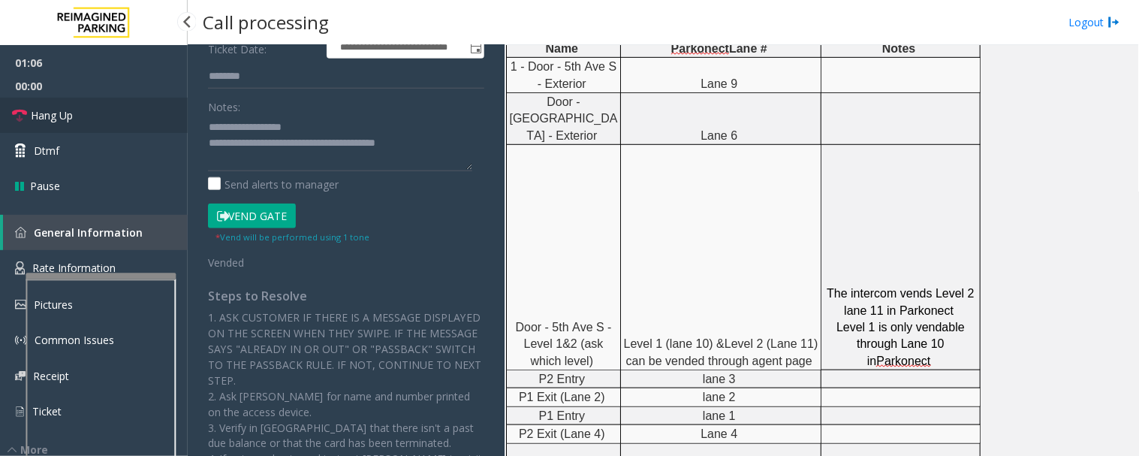
click at [26, 100] on link "Hang Up" at bounding box center [94, 115] width 188 height 35
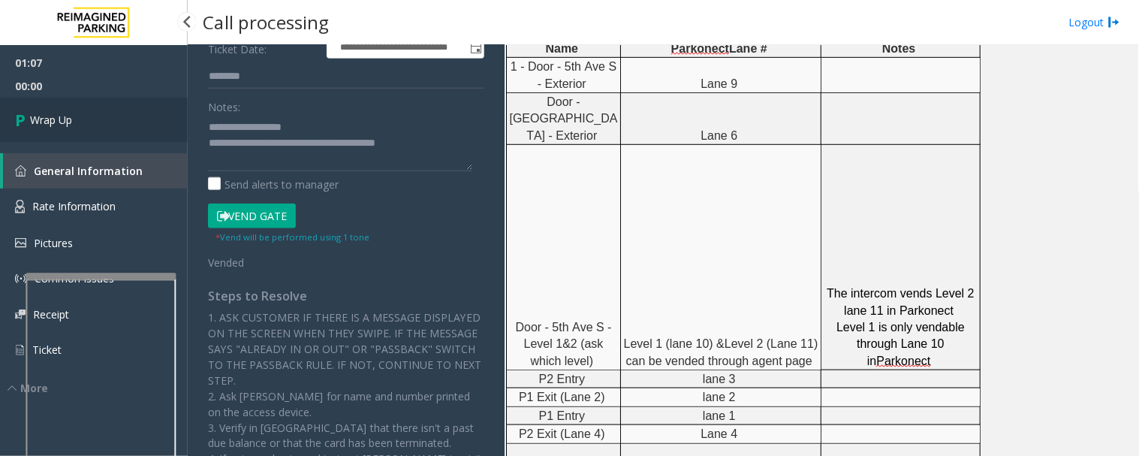
click at [31, 114] on span "Wrap Up" at bounding box center [51, 120] width 42 height 16
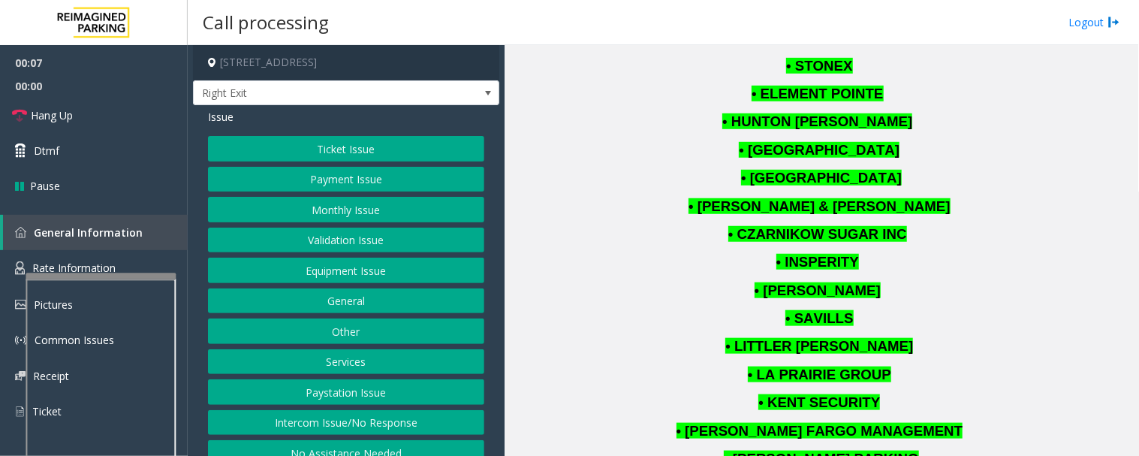
scroll to position [2001, 0]
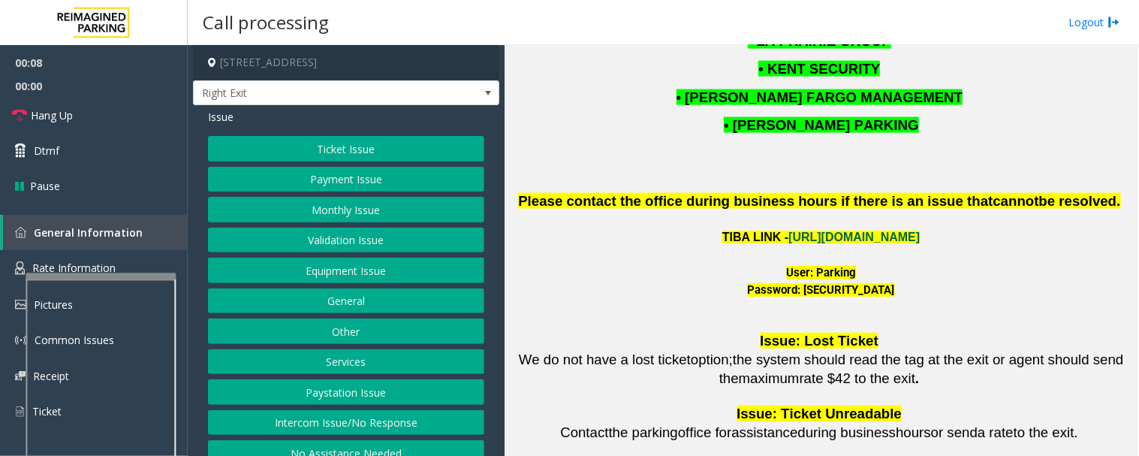
click at [805, 230] on link "https://wellsfargoctr-web.sp.tibaparking.net/" at bounding box center [854, 236] width 131 height 13
click at [354, 416] on button "Intercom Issue/No Response" at bounding box center [346, 423] width 276 height 26
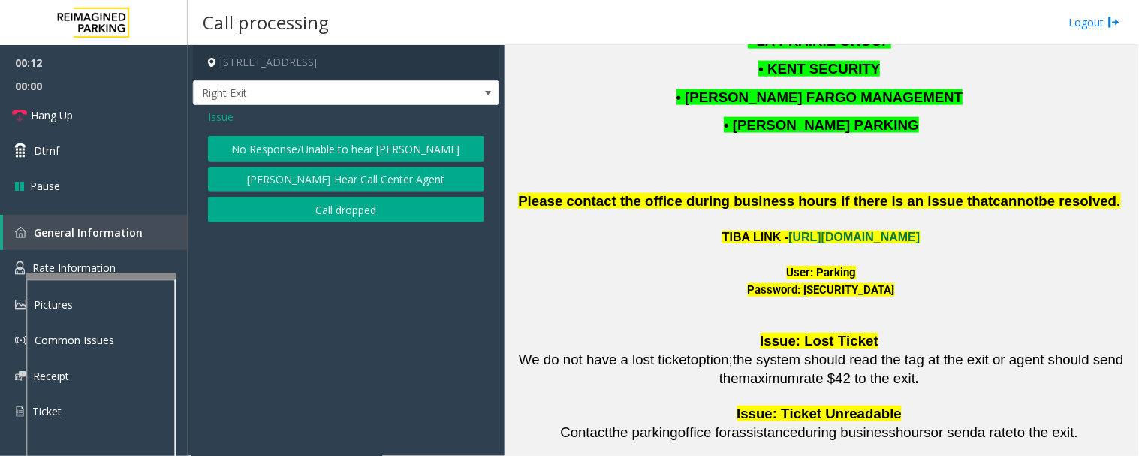
click at [417, 143] on button "No Response/Unable to hear [PERSON_NAME]" at bounding box center [346, 149] width 276 height 26
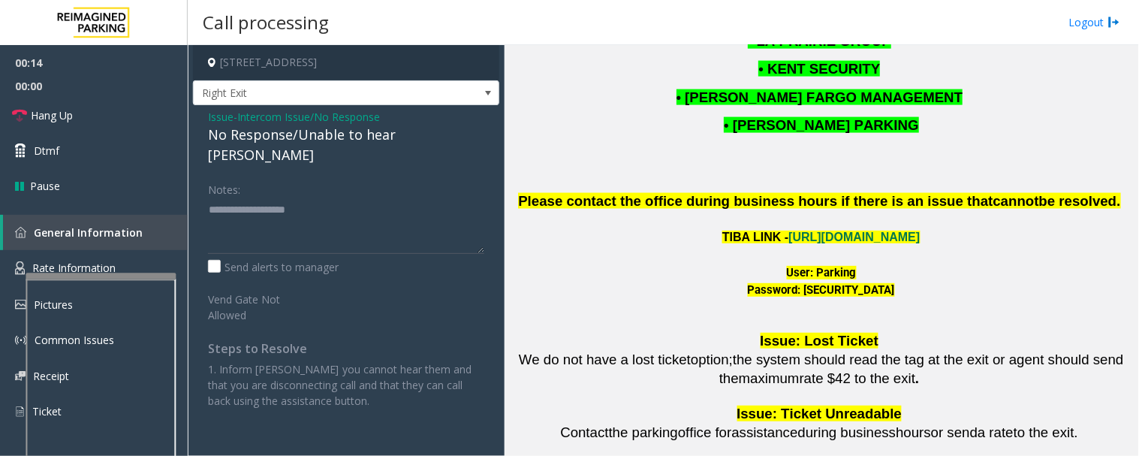
click at [390, 137] on div "No Response/Unable to hear [PERSON_NAME]" at bounding box center [346, 145] width 276 height 41
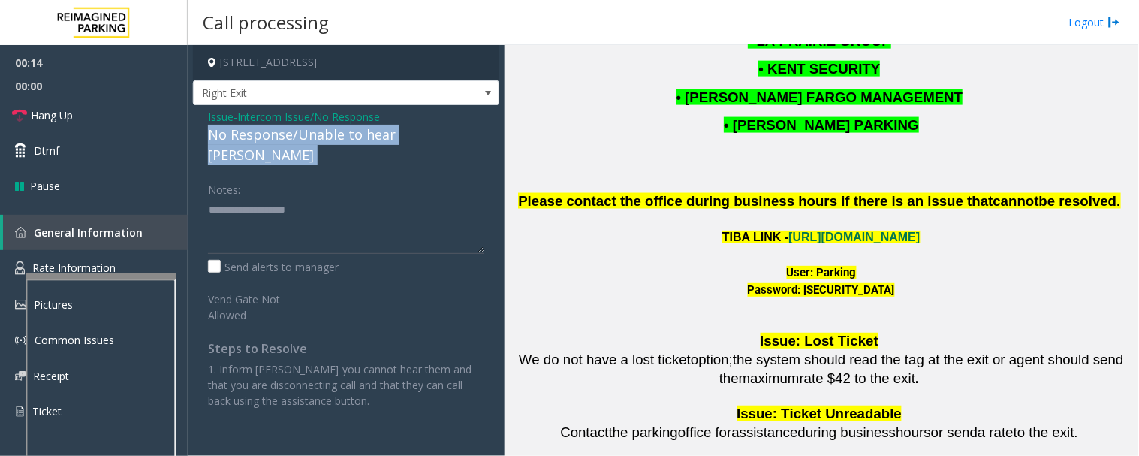
click at [390, 137] on div "No Response/Unable to hear [PERSON_NAME]" at bounding box center [346, 145] width 276 height 41
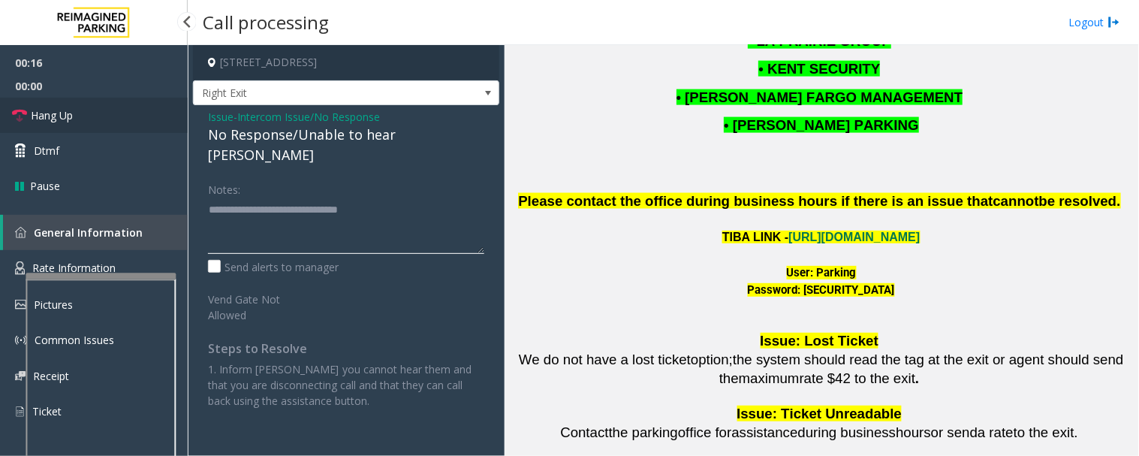
type textarea "**********"
click at [10, 107] on link "Hang Up" at bounding box center [94, 115] width 188 height 35
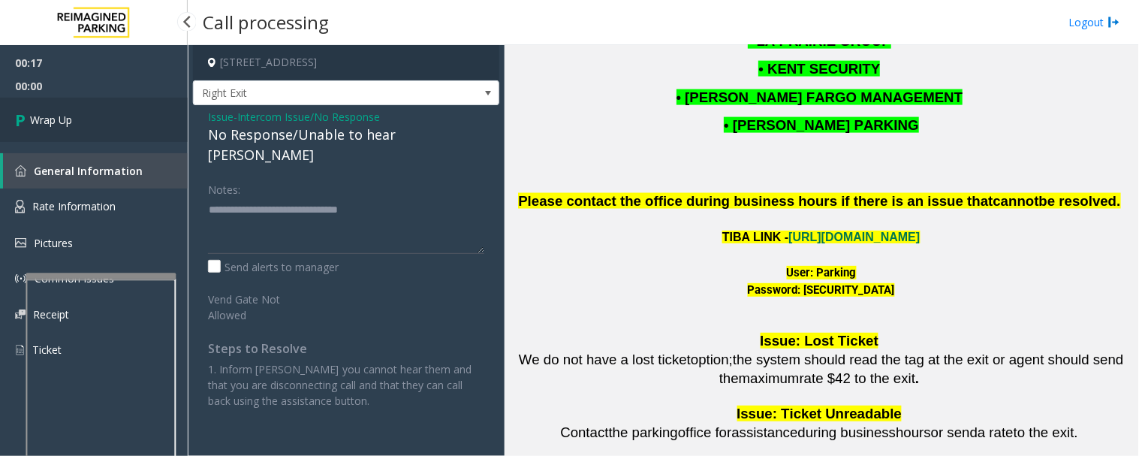
click at [45, 125] on span "Wrap Up" at bounding box center [51, 120] width 42 height 16
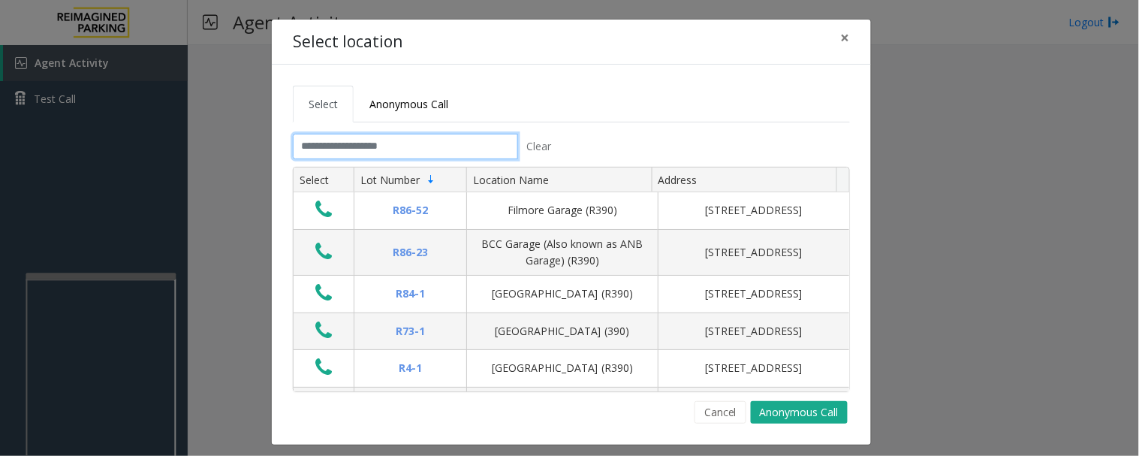
click at [366, 149] on input "text" at bounding box center [405, 147] width 225 height 26
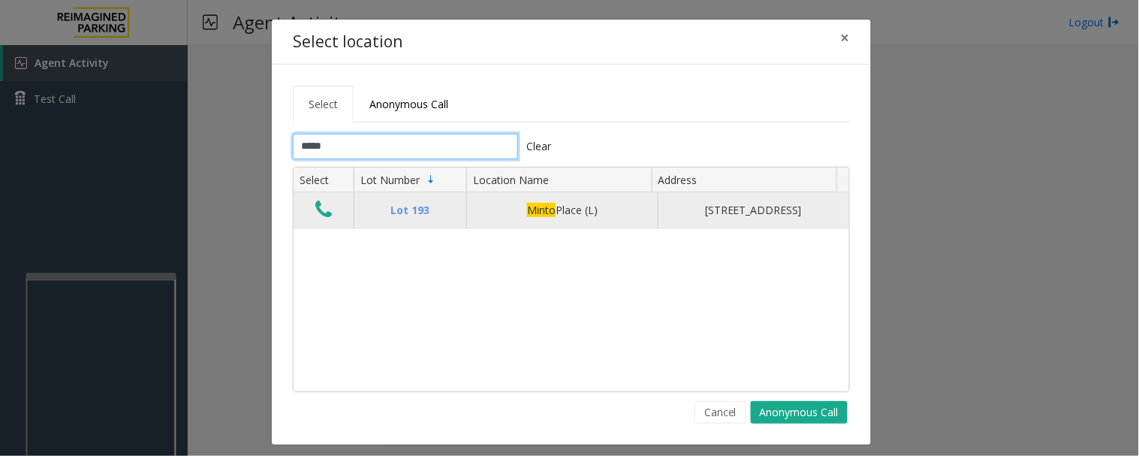
type input "*****"
click at [302, 215] on td "Data table" at bounding box center [323, 210] width 60 height 36
click at [315, 215] on icon "Data table" at bounding box center [323, 209] width 17 height 21
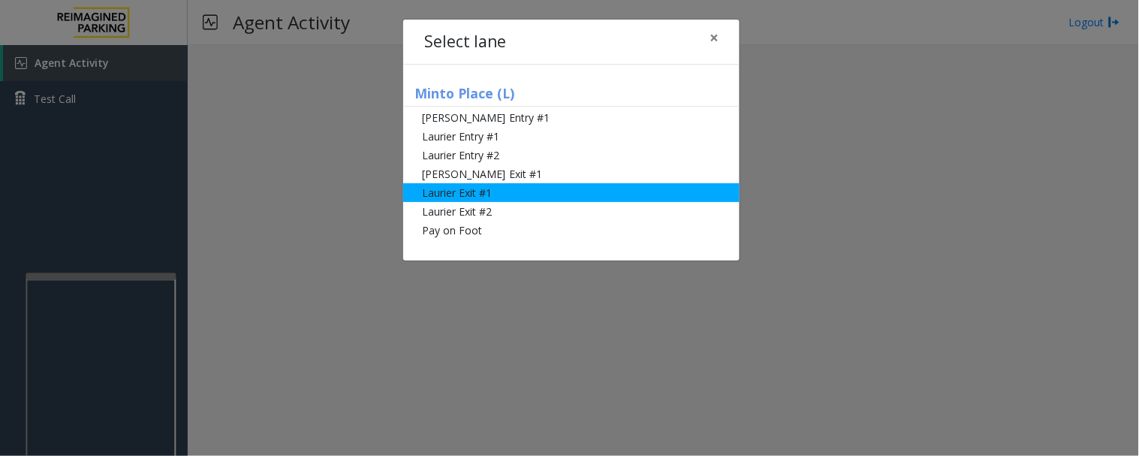
click at [425, 196] on li "Laurier Exit #1" at bounding box center [571, 192] width 336 height 19
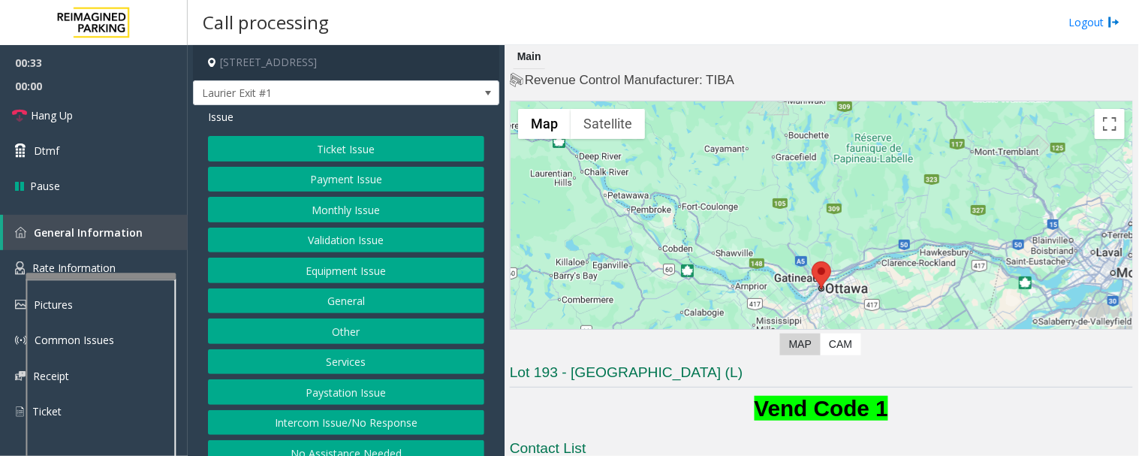
click at [366, 188] on button "Payment Issue" at bounding box center [346, 180] width 276 height 26
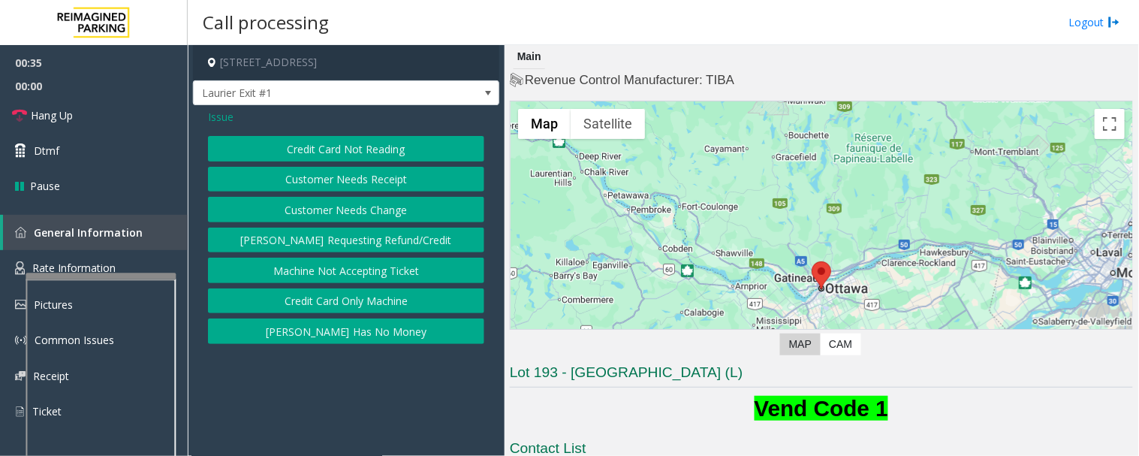
click at [340, 152] on button "Credit Card Not Reading" at bounding box center [346, 149] width 276 height 26
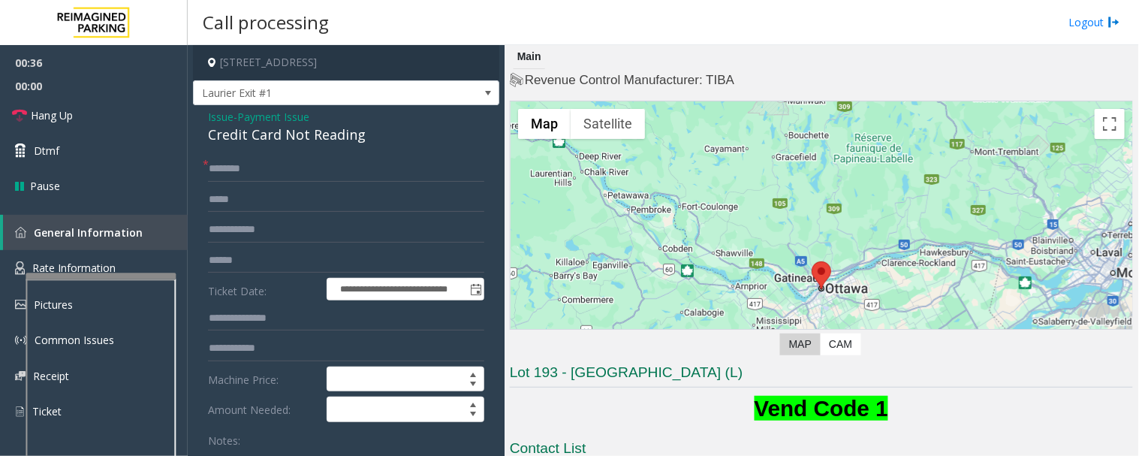
click at [325, 136] on div "Credit Card Not Reading" at bounding box center [346, 135] width 276 height 20
copy div "Credit Card Not Reading"
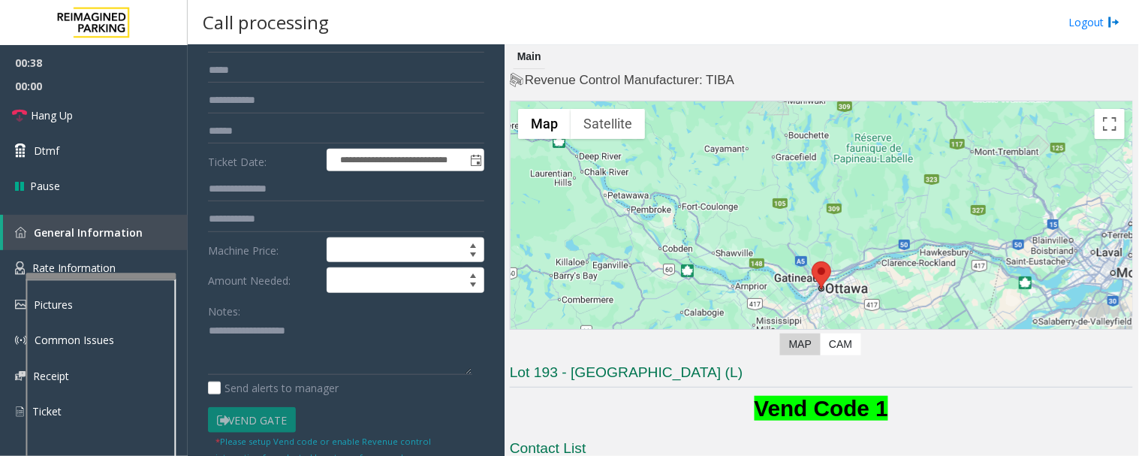
scroll to position [250, 0]
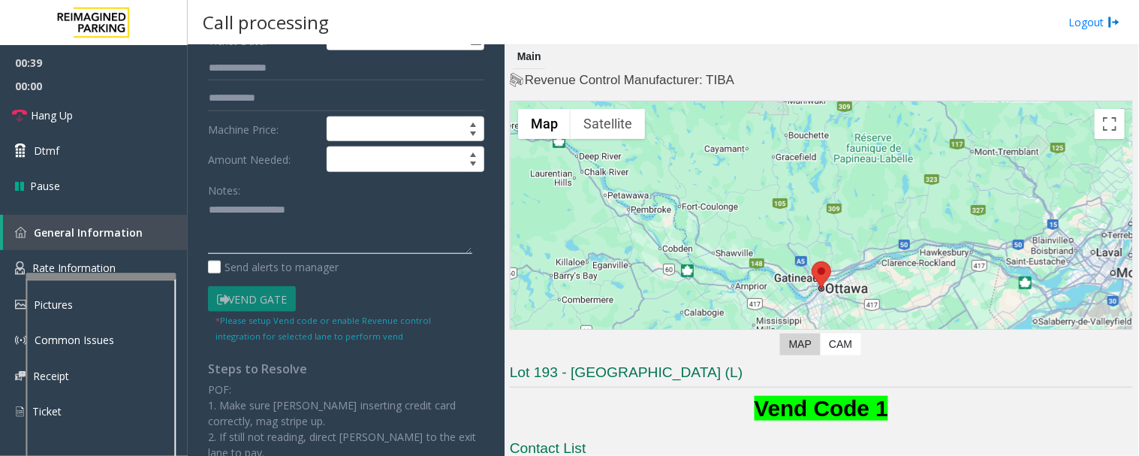
click at [284, 224] on textarea at bounding box center [340, 226] width 264 height 56
paste textarea "**********"
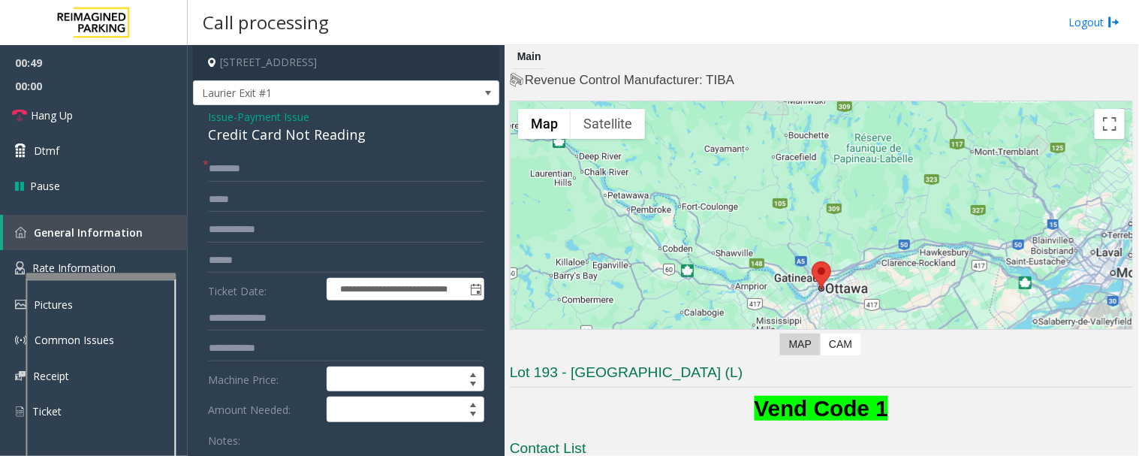
type textarea "**********"
click at [251, 255] on input "text" at bounding box center [346, 261] width 276 height 26
click at [290, 170] on input "text" at bounding box center [346, 169] width 276 height 26
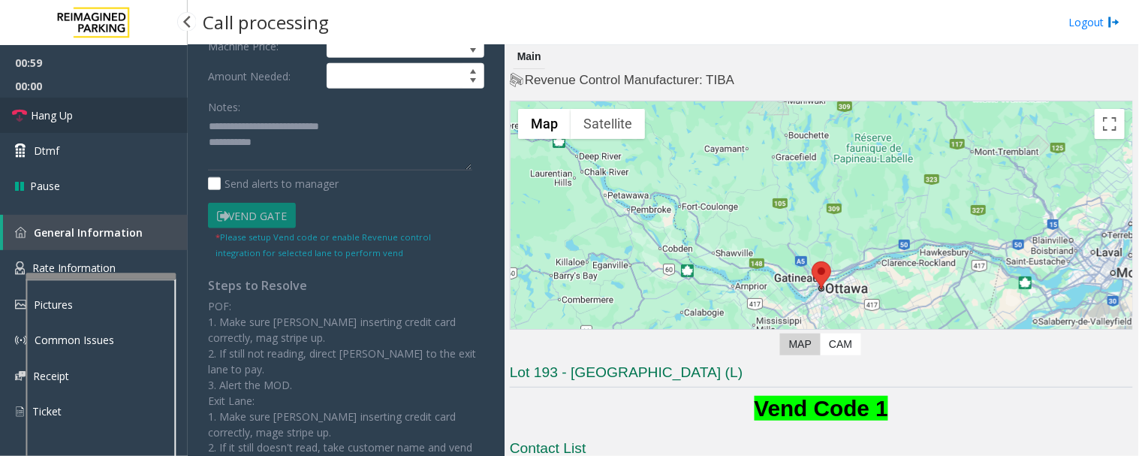
type input "**"
click at [103, 109] on link "Hang Up" at bounding box center [94, 115] width 188 height 35
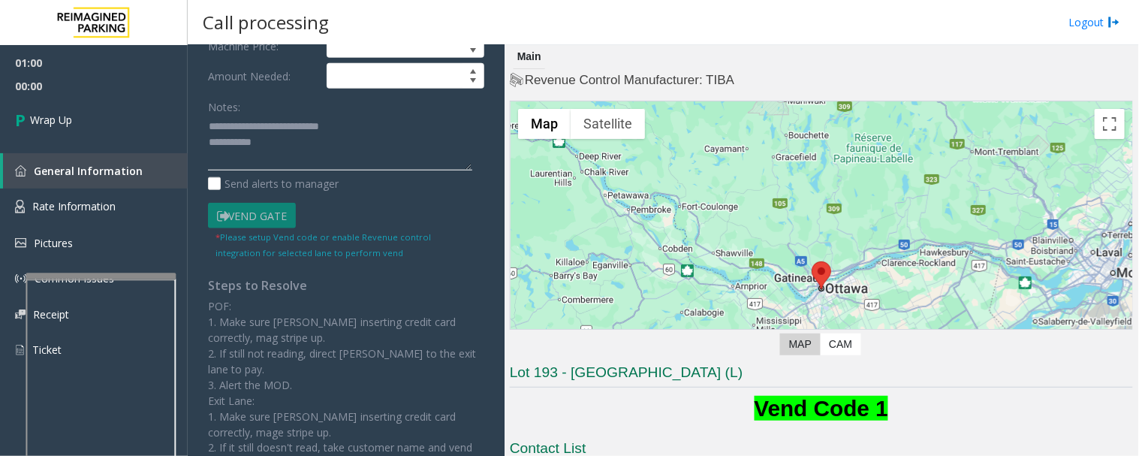
click at [357, 158] on textarea at bounding box center [340, 143] width 264 height 56
click at [260, 140] on textarea at bounding box center [340, 143] width 264 height 56
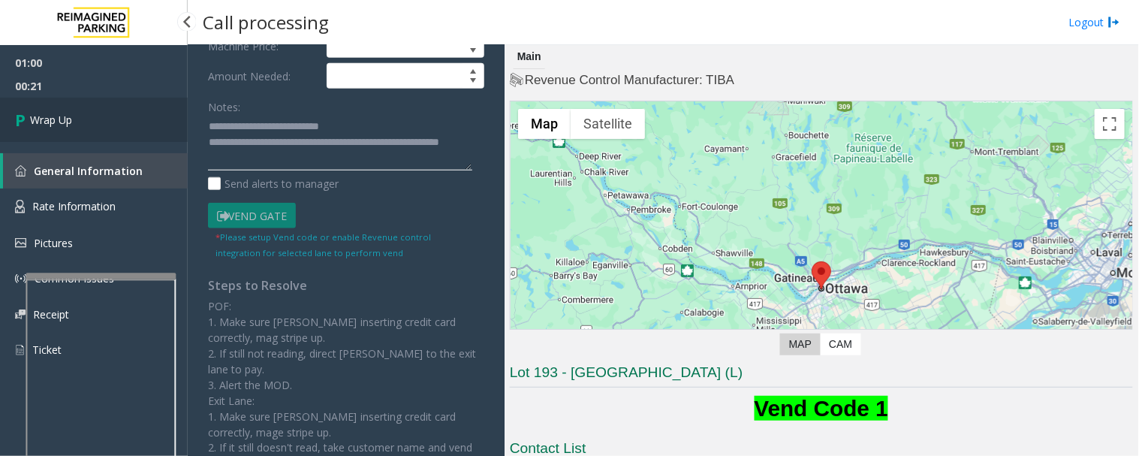
type textarea "**********"
click at [92, 125] on link "Wrap Up" at bounding box center [94, 120] width 188 height 44
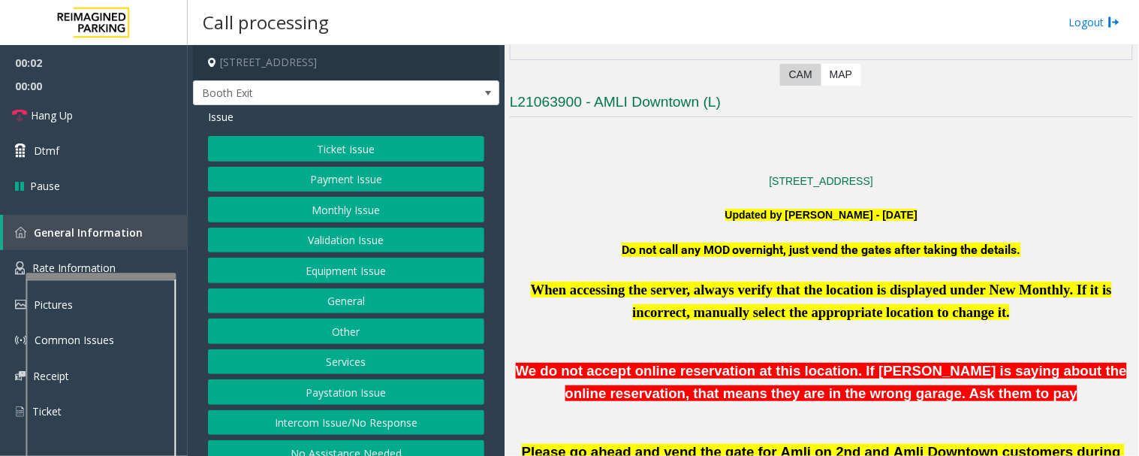
scroll to position [583, 0]
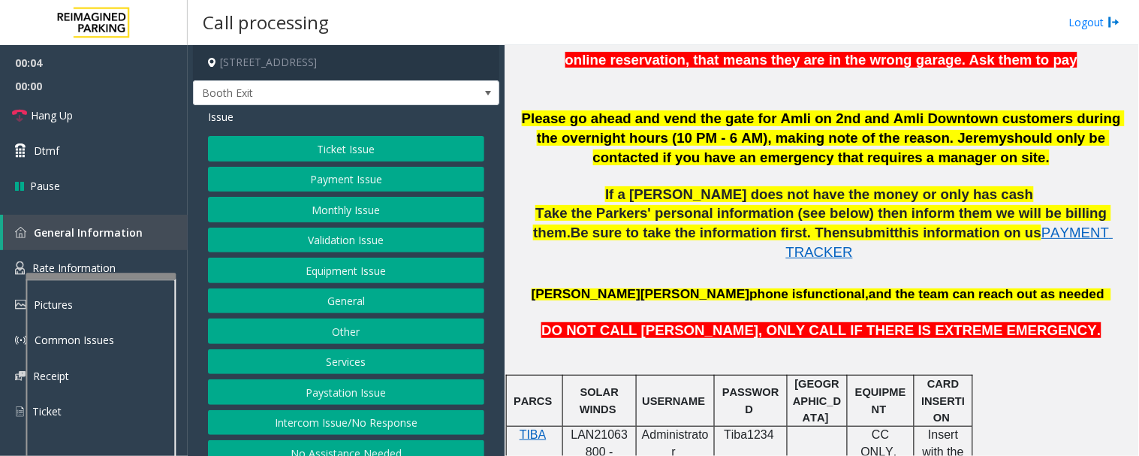
click at [597, 423] on div at bounding box center [600, 425] width 74 height 5
click at [598, 428] on span "LAN21063800 - AMLI2ND" at bounding box center [599, 451] width 57 height 47
copy span "LAN21063800"
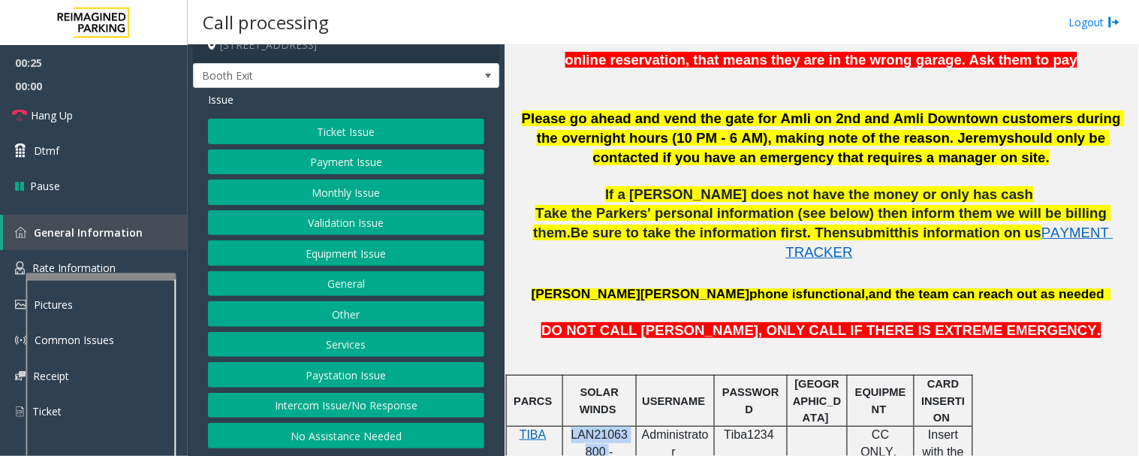
click at [446, 401] on button "Intercom Issue/No Response" at bounding box center [346, 406] width 276 height 26
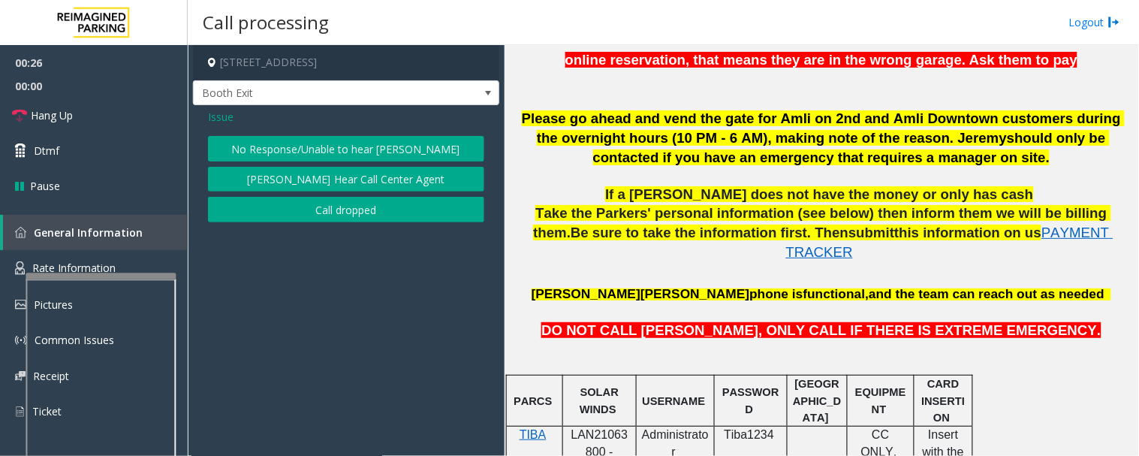
click at [420, 165] on div "No Response/Unable to hear parker Parker Cannot Hear Call Center Agent Call dro…" at bounding box center [346, 179] width 276 height 86
click at [417, 147] on button "No Response/Unable to hear [PERSON_NAME]" at bounding box center [346, 149] width 276 height 26
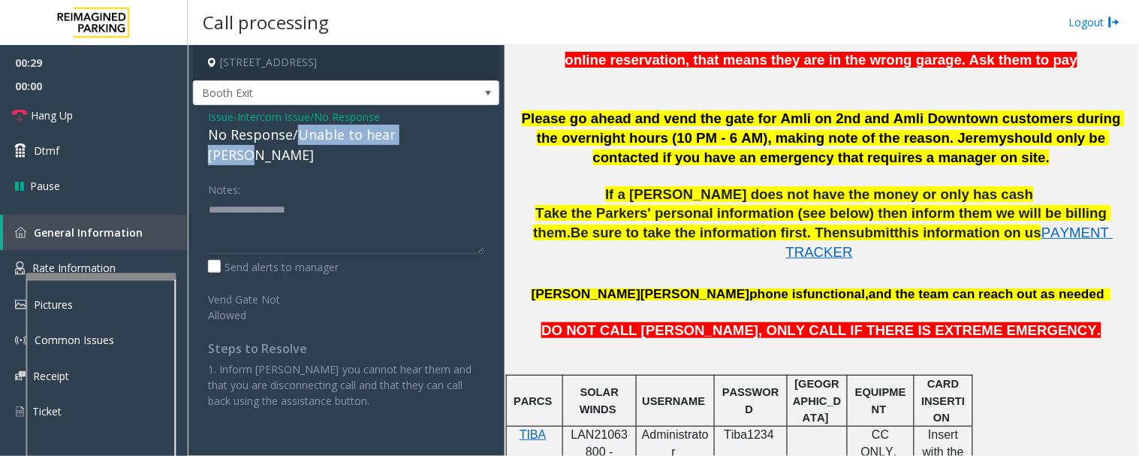
drag, startPoint x: 296, startPoint y: 131, endPoint x: 444, endPoint y: 137, distance: 147.2
click at [444, 137] on div "No Response/Unable to hear [PERSON_NAME]" at bounding box center [346, 145] width 276 height 41
click at [429, 197] on textarea at bounding box center [346, 225] width 276 height 56
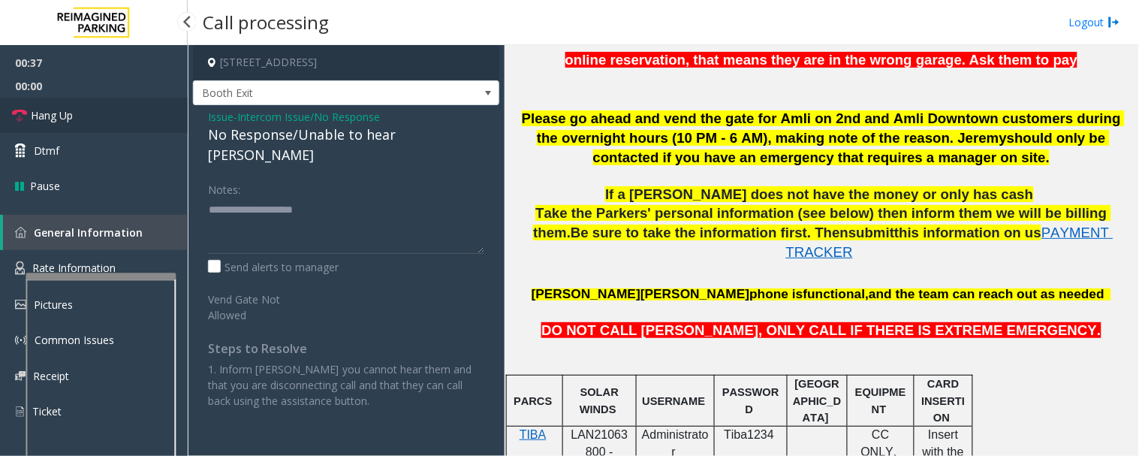
click at [65, 123] on link "Hang Up" at bounding box center [94, 115] width 188 height 35
click at [344, 197] on textarea at bounding box center [346, 225] width 276 height 56
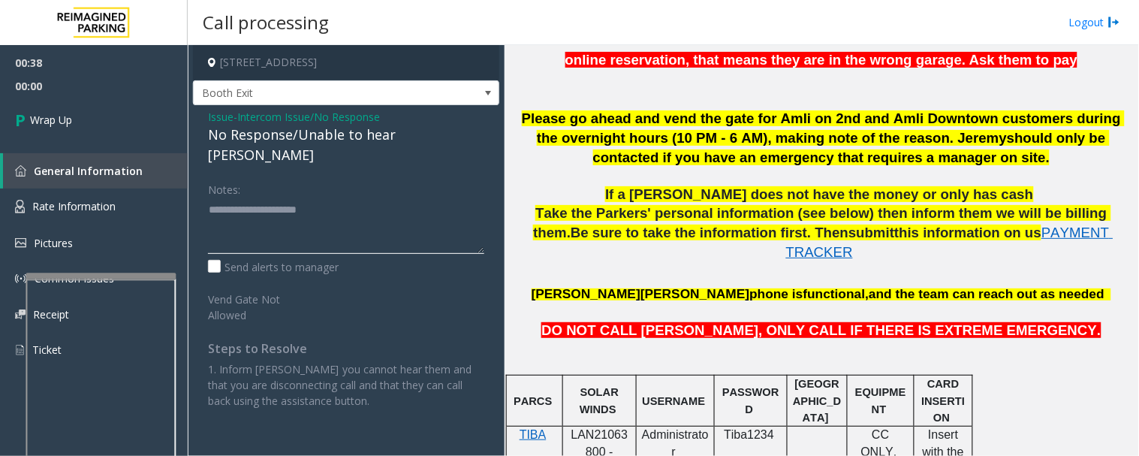
paste textarea "**********"
type textarea "**********"
click at [98, 129] on link "Wrap Up" at bounding box center [94, 120] width 188 height 44
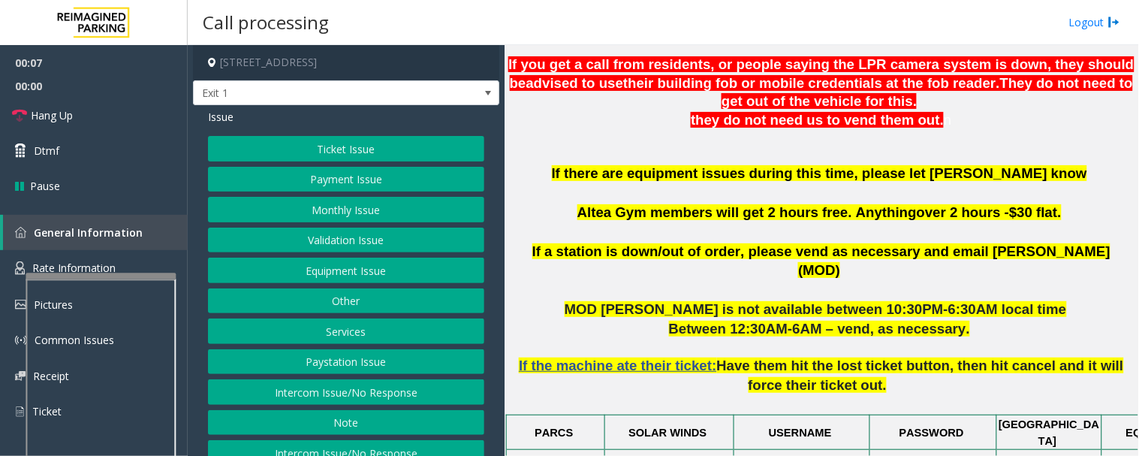
scroll to position [583, 0]
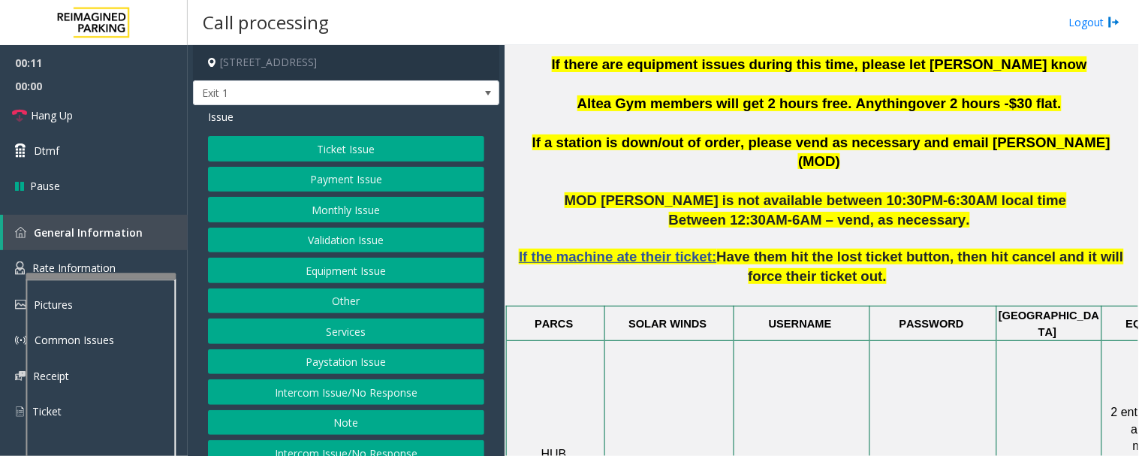
click at [375, 398] on button "Intercom Issue/No Response" at bounding box center [346, 392] width 276 height 26
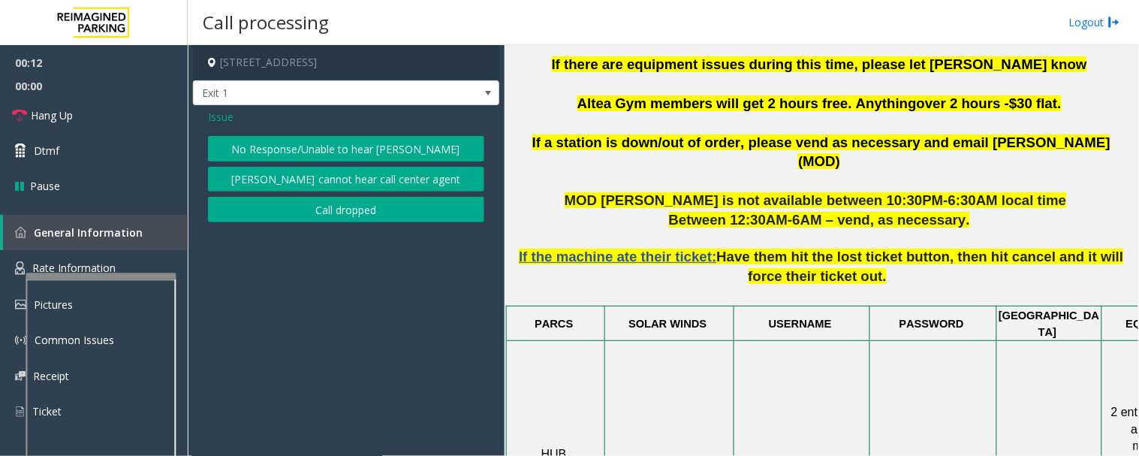
click at [384, 159] on button "No Response/Unable to hear [PERSON_NAME]" at bounding box center [346, 149] width 276 height 26
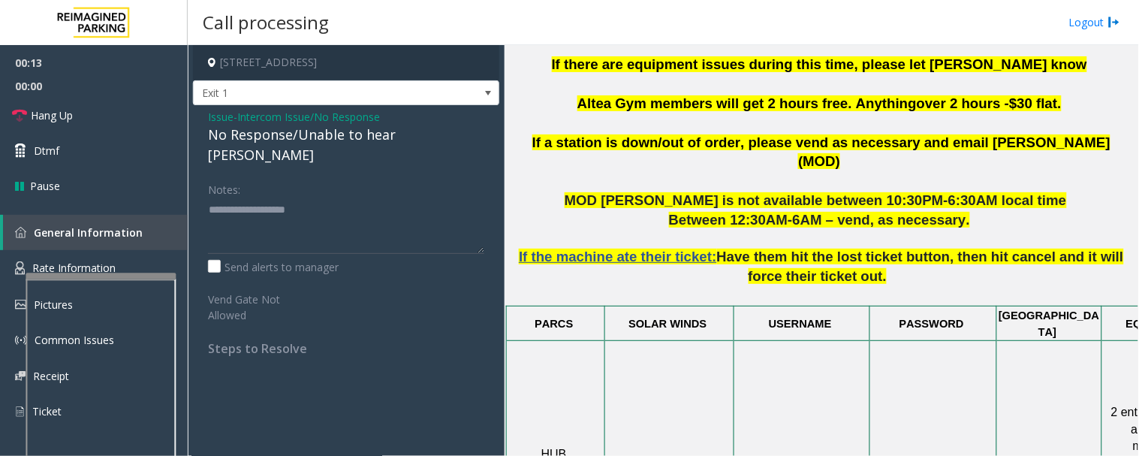
click at [299, 140] on div "No Response/Unable to hear [PERSON_NAME]" at bounding box center [346, 145] width 276 height 41
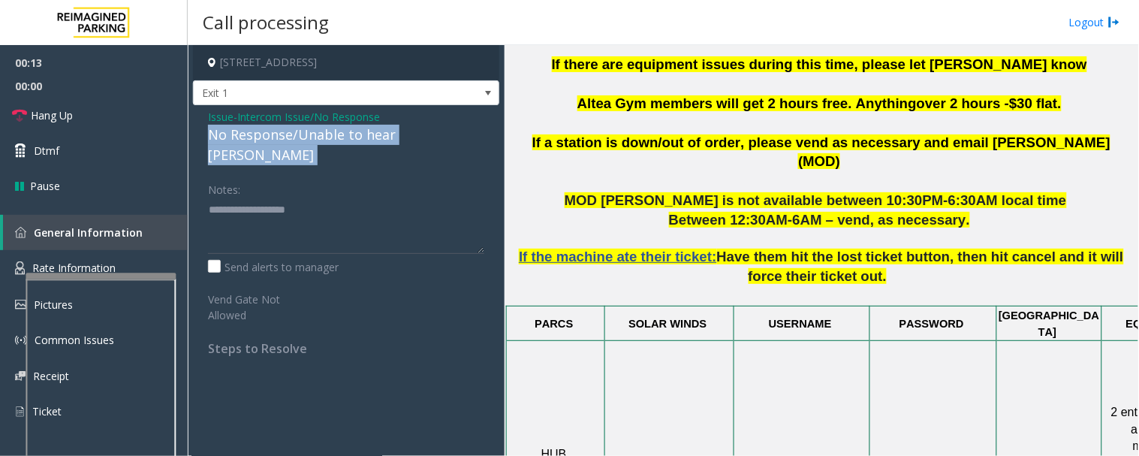
click at [299, 140] on div "No Response/Unable to hear [PERSON_NAME]" at bounding box center [346, 145] width 276 height 41
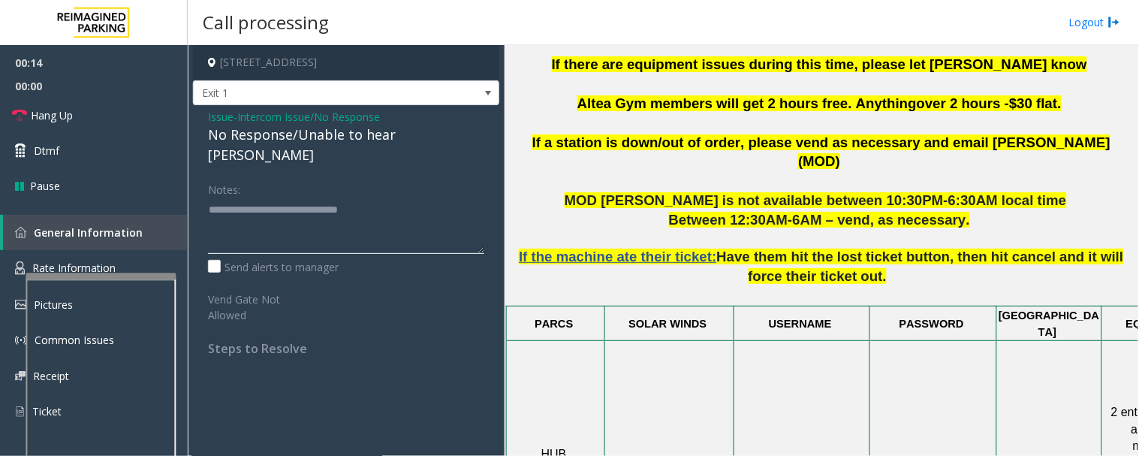
click at [418, 197] on textarea at bounding box center [346, 225] width 276 height 56
type textarea "**********"
click at [55, 108] on span "Hang Up" at bounding box center [52, 115] width 42 height 16
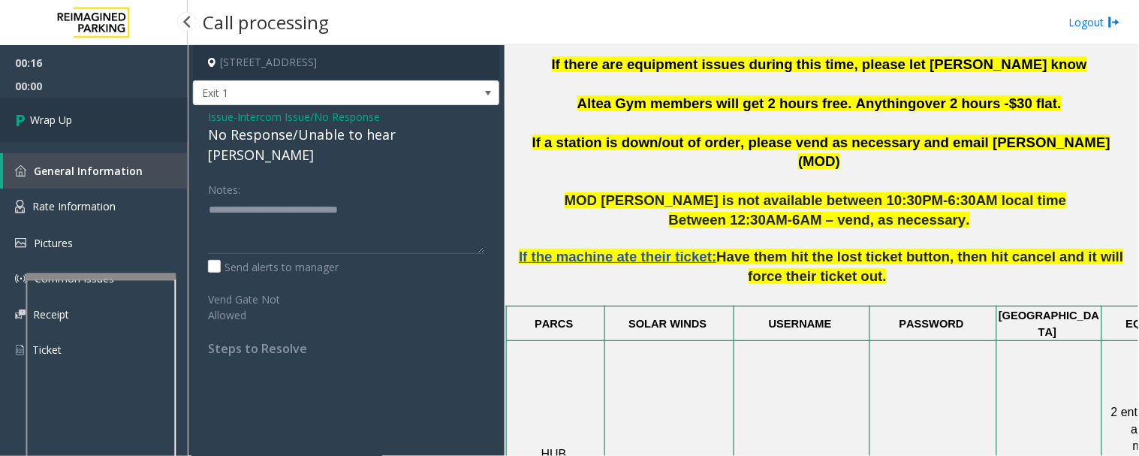
click at [80, 110] on link "Wrap Up" at bounding box center [94, 120] width 188 height 44
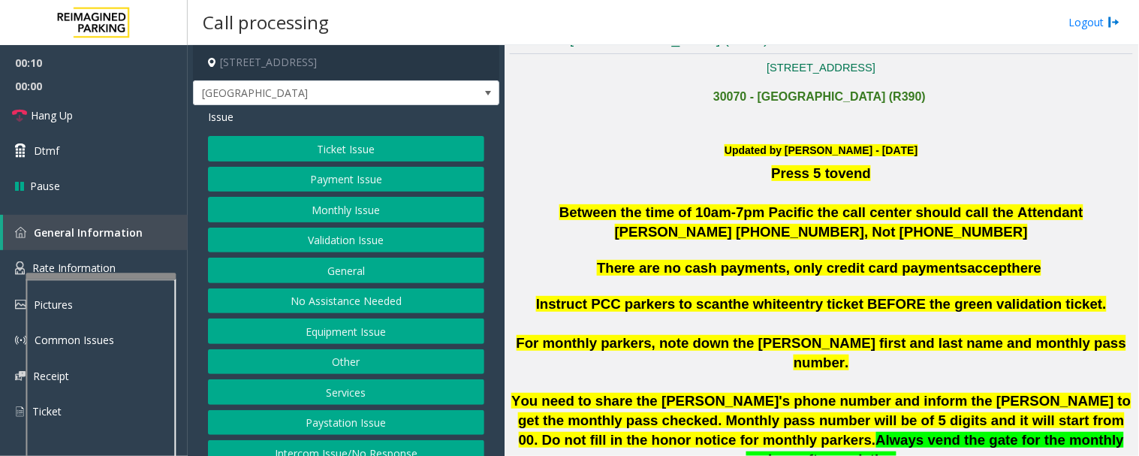
scroll to position [18, 0]
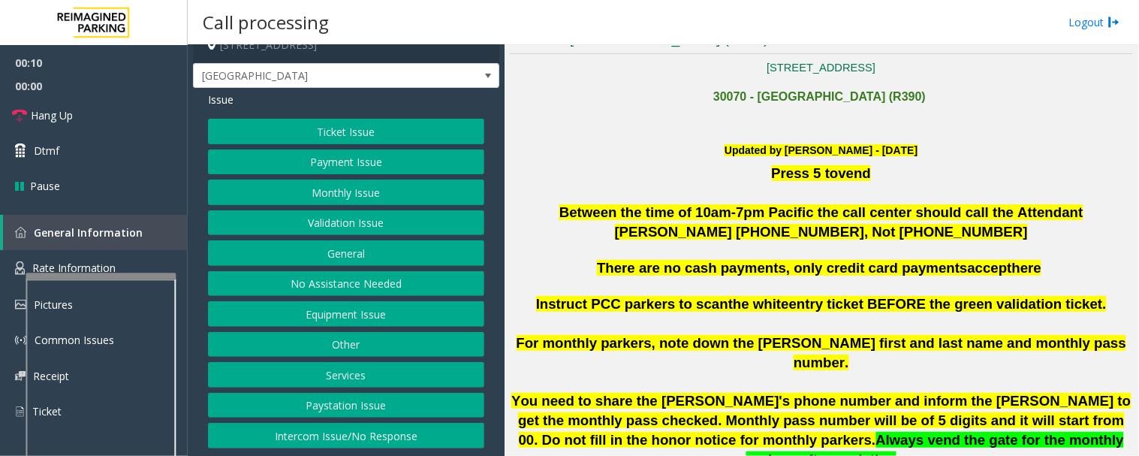
click at [396, 426] on button "Intercom Issue/No Response" at bounding box center [346, 436] width 276 height 26
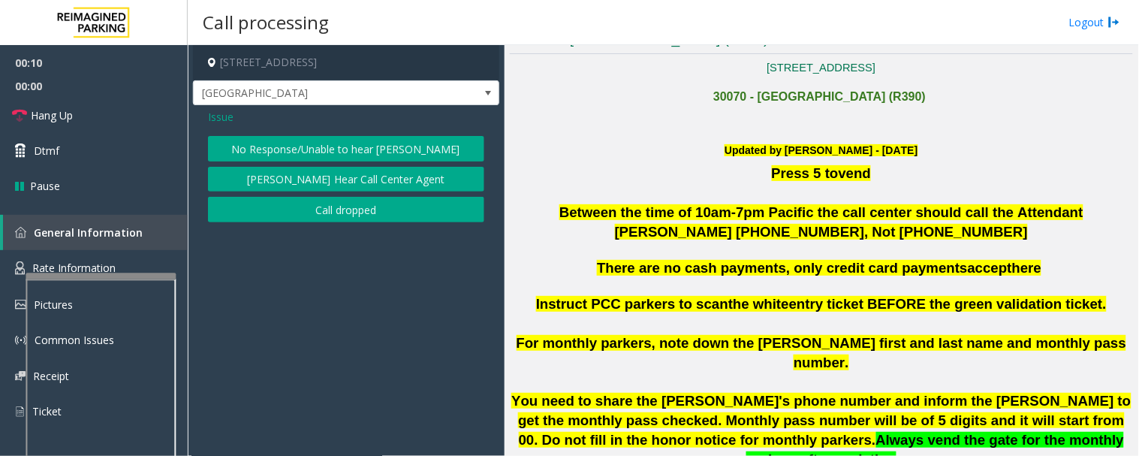
scroll to position [0, 0]
click at [381, 150] on button "No Response/Unable to hear [PERSON_NAME]" at bounding box center [346, 149] width 276 height 26
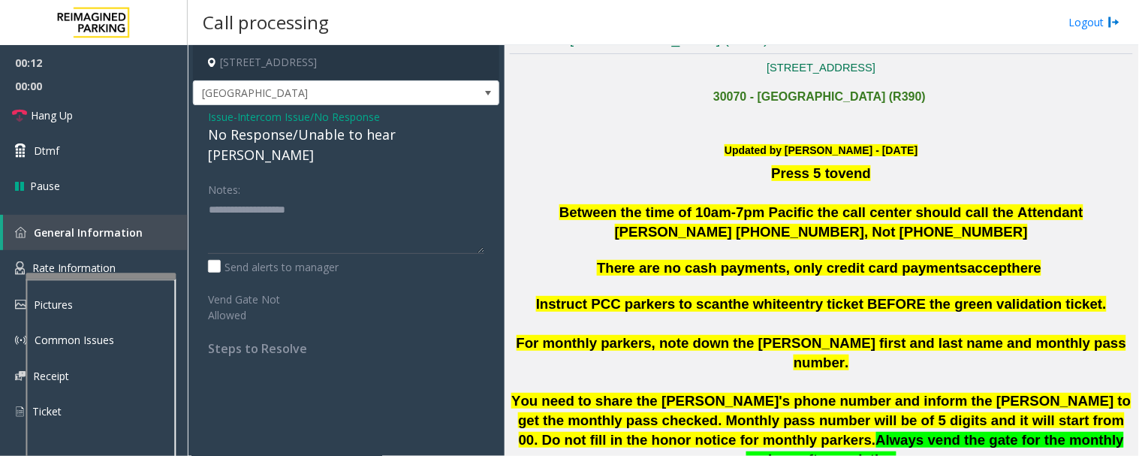
click at [369, 143] on div "No Response/Unable to hear [PERSON_NAME]" at bounding box center [346, 145] width 276 height 41
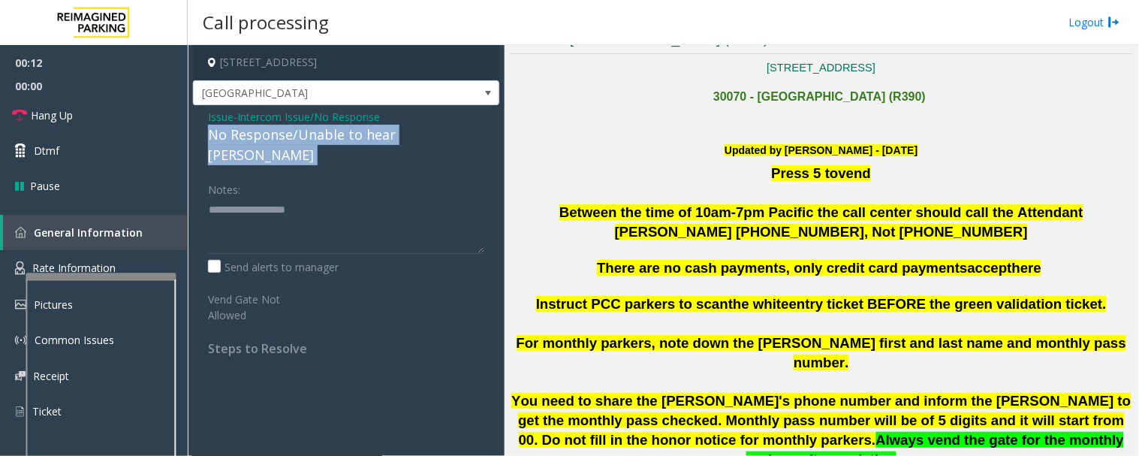
click at [369, 143] on div "No Response/Unable to hear [PERSON_NAME]" at bounding box center [346, 145] width 276 height 41
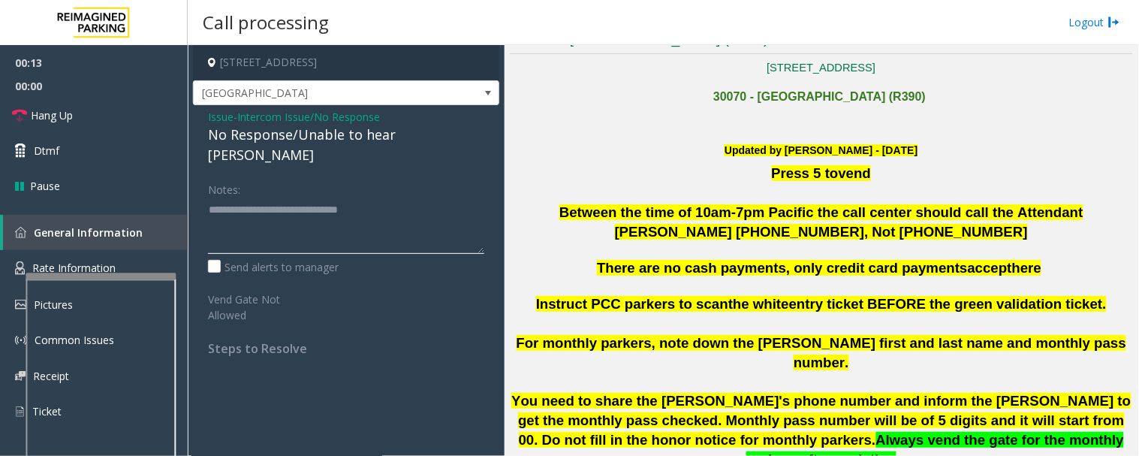
click at [403, 197] on textarea at bounding box center [346, 225] width 276 height 56
type textarea "**********"
click at [58, 116] on span "Hang Up" at bounding box center [52, 115] width 42 height 16
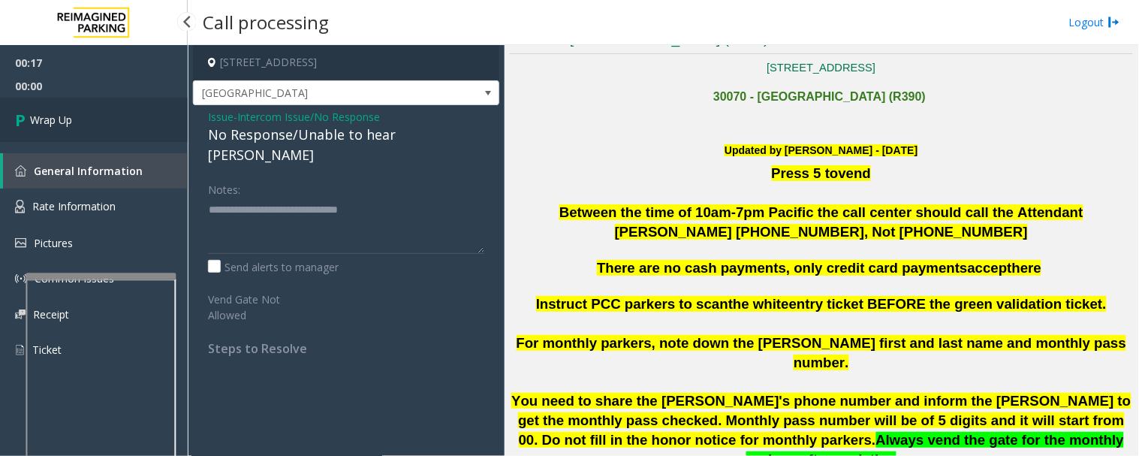
click at [87, 113] on link "Wrap Up" at bounding box center [94, 120] width 188 height 44
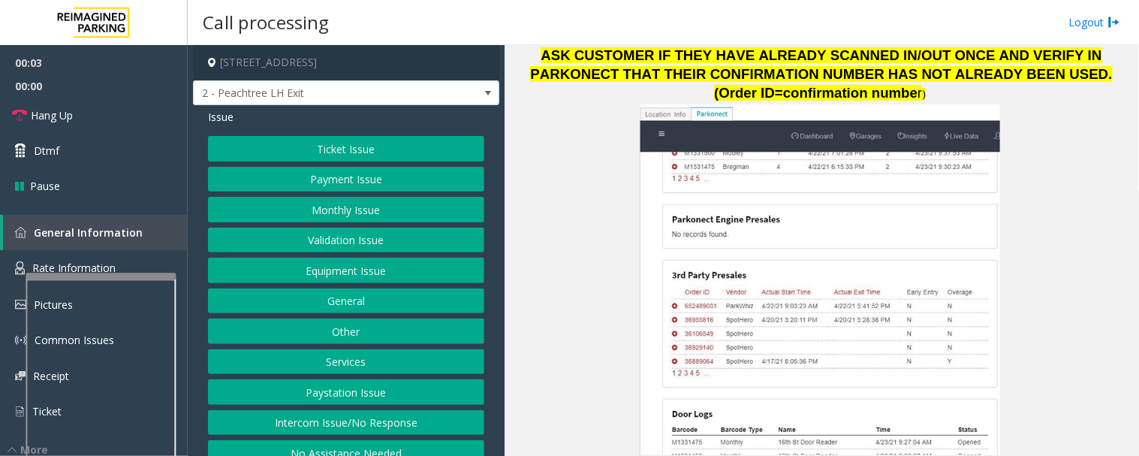
scroll to position [1918, 0]
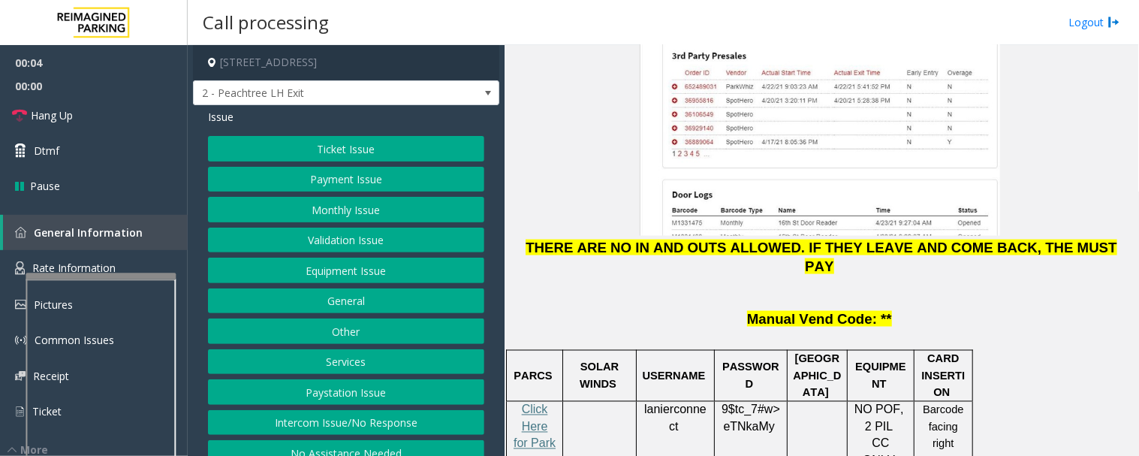
click at [528, 402] on p "Click Here for Parkonect Access" at bounding box center [534, 452] width 45 height 101
click at [534, 403] on span "Click Here for Parkonect Access" at bounding box center [534, 443] width 42 height 80
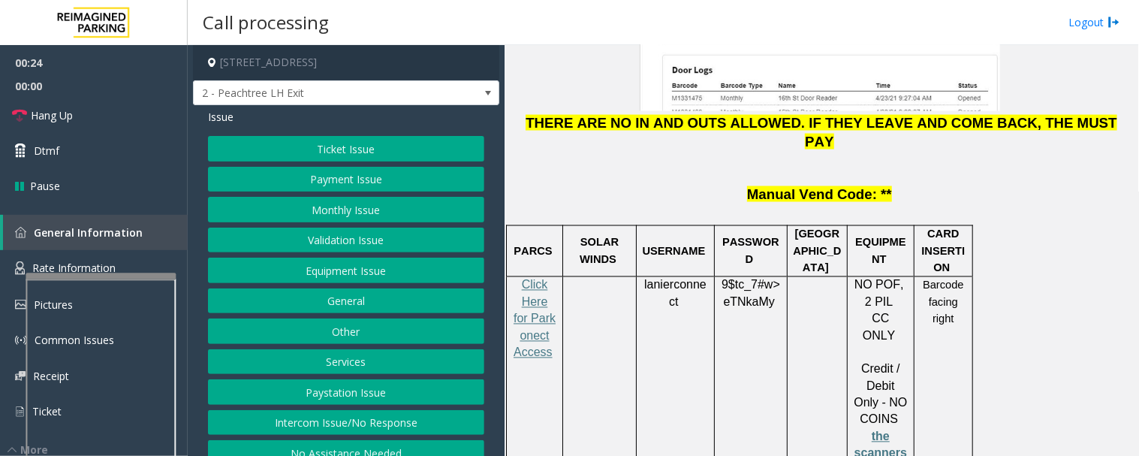
scroll to position [2168, 0]
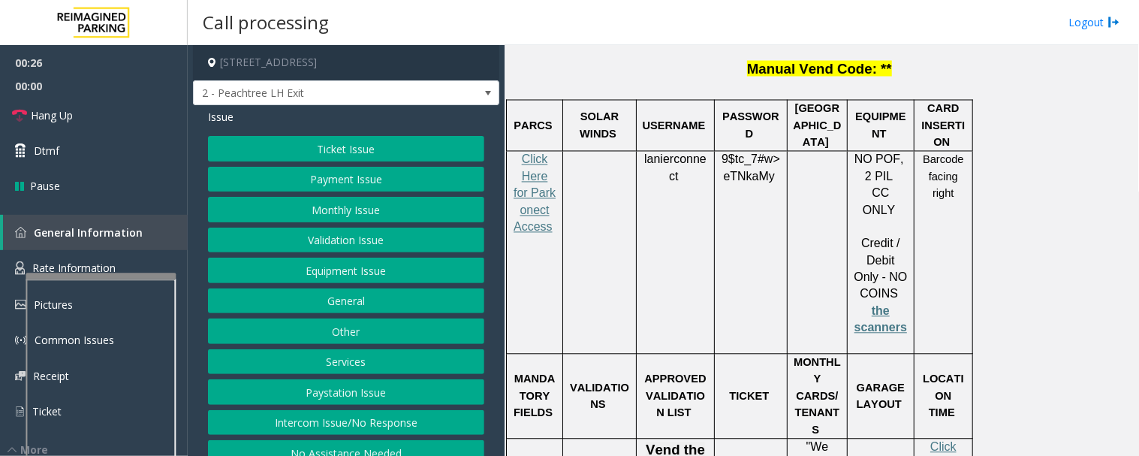
click at [357, 154] on button "Ticket Issue" at bounding box center [346, 149] width 276 height 26
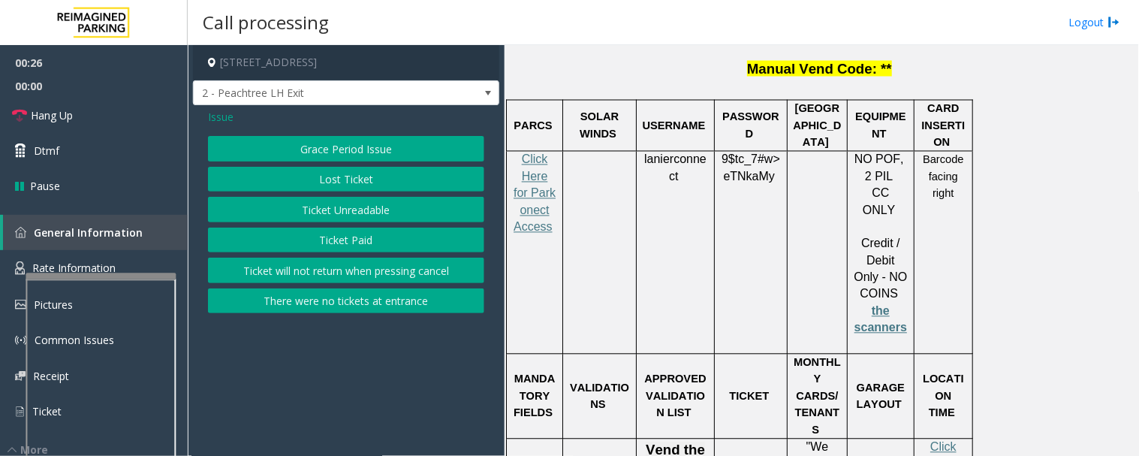
click at [376, 212] on button "Ticket Unreadable" at bounding box center [346, 210] width 276 height 26
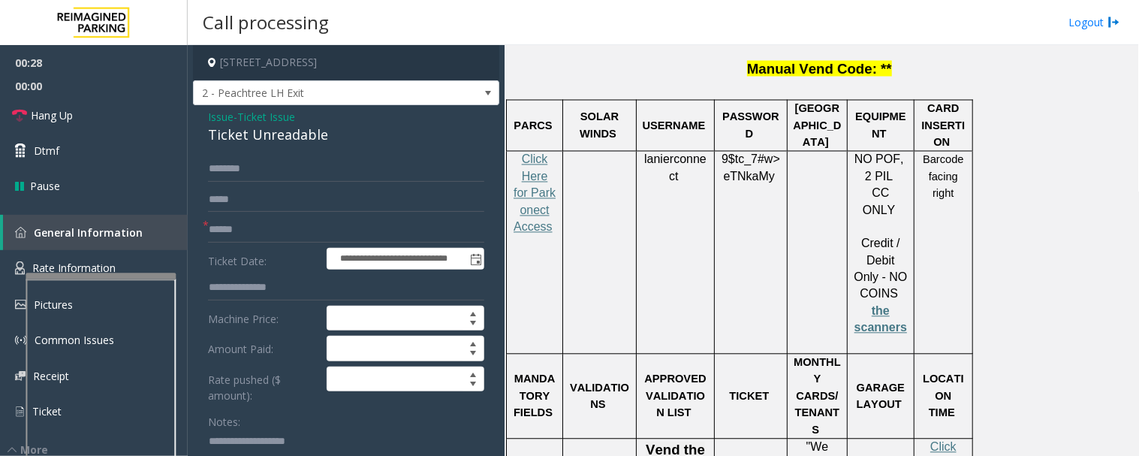
click at [286, 139] on div "Ticket Unreadable" at bounding box center [346, 135] width 276 height 20
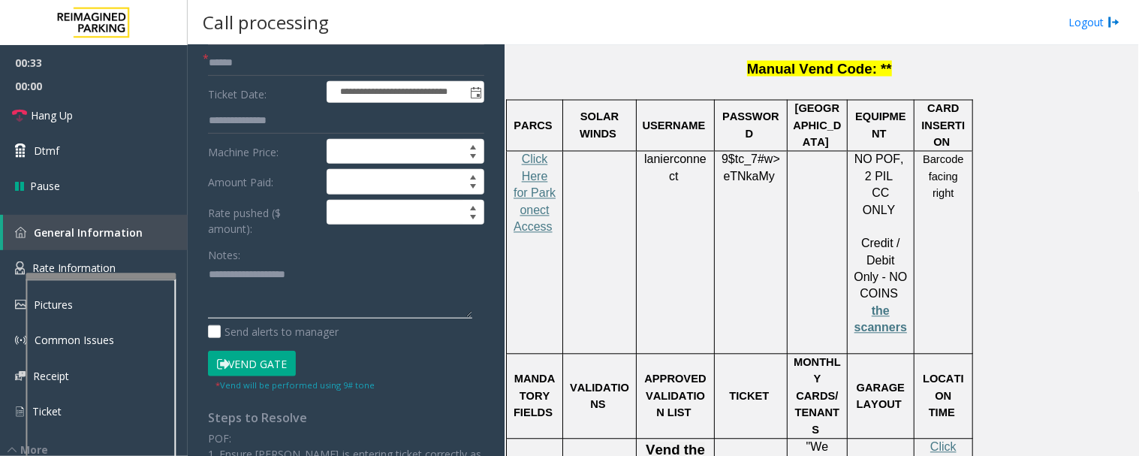
click at [254, 278] on textarea at bounding box center [340, 291] width 264 height 56
paste textarea "**********"
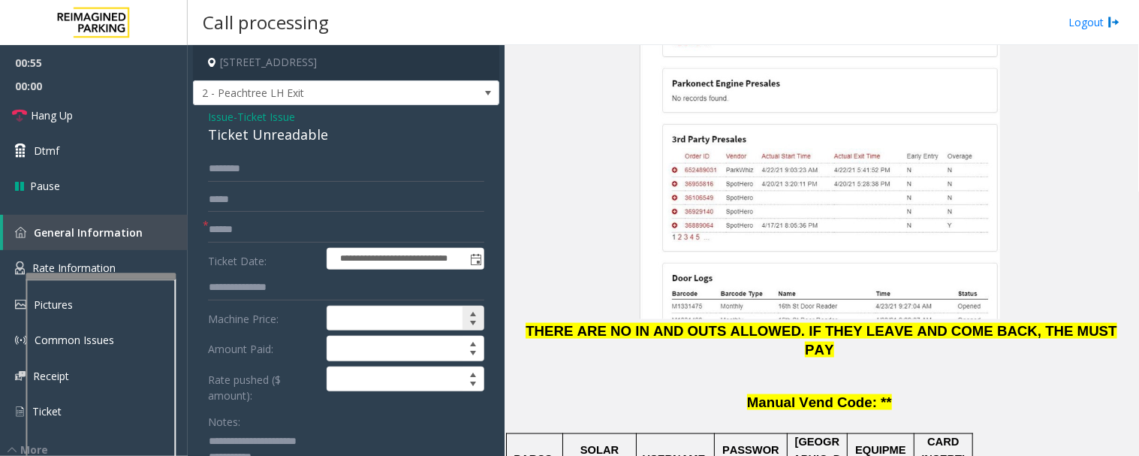
scroll to position [83, 0]
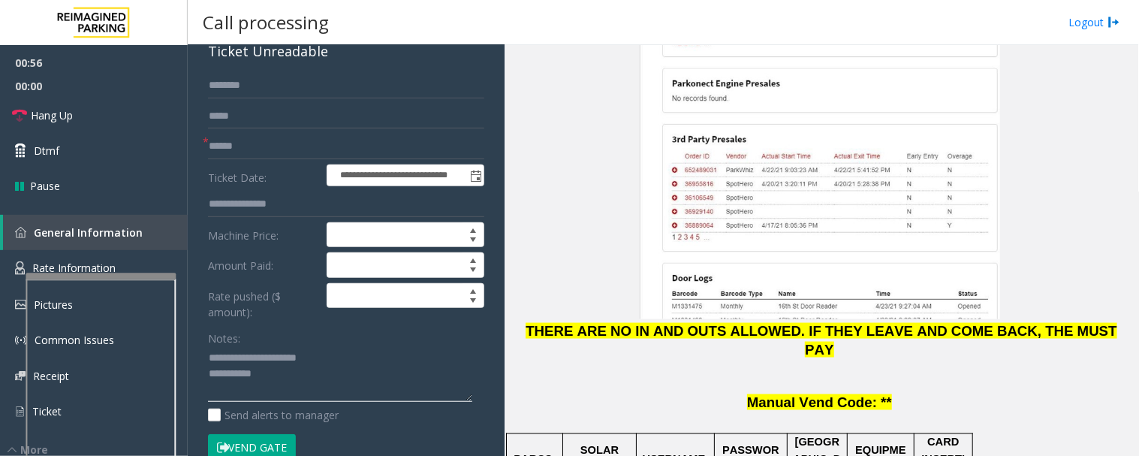
type textarea "**********"
click at [323, 138] on input "text" at bounding box center [346, 147] width 276 height 26
click at [287, 143] on input "text" at bounding box center [346, 147] width 276 height 26
click at [210, 148] on input "**********" at bounding box center [346, 147] width 276 height 26
type input "**********"
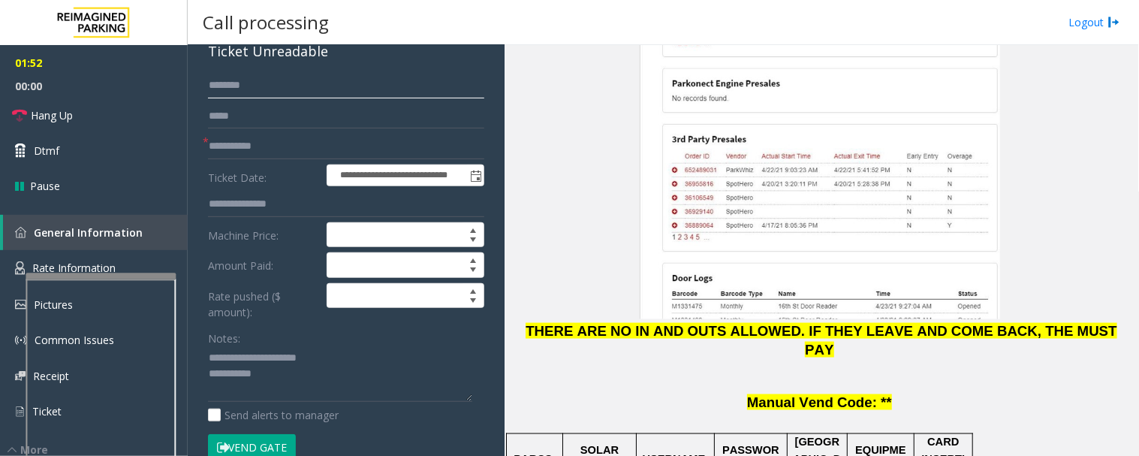
click at [293, 87] on input "text" at bounding box center [346, 86] width 276 height 26
type input "*"
click at [311, 375] on textarea at bounding box center [340, 374] width 264 height 56
click at [224, 83] on input "*****" at bounding box center [346, 86] width 276 height 26
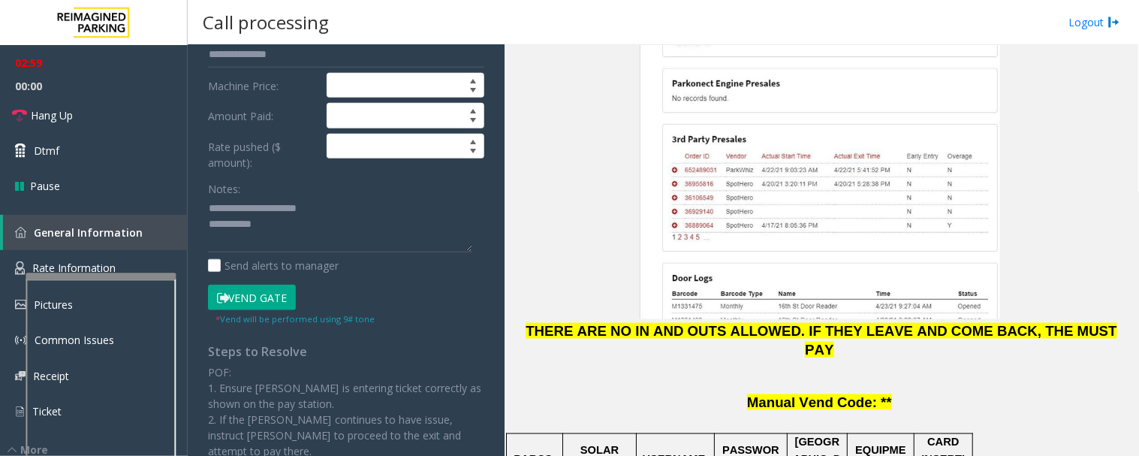
scroll to position [250, 0]
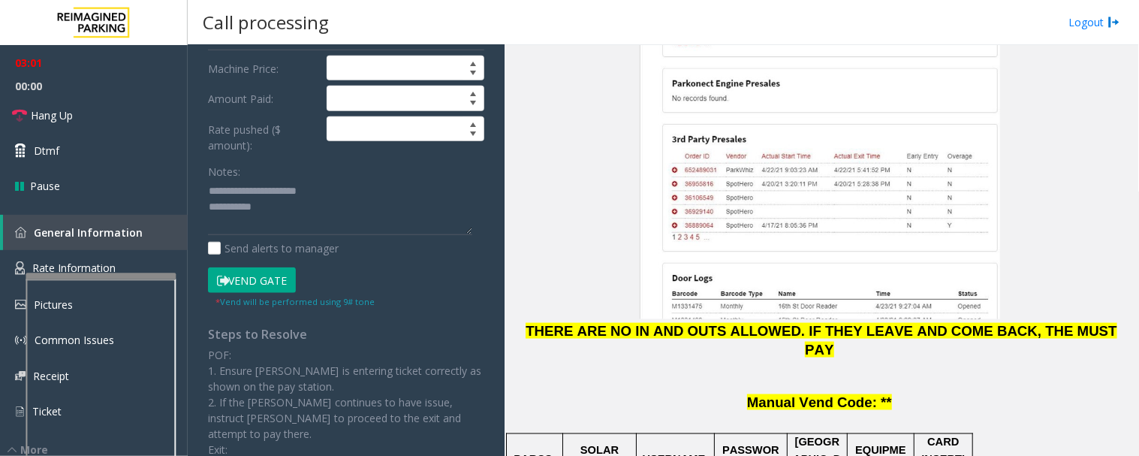
type input "*****"
click at [282, 272] on button "Vend Gate" at bounding box center [252, 280] width 88 height 26
click at [303, 222] on textarea at bounding box center [340, 207] width 264 height 56
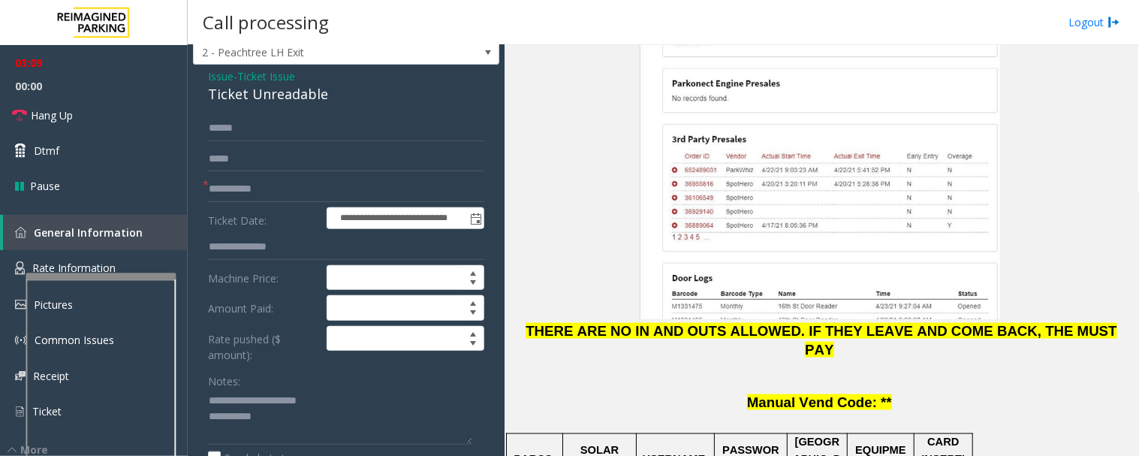
scroll to position [49, 0]
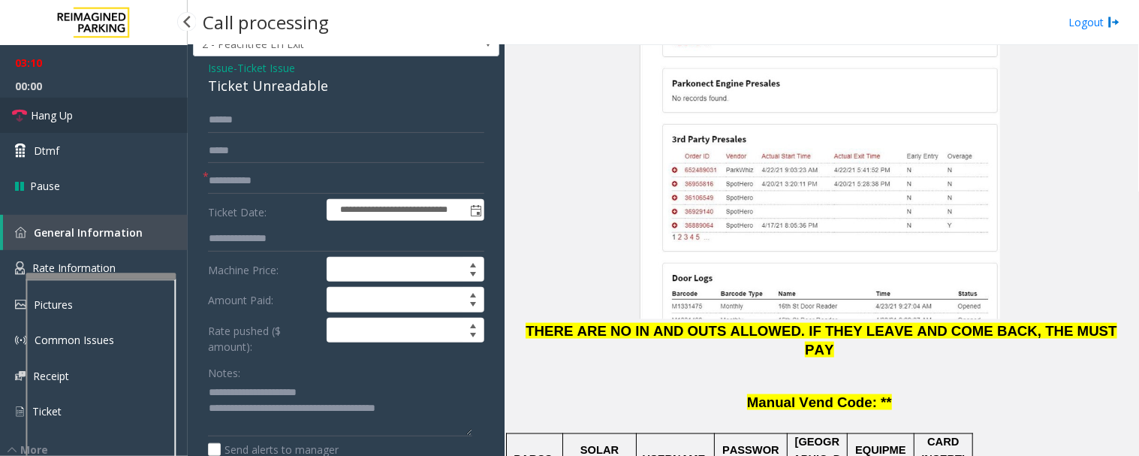
click at [84, 109] on link "Hang Up" at bounding box center [94, 115] width 188 height 35
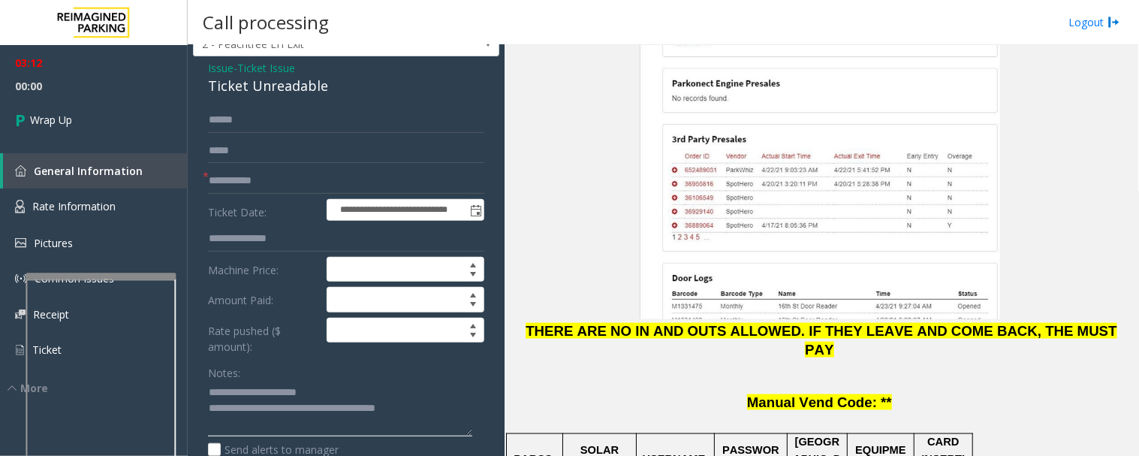
click at [261, 410] on textarea at bounding box center [340, 409] width 264 height 56
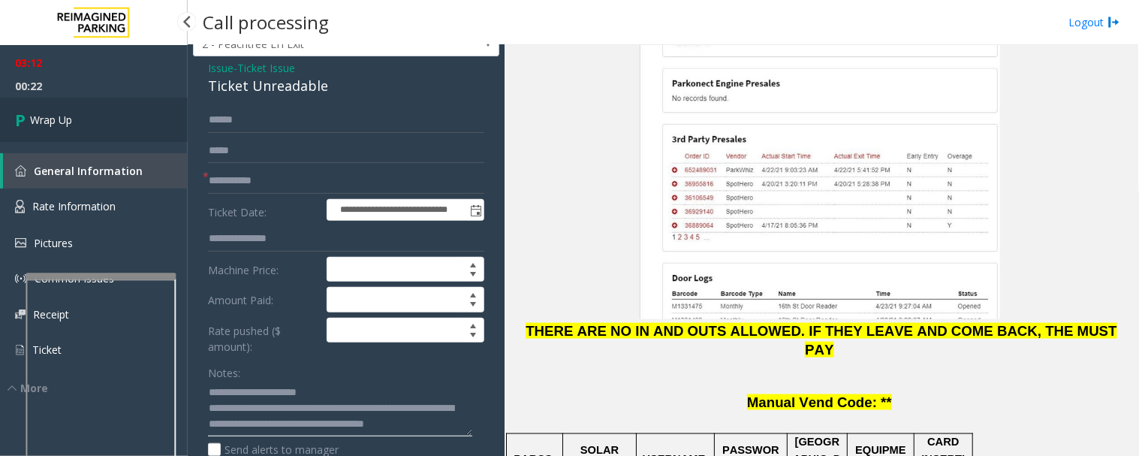
type textarea "**********"
click at [66, 128] on link "Wrap Up" at bounding box center [94, 120] width 188 height 44
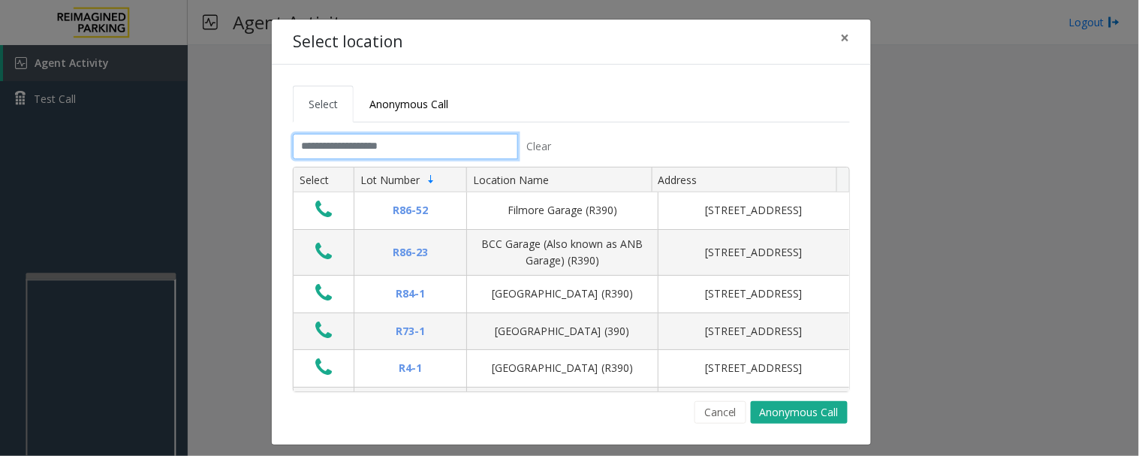
click at [460, 139] on input "text" at bounding box center [405, 147] width 225 height 26
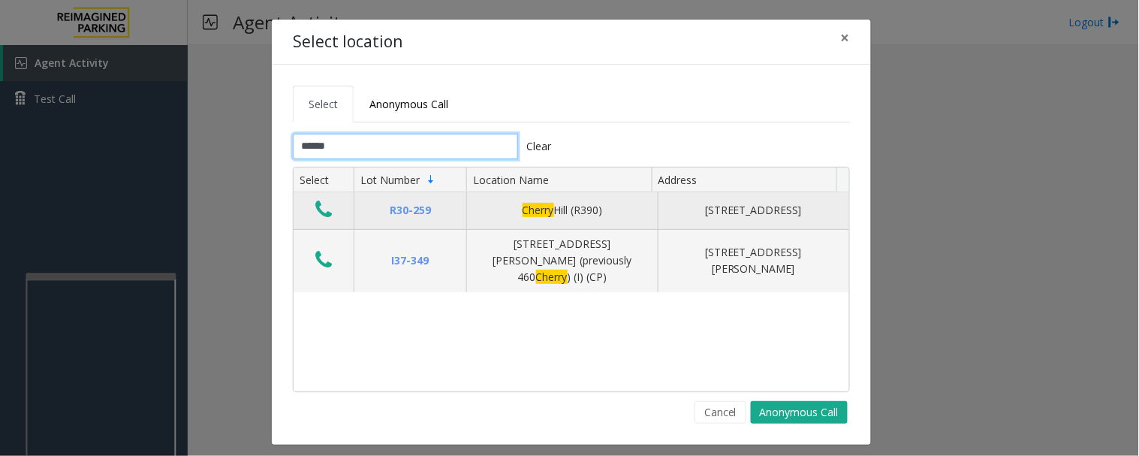
type input "******"
click at [321, 206] on icon "Data table" at bounding box center [323, 209] width 17 height 21
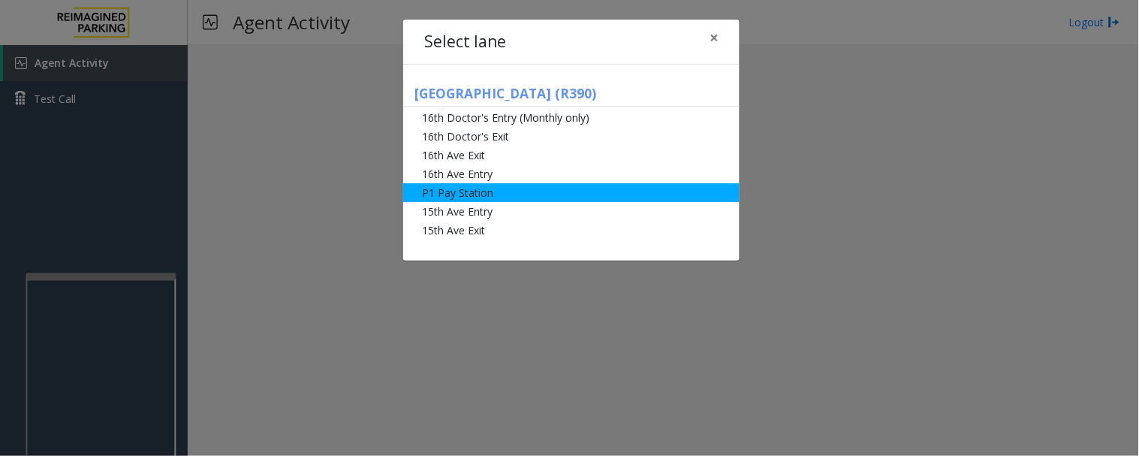
click at [504, 192] on li "P1 Pay Station" at bounding box center [571, 192] width 336 height 19
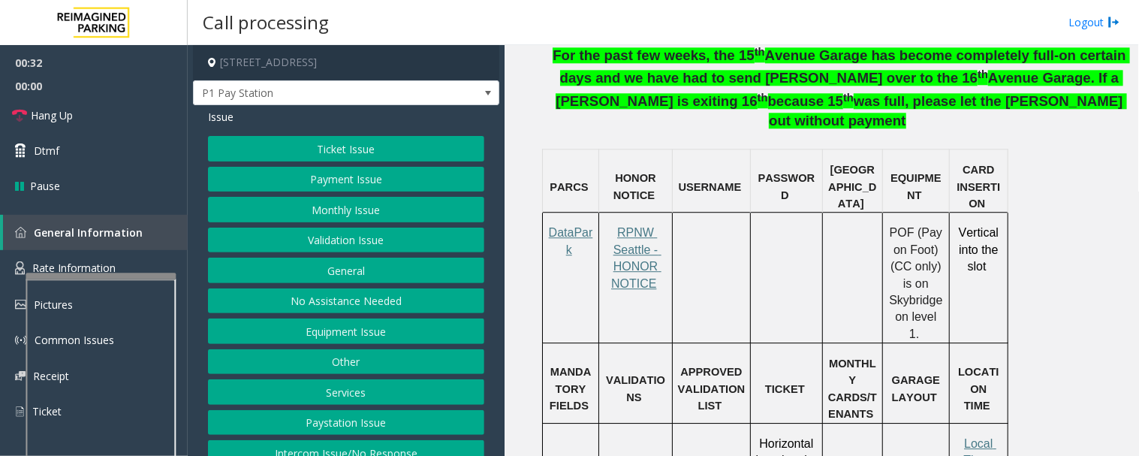
scroll to position [838, 0]
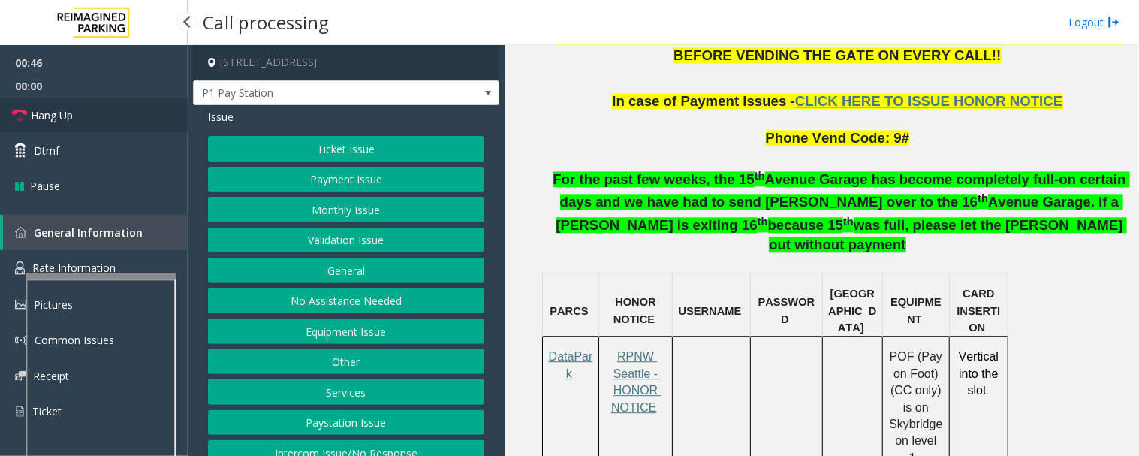
click at [46, 118] on span "Hang Up" at bounding box center [52, 115] width 42 height 16
click at [359, 178] on button "Payment Issue" at bounding box center [346, 180] width 276 height 26
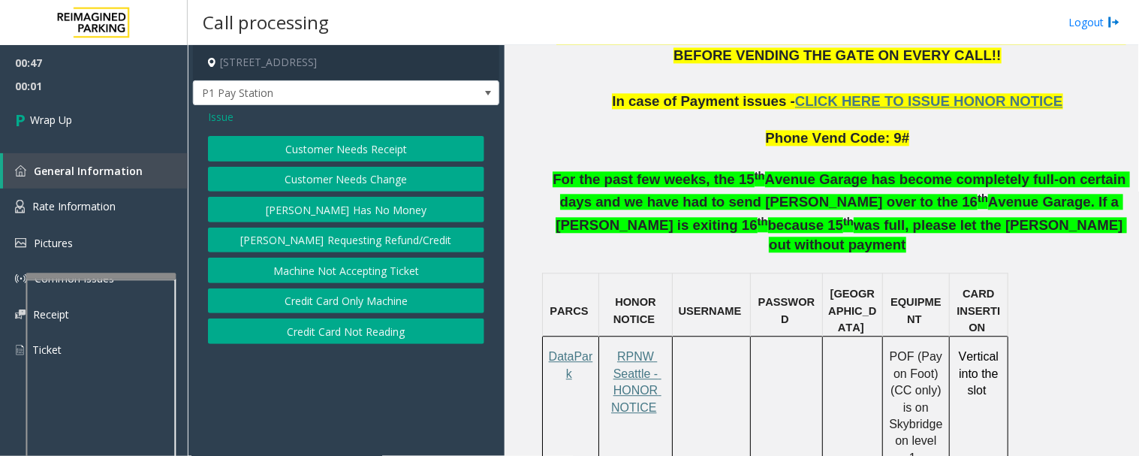
click at [393, 305] on button "Credit Card Only Machine" at bounding box center [346, 301] width 276 height 26
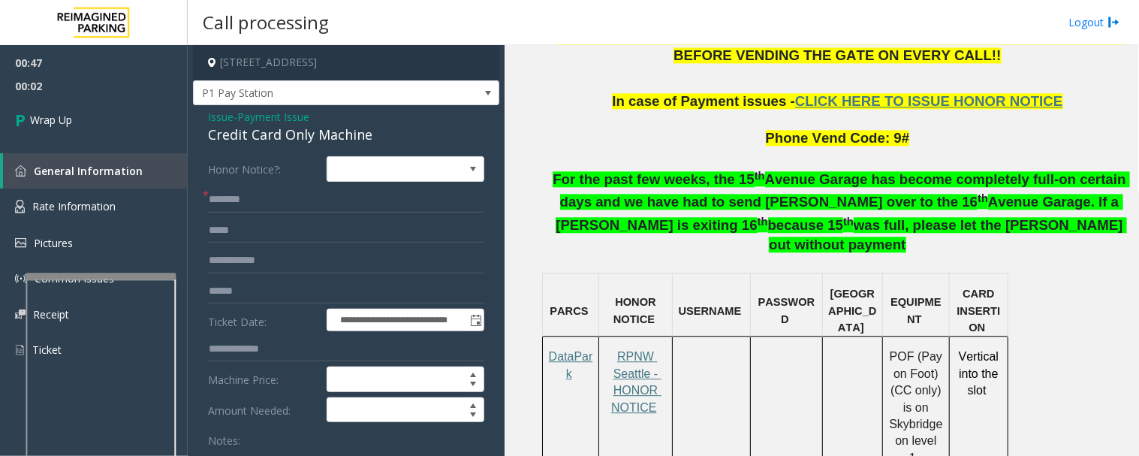
click at [253, 137] on div "Credit Card Only Machine" at bounding box center [346, 135] width 276 height 20
copy div "Credit Card Only Machine"
click at [248, 201] on input "text" at bounding box center [346, 200] width 276 height 26
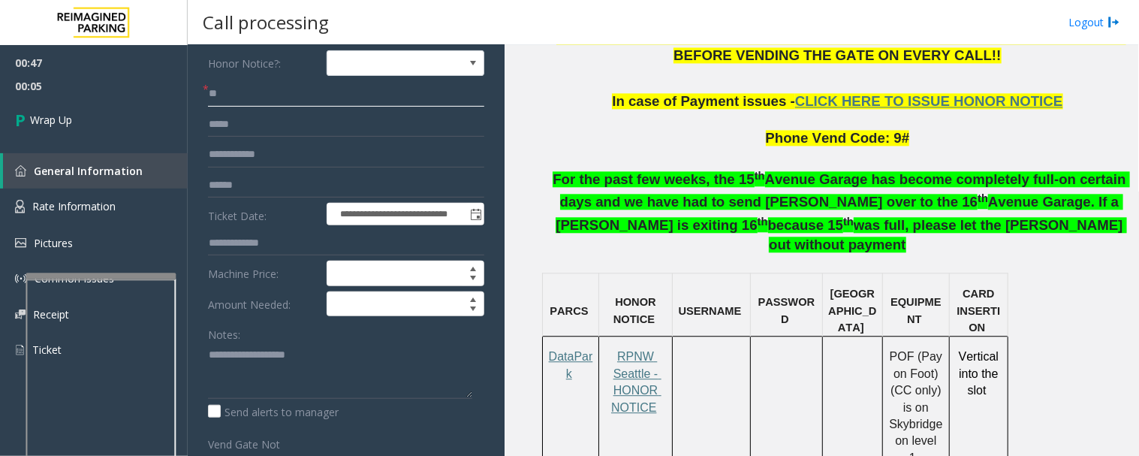
scroll to position [167, 0]
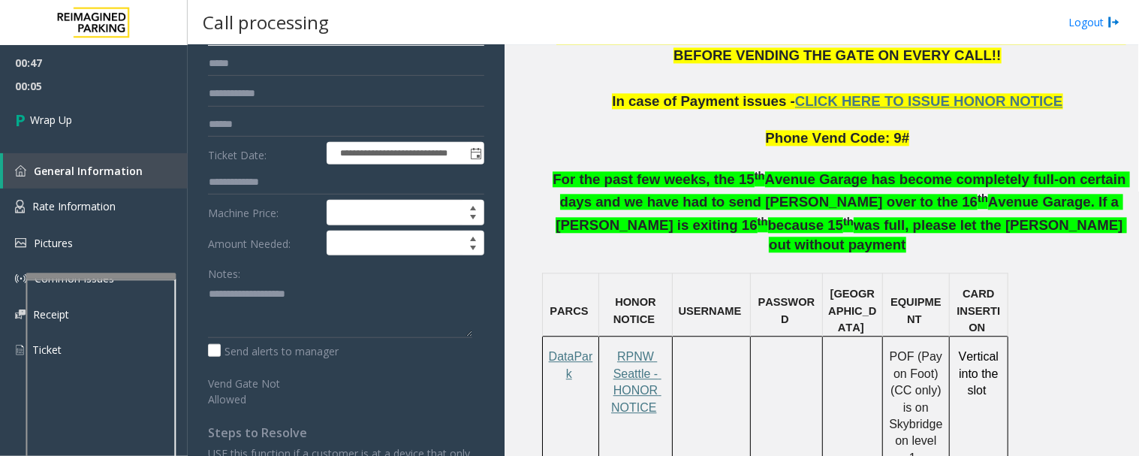
type input "**"
click at [273, 290] on textarea at bounding box center [340, 309] width 264 height 56
paste textarea "**********"
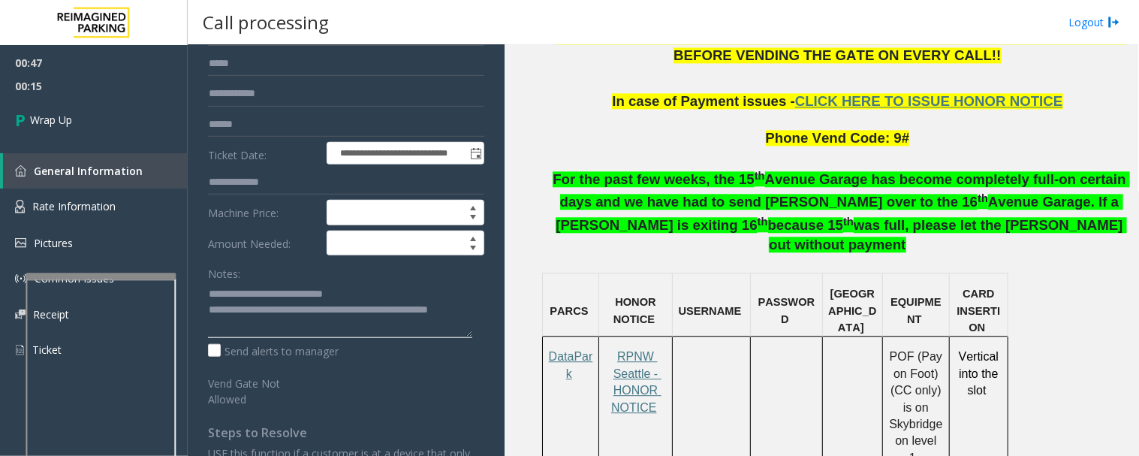
click at [339, 334] on textarea at bounding box center [340, 309] width 264 height 56
type textarea "**********"
drag, startPoint x: 29, startPoint y: 113, endPoint x: 188, endPoint y: 158, distance: 165.2
click at [29, 113] on icon at bounding box center [22, 119] width 15 height 25
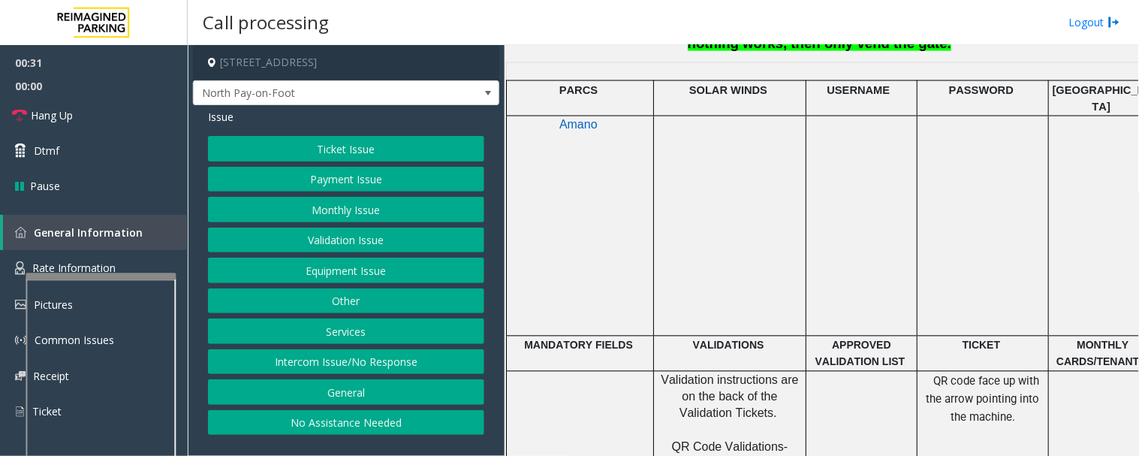
scroll to position [917, 0]
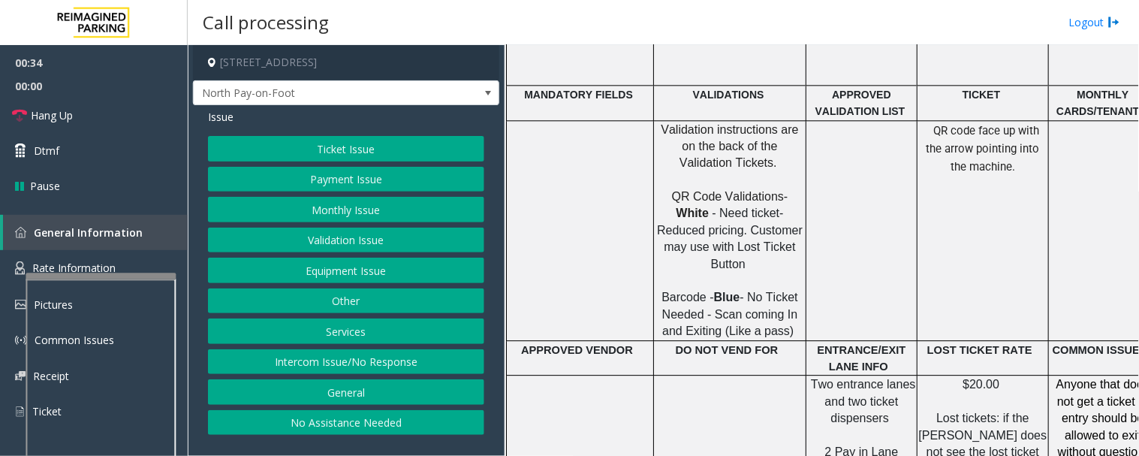
click at [331, 145] on button "Ticket Issue" at bounding box center [346, 149] width 276 height 26
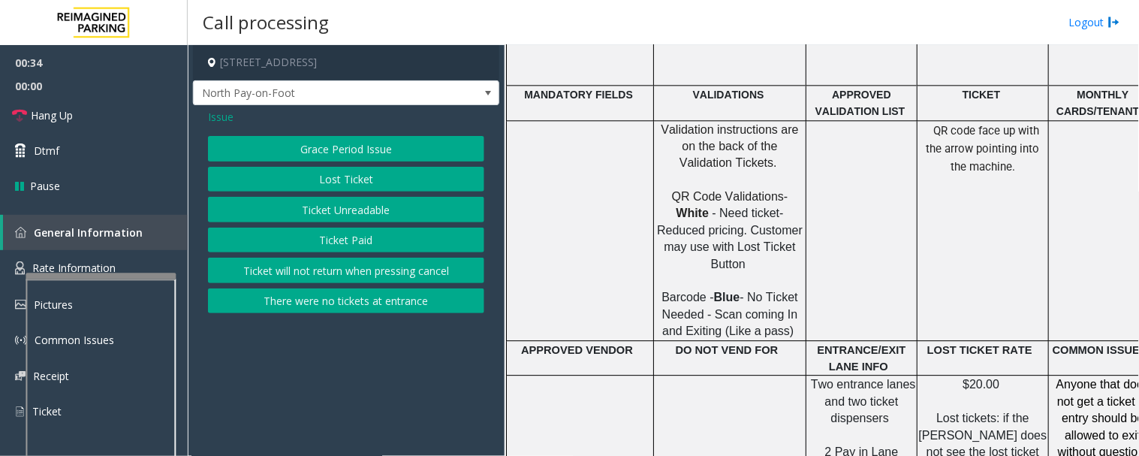
click at [349, 209] on button "Ticket Unreadable" at bounding box center [346, 210] width 276 height 26
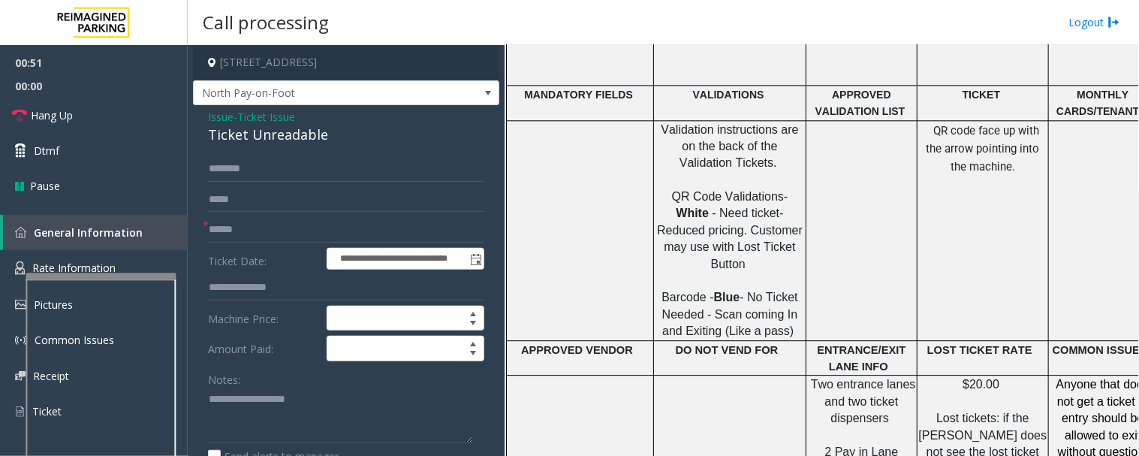
click at [225, 122] on span "Issue" at bounding box center [221, 117] width 26 height 16
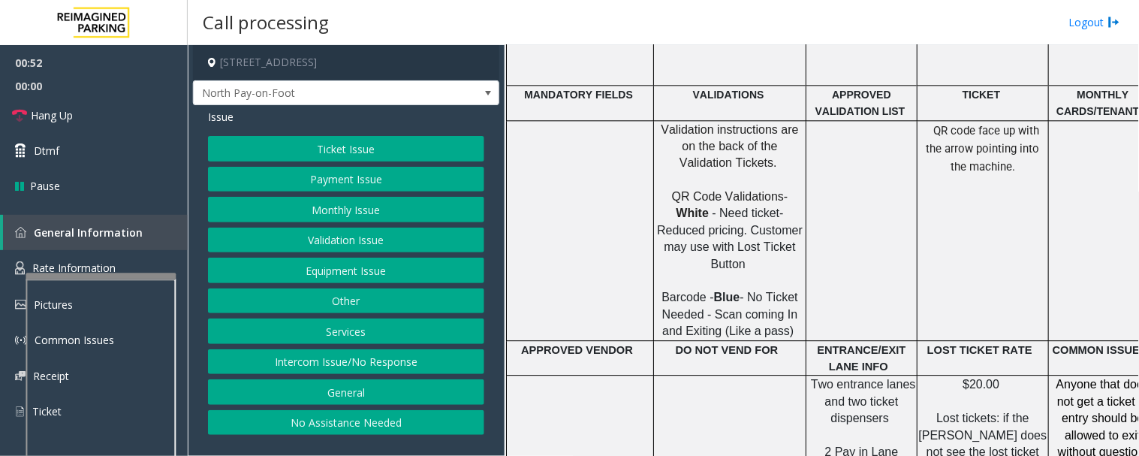
click at [319, 228] on button "Validation Issue" at bounding box center [346, 240] width 276 height 26
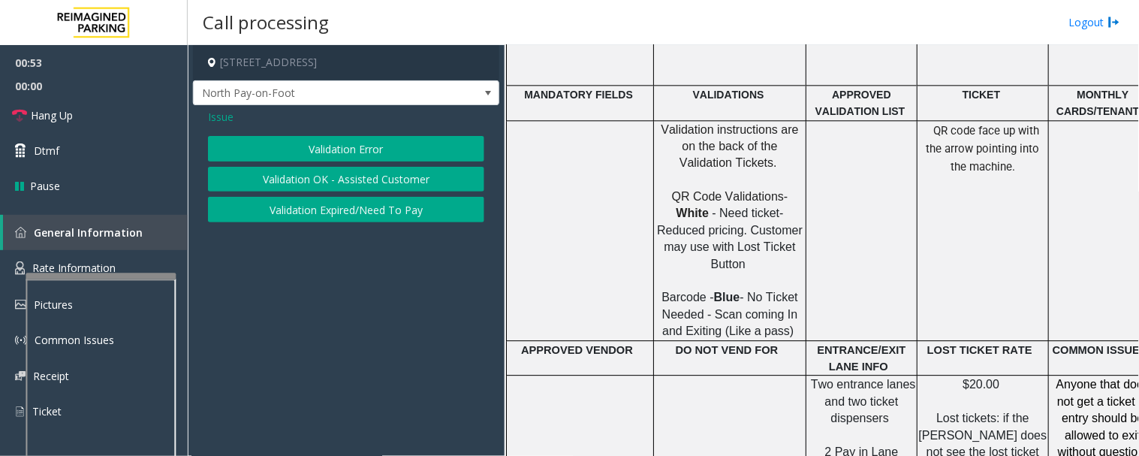
click at [361, 155] on button "Validation Error" at bounding box center [346, 149] width 276 height 26
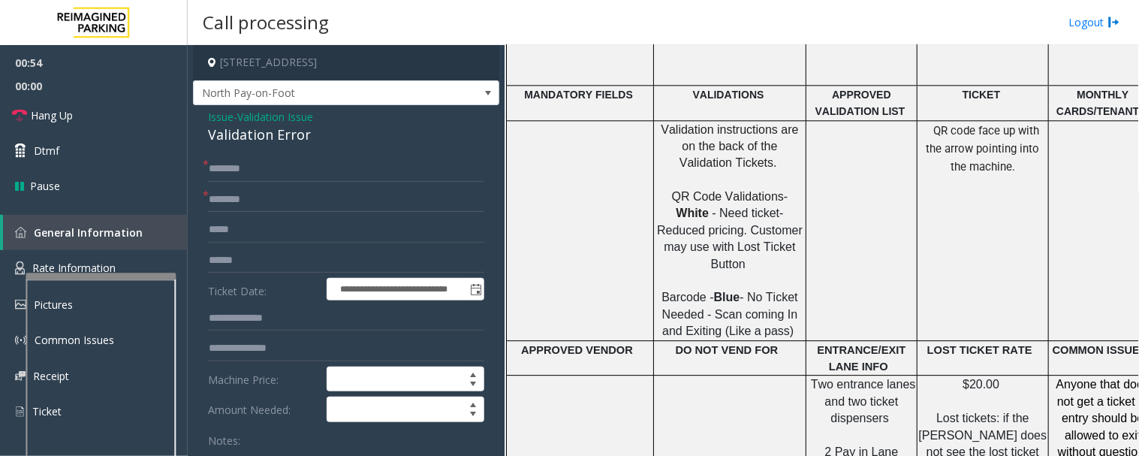
click at [302, 139] on div "Validation Error" at bounding box center [346, 135] width 276 height 20
copy div "Validation Error"
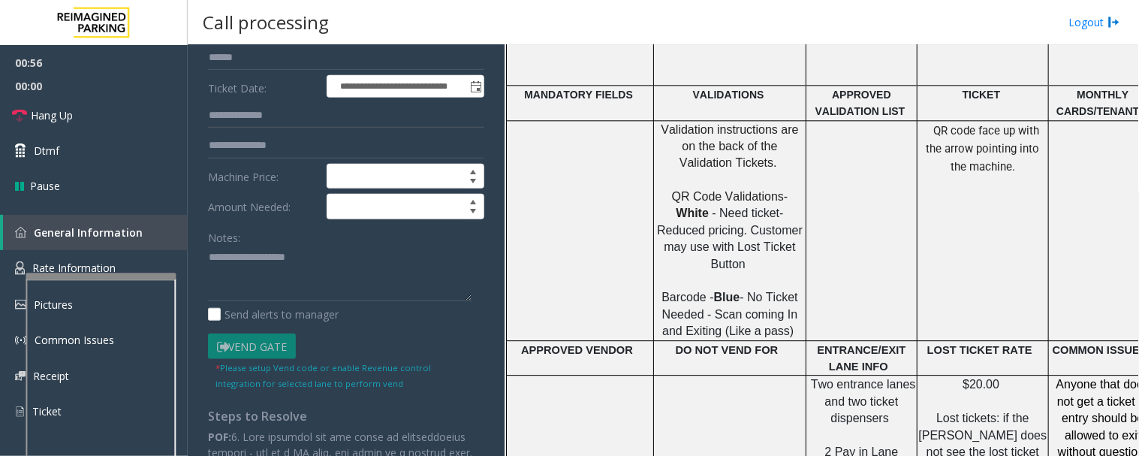
scroll to position [250, 0]
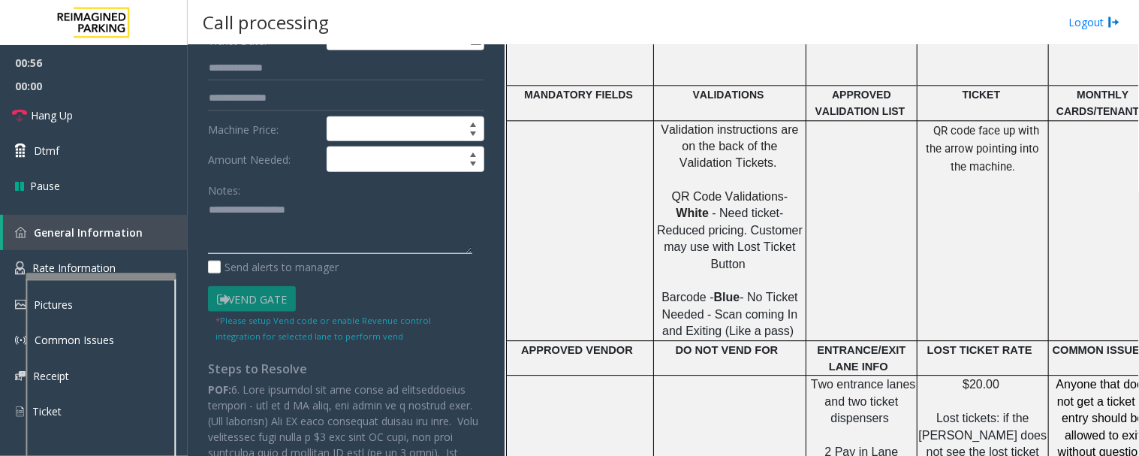
click at [350, 239] on textarea at bounding box center [340, 226] width 264 height 56
paste textarea "**********"
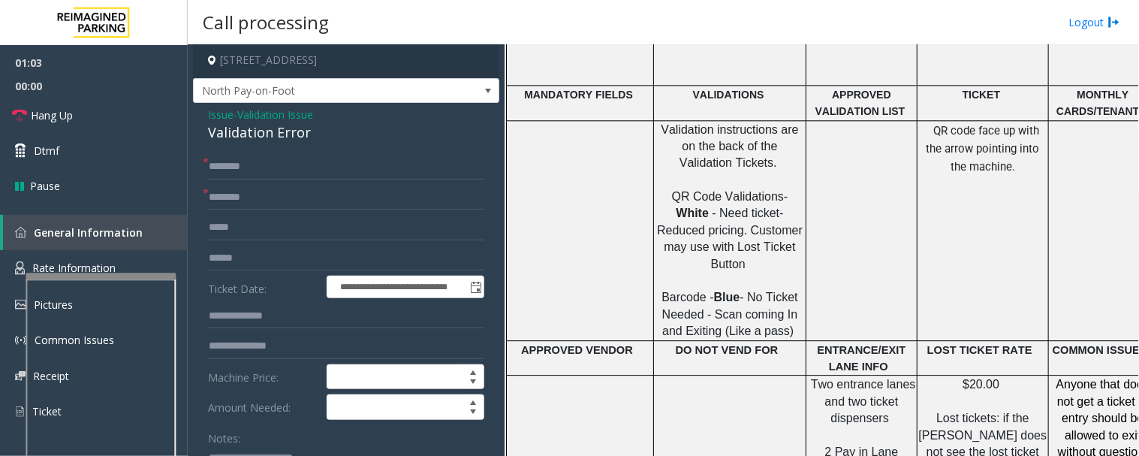
scroll to position [0, 0]
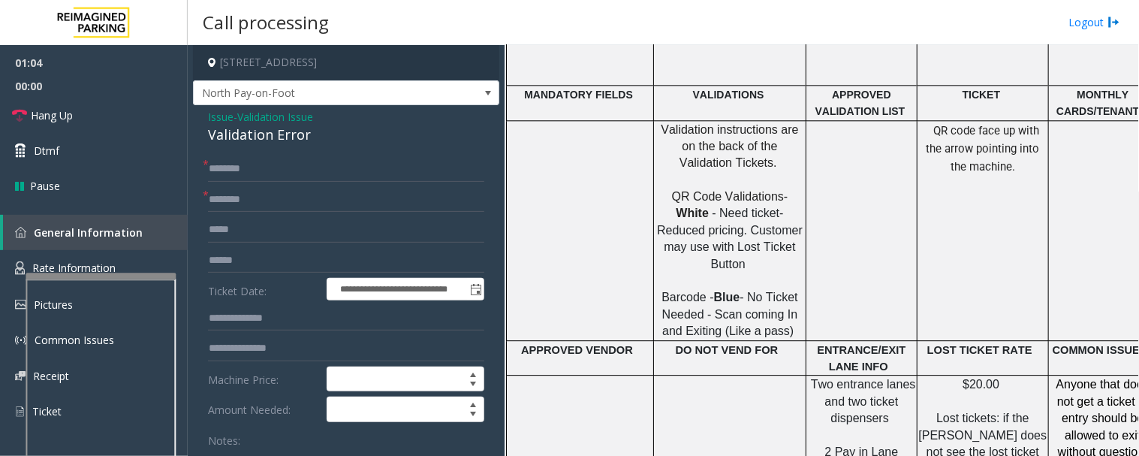
type textarea "**********"
click at [276, 173] on input "text" at bounding box center [346, 169] width 276 height 26
type input "**"
click at [255, 193] on input "text" at bounding box center [346, 200] width 276 height 26
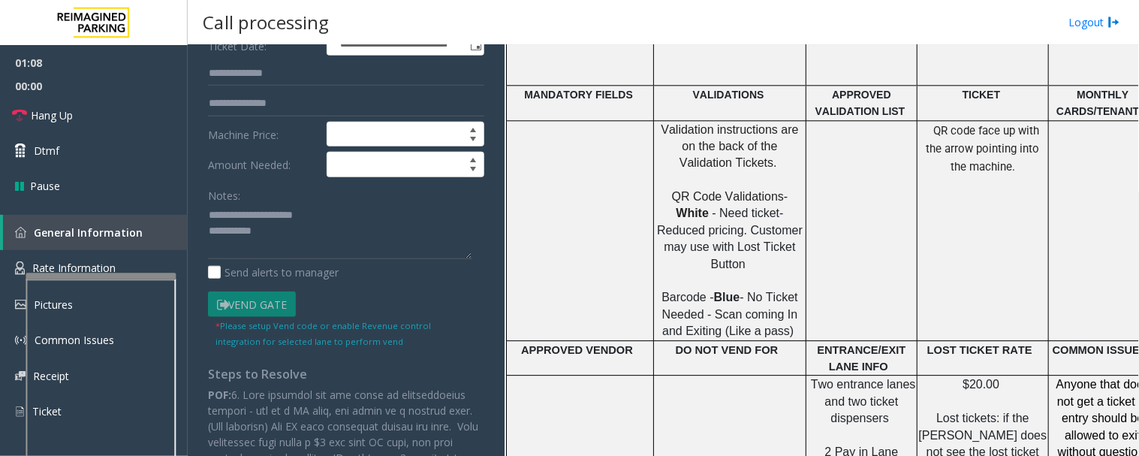
scroll to position [250, 0]
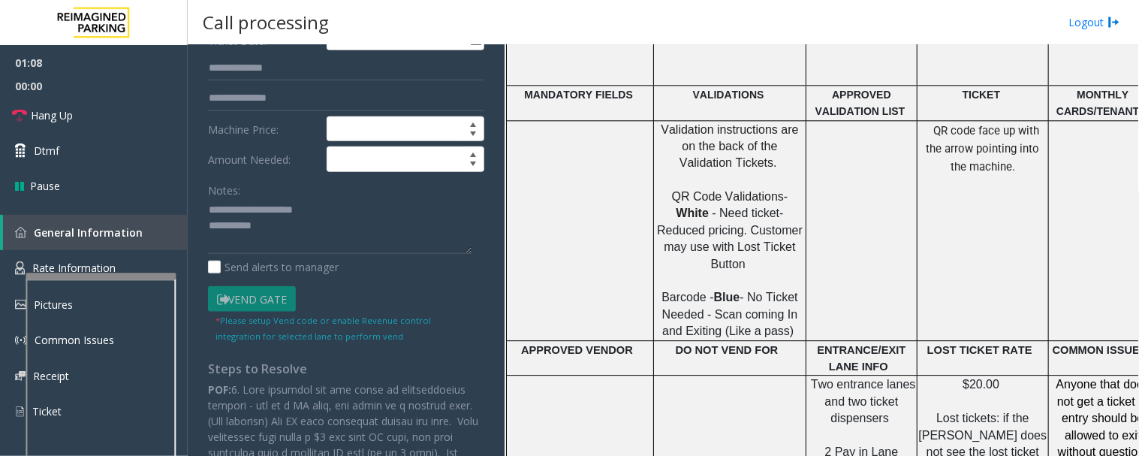
type input "**"
click at [345, 237] on textarea at bounding box center [340, 226] width 264 height 56
click at [92, 121] on link "Hang Up" at bounding box center [94, 115] width 188 height 35
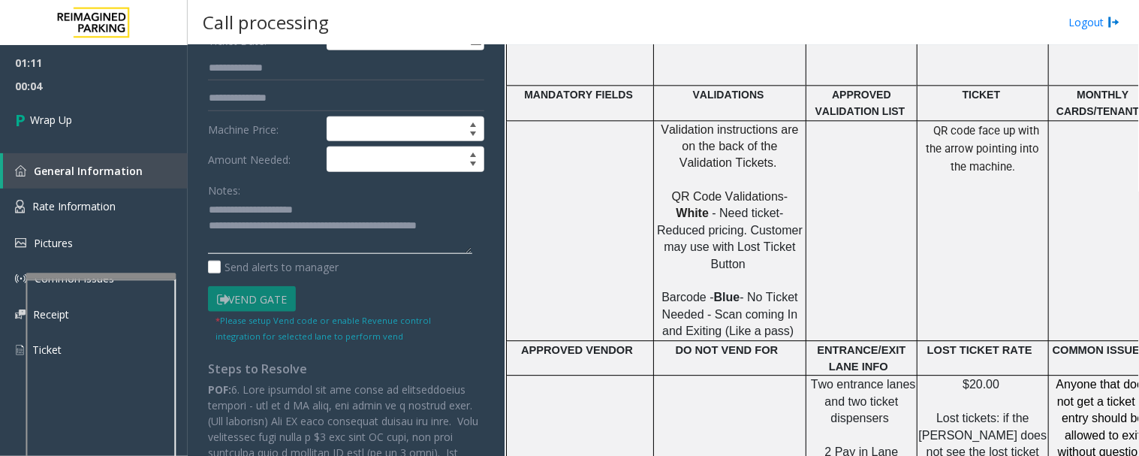
click at [268, 216] on textarea at bounding box center [340, 226] width 264 height 56
drag, startPoint x: 389, startPoint y: 228, endPoint x: 403, endPoint y: 228, distance: 14.3
click at [403, 228] on textarea at bounding box center [340, 226] width 264 height 56
click at [403, 239] on textarea at bounding box center [340, 226] width 264 height 56
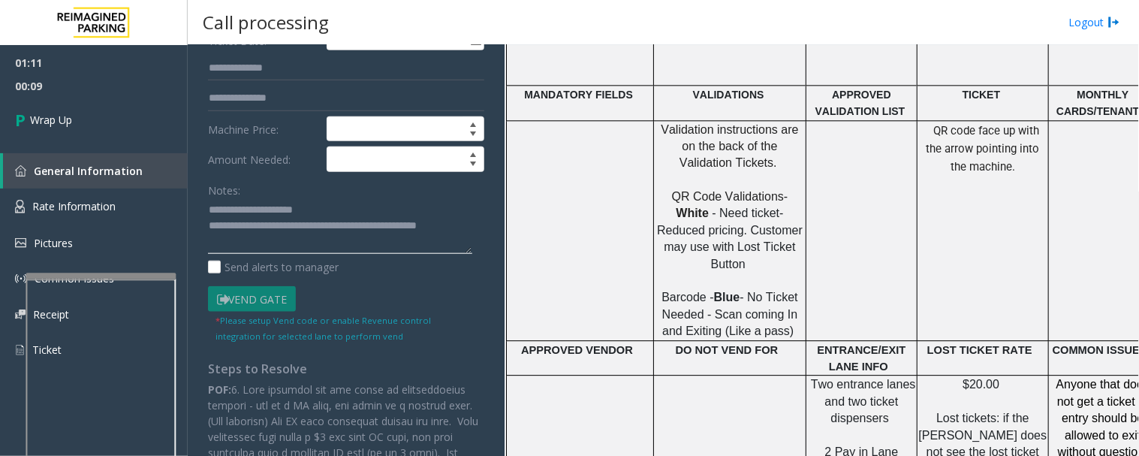
drag, startPoint x: 391, startPoint y: 228, endPoint x: 401, endPoint y: 227, distance: 9.9
click at [401, 227] on textarea at bounding box center [340, 226] width 264 height 56
paste textarea "*********"
type textarea "**********"
click at [120, 98] on link "Wrap Up" at bounding box center [94, 120] width 188 height 44
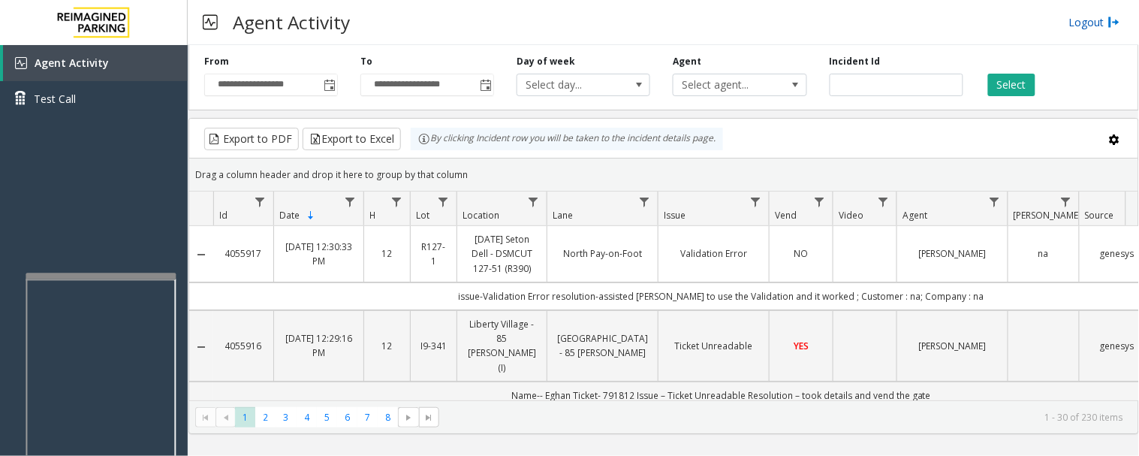
drag, startPoint x: 1082, startPoint y: 18, endPoint x: 1074, endPoint y: 17, distance: 7.5
click at [1082, 18] on link "Logout" at bounding box center [1094, 22] width 51 height 16
